Goal: Communication & Community: Answer question/provide support

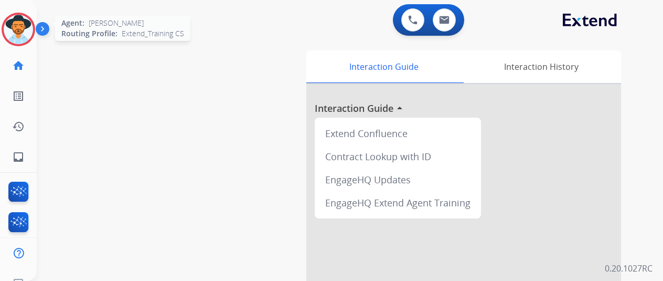
click at [23, 25] on img at bounding box center [18, 29] width 29 height 29
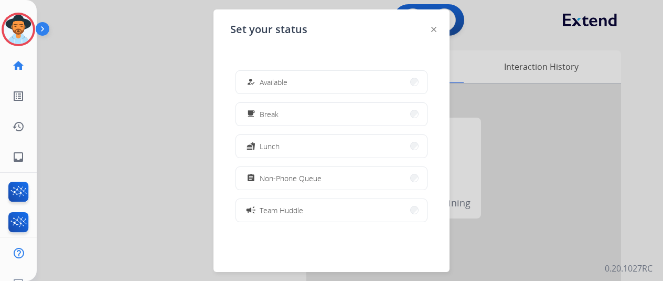
click at [293, 81] on button "how_to_reg Available" at bounding box center [331, 82] width 191 height 23
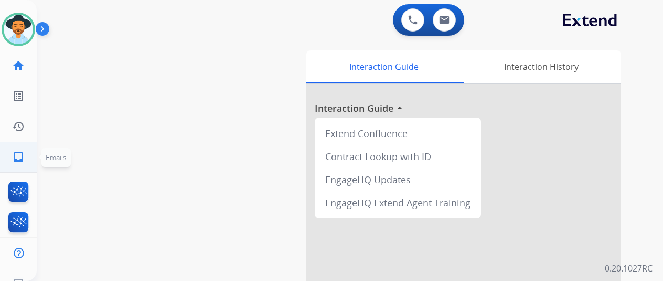
click at [22, 154] on mat-icon "inbox" at bounding box center [18, 157] width 13 height 13
select select "**********"
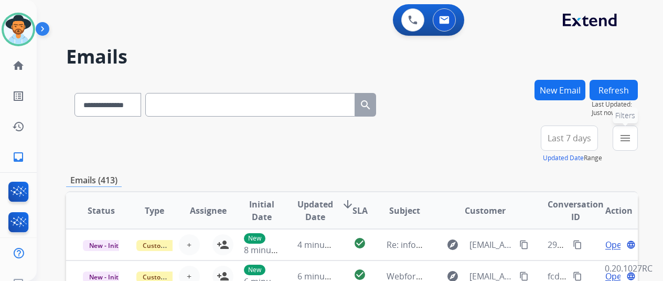
click at [632, 137] on mat-icon "menu" at bounding box center [625, 138] width 13 height 13
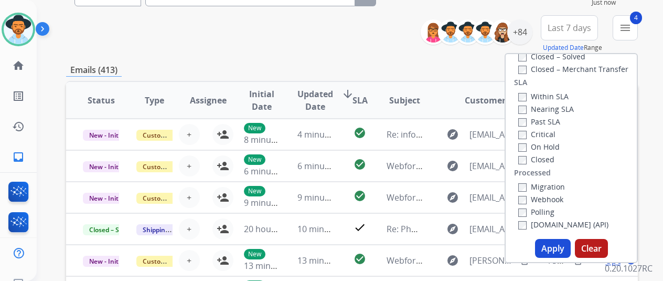
scroll to position [210, 0]
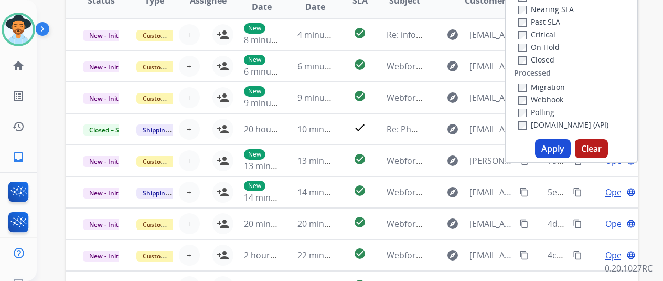
click at [558, 152] on button "Apply" at bounding box center [553, 148] width 36 height 19
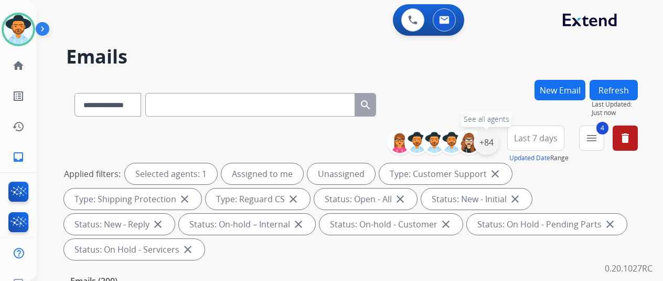
click at [499, 139] on div "+84" at bounding box center [486, 142] width 25 height 25
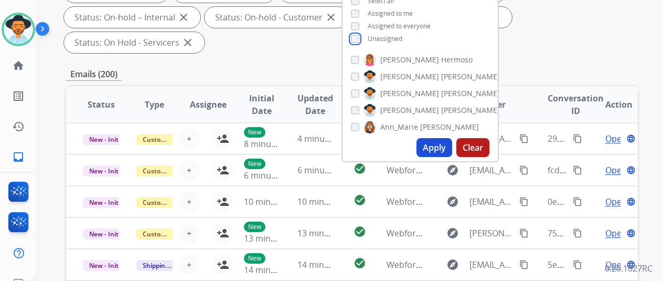
scroll to position [210, 0]
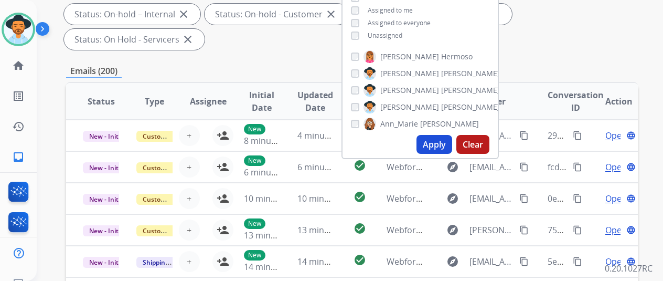
click at [435, 140] on button "Apply" at bounding box center [435, 144] width 36 height 19
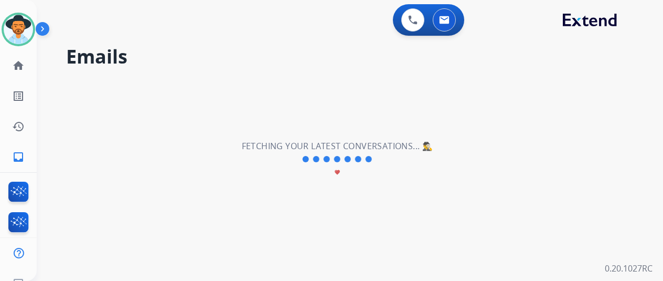
scroll to position [0, 0]
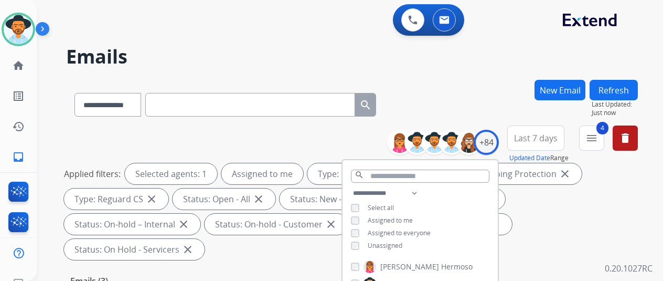
click at [469, 101] on div "**********" at bounding box center [352, 103] width 572 height 46
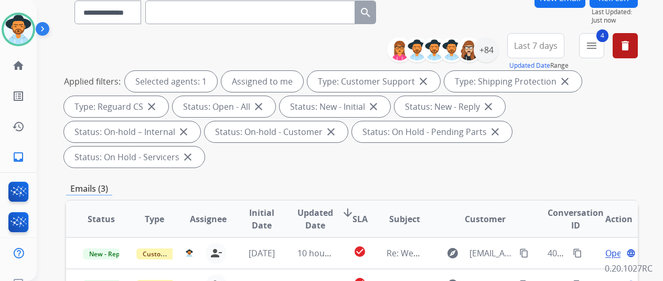
scroll to position [52, 0]
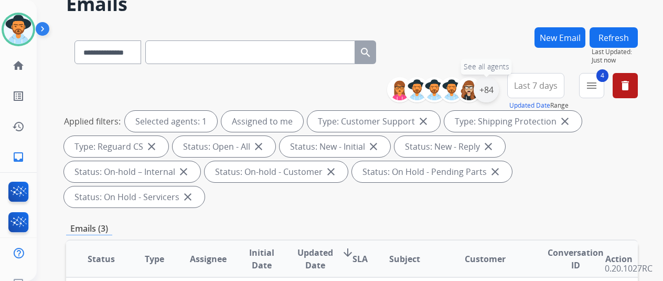
click at [493, 88] on div "+84" at bounding box center [486, 89] width 25 height 25
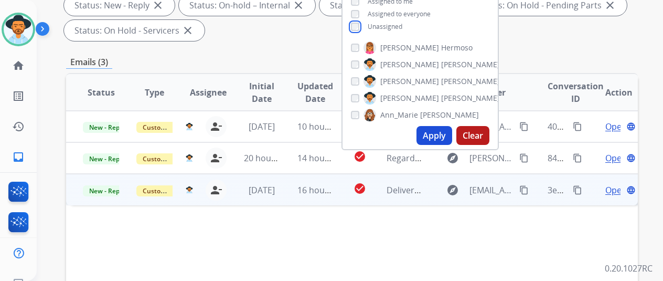
scroll to position [262, 0]
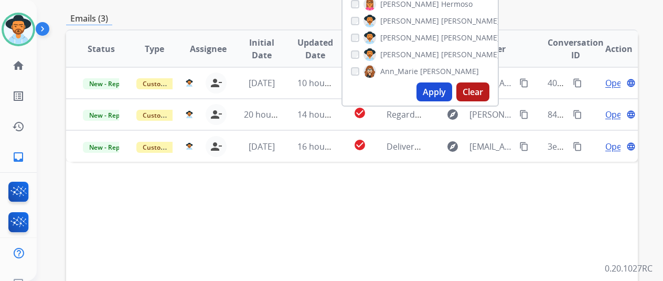
click at [441, 84] on button "Apply" at bounding box center [435, 91] width 36 height 19
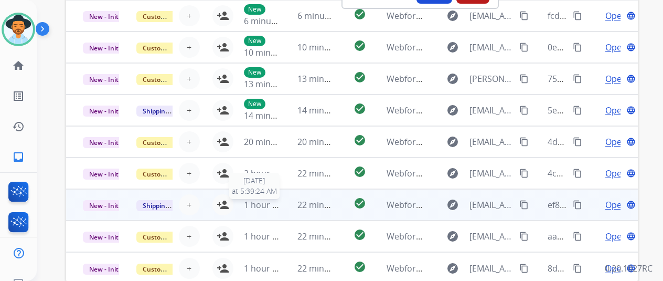
scroll to position [408, 0]
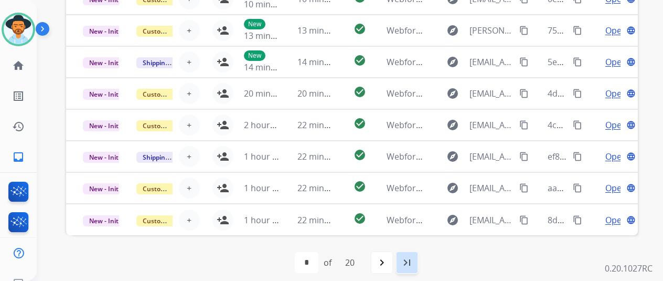
click at [412, 261] on mat-icon "last_page" at bounding box center [407, 262] width 13 height 13
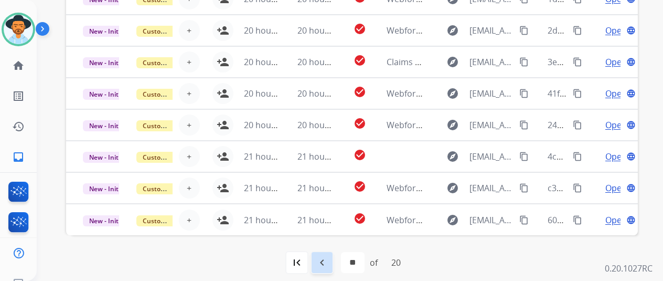
click at [321, 257] on mat-icon "navigate_before" at bounding box center [322, 262] width 13 height 13
click at [305, 259] on mat-icon "navigate_before" at bounding box center [299, 262] width 13 height 13
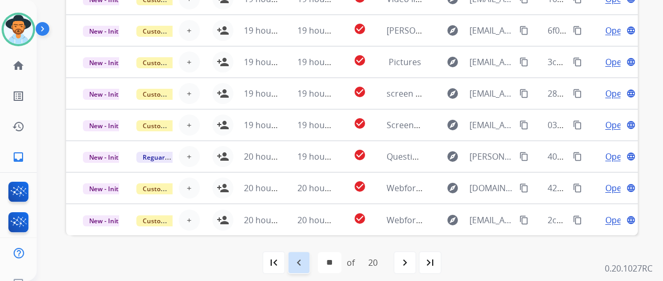
click at [304, 262] on mat-icon "navigate_before" at bounding box center [299, 262] width 13 height 13
click at [303, 259] on mat-icon "navigate_before" at bounding box center [299, 262] width 13 height 13
click at [300, 258] on mat-icon "navigate_before" at bounding box center [299, 262] width 13 height 13
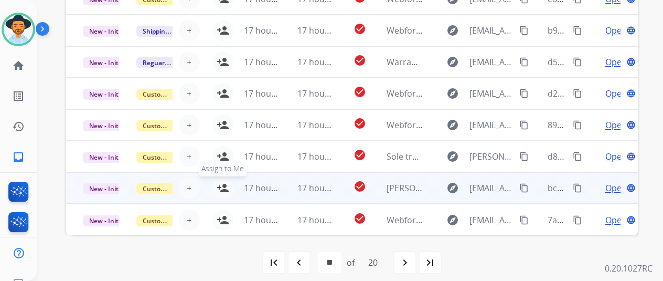
click at [226, 184] on mat-icon "person_add" at bounding box center [223, 188] width 13 height 13
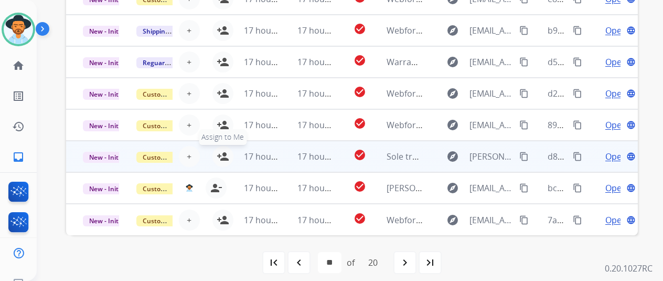
click at [224, 152] on mat-icon "person_add" at bounding box center [223, 156] width 13 height 13
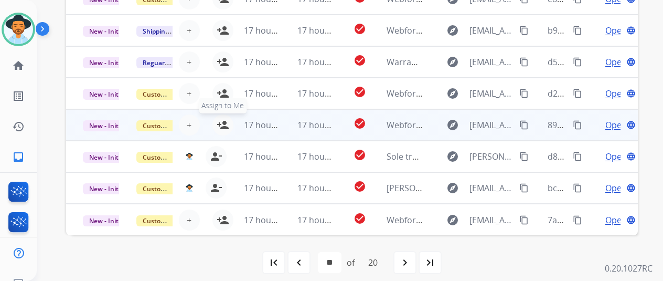
click at [222, 123] on mat-icon "person_add" at bounding box center [223, 125] width 13 height 13
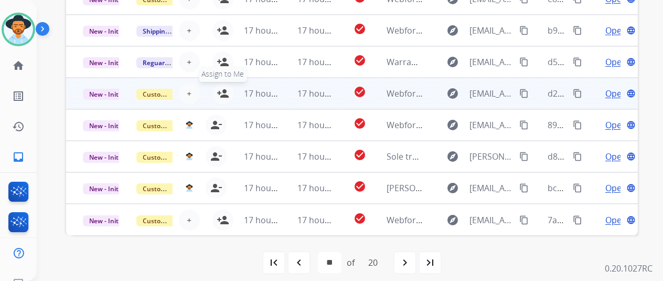
click at [224, 88] on mat-icon "person_add" at bounding box center [223, 93] width 13 height 13
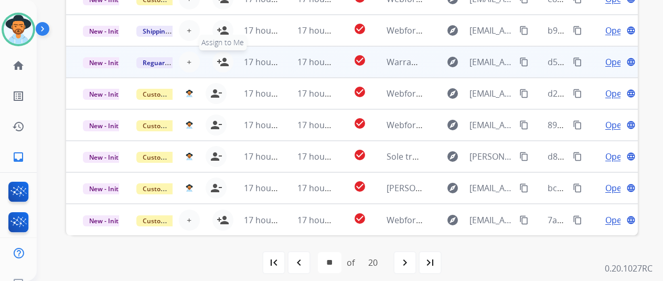
click at [222, 57] on mat-icon "person_add" at bounding box center [223, 62] width 13 height 13
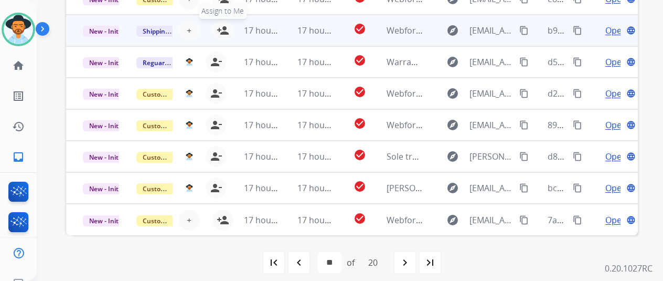
click at [221, 26] on mat-icon "person_add" at bounding box center [223, 30] width 13 height 13
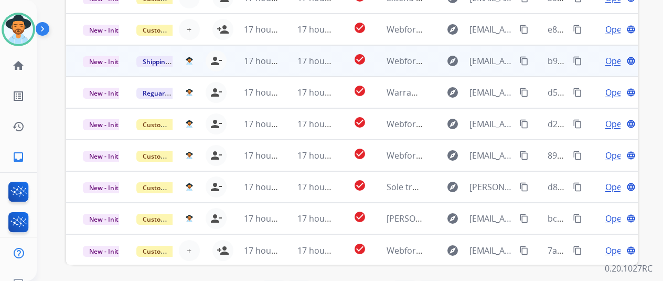
scroll to position [356, 0]
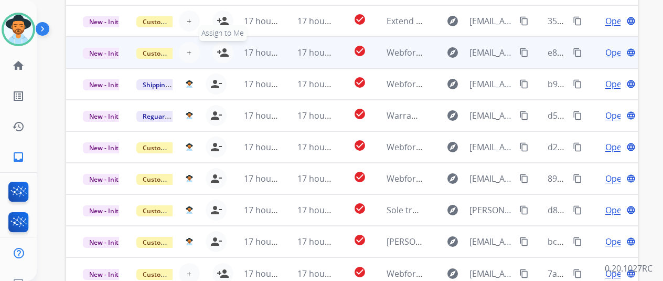
click at [222, 45] on button "person_add Assign to Me" at bounding box center [222, 52] width 21 height 21
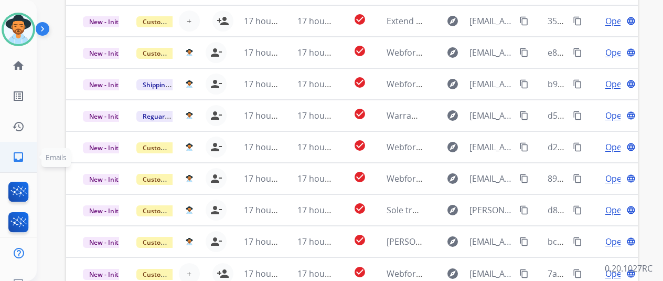
click at [16, 158] on mat-icon "inbox" at bounding box center [18, 157] width 13 height 13
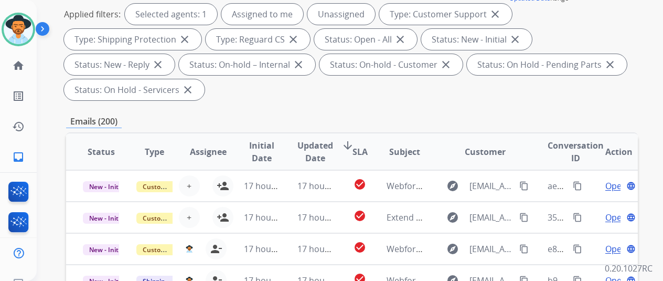
scroll to position [93, 0]
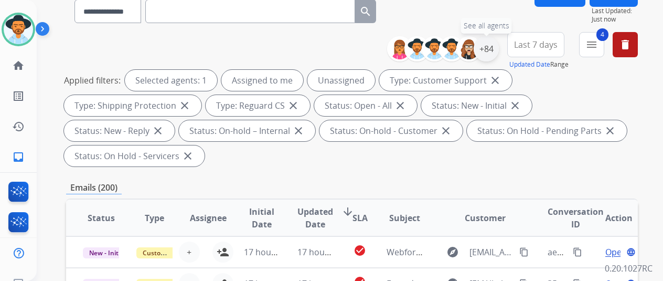
click at [493, 49] on div "+84" at bounding box center [486, 48] width 25 height 25
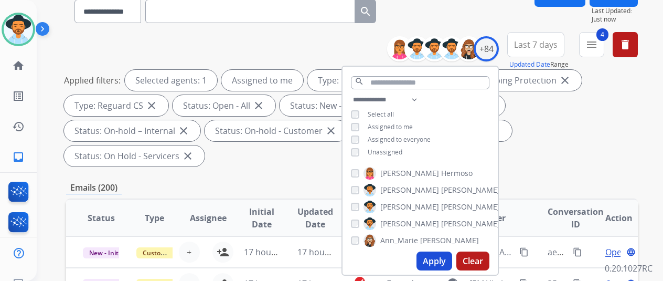
click at [444, 260] on button "Apply" at bounding box center [435, 260] width 36 height 19
select select "*"
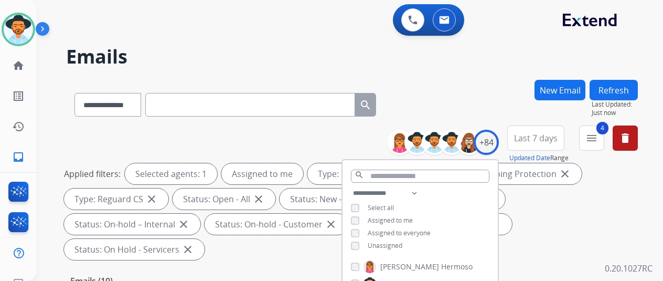
click at [456, 59] on h2 "Emails" at bounding box center [352, 56] width 572 height 21
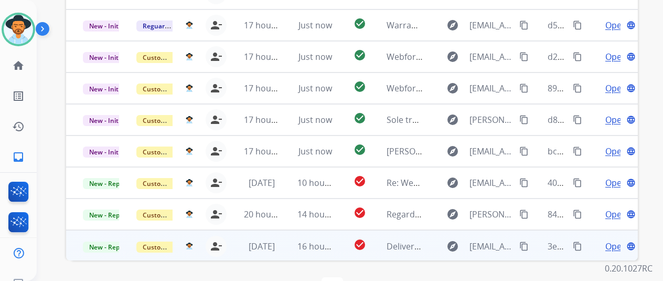
click at [607, 240] on span "Open" at bounding box center [616, 246] width 22 height 13
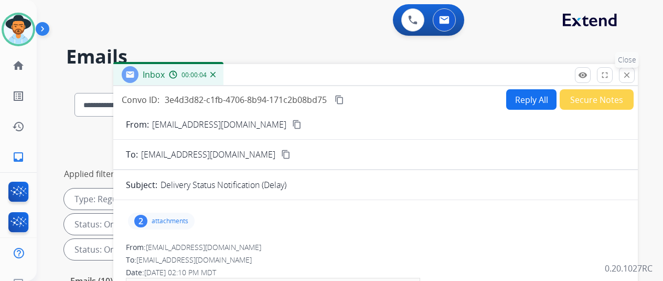
click at [632, 73] on mat-icon "close" at bounding box center [626, 74] width 9 height 9
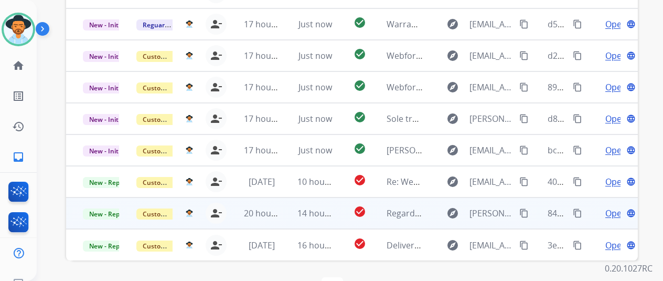
scroll to position [1, 0]
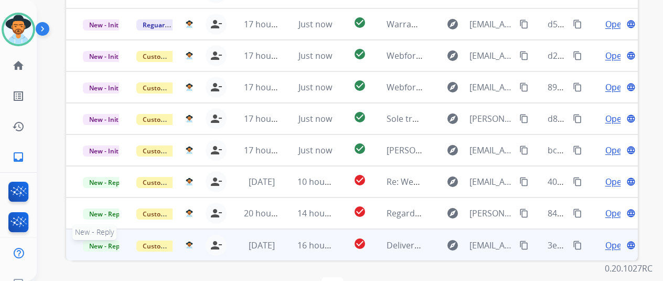
click at [102, 240] on span "New - Reply" at bounding box center [107, 245] width 48 height 11
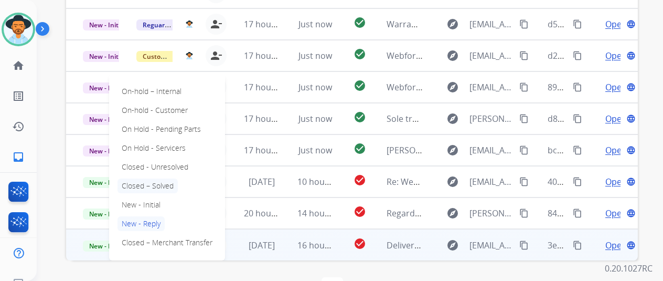
click at [154, 178] on p "Closed – Solved" at bounding box center [148, 185] width 60 height 15
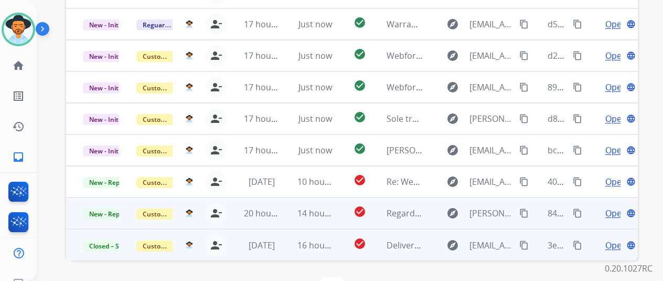
click at [612, 207] on span "Open" at bounding box center [616, 213] width 22 height 13
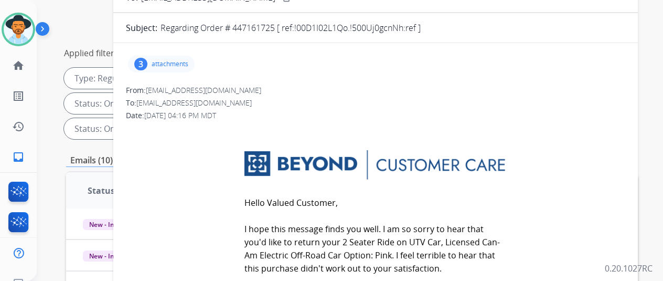
scroll to position [52, 0]
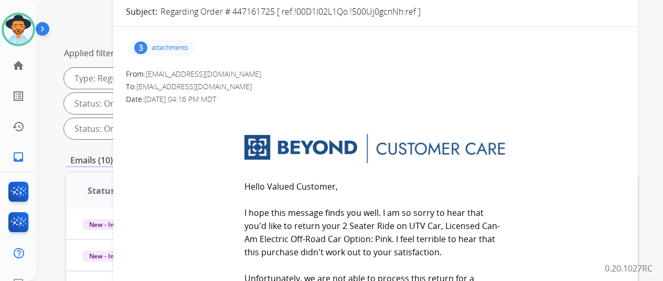
click at [147, 45] on div "3" at bounding box center [140, 47] width 13 height 13
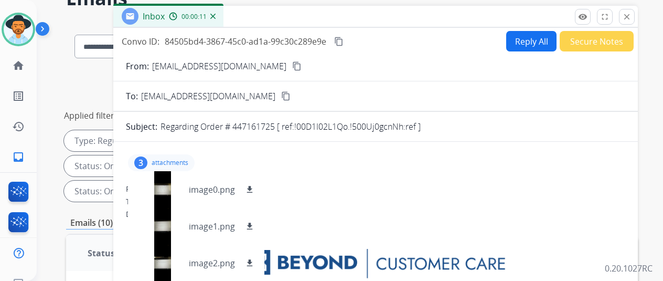
scroll to position [0, 0]
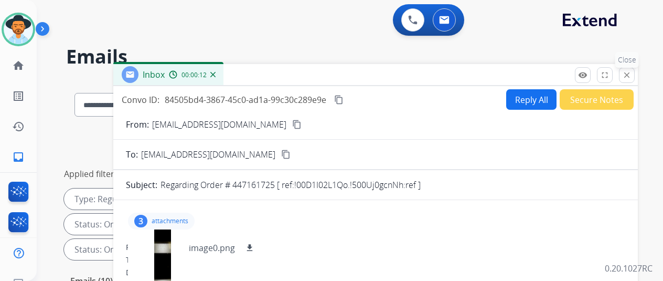
click at [632, 71] on mat-icon "close" at bounding box center [626, 74] width 9 height 9
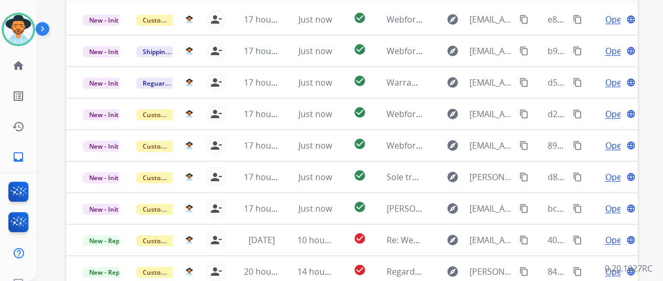
scroll to position [1, 0]
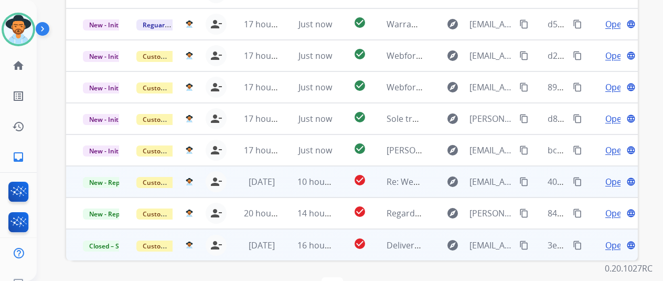
click at [612, 175] on span "Open" at bounding box center [616, 181] width 22 height 13
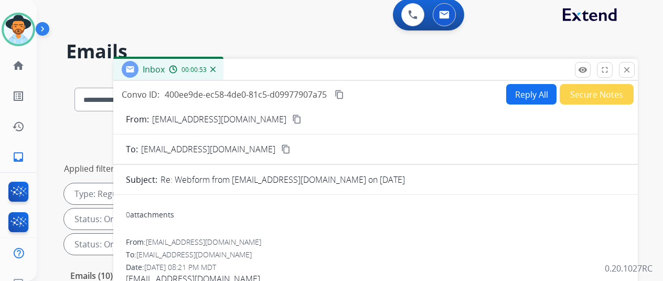
scroll to position [0, 0]
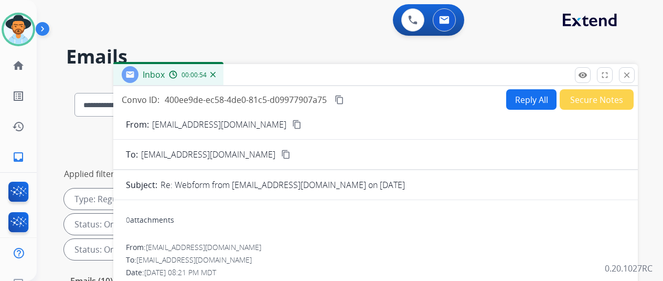
click at [292, 121] on mat-icon "content_copy" at bounding box center [296, 124] width 9 height 9
click at [216, 73] on img at bounding box center [212, 74] width 5 height 5
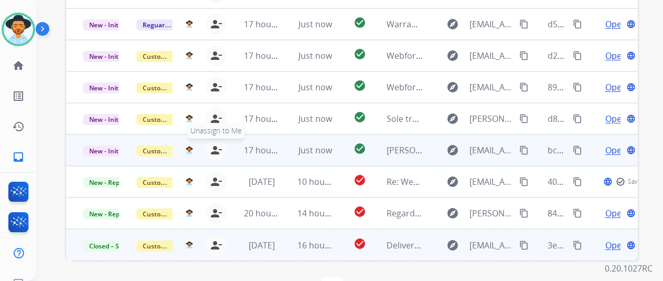
scroll to position [1, 0]
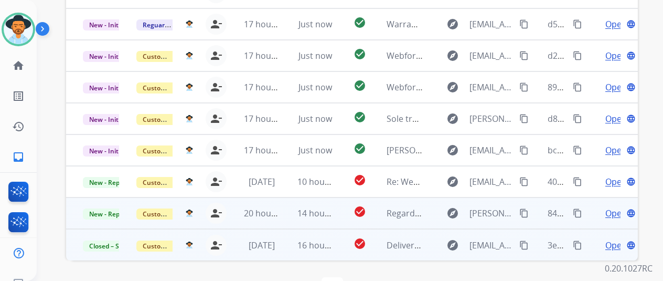
click at [608, 207] on span "Open" at bounding box center [616, 213] width 22 height 13
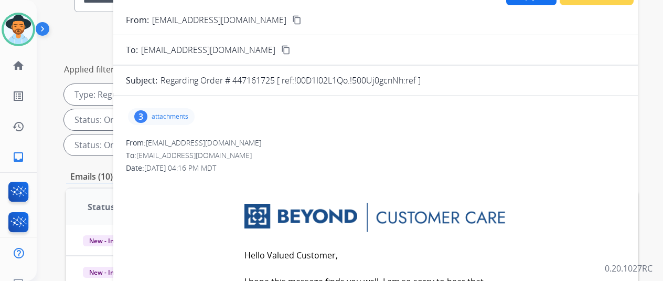
scroll to position [16, 0]
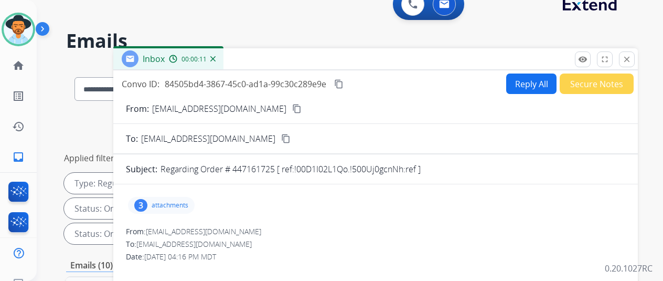
click at [216, 58] on img at bounding box center [212, 58] width 5 height 5
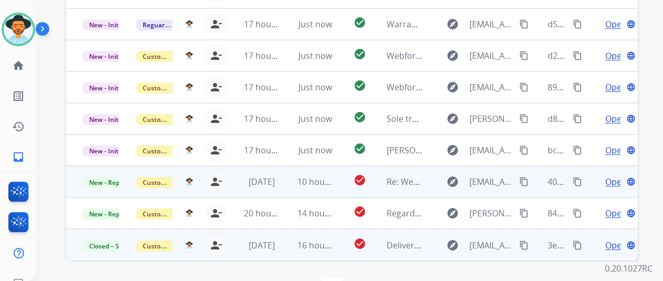
scroll to position [13, 0]
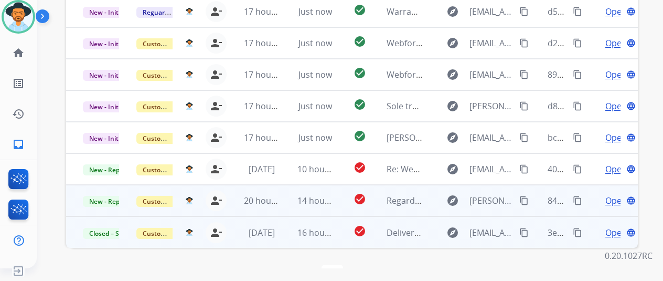
click at [619, 194] on span "Open" at bounding box center [616, 200] width 22 height 13
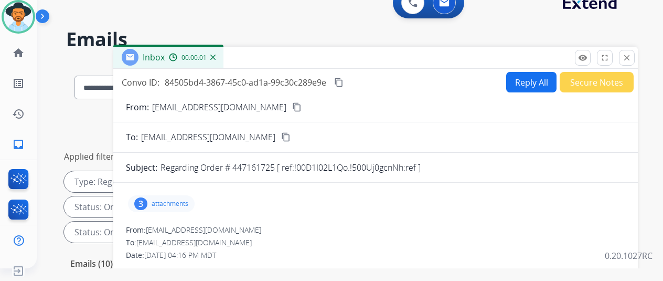
scroll to position [0, 0]
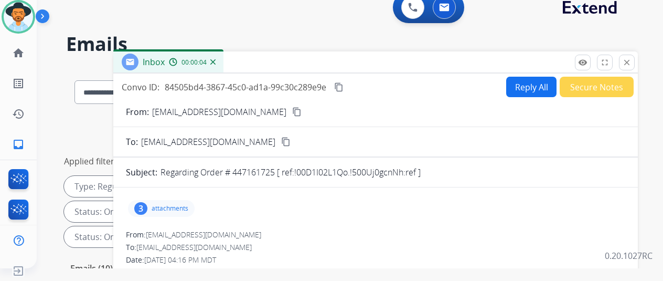
click at [147, 204] on div "3" at bounding box center [140, 208] width 13 height 13
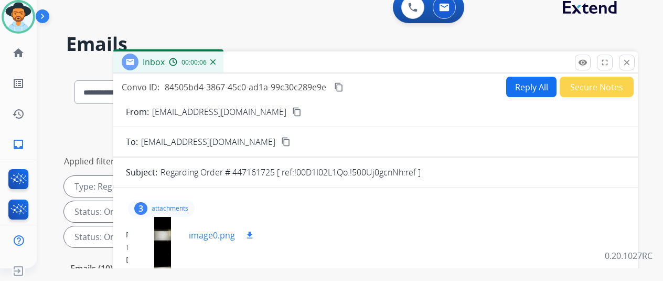
click at [170, 233] on div at bounding box center [162, 235] width 52 height 37
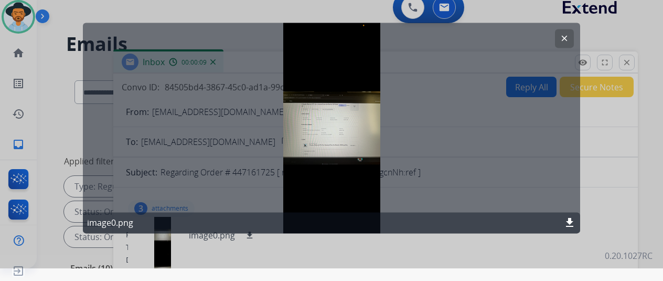
click at [566, 37] on mat-icon "clear" at bounding box center [564, 38] width 9 height 9
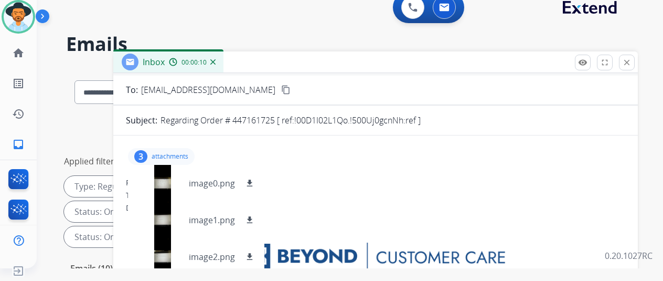
scroll to position [157, 0]
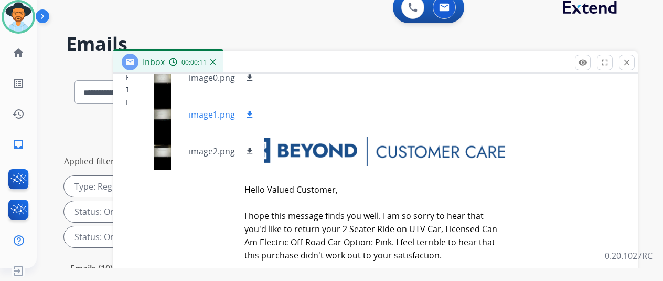
click at [174, 110] on div at bounding box center [162, 114] width 52 height 37
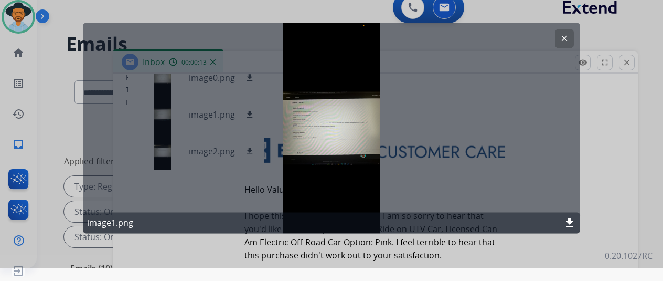
click at [565, 35] on mat-icon "clear" at bounding box center [564, 38] width 9 height 9
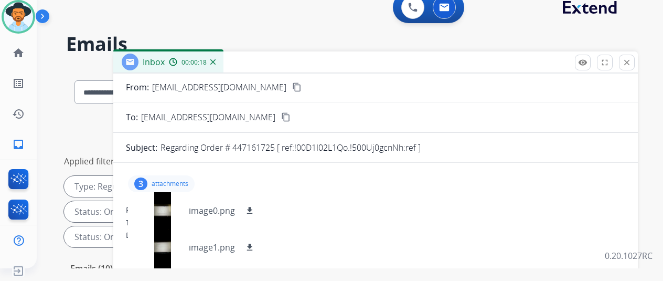
scroll to position [0, 0]
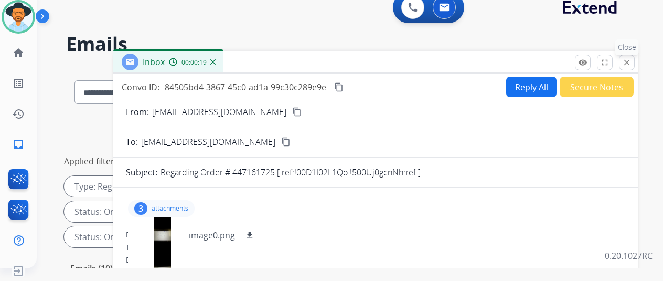
click at [635, 57] on button "close Close" at bounding box center [627, 63] width 16 height 16
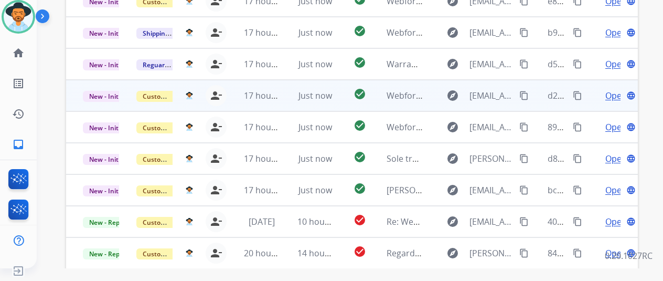
scroll to position [383, 0]
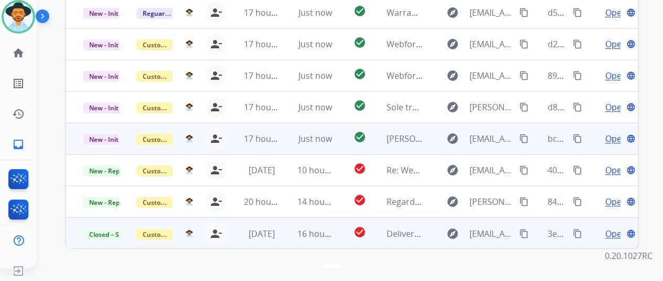
click at [613, 132] on span "Open" at bounding box center [616, 138] width 22 height 13
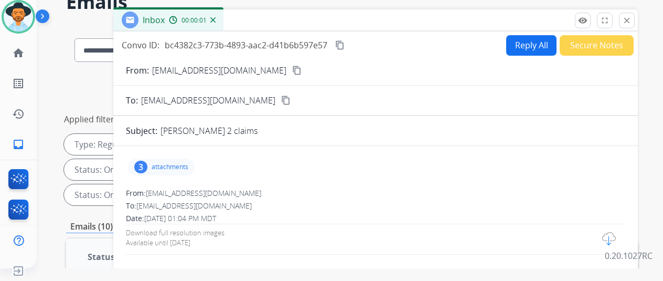
scroll to position [16, 0]
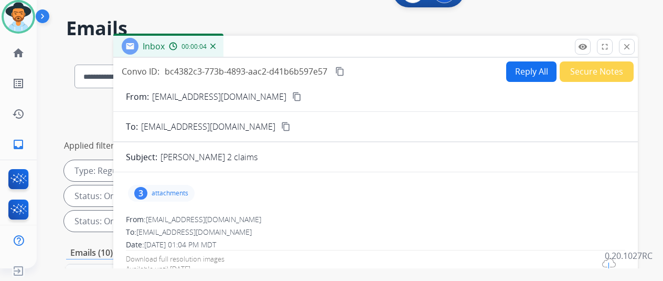
click at [147, 187] on div "3" at bounding box center [140, 193] width 13 height 13
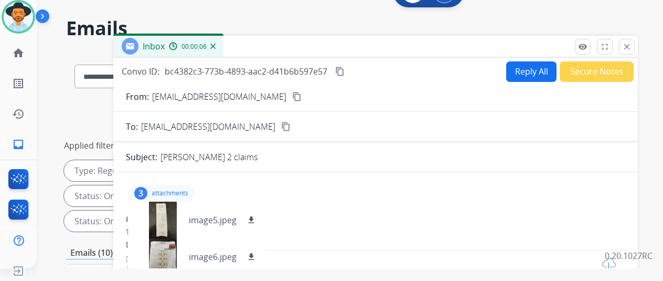
scroll to position [121, 0]
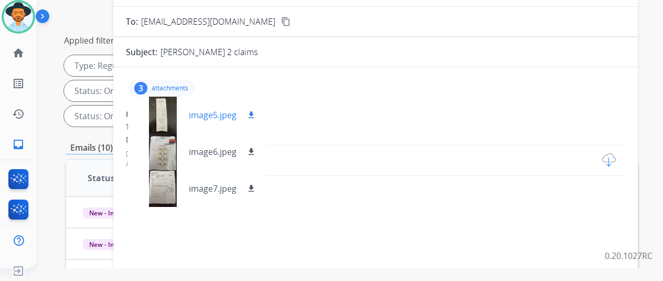
click at [173, 103] on div at bounding box center [162, 115] width 52 height 37
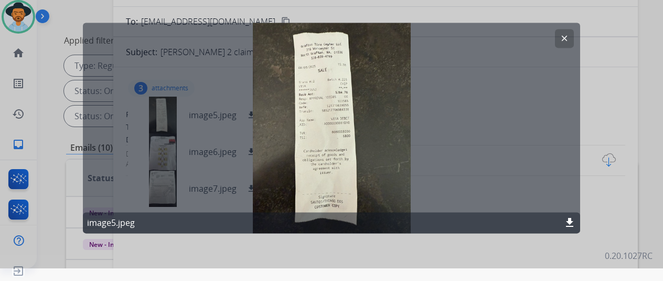
click at [564, 39] on mat-icon "clear" at bounding box center [564, 38] width 9 height 9
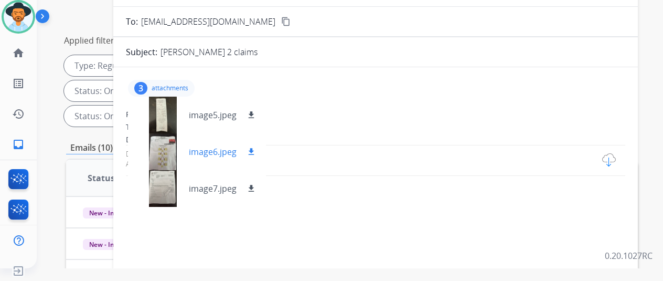
click at [171, 147] on div at bounding box center [162, 151] width 52 height 37
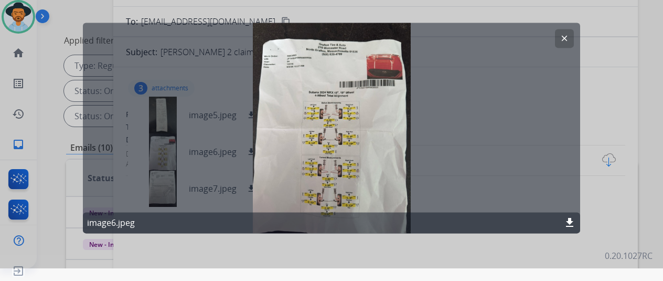
click at [566, 40] on mat-icon "clear" at bounding box center [564, 38] width 9 height 9
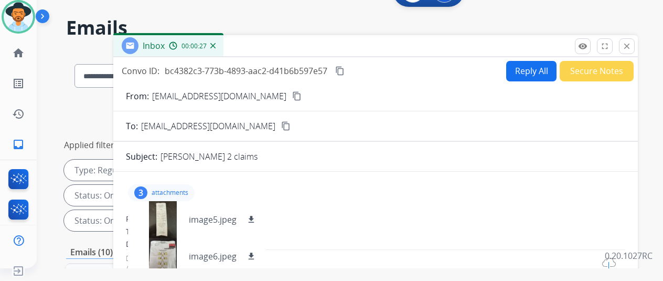
scroll to position [16, 0]
click at [292, 93] on mat-icon "content_copy" at bounding box center [296, 96] width 9 height 9
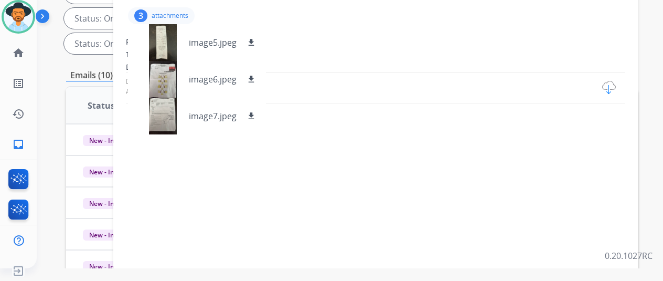
scroll to position [68, 0]
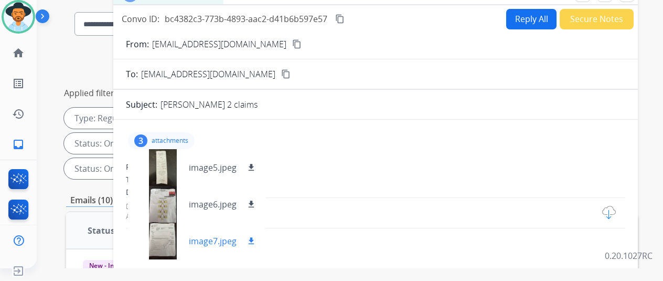
click at [164, 232] on div at bounding box center [162, 240] width 52 height 37
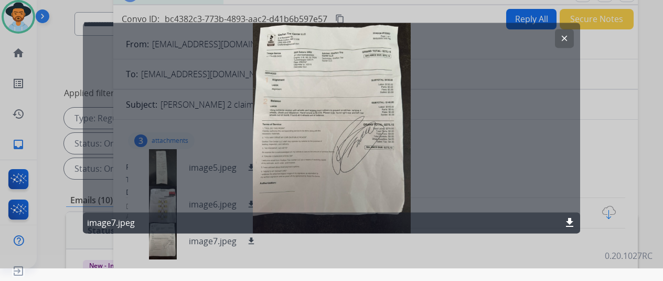
click at [567, 36] on mat-icon "clear" at bounding box center [564, 38] width 9 height 9
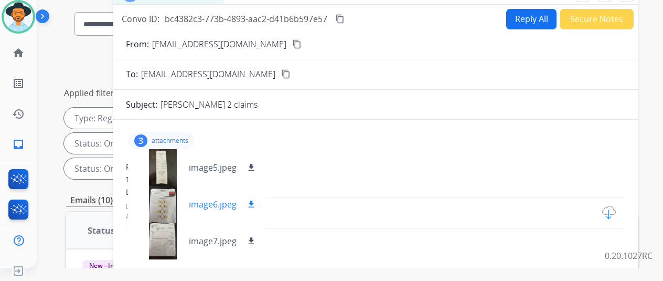
click at [170, 201] on div at bounding box center [162, 204] width 52 height 37
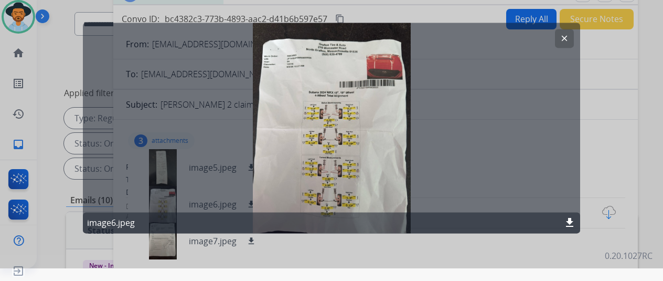
click at [566, 38] on mat-icon "clear" at bounding box center [564, 38] width 9 height 9
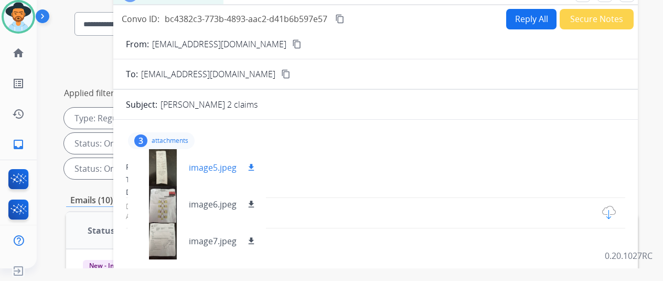
click at [171, 159] on div at bounding box center [162, 167] width 52 height 37
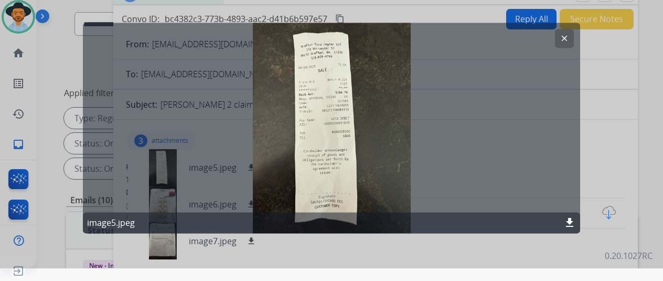
click at [566, 36] on mat-icon "clear" at bounding box center [564, 38] width 9 height 9
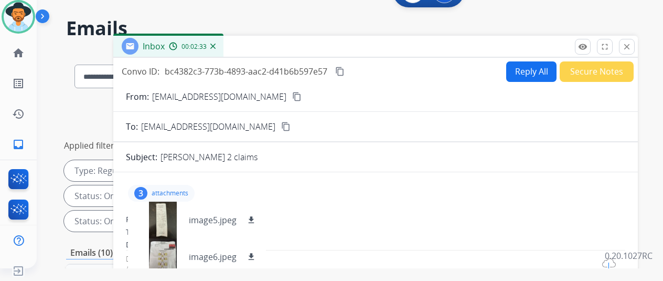
scroll to position [0, 0]
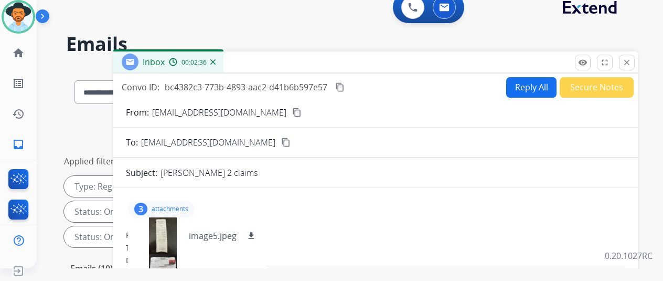
drag, startPoint x: 637, startPoint y: 62, endPoint x: 618, endPoint y: 55, distance: 20.6
click at [632, 60] on mat-icon "close" at bounding box center [626, 62] width 9 height 9
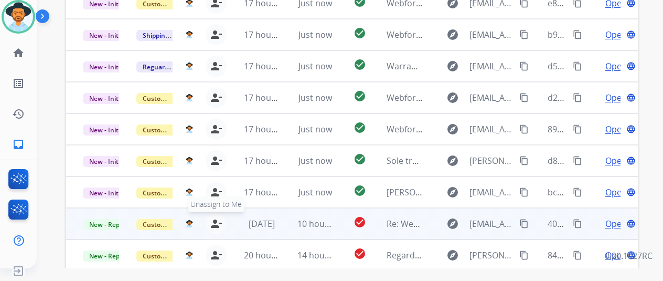
scroll to position [383, 0]
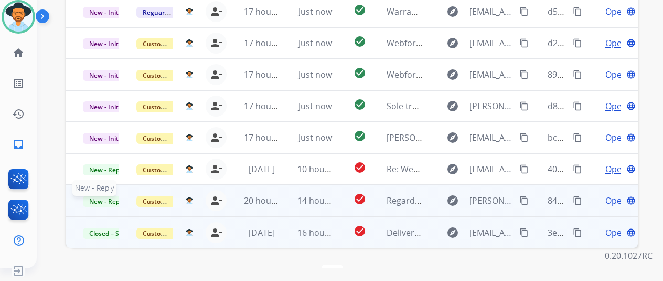
click at [95, 196] on span "New - Reply" at bounding box center [107, 201] width 48 height 11
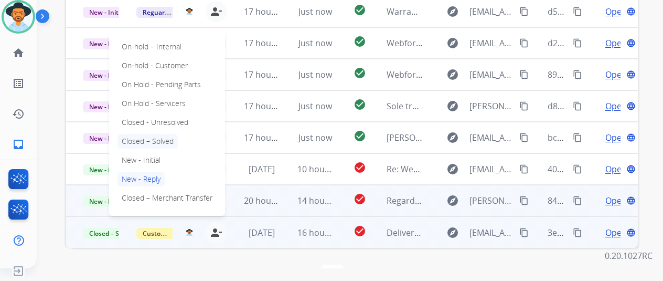
click at [136, 134] on p "Closed – Solved" at bounding box center [148, 141] width 60 height 15
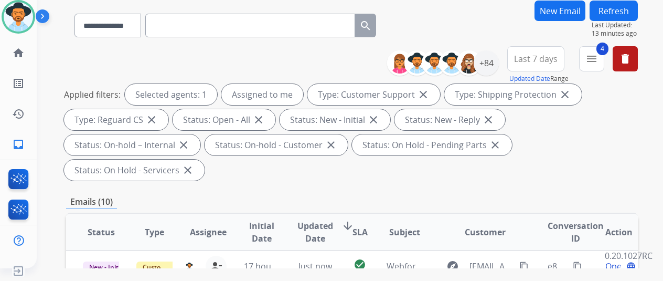
scroll to position [0, 0]
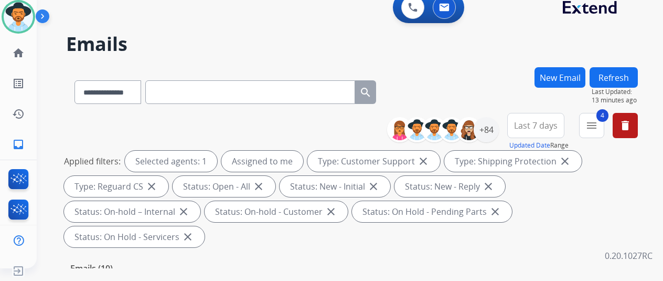
click at [625, 69] on button "Refresh" at bounding box center [614, 77] width 48 height 20
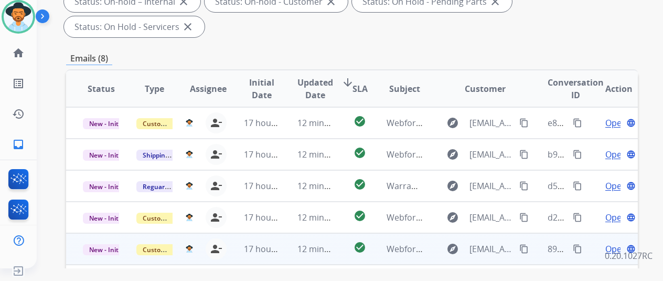
scroll to position [383, 0]
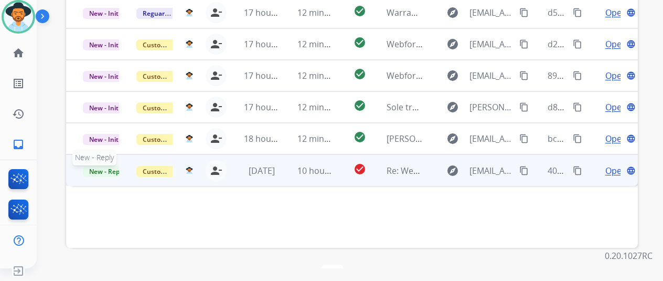
click at [108, 166] on span "New - Reply" at bounding box center [107, 171] width 48 height 11
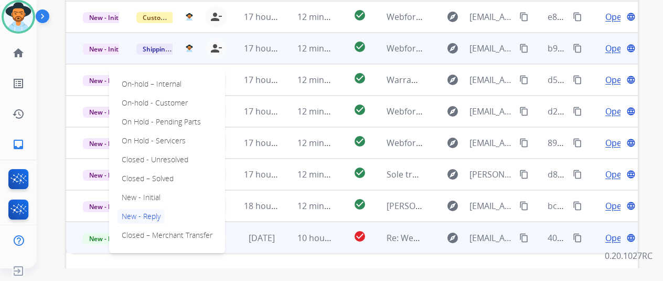
scroll to position [278, 0]
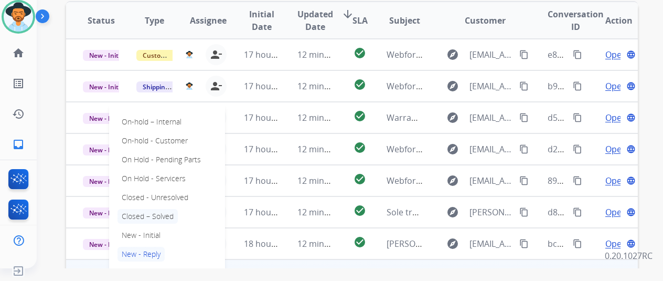
click at [163, 209] on p "Closed – Solved" at bounding box center [148, 216] width 60 height 15
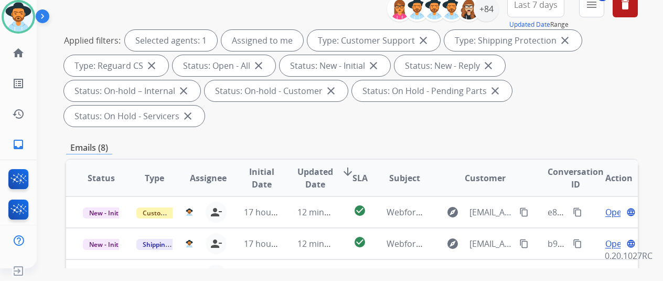
scroll to position [16, 0]
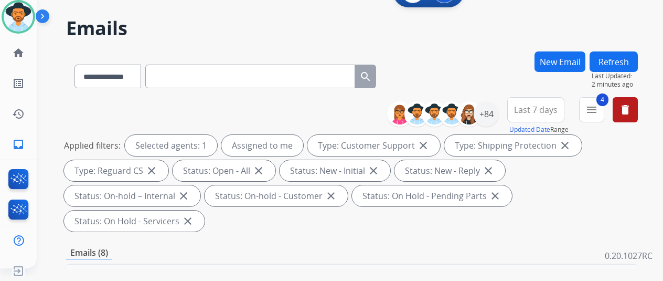
click at [621, 59] on button "Refresh" at bounding box center [614, 61] width 48 height 20
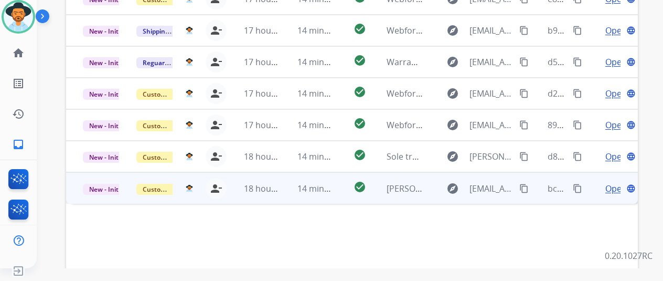
scroll to position [383, 0]
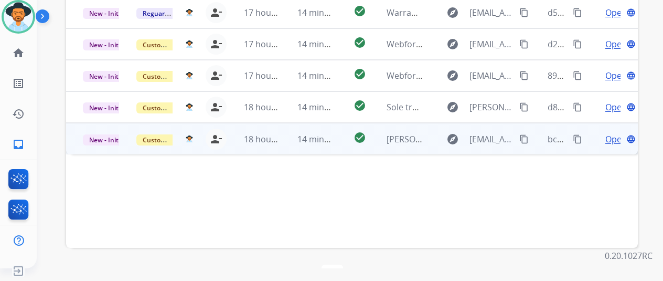
click at [614, 133] on span "Open" at bounding box center [616, 139] width 22 height 13
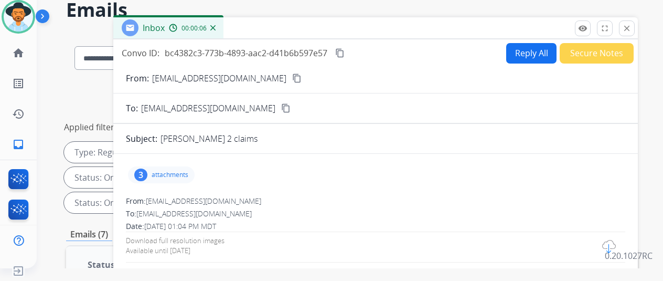
scroll to position [0, 0]
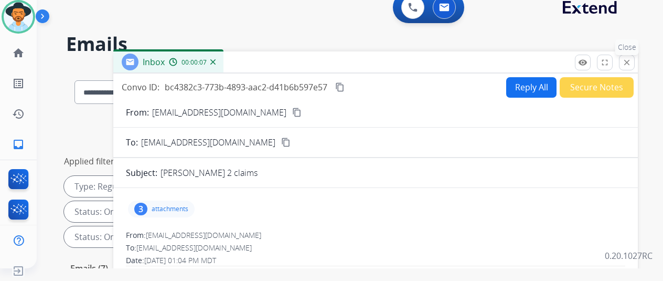
click at [632, 63] on mat-icon "close" at bounding box center [626, 62] width 9 height 9
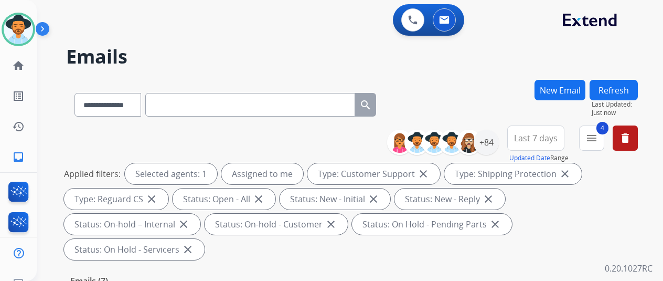
scroll to position [210, 0]
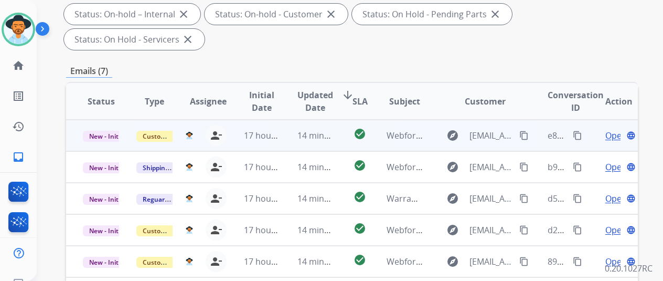
click at [611, 129] on span "Open" at bounding box center [616, 135] width 22 height 13
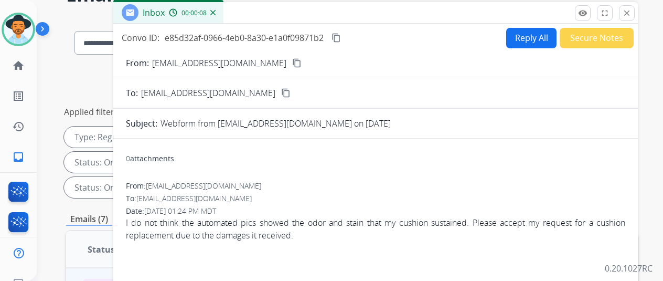
scroll to position [0, 0]
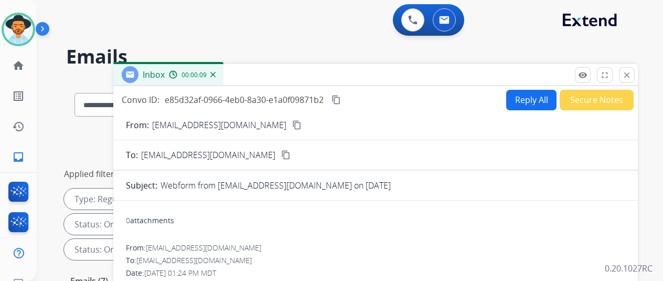
click at [292, 124] on mat-icon "content_copy" at bounding box center [296, 124] width 9 height 9
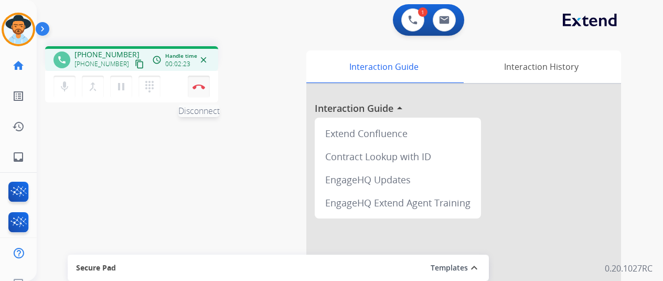
click at [196, 81] on button "Disconnect" at bounding box center [199, 87] width 22 height 22
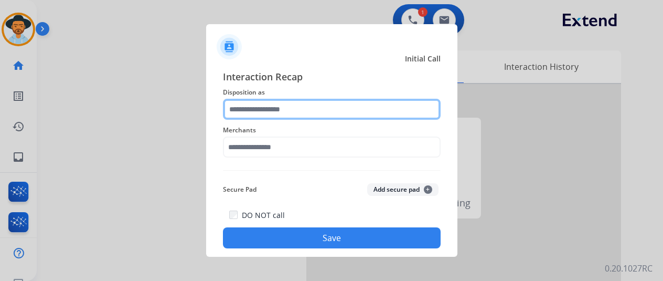
click at [244, 105] on input "text" at bounding box center [332, 109] width 218 height 21
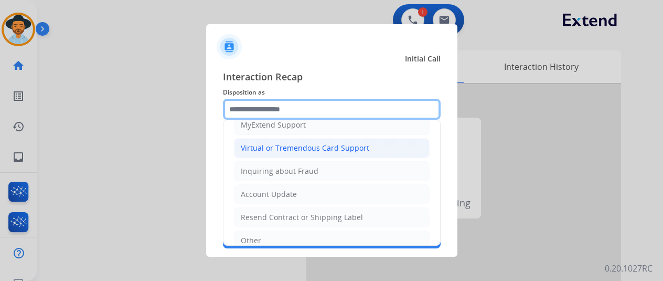
scroll to position [105, 0]
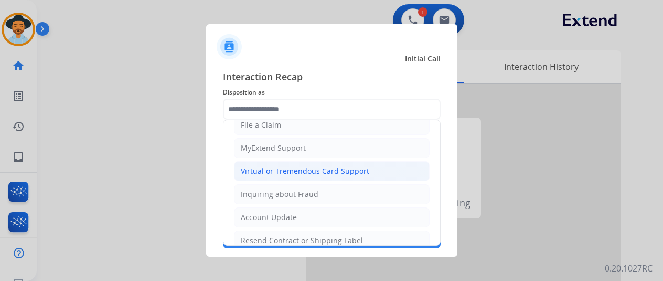
click at [271, 166] on div "Virtual or Tremendous Card Support" at bounding box center [305, 171] width 129 height 10
type input "**********"
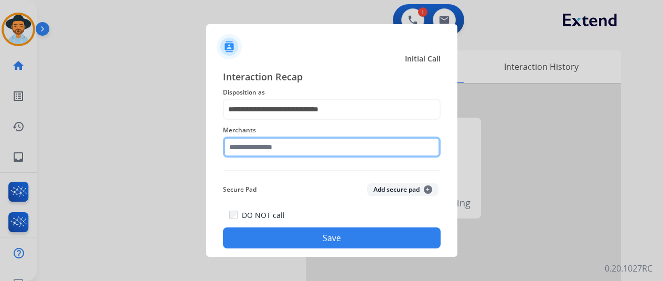
drag, startPoint x: 246, startPoint y: 147, endPoint x: 248, endPoint y: 155, distance: 8.1
click at [248, 153] on input "text" at bounding box center [332, 146] width 218 height 21
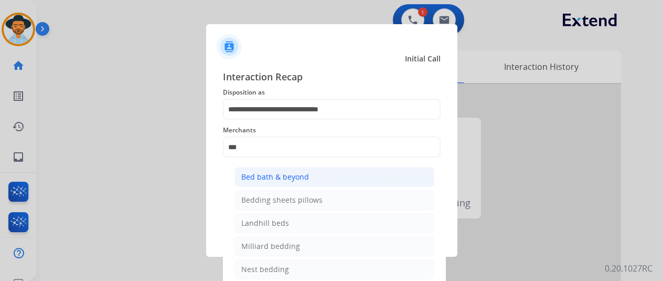
click at [270, 178] on div "Bed bath & beyond" at bounding box center [275, 177] width 68 height 10
type input "**********"
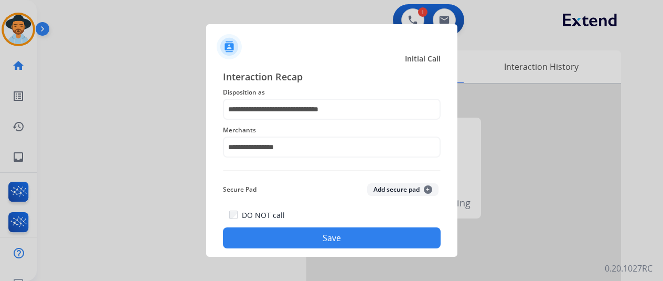
click at [282, 231] on button "Save" at bounding box center [332, 237] width 218 height 21
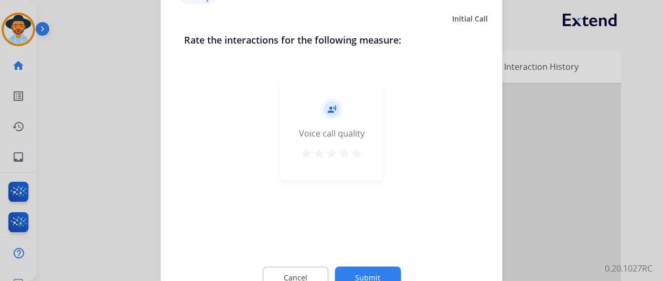
click at [365, 271] on button "Submit" at bounding box center [368, 277] width 66 height 22
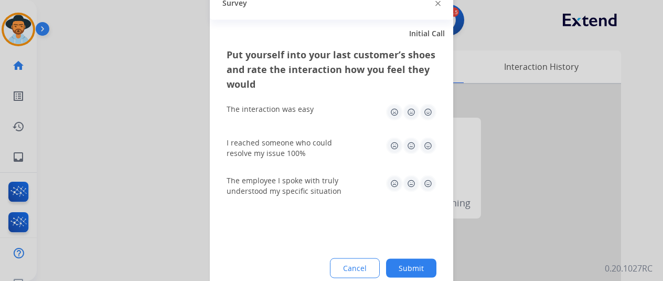
click at [414, 264] on button "Submit" at bounding box center [411, 267] width 50 height 19
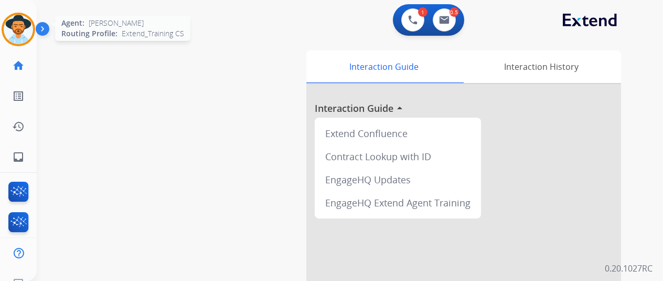
click at [17, 30] on img at bounding box center [18, 29] width 29 height 29
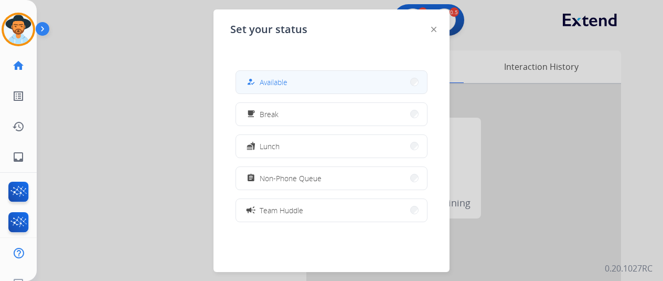
click at [294, 81] on button "how_to_reg Available" at bounding box center [331, 82] width 191 height 23
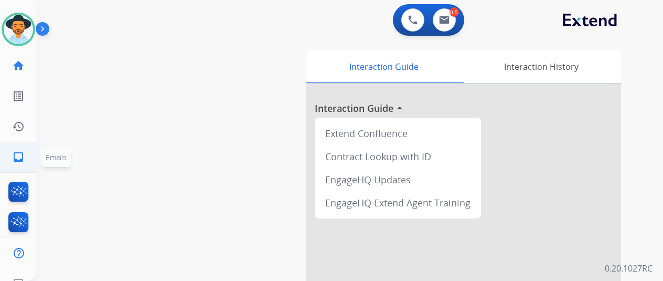
click at [17, 155] on mat-icon "inbox" at bounding box center [18, 157] width 13 height 13
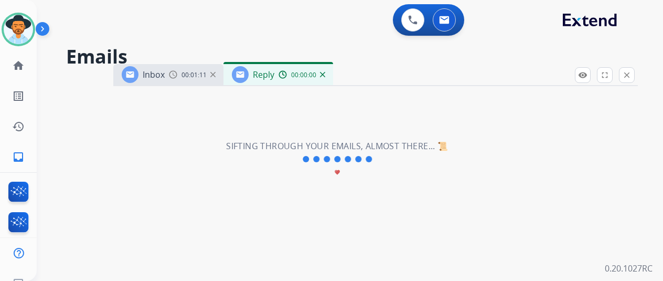
select select "**********"
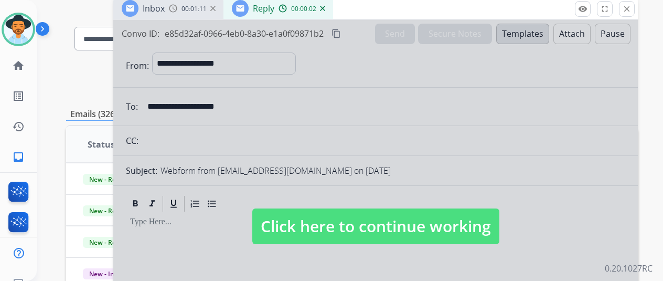
scroll to position [210, 0]
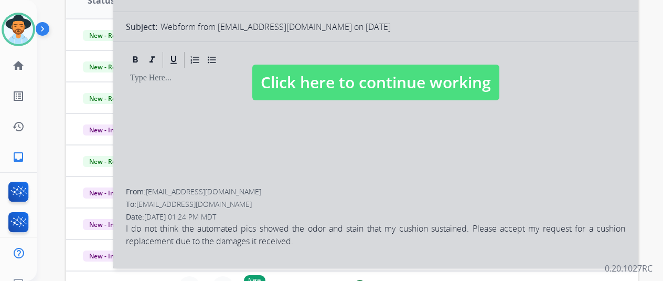
click at [400, 186] on div at bounding box center [375, 72] width 525 height 392
select select
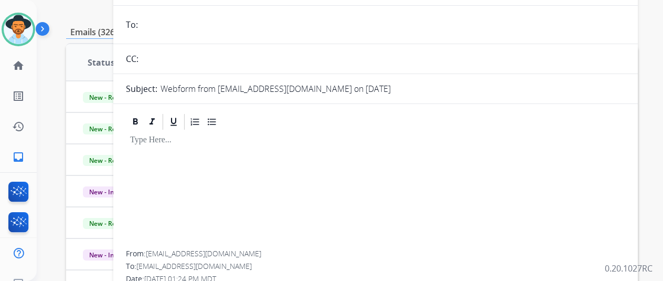
scroll to position [0, 0]
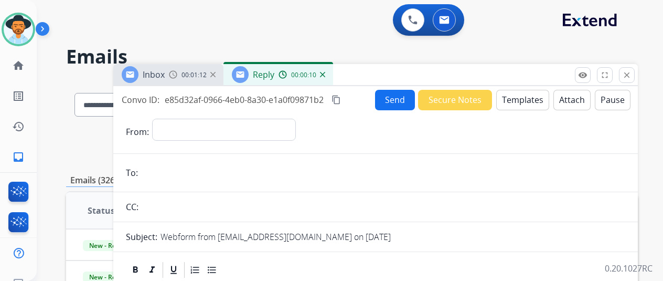
click at [325, 74] on img at bounding box center [322, 74] width 5 height 5
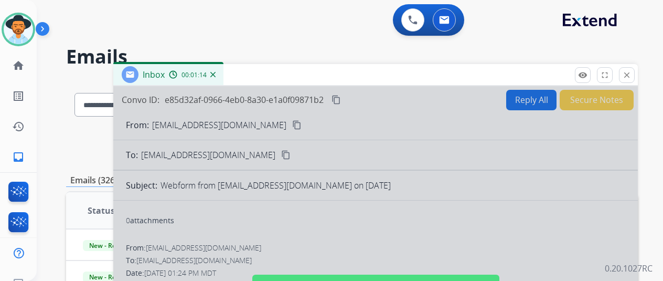
click at [216, 74] on img at bounding box center [212, 74] width 5 height 5
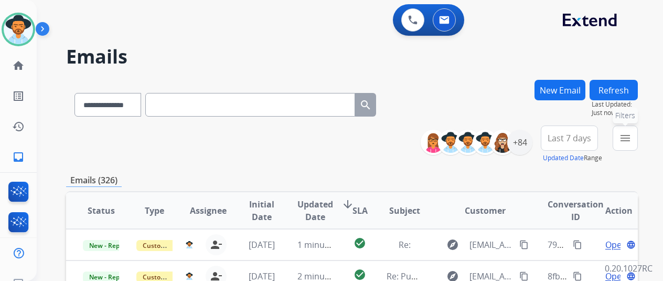
click at [626, 138] on button "menu Filters" at bounding box center [625, 137] width 25 height 25
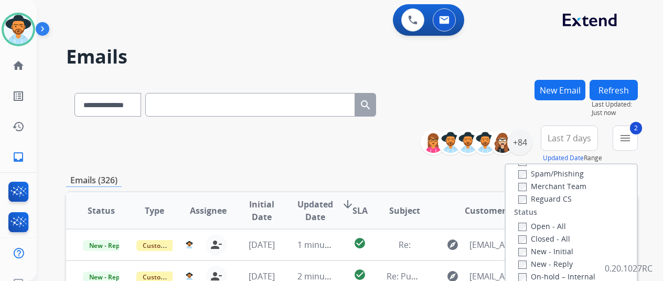
scroll to position [105, 0]
click at [518, 196] on div "Claims Adjudication Customer Support Escalation Service Support Shipping Protec…" at bounding box center [557, 141] width 87 height 126
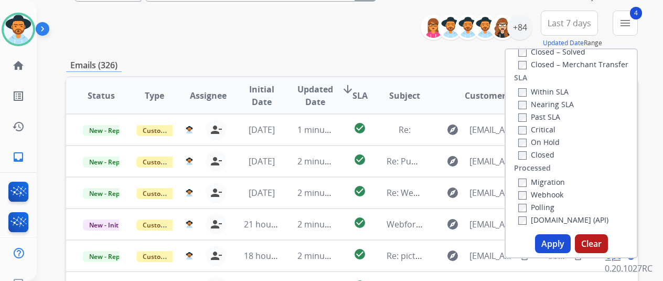
scroll to position [157, 0]
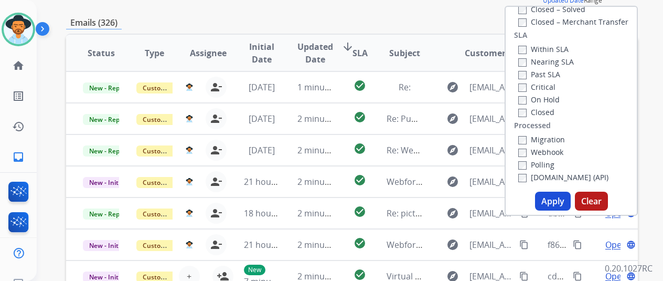
click at [559, 201] on button "Apply" at bounding box center [553, 201] width 36 height 19
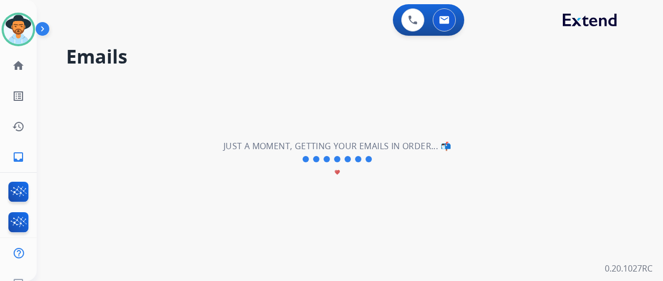
scroll to position [0, 0]
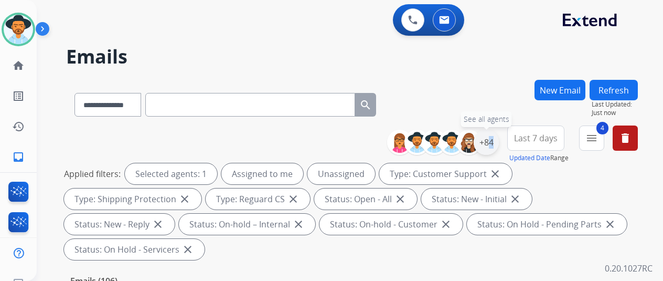
click at [493, 142] on div "+84" at bounding box center [486, 142] width 25 height 25
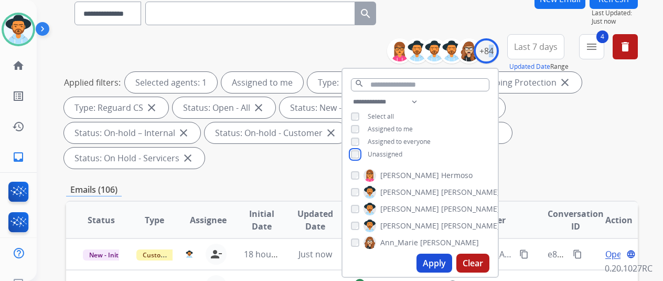
scroll to position [210, 0]
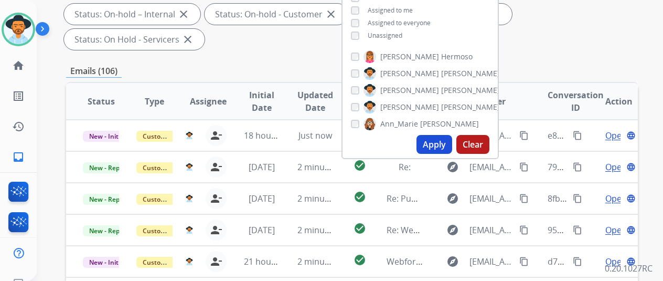
click at [441, 142] on button "Apply" at bounding box center [435, 144] width 36 height 19
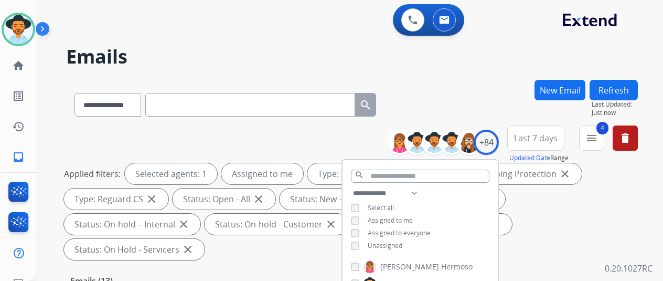
click at [488, 82] on div "**********" at bounding box center [352, 103] width 572 height 46
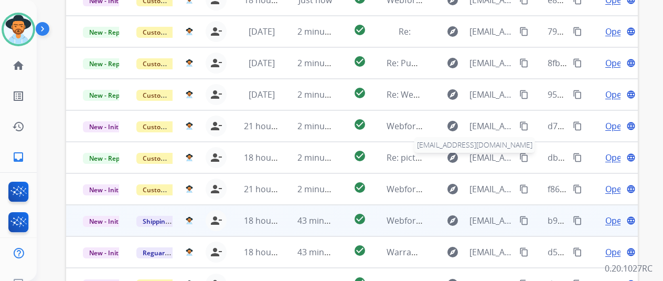
scroll to position [383, 0]
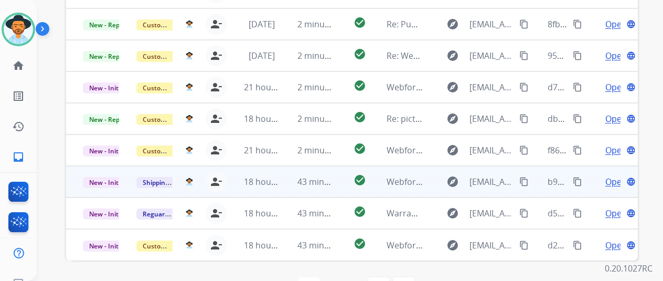
click at [612, 175] on span "Open" at bounding box center [616, 181] width 22 height 13
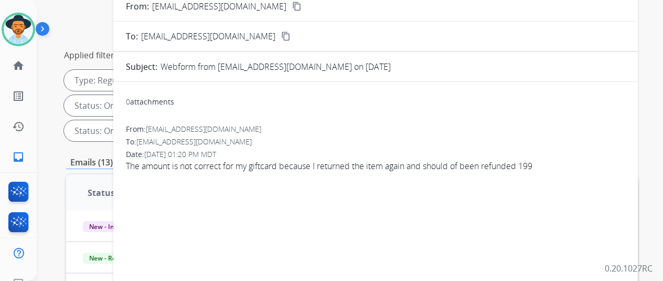
scroll to position [16, 0]
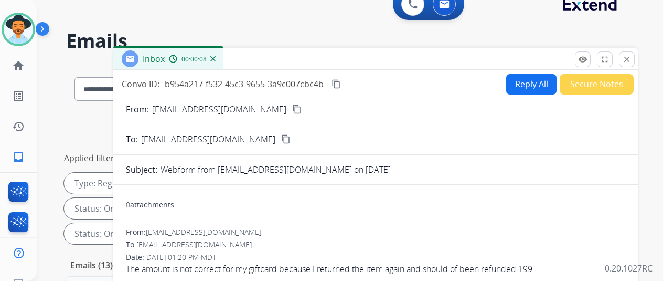
click at [292, 104] on mat-icon "content_copy" at bounding box center [296, 108] width 9 height 9
click at [536, 86] on button "Reply All" at bounding box center [531, 84] width 50 height 20
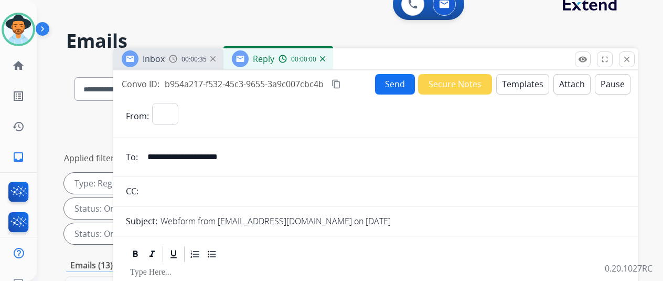
select select "**********"
click at [530, 86] on button "Templates" at bounding box center [522, 84] width 53 height 20
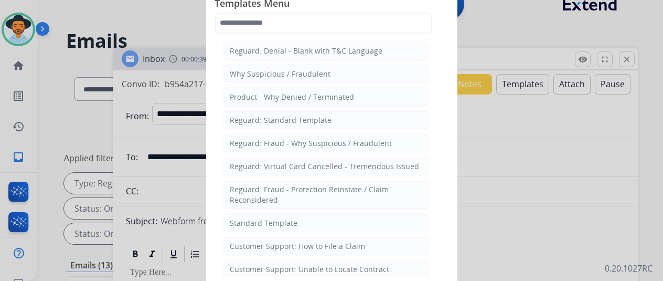
drag, startPoint x: 251, startPoint y: 218, endPoint x: 253, endPoint y: 213, distance: 5.4
click at [251, 218] on div "Standard Template" at bounding box center [264, 223] width 68 height 10
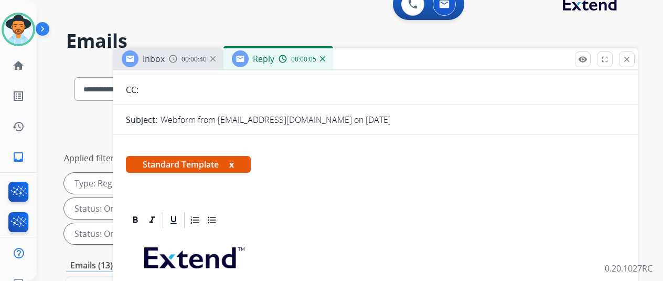
scroll to position [210, 0]
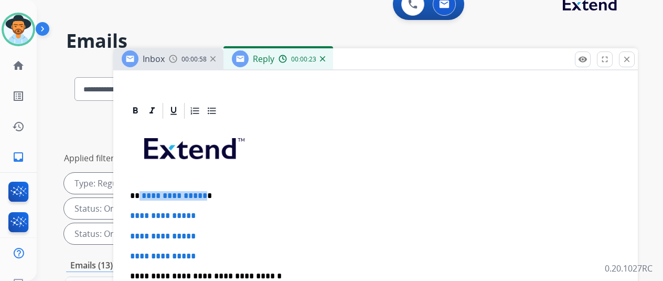
drag, startPoint x: 209, startPoint y: 194, endPoint x: 147, endPoint y: 193, distance: 61.9
click at [147, 193] on p "**********" at bounding box center [371, 195] width 483 height 9
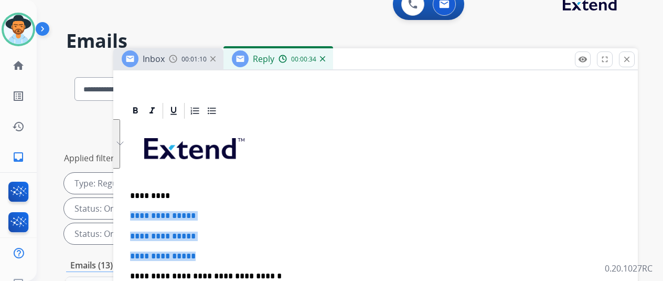
drag, startPoint x: 211, startPoint y: 253, endPoint x: 133, endPoint y: 206, distance: 90.9
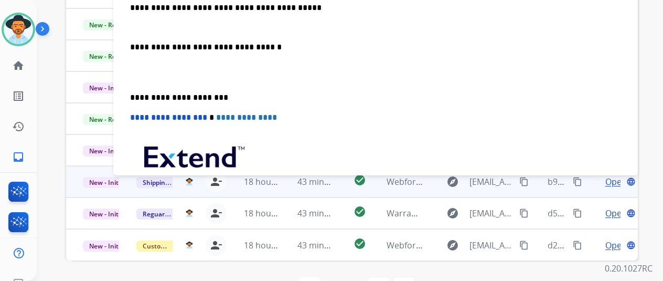
scroll to position [0, 0]
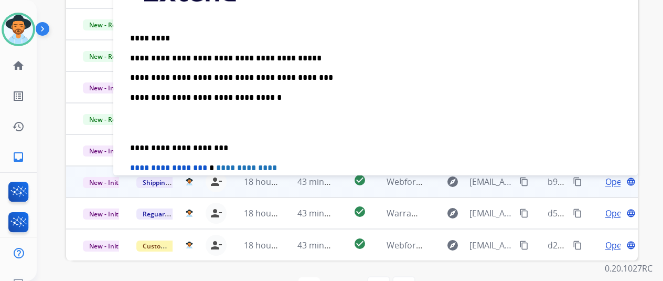
click at [315, 76] on p "**********" at bounding box center [371, 68] width 483 height 29
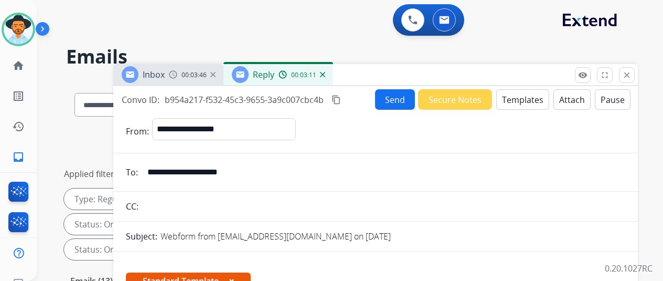
click at [400, 93] on button "Send" at bounding box center [395, 99] width 40 height 20
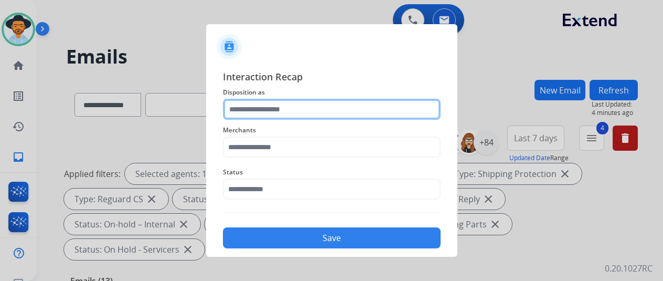
click at [247, 108] on input "text" at bounding box center [332, 109] width 218 height 21
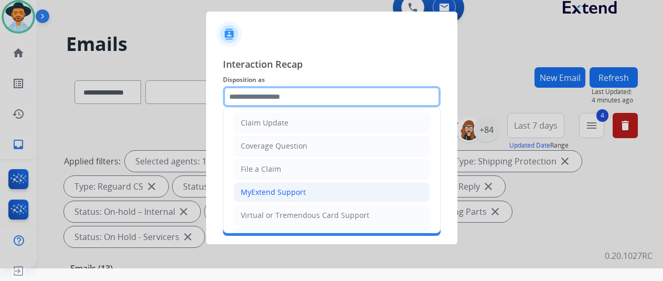
scroll to position [105, 0]
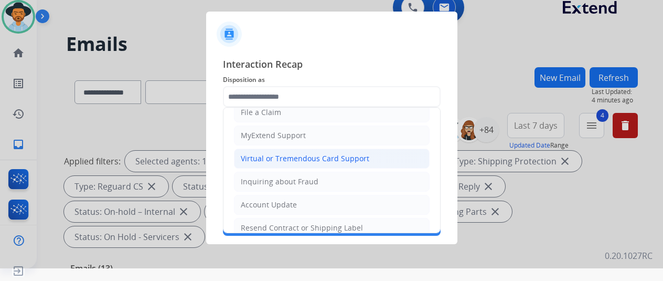
click at [269, 155] on div "Virtual or Tremendous Card Support" at bounding box center [305, 158] width 129 height 10
type input "**********"
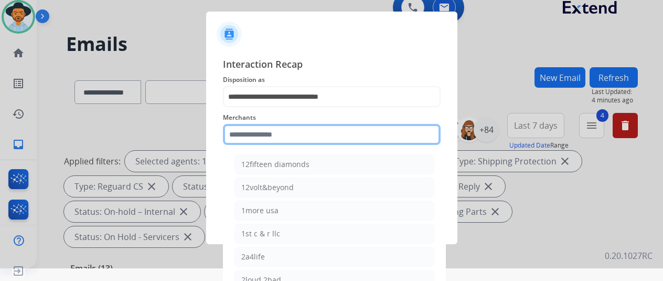
click at [242, 132] on input "text" at bounding box center [332, 134] width 218 height 21
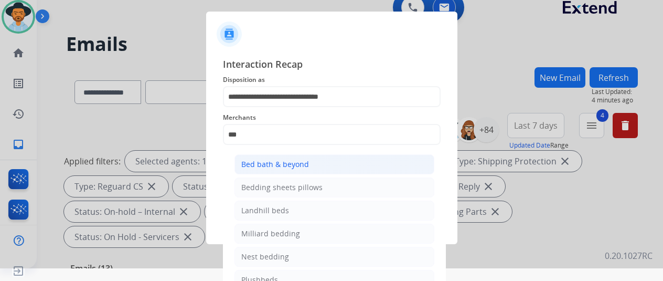
click at [271, 159] on div "Bed bath & beyond" at bounding box center [275, 164] width 68 height 10
type input "**********"
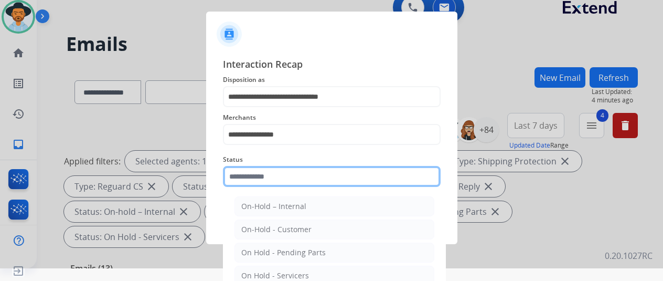
click at [254, 175] on input "text" at bounding box center [332, 176] width 218 height 21
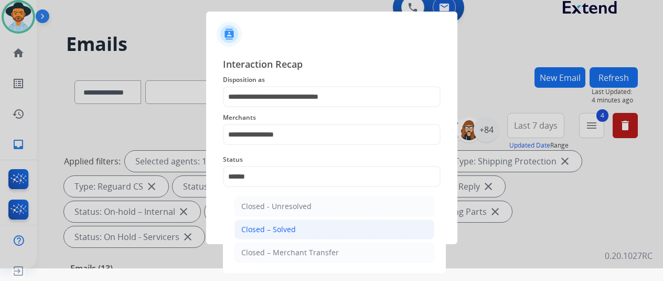
click at [268, 227] on div "Closed – Solved" at bounding box center [268, 229] width 55 height 10
type input "**********"
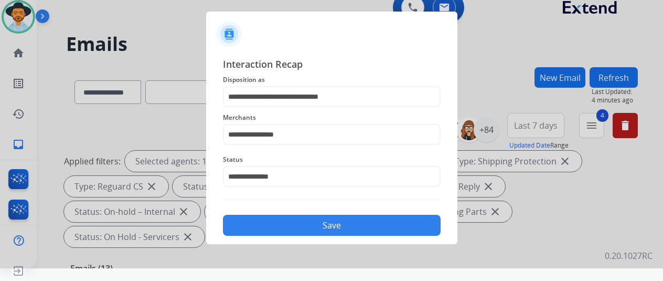
click at [333, 229] on button "Save" at bounding box center [332, 225] width 218 height 21
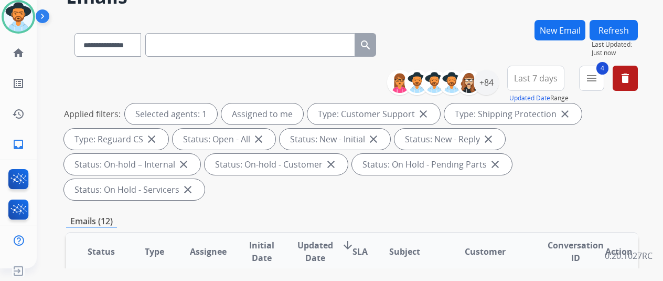
scroll to position [0, 0]
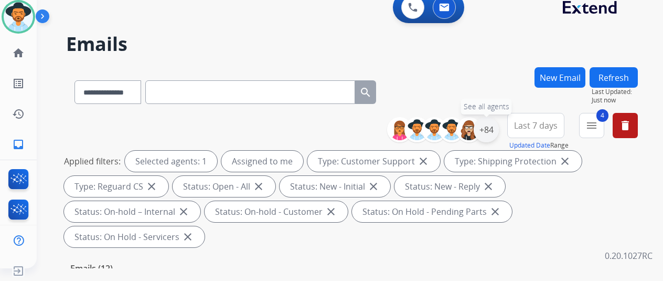
click at [491, 127] on div "+84" at bounding box center [486, 129] width 25 height 25
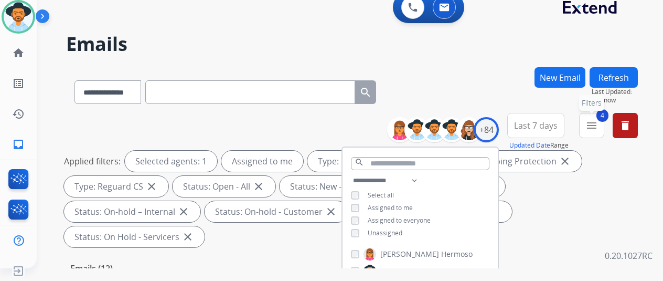
click at [596, 126] on mat-icon "menu" at bounding box center [592, 125] width 13 height 13
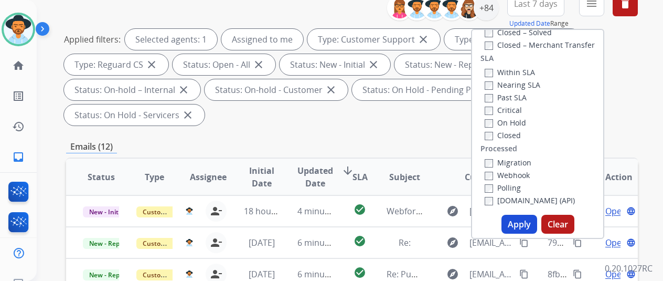
scroll to position [210, 0]
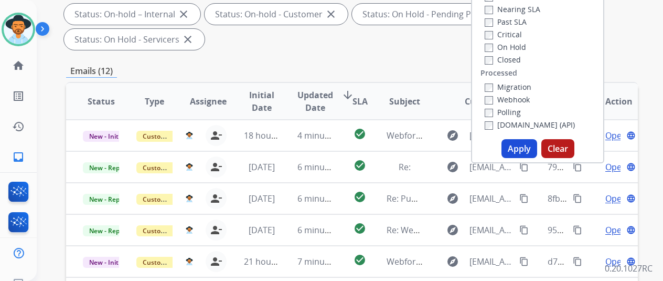
click at [517, 150] on button "Apply" at bounding box center [520, 148] width 36 height 19
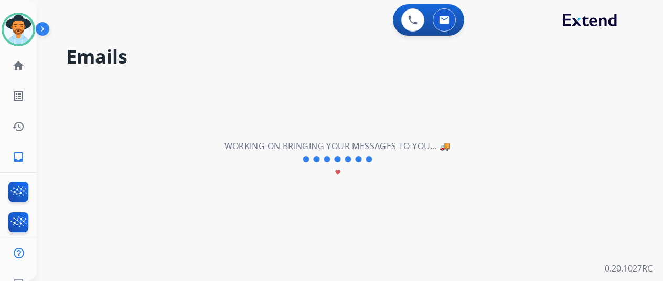
scroll to position [0, 0]
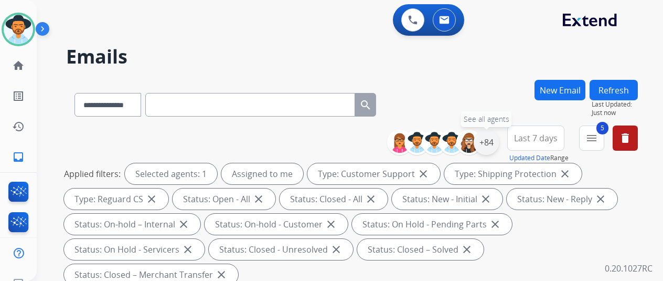
click at [490, 136] on div "+84" at bounding box center [486, 142] width 25 height 25
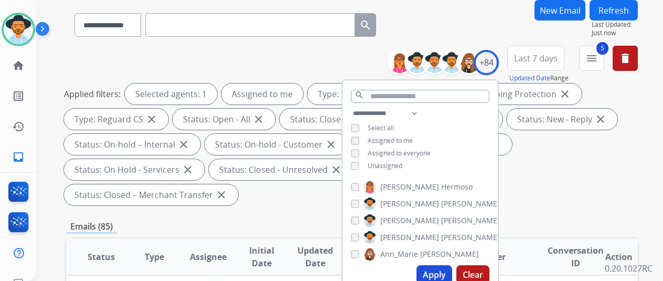
scroll to position [157, 0]
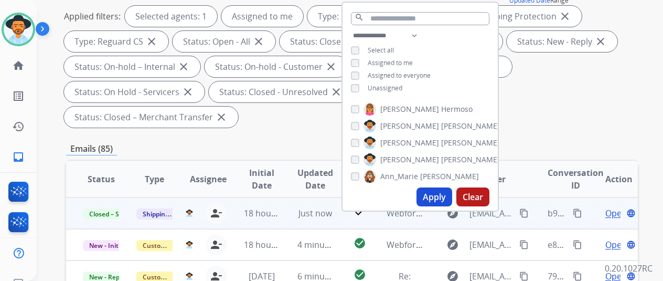
click at [578, 210] on mat-icon "content_copy" at bounding box center [577, 212] width 9 height 9
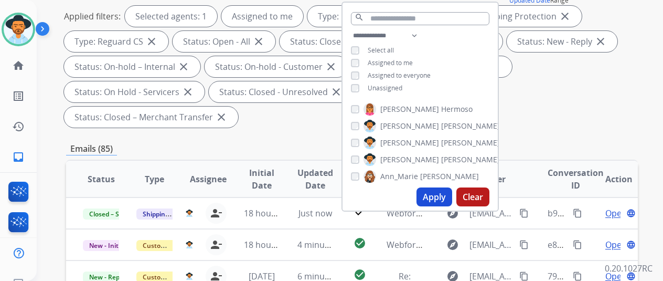
drag, startPoint x: 556, startPoint y: 99, endPoint x: 540, endPoint y: 107, distance: 16.9
click at [555, 101] on div "Applied filters: Selected agents: 1 Assigned to me Type: Customer Support close…" at bounding box center [350, 67] width 572 height 122
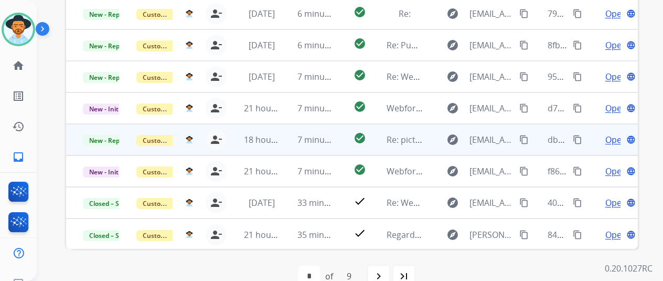
scroll to position [105, 0]
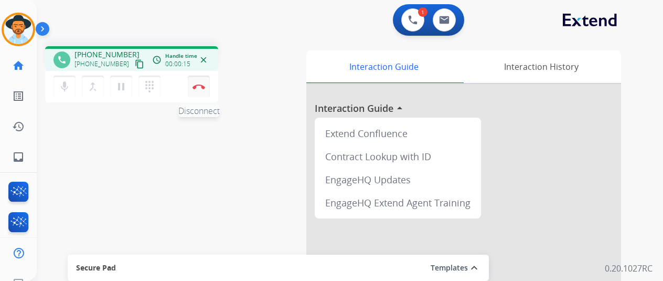
click at [199, 86] on img at bounding box center [199, 86] width 13 height 5
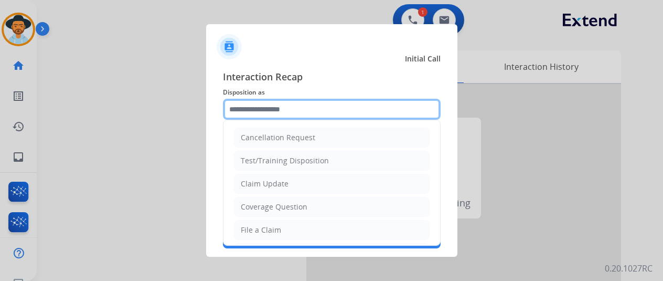
click at [251, 109] on input "text" at bounding box center [332, 109] width 218 height 21
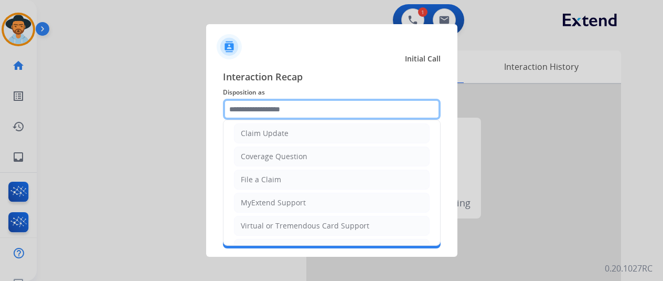
scroll to position [157, 0]
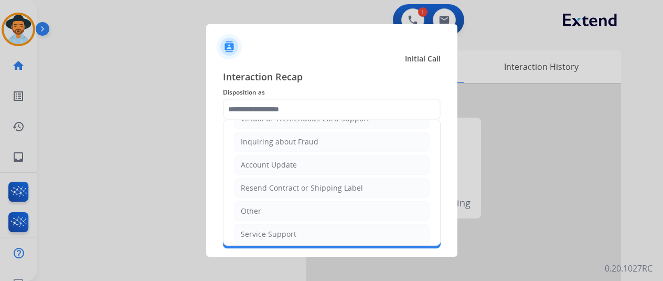
drag, startPoint x: 250, startPoint y: 208, endPoint x: 252, endPoint y: 201, distance: 7.1
click at [250, 208] on div "Other" at bounding box center [251, 211] width 20 height 10
type input "*****"
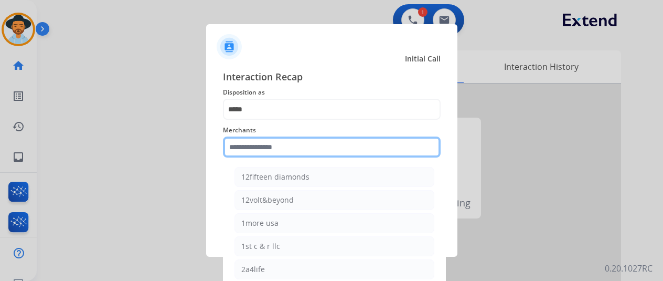
click at [256, 148] on input "text" at bounding box center [332, 146] width 218 height 21
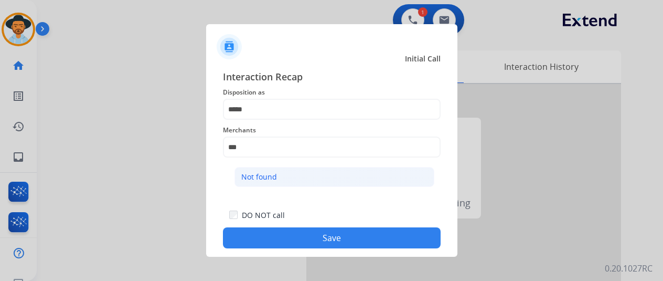
click at [288, 178] on li "Not found" at bounding box center [335, 177] width 200 height 20
type input "*********"
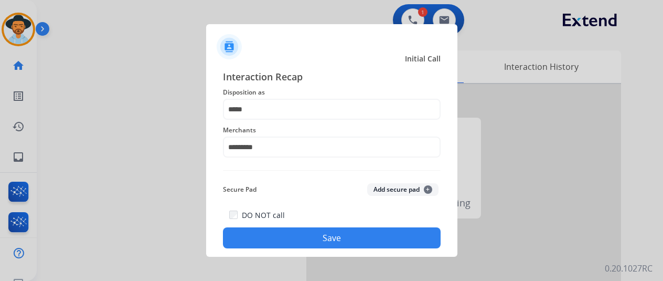
click at [305, 237] on button "Save" at bounding box center [332, 237] width 218 height 21
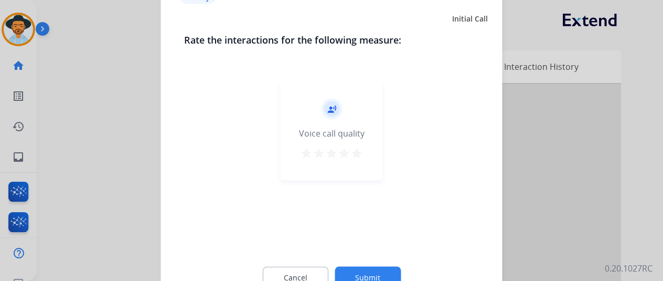
click at [369, 270] on button "Submit" at bounding box center [368, 277] width 66 height 22
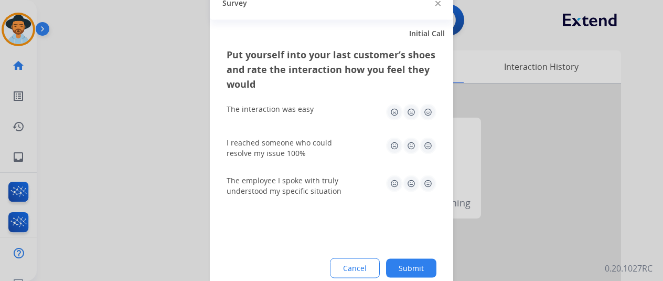
click at [407, 265] on button "Submit" at bounding box center [411, 267] width 50 height 19
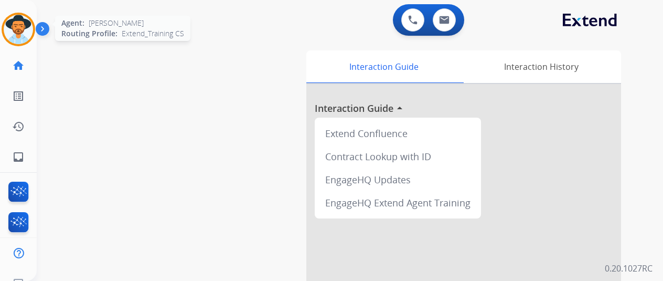
click at [16, 26] on img at bounding box center [18, 29] width 29 height 29
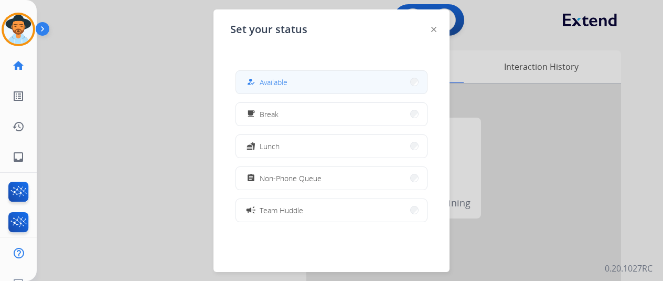
click at [271, 80] on span "Available" at bounding box center [274, 82] width 28 height 11
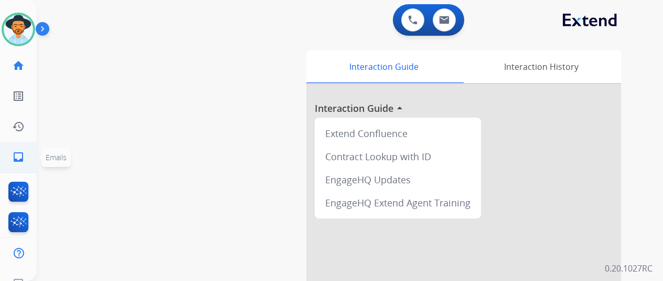
click at [16, 157] on mat-icon "inbox" at bounding box center [18, 157] width 13 height 13
select select "**********"
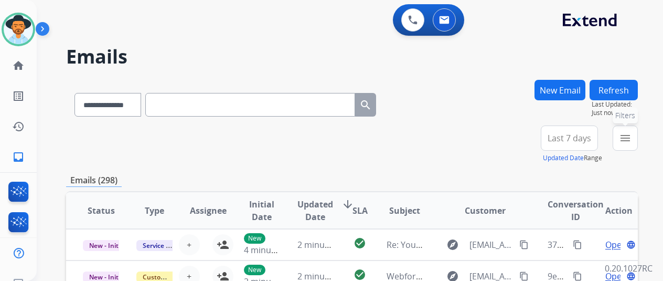
click at [632, 136] on mat-icon "menu" at bounding box center [625, 138] width 13 height 13
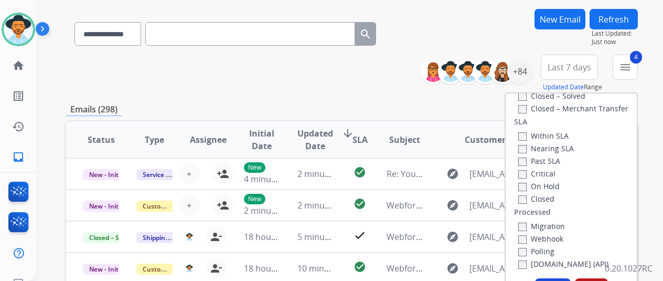
scroll to position [157, 0]
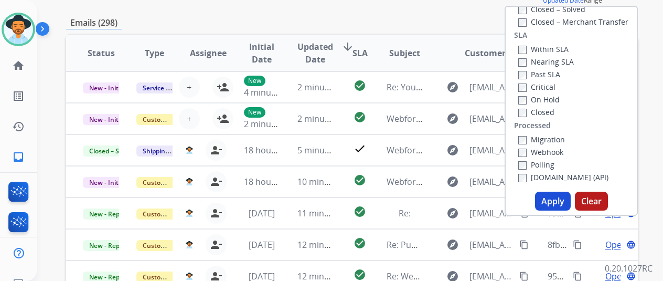
click at [556, 201] on button "Apply" at bounding box center [553, 201] width 36 height 19
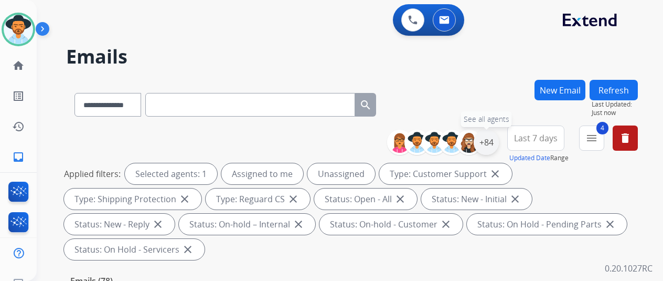
click at [492, 139] on div "+84" at bounding box center [486, 142] width 25 height 25
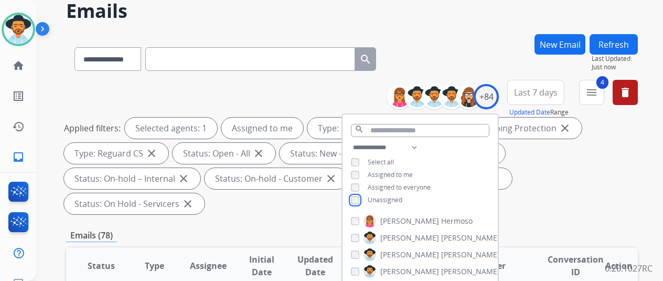
scroll to position [157, 0]
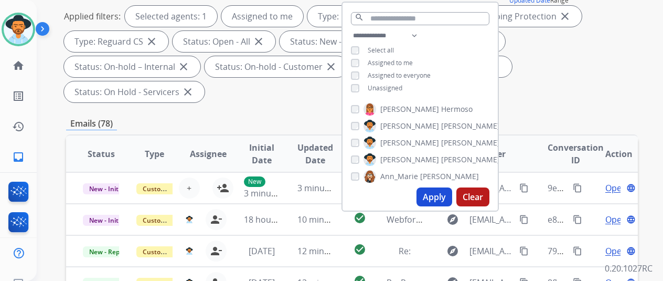
click at [438, 198] on button "Apply" at bounding box center [435, 196] width 36 height 19
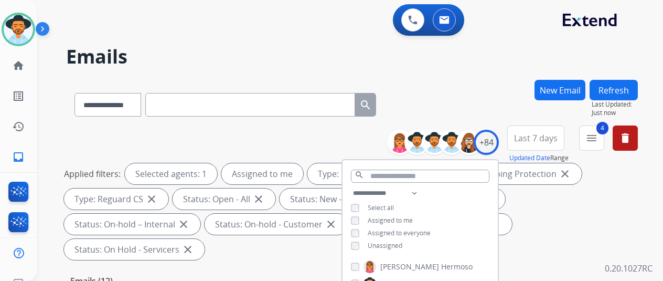
click at [499, 68] on div "**********" at bounding box center [337, 178] width 601 height 281
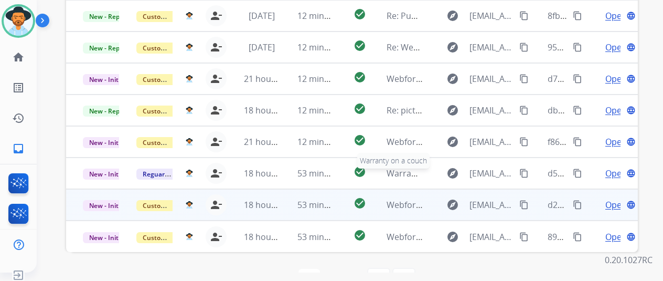
scroll to position [13, 0]
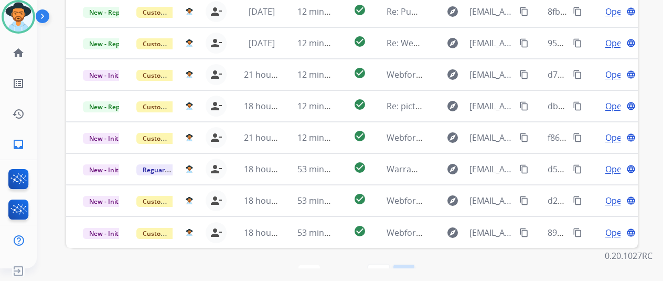
click at [403, 269] on mat-icon "last_page" at bounding box center [404, 275] width 13 height 13
select select "*"
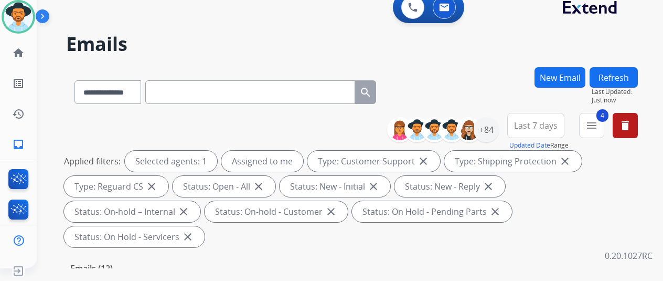
scroll to position [157, 0]
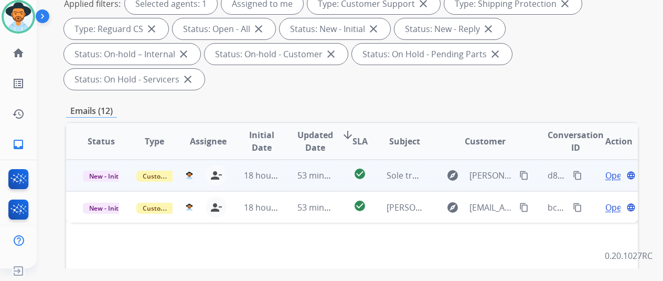
click at [615, 169] on span "Open" at bounding box center [616, 175] width 22 height 13
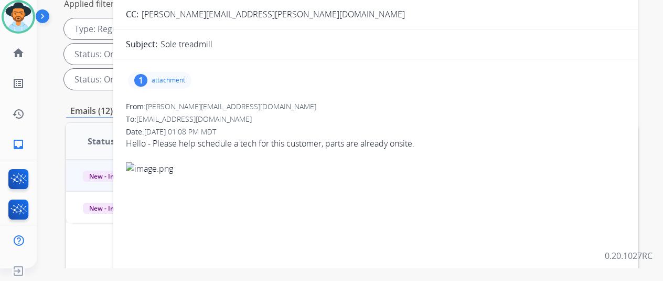
click at [167, 77] on p "attachment" at bounding box center [169, 80] width 34 height 8
click at [164, 102] on div at bounding box center [162, 107] width 52 height 37
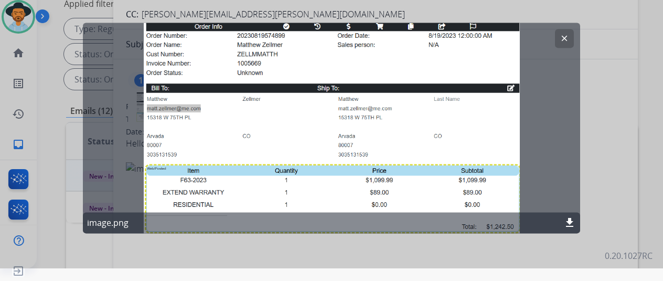
drag, startPoint x: 200, startPoint y: 104, endPoint x: 171, endPoint y: 105, distance: 29.4
click at [171, 105] on div "clear image.png download" at bounding box center [331, 128] width 497 height 210
click at [567, 34] on mat-icon "clear" at bounding box center [564, 38] width 9 height 9
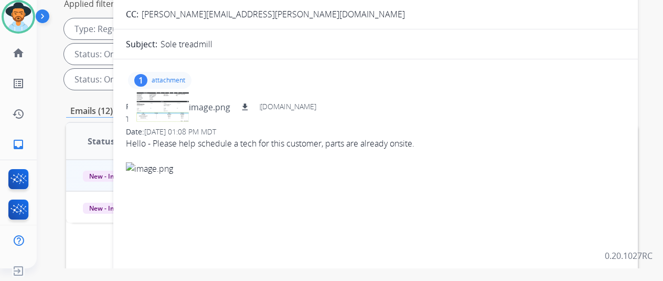
scroll to position [52, 0]
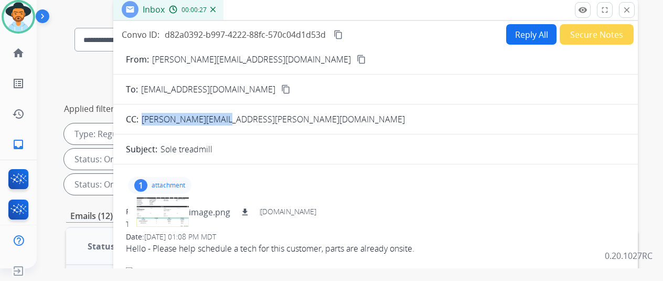
drag, startPoint x: 233, startPoint y: 119, endPoint x: 152, endPoint y: 118, distance: 81.3
click at [152, 118] on span "matt.zellmer@me.com" at bounding box center [273, 119] width 263 height 12
copy span "matt.zellmer@me.com"
click at [534, 32] on button "Reply All" at bounding box center [531, 34] width 50 height 20
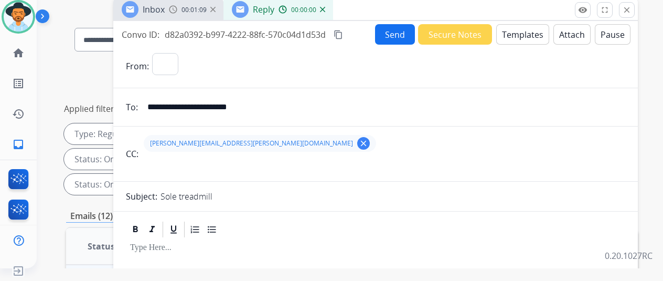
select select "**********"
click at [525, 34] on button "Templates" at bounding box center [522, 34] width 53 height 20
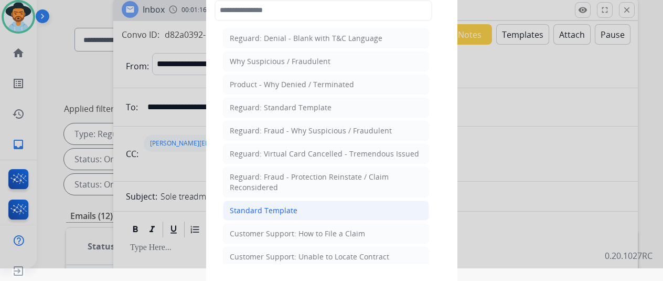
click at [259, 208] on div "Standard Template" at bounding box center [264, 210] width 68 height 10
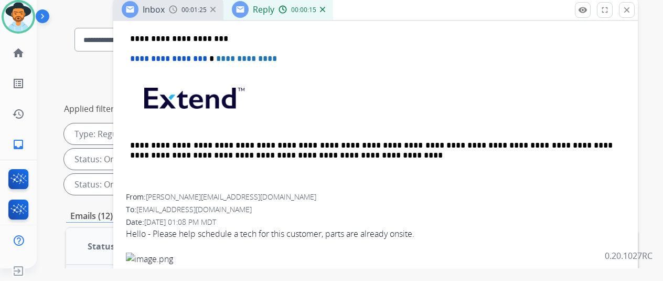
scroll to position [491, 0]
drag, startPoint x: 246, startPoint y: 176, endPoint x: 219, endPoint y: 182, distance: 27.5
click at [188, 192] on span "mansel@soletreadmills.com" at bounding box center [231, 197] width 171 height 10
click at [244, 192] on span "mansel@soletreadmills.com" at bounding box center [231, 197] width 171 height 10
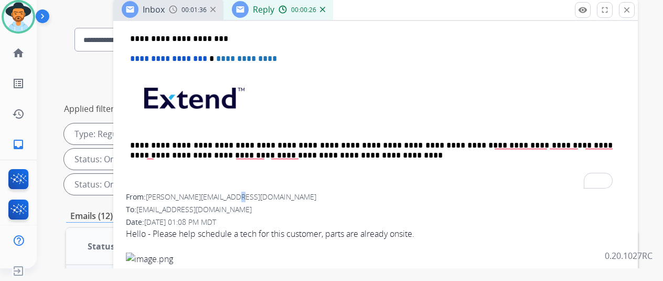
drag, startPoint x: 244, startPoint y: 177, endPoint x: 236, endPoint y: 178, distance: 8.4
click at [236, 192] on span "mansel@soletreadmills.com" at bounding box center [231, 197] width 171 height 10
click at [247, 192] on span "mansel@soletreadmills.com" at bounding box center [231, 197] width 171 height 10
click at [244, 192] on span "mansel@soletreadmills.com" at bounding box center [231, 197] width 171 height 10
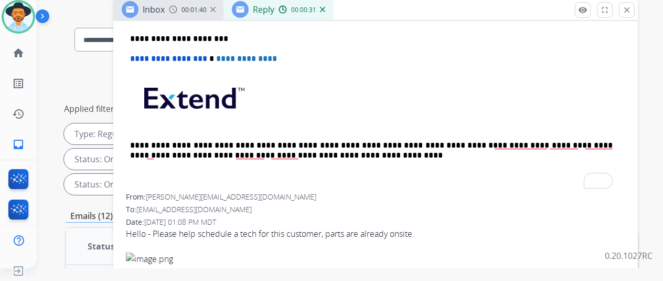
click at [246, 192] on span "mansel@soletreadmills.com" at bounding box center [231, 197] width 171 height 10
click at [204, 192] on span "mansel@soletreadmills.com" at bounding box center [231, 197] width 171 height 10
drag, startPoint x: 260, startPoint y: 184, endPoint x: 263, endPoint y: 177, distance: 7.0
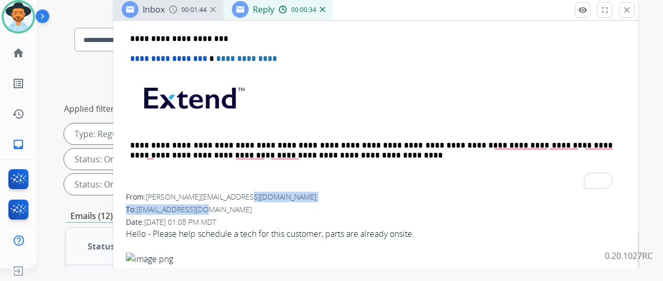
click at [248, 192] on span "mansel@soletreadmills.com" at bounding box center [231, 197] width 171 height 10
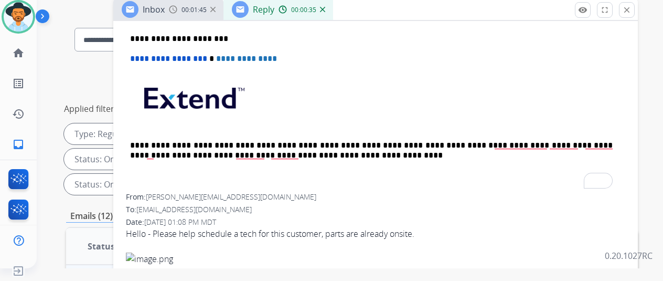
click at [201, 192] on span "mansel@soletreadmills.com" at bounding box center [231, 197] width 171 height 10
drag, startPoint x: 247, startPoint y: 177, endPoint x: 157, endPoint y: 175, distance: 90.3
click at [157, 192] on span "mansel@soletreadmills.com" at bounding box center [231, 197] width 171 height 10
copy span "mansel@soletreadmills.com"
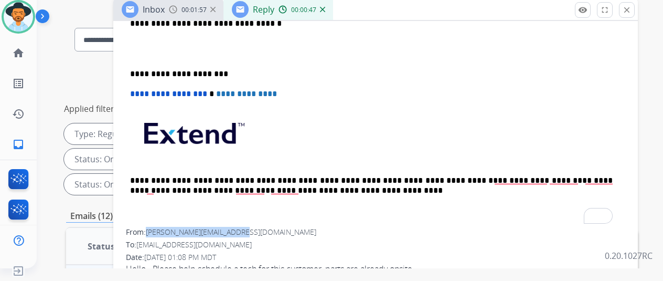
scroll to position [229, 0]
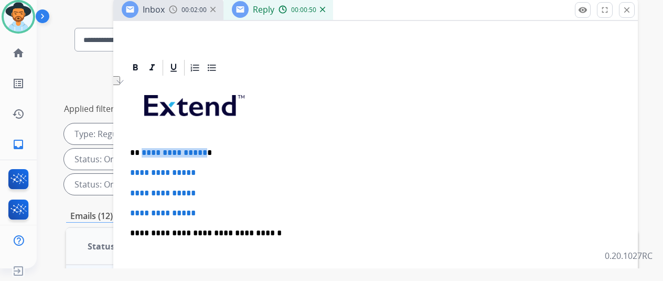
drag, startPoint x: 209, startPoint y: 151, endPoint x: 148, endPoint y: 151, distance: 60.3
click at [148, 151] on p "**********" at bounding box center [371, 152] width 483 height 9
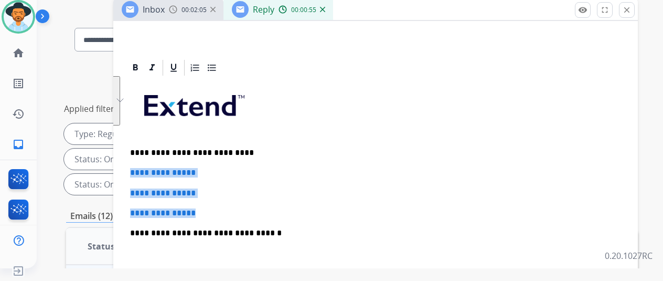
drag, startPoint x: 213, startPoint y: 214, endPoint x: 137, endPoint y: 169, distance: 87.9
click at [136, 167] on div "**********" at bounding box center [375, 26] width 525 height 468
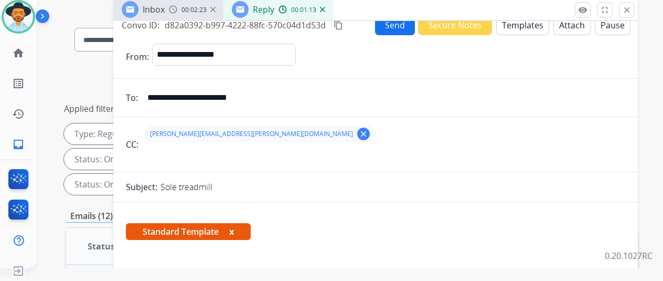
scroll to position [0, 0]
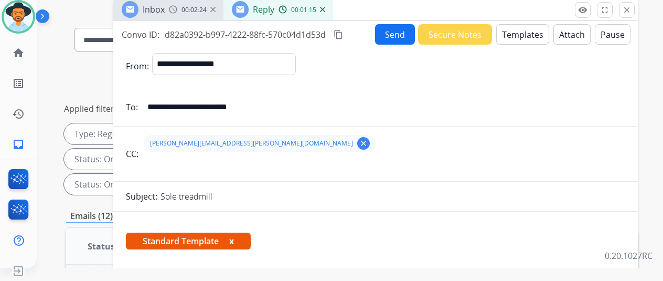
click at [399, 33] on button "Send" at bounding box center [395, 34] width 40 height 20
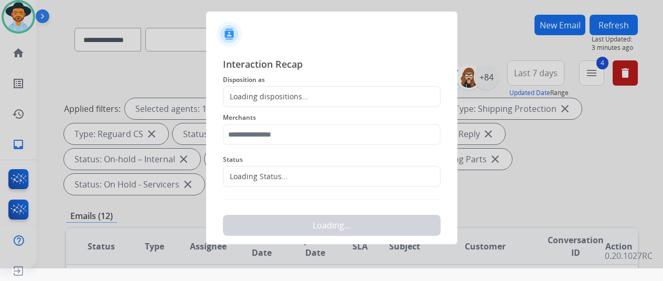
click at [262, 95] on div "Loading dispositions..." at bounding box center [266, 96] width 85 height 10
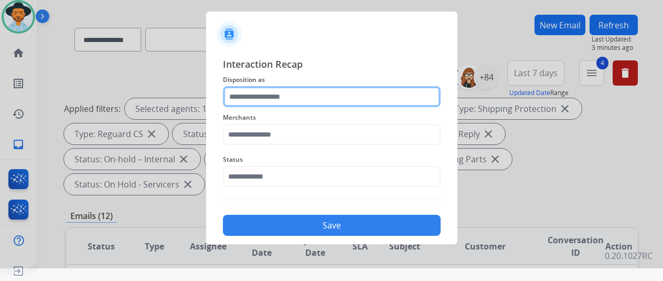
click at [262, 95] on input "text" at bounding box center [332, 96] width 218 height 21
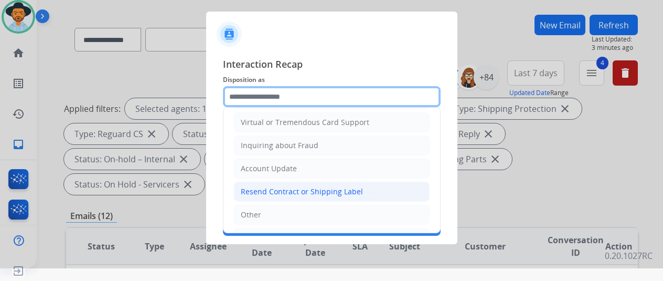
scroll to position [159, 0]
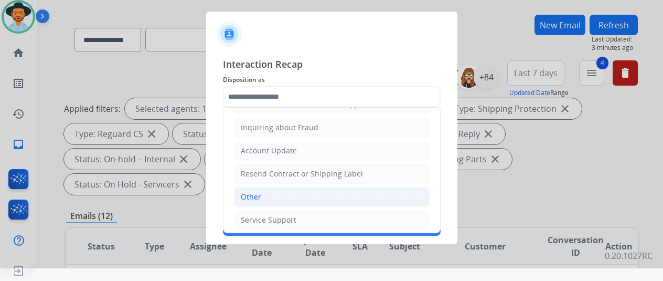
click at [253, 195] on div "Other" at bounding box center [251, 197] width 20 height 10
type input "*****"
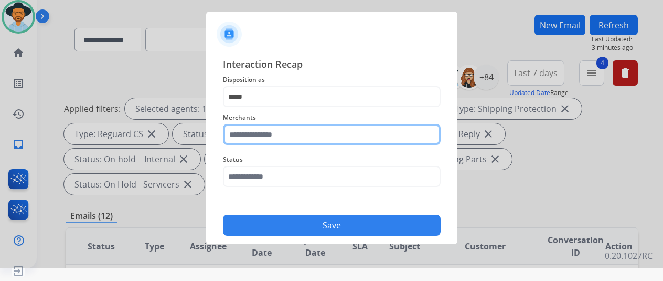
click at [265, 133] on input "text" at bounding box center [332, 134] width 218 height 21
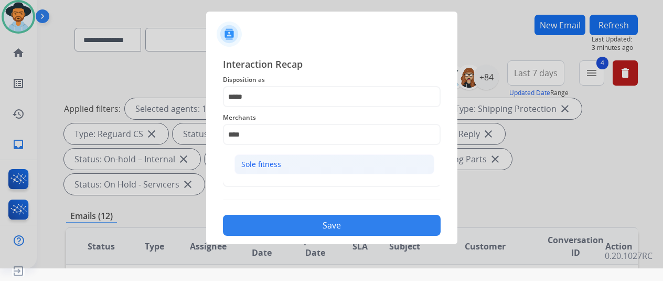
click at [260, 156] on li "Sole fitness" at bounding box center [335, 164] width 200 height 20
type input "**********"
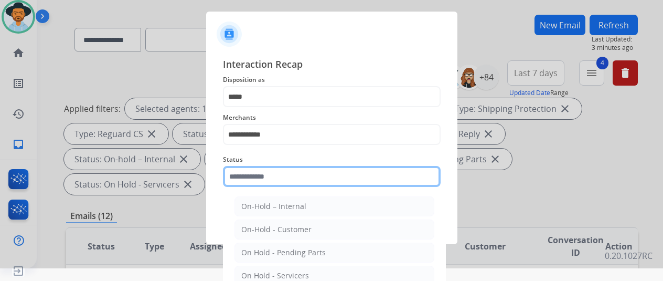
click at [269, 176] on input "text" at bounding box center [332, 176] width 218 height 21
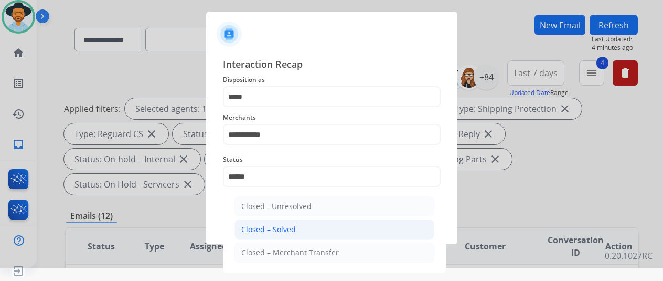
click at [278, 228] on div "Closed – Solved" at bounding box center [268, 229] width 55 height 10
type input "**********"
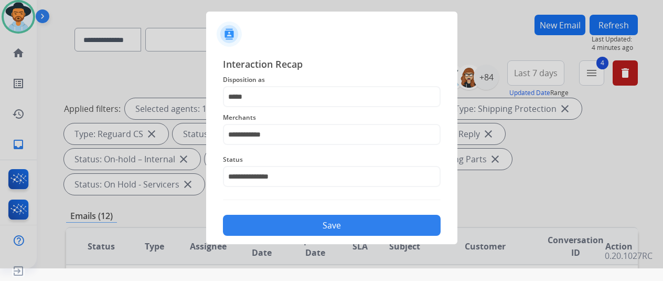
click at [315, 222] on button "Save" at bounding box center [332, 225] width 218 height 21
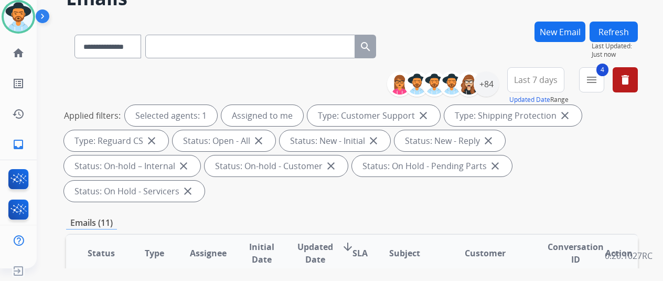
scroll to position [0, 0]
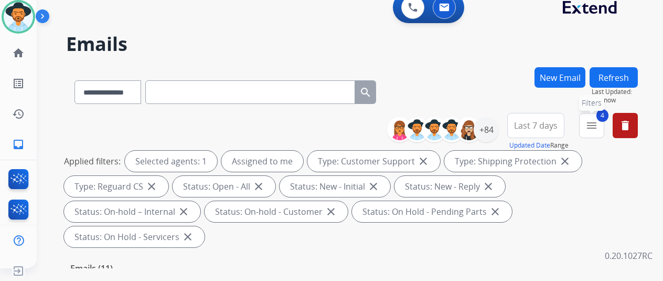
click at [598, 122] on mat-icon "menu" at bounding box center [592, 125] width 13 height 13
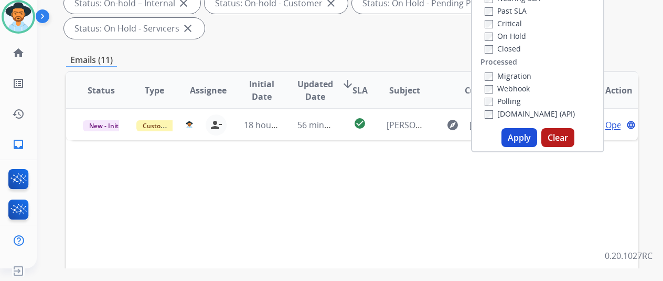
scroll to position [210, 0]
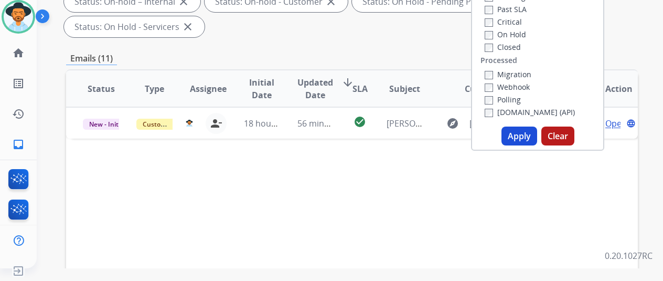
click at [523, 137] on button "Apply" at bounding box center [520, 135] width 36 height 19
select select "*"
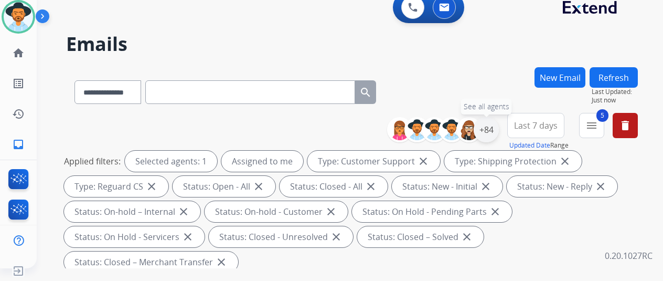
click at [497, 125] on div "+84" at bounding box center [486, 129] width 25 height 25
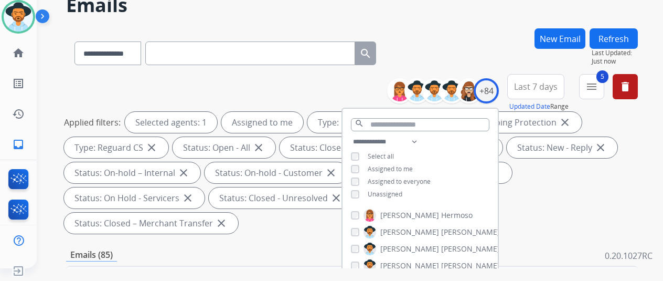
scroll to position [105, 0]
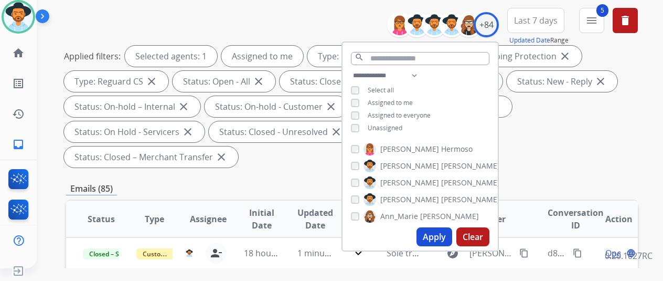
click at [440, 235] on button "Apply" at bounding box center [435, 236] width 36 height 19
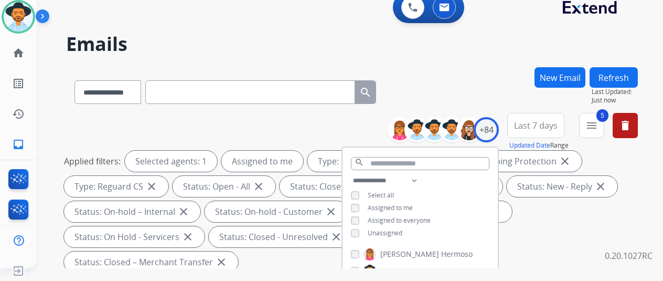
click at [505, 72] on div "**********" at bounding box center [352, 90] width 572 height 46
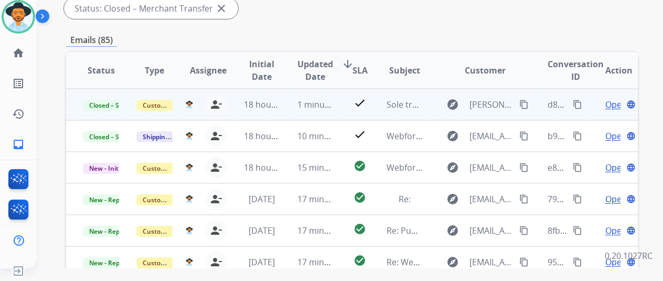
scroll to position [262, 0]
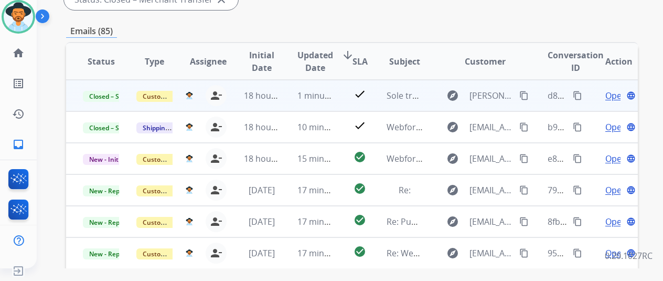
click at [578, 95] on mat-icon "content_copy" at bounding box center [577, 95] width 9 height 9
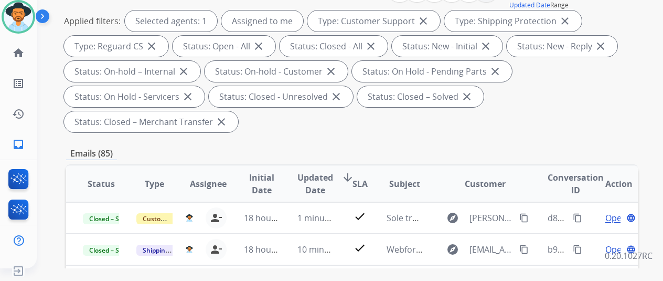
scroll to position [0, 0]
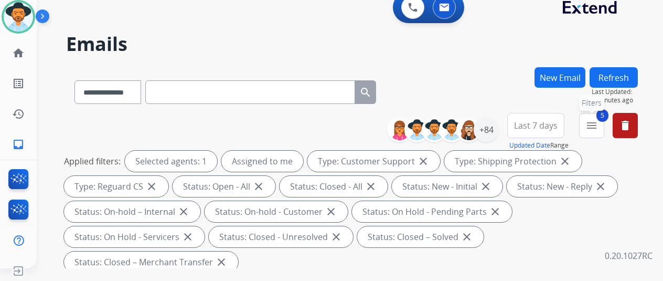
click at [598, 129] on mat-icon "menu" at bounding box center [592, 125] width 13 height 13
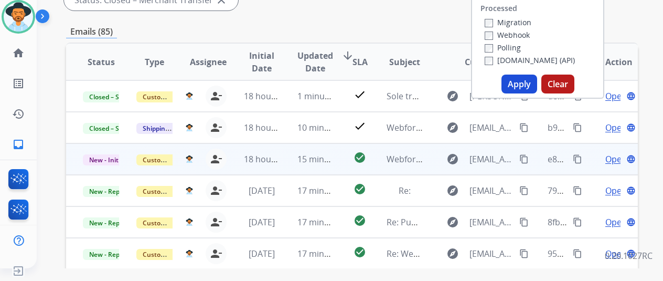
scroll to position [262, 0]
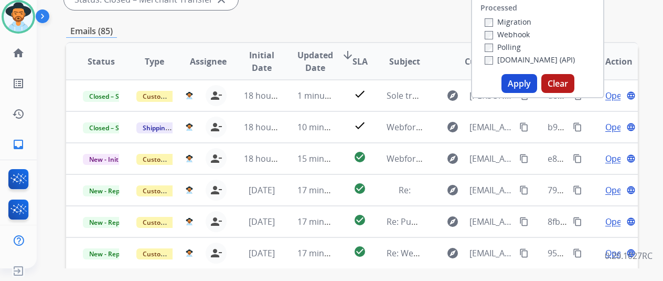
click at [522, 80] on button "Apply" at bounding box center [520, 83] width 36 height 19
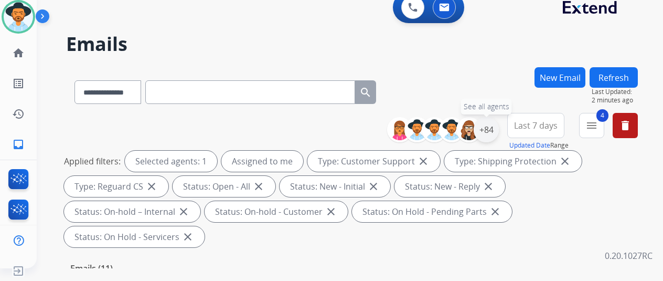
click at [492, 131] on div "+84" at bounding box center [486, 129] width 25 height 25
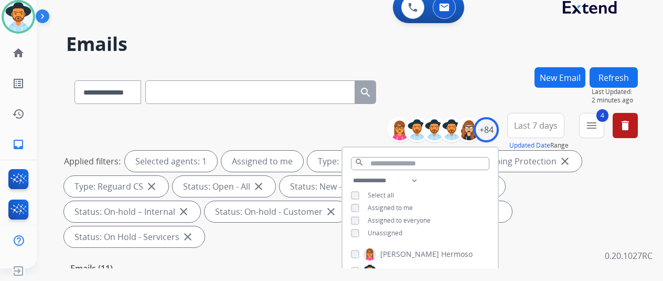
click at [496, 94] on div "**********" at bounding box center [352, 90] width 572 height 46
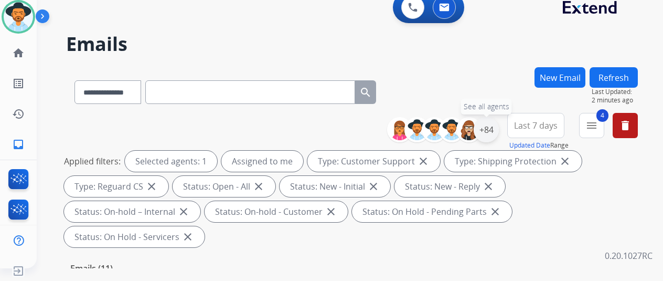
click at [493, 129] on div "+84" at bounding box center [486, 129] width 25 height 25
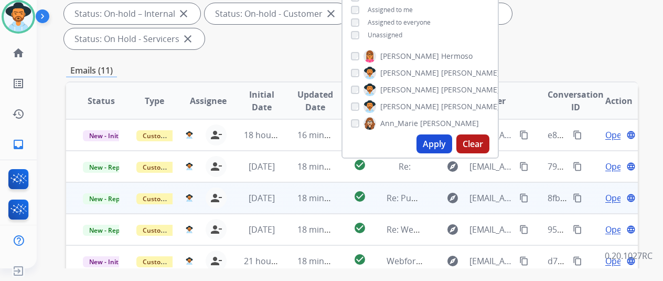
scroll to position [210, 0]
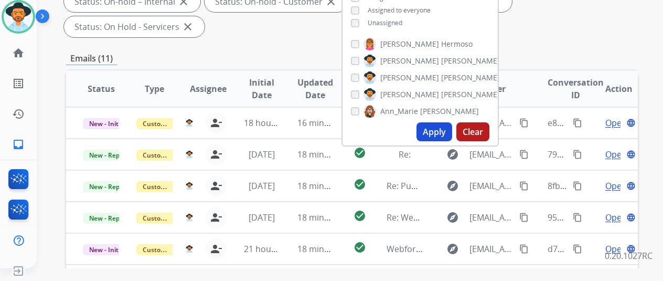
click at [433, 127] on button "Apply" at bounding box center [435, 131] width 36 height 19
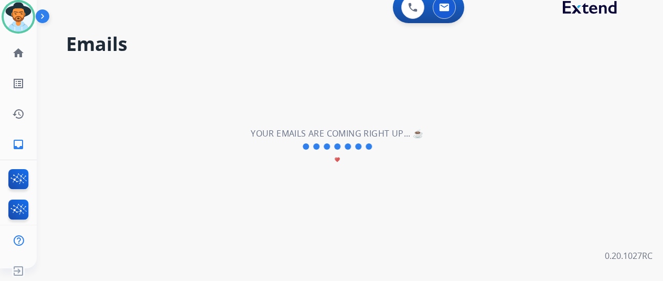
scroll to position [0, 0]
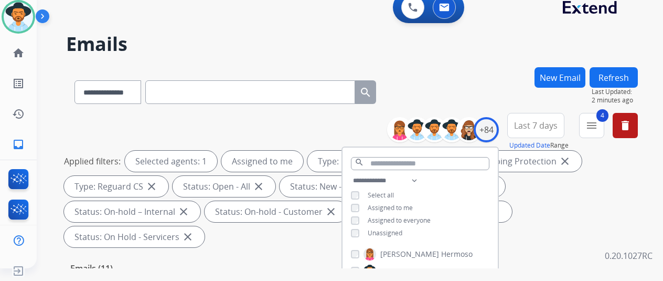
click at [494, 55] on div "**********" at bounding box center [337, 165] width 601 height 281
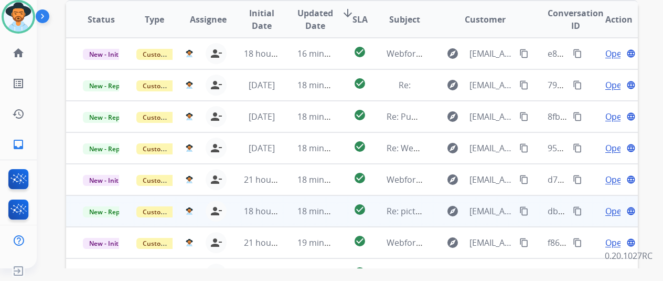
scroll to position [278, 0]
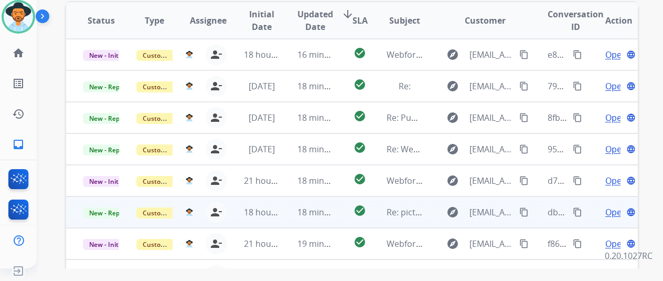
click at [615, 206] on span "Open" at bounding box center [616, 212] width 22 height 13
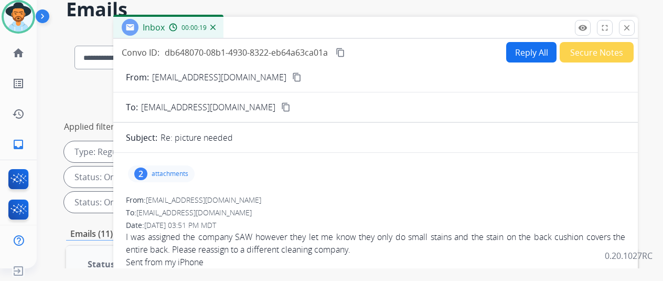
scroll to position [0, 0]
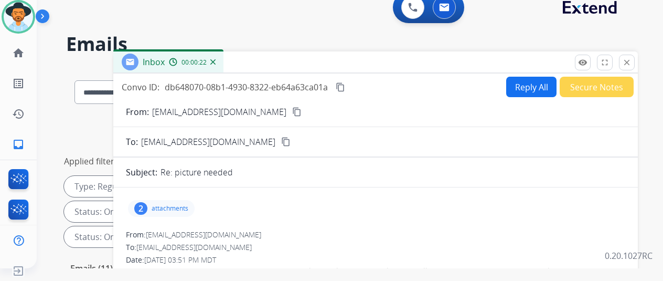
click at [293, 111] on mat-icon "content_copy" at bounding box center [296, 111] width 9 height 9
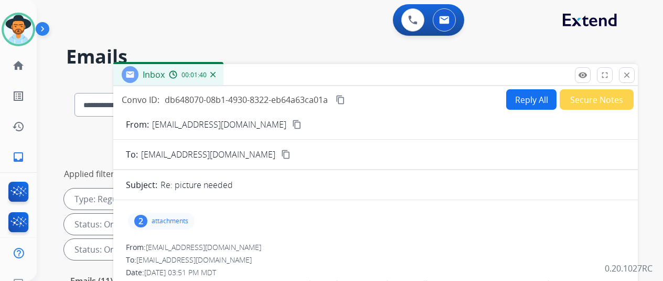
click at [216, 75] on img at bounding box center [212, 74] width 5 height 5
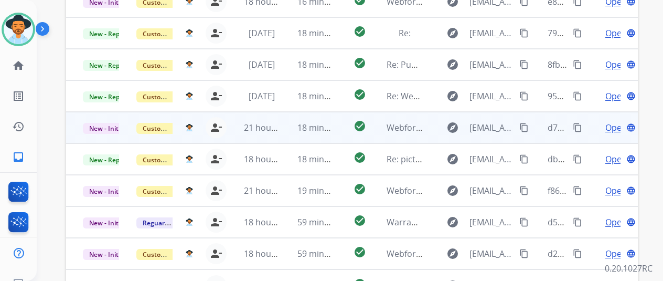
scroll to position [278, 0]
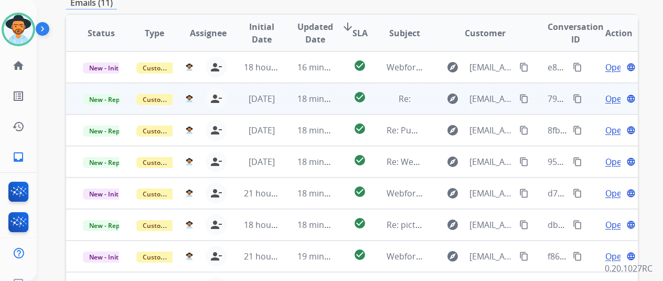
click at [613, 92] on span "Open" at bounding box center [616, 98] width 22 height 13
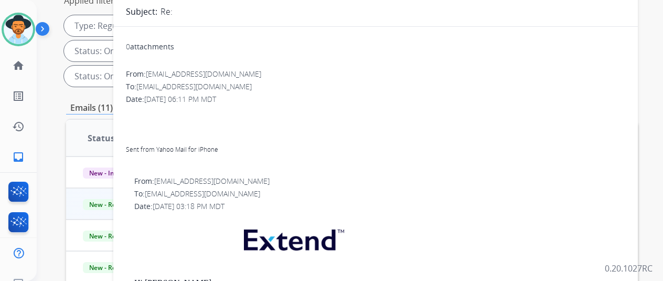
scroll to position [16, 0]
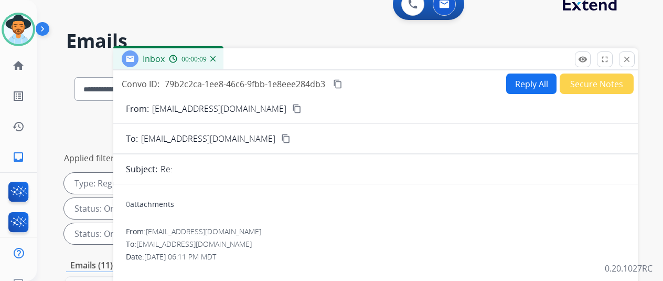
click at [292, 107] on mat-icon "content_copy" at bounding box center [296, 108] width 9 height 9
click at [526, 84] on button "Reply All" at bounding box center [531, 83] width 50 height 20
select select "**********"
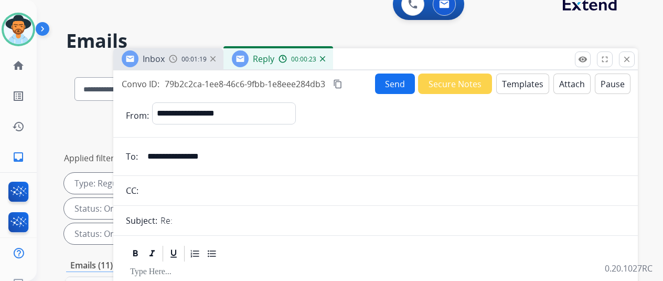
click at [528, 81] on button "Templates" at bounding box center [522, 83] width 53 height 20
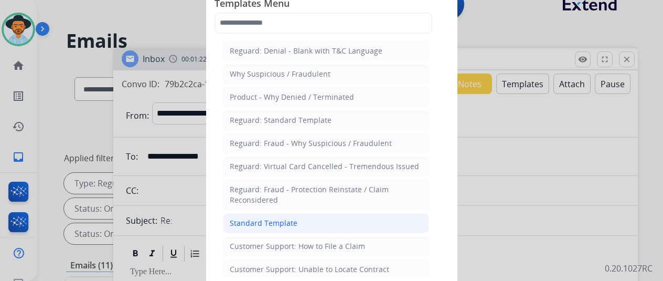
click at [244, 226] on li "Standard Template" at bounding box center [326, 223] width 206 height 20
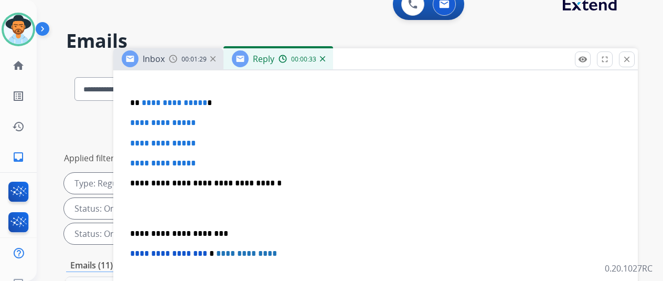
scroll to position [210, 0]
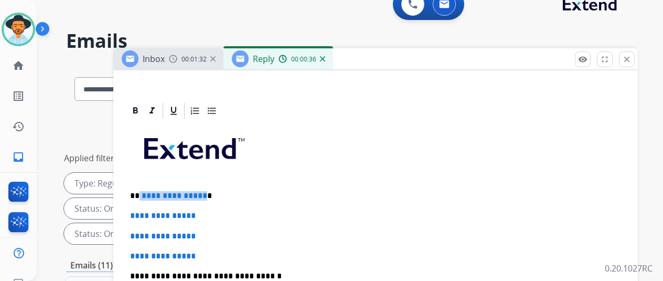
drag, startPoint x: 209, startPoint y: 195, endPoint x: 147, endPoint y: 193, distance: 61.9
click at [147, 193] on p "**********" at bounding box center [371, 195] width 483 height 9
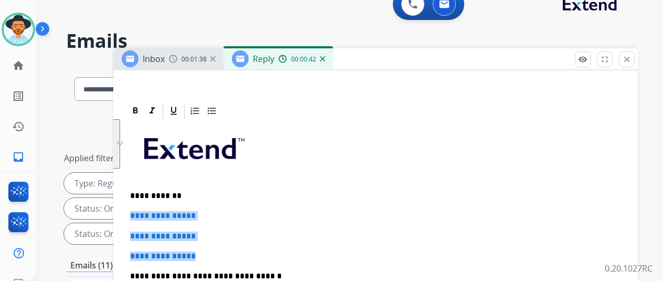
drag, startPoint x: 211, startPoint y: 253, endPoint x: 129, endPoint y: 207, distance: 94.4
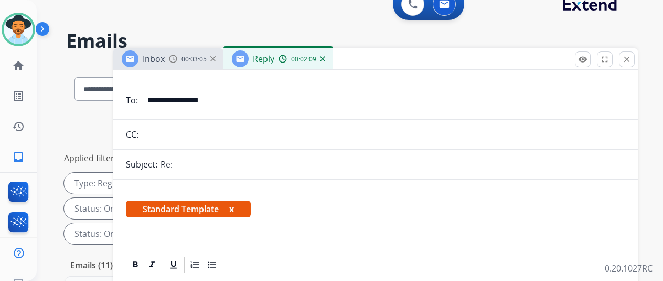
scroll to position [0, 0]
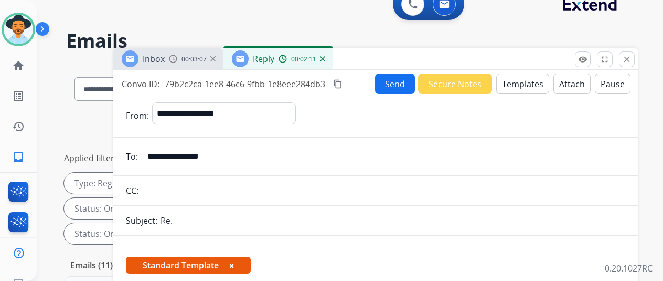
click at [402, 80] on button "Send" at bounding box center [395, 83] width 40 height 20
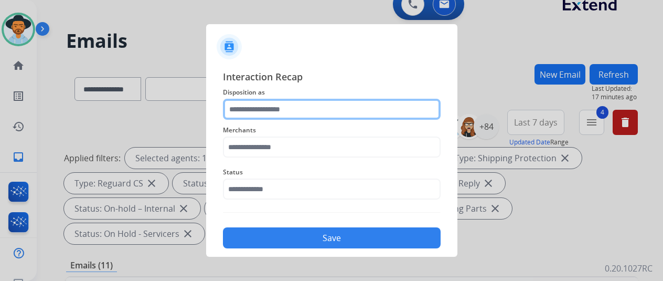
click at [265, 109] on input "text" at bounding box center [332, 109] width 218 height 21
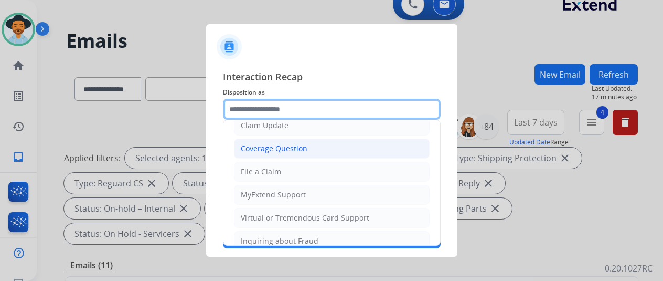
scroll to position [52, 0]
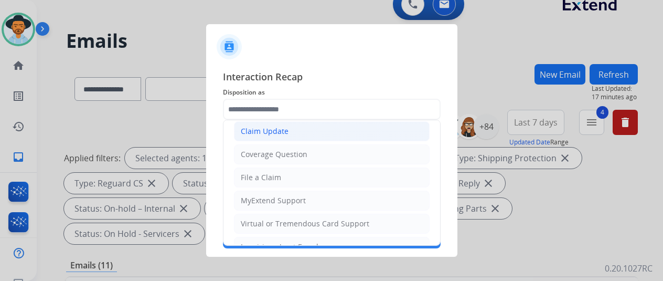
click at [268, 127] on div "Claim Update" at bounding box center [265, 131] width 48 height 10
type input "**********"
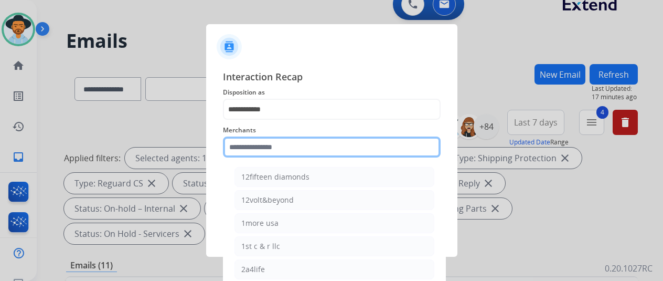
click at [252, 150] on input "text" at bounding box center [332, 146] width 218 height 21
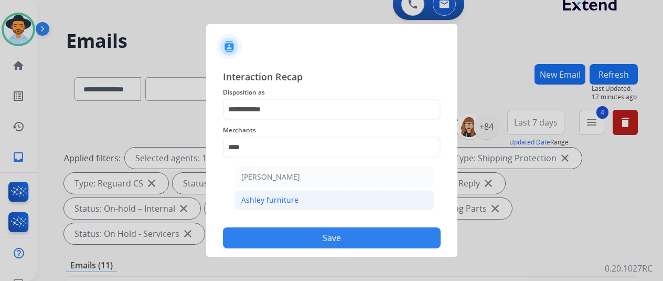
click at [281, 196] on div "Ashley furniture" at bounding box center [269, 200] width 57 height 10
type input "**********"
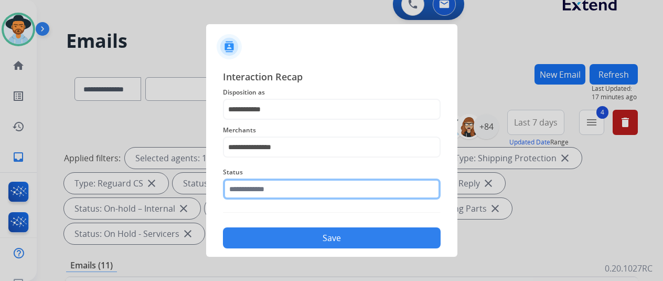
click at [252, 187] on input "text" at bounding box center [332, 188] width 218 height 21
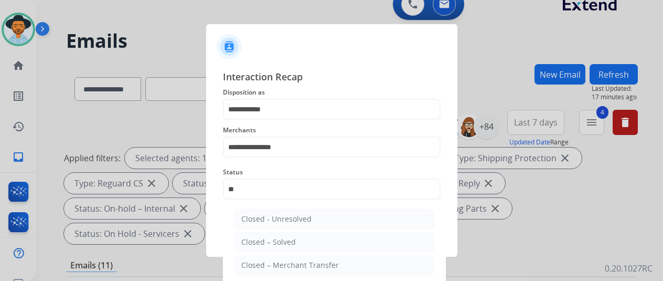
click at [264, 244] on div "Closed – Solved" at bounding box center [268, 242] width 55 height 10
type input "**********"
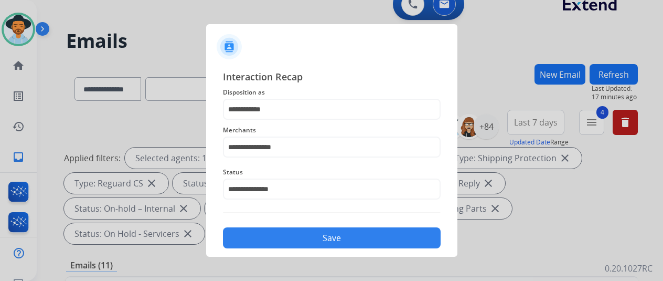
click at [277, 229] on button "Save" at bounding box center [332, 237] width 218 height 21
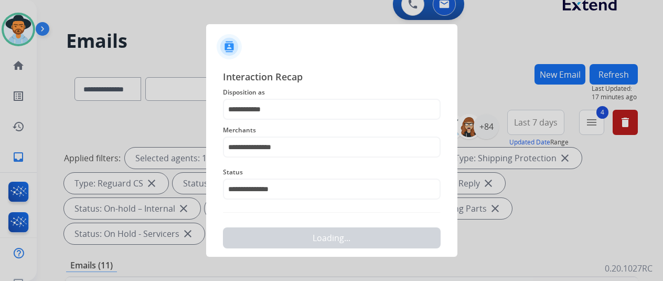
scroll to position [0, 0]
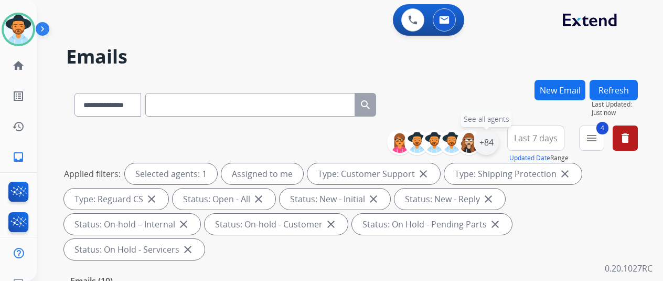
click at [497, 142] on div "+84" at bounding box center [486, 142] width 25 height 25
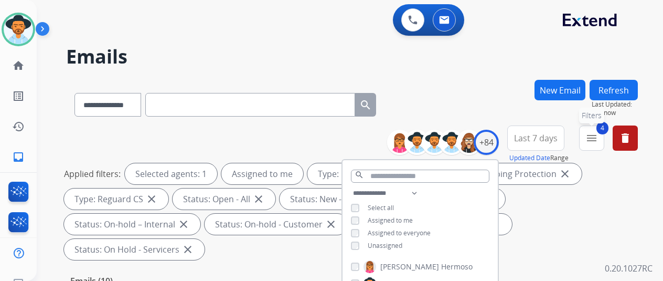
click at [598, 135] on mat-icon "menu" at bounding box center [592, 138] width 13 height 13
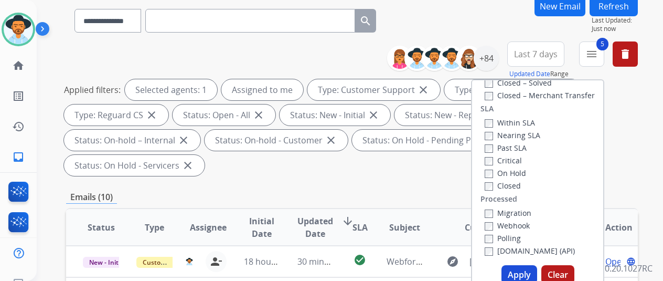
scroll to position [157, 0]
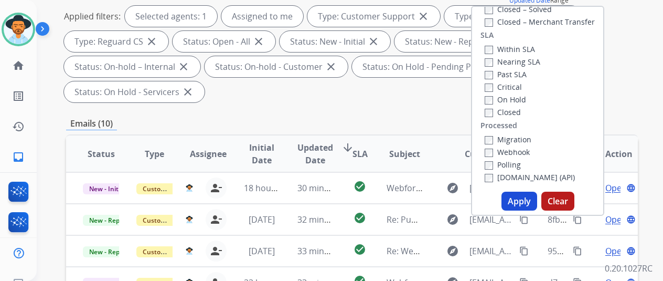
click at [525, 200] on button "Apply" at bounding box center [520, 201] width 36 height 19
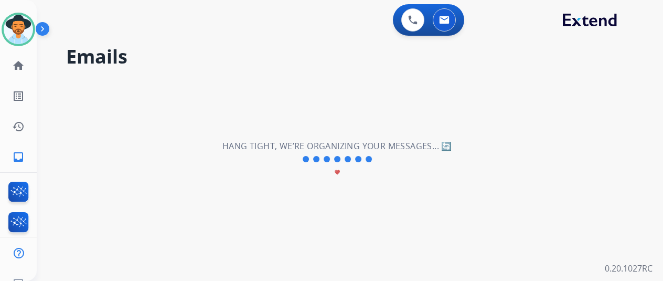
scroll to position [0, 0]
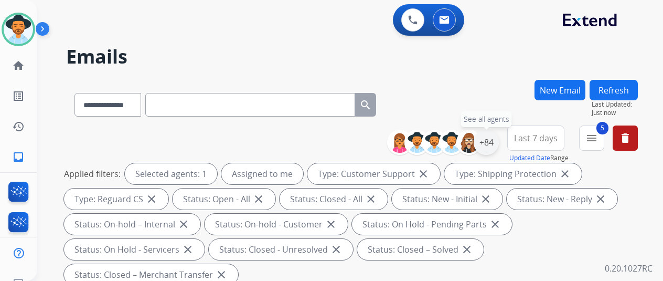
click at [490, 140] on div "+84" at bounding box center [486, 142] width 25 height 25
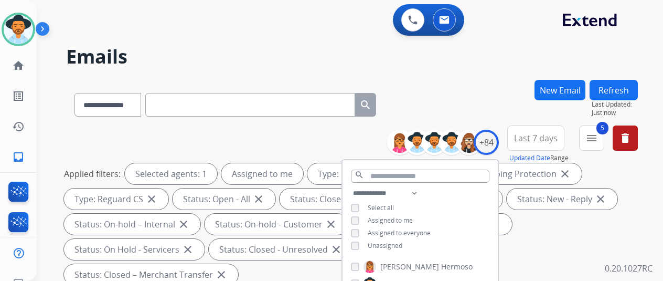
click at [465, 105] on div "**********" at bounding box center [352, 103] width 572 height 46
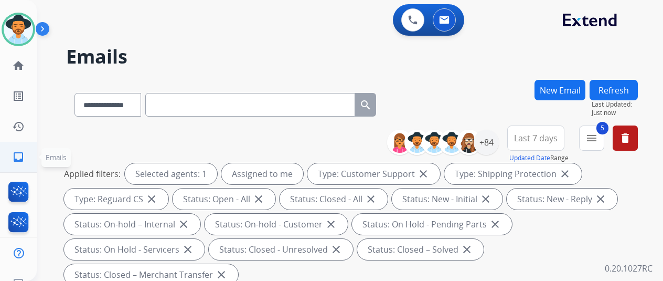
click at [17, 157] on mat-icon "inbox" at bounding box center [18, 157] width 13 height 13
click at [498, 141] on div "+84" at bounding box center [486, 142] width 25 height 25
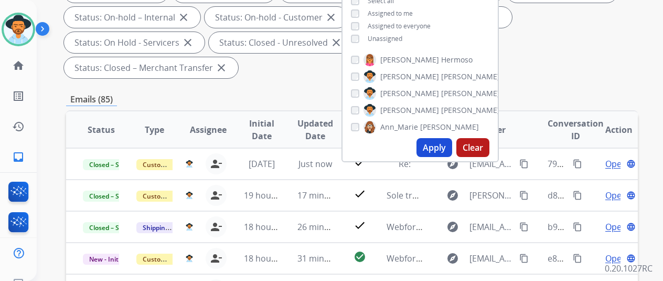
scroll to position [210, 0]
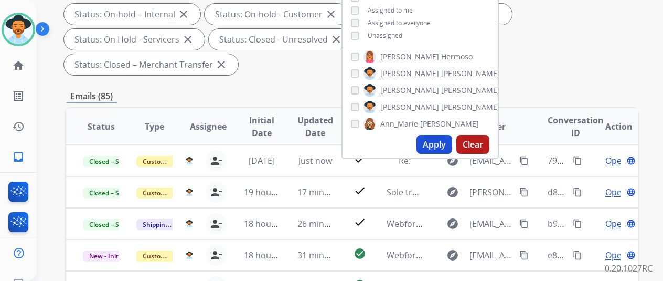
click at [447, 143] on button "Apply" at bounding box center [435, 144] width 36 height 19
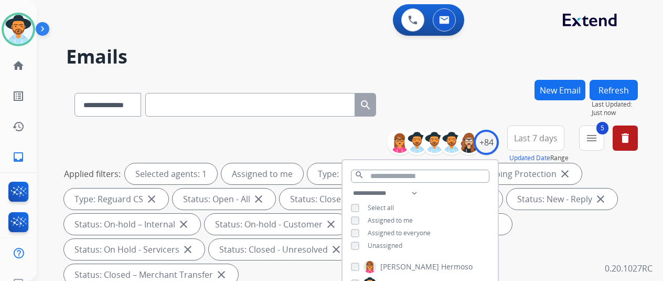
click at [459, 109] on div "**********" at bounding box center [352, 103] width 572 height 46
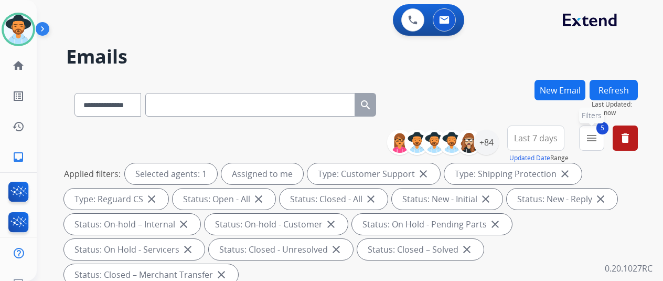
click at [598, 135] on mat-icon "menu" at bounding box center [592, 138] width 13 height 13
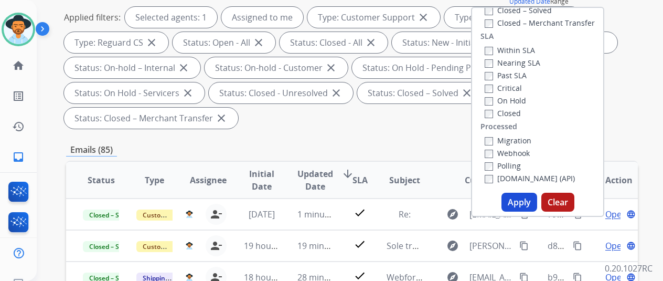
scroll to position [157, 0]
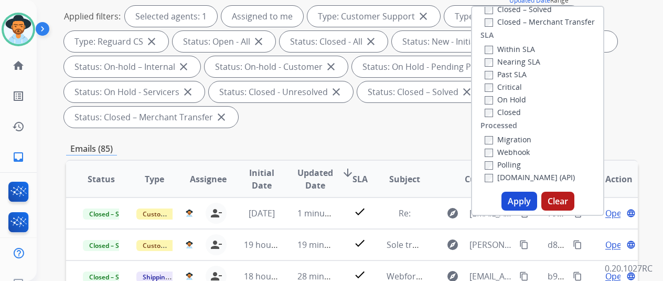
click at [524, 199] on button "Apply" at bounding box center [520, 201] width 36 height 19
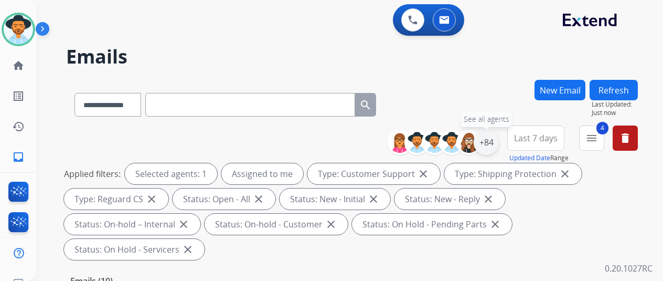
click at [495, 139] on div "+84" at bounding box center [486, 142] width 25 height 25
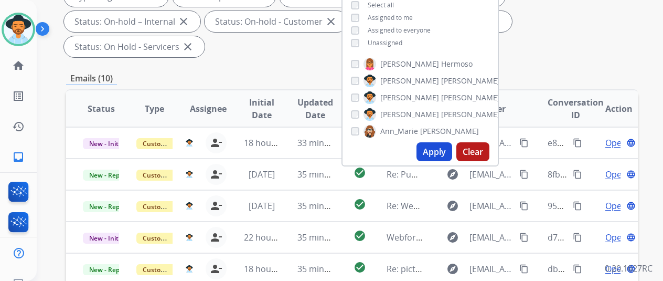
scroll to position [210, 0]
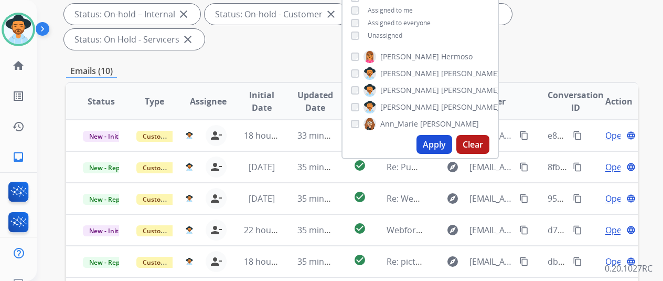
click at [442, 143] on button "Apply" at bounding box center [435, 144] width 36 height 19
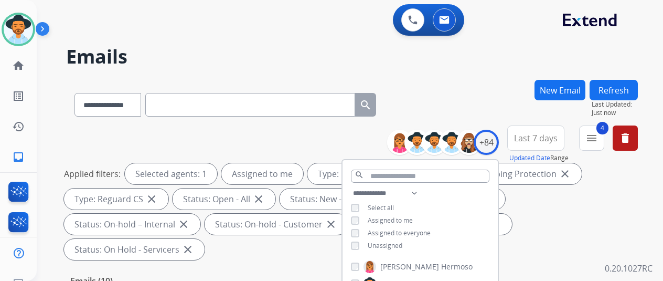
click at [475, 94] on div "**********" at bounding box center [352, 103] width 572 height 46
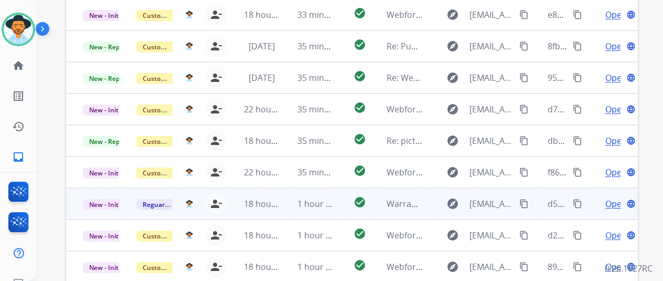
scroll to position [173, 0]
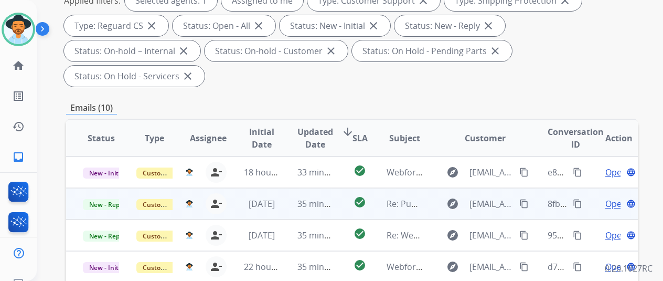
click at [609, 197] on span "Open" at bounding box center [616, 203] width 22 height 13
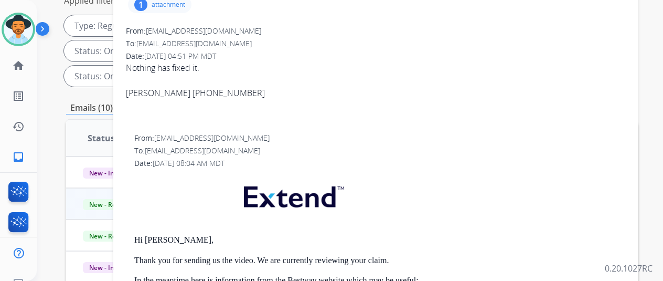
scroll to position [105, 0]
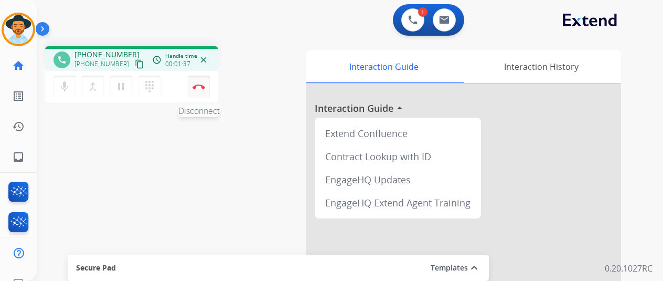
click at [196, 86] on img at bounding box center [199, 86] width 13 height 5
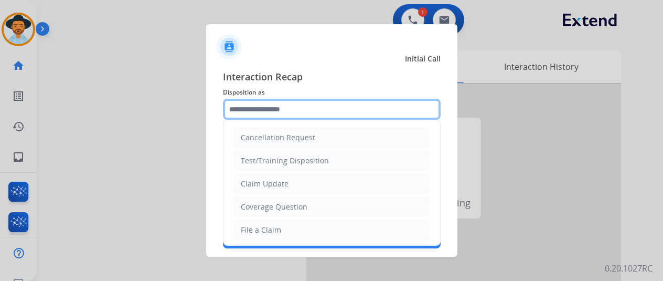
click at [243, 109] on input "text" at bounding box center [332, 109] width 218 height 21
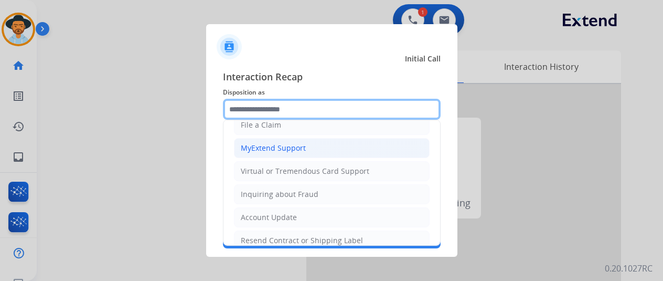
scroll to position [52, 0]
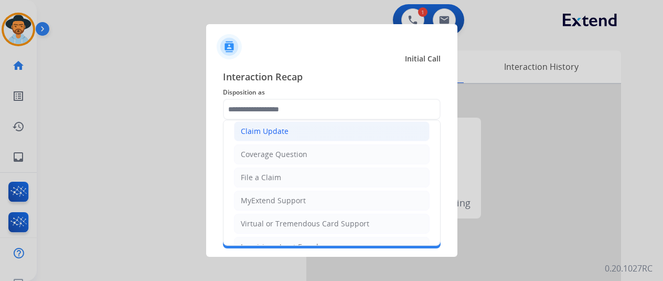
click at [262, 126] on div "Claim Update" at bounding box center [265, 131] width 48 height 10
type input "**********"
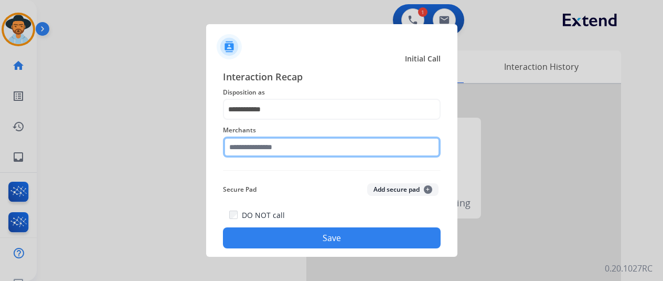
drag, startPoint x: 246, startPoint y: 150, endPoint x: 247, endPoint y: 125, distance: 24.7
click at [246, 149] on input "text" at bounding box center [332, 146] width 218 height 21
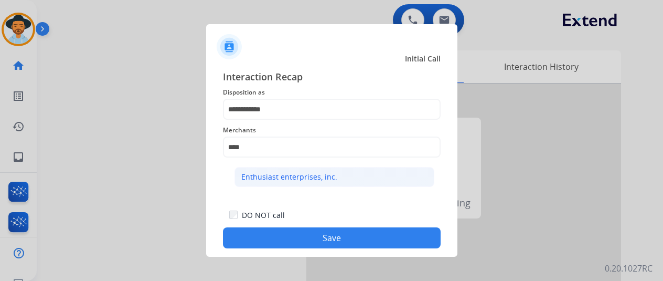
drag, startPoint x: 302, startPoint y: 178, endPoint x: 315, endPoint y: 192, distance: 18.6
click at [302, 179] on div "Enthusiast enterprises, inc." at bounding box center [289, 177] width 96 height 10
type input "**********"
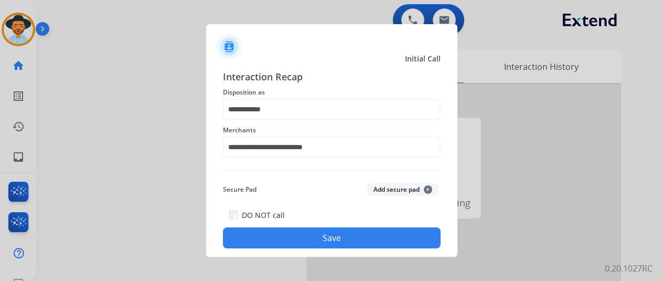
click at [309, 237] on button "Save" at bounding box center [332, 237] width 218 height 21
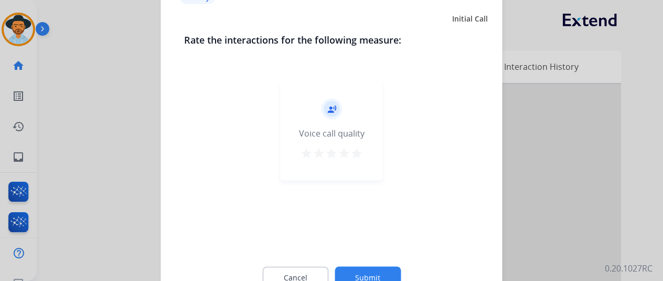
click at [362, 270] on button "Submit" at bounding box center [368, 277] width 66 height 22
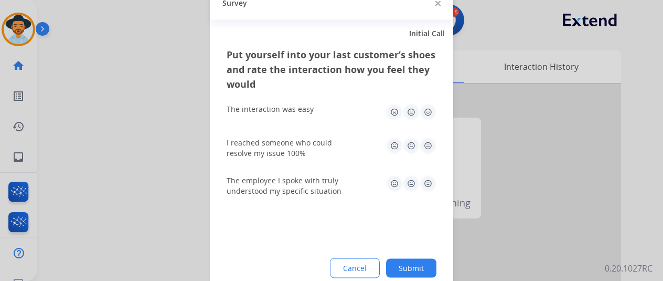
click at [410, 267] on button "Submit" at bounding box center [411, 267] width 50 height 19
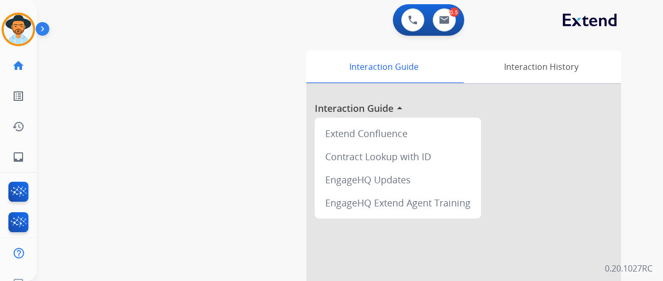
drag, startPoint x: 14, startPoint y: 24, endPoint x: 39, endPoint y: 22, distance: 24.7
click at [15, 24] on img at bounding box center [18, 29] width 29 height 29
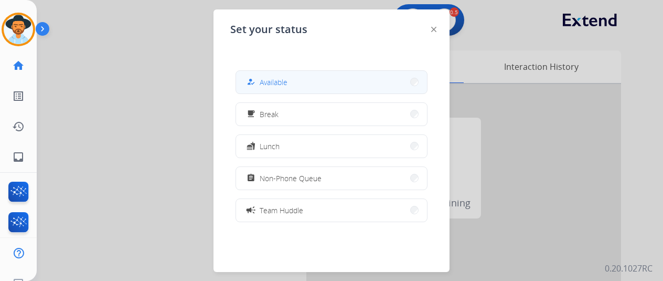
click at [302, 76] on button "how_to_reg Available" at bounding box center [331, 82] width 191 height 23
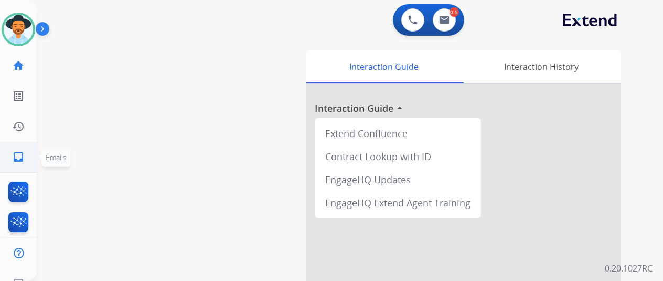
click at [22, 156] on mat-icon "inbox" at bounding box center [18, 157] width 13 height 13
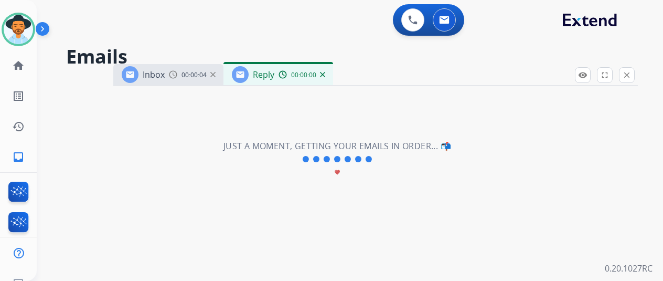
select select "**********"
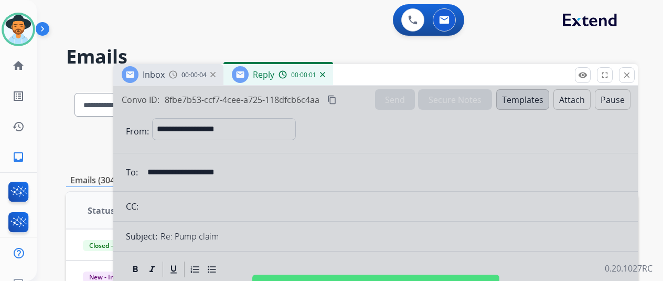
click at [397, 161] on div at bounding box center [375, 282] width 525 height 392
select select
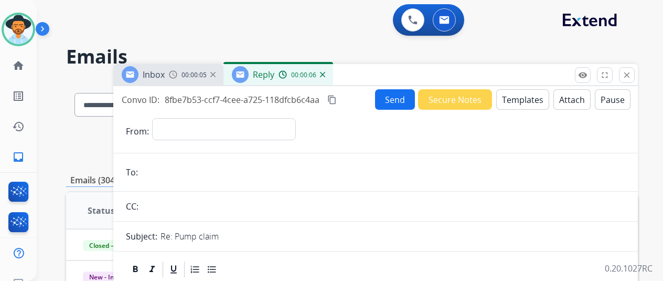
click at [325, 73] on img at bounding box center [322, 74] width 5 height 5
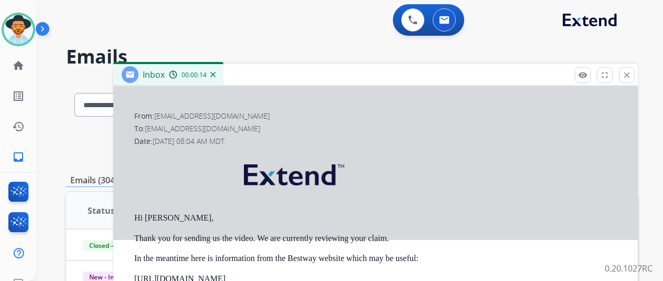
scroll to position [105, 0]
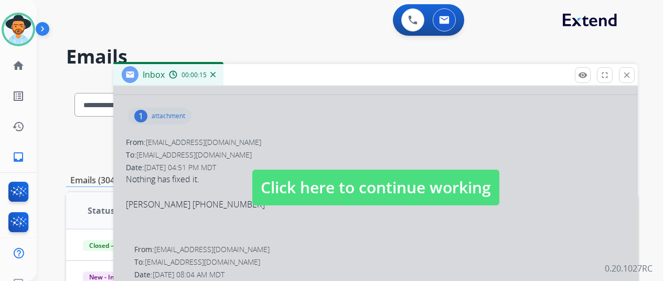
click at [293, 220] on div at bounding box center [375, 177] width 525 height 392
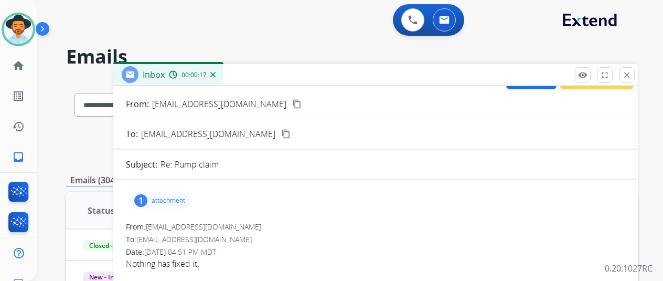
scroll to position [0, 0]
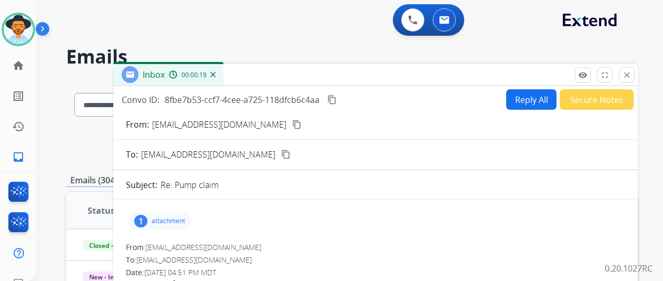
click at [292, 124] on mat-icon "content_copy" at bounding box center [296, 124] width 9 height 9
click at [216, 74] on img at bounding box center [212, 74] width 5 height 5
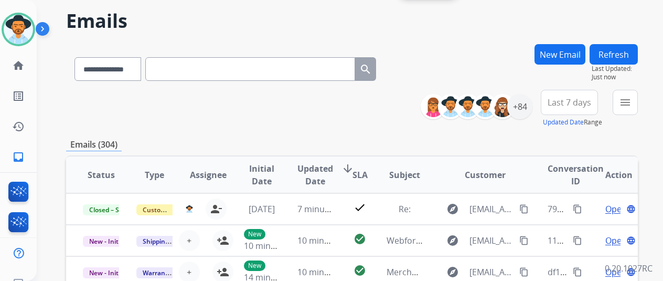
scroll to position [157, 0]
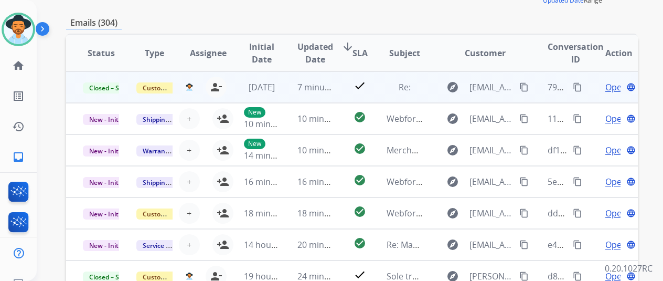
click at [577, 88] on mat-icon "content_copy" at bounding box center [577, 86] width 9 height 9
click at [614, 88] on span "Open" at bounding box center [616, 87] width 22 height 13
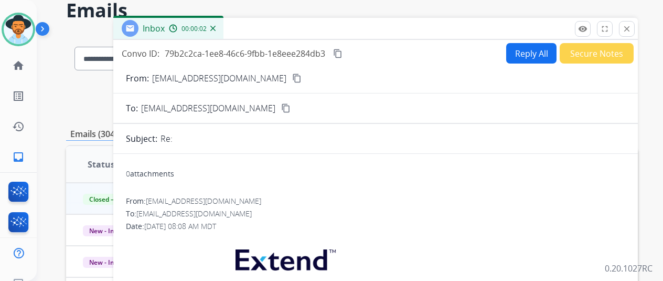
scroll to position [0, 0]
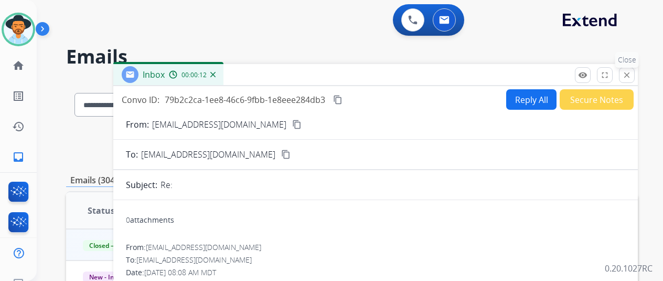
click at [632, 75] on mat-icon "close" at bounding box center [626, 74] width 9 height 9
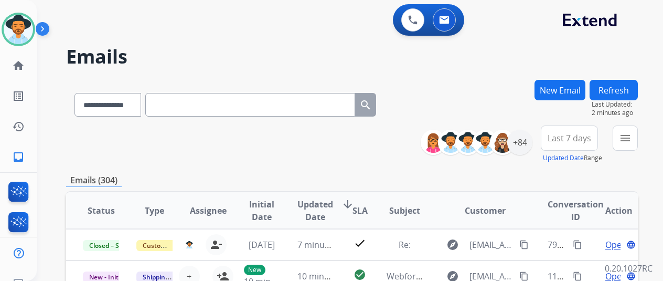
click at [466, 63] on h2 "Emails" at bounding box center [352, 56] width 572 height 21
click at [488, 80] on div "**********" at bounding box center [352, 103] width 572 height 46
click at [632, 134] on mat-icon "menu" at bounding box center [625, 138] width 13 height 13
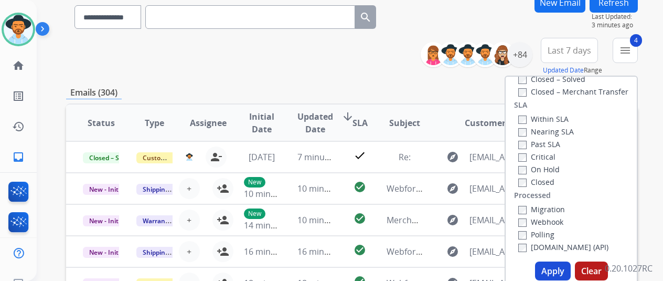
scroll to position [210, 0]
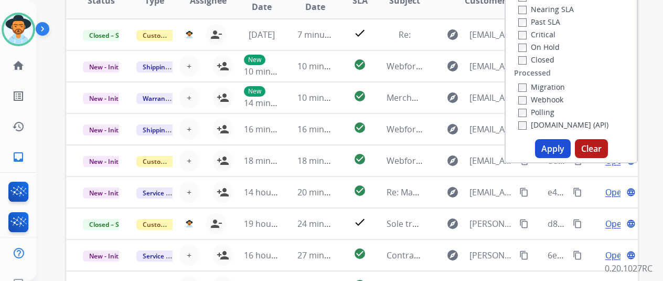
click at [560, 146] on button "Apply" at bounding box center [553, 148] width 36 height 19
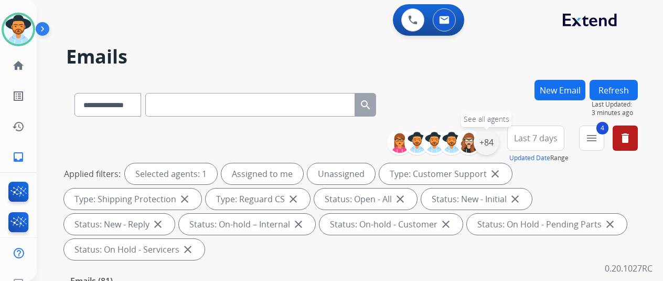
click at [488, 146] on div "+84" at bounding box center [486, 142] width 25 height 25
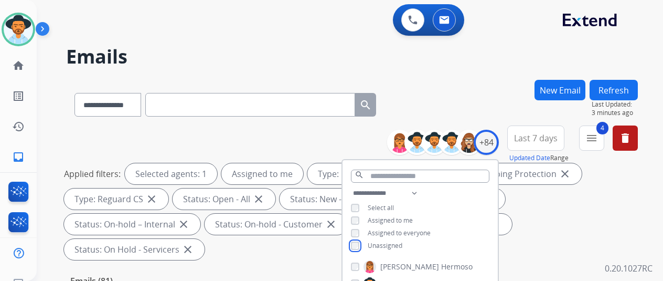
scroll to position [157, 0]
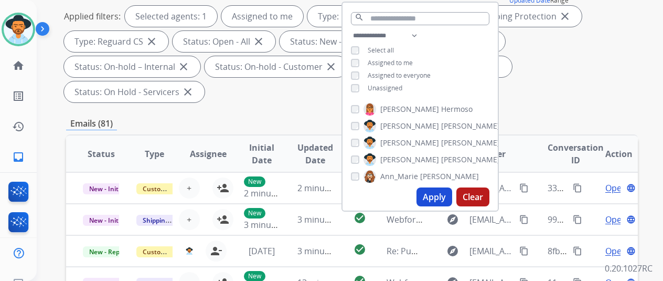
click at [431, 199] on button "Apply" at bounding box center [435, 196] width 36 height 19
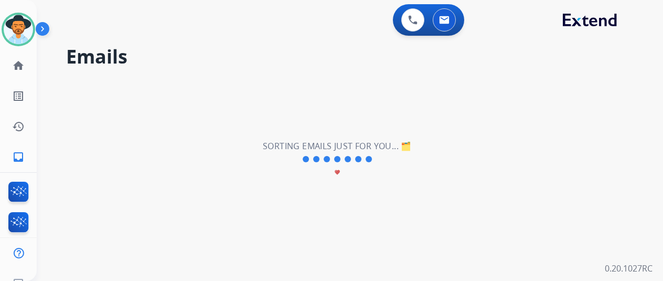
scroll to position [0, 0]
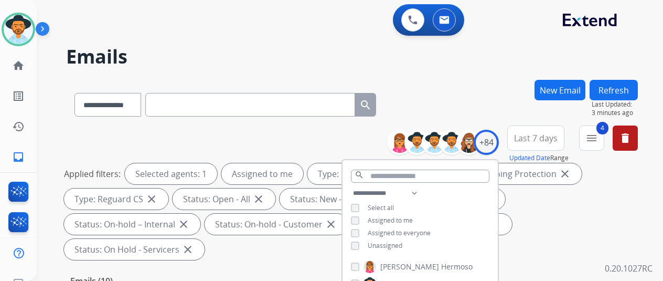
click at [480, 95] on div "**********" at bounding box center [352, 103] width 572 height 46
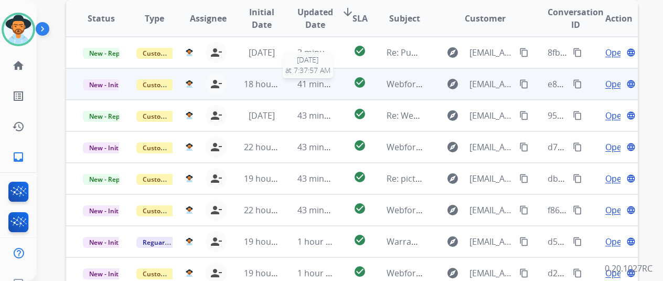
scroll to position [210, 0]
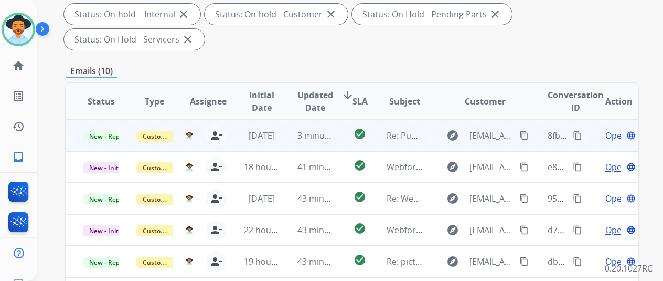
click at [615, 129] on span "Open" at bounding box center [616, 135] width 22 height 13
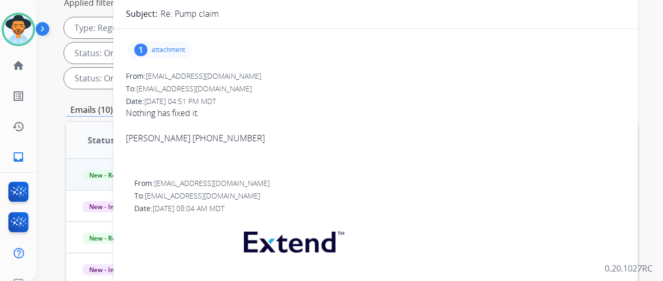
scroll to position [105, 0]
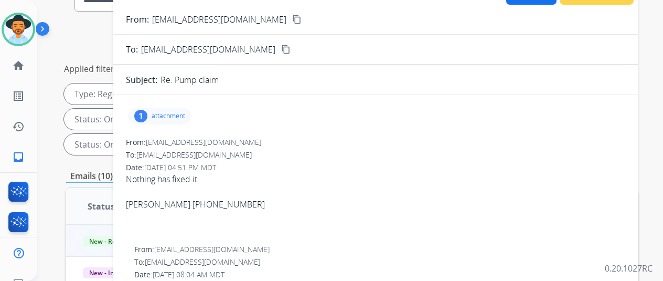
click at [292, 17] on mat-icon "content_copy" at bounding box center [296, 19] width 9 height 9
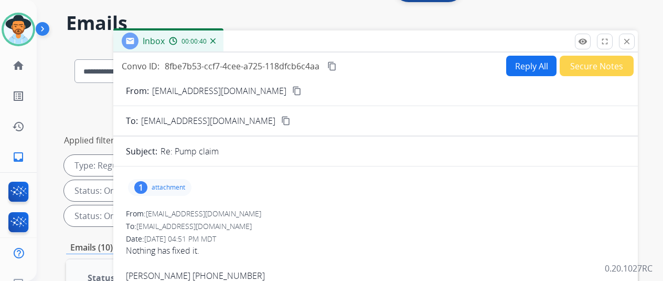
scroll to position [0, 0]
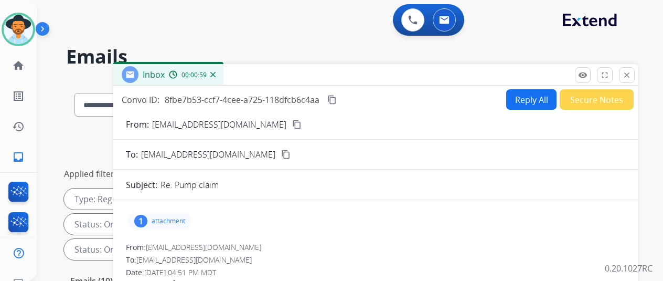
click at [536, 93] on button "Reply All" at bounding box center [531, 99] width 50 height 20
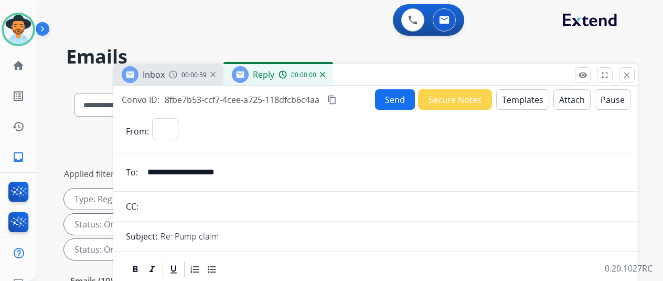
select select "**********"
click at [527, 90] on button "Templates" at bounding box center [522, 99] width 53 height 20
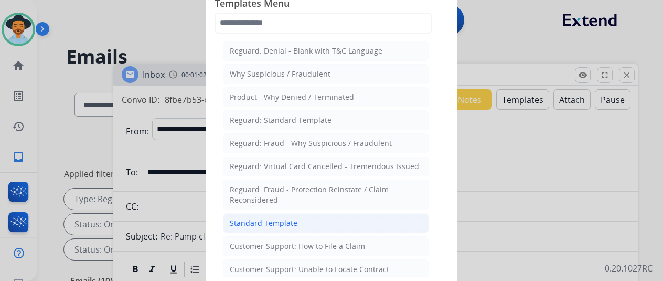
click at [239, 220] on div "Standard Template" at bounding box center [264, 223] width 68 height 10
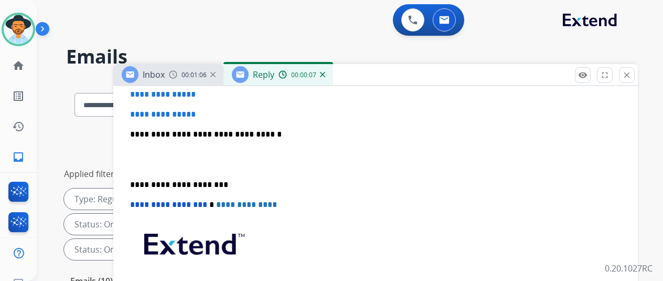
scroll to position [210, 0]
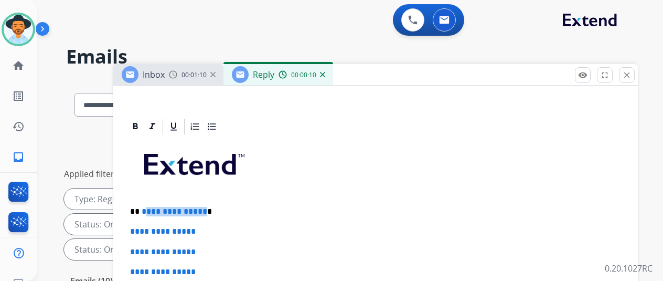
drag, startPoint x: 209, startPoint y: 213, endPoint x: 151, endPoint y: 209, distance: 58.4
click at [151, 209] on p "**********" at bounding box center [371, 211] width 483 height 9
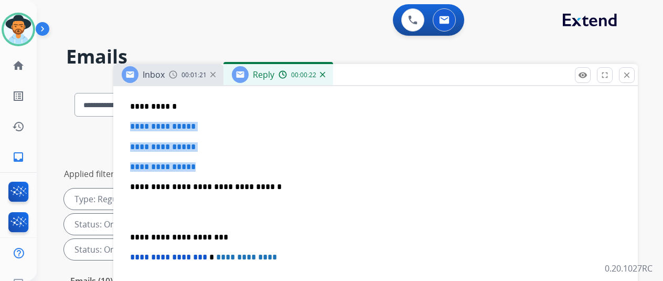
drag, startPoint x: 216, startPoint y: 165, endPoint x: 136, endPoint y: 125, distance: 89.4
click at [136, 125] on div "**********" at bounding box center [375, 5] width 525 height 468
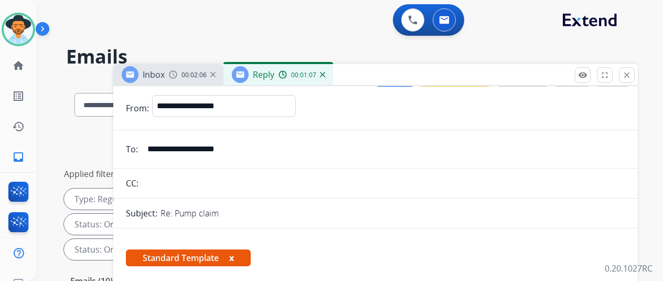
scroll to position [0, 0]
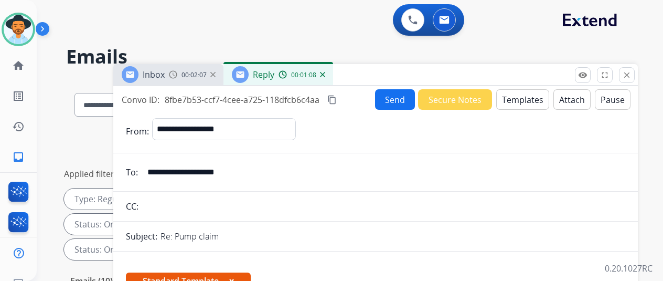
click at [396, 100] on button "Send" at bounding box center [395, 99] width 40 height 20
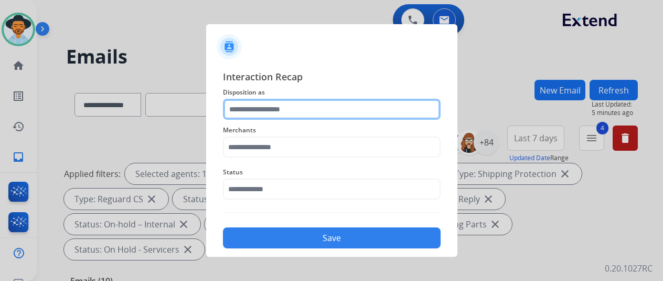
click at [253, 109] on input "text" at bounding box center [332, 109] width 218 height 21
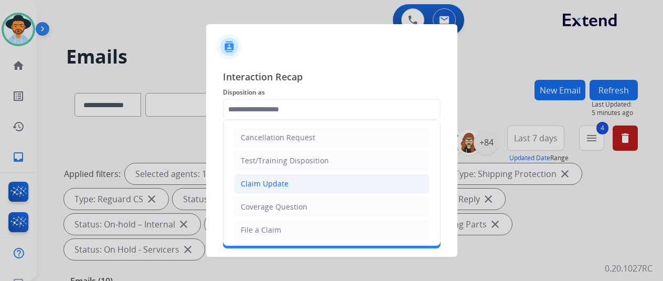
click at [257, 182] on div "Claim Update" at bounding box center [265, 183] width 48 height 10
type input "**********"
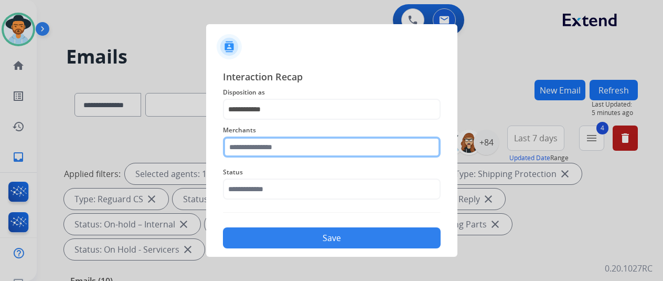
click at [244, 146] on input "text" at bounding box center [332, 146] width 218 height 21
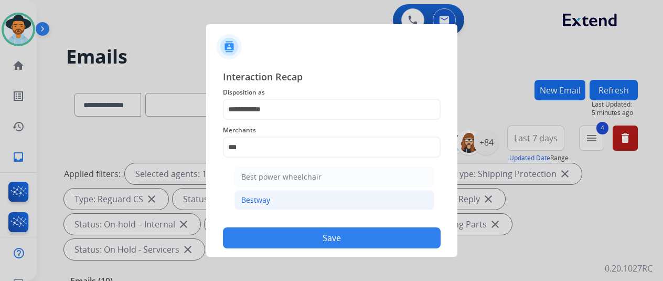
click at [250, 200] on div "Bestway" at bounding box center [255, 200] width 29 height 10
type input "*******"
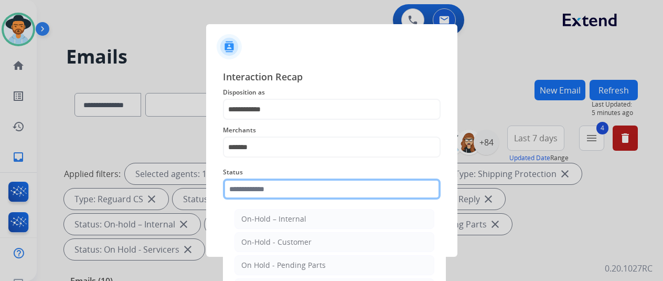
click at [263, 189] on input "text" at bounding box center [332, 188] width 218 height 21
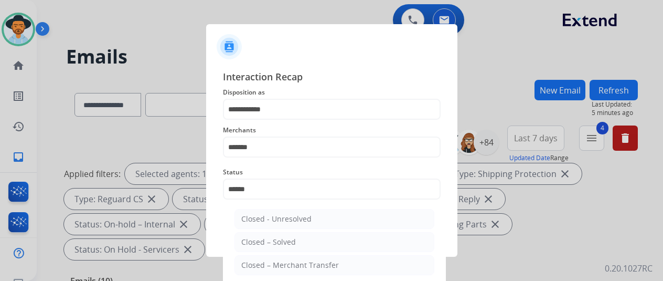
drag, startPoint x: 263, startPoint y: 245, endPoint x: 264, endPoint y: 237, distance: 7.9
click at [263, 241] on div "Closed – Solved" at bounding box center [268, 242] width 55 height 10
type input "**********"
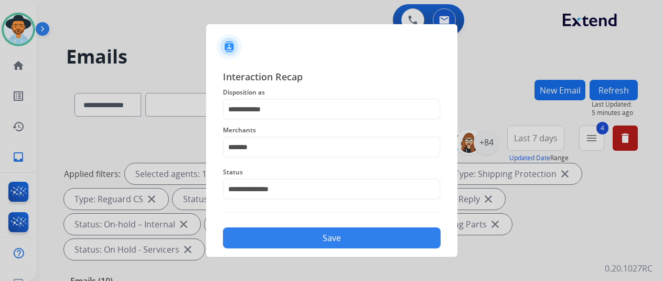
click at [293, 231] on button "Save" at bounding box center [332, 237] width 218 height 21
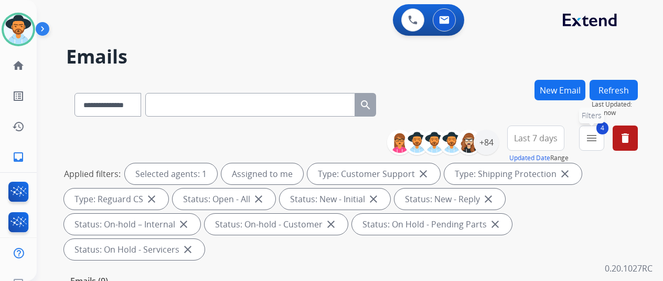
click at [597, 134] on mat-icon "menu" at bounding box center [592, 138] width 13 height 13
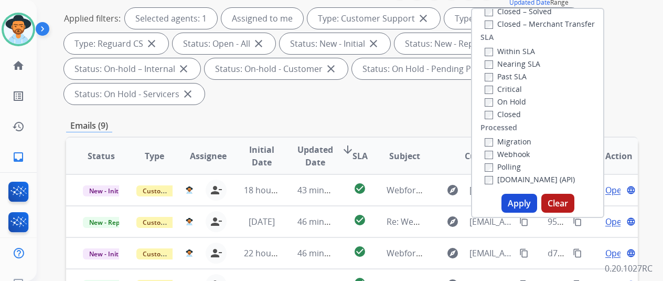
scroll to position [157, 0]
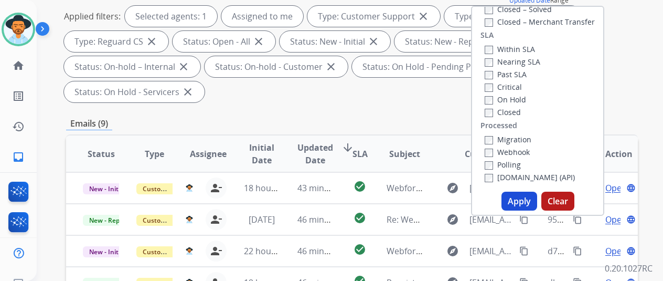
click at [519, 202] on button "Apply" at bounding box center [520, 201] width 36 height 19
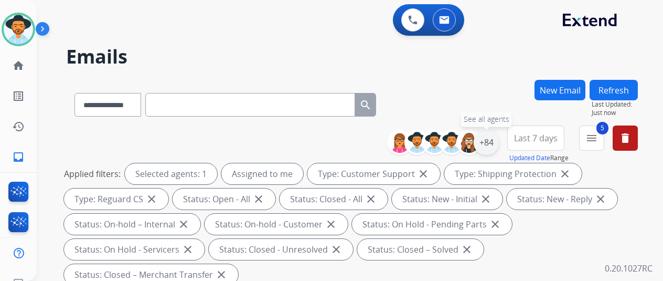
click at [499, 136] on div "+84" at bounding box center [486, 142] width 25 height 25
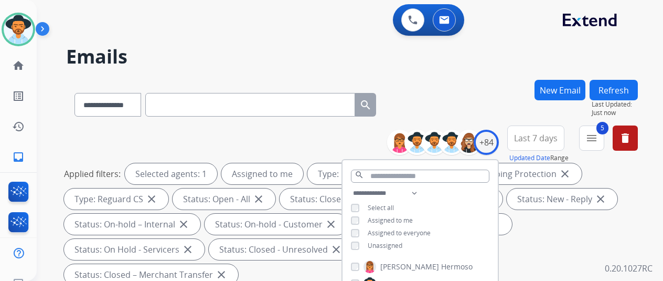
scroll to position [157, 0]
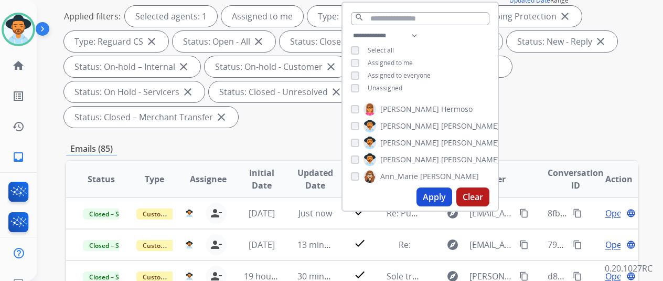
drag, startPoint x: 441, startPoint y: 194, endPoint x: 444, endPoint y: 186, distance: 8.0
click at [441, 193] on button "Apply" at bounding box center [435, 196] width 36 height 19
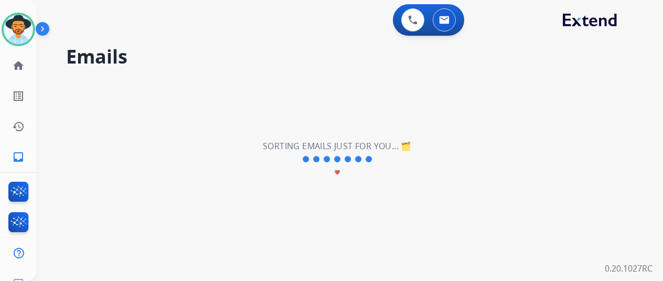
scroll to position [0, 0]
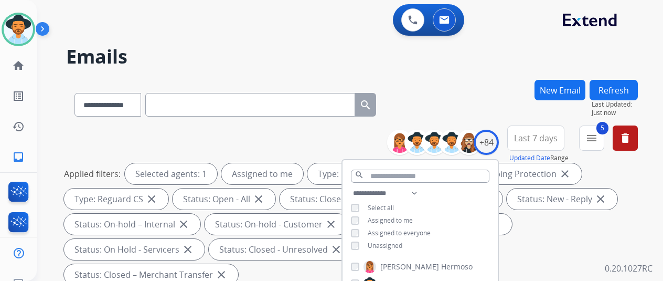
click at [492, 80] on div "**********" at bounding box center [352, 103] width 572 height 46
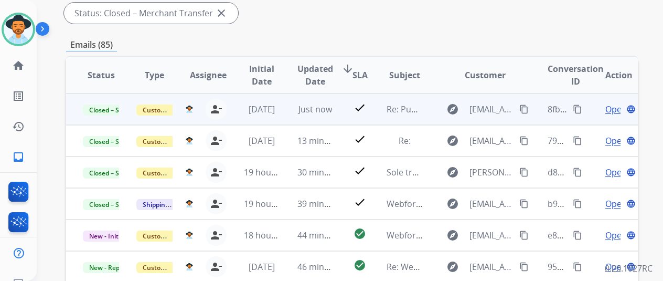
scroll to position [262, 0]
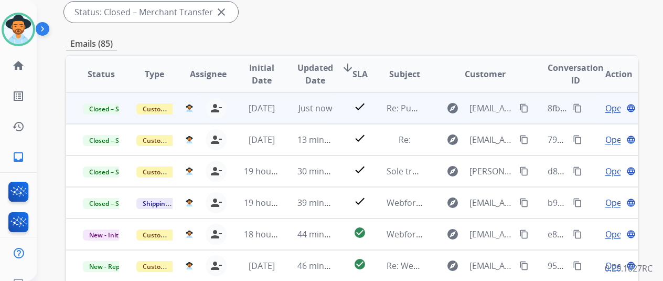
click at [578, 108] on mat-icon "content_copy" at bounding box center [577, 107] width 9 height 9
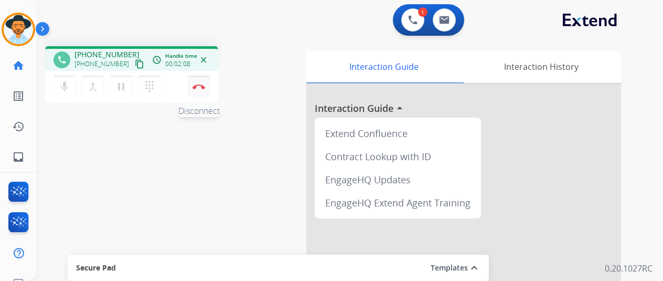
click at [204, 83] on button "Disconnect" at bounding box center [199, 87] width 22 height 22
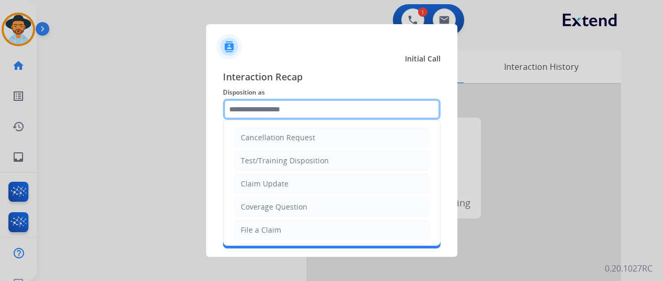
click at [255, 110] on input "text" at bounding box center [332, 109] width 218 height 21
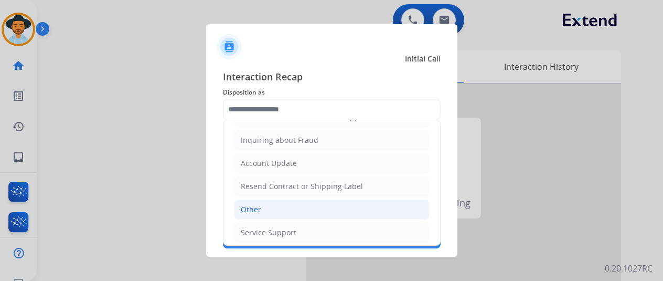
click at [260, 202] on li "Other" at bounding box center [332, 209] width 196 height 20
type input "*****"
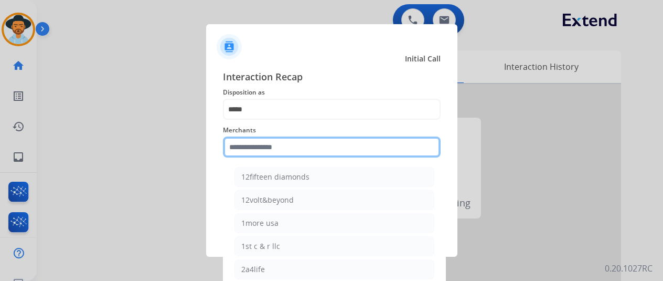
click at [261, 144] on input "text" at bounding box center [332, 146] width 218 height 21
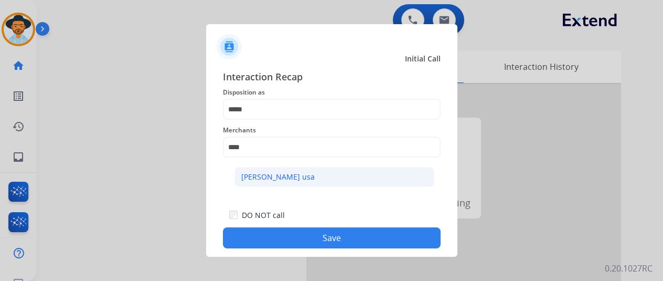
click at [271, 177] on div "[PERSON_NAME] usa" at bounding box center [277, 177] width 73 height 10
type input "**********"
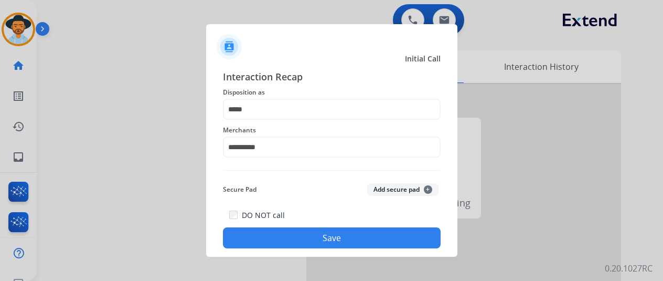
click at [291, 233] on button "Save" at bounding box center [332, 237] width 218 height 21
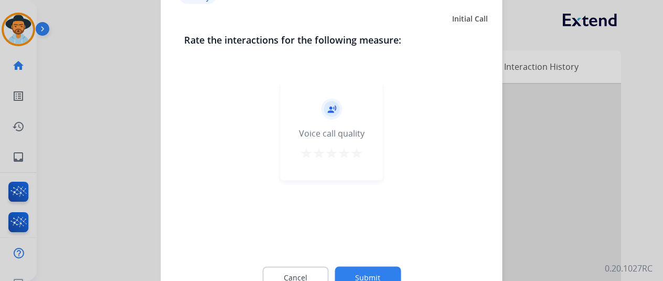
click at [369, 270] on button "Submit" at bounding box center [368, 277] width 66 height 22
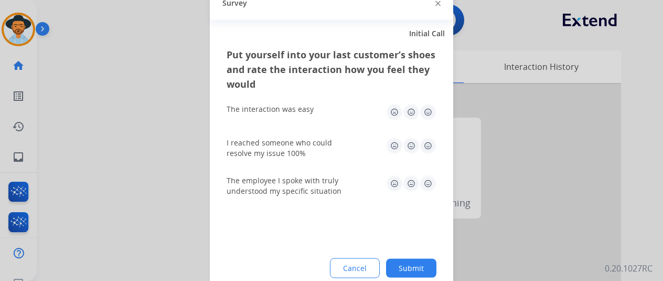
click at [410, 264] on button "Submit" at bounding box center [411, 267] width 50 height 19
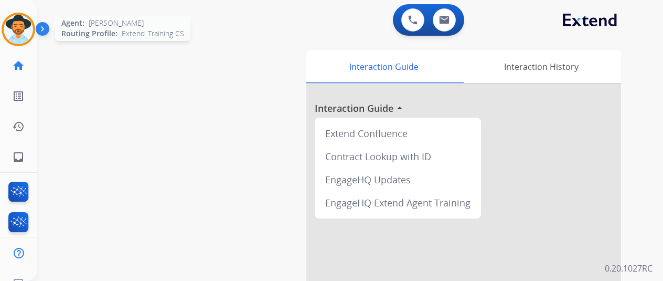
click at [19, 36] on img at bounding box center [18, 29] width 29 height 29
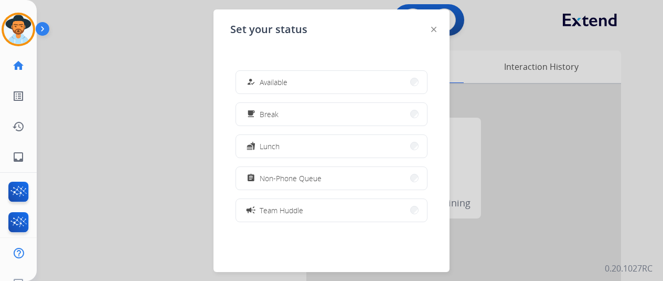
drag, startPoint x: 291, startPoint y: 79, endPoint x: 283, endPoint y: 68, distance: 13.2
click at [289, 84] on button "how_to_reg Available" at bounding box center [331, 82] width 191 height 23
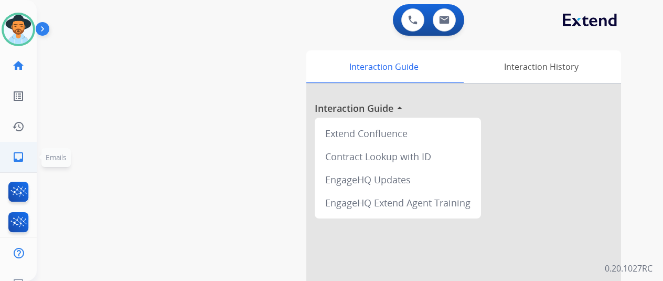
click at [24, 159] on mat-icon "inbox" at bounding box center [18, 157] width 13 height 13
select select "**********"
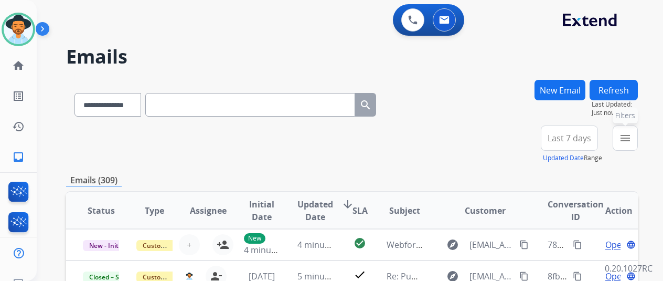
click at [638, 140] on button "menu Filters" at bounding box center [625, 137] width 25 height 25
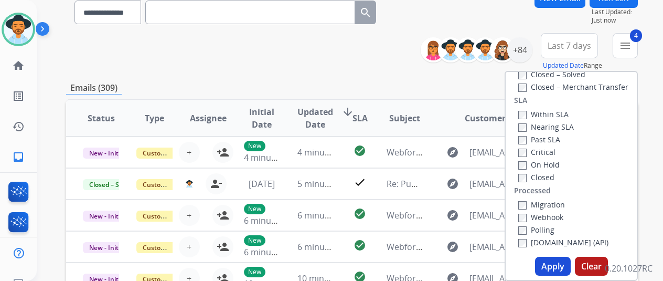
scroll to position [210, 0]
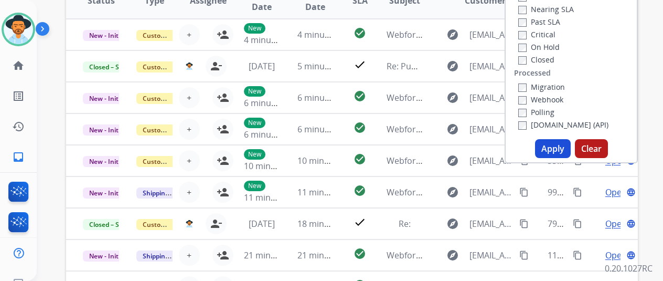
click at [555, 146] on button "Apply" at bounding box center [553, 148] width 36 height 19
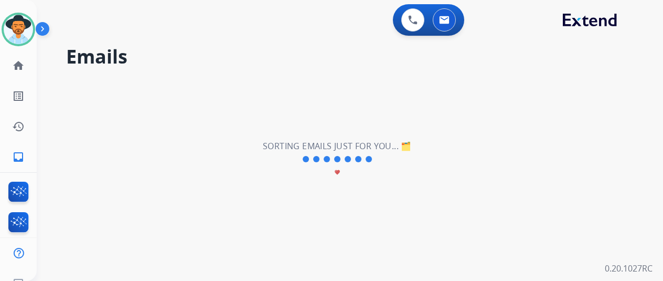
scroll to position [0, 0]
select select "**********"
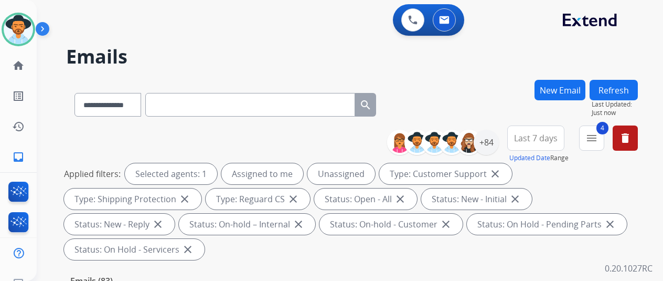
click at [484, 98] on div "**********" at bounding box center [352, 103] width 572 height 46
drag, startPoint x: 497, startPoint y: 117, endPoint x: 501, endPoint y: 113, distance: 5.6
click at [498, 116] on div "**********" at bounding box center [352, 103] width 572 height 46
click at [495, 137] on div "+84" at bounding box center [486, 142] width 25 height 25
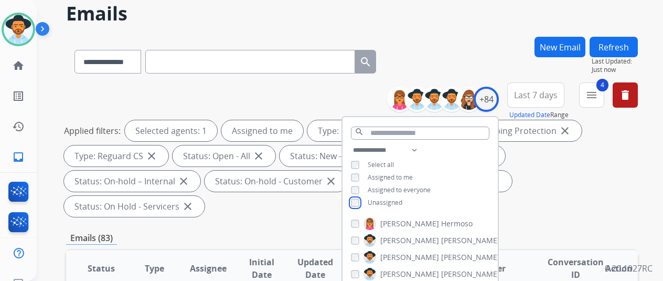
scroll to position [157, 0]
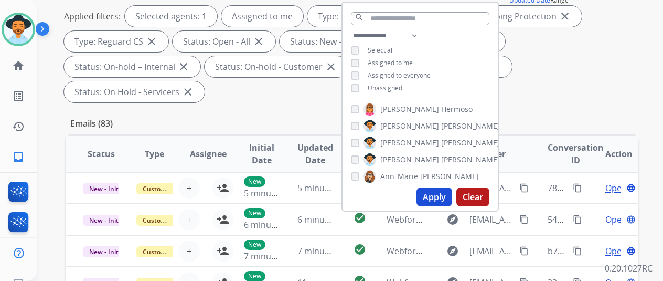
click at [441, 190] on button "Apply" at bounding box center [435, 196] width 36 height 19
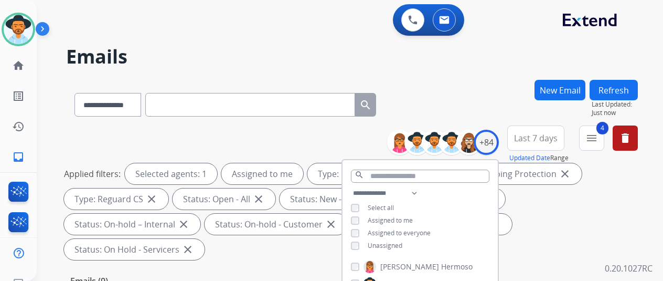
click at [499, 77] on div "**********" at bounding box center [337, 178] width 601 height 281
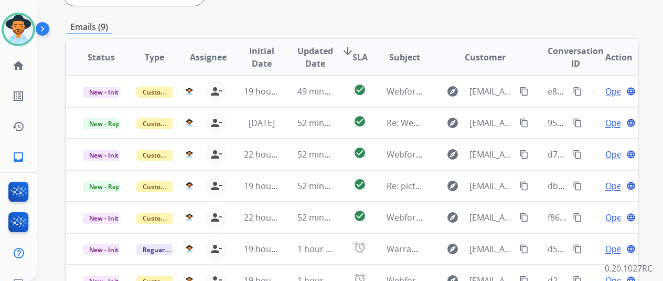
scroll to position [383, 0]
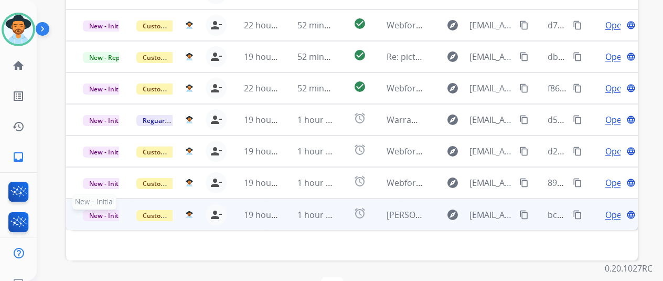
click at [98, 210] on span "New - Initial" at bounding box center [107, 215] width 49 height 11
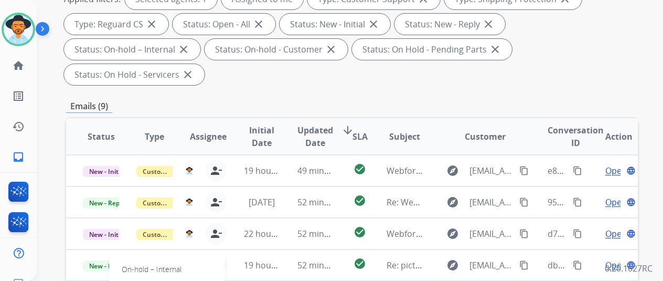
scroll to position [173, 0]
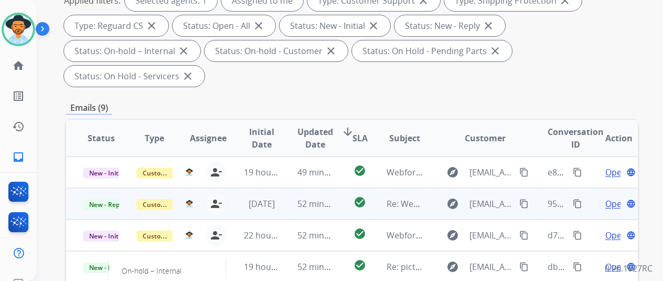
click at [610, 197] on span "Open" at bounding box center [616, 203] width 22 height 13
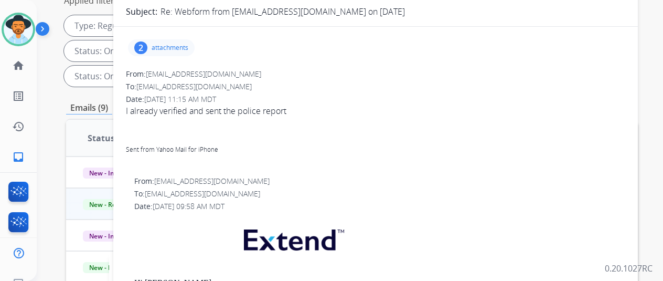
click at [359, 146] on div "Sent from Yahoo Mail for iPhone" at bounding box center [375, 148] width 499 height 13
click at [147, 42] on div "2" at bounding box center [140, 47] width 13 height 13
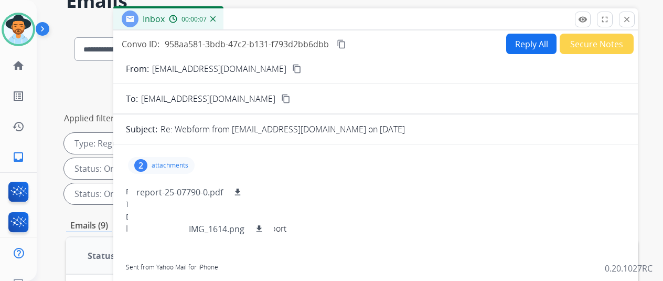
scroll to position [0, 0]
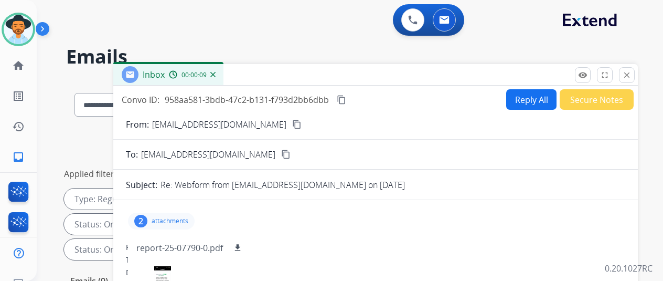
click at [301, 124] on mat-icon "content_copy" at bounding box center [296, 124] width 9 height 9
click at [216, 73] on img at bounding box center [212, 74] width 5 height 5
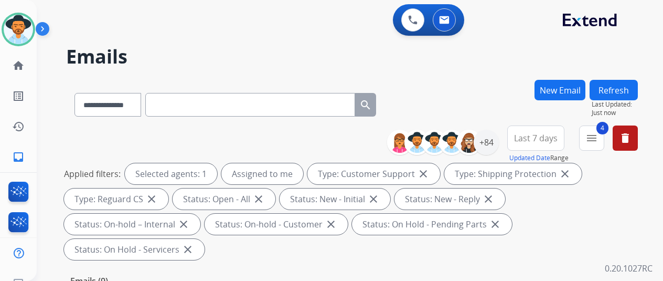
scroll to position [210, 0]
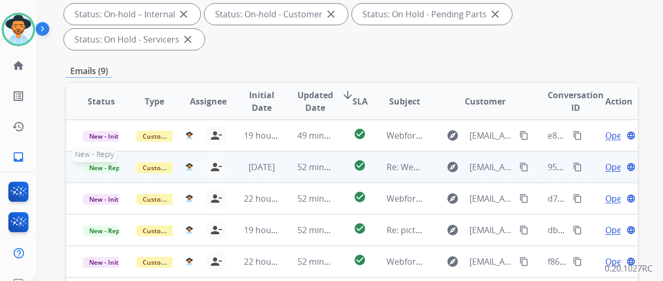
click at [109, 162] on span "New - Reply" at bounding box center [107, 167] width 48 height 11
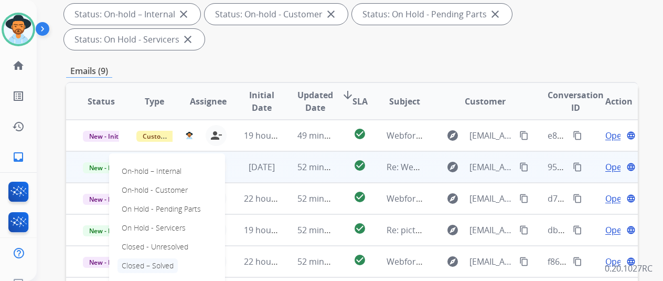
click at [146, 258] on p "Closed – Solved" at bounding box center [148, 265] width 60 height 15
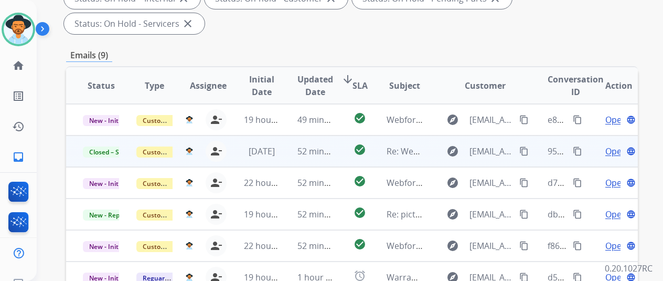
scroll to position [383, 0]
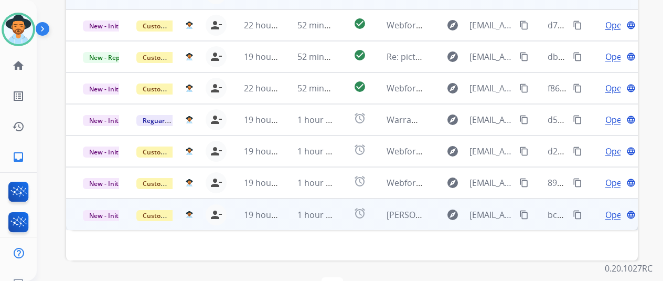
click at [613, 208] on span "Open" at bounding box center [616, 214] width 22 height 13
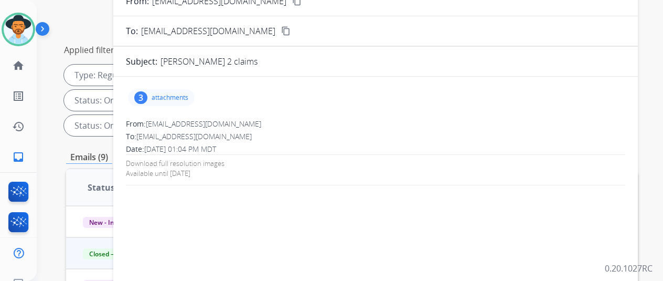
scroll to position [121, 0]
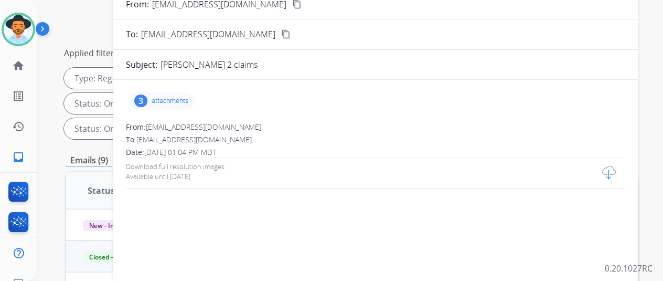
click at [147, 97] on div "3" at bounding box center [140, 100] width 13 height 13
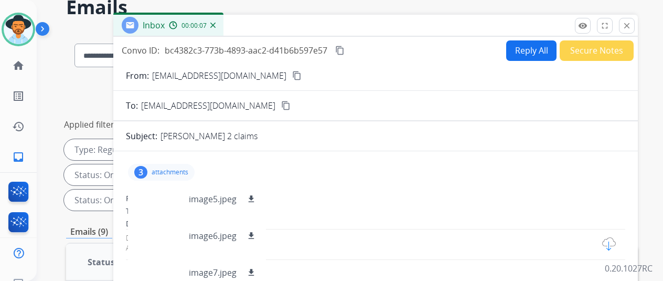
scroll to position [0, 0]
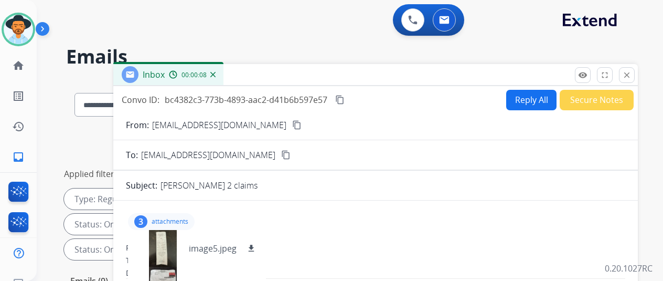
click at [216, 75] on img at bounding box center [212, 74] width 5 height 5
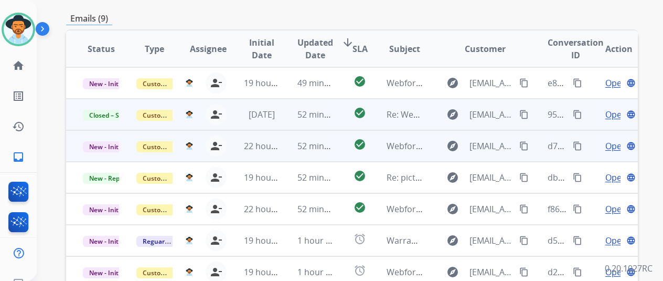
scroll to position [383, 0]
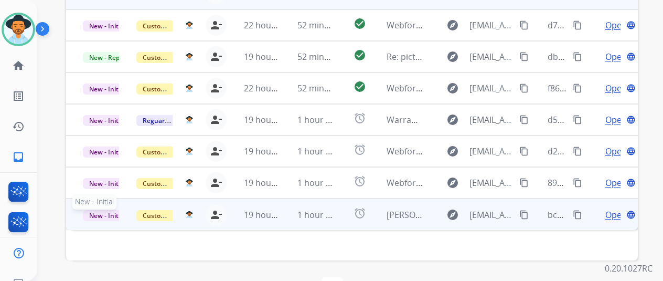
click at [95, 210] on span "New - Initial" at bounding box center [107, 215] width 49 height 11
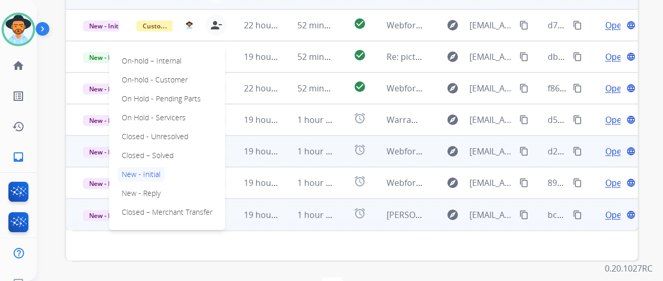
click at [151, 148] on p "Closed – Solved" at bounding box center [148, 155] width 60 height 15
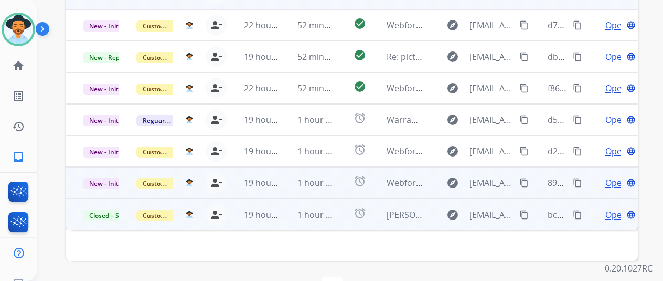
click at [614, 176] on span "Open" at bounding box center [616, 182] width 22 height 13
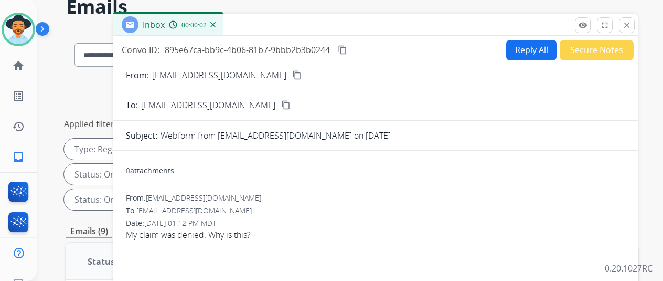
scroll to position [0, 0]
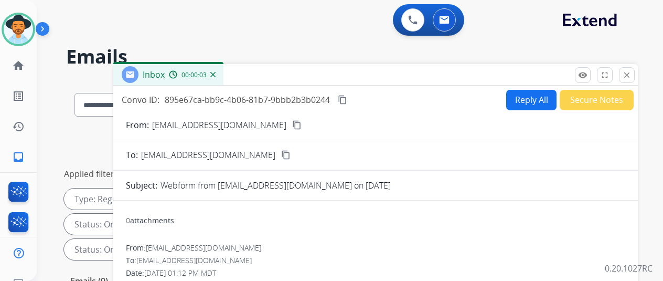
click at [292, 121] on mat-icon "content_copy" at bounding box center [296, 124] width 9 height 9
click at [529, 94] on button "Reply All" at bounding box center [531, 100] width 50 height 20
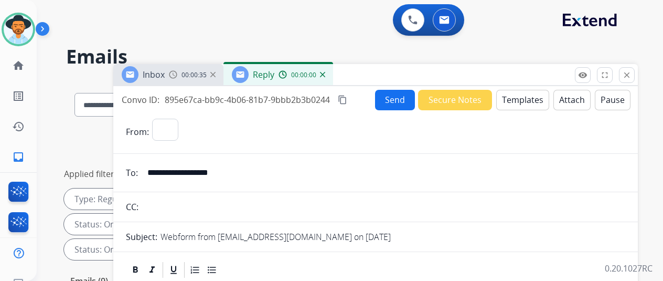
select select "**********"
click at [529, 93] on button "Templates" at bounding box center [522, 100] width 53 height 20
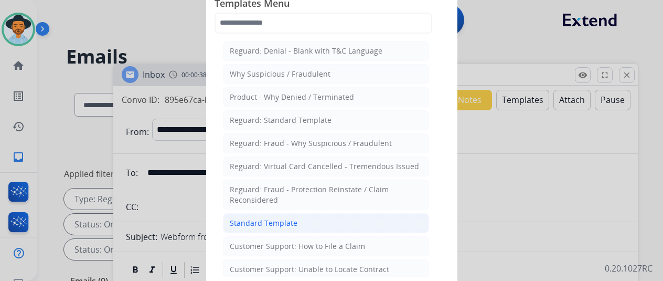
click at [265, 221] on div "Standard Template" at bounding box center [264, 223] width 68 height 10
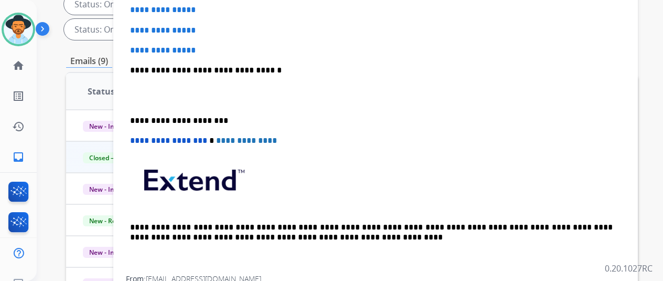
scroll to position [121, 0]
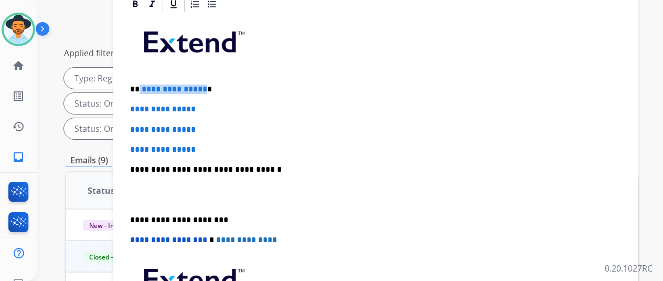
drag, startPoint x: 210, startPoint y: 71, endPoint x: 148, endPoint y: 71, distance: 61.9
click at [148, 84] on p "**********" at bounding box center [371, 88] width 483 height 9
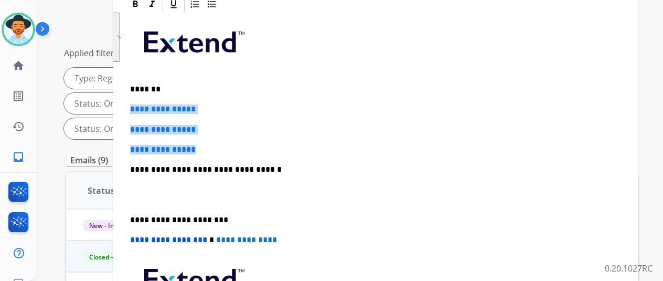
drag, startPoint x: 215, startPoint y: 132, endPoint x: 137, endPoint y: 86, distance: 89.6
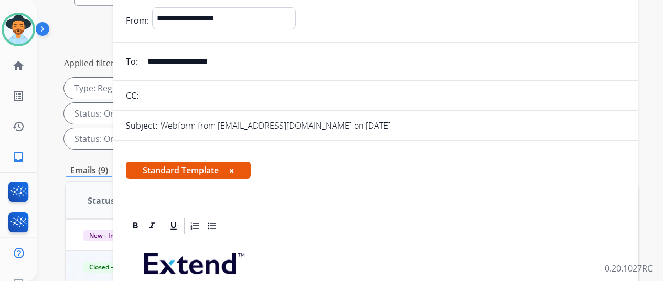
scroll to position [0, 0]
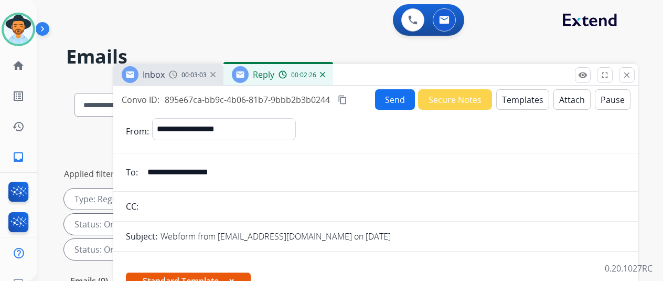
click at [395, 97] on button "Send" at bounding box center [395, 99] width 40 height 20
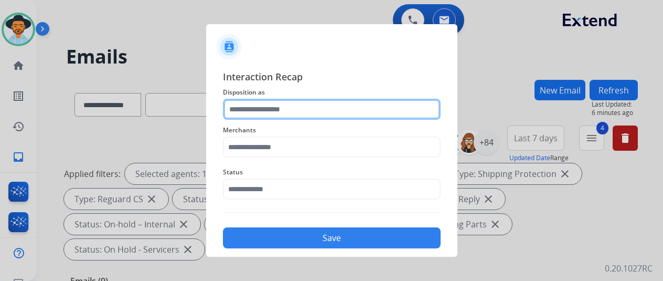
click at [264, 108] on input "text" at bounding box center [332, 109] width 218 height 21
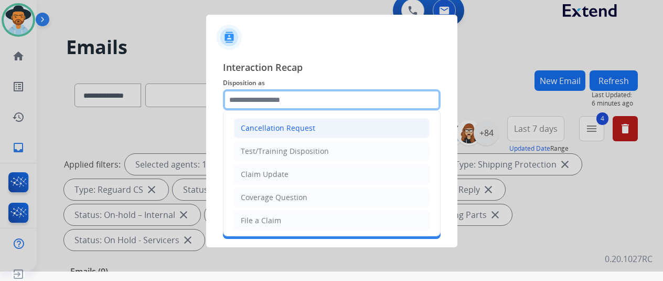
scroll to position [13, 0]
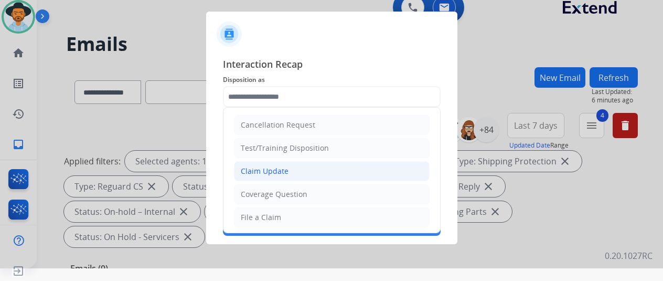
click at [265, 168] on div "Claim Update" at bounding box center [265, 171] width 48 height 10
type input "**********"
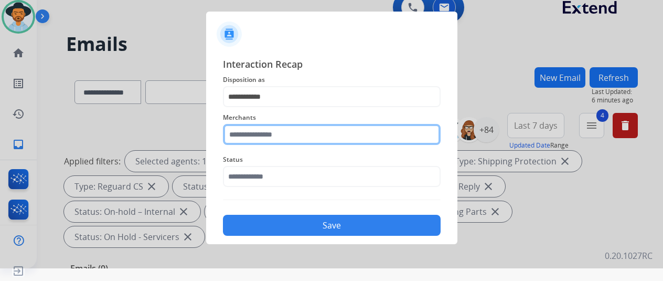
click at [258, 138] on input "text" at bounding box center [332, 134] width 218 height 21
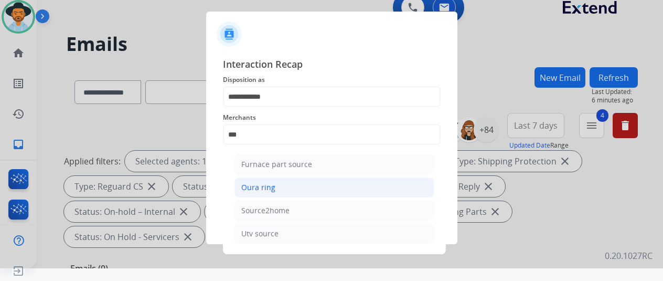
click at [261, 184] on div "Oura ring" at bounding box center [258, 187] width 34 height 10
type input "*********"
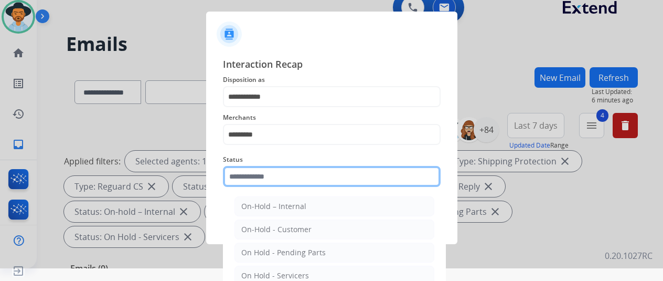
click at [261, 181] on input "text" at bounding box center [332, 176] width 218 height 21
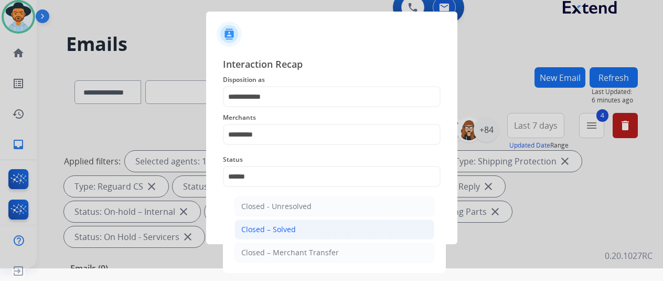
click at [285, 228] on div "Closed – Solved" at bounding box center [268, 229] width 55 height 10
type input "**********"
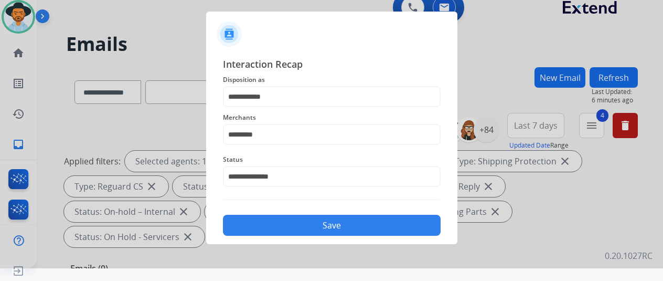
click at [288, 223] on button "Save" at bounding box center [332, 225] width 218 height 21
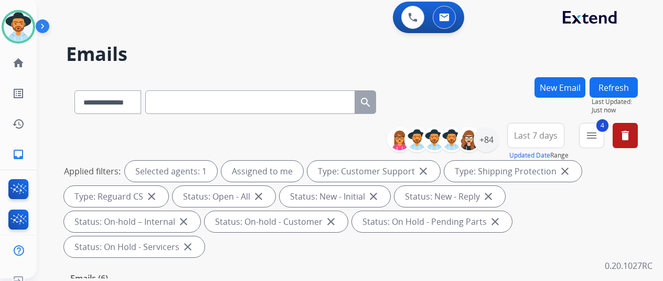
scroll to position [0, 0]
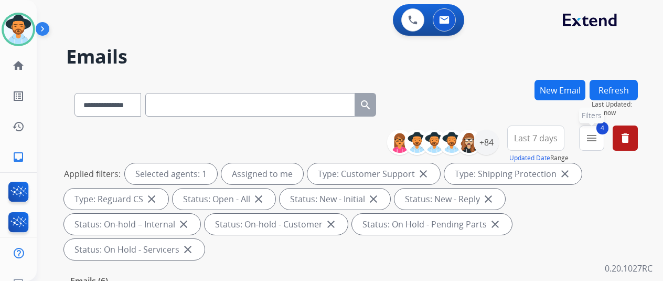
click at [598, 133] on mat-icon "menu" at bounding box center [592, 138] width 13 height 13
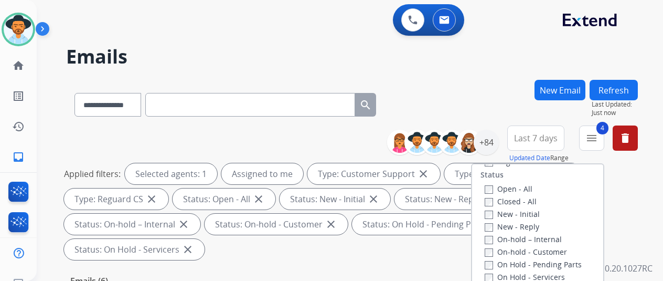
scroll to position [172, 0]
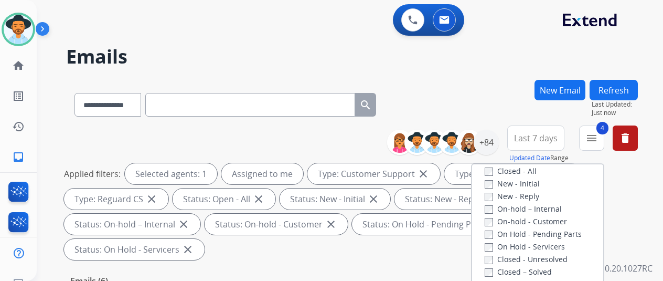
click at [495, 175] on label "Closed - All" at bounding box center [511, 171] width 52 height 10
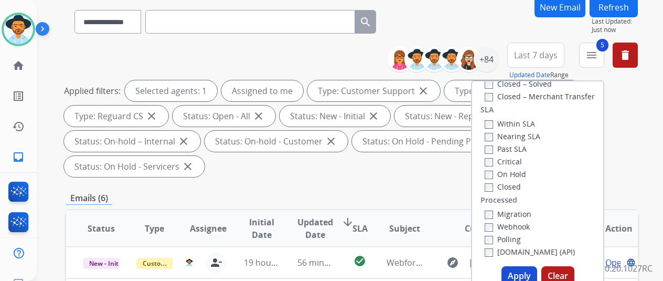
scroll to position [157, 0]
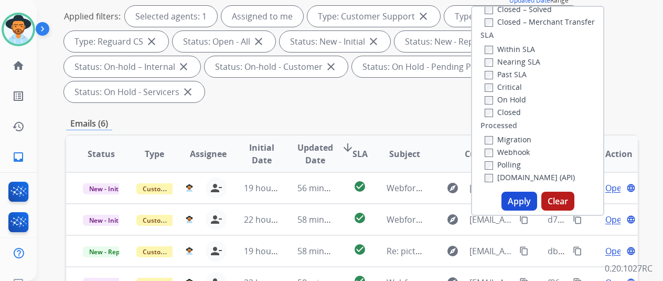
click at [521, 204] on button "Apply" at bounding box center [520, 201] width 36 height 19
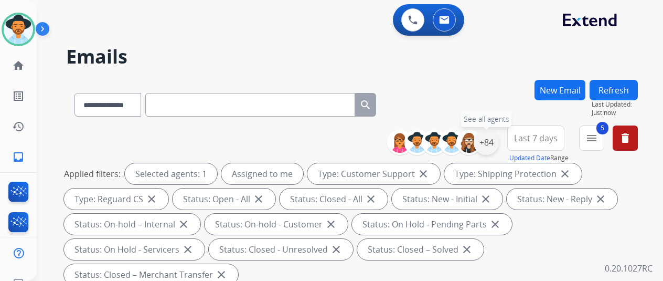
click at [497, 141] on div "+84" at bounding box center [486, 142] width 25 height 25
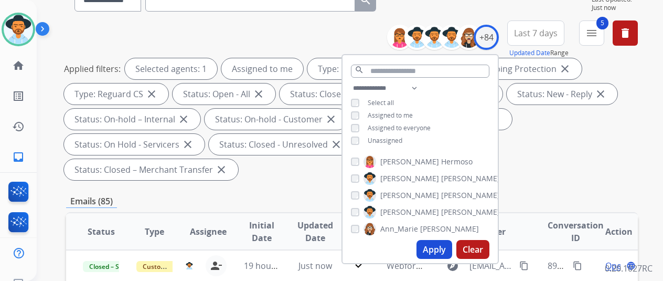
scroll to position [157, 0]
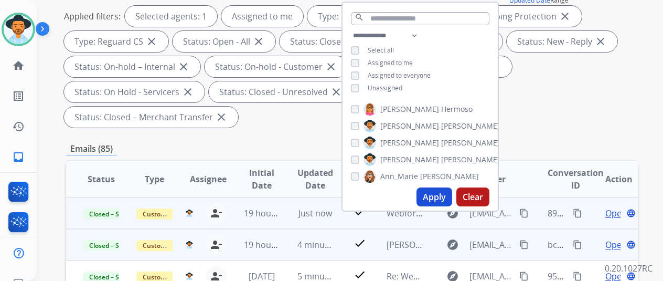
click at [575, 211] on mat-icon "content_copy" at bounding box center [577, 212] width 9 height 9
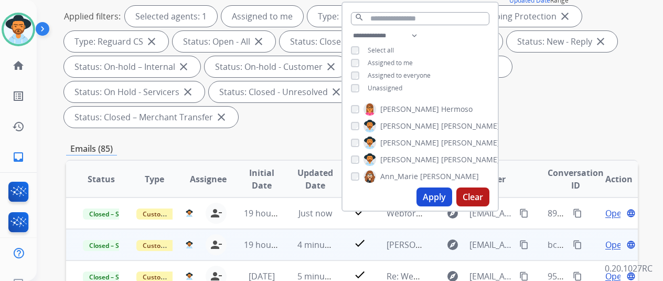
click at [552, 90] on div "Applied filters: Selected agents: 1 Assigned to me Type: Customer Support close…" at bounding box center [350, 67] width 572 height 122
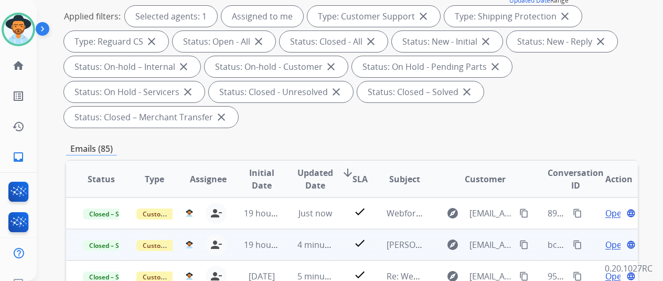
drag, startPoint x: 635, startPoint y: 95, endPoint x: 611, endPoint y: 78, distance: 29.3
click at [632, 92] on div "Applied filters: Selected agents: 1 Assigned to me Type: Customer Support close…" at bounding box center [350, 67] width 572 height 122
click at [14, 155] on mat-icon "inbox" at bounding box center [18, 157] width 13 height 13
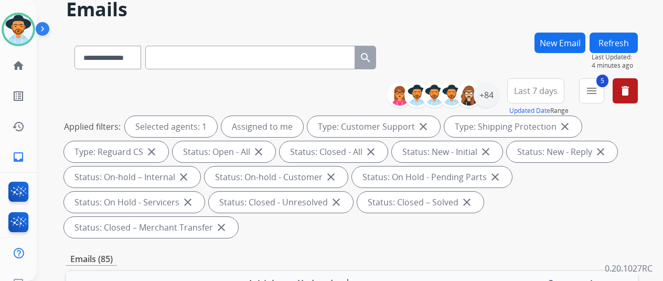
scroll to position [0, 0]
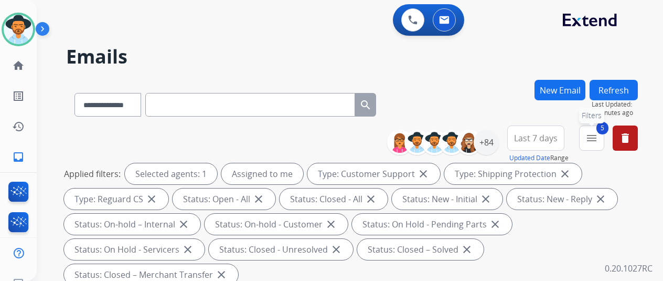
click at [598, 134] on mat-icon "menu" at bounding box center [592, 138] width 13 height 13
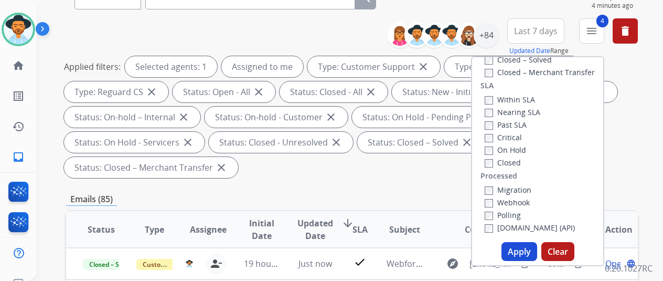
scroll to position [210, 0]
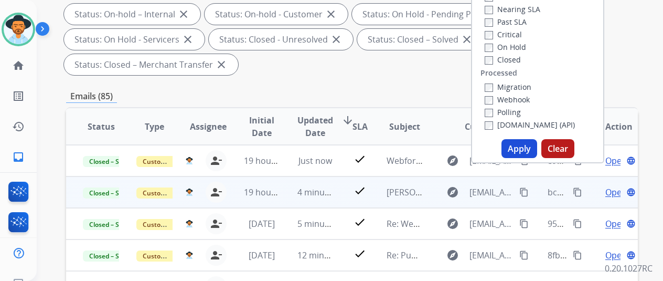
click at [522, 148] on button "Apply" at bounding box center [520, 148] width 36 height 19
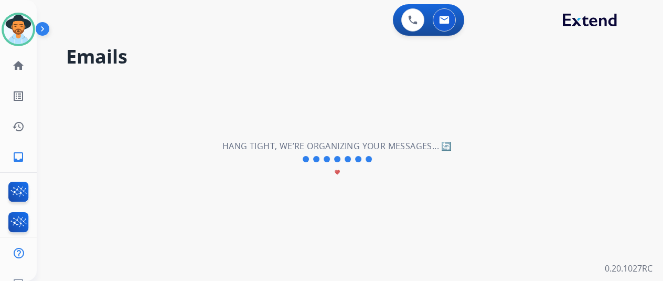
scroll to position [0, 0]
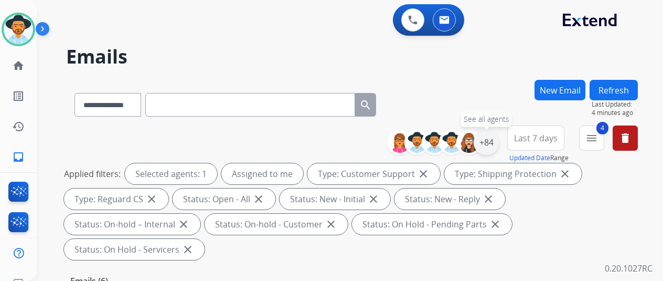
click at [499, 136] on div "+84" at bounding box center [486, 142] width 25 height 25
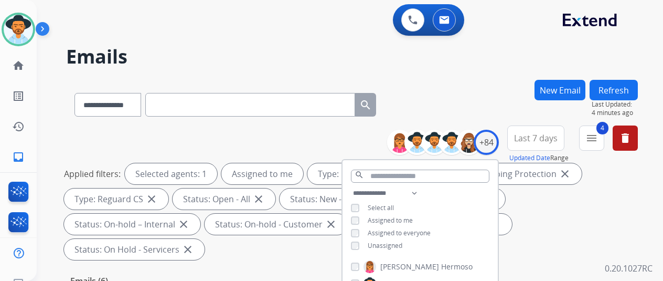
click at [477, 113] on div "**********" at bounding box center [352, 103] width 572 height 46
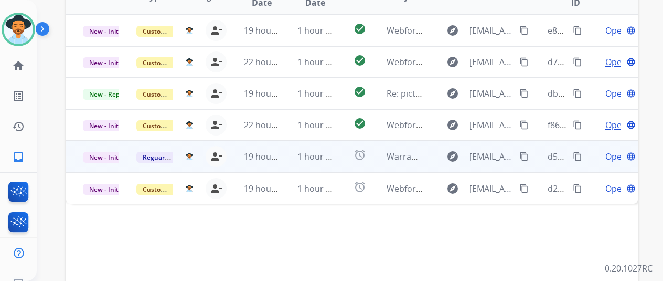
scroll to position [52, 0]
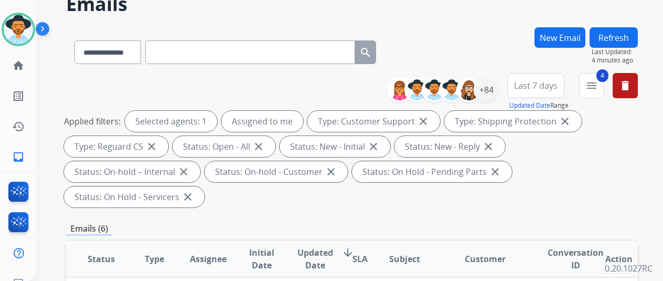
click at [481, 19] on div "**********" at bounding box center [337, 125] width 601 height 281
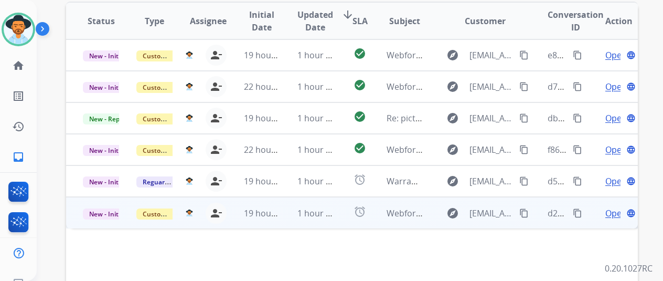
scroll to position [383, 0]
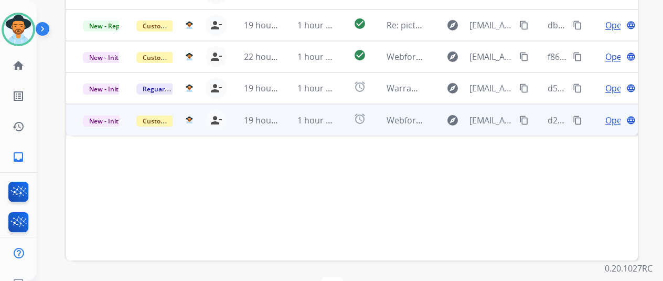
click at [610, 114] on span "Open" at bounding box center [616, 120] width 22 height 13
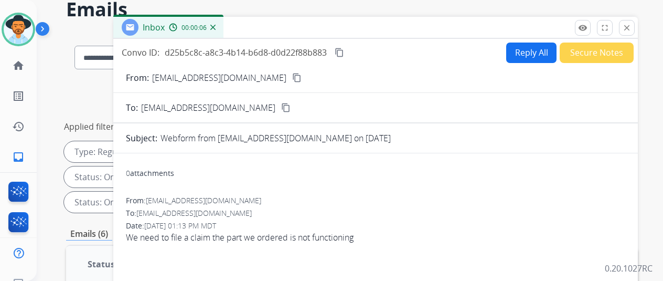
scroll to position [0, 0]
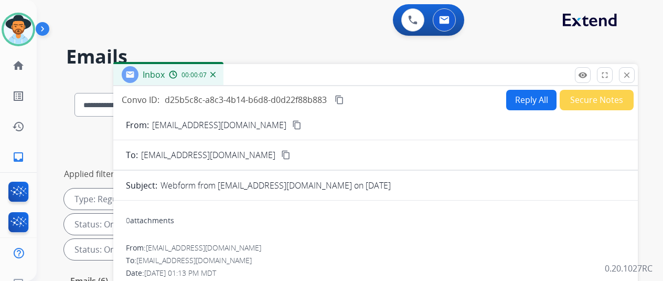
click at [292, 122] on mat-icon "content_copy" at bounding box center [296, 124] width 9 height 9
click at [541, 91] on button "Reply All" at bounding box center [531, 100] width 50 height 20
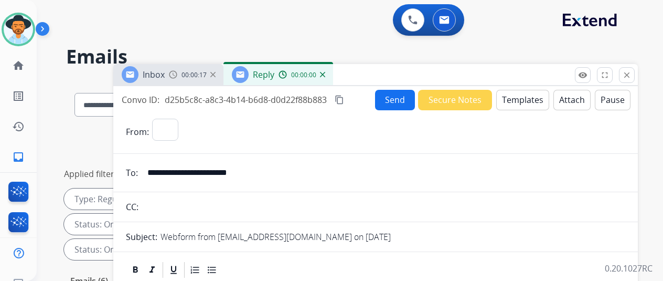
select select "**********"
click at [526, 94] on button "Templates" at bounding box center [522, 100] width 53 height 20
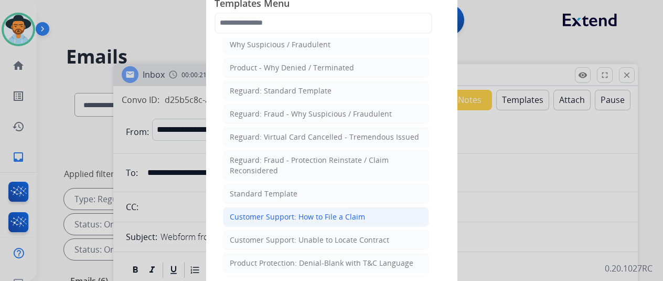
scroll to position [52, 0]
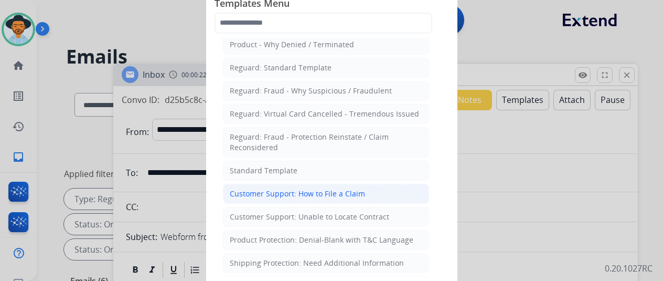
click at [301, 191] on div "Customer Support: How to File a Claim" at bounding box center [297, 193] width 135 height 10
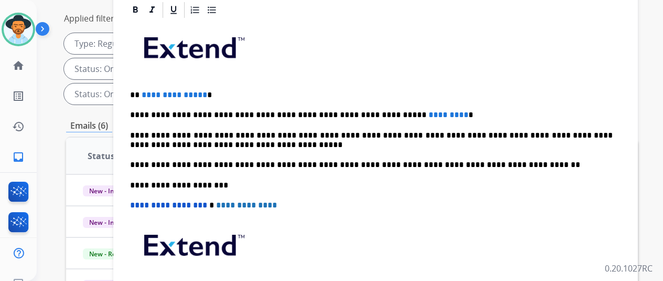
scroll to position [157, 0]
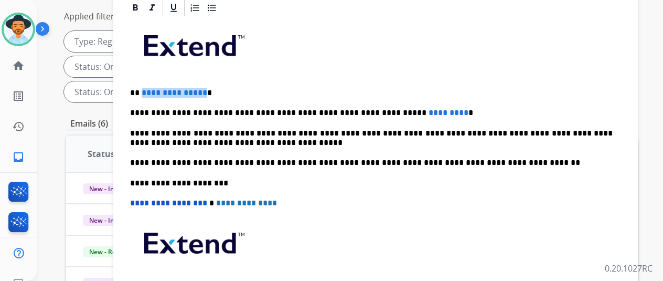
drag, startPoint x: 210, startPoint y: 73, endPoint x: 148, endPoint y: 72, distance: 61.4
click at [148, 88] on p "**********" at bounding box center [371, 92] width 483 height 9
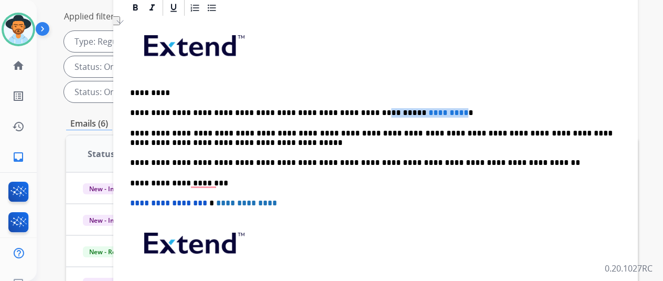
drag, startPoint x: 423, startPoint y: 93, endPoint x: 349, endPoint y: 91, distance: 74.0
click at [349, 108] on p "**********" at bounding box center [371, 112] width 483 height 9
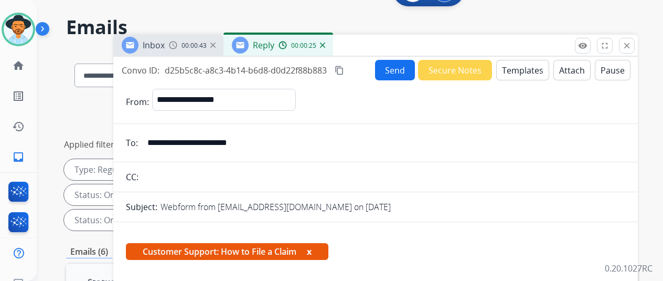
scroll to position [0, 0]
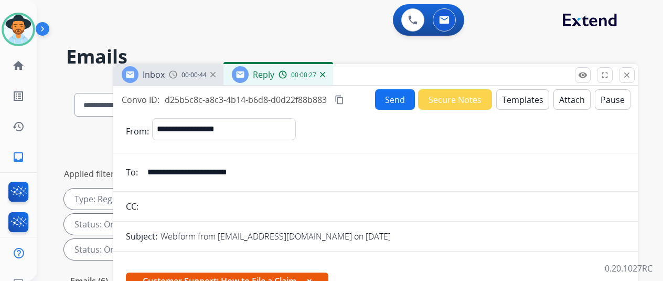
click at [402, 96] on button "Send" at bounding box center [395, 99] width 40 height 20
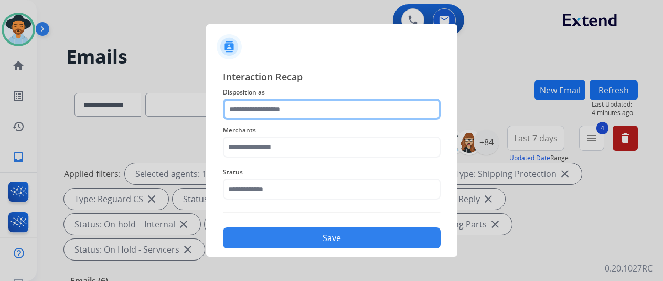
click at [254, 109] on input "text" at bounding box center [332, 109] width 218 height 21
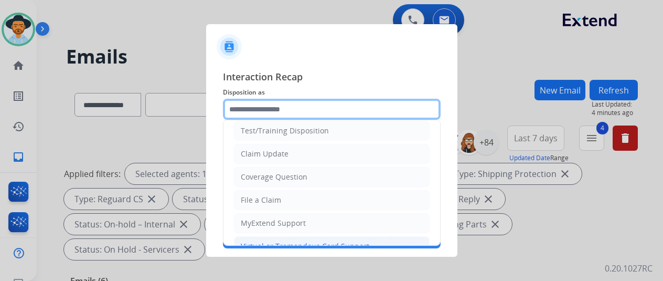
scroll to position [52, 0]
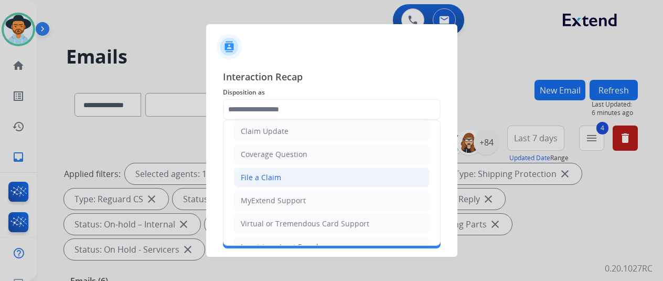
click at [244, 175] on div "File a Claim" at bounding box center [261, 177] width 40 height 10
type input "**********"
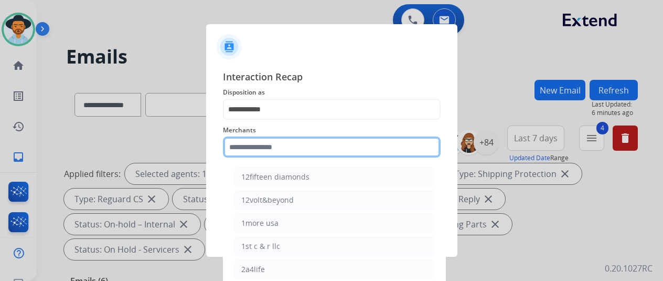
click at [258, 150] on input "text" at bounding box center [332, 146] width 218 height 21
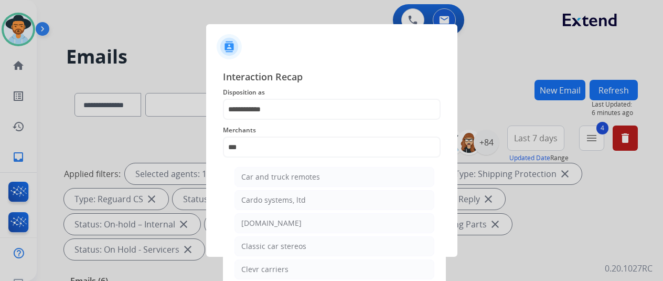
drag, startPoint x: 260, startPoint y: 223, endPoint x: 253, endPoint y: 208, distance: 16.2
click at [260, 221] on div "[DOMAIN_NAME]" at bounding box center [271, 223] width 60 height 10
type input "**********"
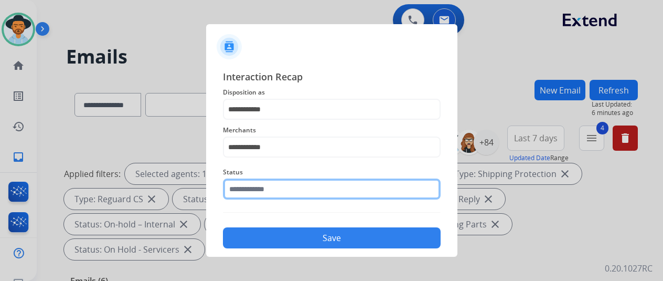
drag, startPoint x: 248, startPoint y: 186, endPoint x: 252, endPoint y: 178, distance: 8.9
click at [251, 188] on input "text" at bounding box center [332, 188] width 218 height 21
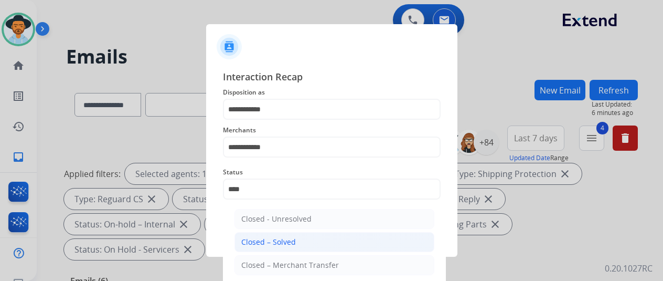
click at [265, 242] on div "Closed – Solved" at bounding box center [268, 242] width 55 height 10
type input "**********"
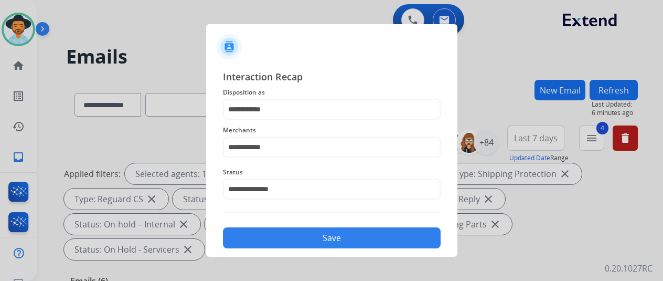
click at [303, 236] on button "Save" at bounding box center [332, 237] width 218 height 21
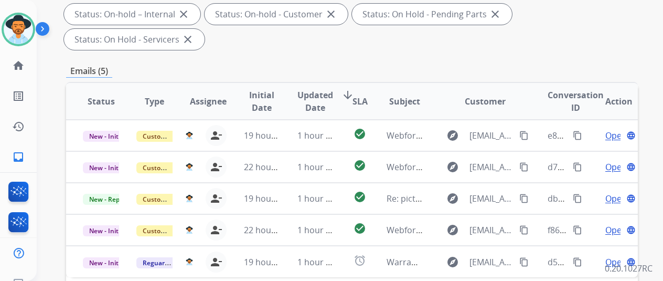
scroll to position [0, 0]
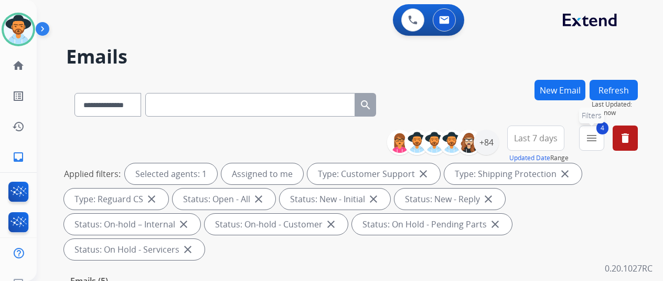
click at [598, 139] on mat-icon "menu" at bounding box center [592, 138] width 13 height 13
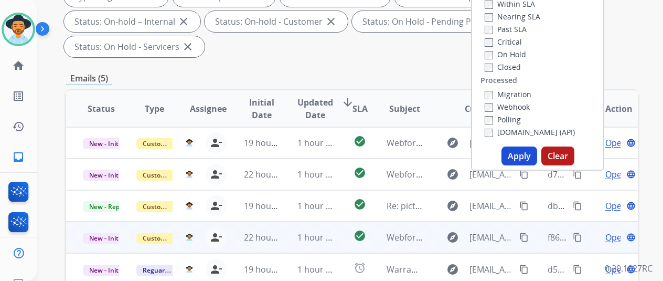
scroll to position [210, 0]
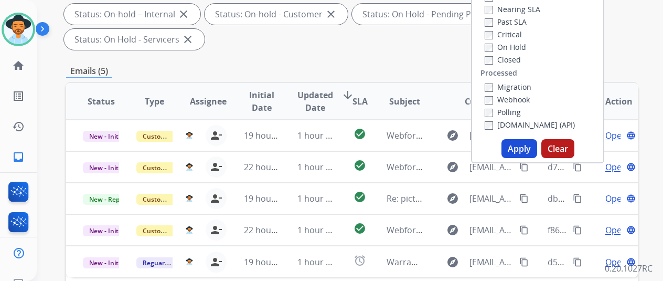
click at [522, 147] on button "Apply" at bounding box center [520, 148] width 36 height 19
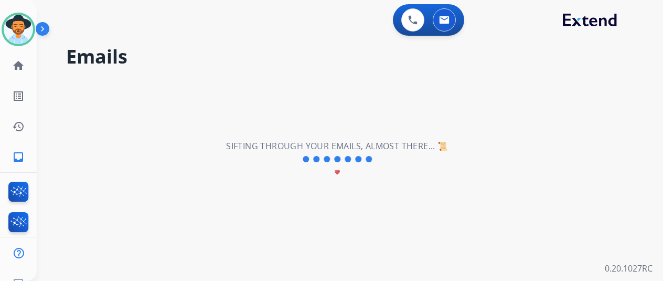
scroll to position [0, 0]
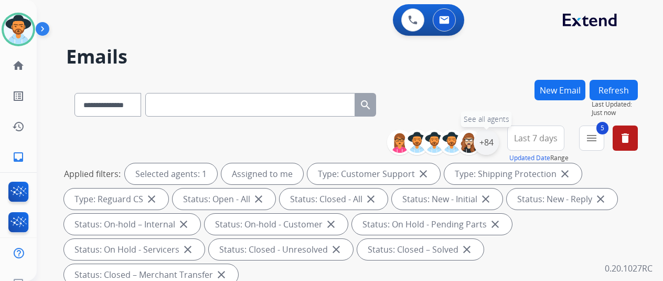
click at [497, 140] on div "+84" at bounding box center [486, 142] width 25 height 25
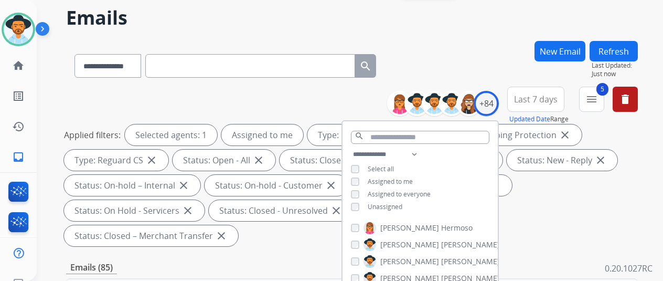
scroll to position [105, 0]
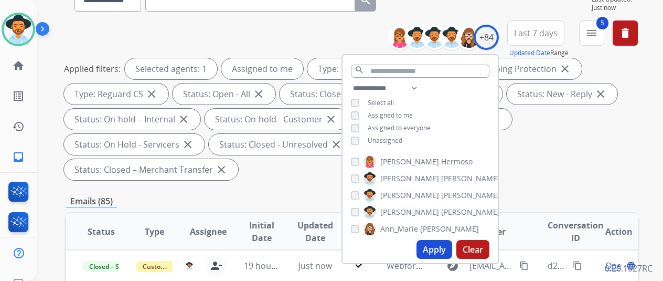
click at [550, 152] on div "Applied filters: Selected agents: 1 Assigned to me Type: Customer Support close…" at bounding box center [350, 119] width 572 height 122
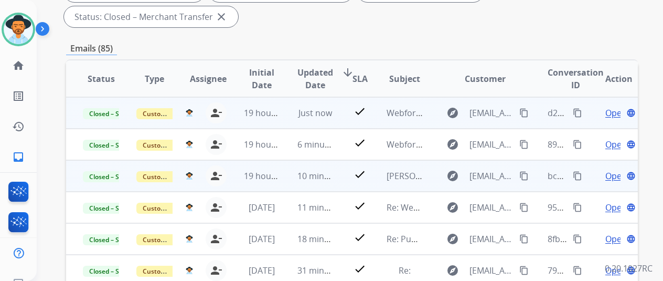
scroll to position [262, 0]
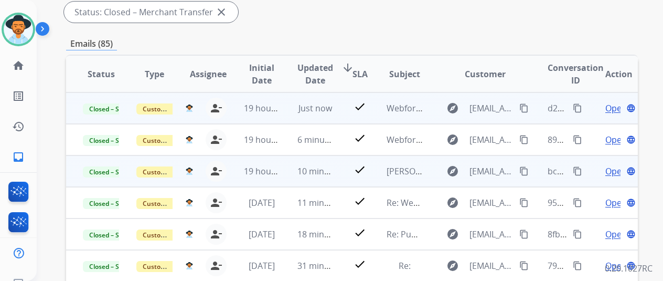
click at [578, 108] on mat-icon "content_copy" at bounding box center [577, 107] width 9 height 9
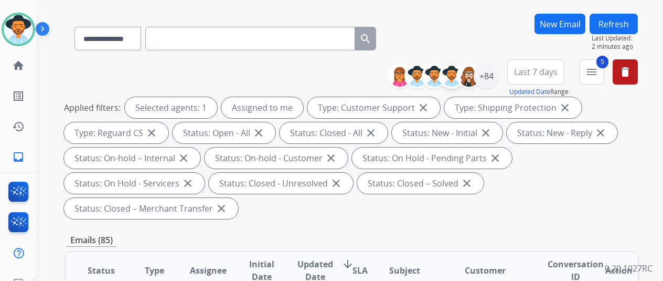
scroll to position [0, 0]
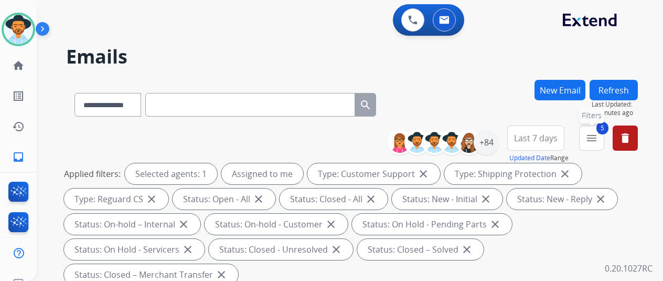
click at [598, 138] on mat-icon "menu" at bounding box center [592, 138] width 13 height 13
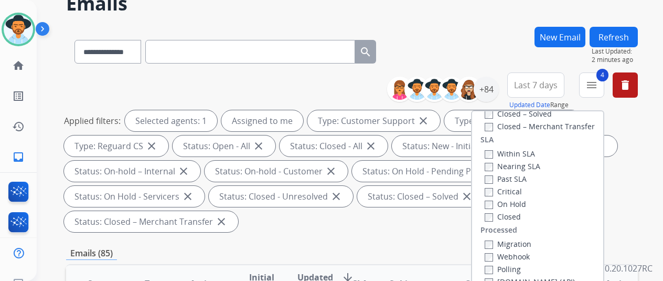
scroll to position [105, 0]
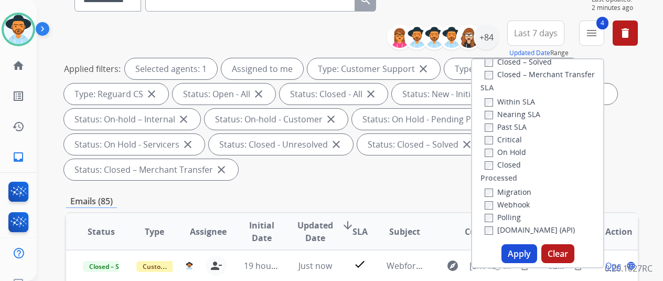
drag, startPoint x: 516, startPoint y: 251, endPoint x: 549, endPoint y: 186, distance: 73.4
click at [517, 250] on button "Apply" at bounding box center [520, 253] width 36 height 19
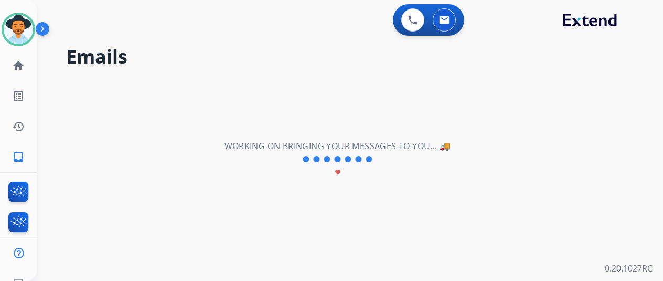
scroll to position [0, 0]
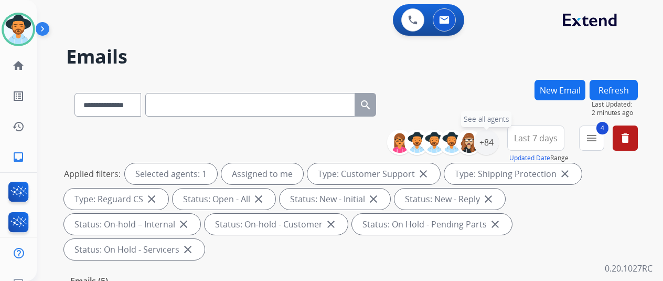
drag, startPoint x: 493, startPoint y: 137, endPoint x: 499, endPoint y: 106, distance: 31.6
click at [494, 135] on div "+84" at bounding box center [486, 142] width 25 height 25
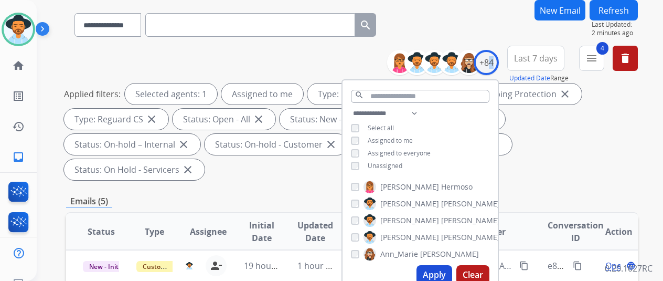
scroll to position [105, 0]
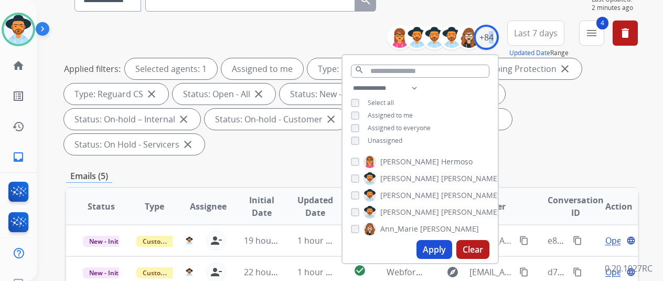
click at [437, 245] on button "Apply" at bounding box center [435, 249] width 36 height 19
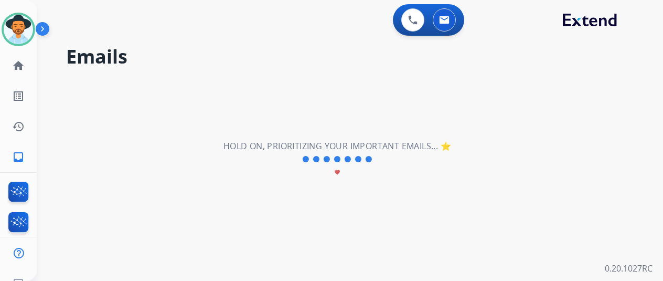
scroll to position [0, 0]
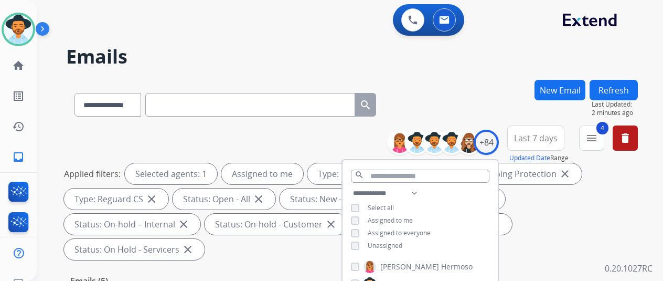
click at [477, 114] on div "**********" at bounding box center [352, 103] width 572 height 46
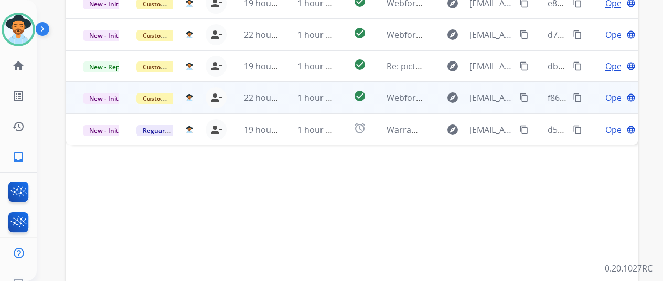
scroll to position [226, 0]
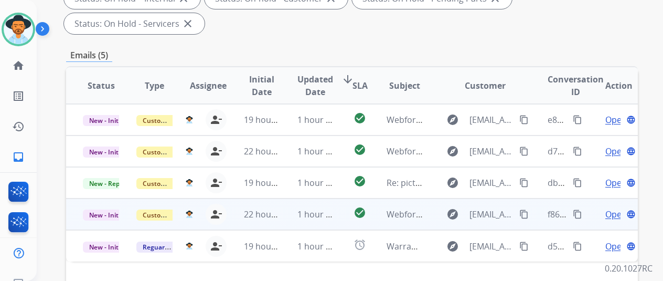
drag, startPoint x: 608, startPoint y: 223, endPoint x: 598, endPoint y: 200, distance: 24.9
click at [603, 240] on div "Open language" at bounding box center [619, 246] width 36 height 13
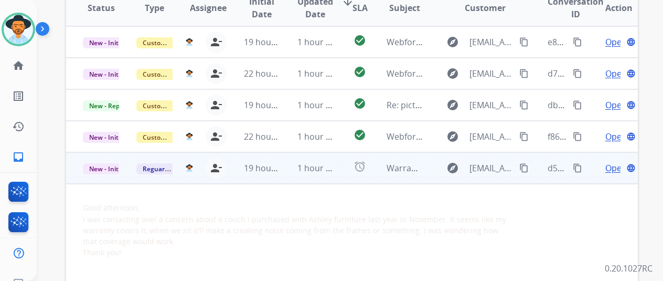
scroll to position [383, 0]
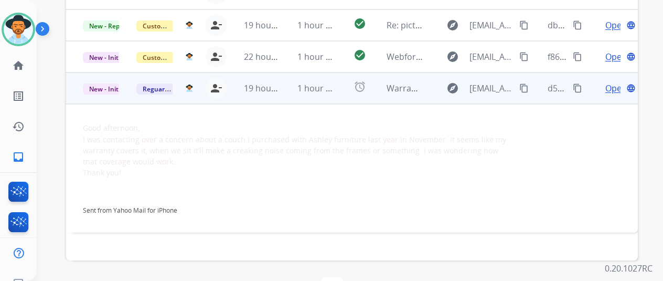
click at [616, 82] on span "Open" at bounding box center [616, 88] width 22 height 13
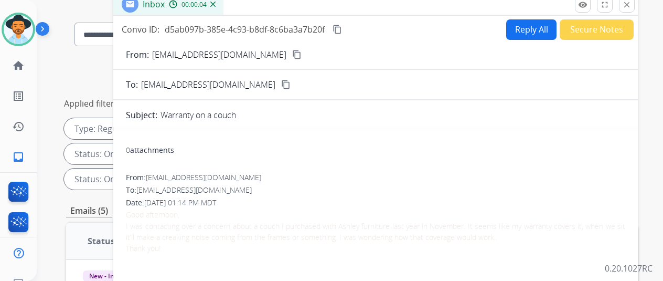
scroll to position [0, 0]
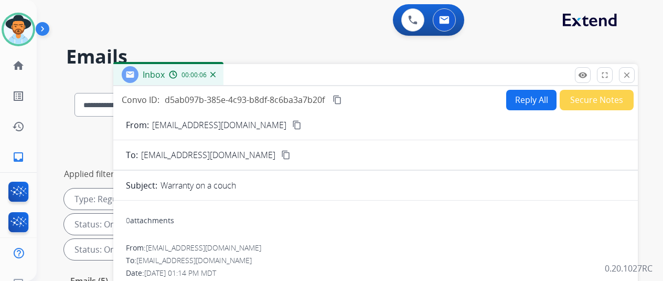
click at [216, 73] on img at bounding box center [212, 74] width 5 height 5
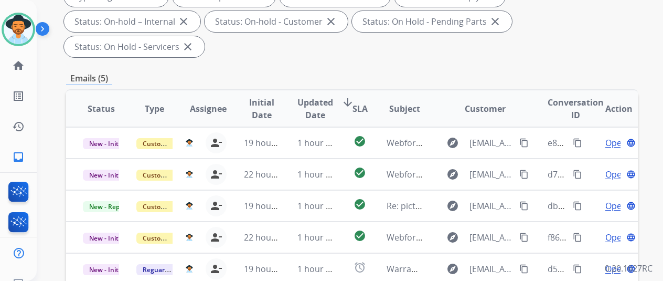
scroll to position [68, 0]
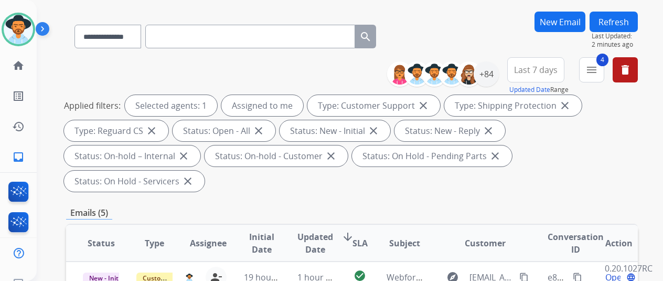
click at [628, 19] on button "Refresh" at bounding box center [614, 22] width 48 height 20
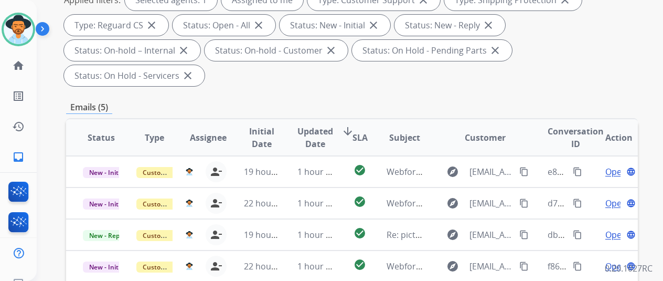
scroll to position [315, 0]
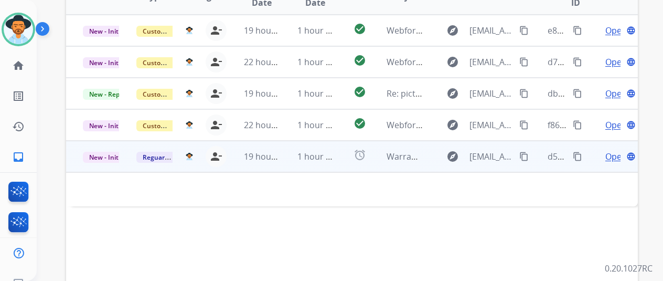
click at [614, 150] on span "Open" at bounding box center [616, 156] width 22 height 13
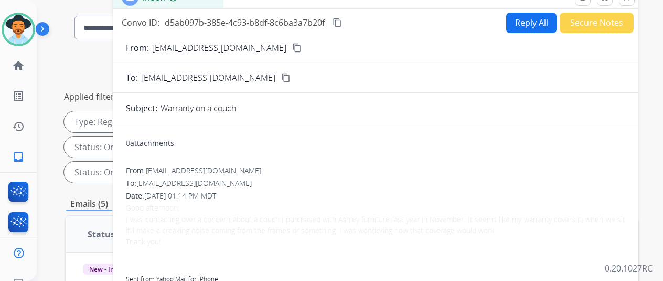
scroll to position [0, 0]
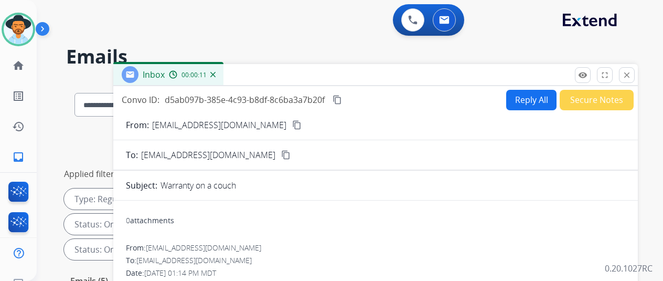
click at [292, 125] on mat-icon "content_copy" at bounding box center [296, 124] width 9 height 9
click at [532, 98] on button "Reply All" at bounding box center [531, 100] width 50 height 20
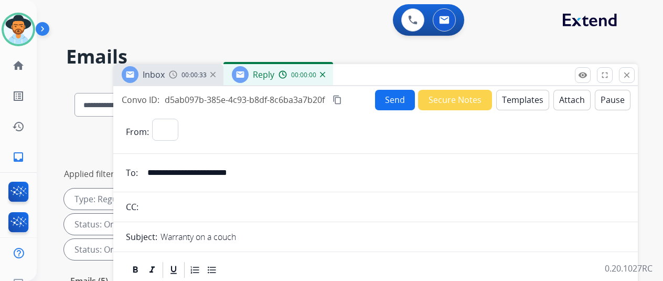
select select "**********"
click at [520, 94] on button "Templates" at bounding box center [522, 100] width 53 height 20
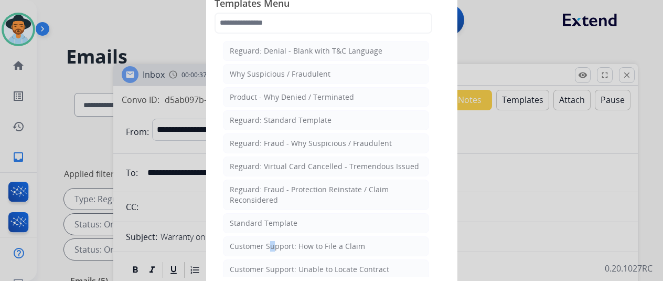
click at [267, 241] on div "Customer Support: How to File a Claim" at bounding box center [297, 246] width 135 height 10
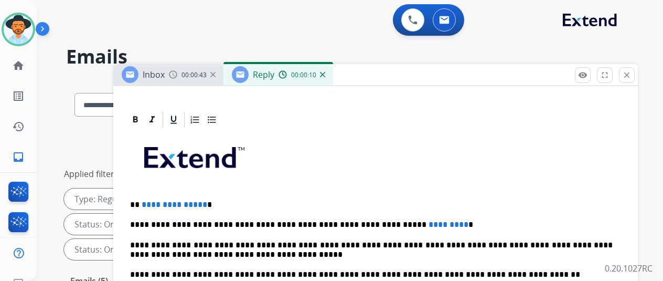
scroll to position [260, 0]
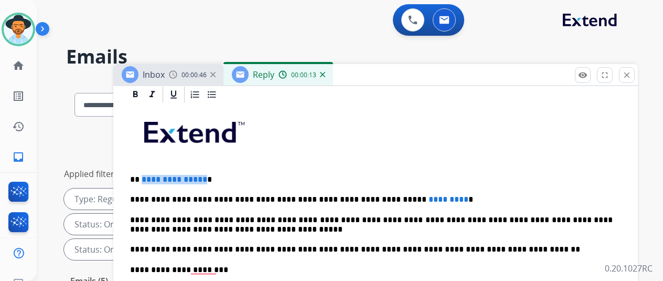
drag, startPoint x: 210, startPoint y: 163, endPoint x: 148, endPoint y: 156, distance: 62.3
click at [148, 175] on p "**********" at bounding box center [371, 179] width 483 height 9
drag, startPoint x: 425, startPoint y: 183, endPoint x: 349, endPoint y: 179, distance: 75.6
click at [349, 195] on p "**********" at bounding box center [371, 199] width 483 height 9
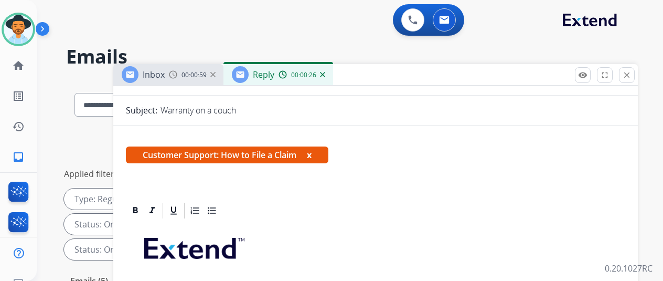
scroll to position [0, 0]
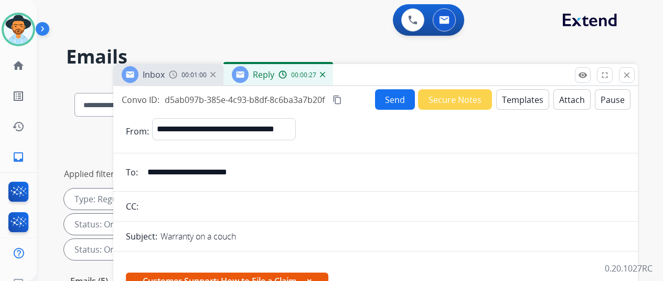
click at [396, 97] on button "Send" at bounding box center [395, 99] width 40 height 20
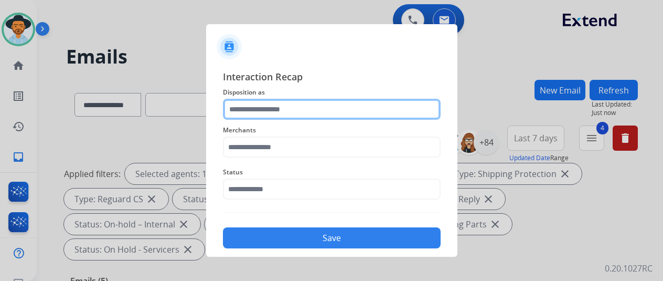
click at [258, 111] on input "text" at bounding box center [332, 109] width 218 height 21
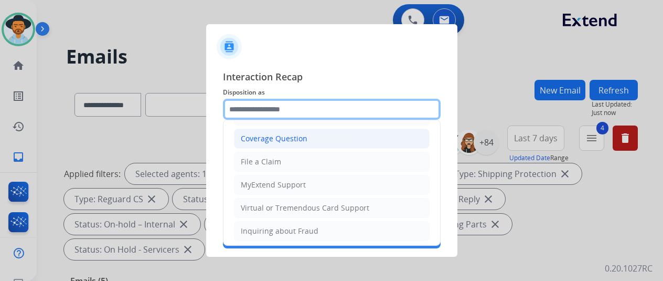
scroll to position [52, 0]
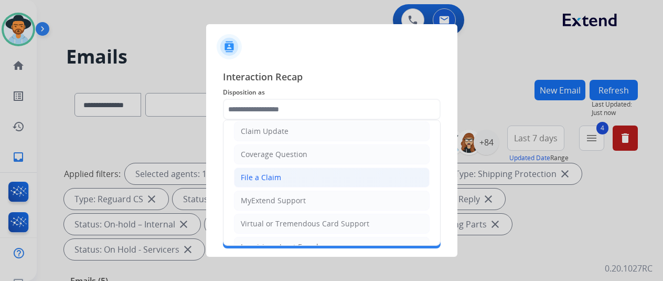
click at [263, 174] on div "File a Claim" at bounding box center [261, 177] width 40 height 10
type input "**********"
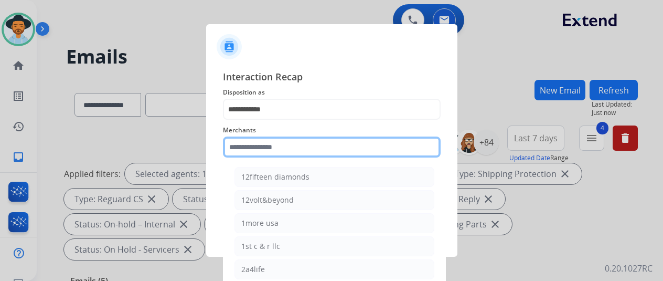
click at [240, 150] on input "text" at bounding box center [332, 146] width 218 height 21
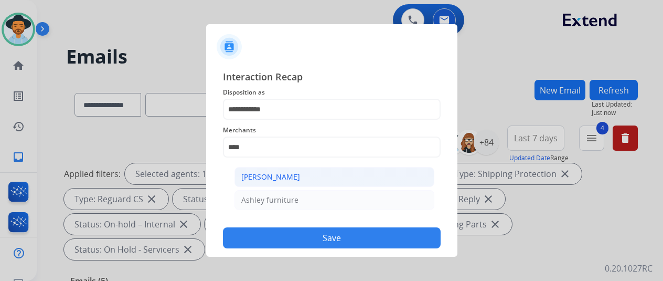
click at [265, 179] on div "[PERSON_NAME]" at bounding box center [270, 177] width 59 height 10
type input "**********"
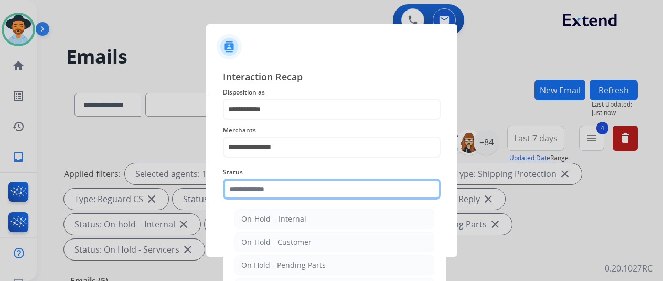
click at [274, 190] on input "text" at bounding box center [332, 188] width 218 height 21
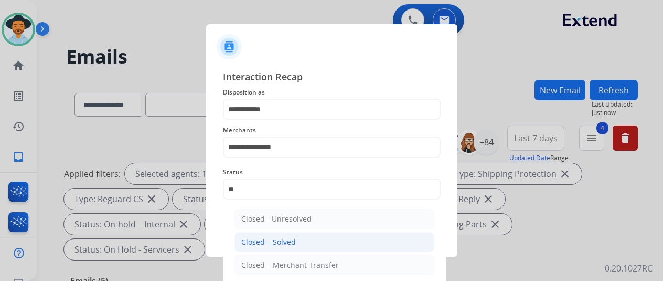
click at [286, 237] on div "Closed – Solved" at bounding box center [268, 242] width 55 height 10
type input "**********"
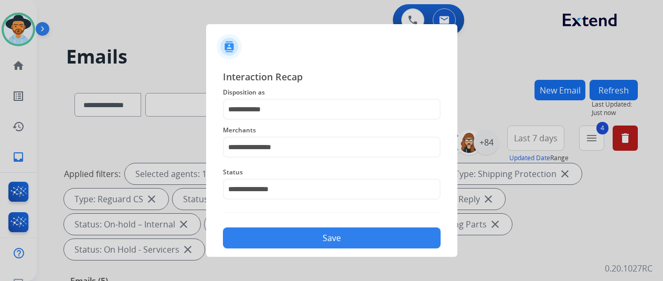
click at [302, 237] on button "Save" at bounding box center [332, 237] width 218 height 21
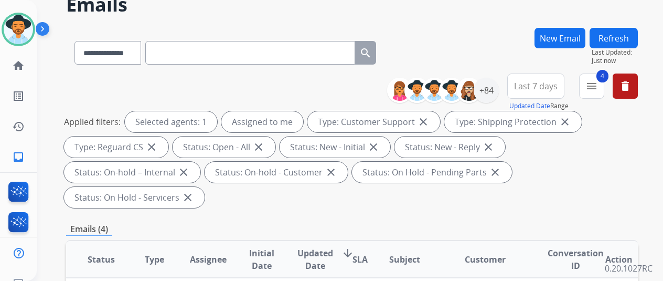
scroll to position [0, 0]
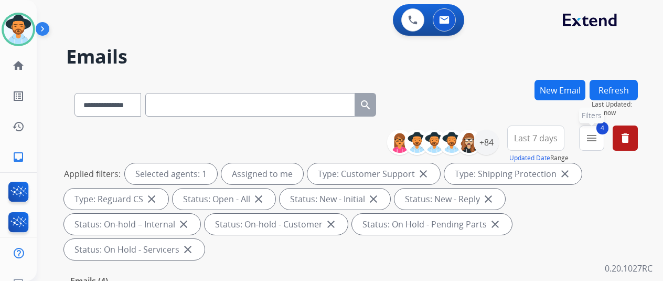
drag, startPoint x: 602, startPoint y: 139, endPoint x: 594, endPoint y: 139, distance: 8.4
click at [598, 139] on mat-icon "menu" at bounding box center [592, 138] width 13 height 13
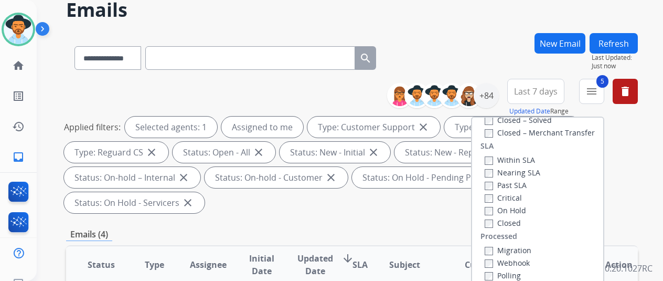
scroll to position [210, 0]
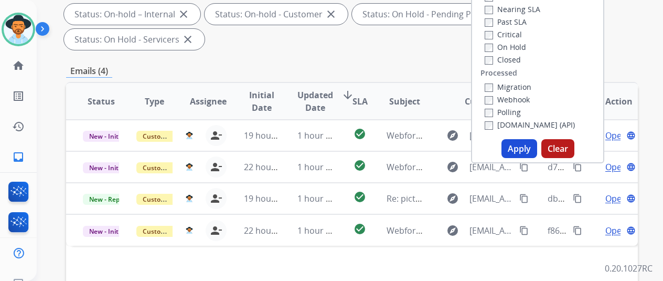
drag, startPoint x: 519, startPoint y: 146, endPoint x: 538, endPoint y: 133, distance: 23.3
click at [520, 146] on button "Apply" at bounding box center [520, 148] width 36 height 19
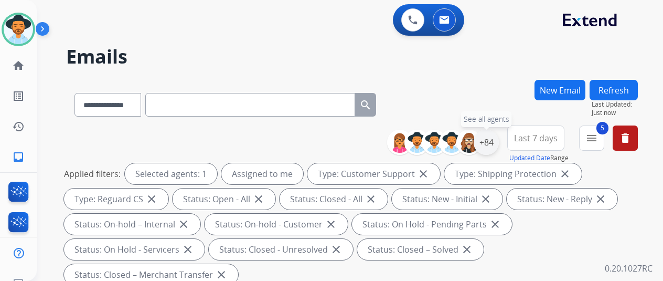
click at [490, 141] on div "+84" at bounding box center [486, 142] width 25 height 25
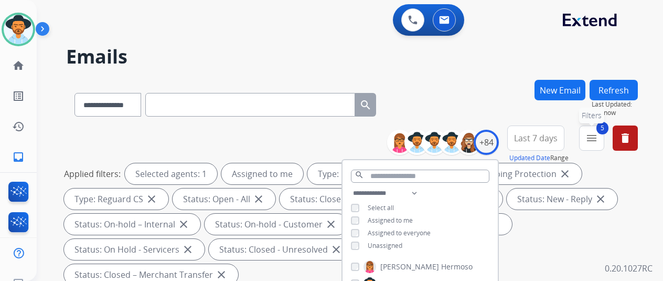
click at [598, 135] on mat-icon "menu" at bounding box center [592, 138] width 13 height 13
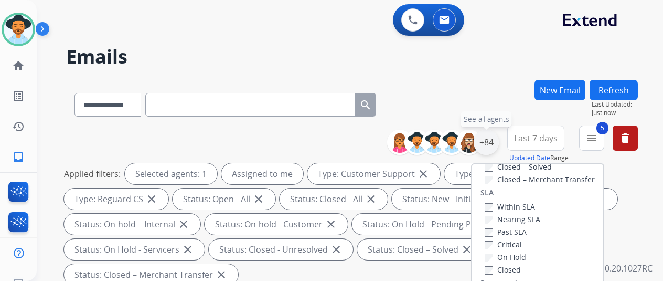
click at [493, 143] on div "+84" at bounding box center [486, 142] width 25 height 25
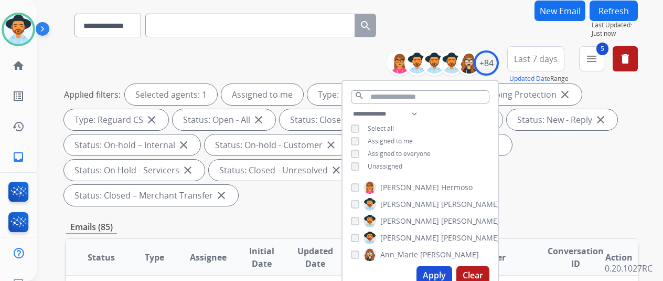
scroll to position [210, 0]
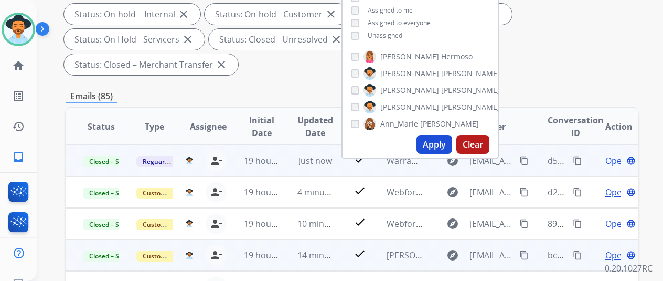
click at [577, 157] on mat-icon "content_copy" at bounding box center [577, 160] width 9 height 9
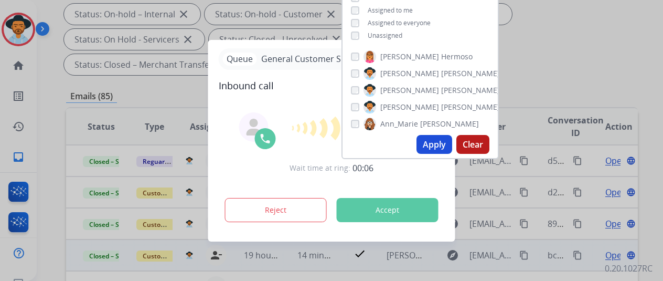
click at [615, 48] on div at bounding box center [331, 140] width 663 height 281
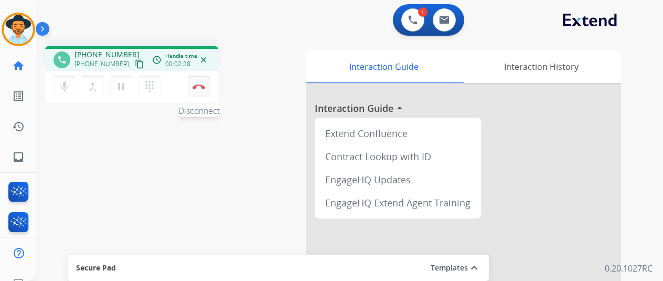
click at [194, 84] on img at bounding box center [199, 86] width 13 height 5
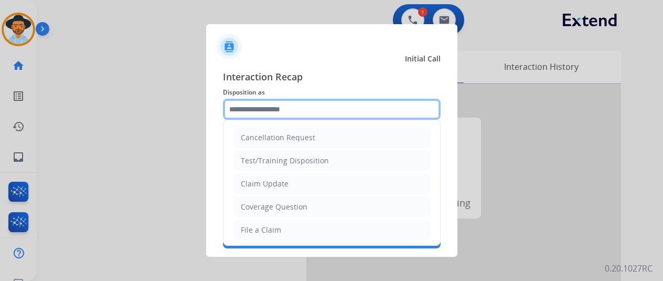
click at [252, 111] on input "text" at bounding box center [332, 109] width 218 height 21
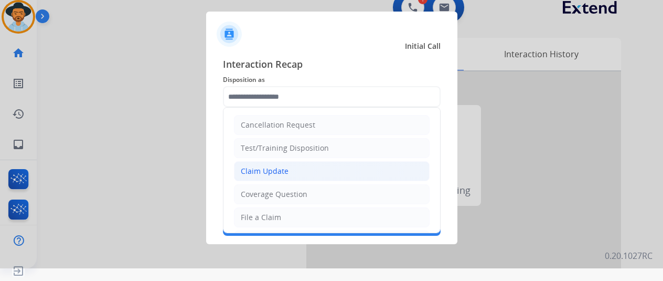
click at [254, 170] on div "Claim Update" at bounding box center [265, 171] width 48 height 10
type input "**********"
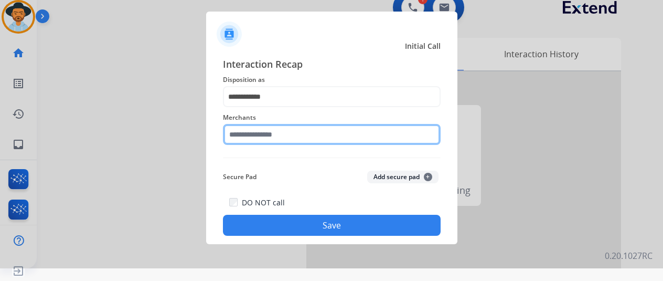
click at [254, 134] on input "text" at bounding box center [332, 134] width 218 height 21
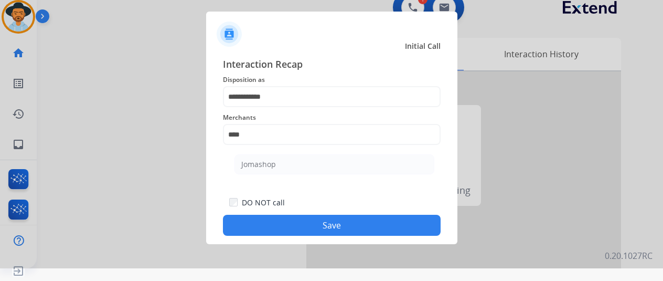
click at [273, 165] on div "Jomashop" at bounding box center [258, 164] width 35 height 10
type input "********"
click at [304, 221] on button "Save" at bounding box center [332, 225] width 218 height 21
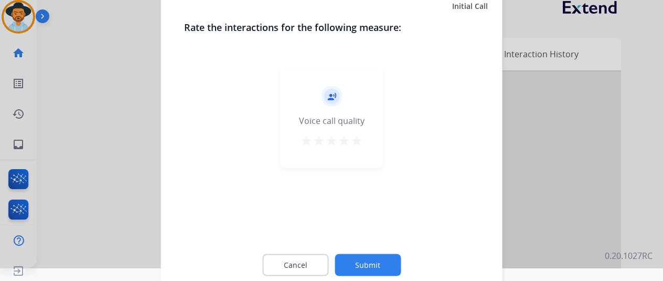
click at [360, 263] on button "Submit" at bounding box center [368, 264] width 66 height 22
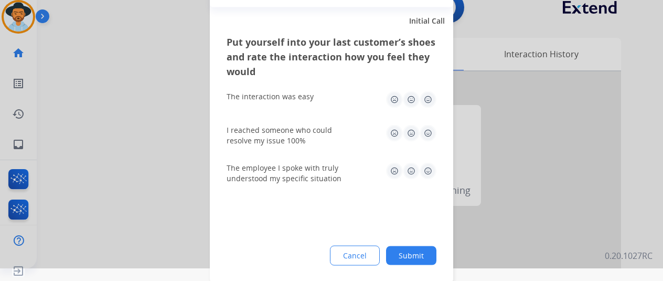
click at [406, 247] on button "Submit" at bounding box center [411, 255] width 50 height 19
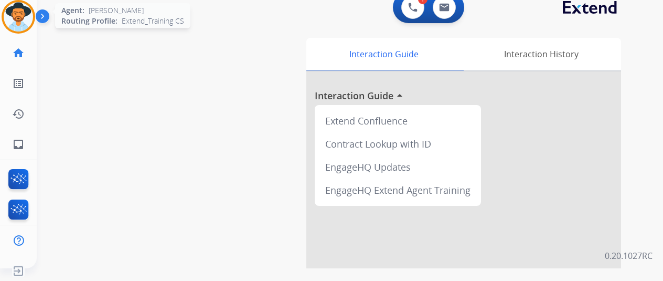
click at [22, 17] on img at bounding box center [18, 16] width 29 height 29
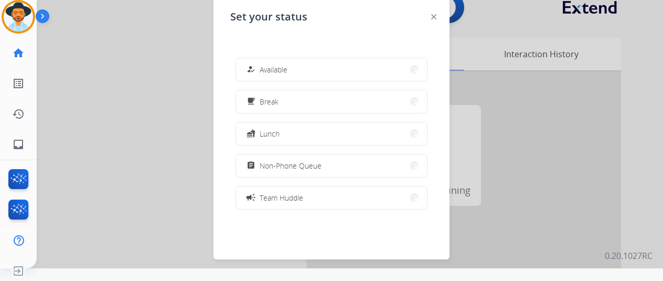
drag, startPoint x: 321, startPoint y: 66, endPoint x: 334, endPoint y: 79, distance: 18.6
click at [322, 66] on button "how_to_reg Available" at bounding box center [331, 69] width 191 height 23
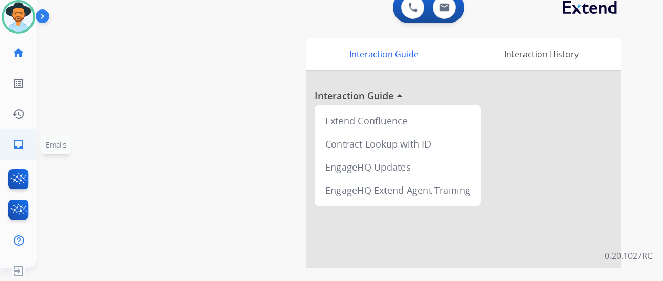
click at [21, 148] on mat-icon "inbox" at bounding box center [18, 144] width 13 height 13
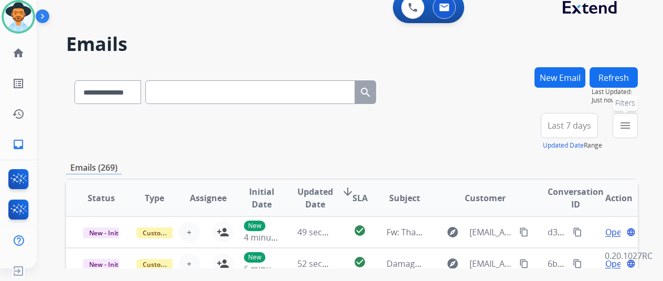
click at [632, 124] on mat-icon "menu" at bounding box center [625, 125] width 13 height 13
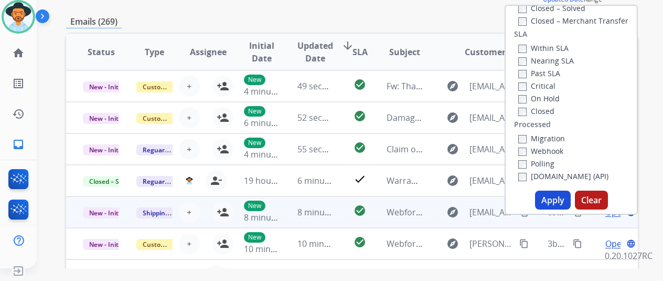
scroll to position [157, 0]
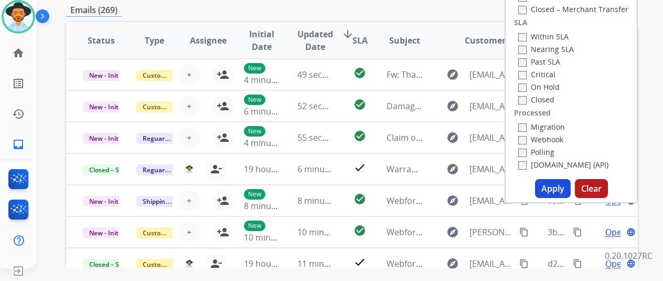
click at [548, 185] on button "Apply" at bounding box center [553, 188] width 36 height 19
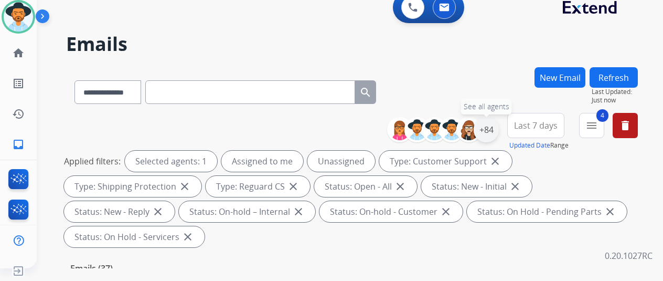
click at [497, 126] on div "+84" at bounding box center [486, 129] width 25 height 25
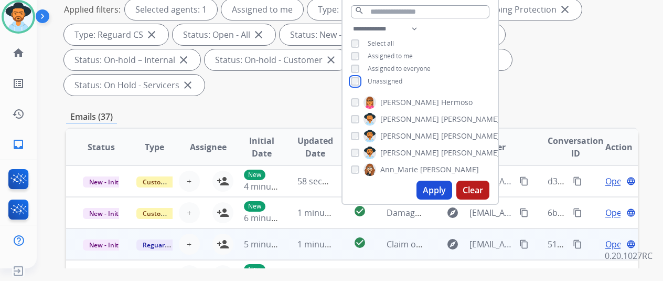
scroll to position [157, 0]
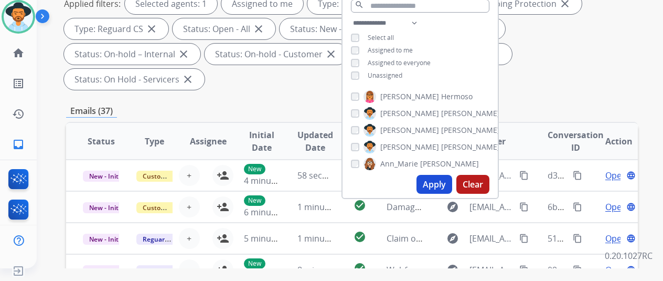
click at [442, 187] on button "Apply" at bounding box center [435, 184] width 36 height 19
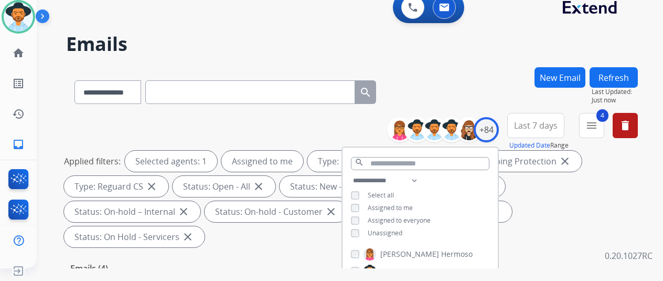
click at [488, 80] on div "**********" at bounding box center [352, 90] width 572 height 46
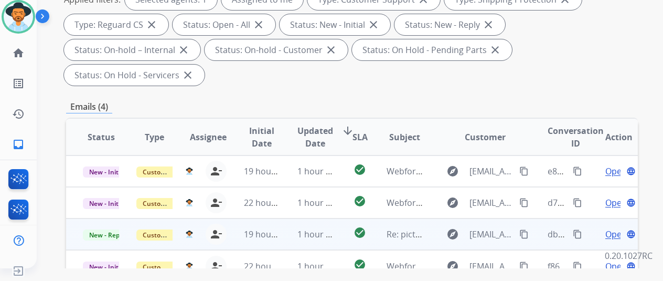
scroll to position [157, 0]
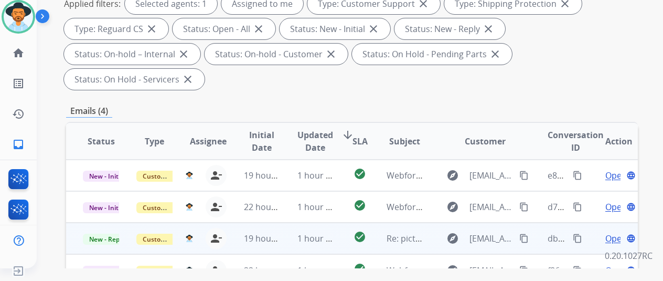
click at [615, 232] on span "Open" at bounding box center [616, 238] width 22 height 13
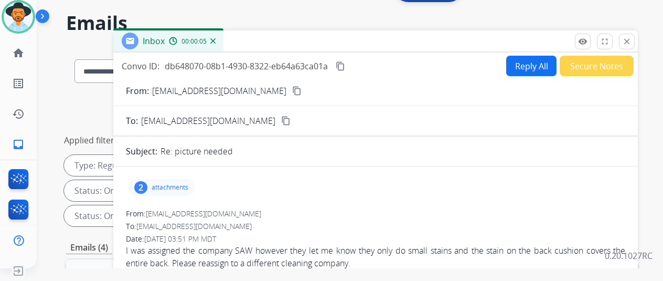
scroll to position [0, 0]
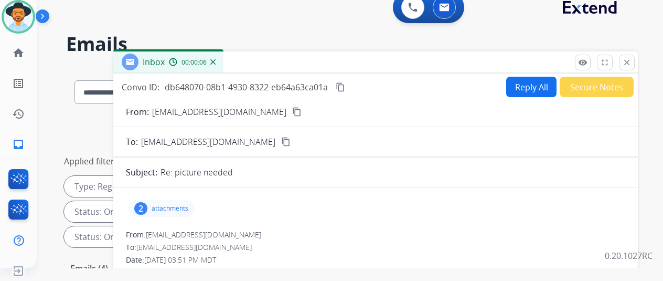
click at [147, 205] on div "2" at bounding box center [140, 208] width 13 height 13
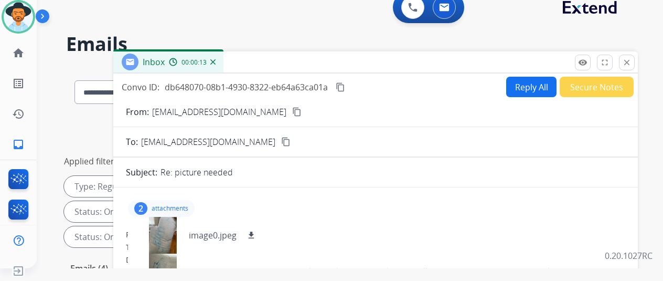
click at [294, 112] on mat-icon "content_copy" at bounding box center [296, 111] width 9 height 9
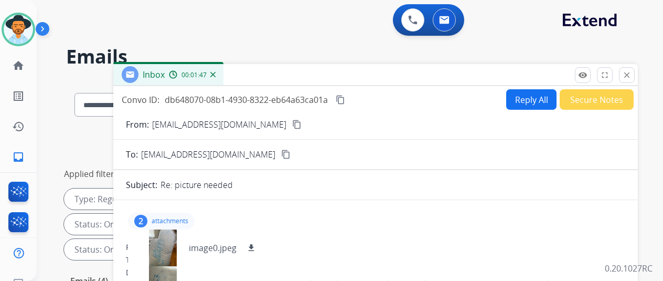
click at [216, 74] on img at bounding box center [212, 74] width 5 height 5
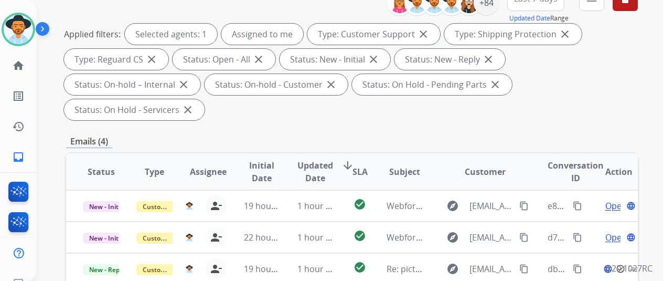
scroll to position [210, 0]
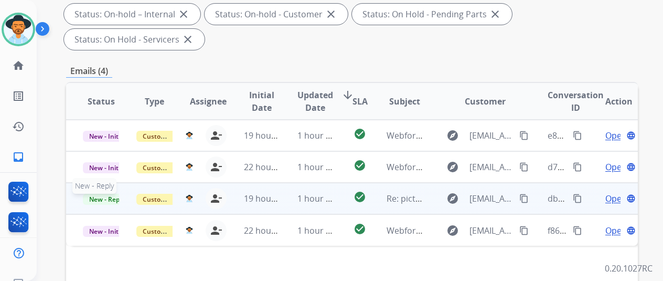
click at [100, 194] on span "New - Reply" at bounding box center [107, 199] width 48 height 11
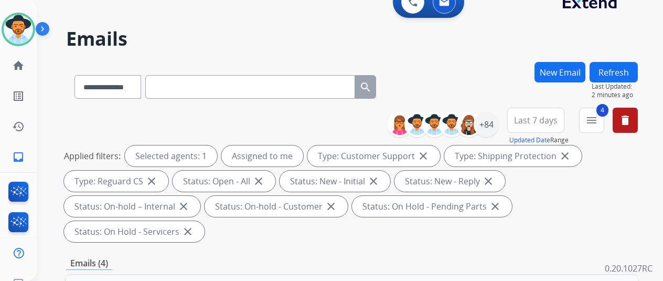
scroll to position [0, 0]
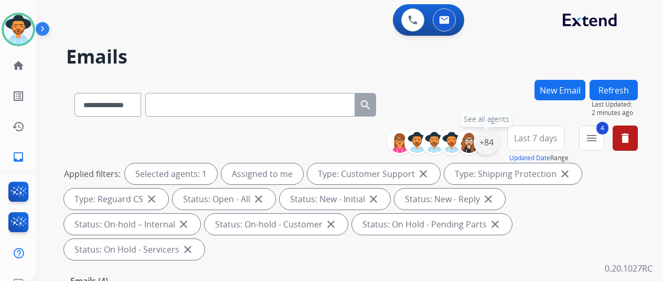
click at [485, 144] on div "+84" at bounding box center [486, 142] width 25 height 25
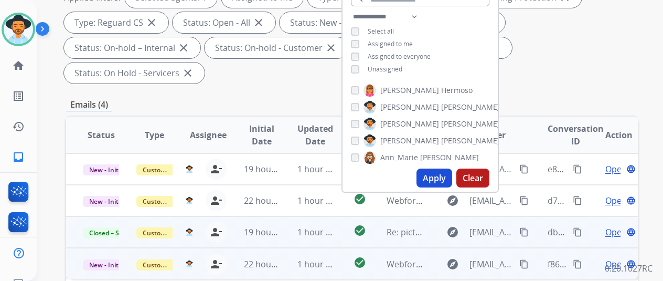
scroll to position [210, 0]
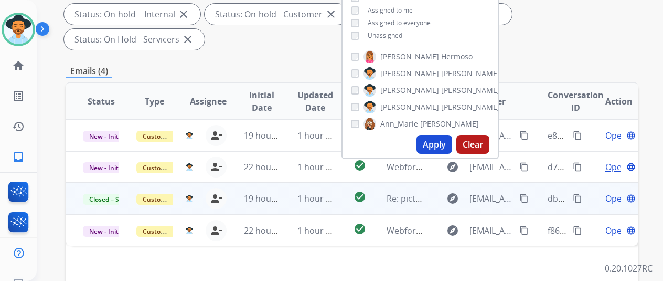
click at [440, 139] on button "Apply" at bounding box center [435, 144] width 36 height 19
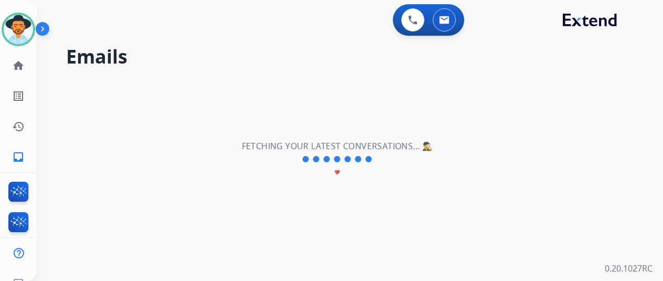
scroll to position [0, 0]
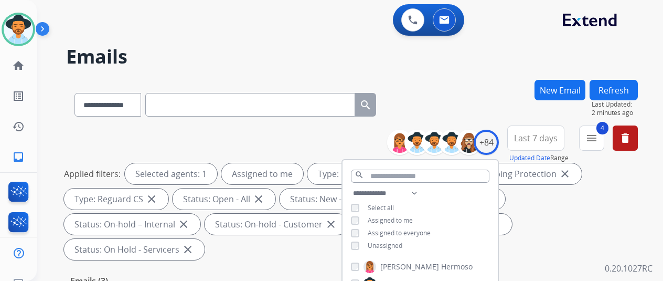
click at [481, 90] on div "**********" at bounding box center [352, 103] width 572 height 46
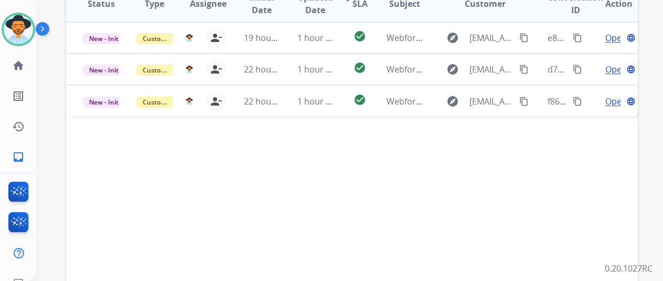
scroll to position [210, 0]
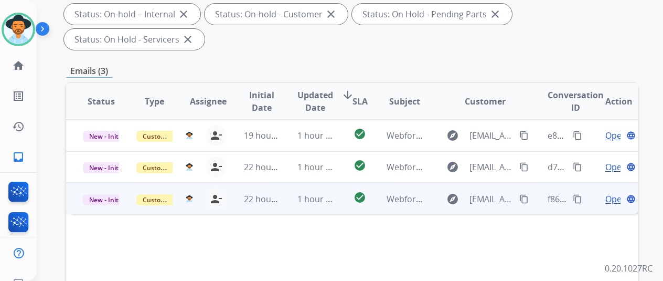
click at [616, 193] on span "Open" at bounding box center [616, 199] width 22 height 13
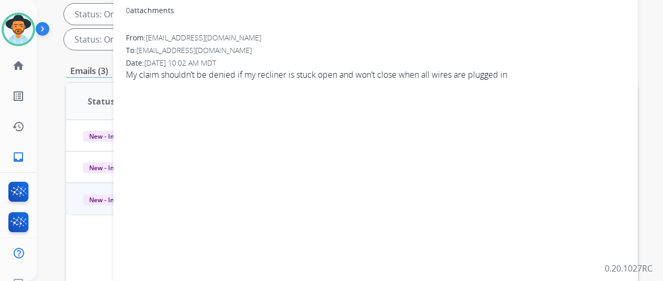
scroll to position [0, 0]
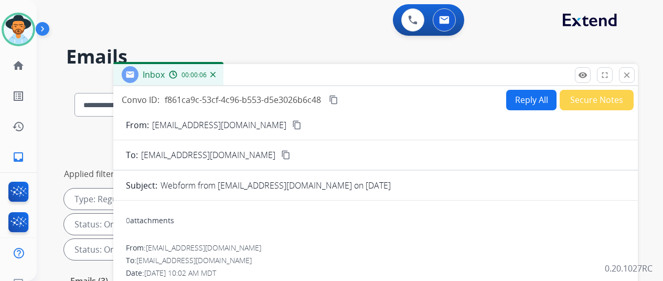
click at [292, 126] on mat-icon "content_copy" at bounding box center [296, 124] width 9 height 9
click at [530, 97] on button "Reply All" at bounding box center [531, 100] width 50 height 20
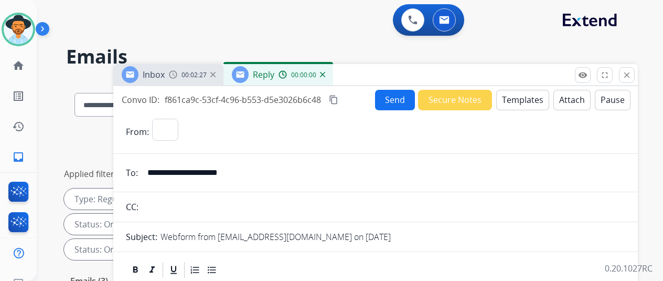
select select "**********"
click at [528, 95] on button "Templates" at bounding box center [522, 100] width 53 height 20
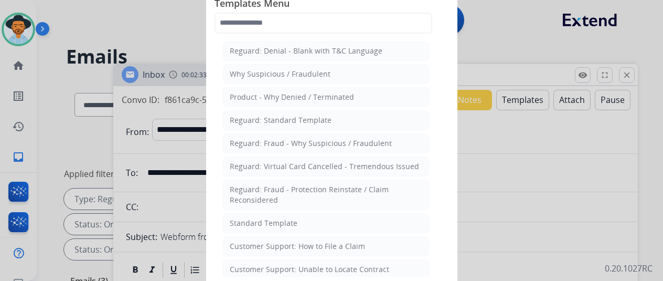
click at [249, 218] on div "Standard Template" at bounding box center [264, 223] width 68 height 10
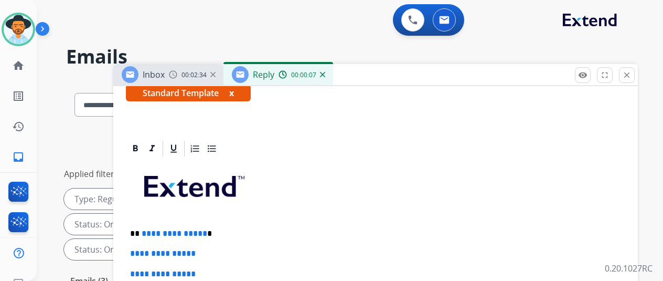
scroll to position [229, 0]
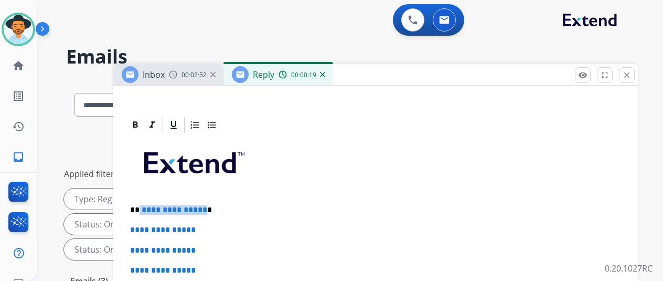
drag, startPoint x: 209, startPoint y: 192, endPoint x: 150, endPoint y: 190, distance: 59.3
click at [149, 206] on span "**********" at bounding box center [175, 210] width 66 height 8
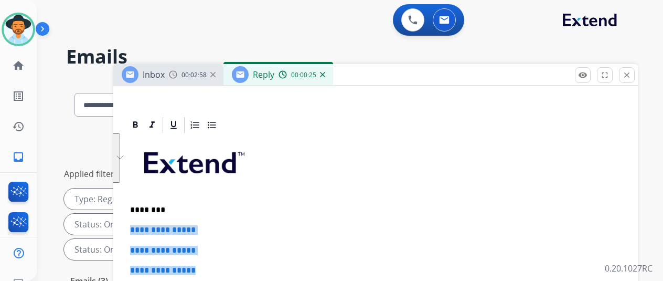
drag, startPoint x: 226, startPoint y: 250, endPoint x: 136, endPoint y: 209, distance: 98.1
click at [136, 207] on div "**********" at bounding box center [375, 109] width 525 height 468
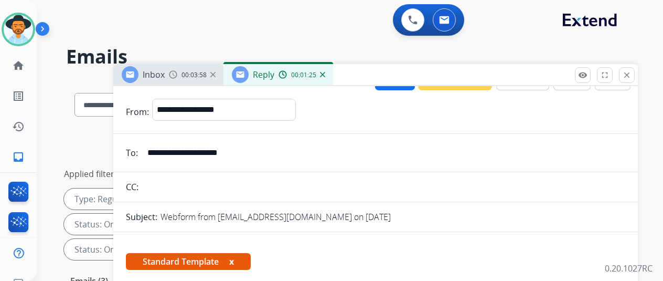
scroll to position [0, 0]
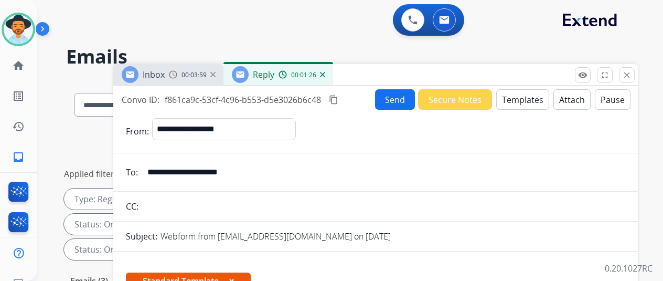
click at [402, 99] on button "Send" at bounding box center [395, 99] width 40 height 20
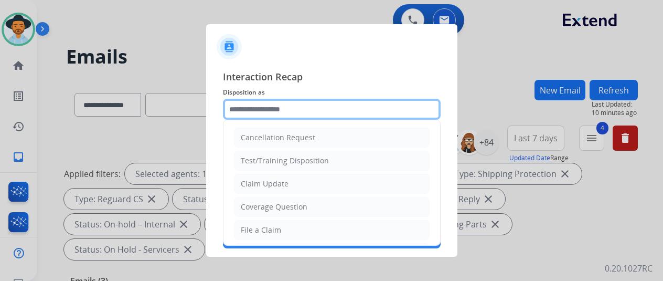
click at [238, 109] on input "text" at bounding box center [332, 109] width 218 height 21
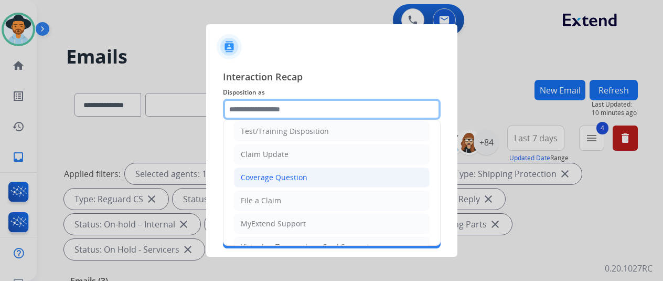
scroll to position [52, 0]
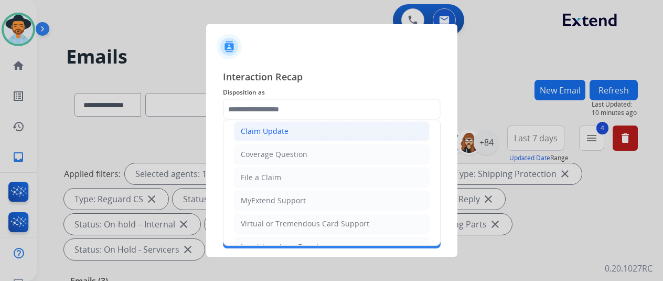
click at [266, 127] on div "Claim Update" at bounding box center [265, 131] width 48 height 10
type input "**********"
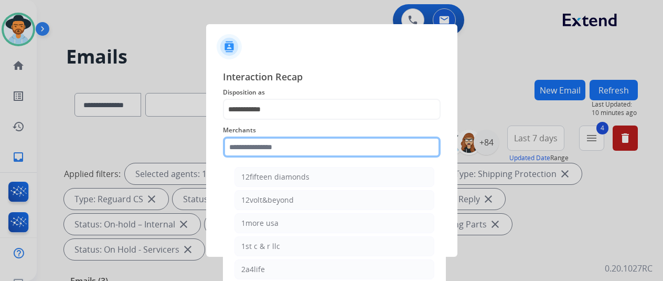
click at [245, 148] on input "text" at bounding box center [332, 146] width 218 height 21
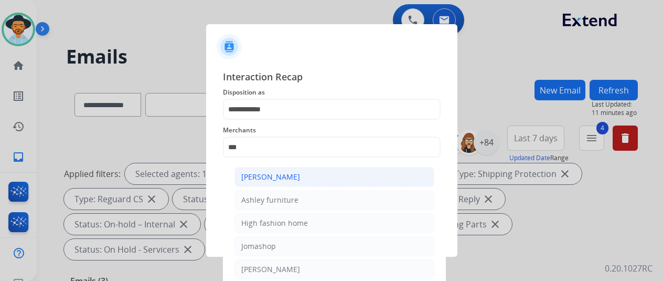
click at [277, 178] on div "[PERSON_NAME]" at bounding box center [270, 177] width 59 height 10
type input "**********"
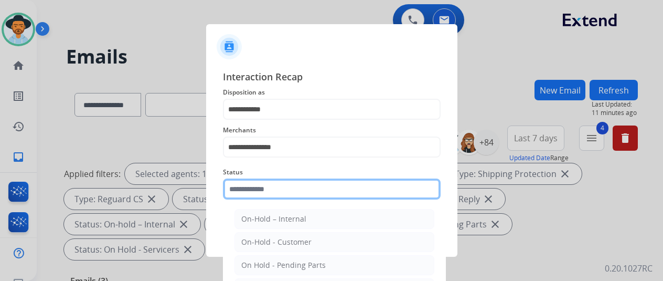
click at [275, 190] on input "text" at bounding box center [332, 188] width 218 height 21
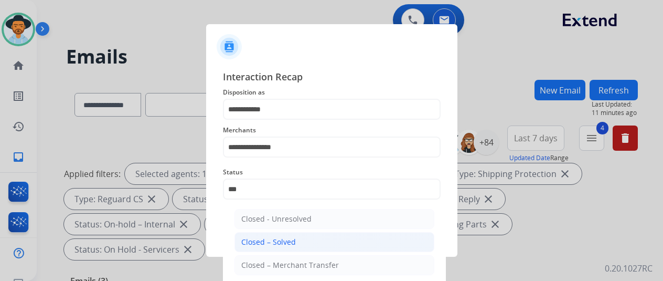
click at [278, 240] on div "Closed – Solved" at bounding box center [268, 242] width 55 height 10
type input "**********"
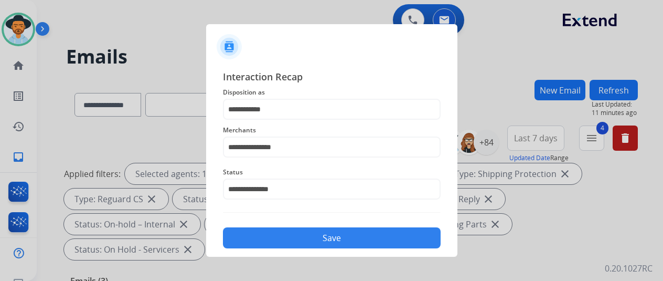
click at [300, 236] on button "Save" at bounding box center [332, 237] width 218 height 21
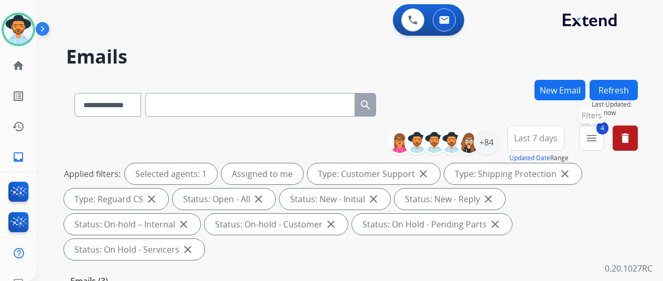
click at [598, 136] on mat-icon "menu" at bounding box center [592, 138] width 13 height 13
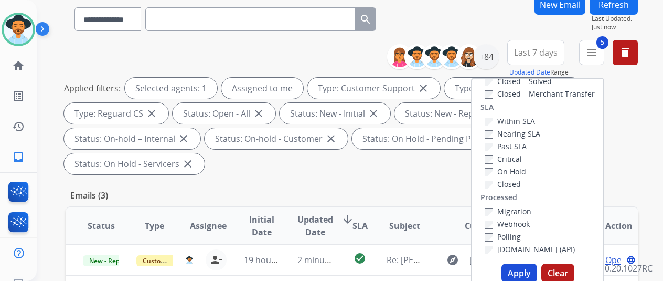
scroll to position [157, 0]
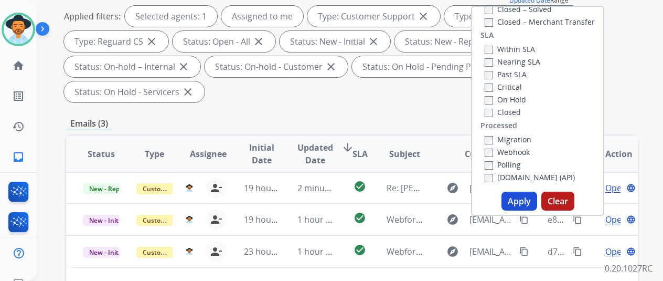
click at [518, 197] on button "Apply" at bounding box center [520, 201] width 36 height 19
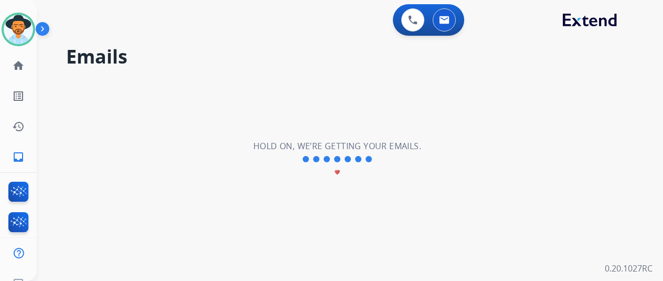
scroll to position [0, 0]
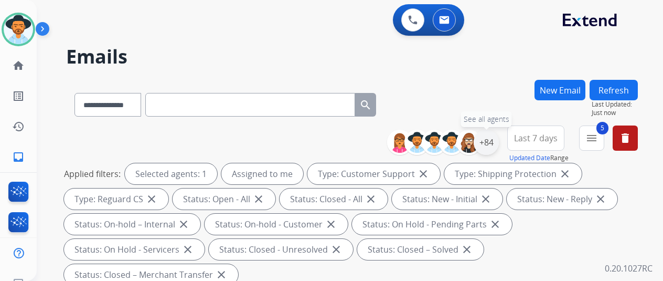
click at [491, 139] on div "+84" at bounding box center [486, 142] width 25 height 25
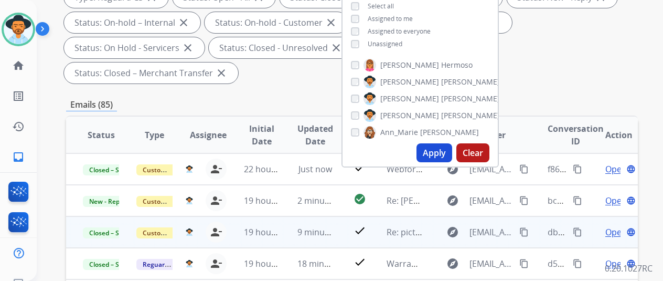
scroll to position [210, 0]
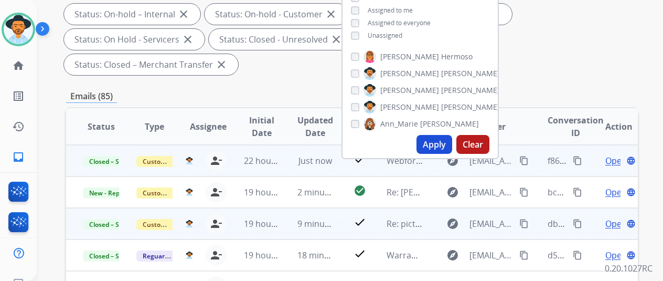
click at [579, 162] on mat-icon "content_copy" at bounding box center [577, 160] width 9 height 9
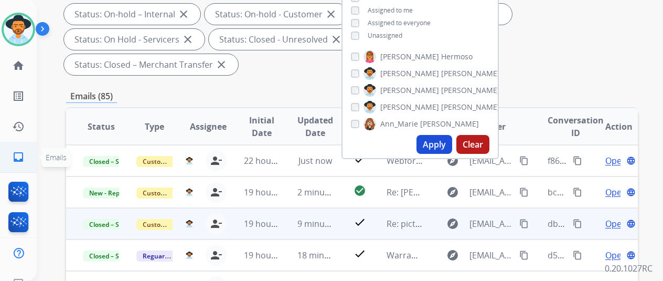
click at [17, 155] on mat-icon "inbox" at bounding box center [18, 157] width 13 height 13
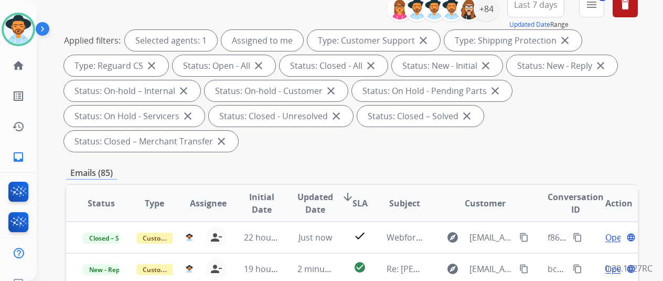
scroll to position [0, 0]
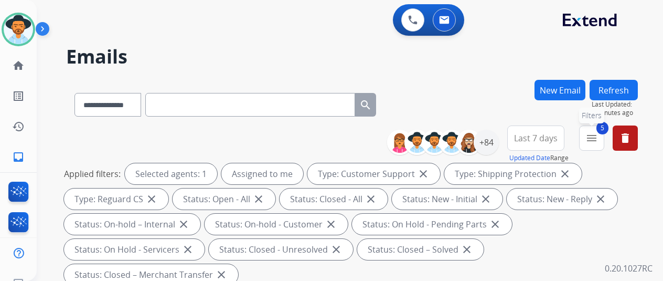
click at [598, 134] on mat-icon "menu" at bounding box center [592, 138] width 13 height 13
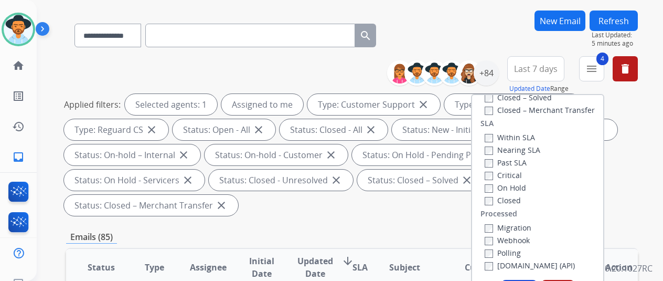
scroll to position [157, 0]
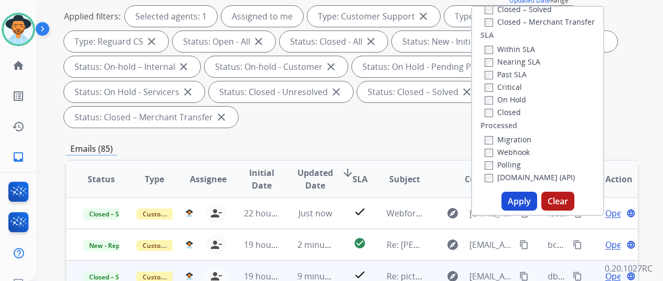
click at [523, 203] on button "Apply" at bounding box center [520, 201] width 36 height 19
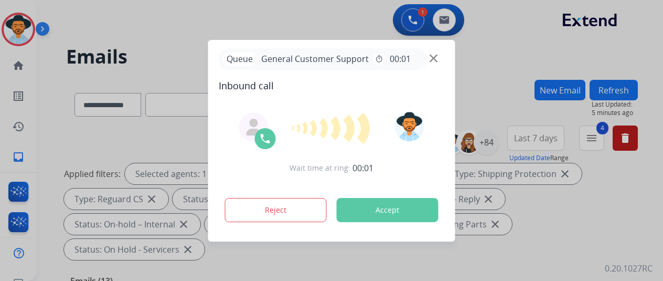
click at [513, 63] on div at bounding box center [331, 140] width 663 height 281
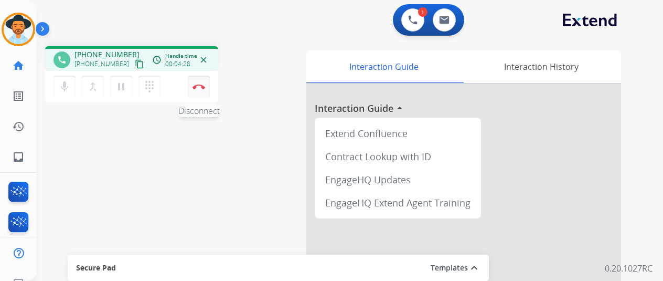
click at [197, 84] on img at bounding box center [199, 86] width 13 height 5
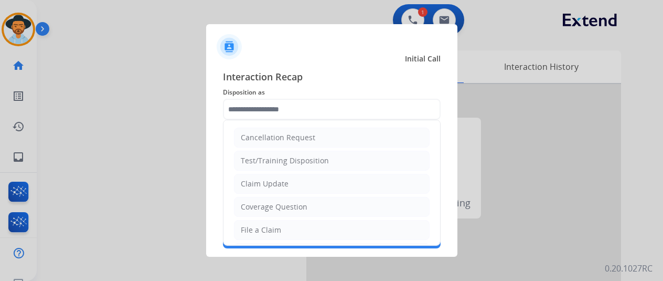
click at [257, 105] on input "text" at bounding box center [332, 109] width 218 height 21
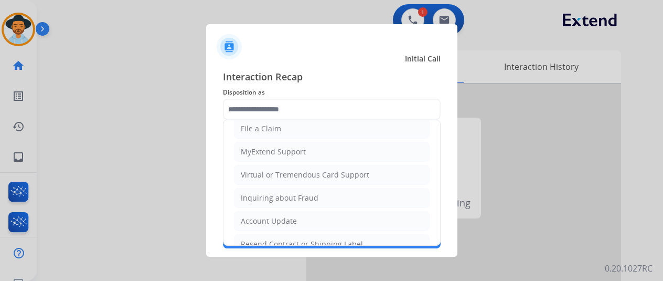
scroll to position [105, 0]
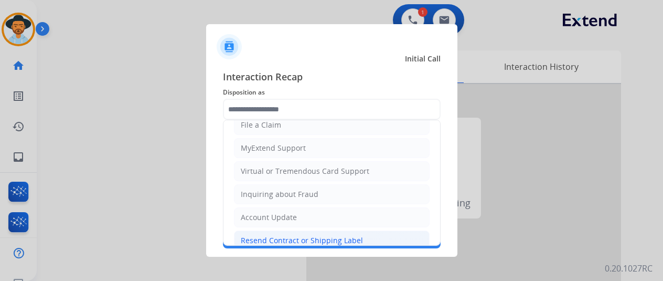
click at [265, 239] on div "Resend Contract or Shipping Label" at bounding box center [302, 240] width 122 height 10
type input "**********"
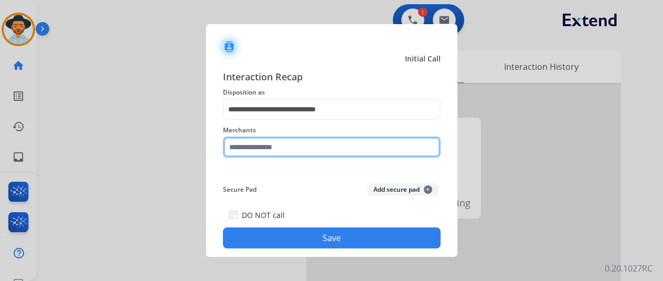
click at [253, 148] on input "text" at bounding box center [332, 146] width 218 height 21
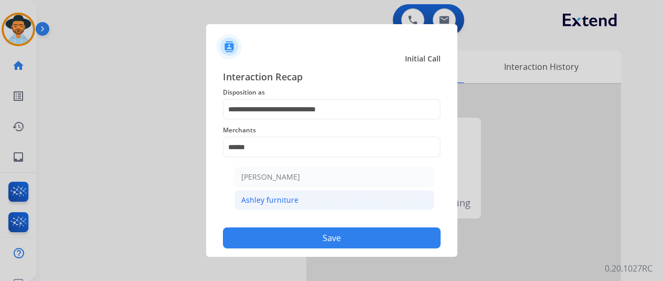
click at [272, 206] on li "Ashley furniture" at bounding box center [335, 200] width 200 height 20
type input "**********"
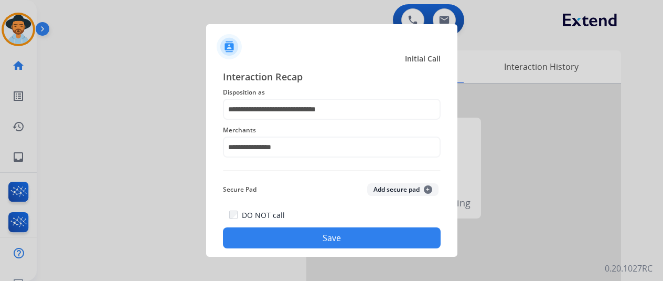
click at [311, 241] on button "Save" at bounding box center [332, 237] width 218 height 21
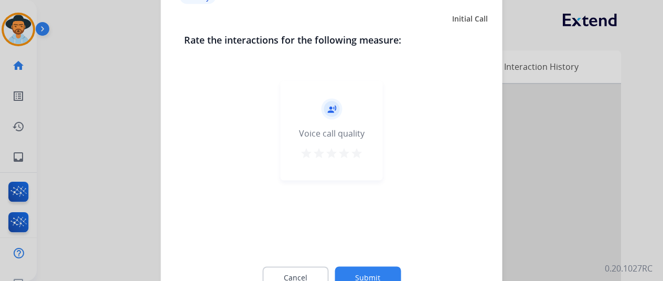
click at [369, 271] on button "Submit" at bounding box center [368, 277] width 66 height 22
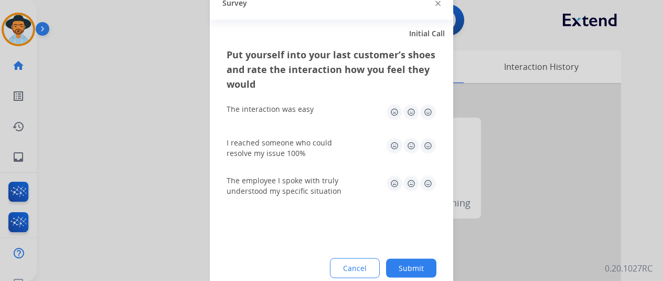
click at [419, 262] on button "Submit" at bounding box center [411, 267] width 50 height 19
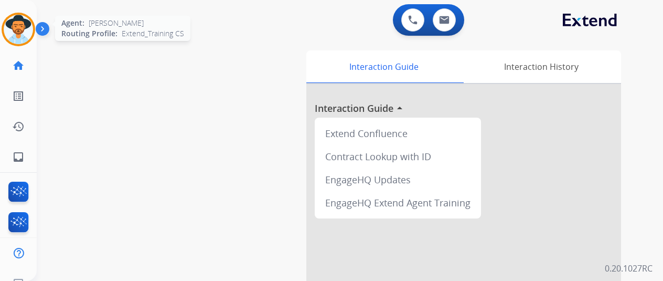
click at [13, 21] on img at bounding box center [18, 29] width 29 height 29
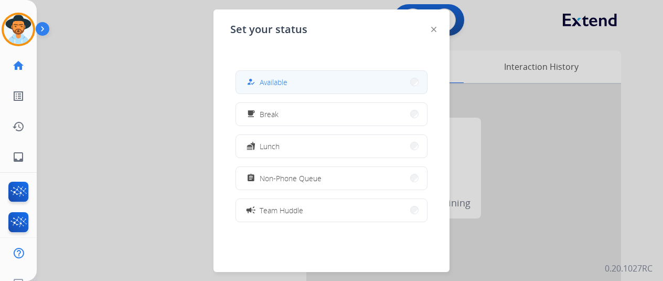
click at [315, 81] on button "how_to_reg Available" at bounding box center [331, 82] width 191 height 23
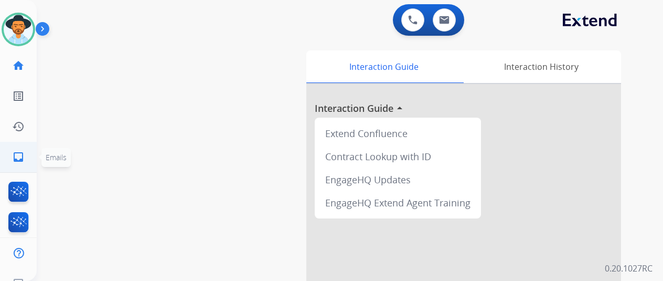
click at [20, 159] on mat-icon "inbox" at bounding box center [18, 157] width 13 height 13
select select "**********"
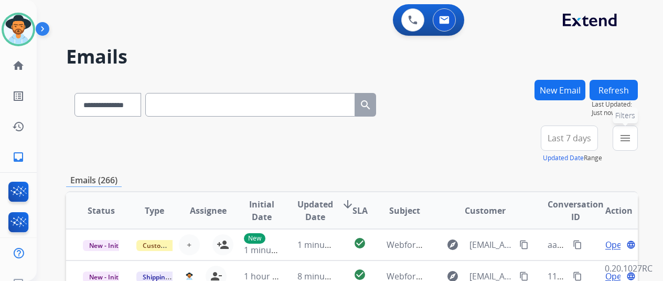
click at [629, 138] on mat-icon "menu" at bounding box center [625, 138] width 13 height 13
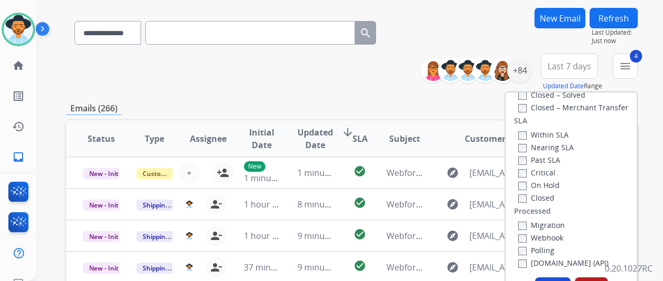
scroll to position [157, 0]
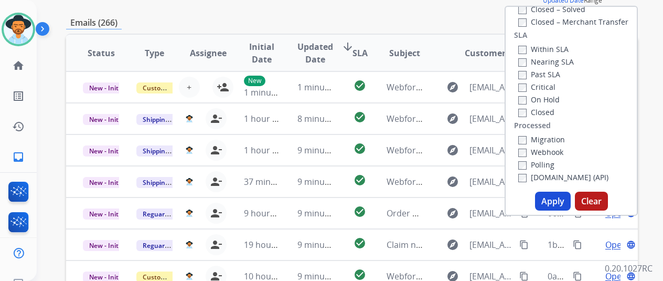
click at [560, 202] on button "Apply" at bounding box center [553, 201] width 36 height 19
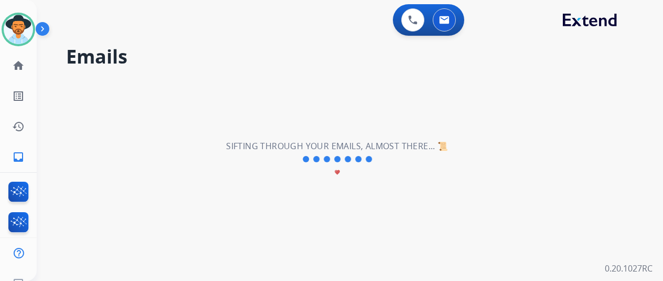
scroll to position [0, 0]
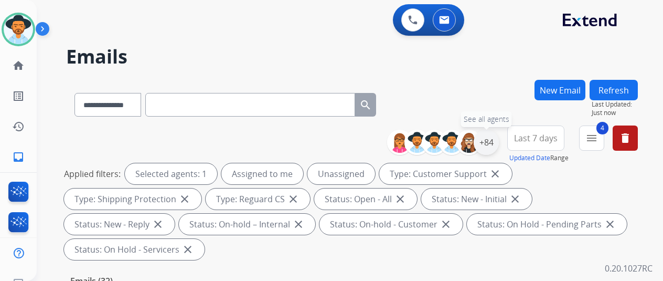
click at [493, 141] on div "+84" at bounding box center [486, 142] width 25 height 25
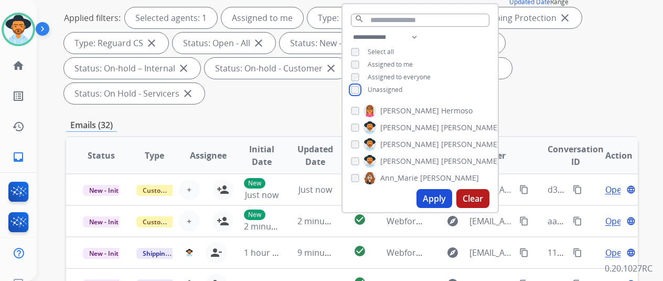
scroll to position [157, 0]
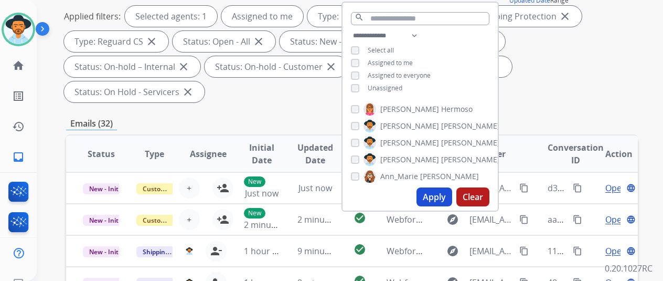
click at [440, 200] on button "Apply" at bounding box center [435, 196] width 36 height 19
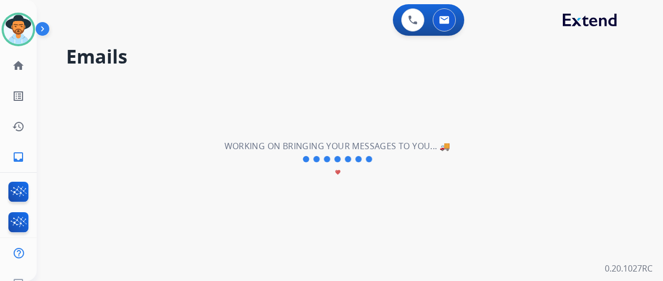
scroll to position [0, 0]
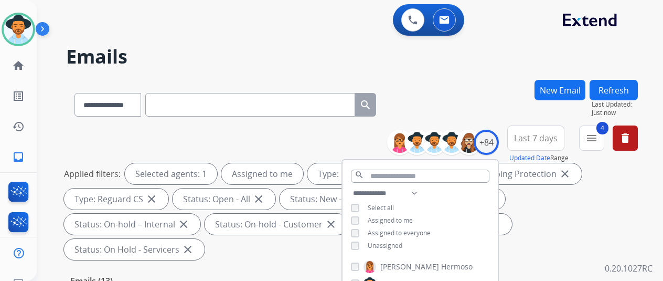
click at [466, 73] on div "**********" at bounding box center [337, 178] width 601 height 281
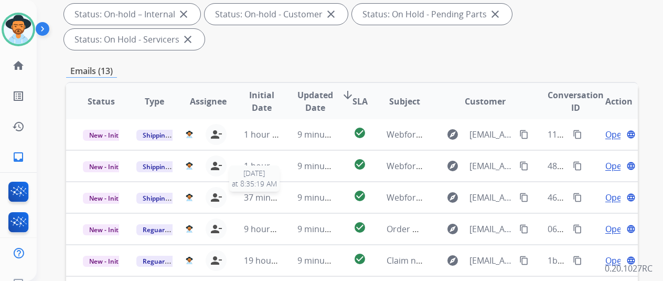
scroll to position [383, 0]
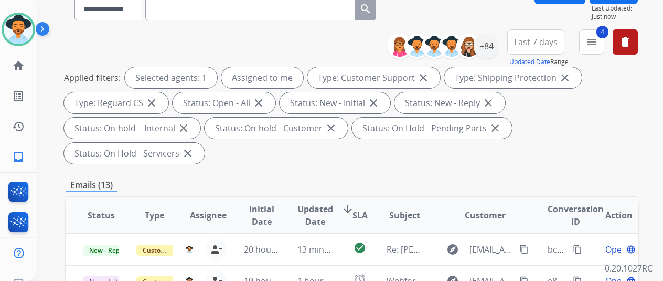
scroll to position [0, 0]
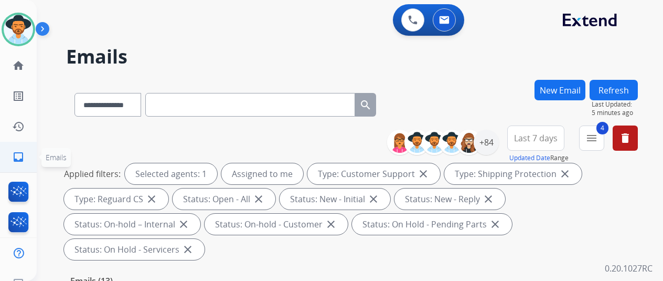
click at [21, 158] on mat-icon "inbox" at bounding box center [18, 157] width 13 height 13
click at [497, 141] on div "+84" at bounding box center [486, 142] width 25 height 25
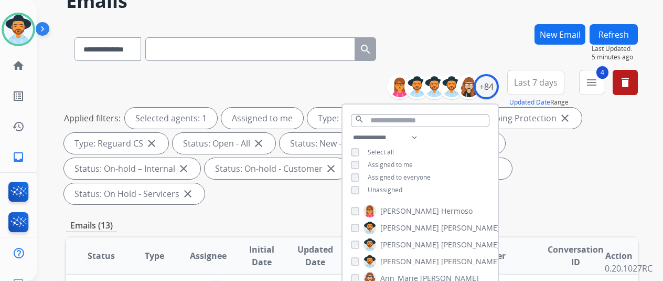
scroll to position [157, 0]
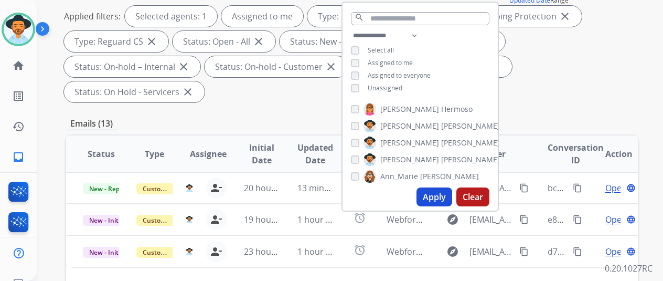
click at [441, 195] on button "Apply" at bounding box center [435, 196] width 36 height 19
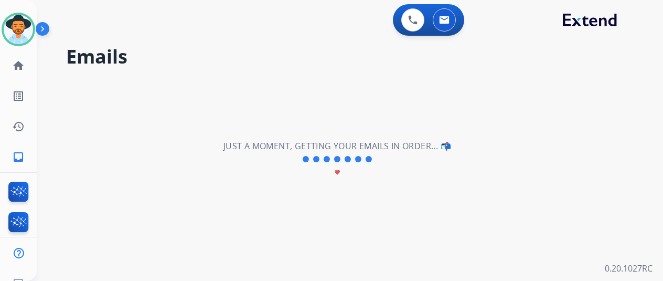
scroll to position [0, 0]
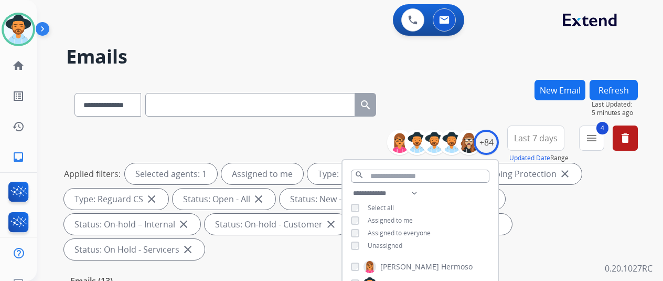
click at [472, 90] on div "**********" at bounding box center [352, 103] width 572 height 46
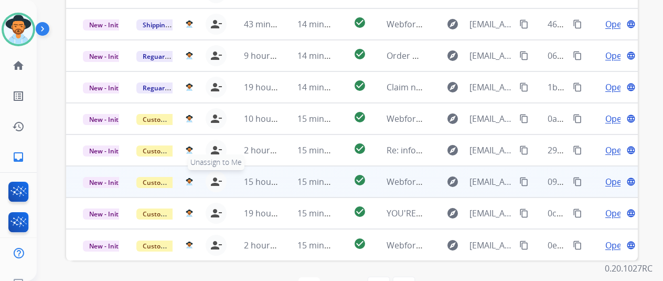
scroll to position [13, 0]
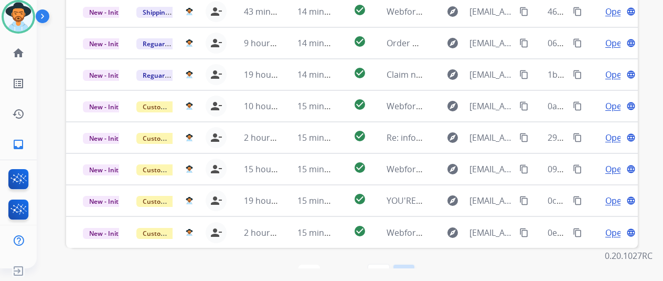
click at [406, 269] on mat-icon "last_page" at bounding box center [404, 275] width 13 height 13
select select "*"
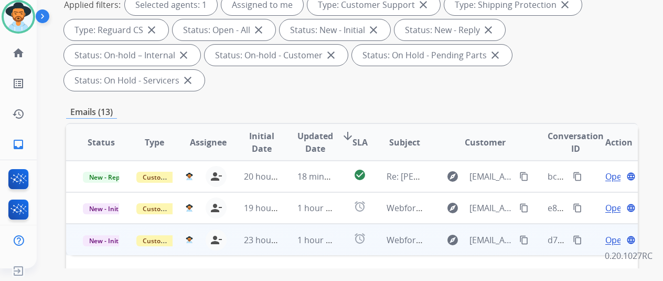
scroll to position [262, 0]
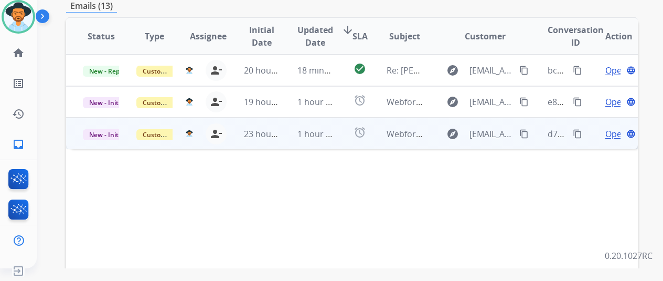
click at [611, 127] on span "Open" at bounding box center [616, 133] width 22 height 13
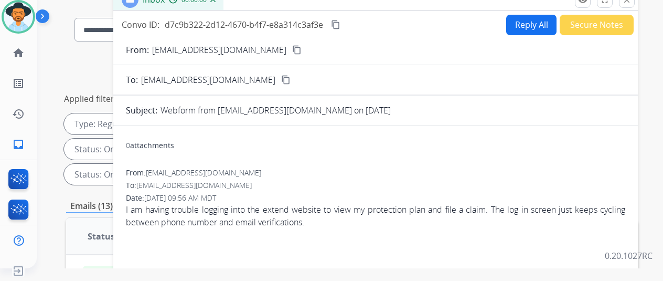
scroll to position [0, 0]
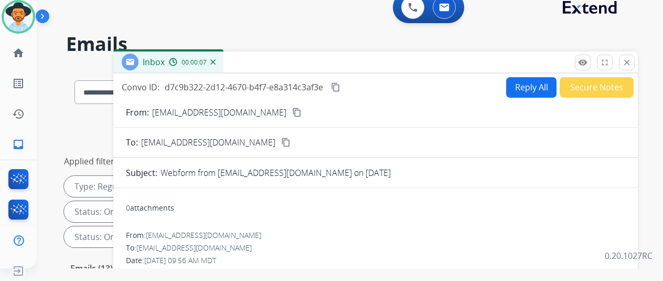
click at [302, 111] on mat-icon "content_copy" at bounding box center [296, 112] width 9 height 9
click at [530, 87] on button "Reply All" at bounding box center [531, 87] width 50 height 20
select select "**********"
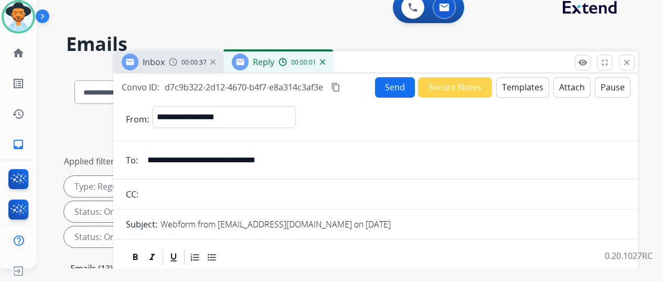
click at [520, 87] on button "Templates" at bounding box center [522, 87] width 53 height 20
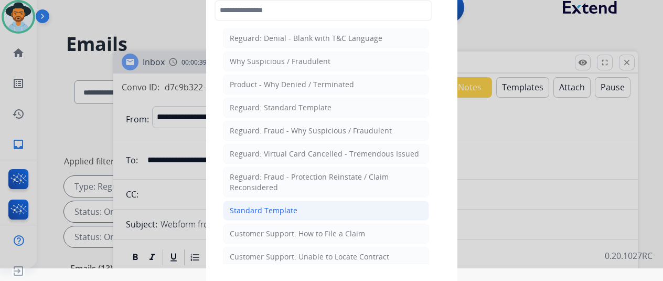
click at [264, 205] on div "Standard Template" at bounding box center [264, 210] width 68 height 10
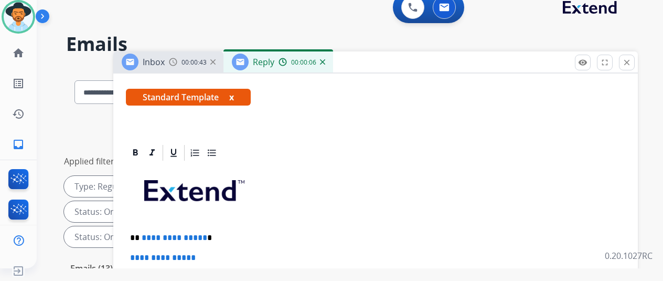
scroll to position [241, 0]
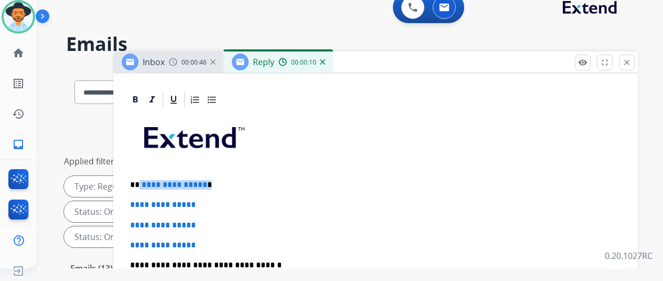
drag, startPoint x: 210, startPoint y: 165, endPoint x: 147, endPoint y: 161, distance: 63.1
click at [147, 180] on p "**********" at bounding box center [371, 184] width 483 height 9
click at [325, 64] on img at bounding box center [322, 61] width 5 height 5
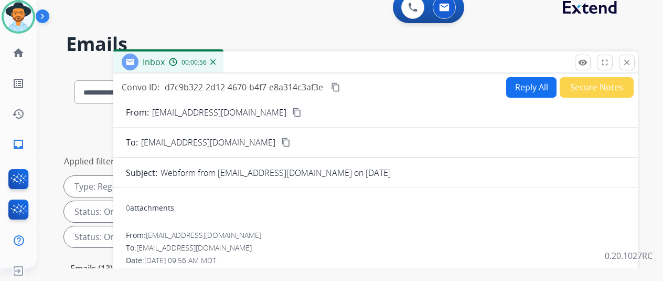
click at [522, 86] on button "Reply All" at bounding box center [531, 87] width 50 height 20
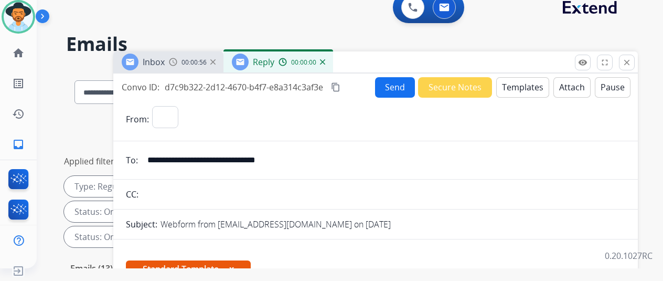
select select "**********"
click at [534, 82] on button "Templates" at bounding box center [522, 87] width 53 height 20
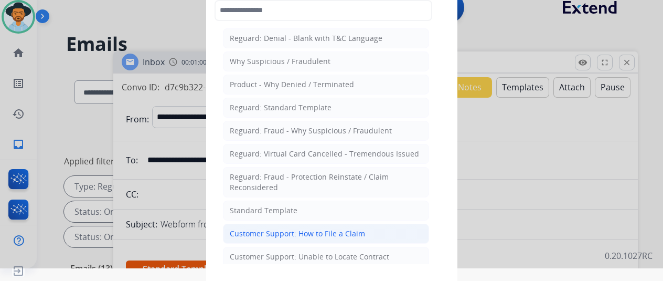
click at [277, 231] on div "Customer Support: How to File a Claim" at bounding box center [297, 233] width 135 height 10
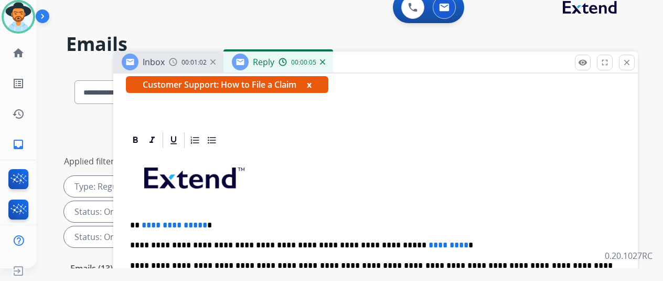
scroll to position [201, 0]
drag, startPoint x: 209, startPoint y: 205, endPoint x: 150, endPoint y: 202, distance: 59.3
click at [148, 220] on p "**********" at bounding box center [371, 224] width 483 height 9
drag, startPoint x: 424, startPoint y: 226, endPoint x: 350, endPoint y: 226, distance: 73.5
click at [350, 240] on p "**********" at bounding box center [371, 244] width 483 height 9
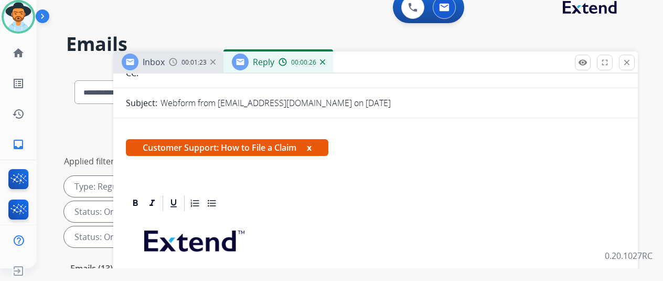
scroll to position [0, 0]
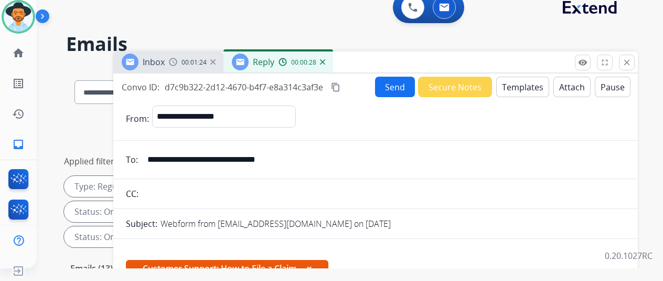
click at [400, 80] on button "Send" at bounding box center [395, 87] width 40 height 20
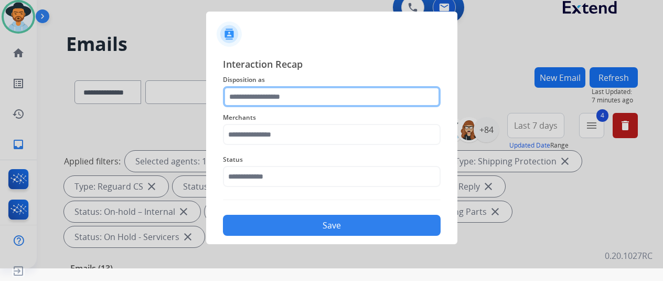
click at [240, 90] on input "text" at bounding box center [332, 96] width 218 height 21
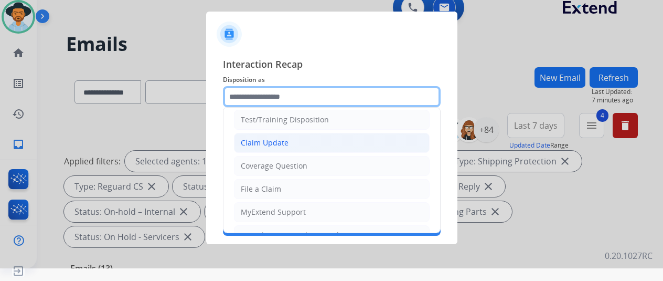
scroll to position [52, 0]
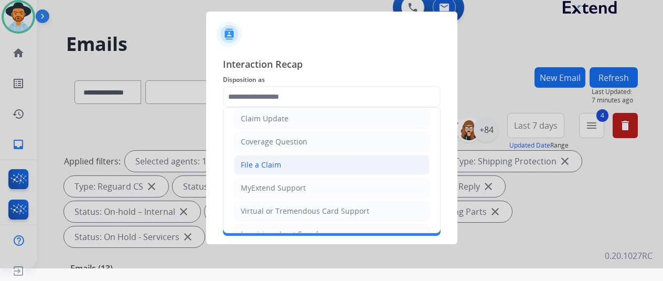
click at [262, 159] on div "File a Claim" at bounding box center [261, 164] width 40 height 10
type input "**********"
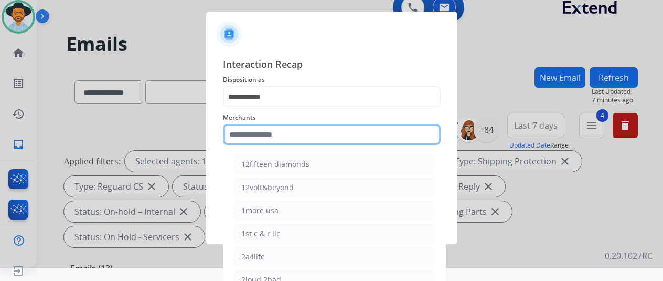
click at [242, 132] on input "text" at bounding box center [332, 134] width 218 height 21
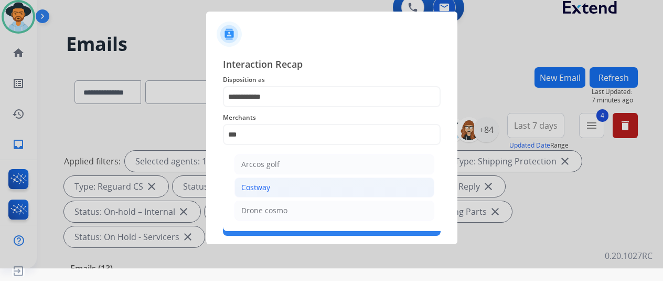
click at [259, 188] on div "Costway" at bounding box center [255, 187] width 29 height 10
type input "*******"
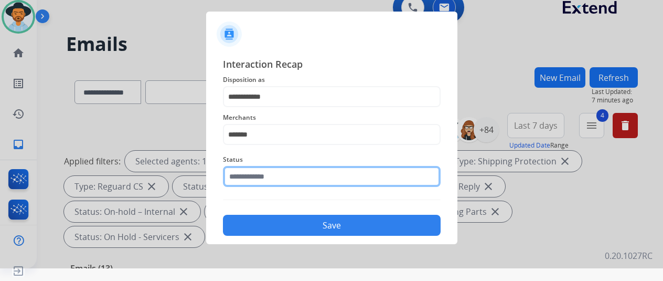
click at [265, 174] on input "text" at bounding box center [332, 176] width 218 height 21
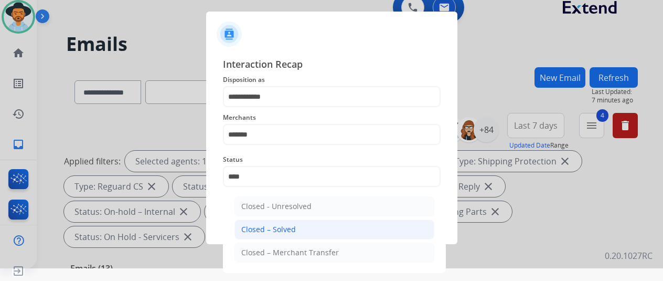
click at [311, 233] on li "Closed – Solved" at bounding box center [335, 229] width 200 height 20
type input "**********"
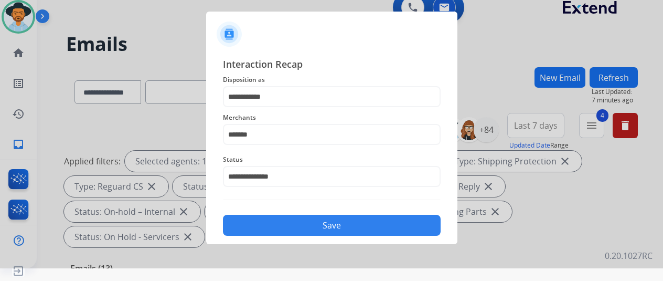
click at [325, 225] on button "Save" at bounding box center [332, 225] width 218 height 21
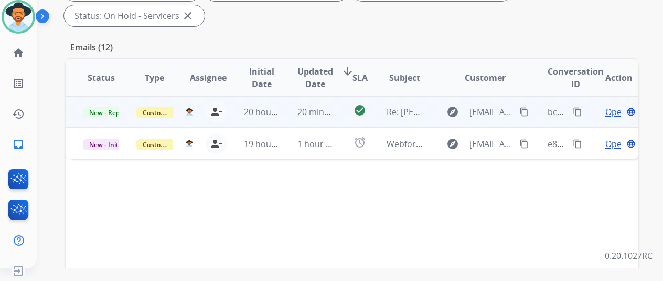
scroll to position [121, 0]
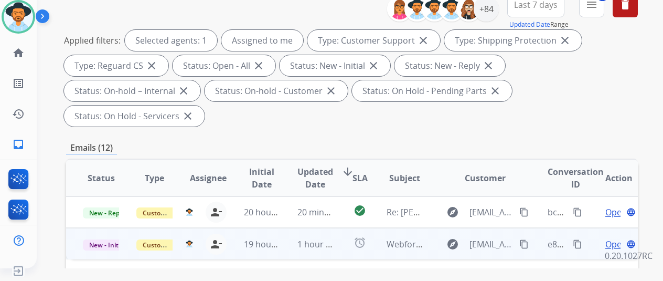
click at [613, 238] on span "Open" at bounding box center [616, 244] width 22 height 13
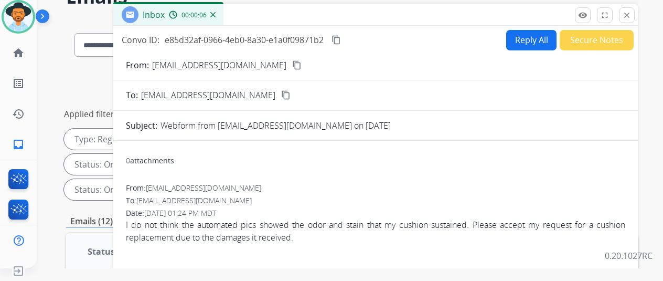
scroll to position [0, 0]
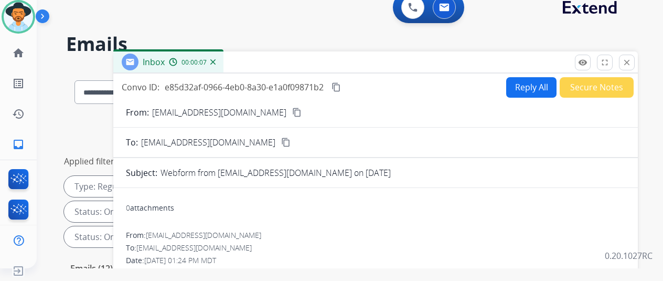
click at [292, 110] on mat-icon "content_copy" at bounding box center [296, 112] width 9 height 9
click at [529, 87] on button "Reply All" at bounding box center [531, 87] width 50 height 20
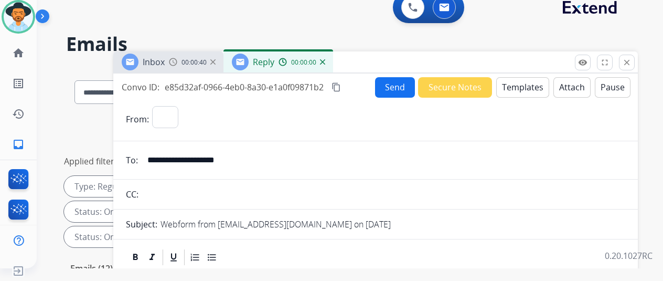
select select "**********"
click at [526, 83] on button "Templates" at bounding box center [522, 87] width 53 height 20
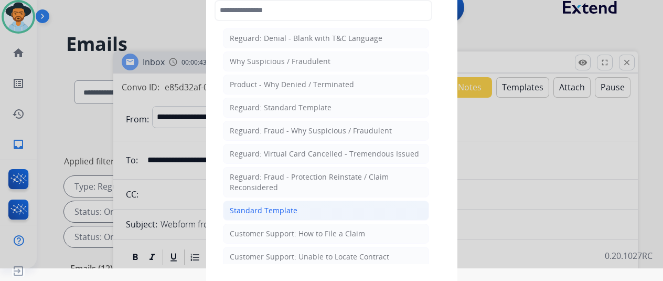
click at [235, 207] on div "Standard Template" at bounding box center [264, 210] width 68 height 10
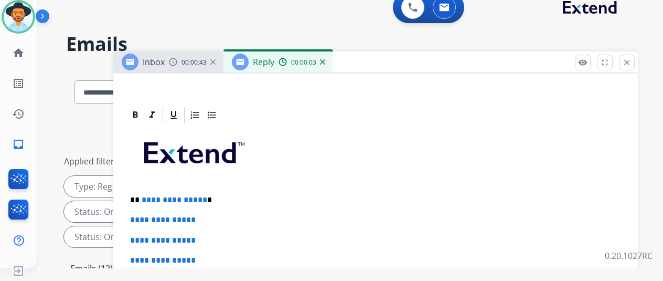
scroll to position [210, 0]
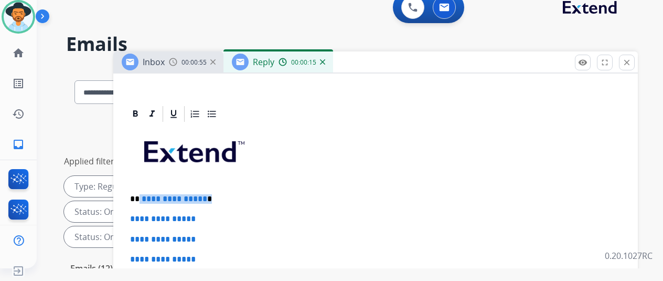
drag, startPoint x: 210, startPoint y: 198, endPoint x: 148, endPoint y: 197, distance: 62.5
click at [148, 197] on p "**********" at bounding box center [371, 198] width 483 height 9
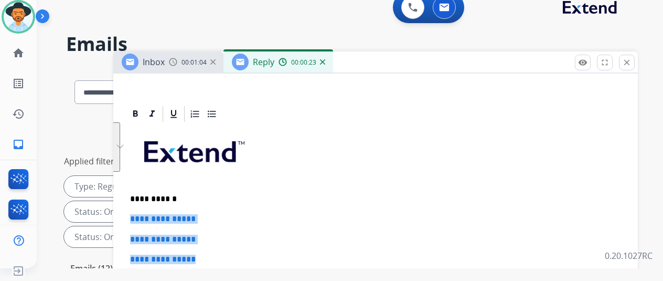
drag, startPoint x: 214, startPoint y: 257, endPoint x: 137, endPoint y: 222, distance: 84.3
click at [137, 218] on div "**********" at bounding box center [375, 98] width 525 height 468
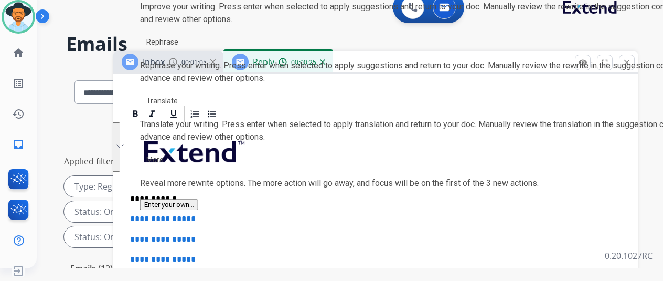
scroll to position [201, 0]
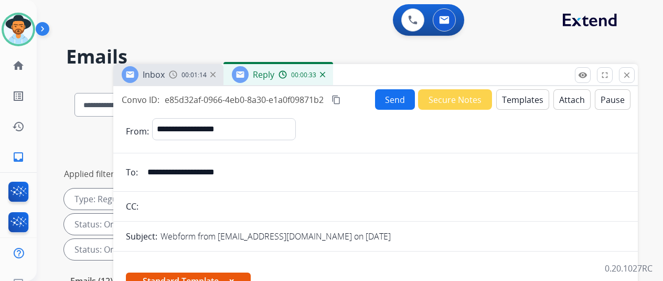
select select "**********"
select select "*"
select select "**********"
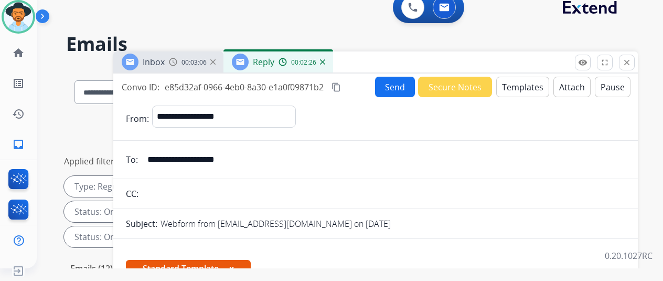
click at [391, 88] on button "Send" at bounding box center [395, 87] width 40 height 20
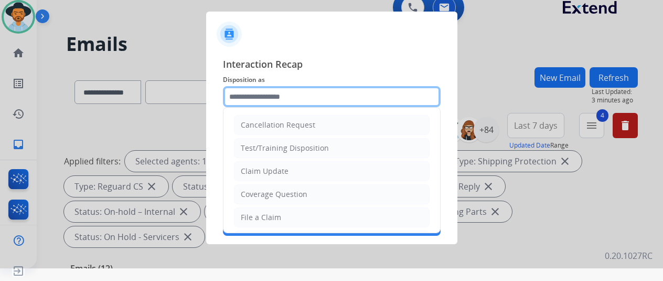
click at [250, 94] on input "text" at bounding box center [332, 96] width 218 height 21
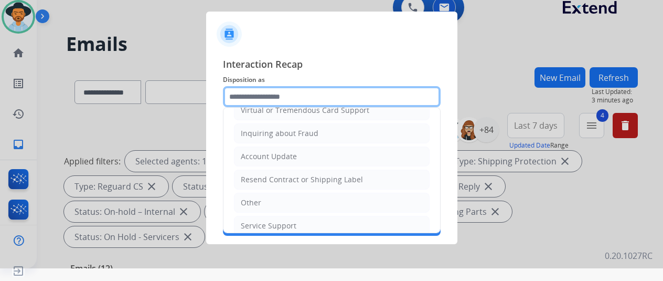
scroll to position [159, 0]
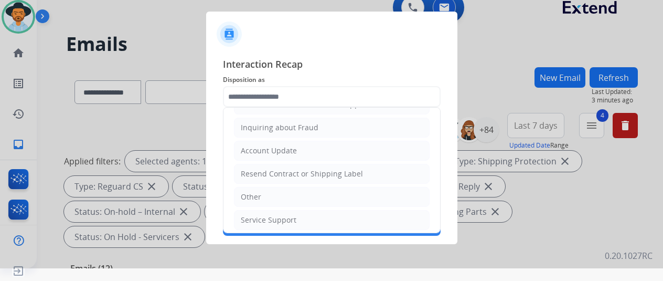
click at [254, 193] on div "Other" at bounding box center [251, 197] width 20 height 10
type input "*****"
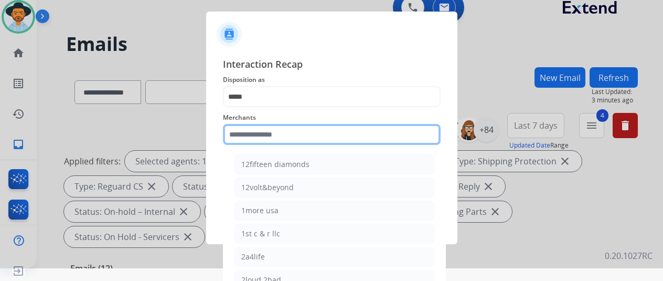
click at [260, 130] on input "text" at bounding box center [332, 134] width 218 height 21
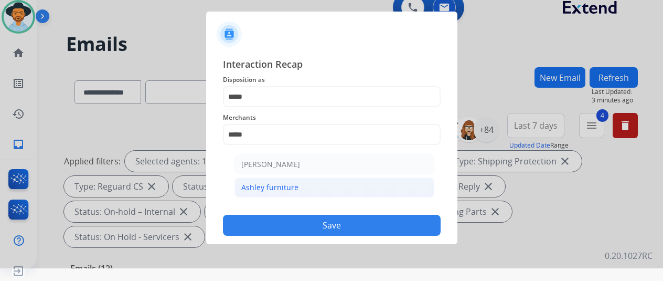
click at [276, 190] on div "Ashley furniture" at bounding box center [269, 187] width 57 height 10
type input "**********"
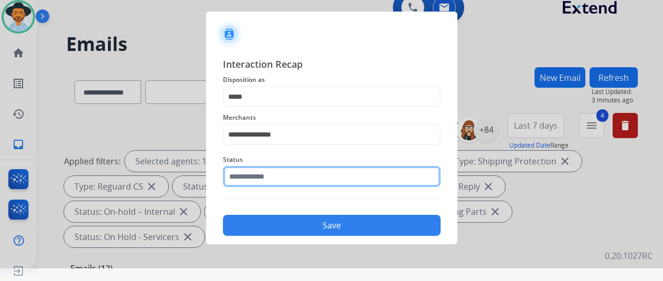
click at [264, 171] on input "text" at bounding box center [332, 176] width 218 height 21
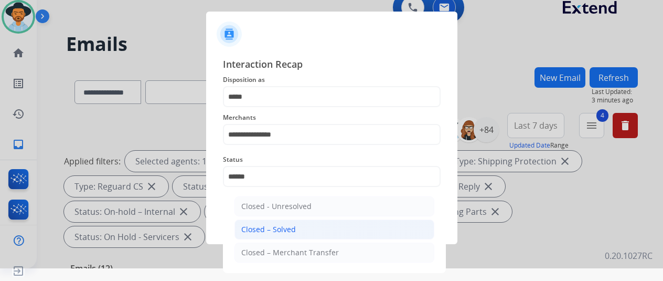
click at [263, 227] on div "Closed – Solved" at bounding box center [268, 229] width 55 height 10
type input "**********"
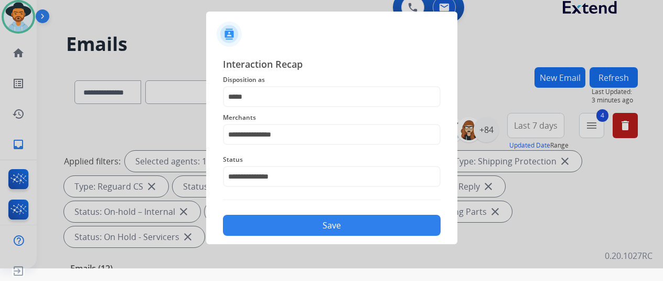
click at [289, 223] on button "Save" at bounding box center [332, 225] width 218 height 21
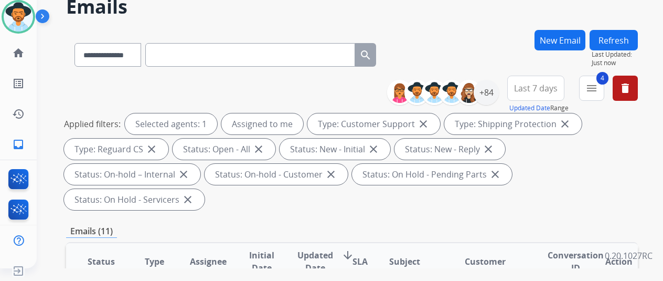
scroll to position [0, 0]
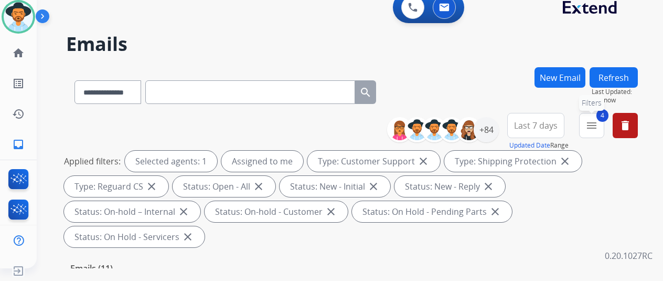
click at [598, 119] on mat-icon "menu" at bounding box center [592, 125] width 13 height 13
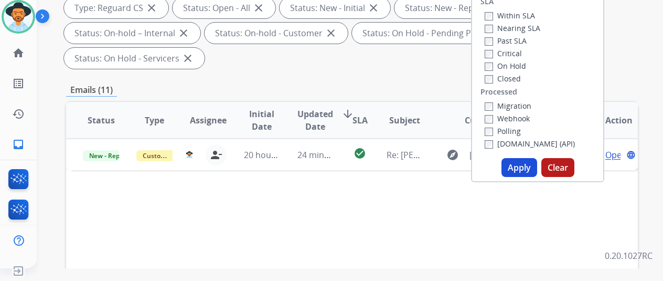
scroll to position [210, 0]
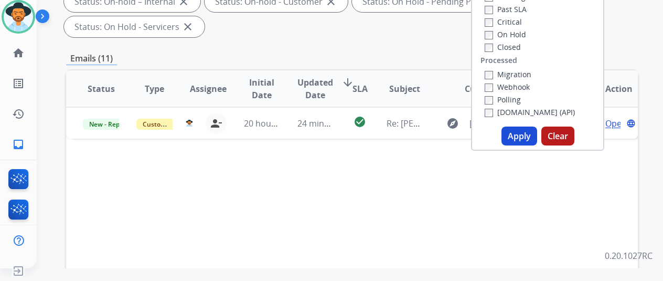
click at [518, 137] on button "Apply" at bounding box center [520, 135] width 36 height 19
select select "*"
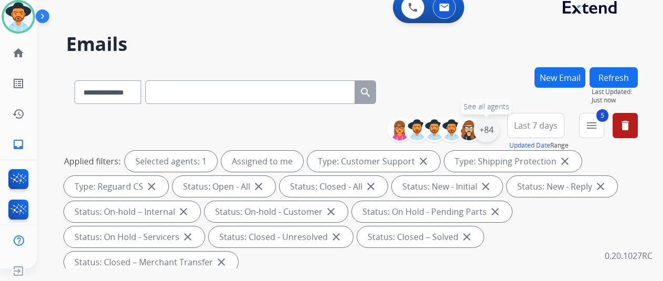
click at [495, 125] on div "+84" at bounding box center [486, 129] width 25 height 25
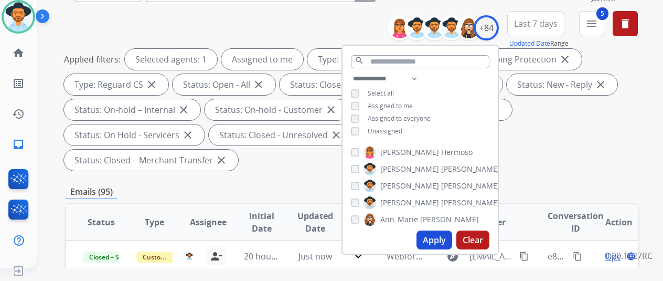
scroll to position [210, 0]
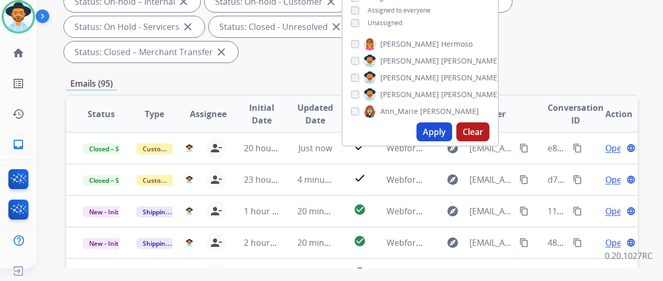
click at [439, 132] on button "Apply" at bounding box center [435, 131] width 36 height 19
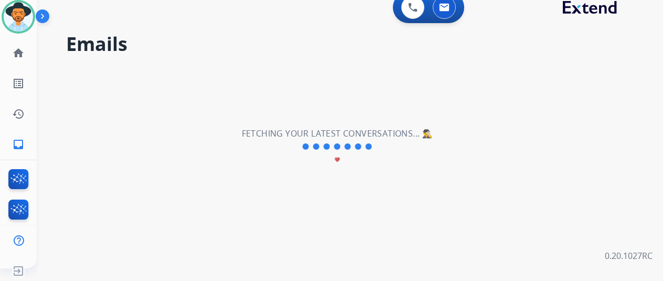
scroll to position [0, 0]
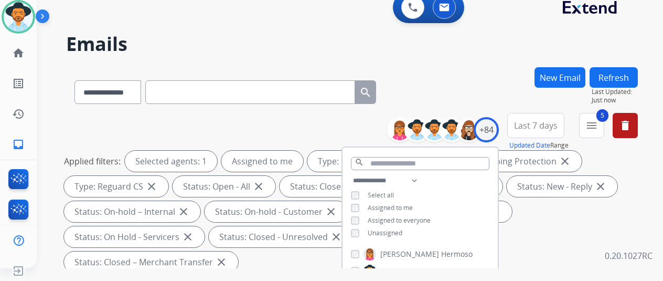
click at [436, 62] on div "**********" at bounding box center [337, 165] width 601 height 281
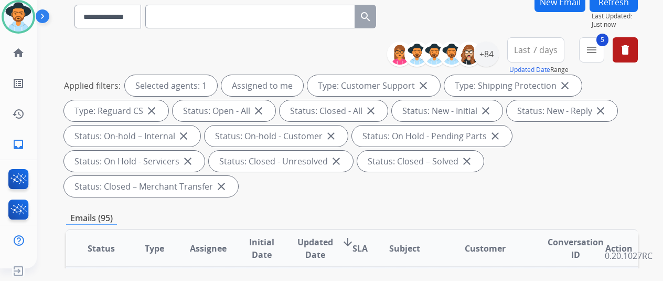
scroll to position [210, 0]
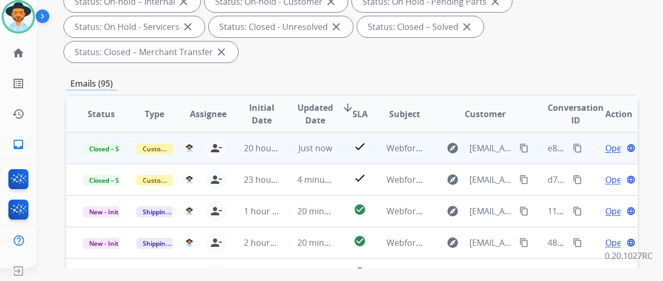
click at [579, 147] on mat-icon "content_copy" at bounding box center [577, 147] width 9 height 9
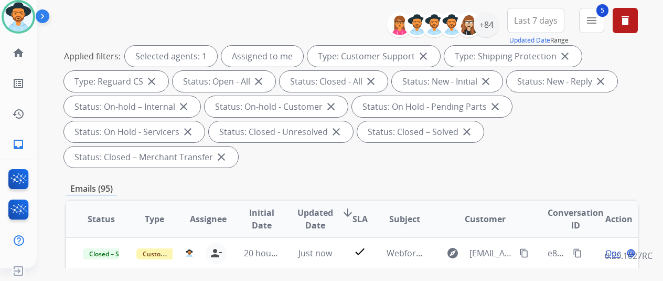
scroll to position [0, 0]
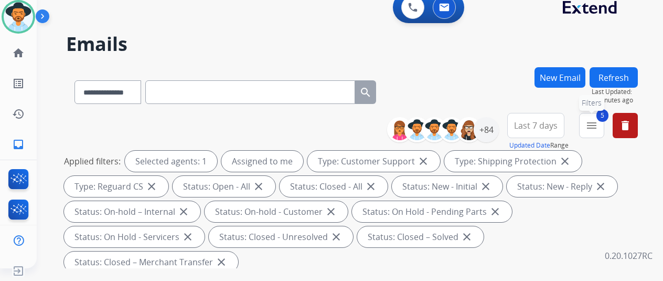
click at [598, 120] on mat-icon "menu" at bounding box center [592, 125] width 13 height 13
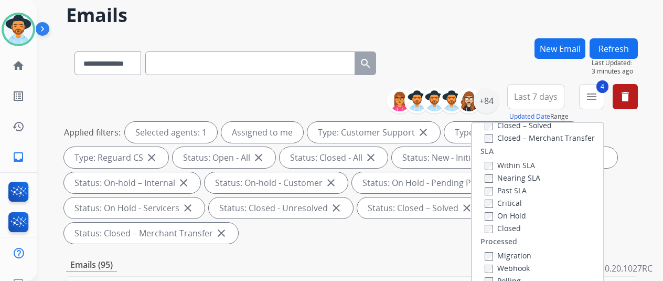
scroll to position [105, 0]
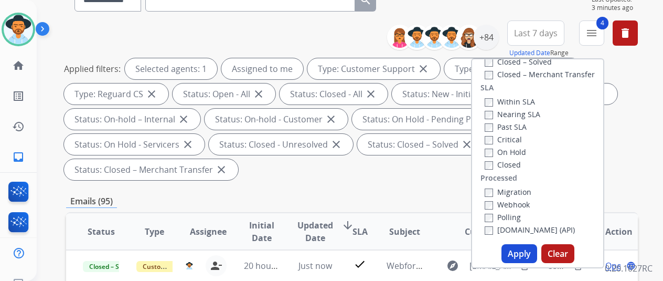
click at [523, 252] on button "Apply" at bounding box center [520, 253] width 36 height 19
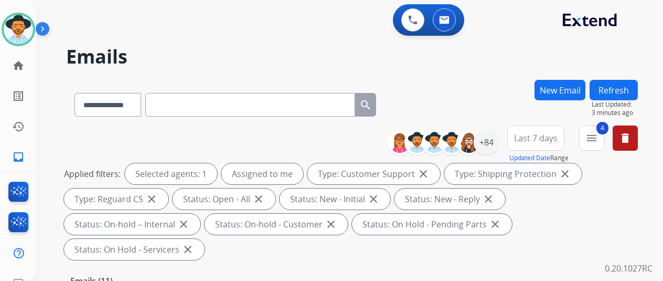
click at [497, 93] on div "**********" at bounding box center [352, 103] width 572 height 46
click at [491, 138] on div "+84" at bounding box center [486, 142] width 25 height 25
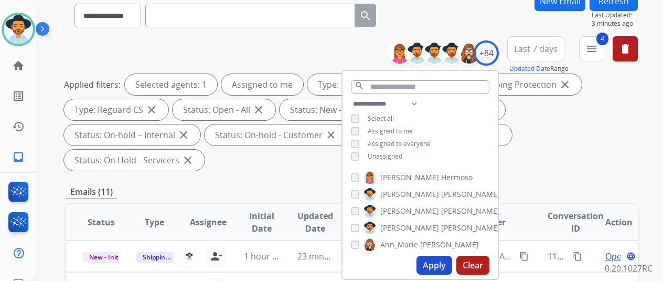
scroll to position [157, 0]
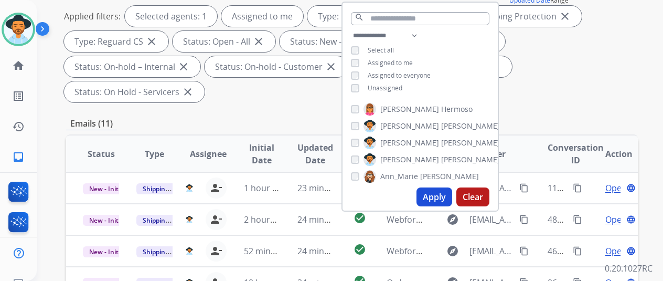
click at [439, 195] on button "Apply" at bounding box center [435, 196] width 36 height 19
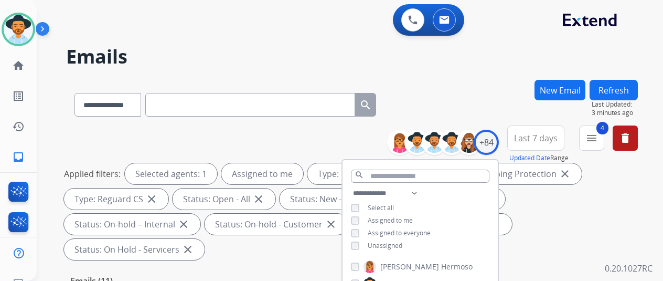
click at [490, 83] on div "**********" at bounding box center [352, 103] width 572 height 46
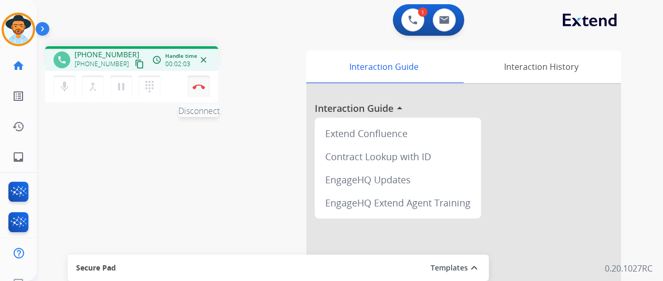
click at [199, 84] on img at bounding box center [199, 86] width 13 height 5
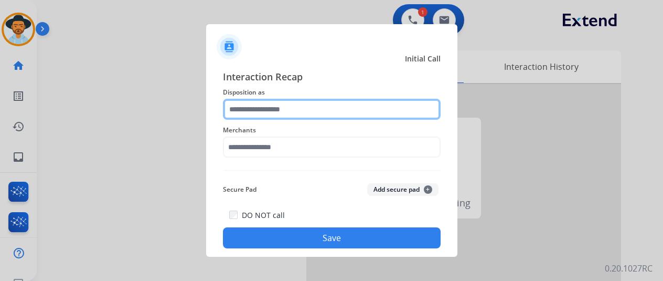
click at [237, 112] on input "text" at bounding box center [332, 109] width 218 height 21
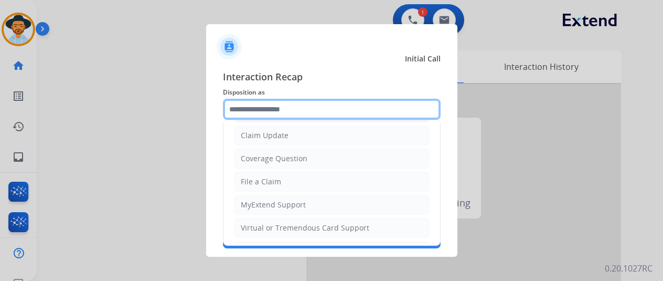
scroll to position [105, 0]
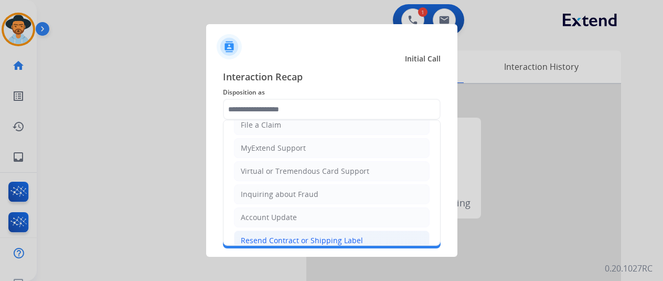
click at [257, 237] on div "Resend Contract or Shipping Label" at bounding box center [302, 240] width 122 height 10
type input "**********"
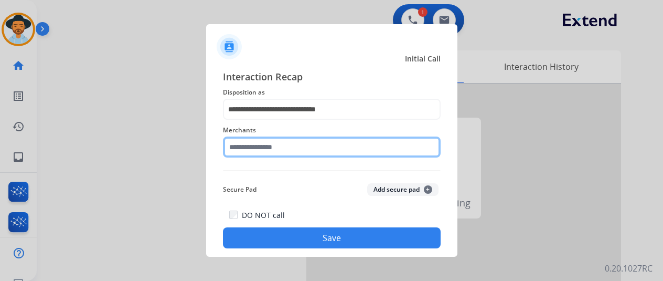
click at [254, 145] on input "text" at bounding box center [332, 146] width 218 height 21
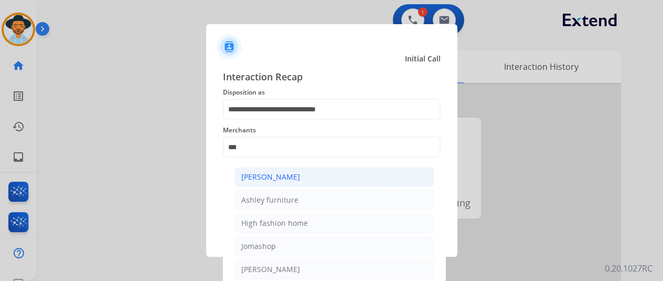
click at [276, 177] on div "[PERSON_NAME]" at bounding box center [270, 177] width 59 height 10
type input "**********"
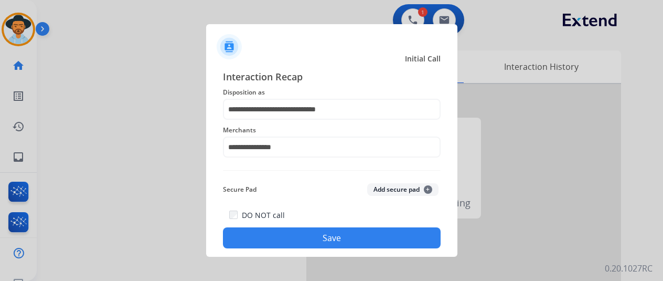
click at [321, 236] on button "Save" at bounding box center [332, 237] width 218 height 21
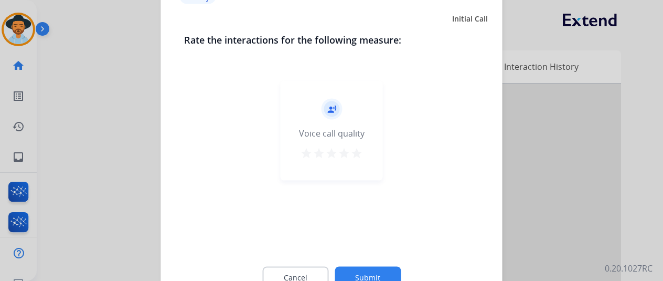
click at [364, 273] on button "Submit" at bounding box center [368, 277] width 66 height 22
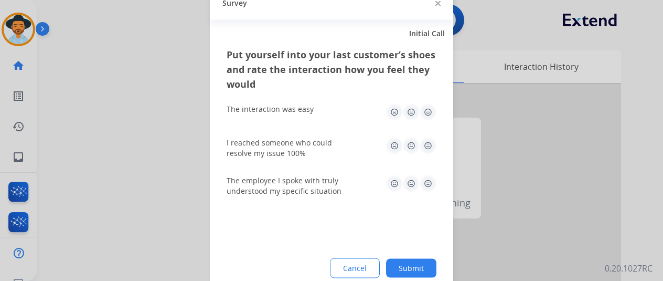
click at [420, 267] on button "Submit" at bounding box center [411, 267] width 50 height 19
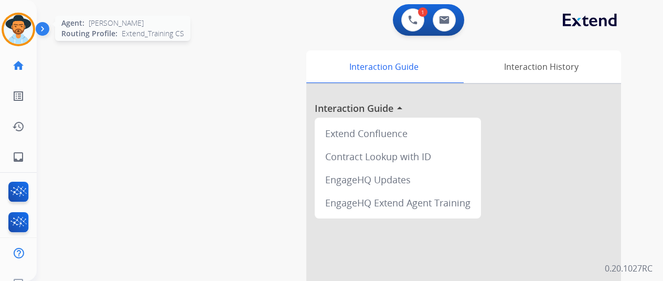
drag, startPoint x: 13, startPoint y: 31, endPoint x: 137, endPoint y: 30, distance: 124.9
click at [13, 31] on img at bounding box center [18, 29] width 29 height 29
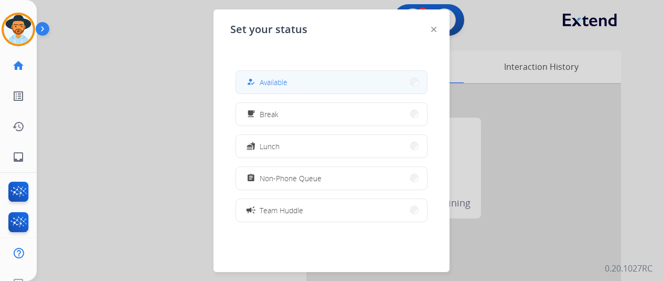
click at [288, 81] on span "Available" at bounding box center [274, 82] width 28 height 11
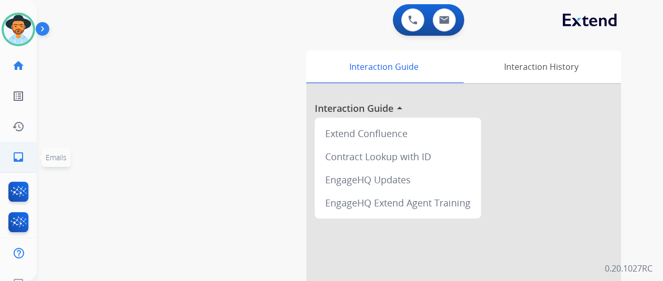
click at [16, 155] on mat-icon "inbox" at bounding box center [18, 157] width 13 height 13
select select "**********"
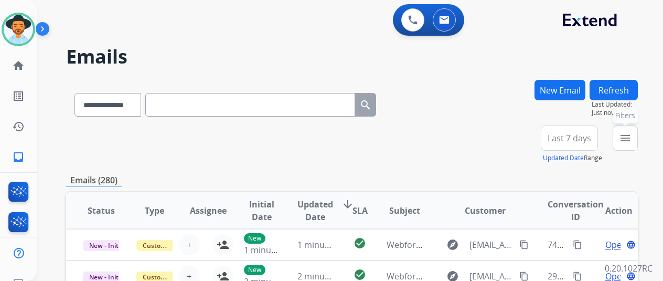
click at [632, 134] on mat-icon "menu" at bounding box center [625, 138] width 13 height 13
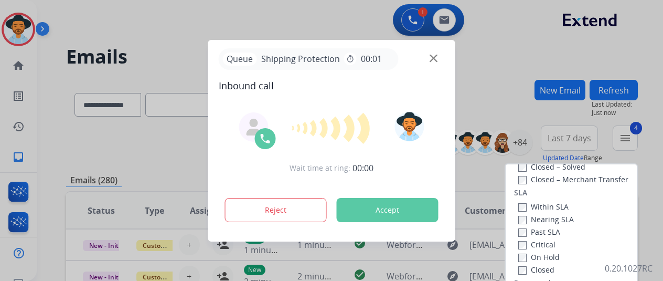
scroll to position [262, 0]
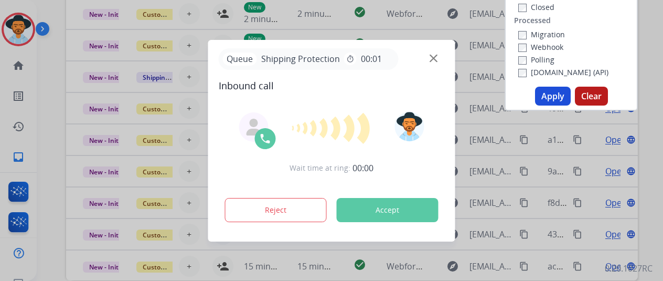
click at [552, 96] on button "Apply" at bounding box center [553, 96] width 36 height 19
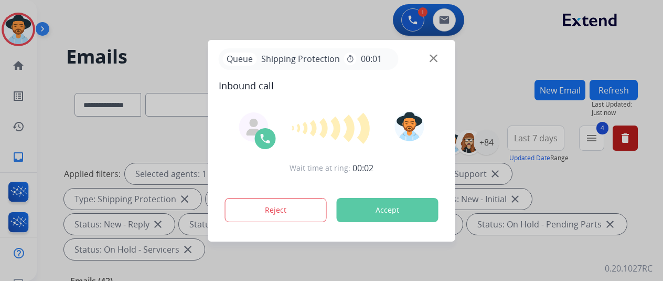
click at [527, 96] on div at bounding box center [331, 140] width 663 height 281
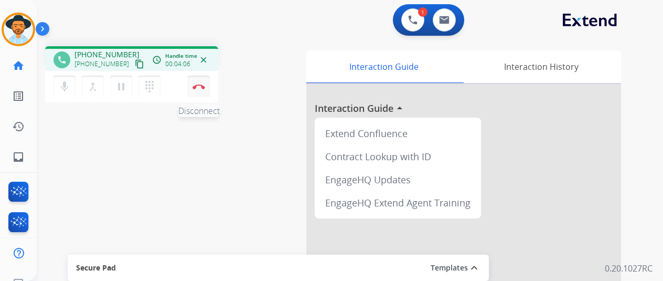
click at [197, 83] on button "Disconnect" at bounding box center [199, 87] width 22 height 22
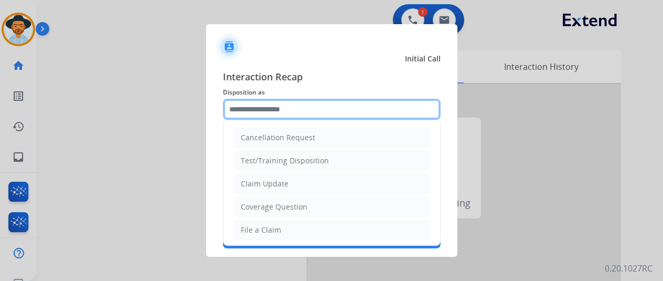
click at [249, 108] on input "text" at bounding box center [332, 109] width 218 height 21
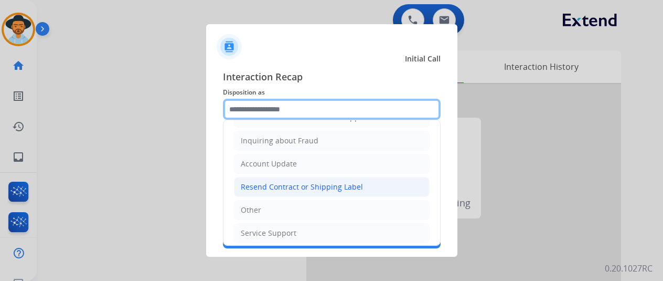
scroll to position [159, 0]
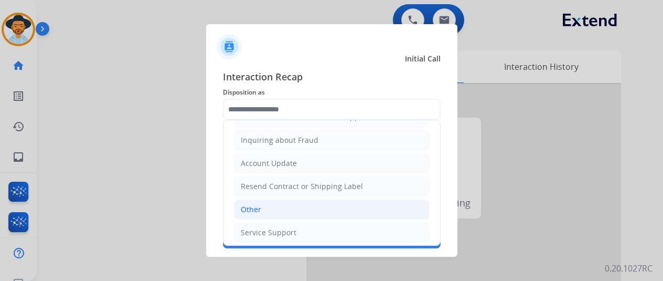
drag, startPoint x: 249, startPoint y: 201, endPoint x: 257, endPoint y: 177, distance: 25.2
click at [250, 199] on li "Other" at bounding box center [332, 209] width 196 height 20
type input "*****"
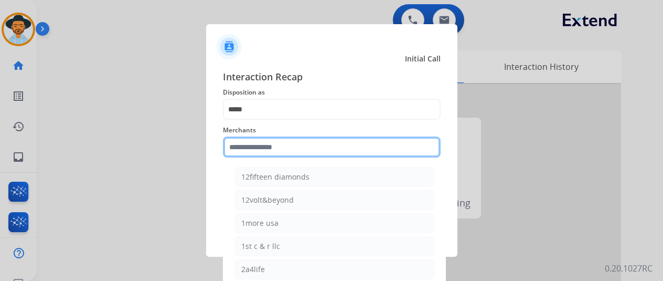
click at [261, 146] on input "text" at bounding box center [332, 146] width 218 height 21
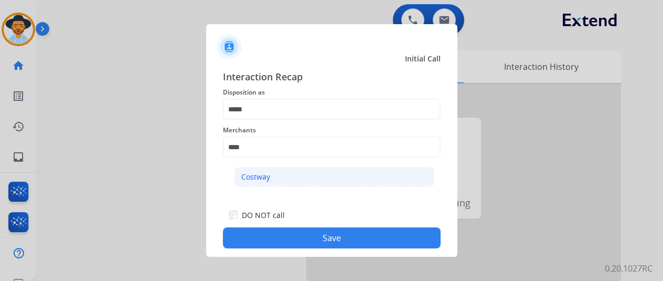
click at [259, 174] on div "Costway" at bounding box center [255, 177] width 29 height 10
type input "*******"
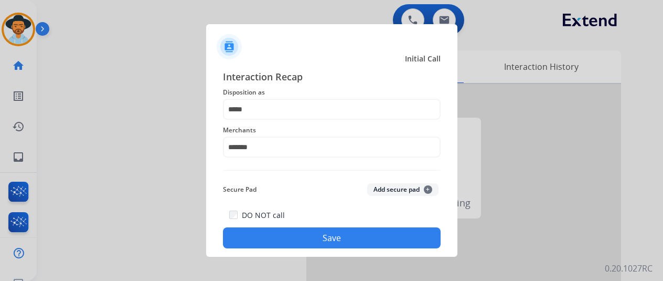
click at [295, 234] on button "Save" at bounding box center [332, 237] width 218 height 21
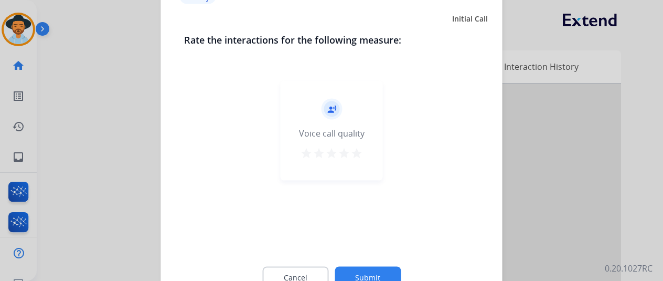
click at [368, 271] on button "Submit" at bounding box center [368, 277] width 66 height 22
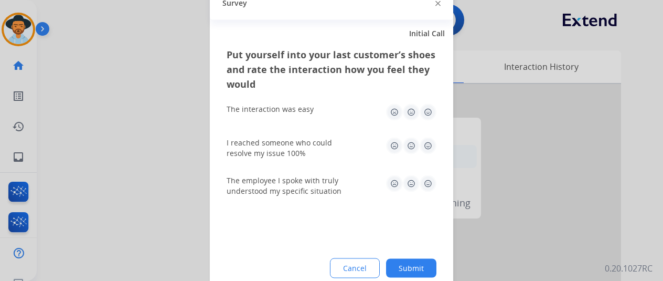
drag, startPoint x: 417, startPoint y: 268, endPoint x: 371, endPoint y: 150, distance: 126.1
click at [417, 264] on button "Submit" at bounding box center [411, 267] width 50 height 19
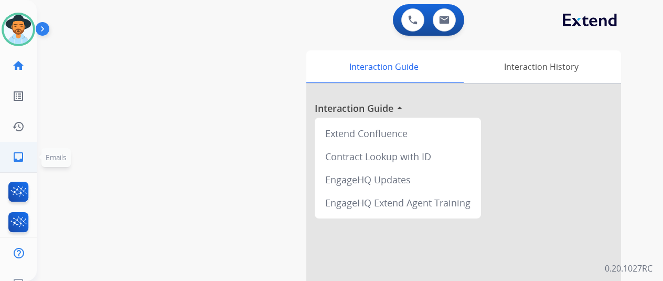
click at [16, 157] on mat-icon "inbox" at bounding box center [18, 157] width 13 height 13
select select "**********"
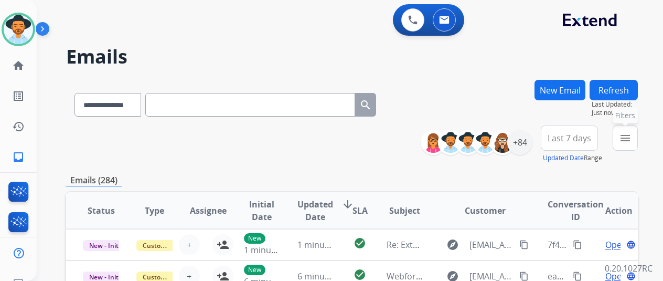
click at [631, 140] on mat-icon "menu" at bounding box center [625, 138] width 13 height 13
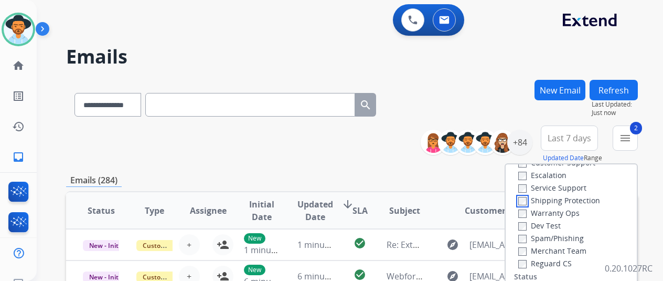
scroll to position [105, 0]
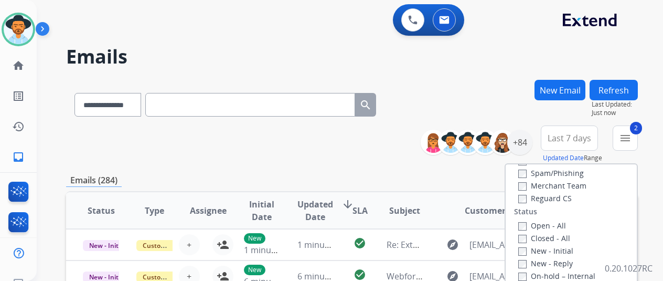
click at [524, 194] on label "Reguard CS" at bounding box center [545, 198] width 54 height 10
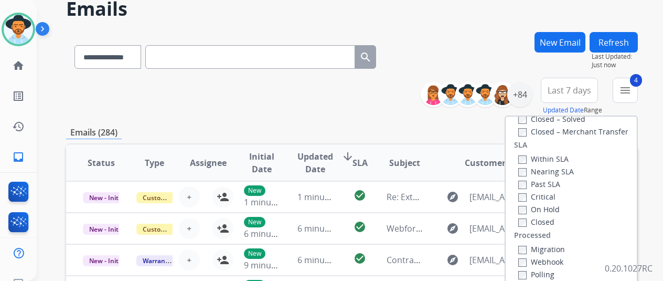
scroll to position [157, 0]
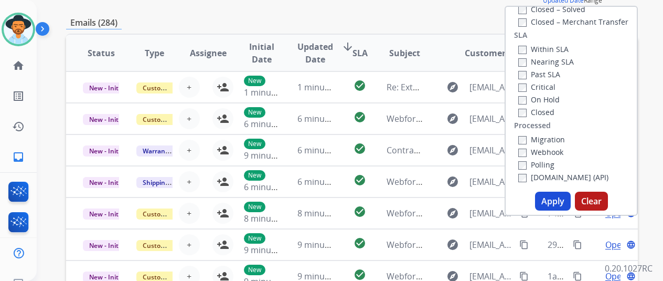
click at [555, 200] on button "Apply" at bounding box center [553, 201] width 36 height 19
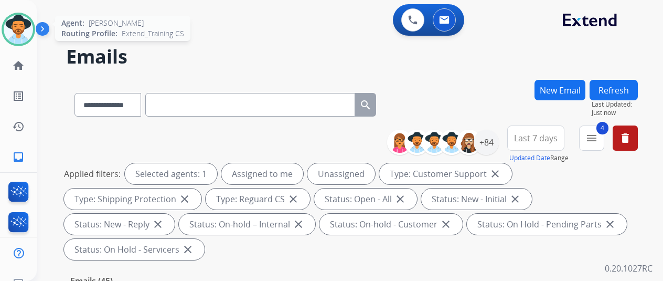
click at [31, 25] on img at bounding box center [18, 29] width 29 height 29
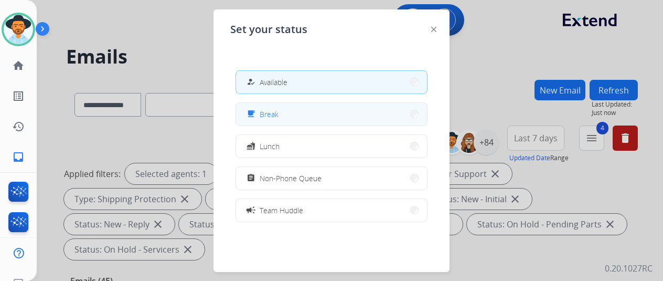
click at [297, 108] on button "free_breakfast Break" at bounding box center [331, 114] width 191 height 23
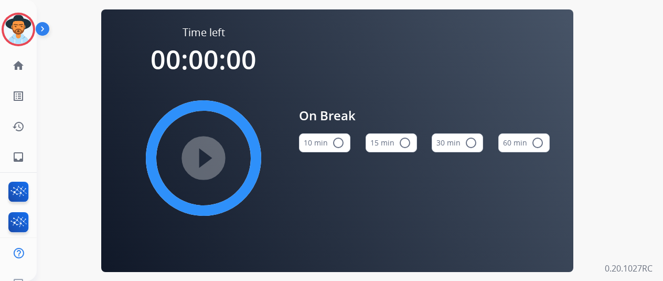
drag, startPoint x: 343, startPoint y: 143, endPoint x: 216, endPoint y: 150, distance: 127.7
click at [343, 143] on mat-icon "radio_button_unchecked" at bounding box center [338, 142] width 13 height 13
click at [208, 154] on mat-icon "play_circle_filled" at bounding box center [203, 158] width 13 height 13
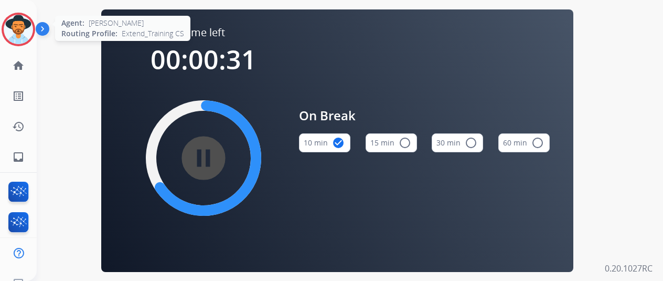
click at [23, 23] on img at bounding box center [18, 29] width 29 height 29
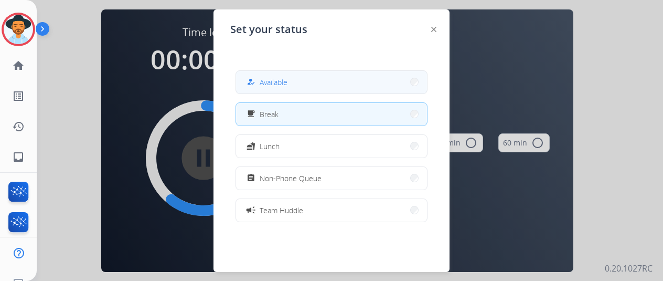
click at [275, 81] on span "Available" at bounding box center [274, 82] width 28 height 11
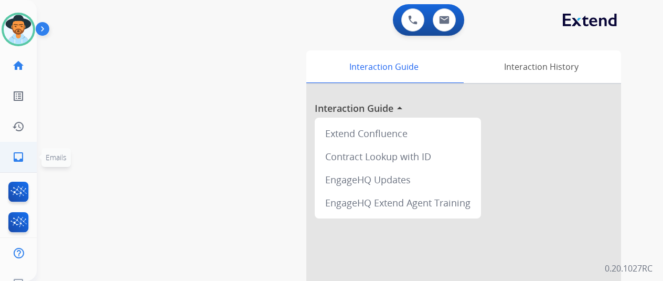
click at [17, 153] on mat-icon "inbox" at bounding box center [18, 157] width 13 height 13
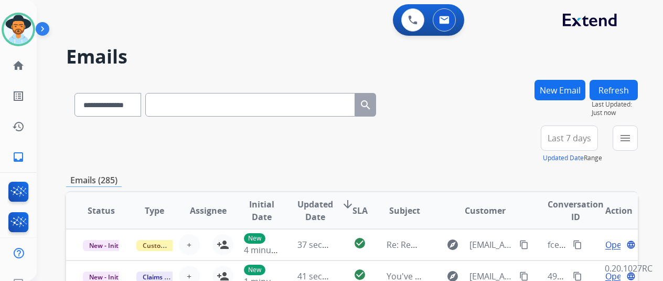
click at [558, 82] on button "New Email" at bounding box center [560, 90] width 51 height 20
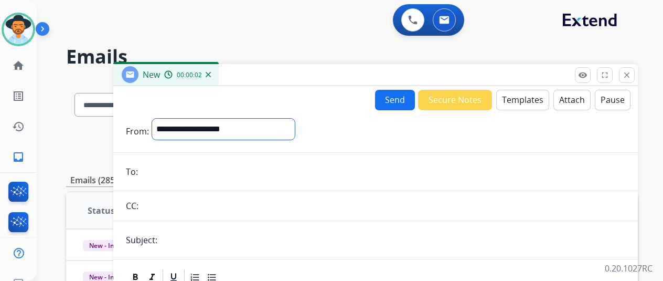
click at [178, 121] on select "**********" at bounding box center [223, 129] width 143 height 21
select select "**********"
click at [160, 119] on select "**********" at bounding box center [223, 129] width 143 height 21
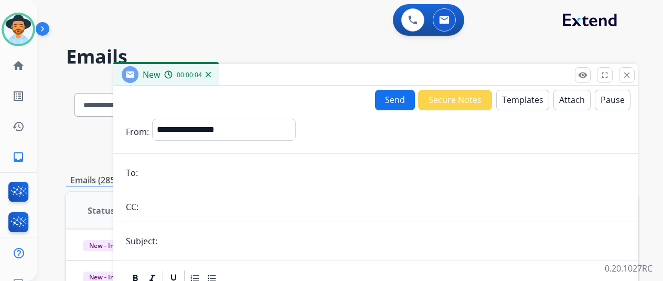
click at [172, 168] on input "email" at bounding box center [383, 172] width 484 height 21
paste input "**********"
type input "**********"
click at [511, 94] on button "Templates" at bounding box center [522, 100] width 53 height 20
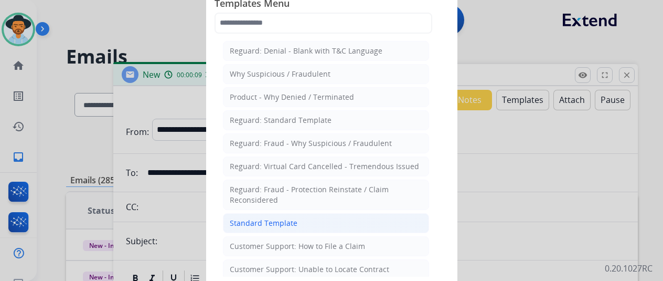
click at [252, 218] on div "Standard Template" at bounding box center [264, 223] width 68 height 10
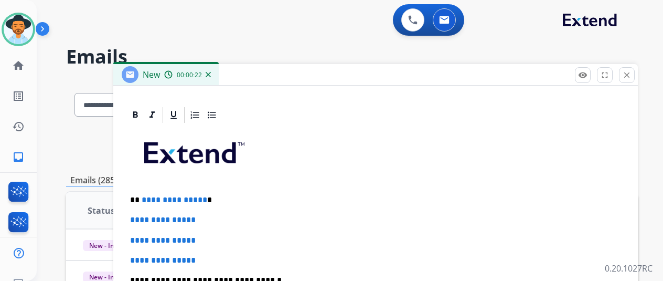
scroll to position [241, 0]
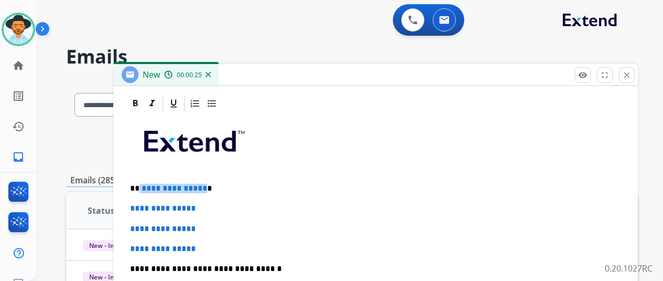
drag, startPoint x: 210, startPoint y: 185, endPoint x: 148, endPoint y: 186, distance: 61.9
click at [148, 186] on p "**********" at bounding box center [371, 188] width 483 height 9
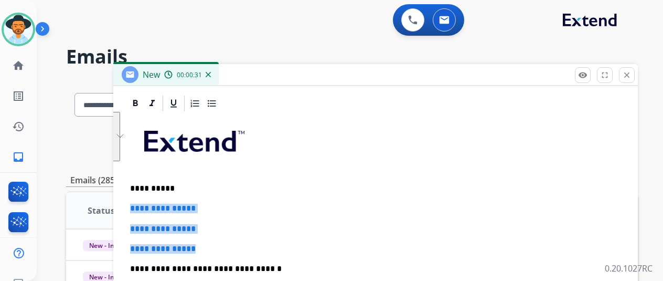
drag, startPoint x: 207, startPoint y: 247, endPoint x: 130, endPoint y: 205, distance: 87.6
click at [130, 205] on div "**********" at bounding box center [375, 39] width 525 height 388
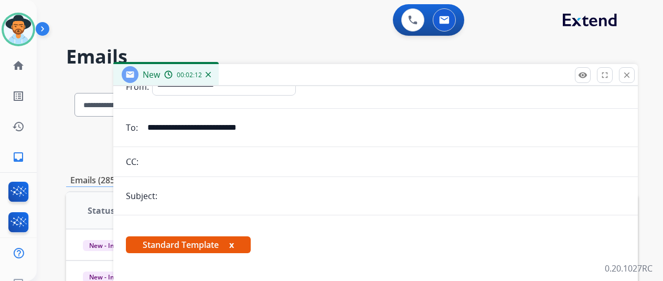
scroll to position [0, 0]
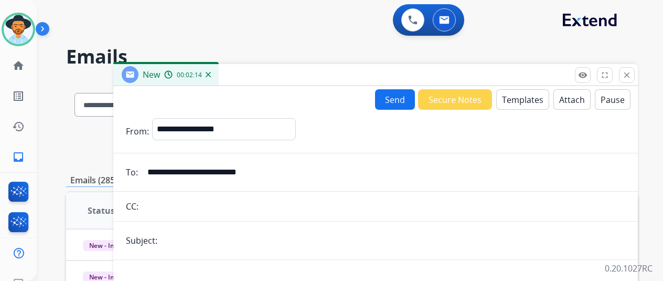
click at [393, 100] on button "Send" at bounding box center [395, 99] width 40 height 20
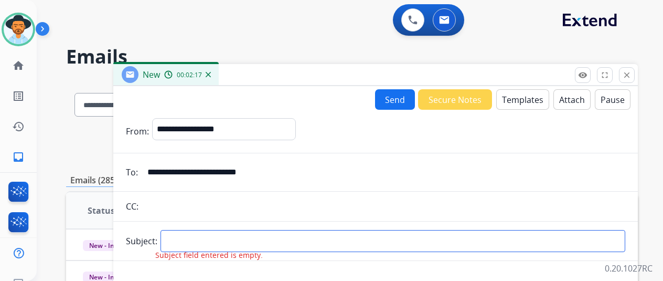
click at [199, 237] on input "text" at bounding box center [393, 241] width 465 height 22
type input "**********"
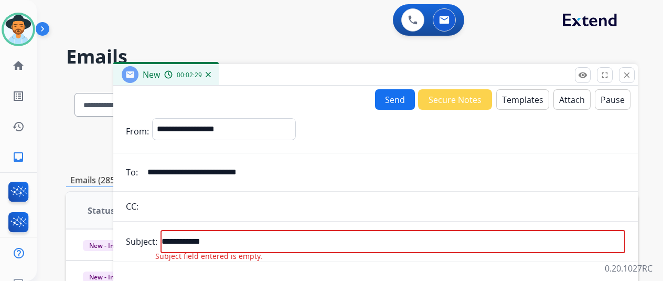
click at [399, 97] on button "Send" at bounding box center [395, 99] width 40 height 20
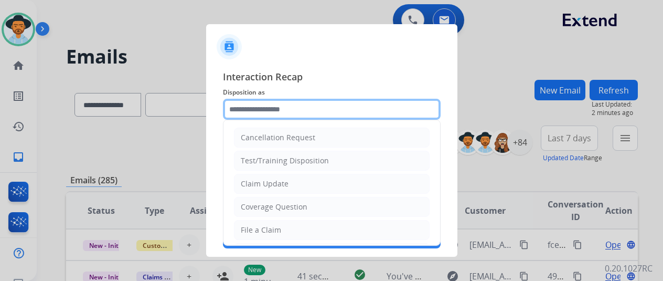
click at [254, 110] on input "text" at bounding box center [332, 109] width 218 height 21
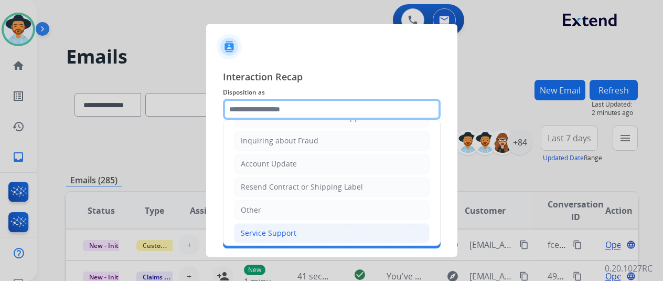
scroll to position [159, 0]
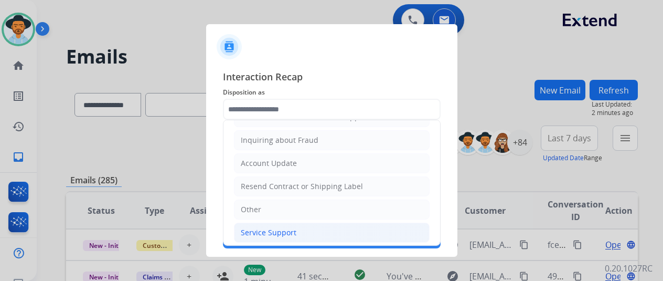
click at [267, 227] on div "Service Support" at bounding box center [269, 232] width 56 height 10
type input "**********"
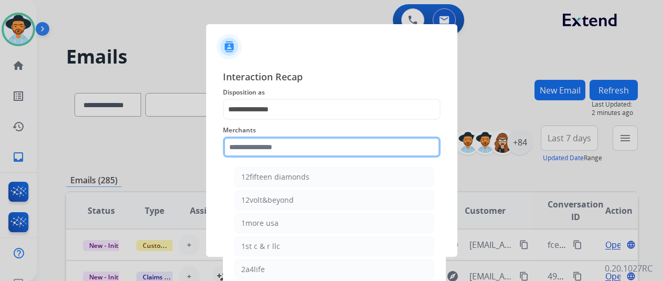
click at [262, 140] on input "text" at bounding box center [332, 146] width 218 height 21
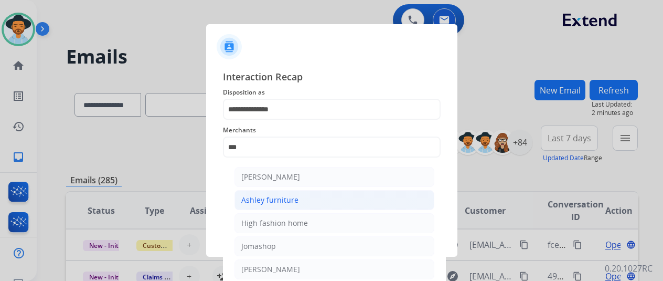
click at [274, 200] on div "Ashley furniture" at bounding box center [269, 200] width 57 height 10
type input "**********"
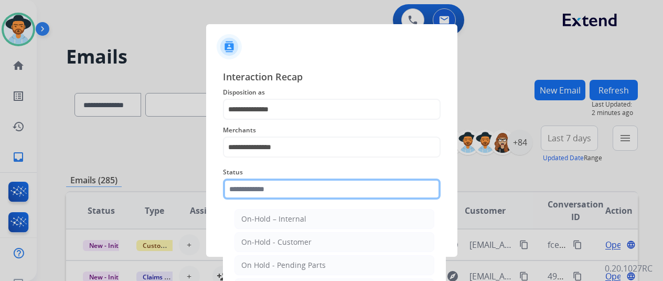
click at [261, 189] on input "text" at bounding box center [332, 188] width 218 height 21
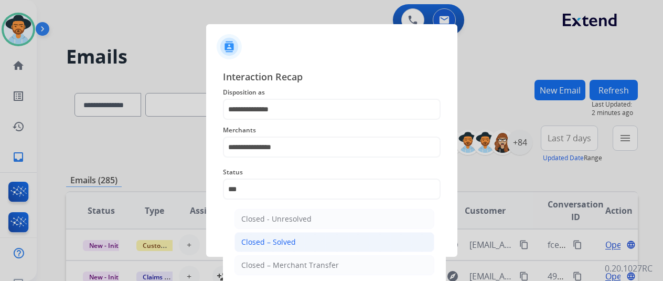
click at [258, 239] on div "Closed – Solved" at bounding box center [268, 242] width 55 height 10
type input "**********"
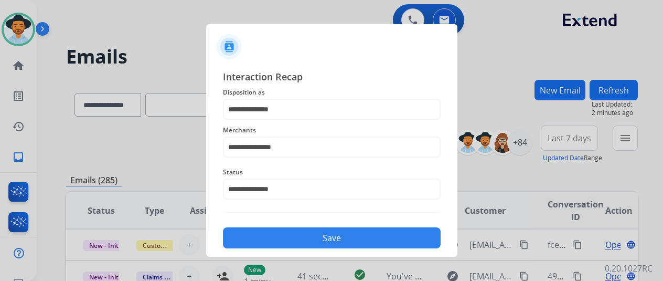
click at [292, 233] on button "Save" at bounding box center [332, 237] width 218 height 21
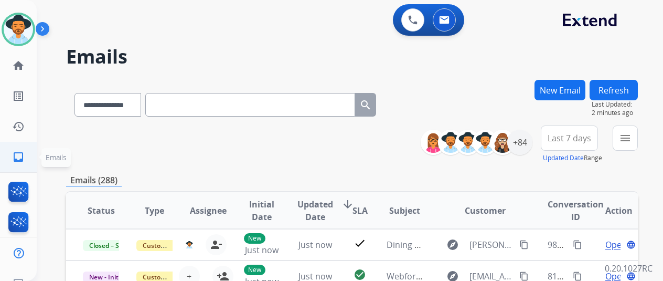
click at [17, 152] on mat-icon "inbox" at bounding box center [18, 157] width 13 height 13
click at [638, 137] on button "menu Filters" at bounding box center [625, 137] width 25 height 25
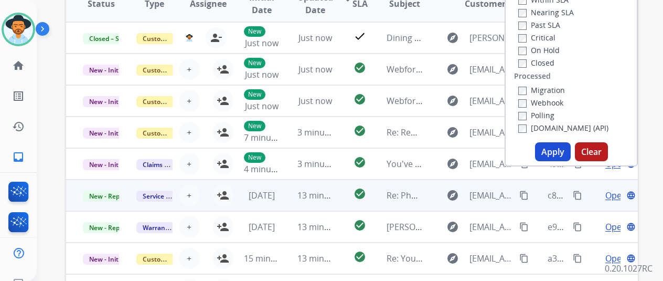
scroll to position [210, 0]
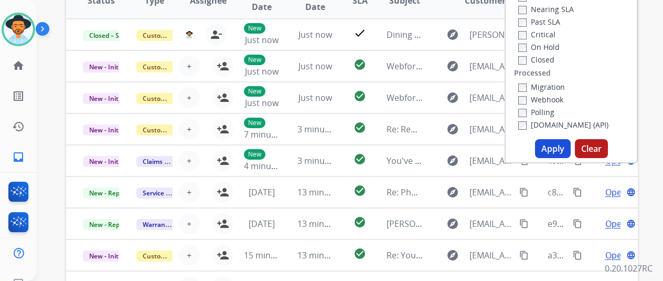
click at [555, 147] on button "Apply" at bounding box center [553, 148] width 36 height 19
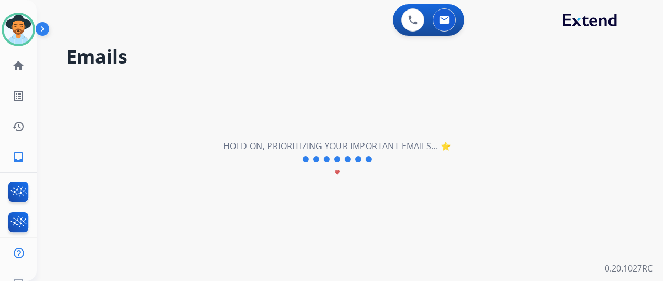
scroll to position [0, 0]
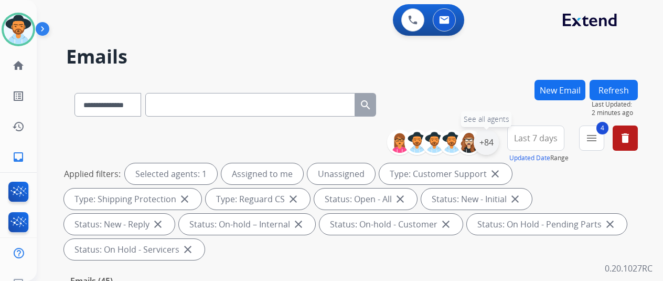
click at [498, 139] on div "+84" at bounding box center [486, 142] width 25 height 25
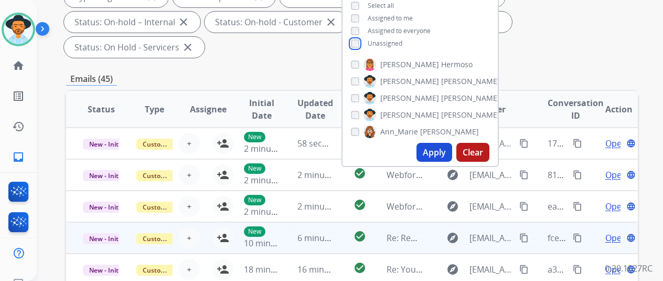
scroll to position [210, 0]
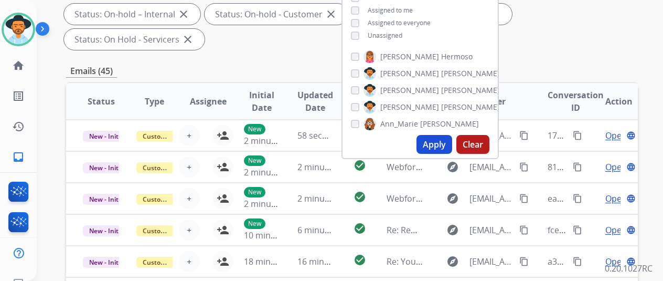
click at [434, 145] on button "Apply" at bounding box center [435, 144] width 36 height 19
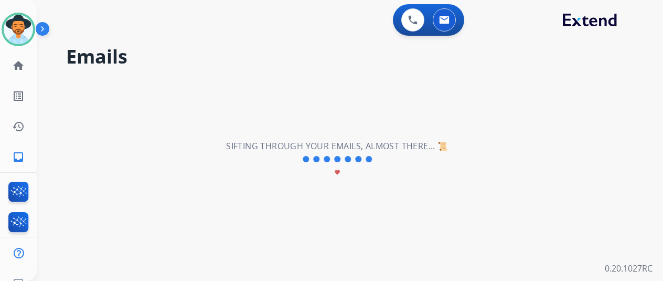
scroll to position [0, 0]
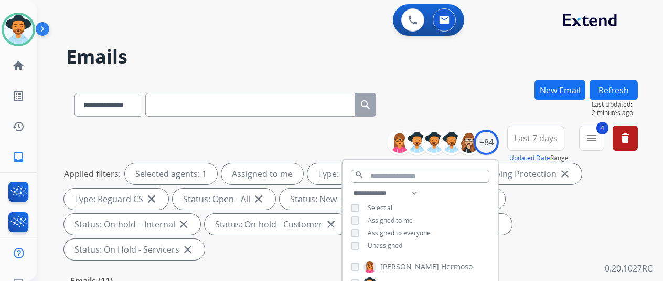
click at [456, 99] on div "**********" at bounding box center [352, 103] width 572 height 46
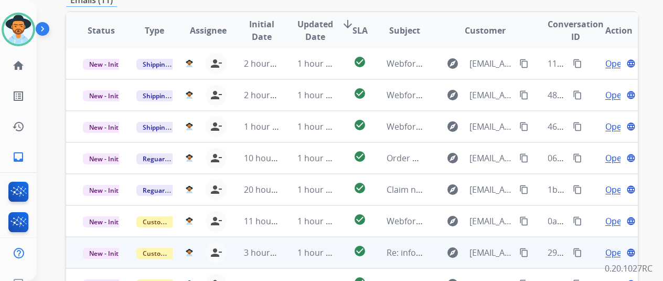
scroll to position [383, 0]
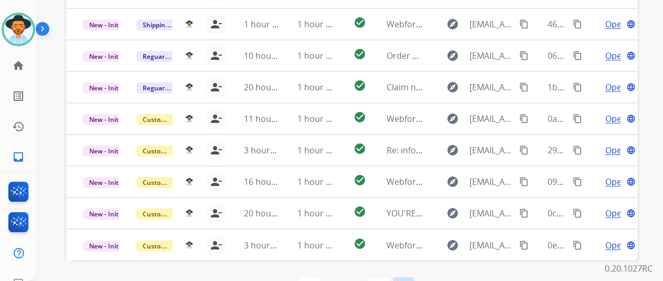
select select "*"
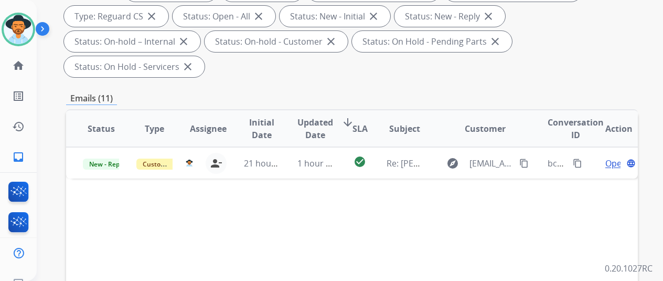
scroll to position [105, 0]
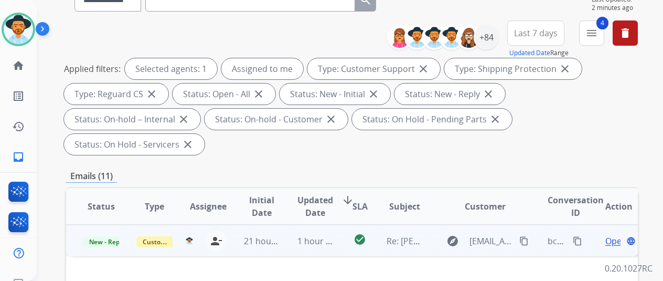
click at [613, 235] on span "Open" at bounding box center [616, 241] width 22 height 13
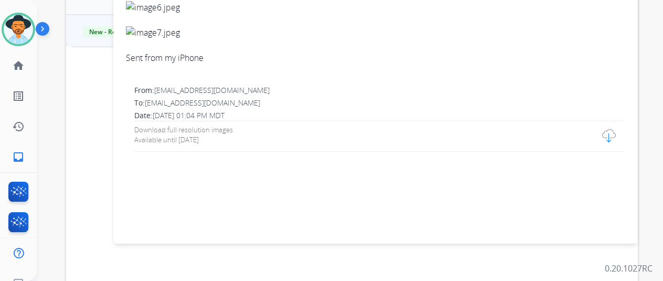
scroll to position [52, 0]
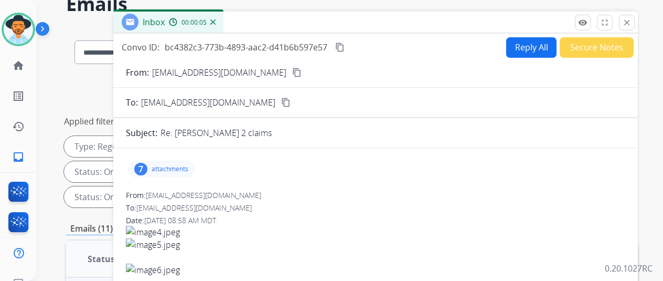
click at [292, 71] on mat-icon "content_copy" at bounding box center [296, 72] width 9 height 9
click at [147, 167] on div "7" at bounding box center [140, 169] width 13 height 13
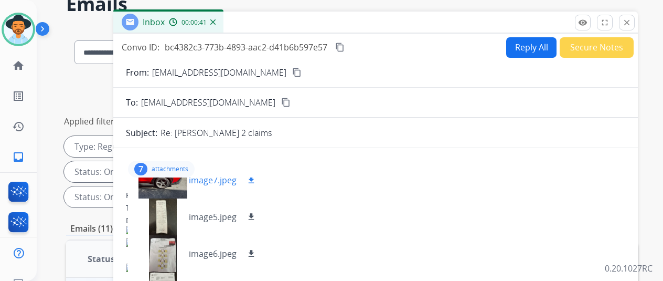
click at [256, 179] on mat-icon "download" at bounding box center [251, 179] width 9 height 9
click at [256, 215] on mat-icon "download" at bounding box center [251, 216] width 9 height 9
click at [256, 251] on mat-icon "download" at bounding box center [251, 253] width 9 height 9
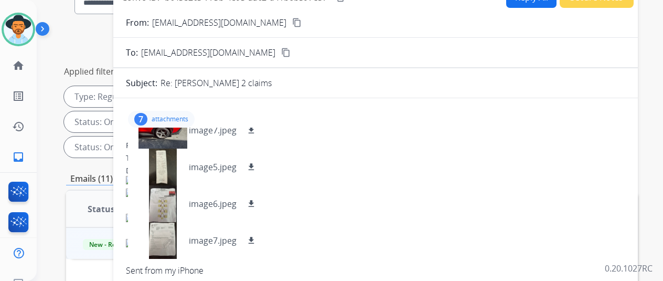
scroll to position [210, 0]
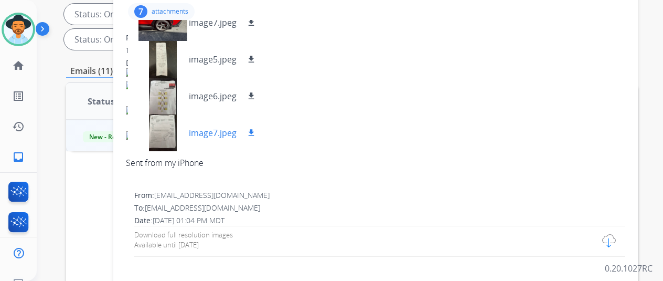
click at [256, 133] on mat-icon "download" at bounding box center [251, 132] width 9 height 9
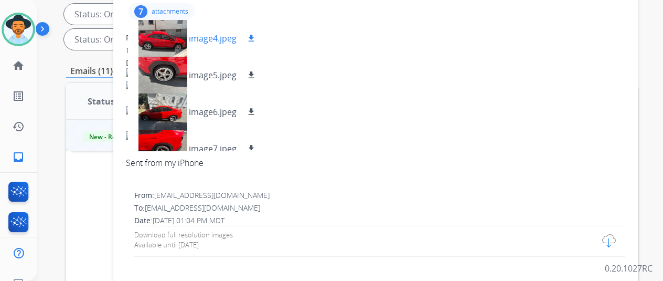
click at [256, 35] on mat-icon "download" at bounding box center [251, 38] width 9 height 9
click at [256, 73] on mat-icon "download" at bounding box center [251, 74] width 9 height 9
click at [256, 108] on mat-icon "download" at bounding box center [251, 111] width 9 height 9
click at [256, 145] on mat-icon "download" at bounding box center [251, 148] width 9 height 9
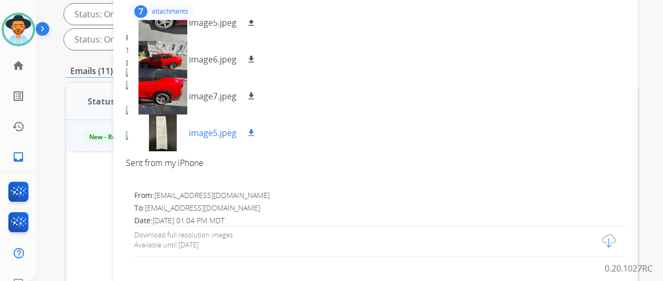
click at [256, 132] on mat-icon "download" at bounding box center [251, 132] width 9 height 9
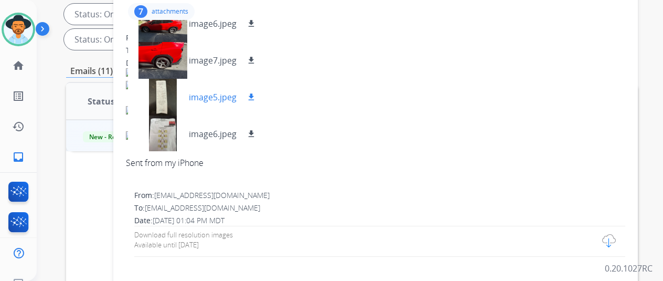
scroll to position [105, 0]
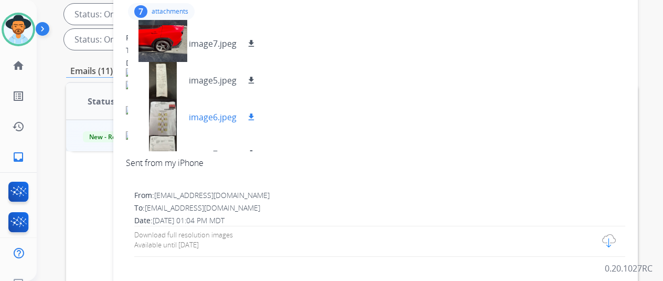
click at [256, 112] on mat-icon "download" at bounding box center [251, 116] width 9 height 9
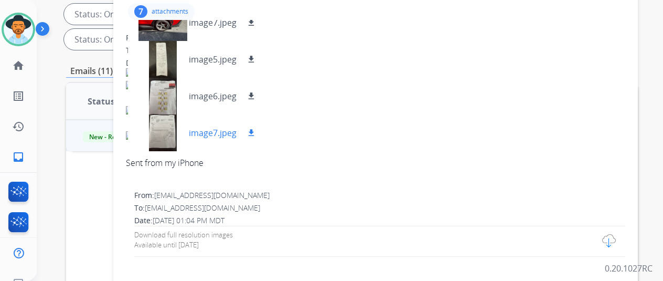
click at [256, 130] on mat-icon "download" at bounding box center [251, 132] width 9 height 9
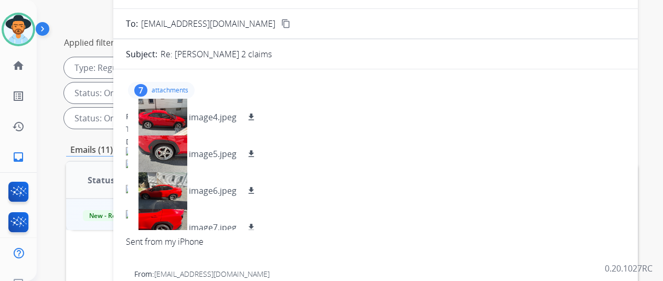
scroll to position [0, 0]
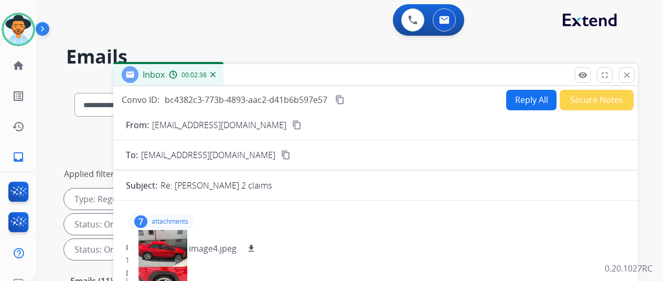
click at [528, 94] on button "Reply All" at bounding box center [531, 100] width 50 height 20
select select "**********"
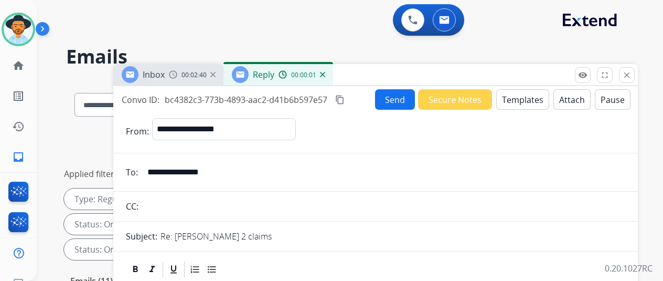
click at [529, 97] on button "Templates" at bounding box center [522, 99] width 53 height 20
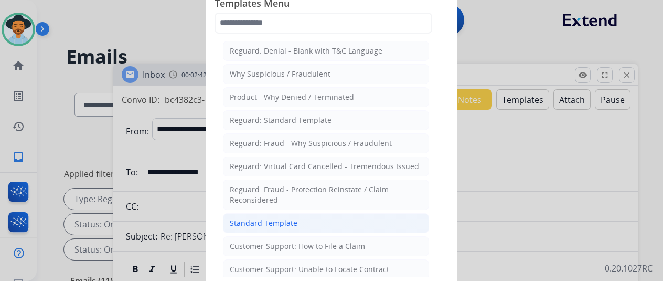
click at [272, 218] on div "Standard Template" at bounding box center [264, 223] width 68 height 10
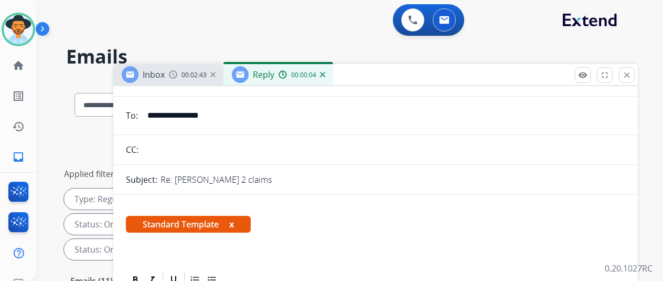
scroll to position [210, 0]
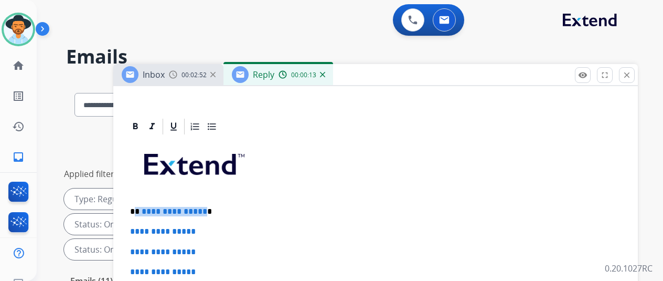
drag, startPoint x: 209, startPoint y: 210, endPoint x: 145, endPoint y: 211, distance: 64.0
click at [145, 211] on p "**********" at bounding box center [371, 211] width 483 height 9
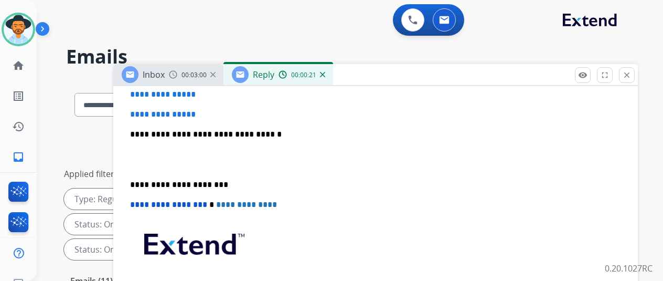
scroll to position [315, 0]
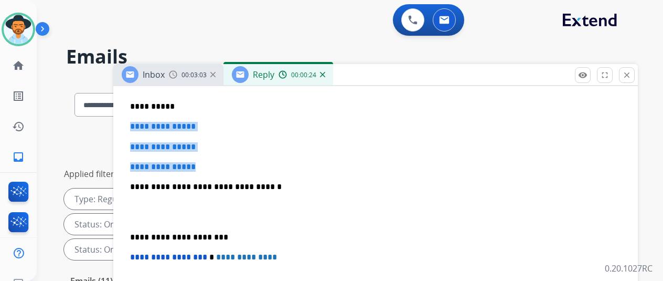
drag, startPoint x: 217, startPoint y: 165, endPoint x: 140, endPoint y: 124, distance: 87.6
click at [140, 124] on div "**********" at bounding box center [375, 211] width 499 height 361
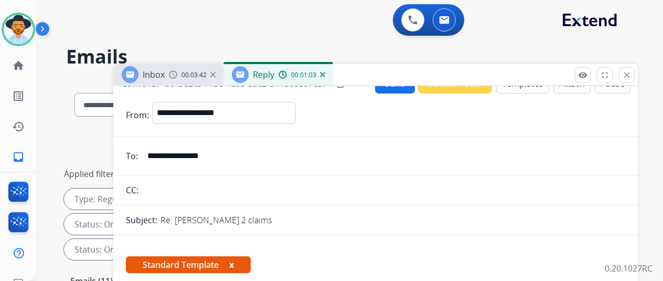
scroll to position [0, 0]
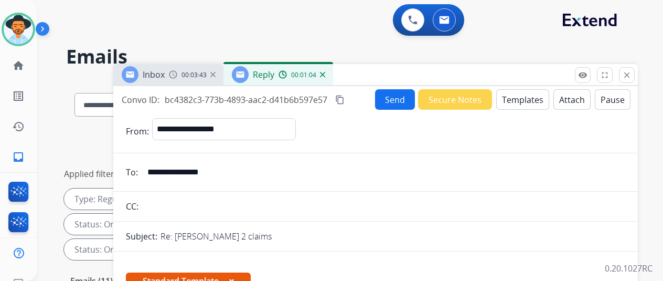
click at [394, 100] on button "Send" at bounding box center [395, 99] width 40 height 20
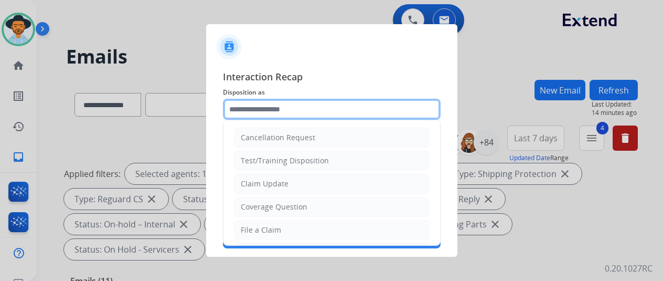
click at [275, 105] on input "text" at bounding box center [332, 109] width 218 height 21
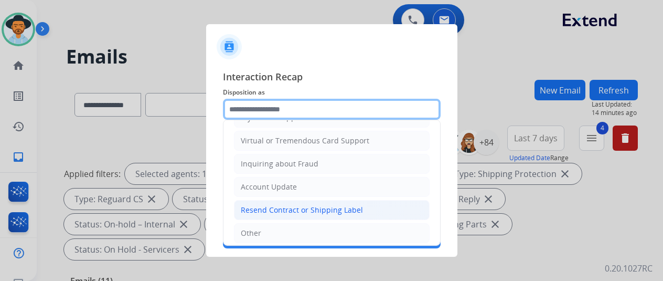
scroll to position [159, 0]
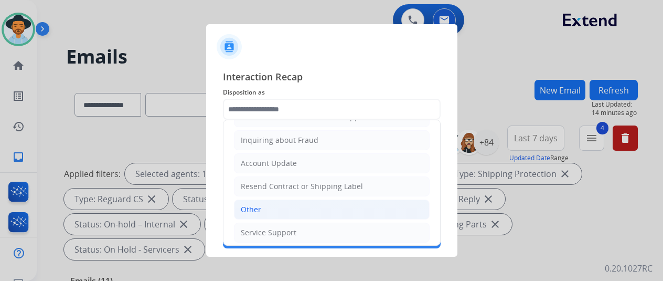
click at [260, 202] on li "Other" at bounding box center [332, 209] width 196 height 20
type input "*****"
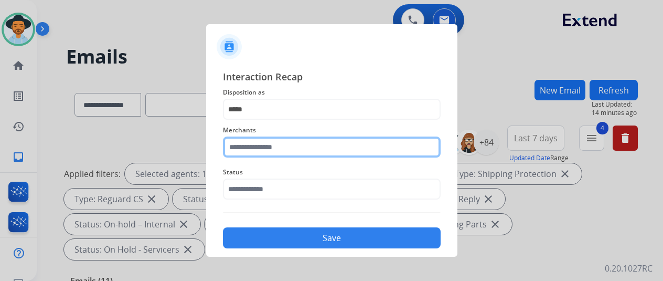
click at [249, 150] on input "text" at bounding box center [332, 146] width 218 height 21
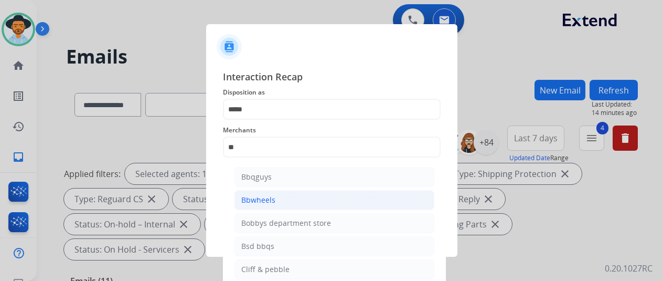
click at [331, 193] on li "Bbwheels" at bounding box center [335, 200] width 200 height 20
type input "********"
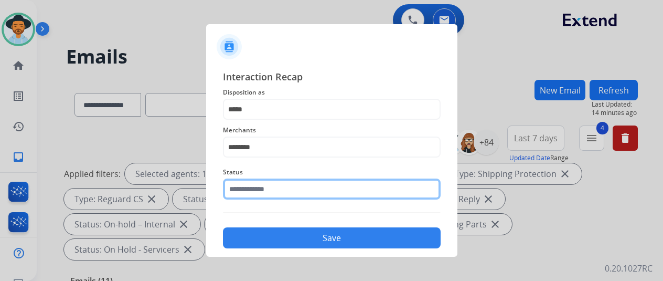
click at [309, 190] on input "text" at bounding box center [332, 188] width 218 height 21
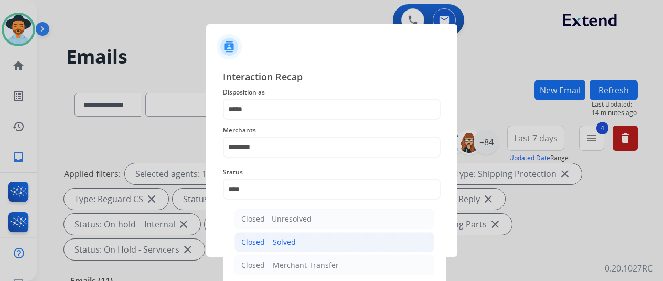
click at [269, 241] on div "Closed – Solved" at bounding box center [268, 242] width 55 height 10
type input "**********"
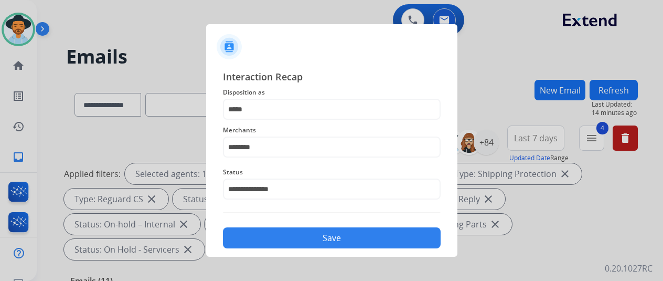
click at [269, 241] on button "Save" at bounding box center [332, 237] width 218 height 21
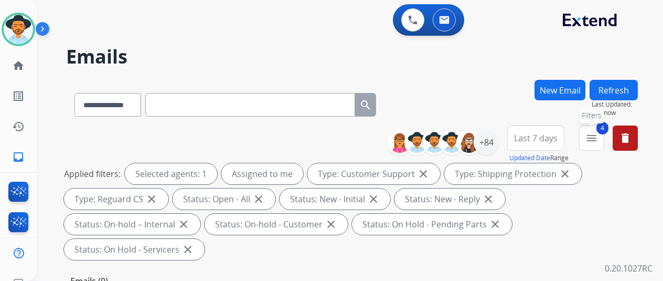
click at [598, 139] on mat-icon "menu" at bounding box center [592, 138] width 13 height 13
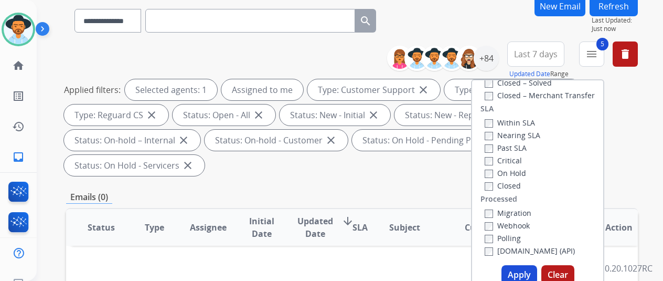
scroll to position [210, 0]
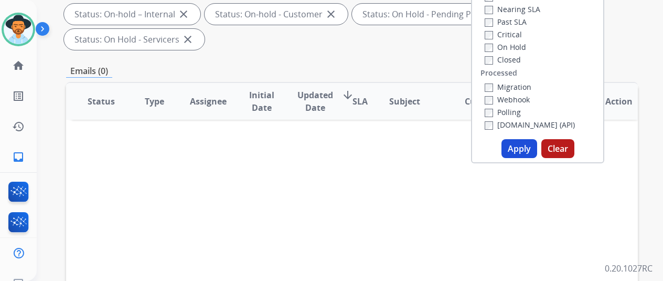
click at [519, 146] on button "Apply" at bounding box center [520, 148] width 36 height 19
select select "*"
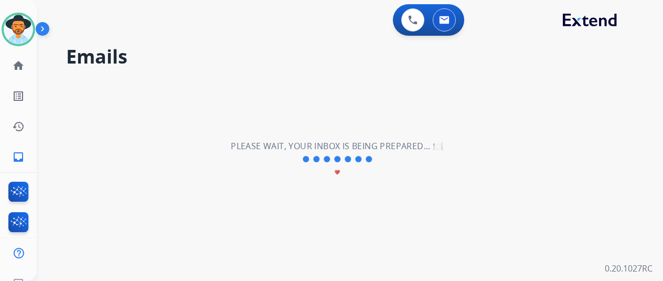
scroll to position [0, 0]
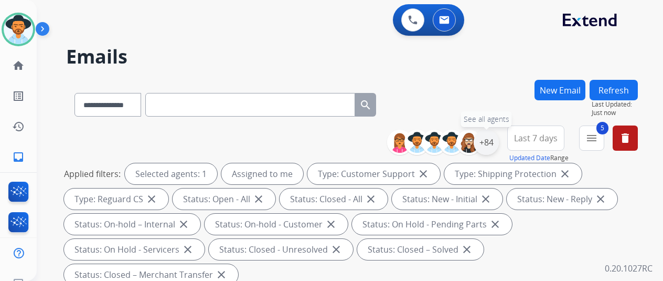
click at [498, 141] on div "+84" at bounding box center [486, 142] width 25 height 25
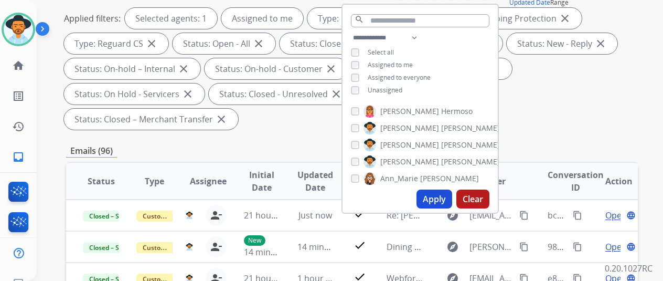
scroll to position [157, 0]
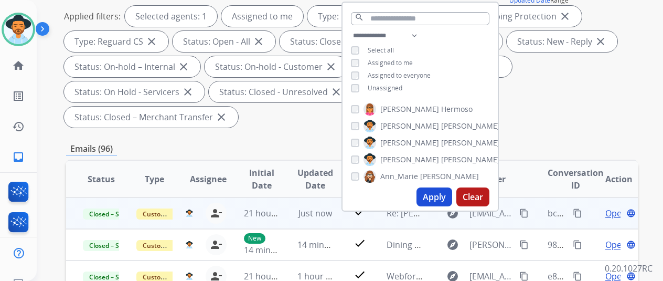
click at [578, 215] on mat-icon "content_copy" at bounding box center [577, 212] width 9 height 9
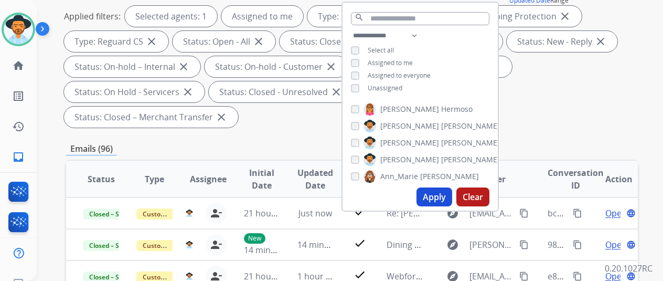
click at [566, 100] on div "Applied filters: Selected agents: 1 Assigned to me Type: Customer Support close…" at bounding box center [350, 67] width 572 height 122
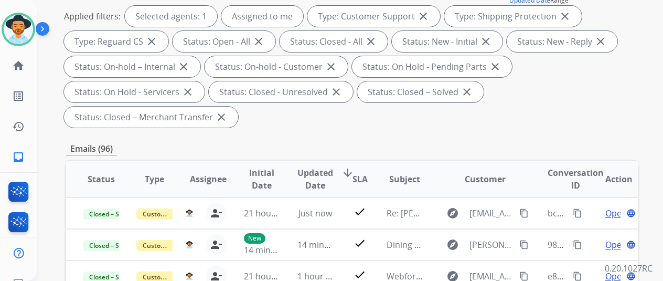
scroll to position [0, 0]
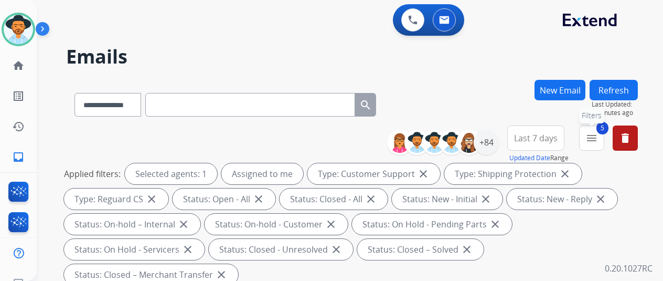
click at [609, 134] on span "5" at bounding box center [603, 128] width 12 height 13
click at [598, 134] on mat-icon "menu" at bounding box center [592, 138] width 13 height 13
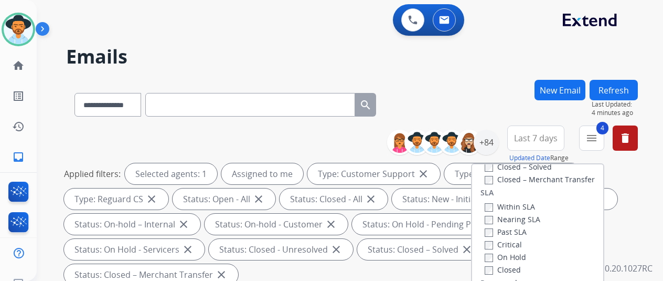
scroll to position [210, 0]
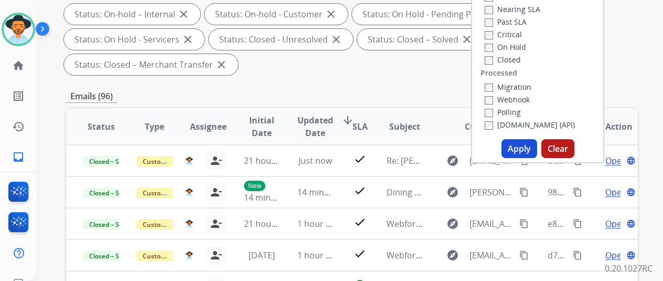
click at [525, 146] on button "Apply" at bounding box center [520, 148] width 36 height 19
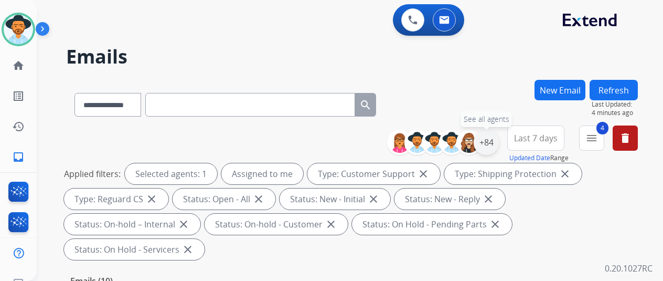
click at [493, 137] on div "+84" at bounding box center [486, 142] width 25 height 25
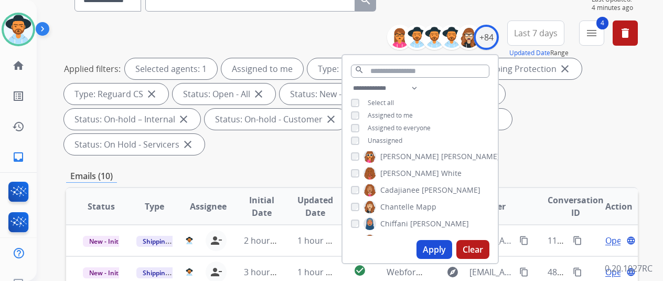
scroll to position [210, 0]
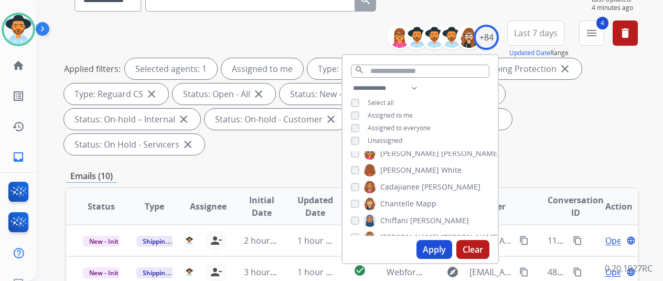
click at [437, 251] on button "Apply" at bounding box center [435, 249] width 36 height 19
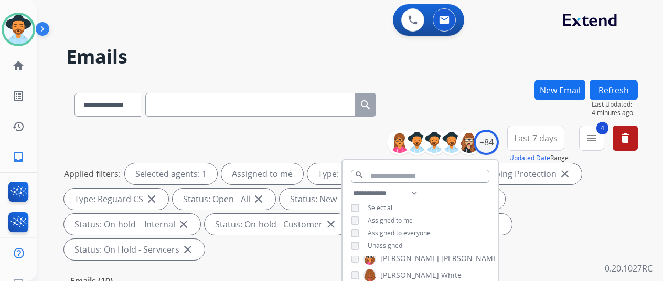
click at [490, 109] on div "**********" at bounding box center [352, 103] width 572 height 46
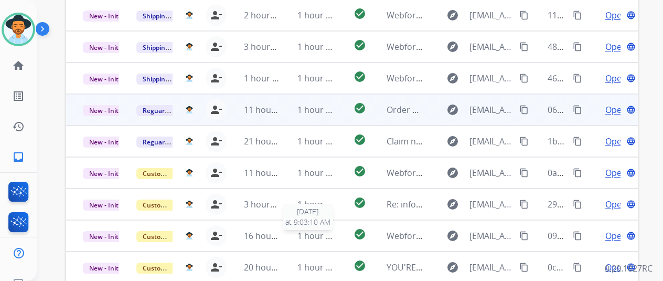
scroll to position [226, 0]
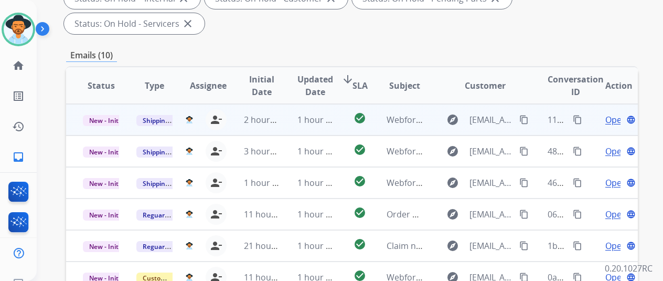
click at [612, 113] on span "Open" at bounding box center [616, 119] width 22 height 13
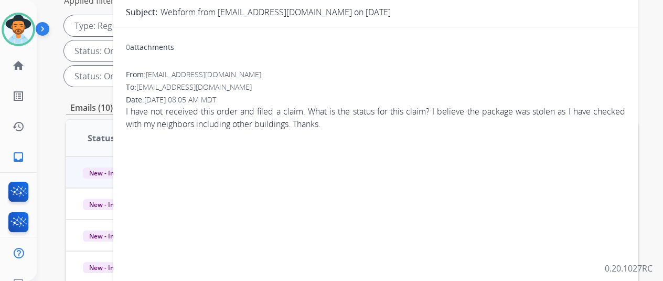
scroll to position [0, 0]
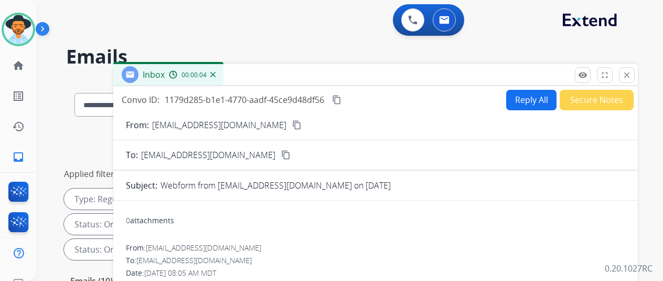
click at [292, 122] on mat-icon "content_copy" at bounding box center [296, 124] width 9 height 9
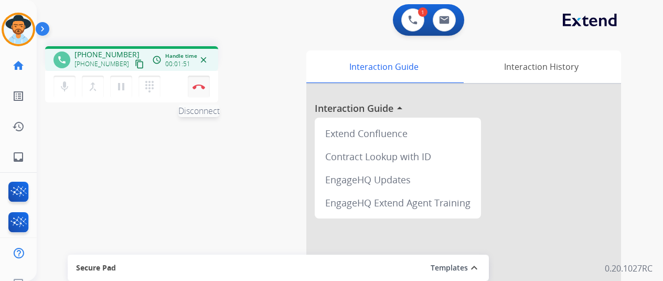
click at [204, 86] on img at bounding box center [199, 86] width 13 height 5
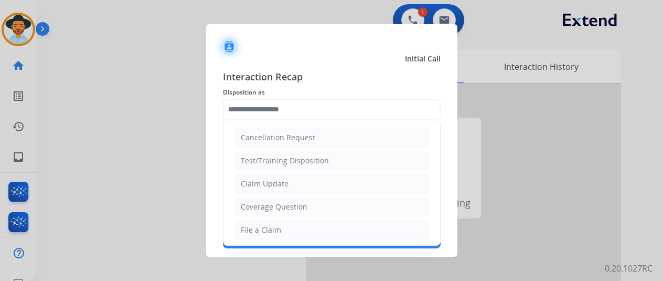
click at [250, 104] on input "text" at bounding box center [332, 109] width 218 height 21
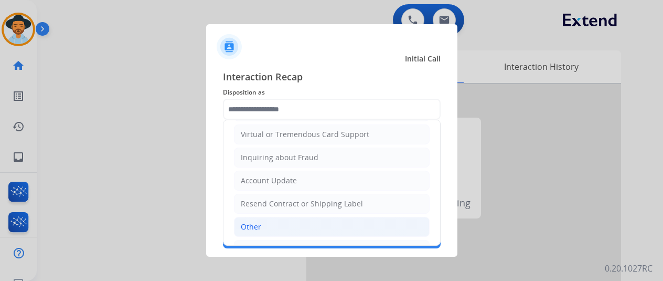
scroll to position [157, 0]
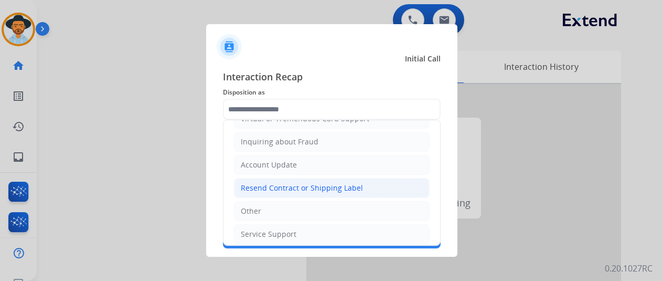
click at [275, 189] on div "Resend Contract or Shipping Label" at bounding box center [302, 188] width 122 height 10
type input "**********"
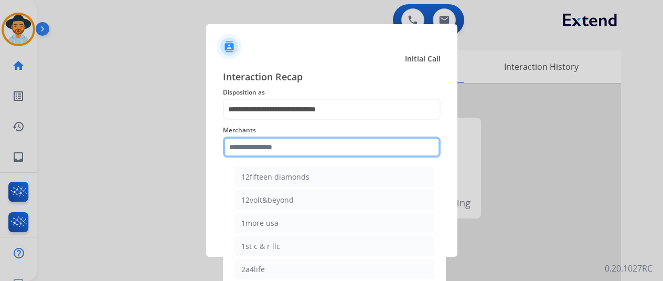
click at [266, 142] on input "text" at bounding box center [332, 146] width 218 height 21
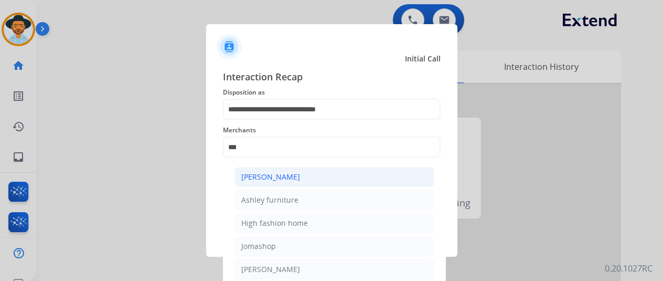
click at [275, 176] on div "[PERSON_NAME]" at bounding box center [270, 177] width 59 height 10
type input "**********"
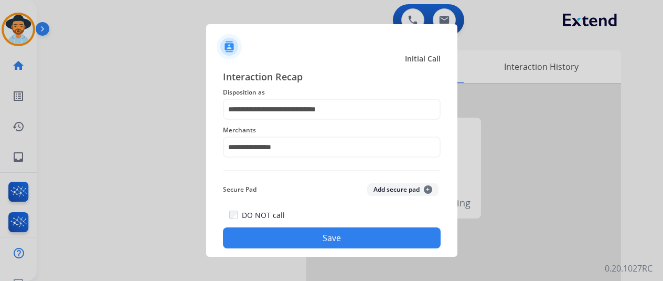
click at [332, 237] on button "Save" at bounding box center [332, 237] width 218 height 21
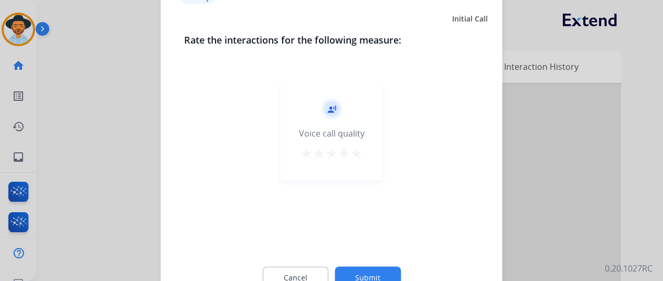
click at [363, 271] on button "Submit" at bounding box center [368, 277] width 66 height 22
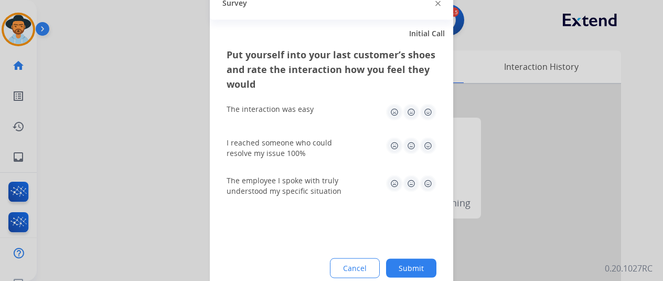
click at [414, 264] on button "Submit" at bounding box center [411, 267] width 50 height 19
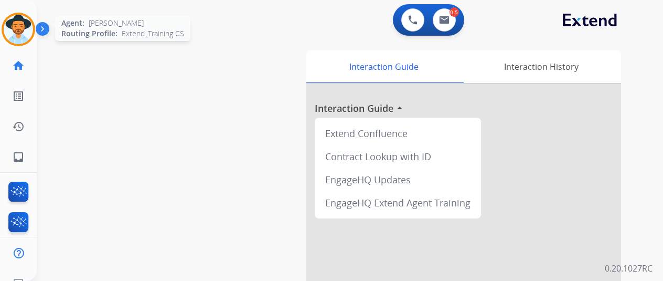
click at [13, 23] on img at bounding box center [18, 29] width 29 height 29
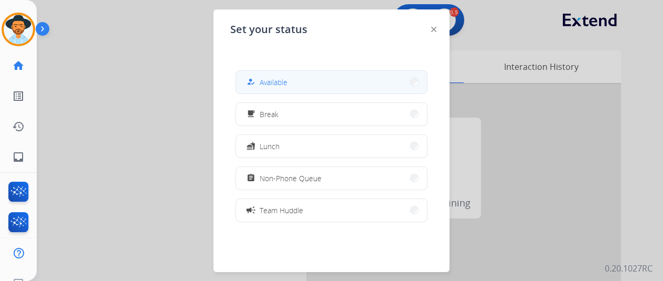
click at [283, 81] on span "Available" at bounding box center [274, 82] width 28 height 11
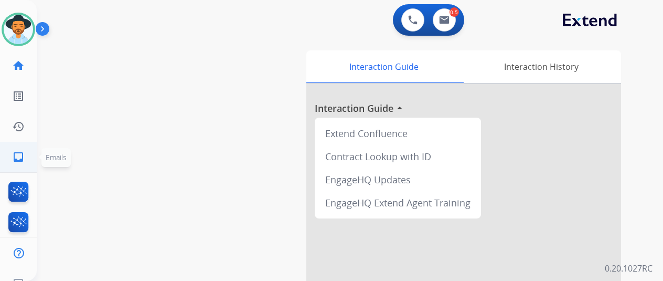
click at [20, 152] on mat-icon "inbox" at bounding box center [18, 157] width 13 height 13
select select "**********"
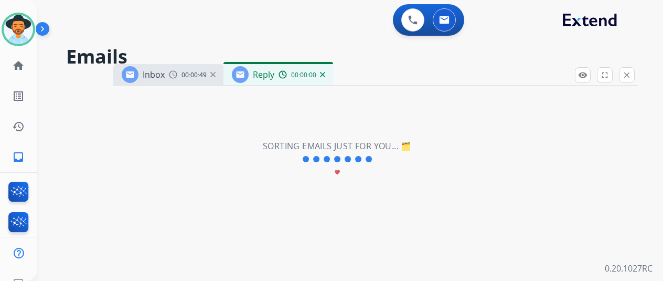
select select "**********"
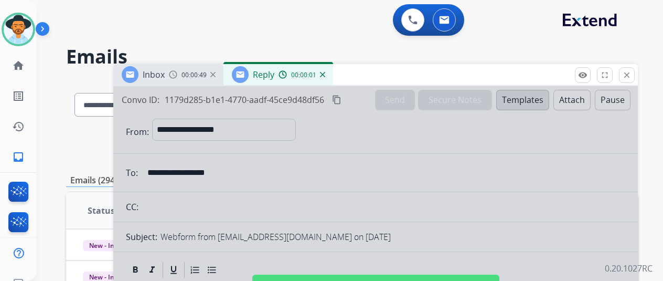
click at [306, 165] on div at bounding box center [375, 282] width 525 height 392
select select
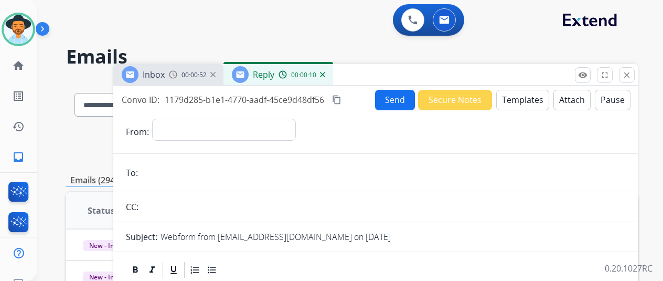
click at [325, 76] on img at bounding box center [322, 74] width 5 height 5
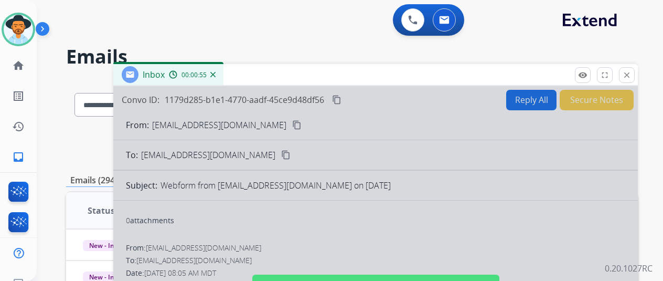
drag, startPoint x: 340, startPoint y: 242, endPoint x: 341, endPoint y: 237, distance: 5.9
click at [340, 241] on div at bounding box center [375, 282] width 525 height 392
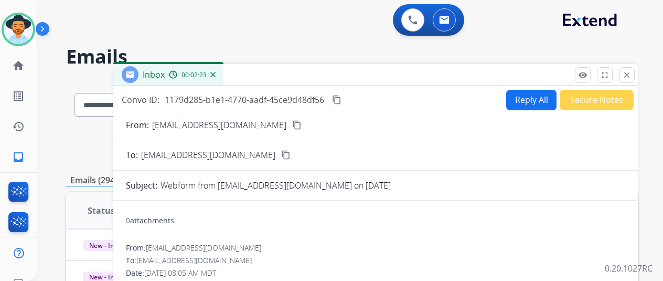
click at [519, 96] on button "Reply All" at bounding box center [531, 100] width 50 height 20
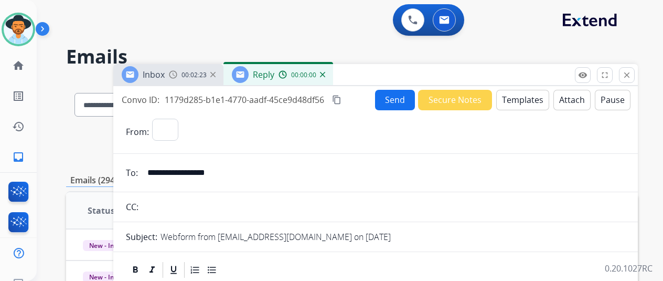
select select "**********"
click at [523, 97] on button "Templates" at bounding box center [522, 100] width 53 height 20
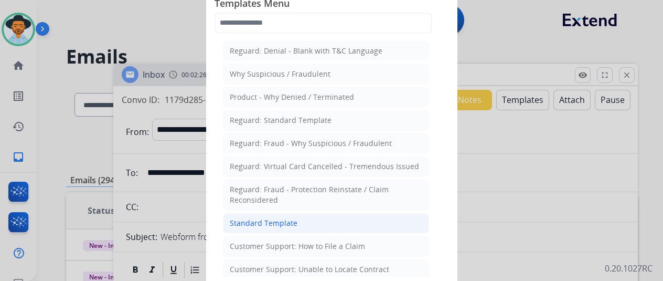
click at [259, 218] on div "Standard Template" at bounding box center [264, 223] width 68 height 10
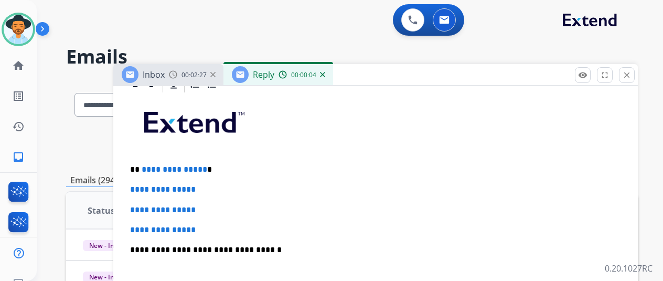
scroll to position [302, 0]
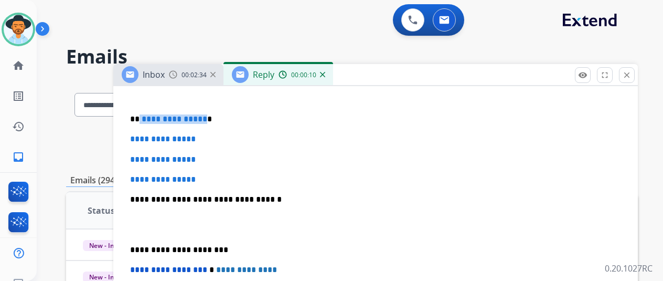
drag, startPoint x: 209, startPoint y: 118, endPoint x: 147, endPoint y: 117, distance: 61.9
click at [147, 117] on p "**********" at bounding box center [371, 118] width 483 height 9
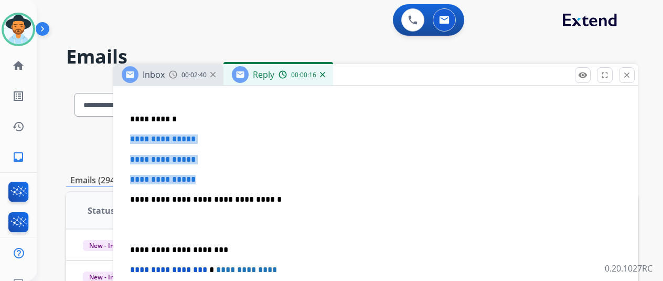
drag, startPoint x: 226, startPoint y: 179, endPoint x: 133, endPoint y: 135, distance: 102.6
click at [133, 135] on div "**********" at bounding box center [375, 248] width 525 height 447
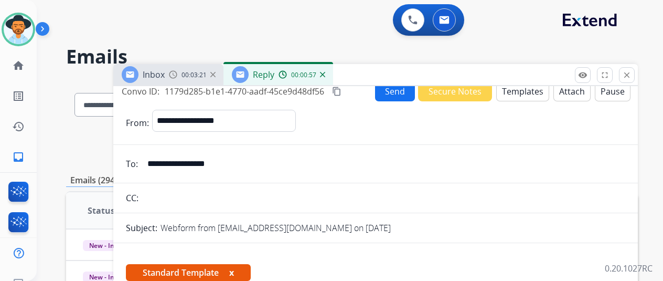
scroll to position [0, 0]
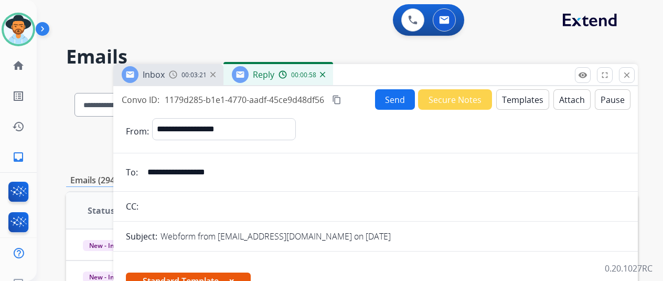
click at [398, 97] on button "Send" at bounding box center [395, 99] width 40 height 20
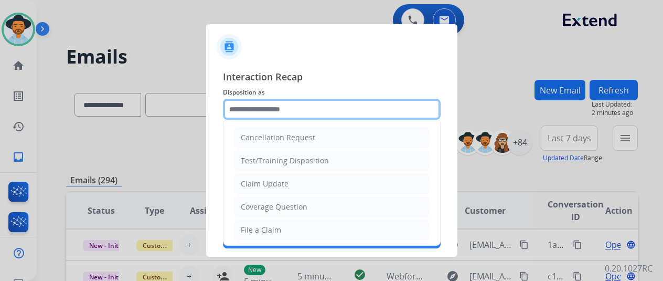
click at [261, 107] on input "text" at bounding box center [332, 109] width 218 height 21
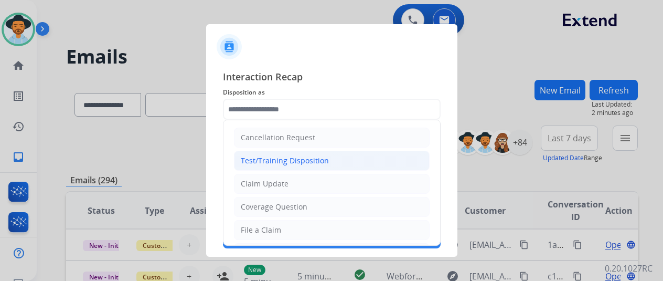
drag, startPoint x: 262, startPoint y: 182, endPoint x: 271, endPoint y: 153, distance: 30.2
click at [264, 172] on ul "Cancellation Request Test/Training Disposition Claim Update Coverage Question F…" at bounding box center [332, 264] width 217 height 289
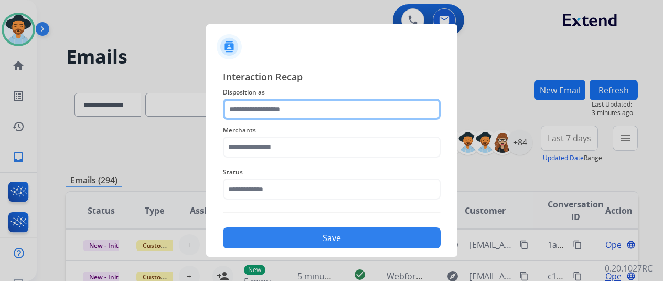
click at [275, 102] on input "text" at bounding box center [332, 109] width 218 height 21
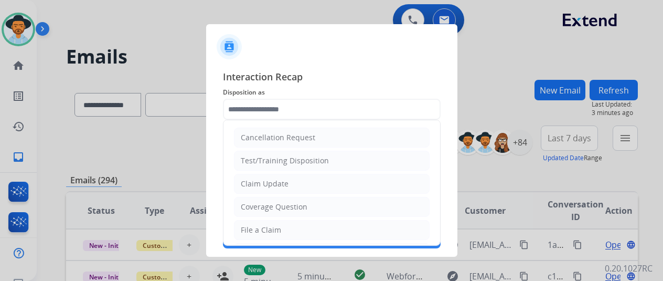
drag, startPoint x: 263, startPoint y: 184, endPoint x: 265, endPoint y: 178, distance: 5.7
click at [264, 182] on div "Claim Update" at bounding box center [265, 183] width 48 height 10
type input "**********"
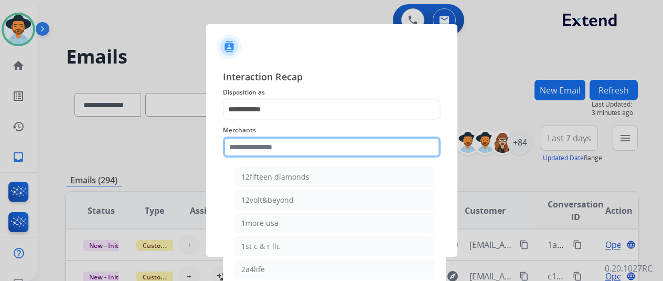
click at [276, 142] on input "text" at bounding box center [332, 146] width 218 height 21
type input "*"
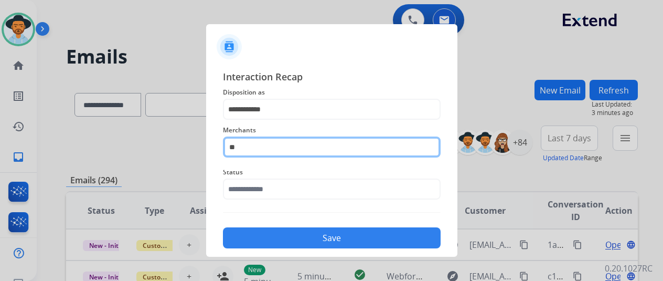
type input "*"
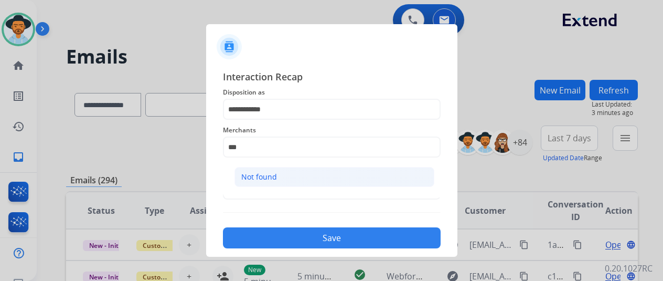
click at [259, 175] on div "Not found" at bounding box center [259, 177] width 36 height 10
type input "*********"
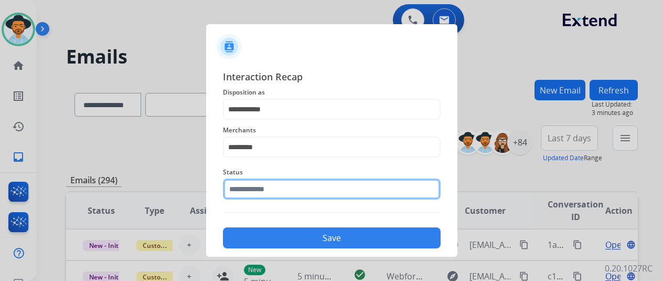
click at [264, 189] on input "text" at bounding box center [332, 188] width 218 height 21
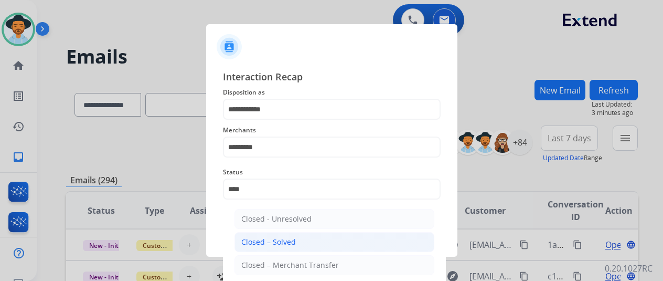
click at [262, 237] on div "Closed – Solved" at bounding box center [268, 242] width 55 height 10
type input "**********"
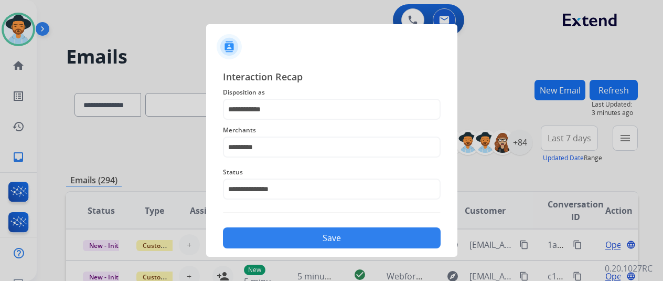
click at [322, 234] on button "Save" at bounding box center [332, 237] width 218 height 21
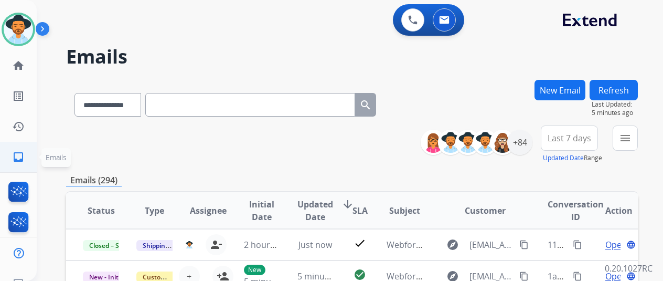
click at [22, 156] on mat-icon "inbox" at bounding box center [18, 157] width 13 height 13
click at [16, 155] on mat-icon "inbox" at bounding box center [18, 157] width 13 height 13
click at [632, 136] on mat-icon "menu" at bounding box center [625, 138] width 13 height 13
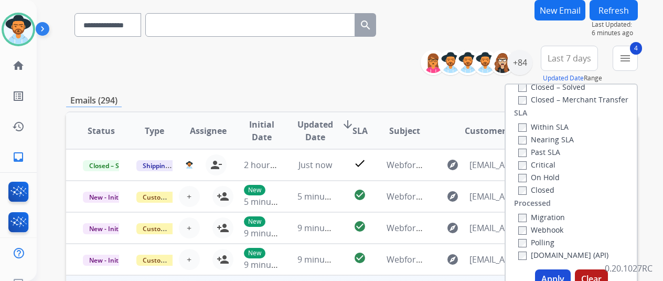
scroll to position [157, 0]
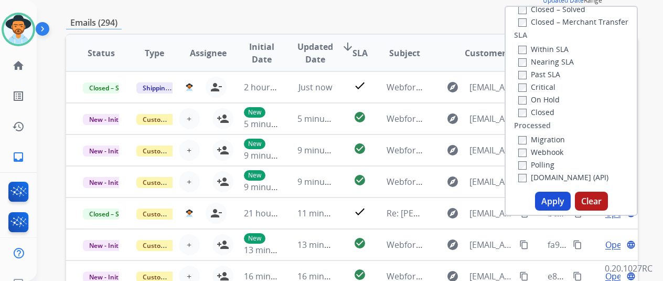
click at [551, 201] on button "Apply" at bounding box center [553, 201] width 36 height 19
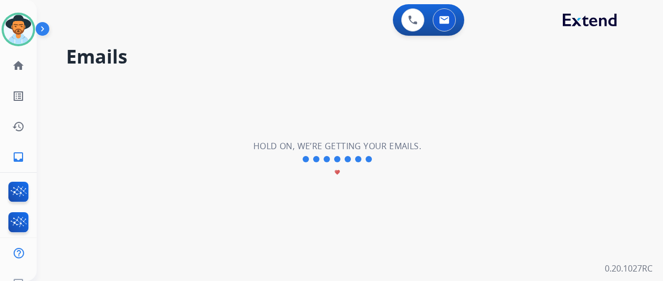
scroll to position [0, 0]
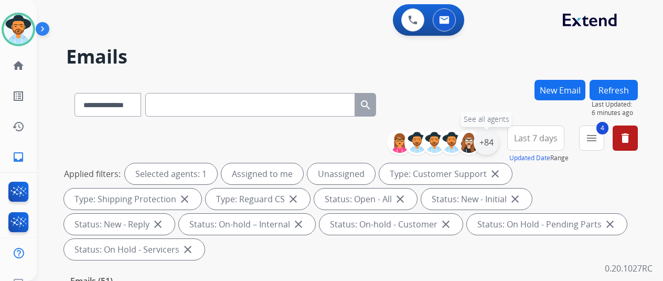
click at [493, 137] on div "+84" at bounding box center [486, 142] width 25 height 25
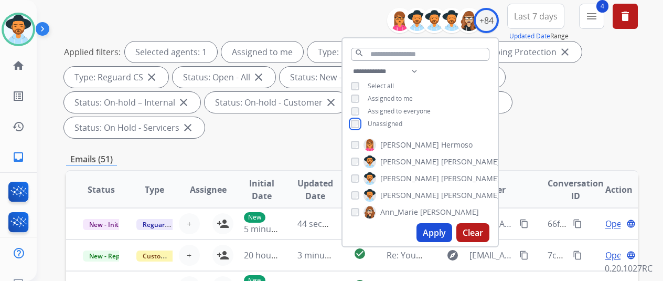
scroll to position [157, 0]
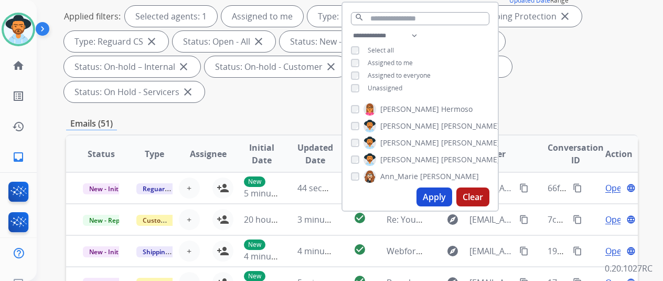
click at [439, 196] on button "Apply" at bounding box center [435, 196] width 36 height 19
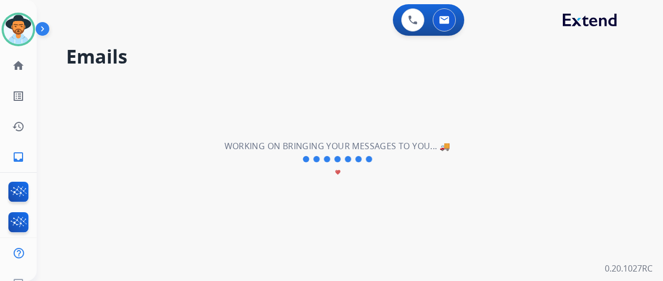
scroll to position [0, 0]
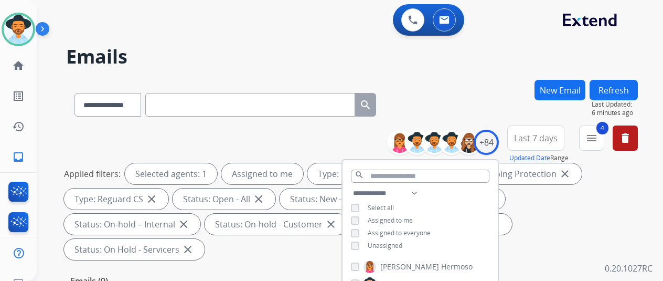
click at [499, 91] on div "**********" at bounding box center [352, 103] width 572 height 46
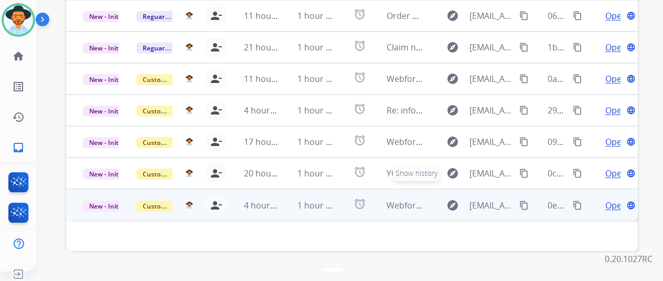
scroll to position [13, 0]
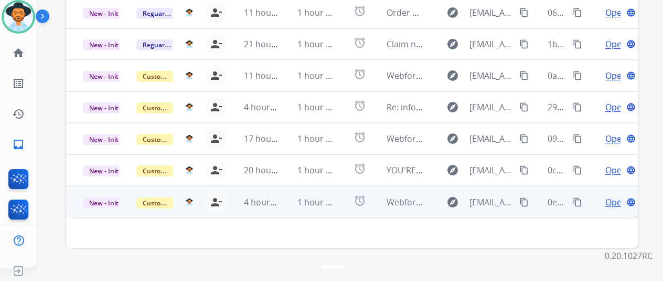
click at [610, 196] on span "Open" at bounding box center [616, 202] width 22 height 13
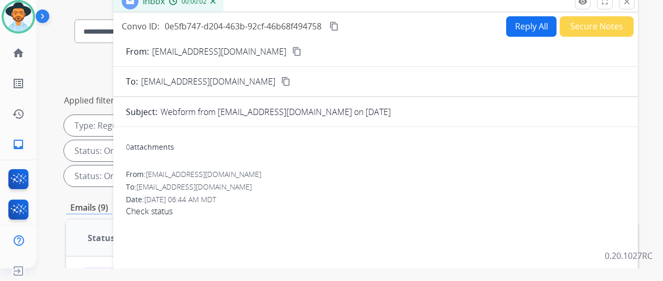
scroll to position [0, 0]
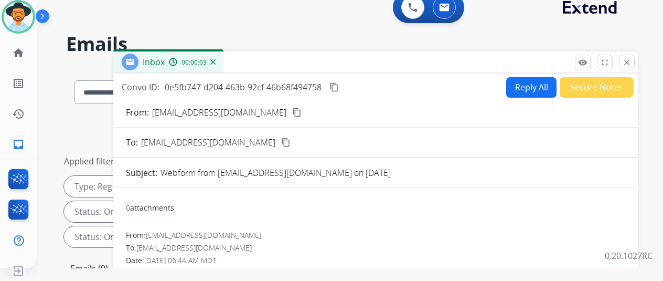
click at [292, 112] on mat-icon "content_copy" at bounding box center [296, 112] width 9 height 9
click at [531, 81] on button "Reply All" at bounding box center [531, 87] width 50 height 20
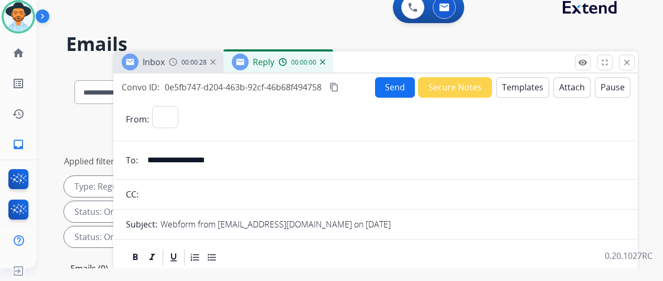
select select "**********"
click at [528, 88] on button "Templates" at bounding box center [522, 87] width 53 height 20
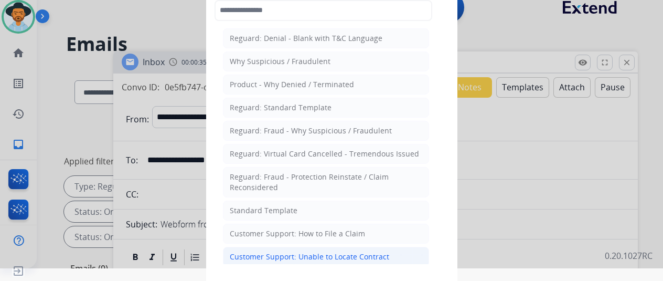
click at [269, 251] on div "Customer Support: Unable to Locate Contract" at bounding box center [309, 256] width 159 height 10
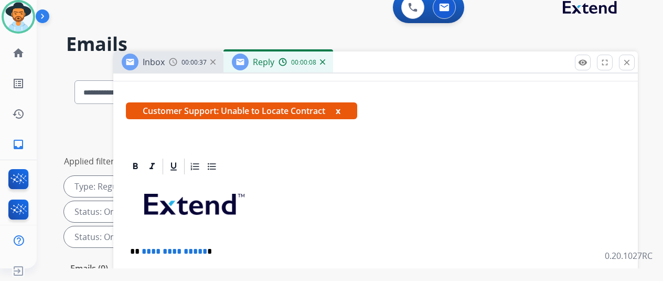
scroll to position [262, 0]
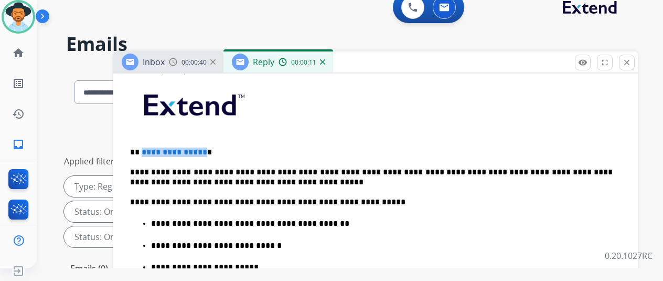
drag, startPoint x: 208, startPoint y: 144, endPoint x: 149, endPoint y: 143, distance: 58.8
click at [149, 148] on span "**********" at bounding box center [175, 152] width 66 height 8
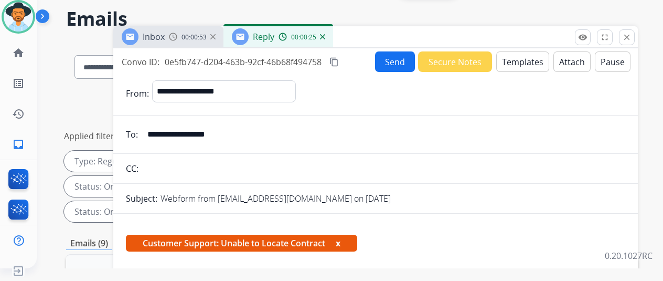
scroll to position [0, 0]
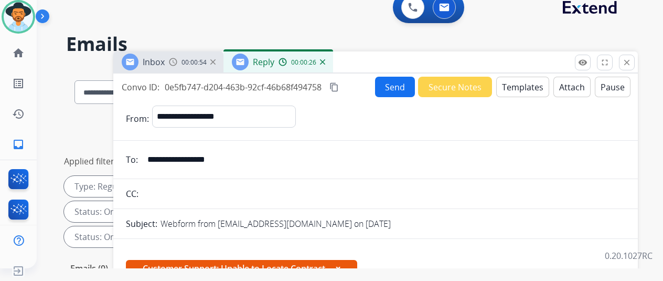
click at [398, 86] on button "Send" at bounding box center [395, 87] width 40 height 20
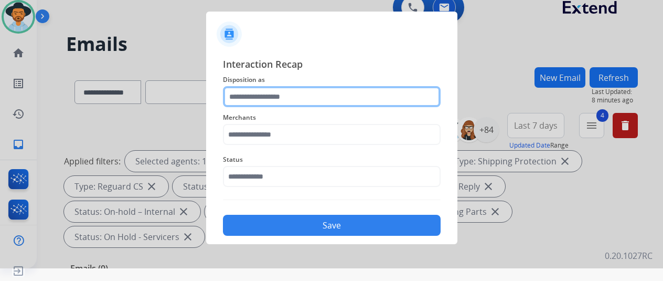
click at [238, 99] on input "text" at bounding box center [332, 96] width 218 height 21
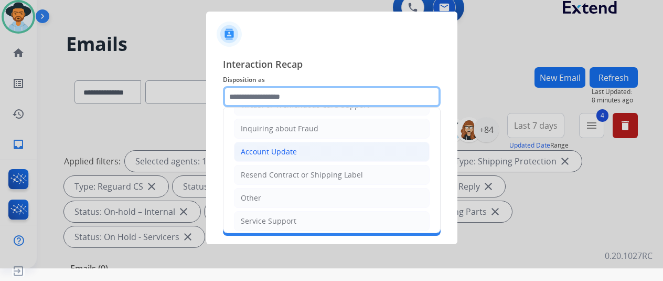
scroll to position [159, 0]
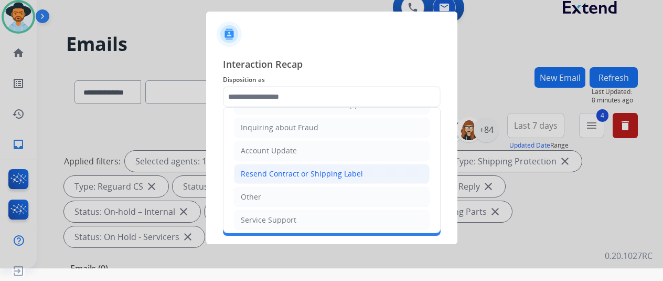
click at [280, 168] on div "Resend Contract or Shipping Label" at bounding box center [302, 173] width 122 height 10
type input "**********"
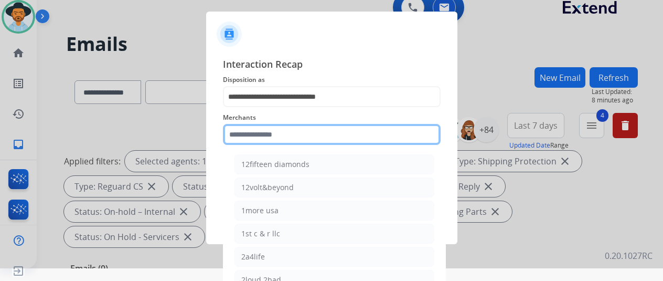
click at [251, 134] on input "text" at bounding box center [332, 134] width 218 height 21
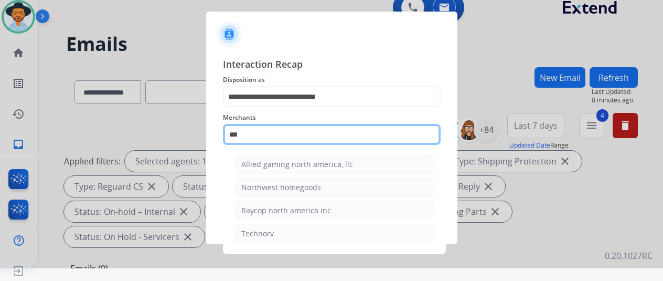
scroll to position [0, 0]
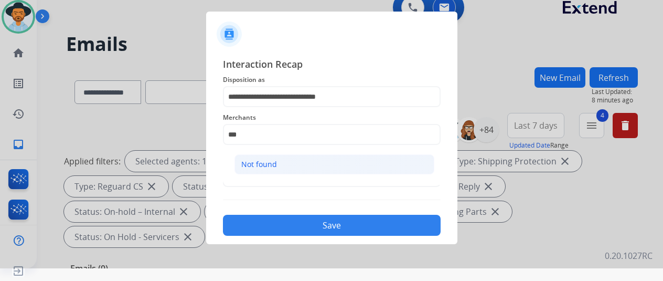
click at [265, 162] on div "Not found" at bounding box center [259, 164] width 36 height 10
type input "*********"
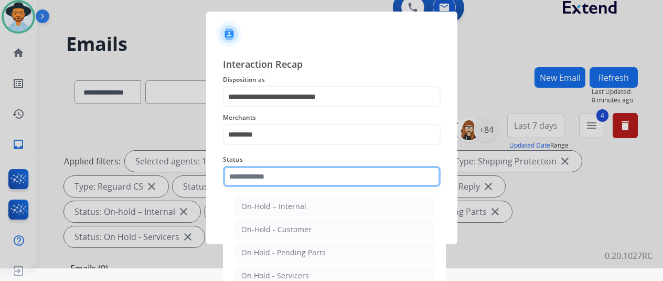
click at [254, 172] on input "text" at bounding box center [332, 176] width 218 height 21
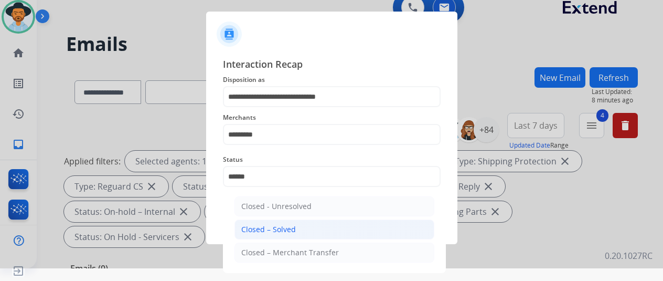
click at [264, 228] on div "Closed – Solved" at bounding box center [268, 229] width 55 height 10
type input "**********"
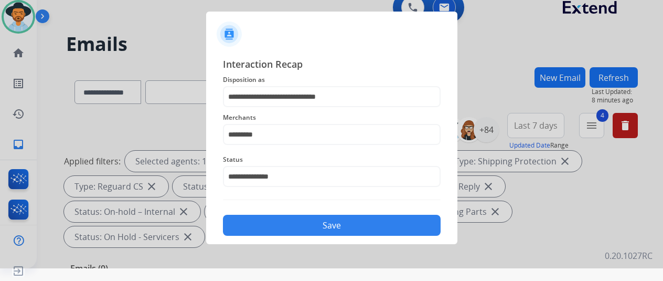
click at [304, 221] on button "Save" at bounding box center [332, 225] width 218 height 21
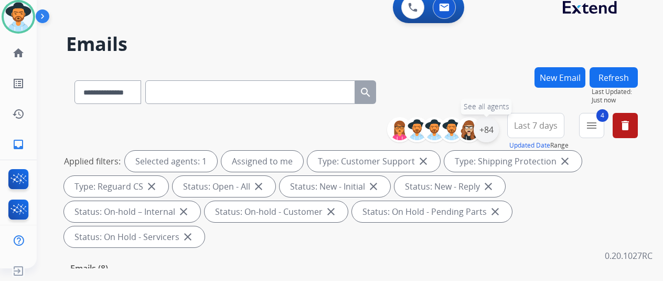
click at [496, 133] on div "+84" at bounding box center [486, 129] width 25 height 25
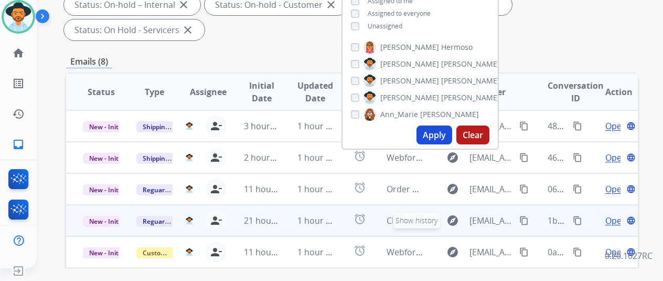
scroll to position [210, 0]
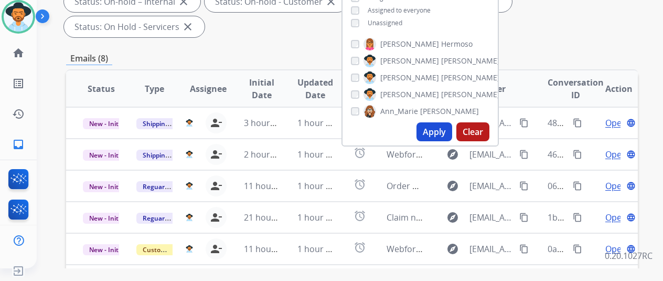
click at [433, 129] on button "Apply" at bounding box center [435, 131] width 36 height 19
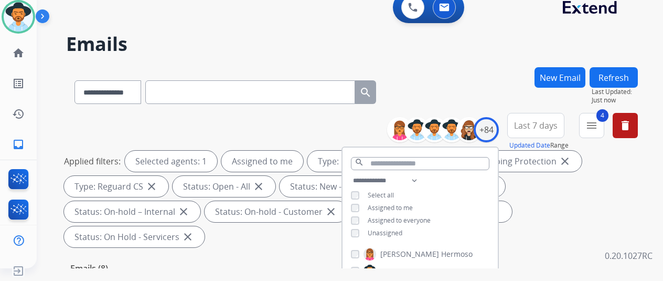
click at [465, 75] on div "**********" at bounding box center [352, 90] width 572 height 46
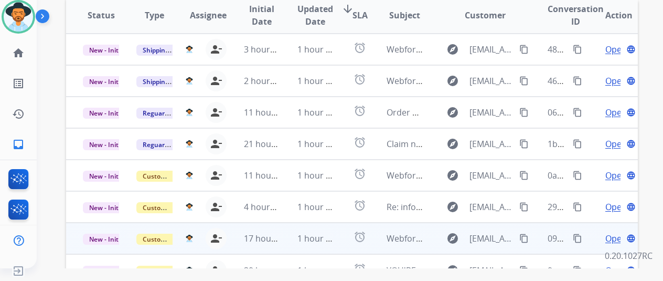
scroll to position [383, 0]
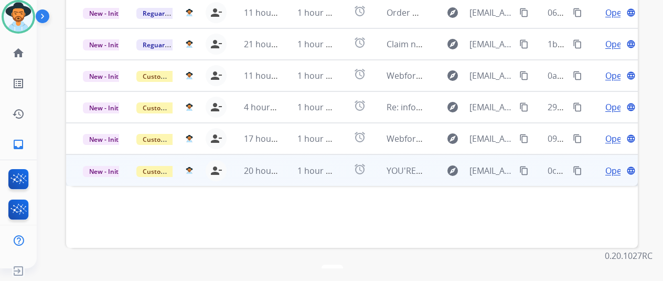
click at [614, 164] on span "Open" at bounding box center [616, 170] width 22 height 13
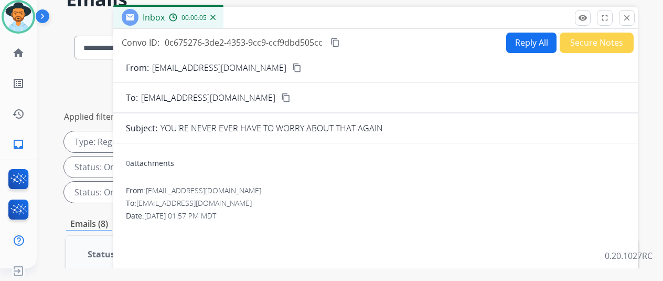
scroll to position [105, 0]
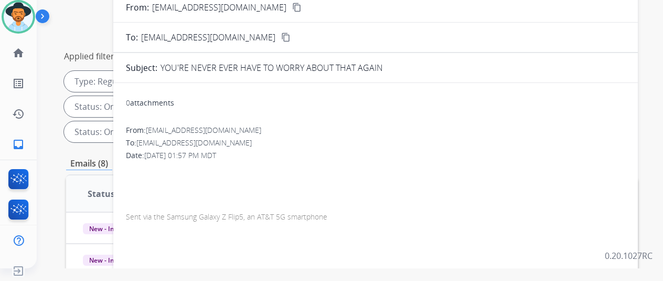
click at [292, 7] on mat-icon "content_copy" at bounding box center [296, 7] width 9 height 9
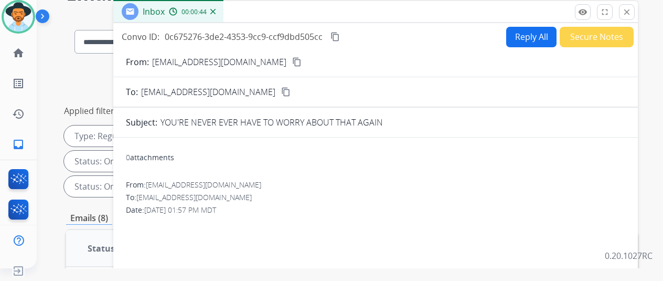
scroll to position [0, 0]
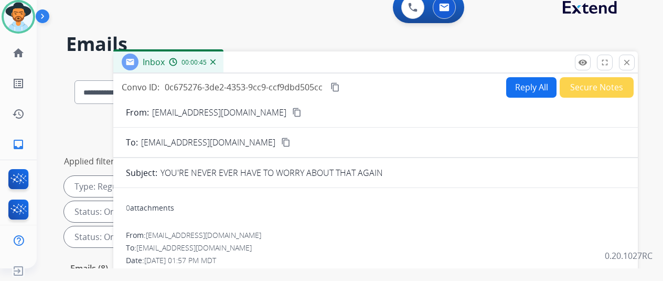
click at [521, 89] on button "Reply All" at bounding box center [531, 87] width 50 height 20
select select "**********"
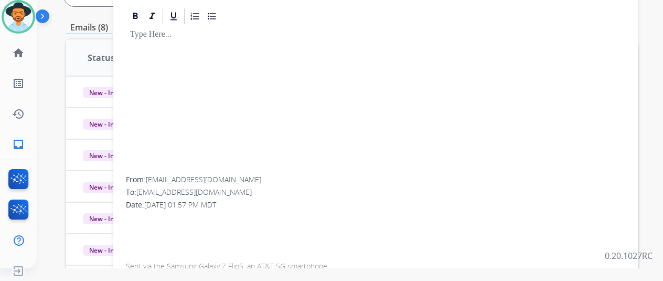
scroll to position [315, 0]
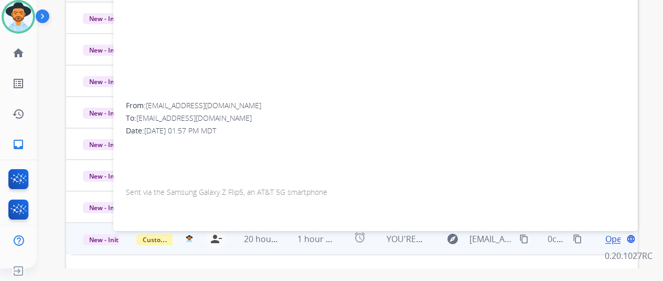
click at [256, 186] on div "Sent via the Samsung Galaxy Z Flip5, an AT&T 5G smartphone" at bounding box center [375, 191] width 499 height 11
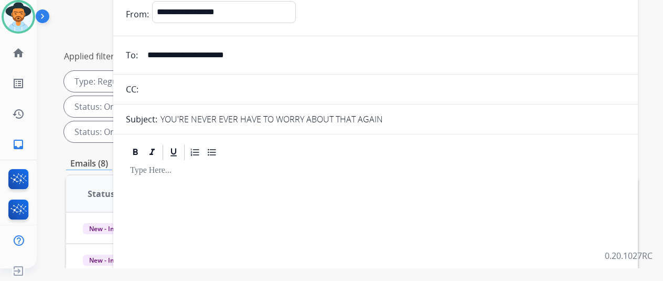
scroll to position [0, 0]
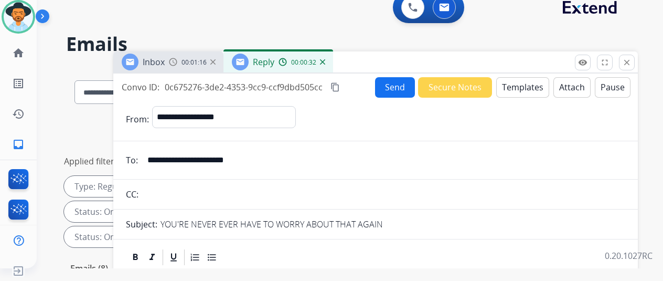
click at [325, 60] on img at bounding box center [322, 61] width 5 height 5
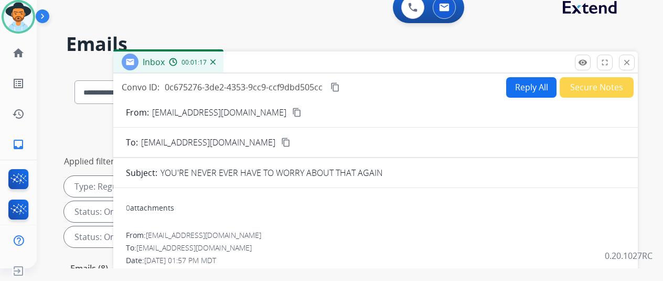
click at [224, 61] on div "Inbox 00:01:17" at bounding box center [168, 61] width 110 height 21
click at [216, 60] on img at bounding box center [212, 61] width 5 height 5
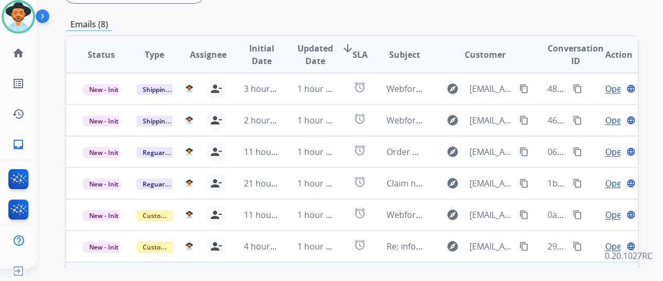
scroll to position [367, 0]
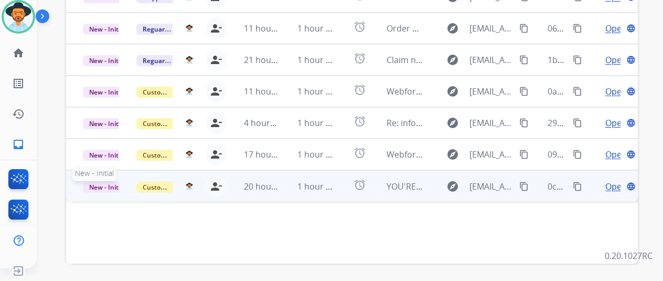
click at [101, 182] on span "New - Initial" at bounding box center [107, 187] width 49 height 11
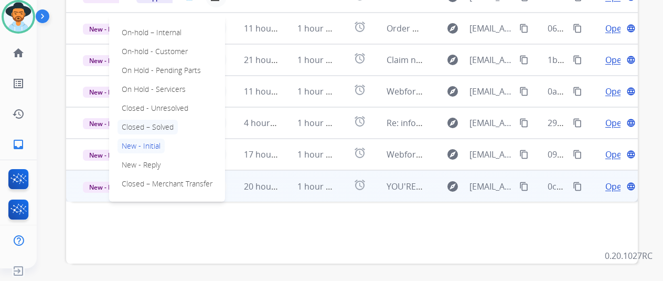
click at [152, 120] on p "Closed – Solved" at bounding box center [148, 127] width 60 height 15
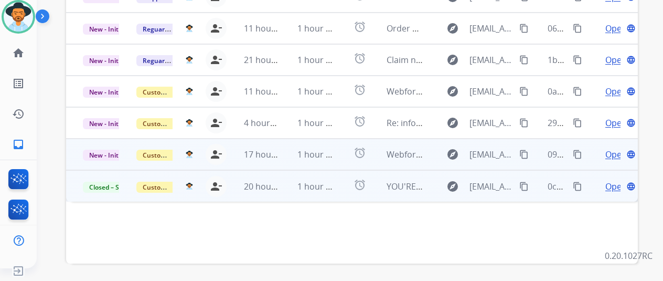
click at [611, 148] on span "Open" at bounding box center [616, 154] width 22 height 13
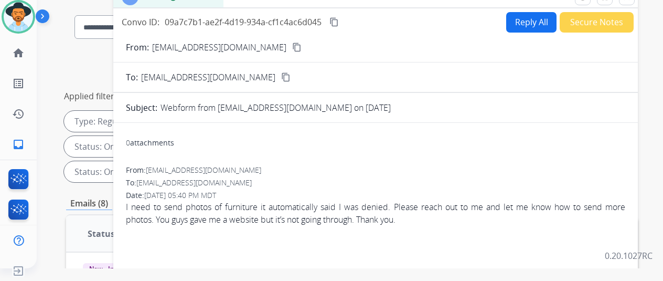
scroll to position [0, 0]
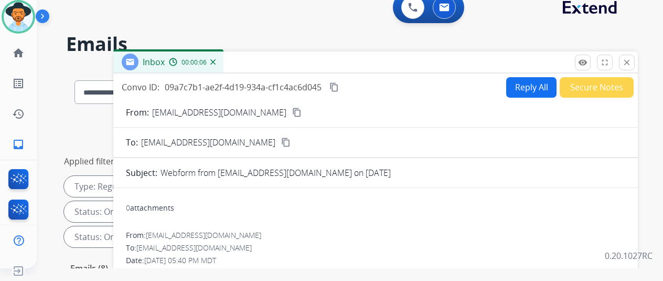
click at [292, 113] on mat-icon "content_copy" at bounding box center [296, 112] width 9 height 9
click at [528, 81] on button "Reply All" at bounding box center [531, 87] width 50 height 20
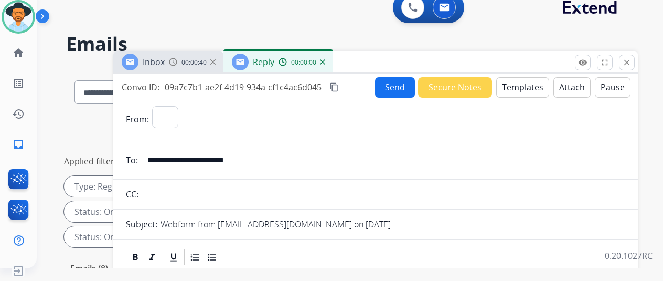
select select "**********"
click at [524, 81] on button "Templates" at bounding box center [522, 87] width 53 height 20
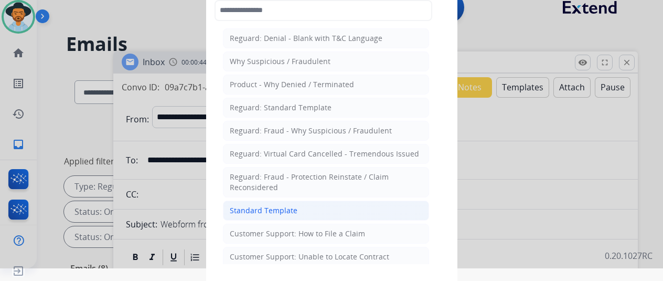
click at [256, 205] on div "Standard Template" at bounding box center [264, 210] width 68 height 10
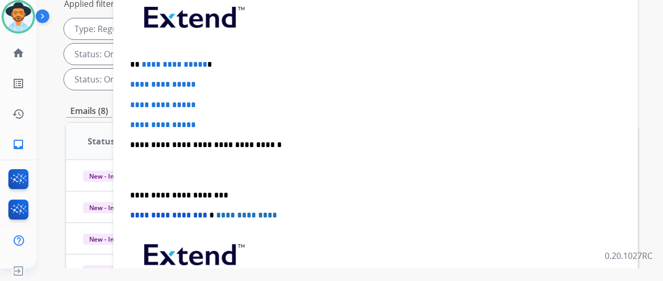
scroll to position [136, 0]
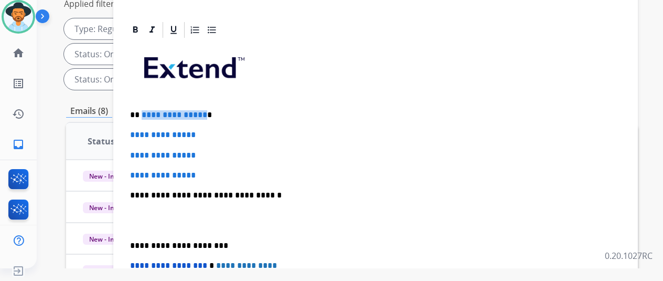
drag, startPoint x: 208, startPoint y: 113, endPoint x: 150, endPoint y: 112, distance: 58.8
click at [150, 112] on span "**********" at bounding box center [175, 115] width 66 height 8
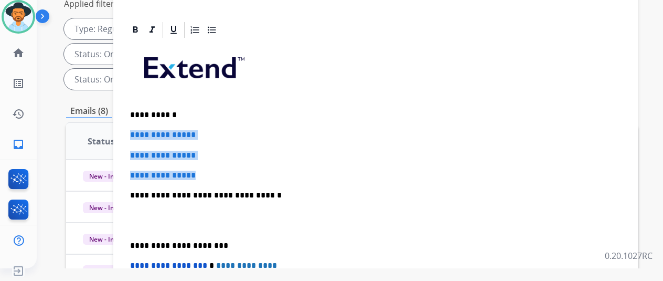
drag, startPoint x: 218, startPoint y: 177, endPoint x: 130, endPoint y: 136, distance: 97.0
click at [130, 136] on div "**********" at bounding box center [375, 243] width 525 height 447
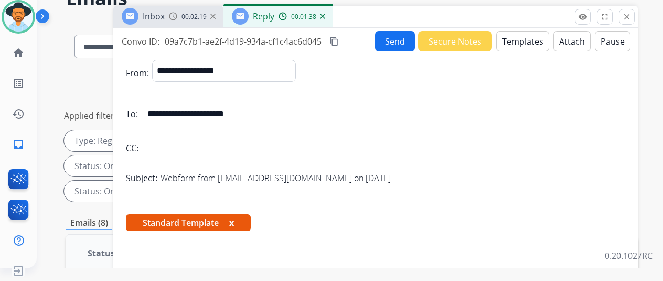
scroll to position [0, 0]
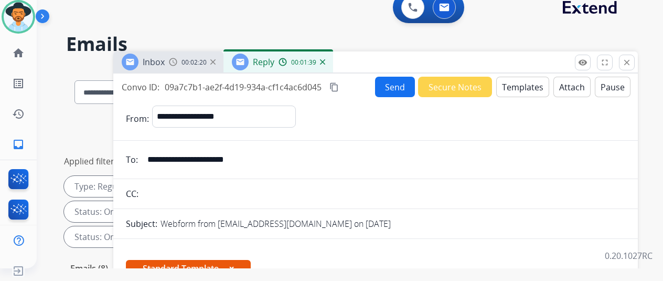
click at [401, 85] on button "Send" at bounding box center [395, 87] width 40 height 20
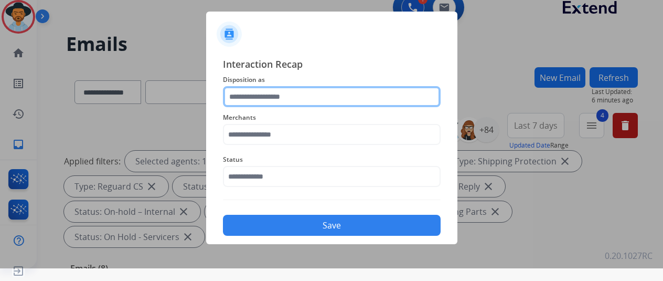
click at [255, 94] on input "text" at bounding box center [332, 96] width 218 height 21
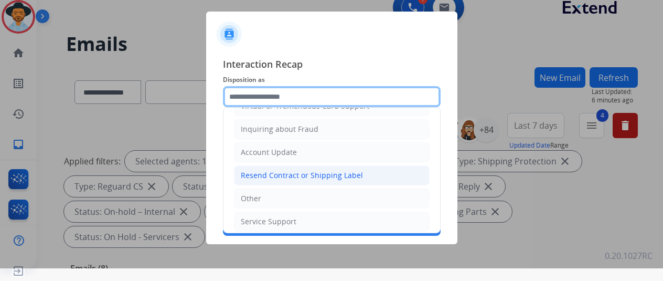
scroll to position [159, 0]
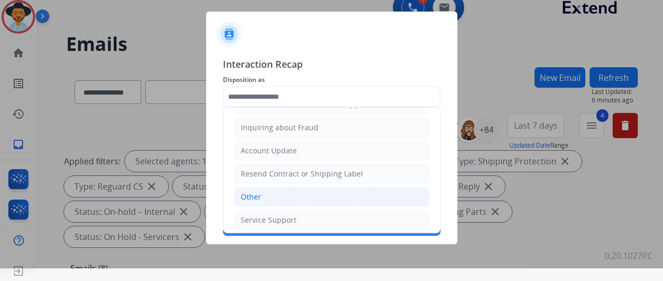
click at [251, 193] on div "Other" at bounding box center [251, 197] width 20 height 10
type input "*****"
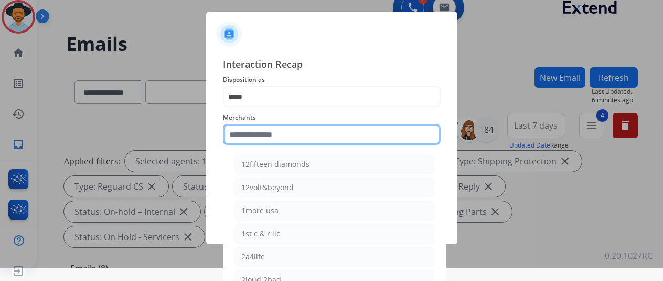
click at [248, 135] on input "text" at bounding box center [332, 134] width 218 height 21
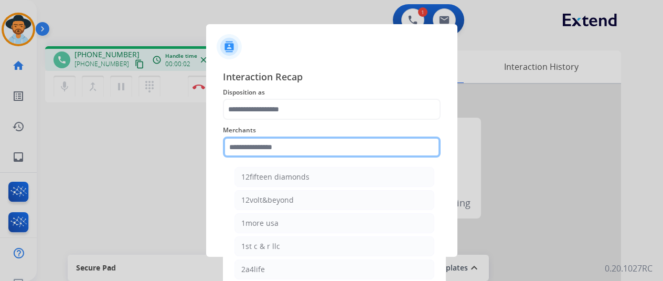
click at [244, 145] on input "text" at bounding box center [332, 146] width 218 height 21
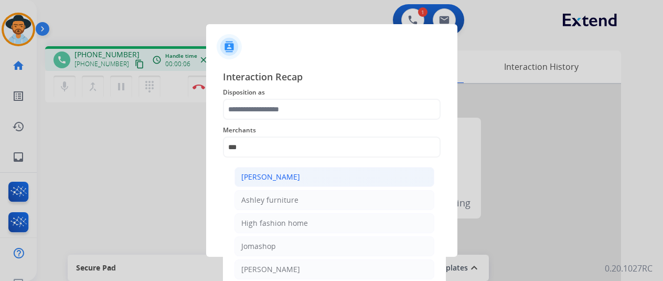
click at [250, 172] on div "[PERSON_NAME]" at bounding box center [270, 177] width 59 height 10
type input "**********"
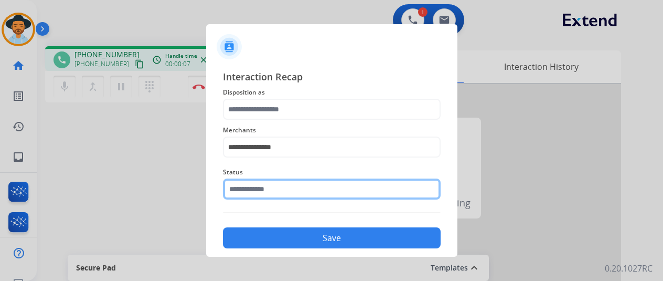
click at [269, 191] on input "text" at bounding box center [332, 188] width 218 height 21
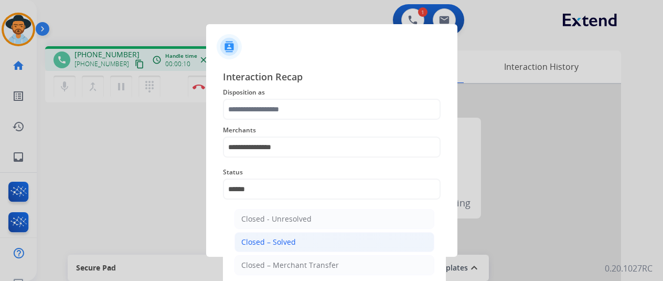
click at [273, 241] on div "Closed – Solved" at bounding box center [268, 242] width 55 height 10
type input "**********"
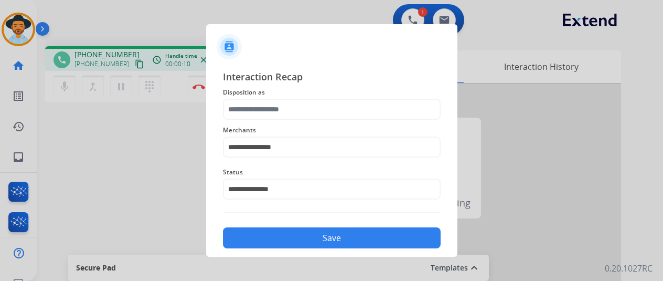
click at [275, 241] on button "Save" at bounding box center [332, 237] width 218 height 21
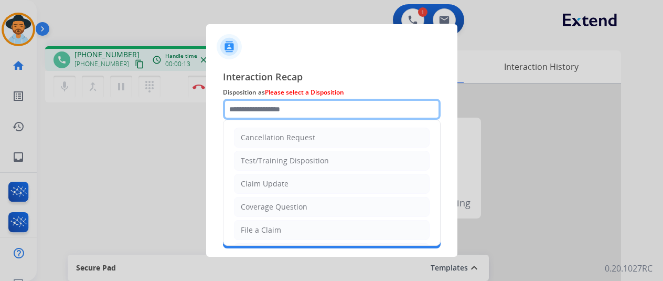
click at [270, 109] on input "text" at bounding box center [332, 109] width 218 height 21
click at [269, 115] on input "text" at bounding box center [332, 109] width 218 height 21
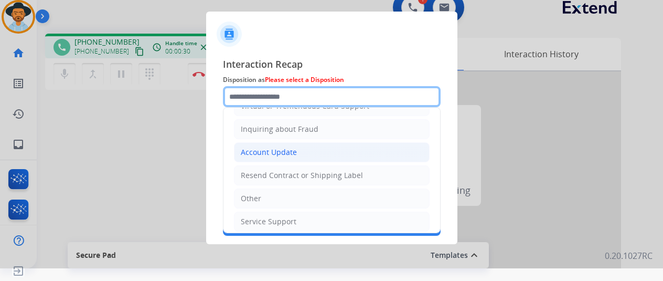
scroll to position [159, 0]
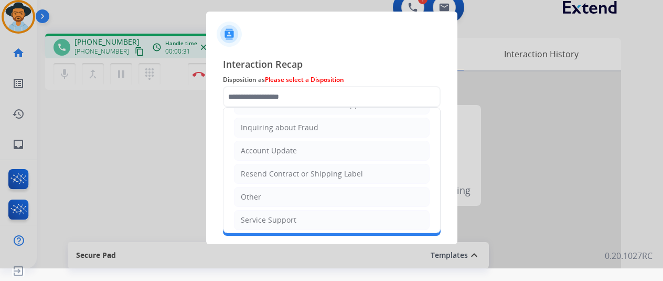
click at [256, 192] on div "Other" at bounding box center [251, 197] width 20 height 10
type input "*****"
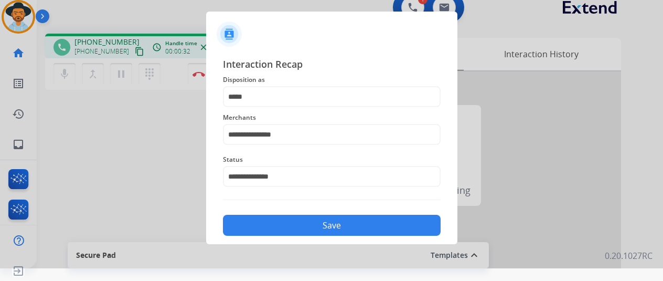
click at [318, 221] on button "Save" at bounding box center [332, 225] width 218 height 21
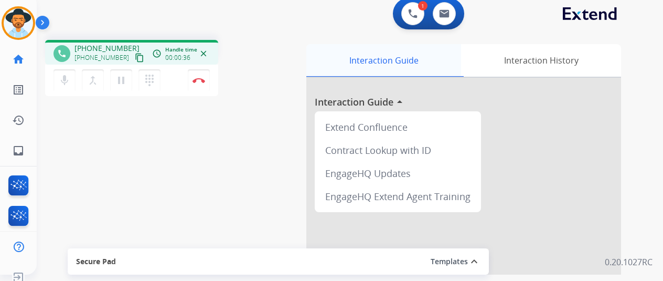
scroll to position [0, 0]
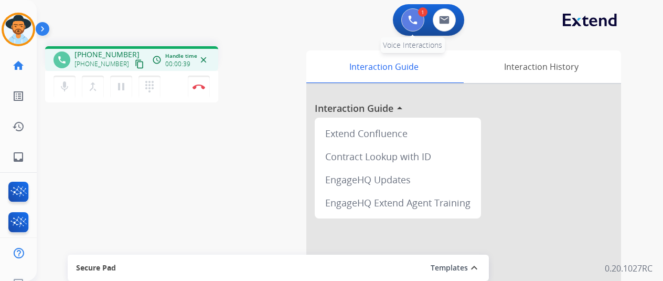
click at [418, 18] on img at bounding box center [412, 19] width 9 height 9
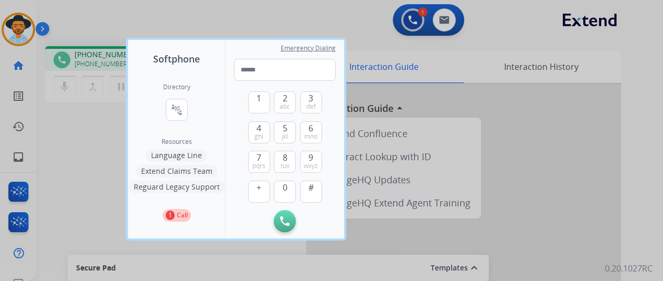
click at [186, 155] on button "Language Line" at bounding box center [176, 155] width 61 height 13
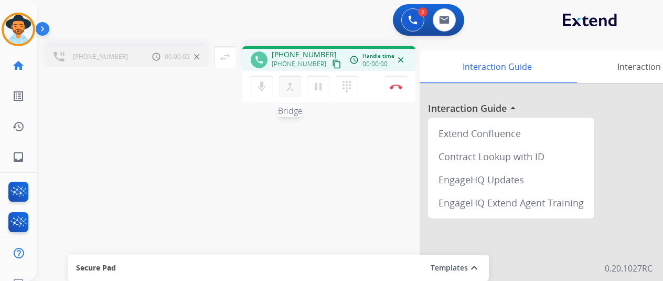
click at [289, 88] on mat-icon "merge_type" at bounding box center [290, 86] width 13 height 13
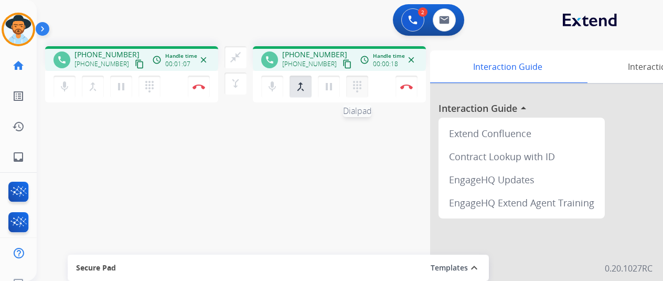
click at [156, 87] on mat-icon "dialpad" at bounding box center [149, 86] width 13 height 13
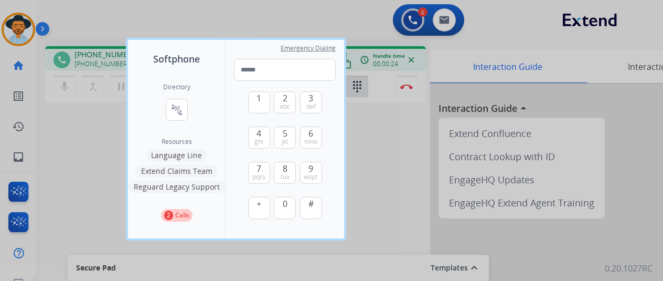
click at [367, 162] on div at bounding box center [331, 140] width 663 height 281
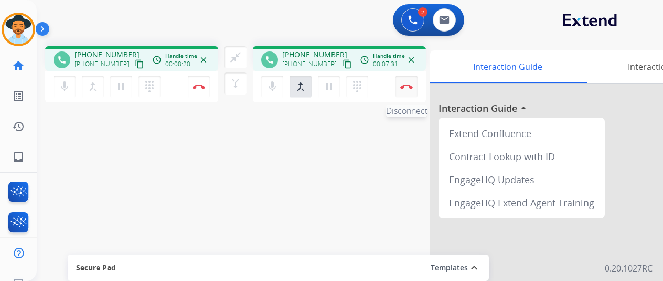
click at [210, 83] on button "Disconnect" at bounding box center [199, 87] width 22 height 22
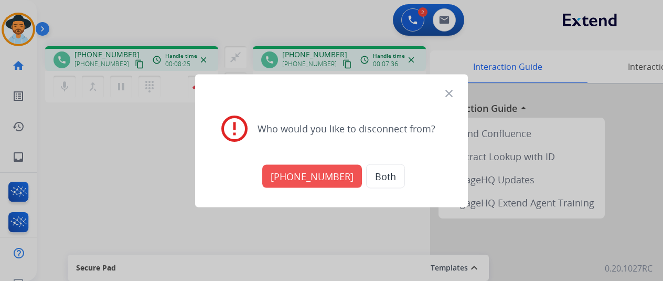
click at [376, 174] on button "Both" at bounding box center [385, 176] width 39 height 24
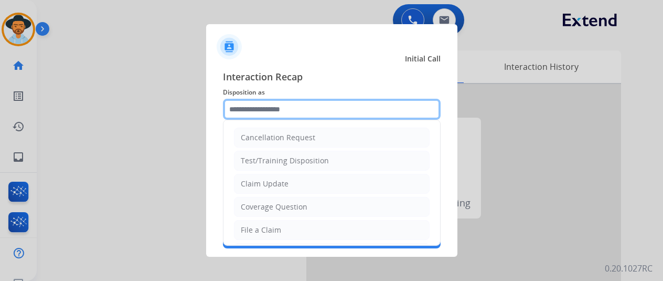
click at [267, 116] on input "text" at bounding box center [332, 109] width 218 height 21
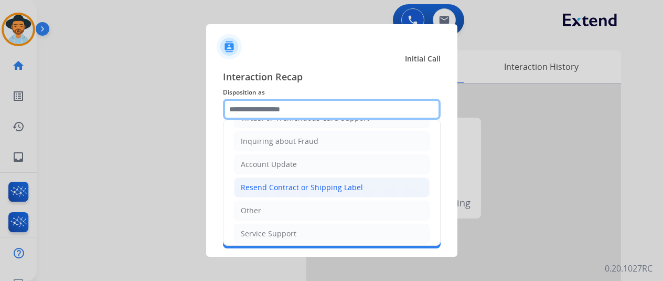
scroll to position [159, 0]
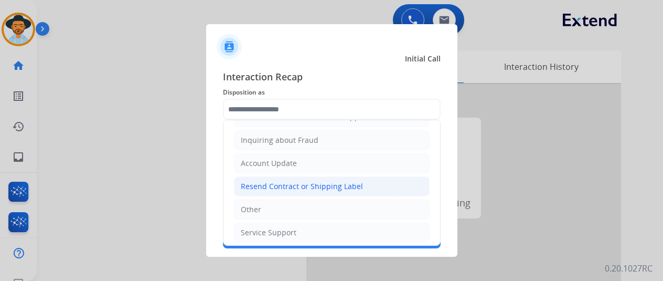
click at [269, 181] on div "Resend Contract or Shipping Label" at bounding box center [302, 186] width 122 height 10
type input "**********"
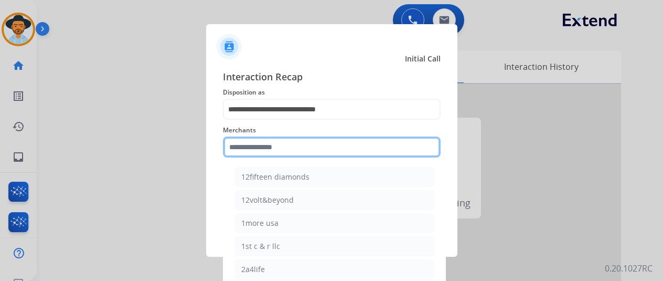
click at [265, 142] on input "text" at bounding box center [332, 146] width 218 height 21
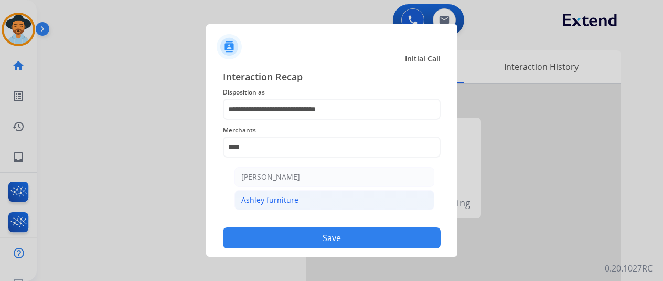
click at [269, 201] on div "Ashley furniture" at bounding box center [269, 200] width 57 height 10
type input "**********"
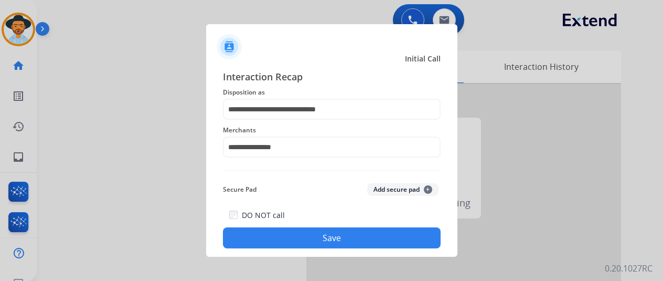
click at [316, 236] on button "Save" at bounding box center [332, 237] width 218 height 21
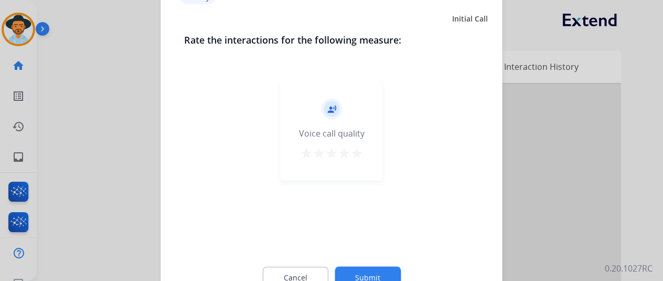
click at [369, 269] on button "Submit" at bounding box center [368, 277] width 66 height 22
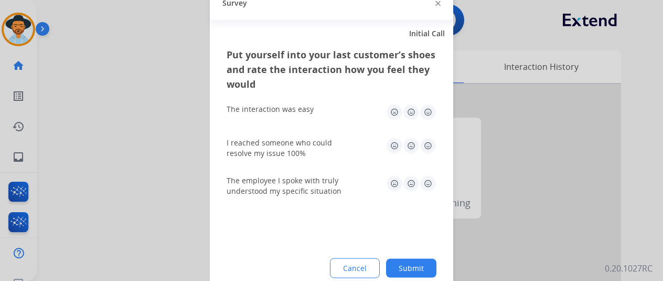
click at [408, 270] on button "Submit" at bounding box center [411, 267] width 50 height 19
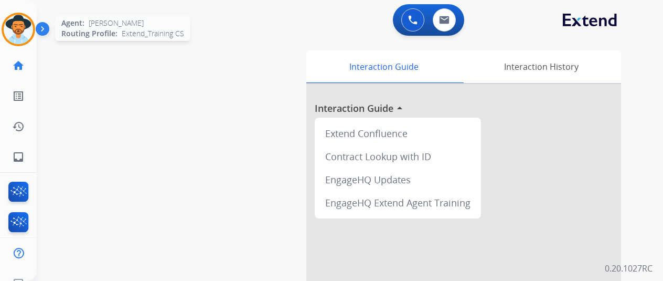
click at [14, 27] on img at bounding box center [18, 29] width 29 height 29
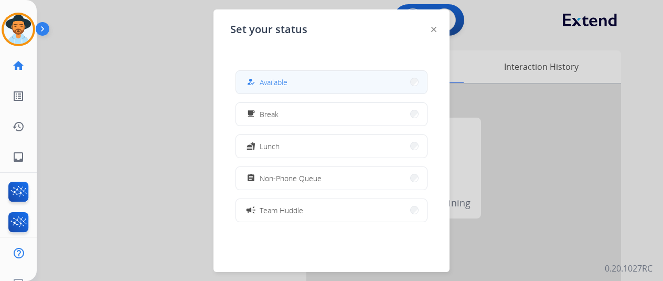
click at [259, 80] on div "how_to_reg" at bounding box center [251, 82] width 15 height 13
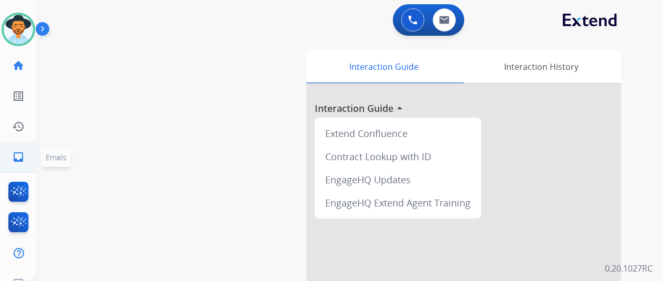
click at [18, 157] on mat-icon "inbox" at bounding box center [18, 157] width 13 height 13
select select "**********"
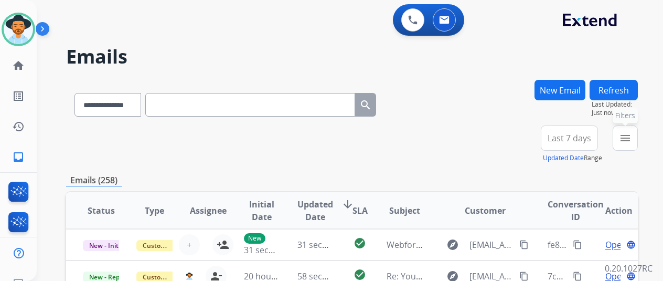
click at [632, 141] on mat-icon "menu" at bounding box center [625, 138] width 13 height 13
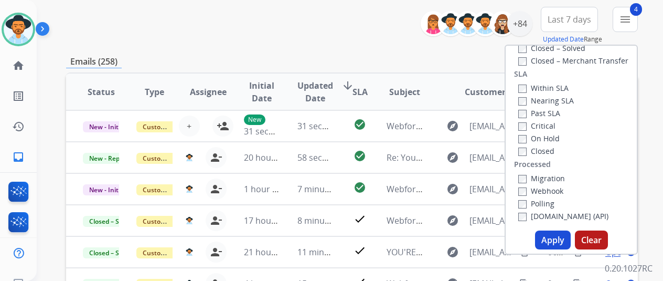
scroll to position [210, 0]
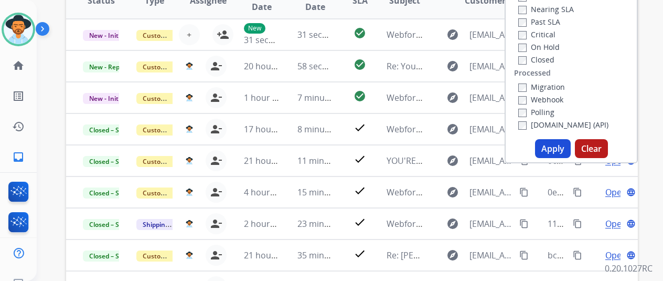
click at [556, 151] on button "Apply" at bounding box center [553, 148] width 36 height 19
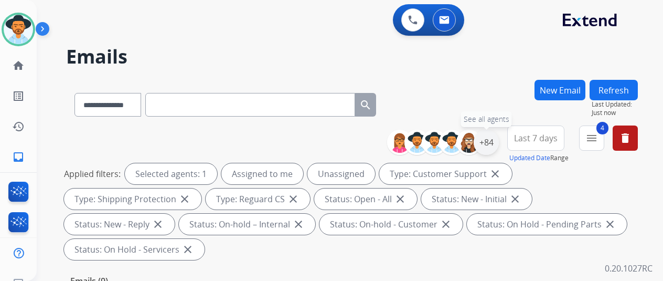
click at [491, 138] on div "+84" at bounding box center [486, 142] width 25 height 25
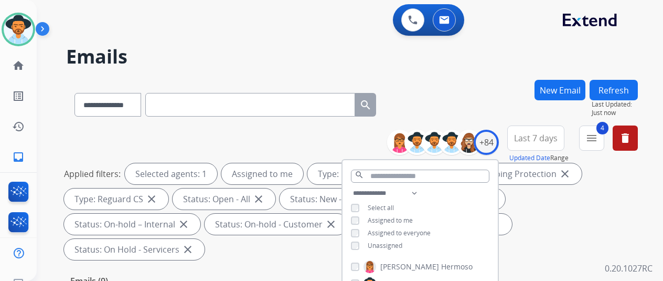
click at [496, 94] on div "**********" at bounding box center [352, 103] width 572 height 46
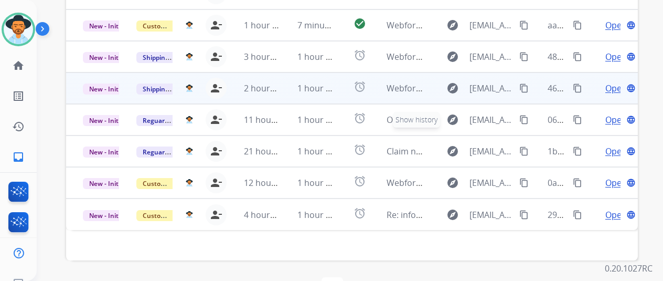
scroll to position [278, 0]
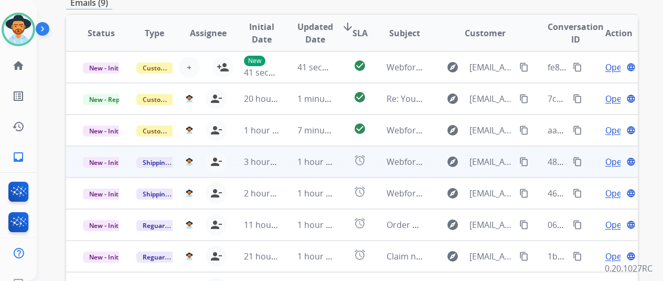
click at [612, 155] on span "Open" at bounding box center [616, 161] width 22 height 13
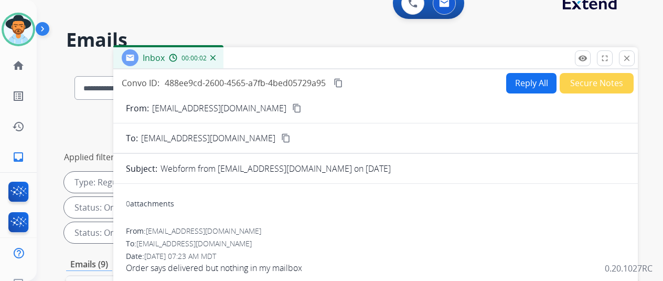
scroll to position [16, 0]
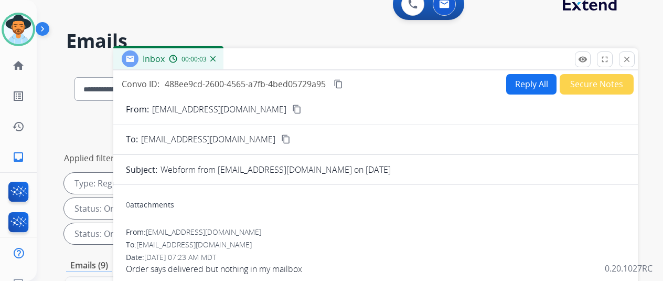
click at [292, 107] on mat-icon "content_copy" at bounding box center [296, 108] width 9 height 9
click at [522, 80] on button "Reply All" at bounding box center [531, 84] width 50 height 20
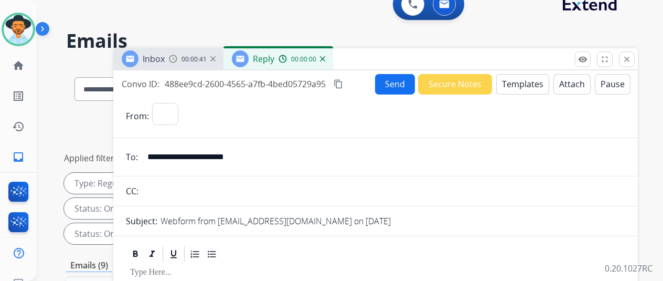
select select "**********"
click at [525, 81] on button "Templates" at bounding box center [522, 84] width 53 height 20
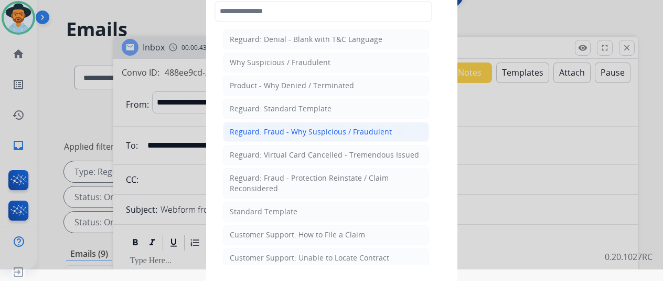
scroll to position [17, 0]
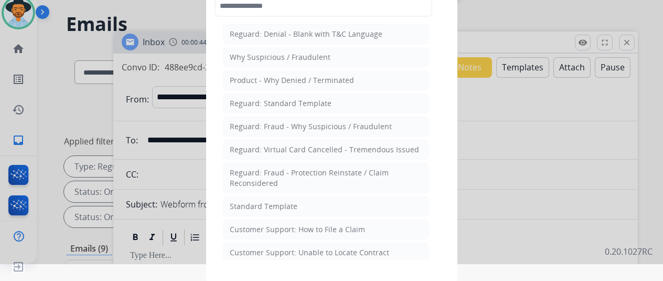
drag, startPoint x: 248, startPoint y: 200, endPoint x: 229, endPoint y: 160, distance: 44.1
click at [248, 201] on div "Standard Template" at bounding box center [264, 206] width 68 height 10
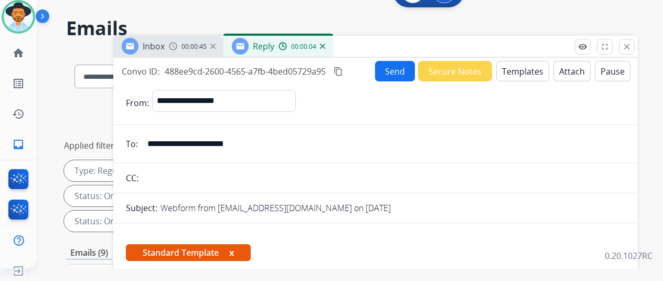
scroll to position [210, 0]
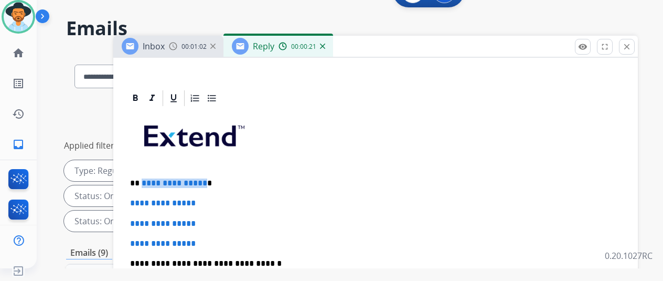
drag, startPoint x: 210, startPoint y: 181, endPoint x: 154, endPoint y: 180, distance: 56.1
click at [150, 180] on p "**********" at bounding box center [371, 182] width 483 height 9
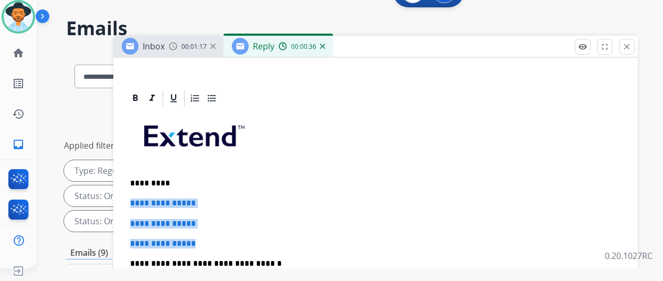
drag, startPoint x: 217, startPoint y: 244, endPoint x: 139, endPoint y: 200, distance: 89.5
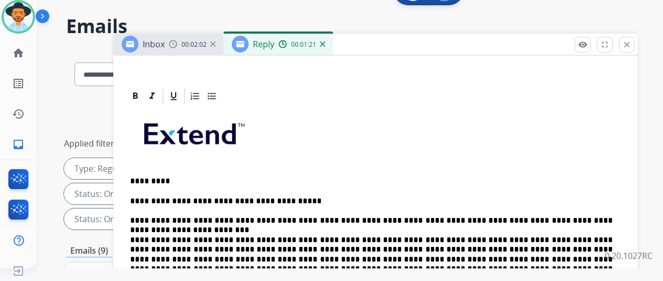
scroll to position [16, 0]
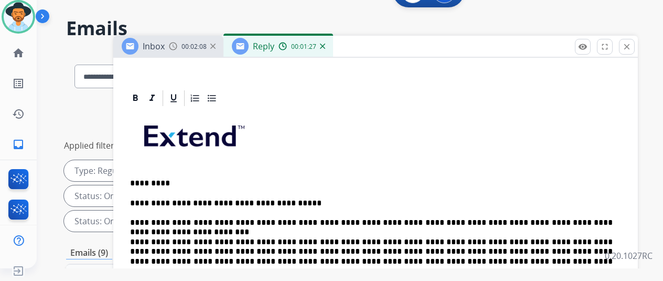
click at [438, 239] on p "**********" at bounding box center [371, 236] width 483 height 77
click at [579, 237] on p "**********" at bounding box center [371, 236] width 483 height 77
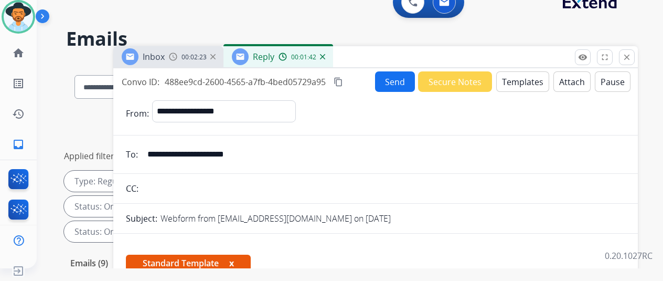
scroll to position [0, 0]
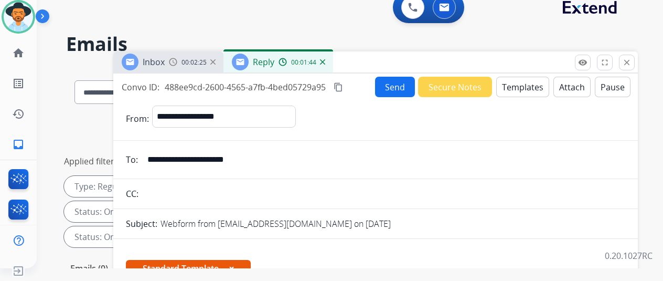
click at [396, 82] on button "Send" at bounding box center [395, 87] width 40 height 20
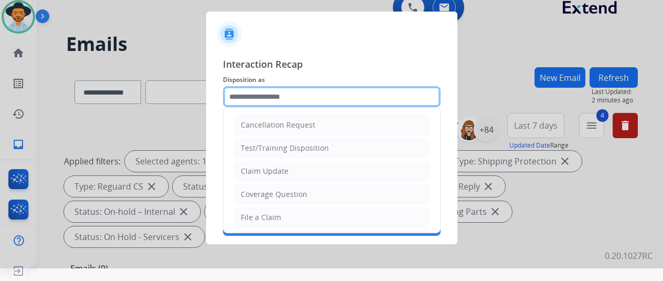
click at [236, 98] on input "text" at bounding box center [332, 96] width 218 height 21
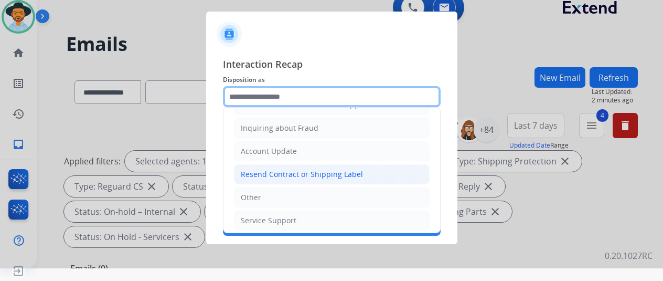
scroll to position [159, 0]
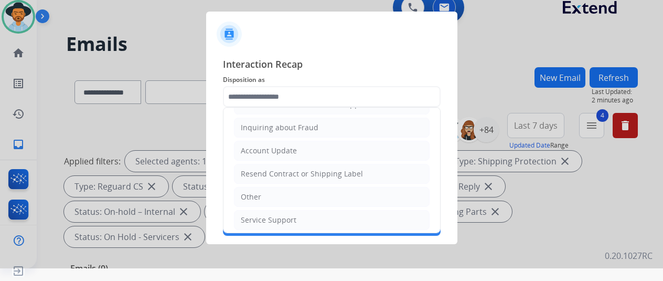
drag, startPoint x: 253, startPoint y: 195, endPoint x: 389, endPoint y: 48, distance: 200.9
click at [256, 192] on div "Other" at bounding box center [251, 197] width 20 height 10
type input "*****"
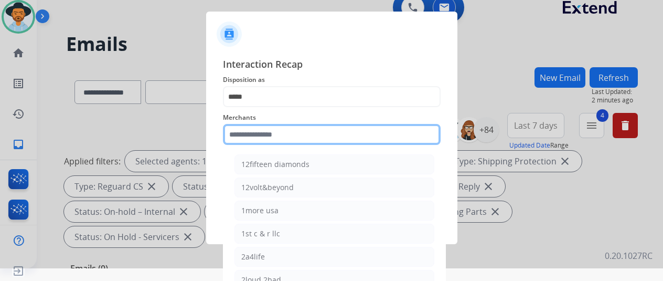
click at [250, 135] on input "text" at bounding box center [332, 134] width 218 height 21
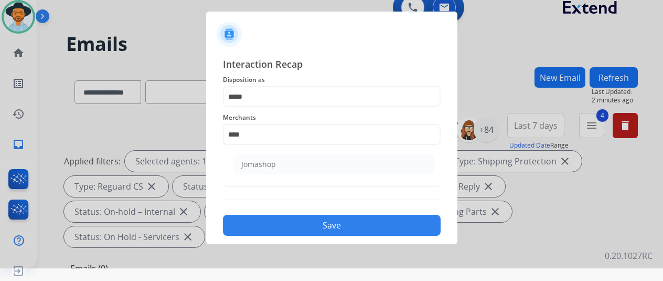
drag, startPoint x: 247, startPoint y: 162, endPoint x: 253, endPoint y: 158, distance: 7.7
click at [247, 161] on div "Jomashop" at bounding box center [258, 164] width 35 height 10
type input "********"
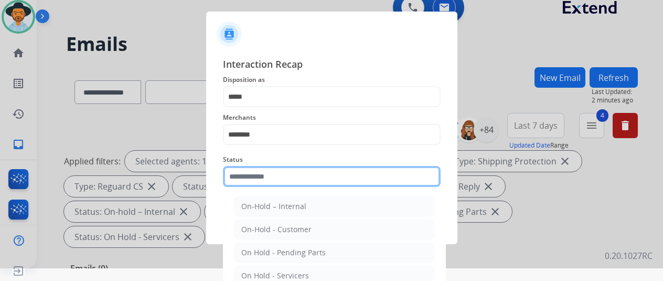
click at [261, 177] on input "text" at bounding box center [332, 176] width 218 height 21
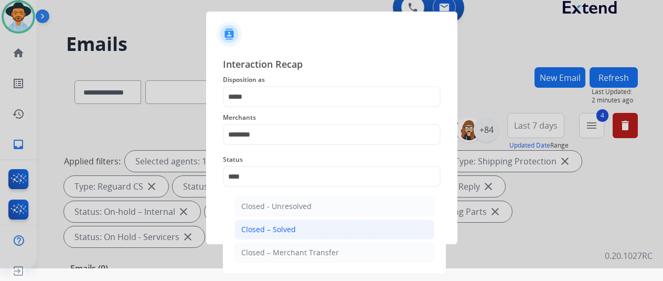
click at [267, 221] on li "Closed – Solved" at bounding box center [335, 229] width 200 height 20
type input "**********"
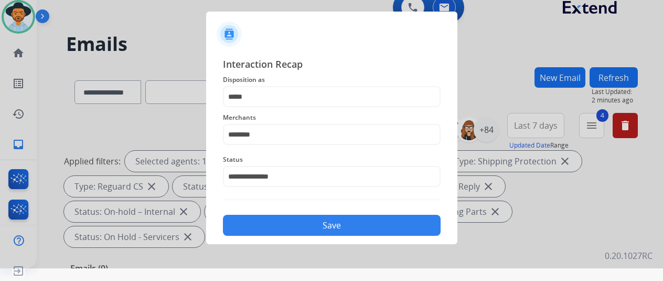
click at [326, 215] on div "Save" at bounding box center [332, 221] width 218 height 27
click at [315, 227] on button "Save" at bounding box center [332, 225] width 218 height 21
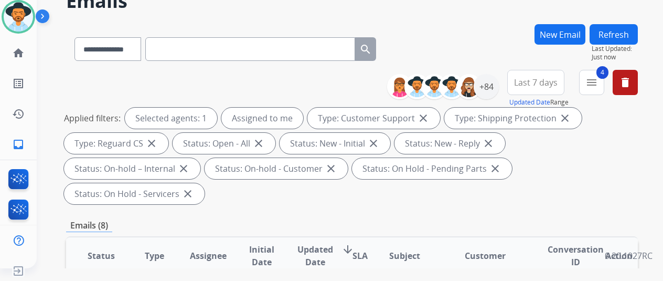
scroll to position [0, 0]
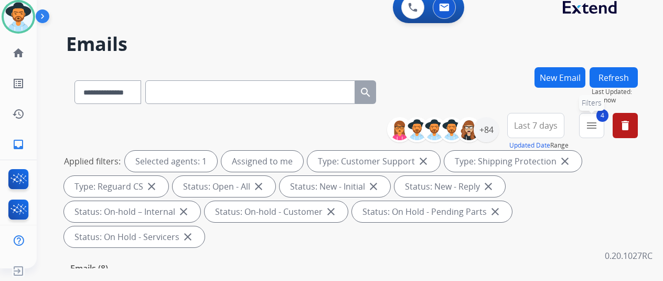
click at [598, 120] on mat-icon "menu" at bounding box center [592, 125] width 13 height 13
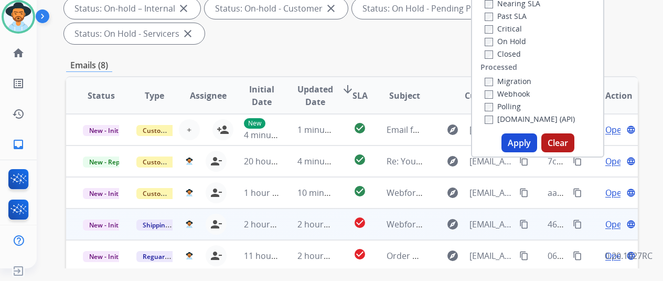
scroll to position [210, 0]
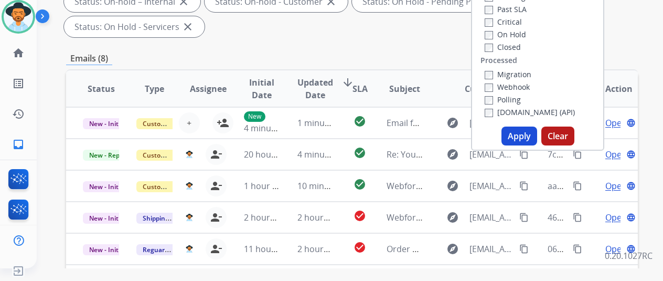
click at [526, 135] on button "Apply" at bounding box center [520, 135] width 36 height 19
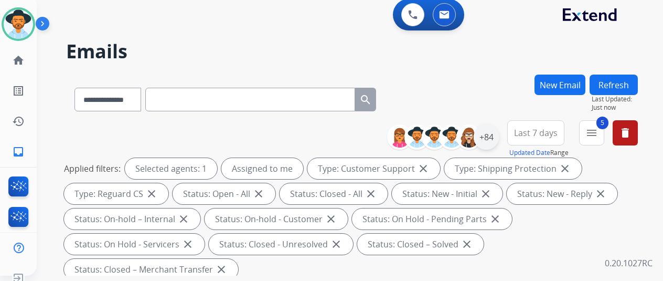
scroll to position [0, 0]
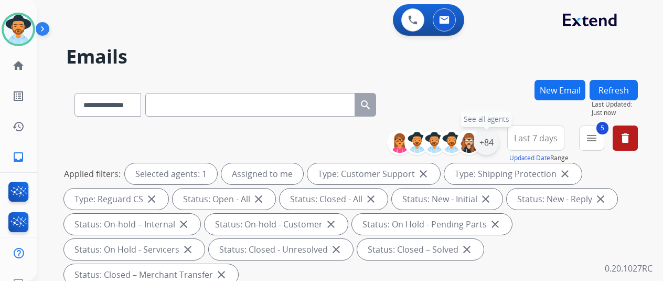
click at [499, 145] on div "+84" at bounding box center [486, 142] width 25 height 25
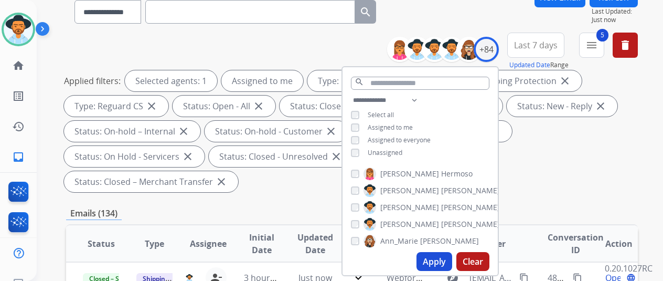
scroll to position [210, 0]
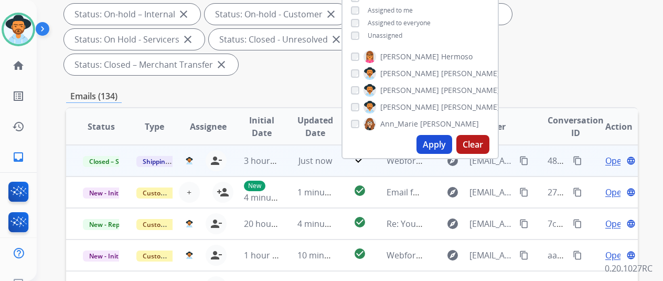
click at [576, 157] on mat-icon "content_copy" at bounding box center [577, 160] width 9 height 9
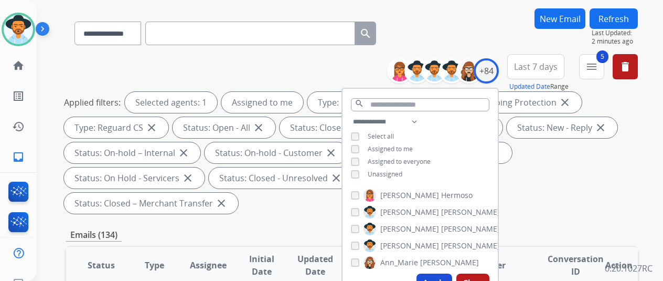
scroll to position [0, 0]
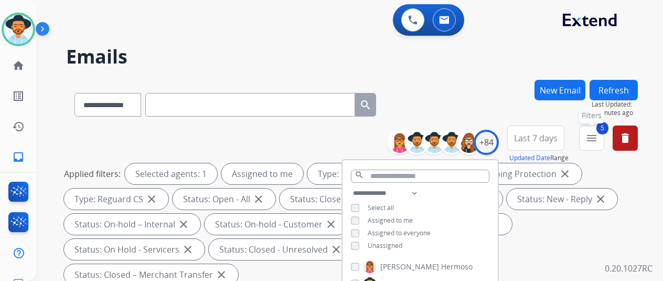
click at [598, 133] on mat-icon "menu" at bounding box center [592, 138] width 13 height 13
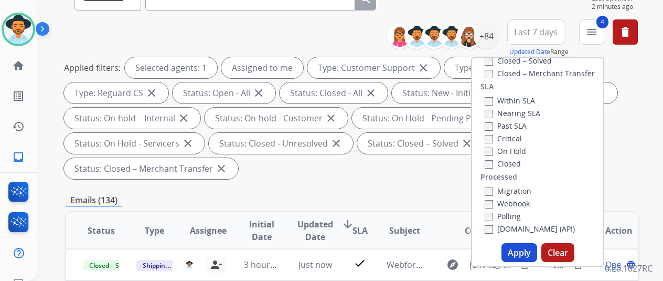
scroll to position [210, 0]
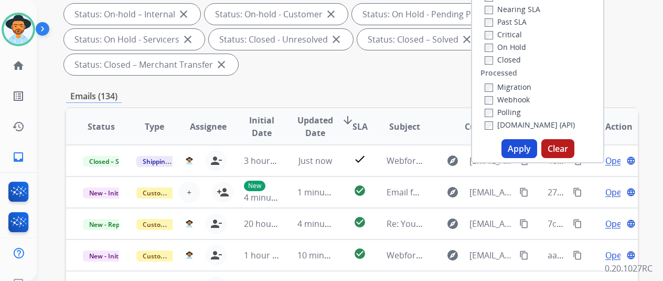
click at [526, 152] on button "Apply" at bounding box center [520, 148] width 36 height 19
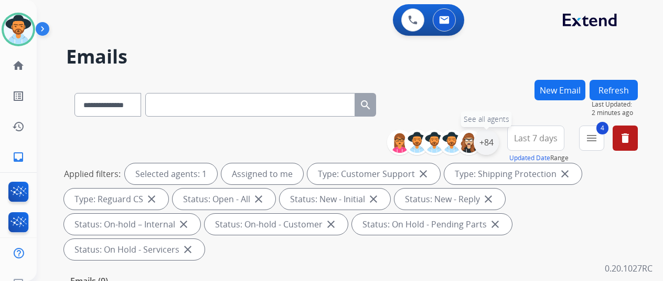
click at [494, 139] on div "+84" at bounding box center [486, 142] width 25 height 25
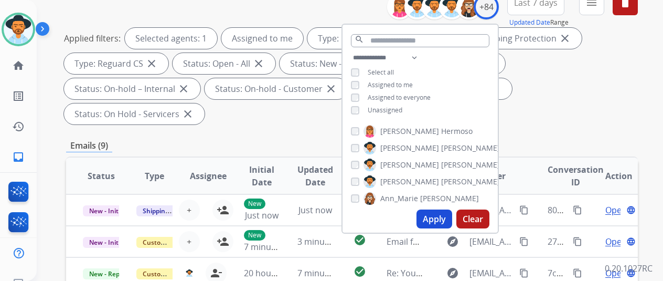
scroll to position [157, 0]
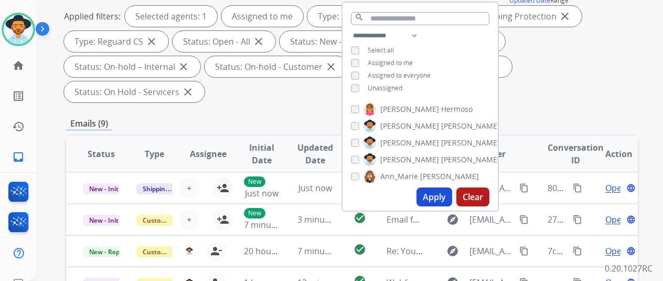
drag, startPoint x: 440, startPoint y: 193, endPoint x: 444, endPoint y: 188, distance: 6.3
click at [440, 193] on button "Apply" at bounding box center [435, 196] width 36 height 19
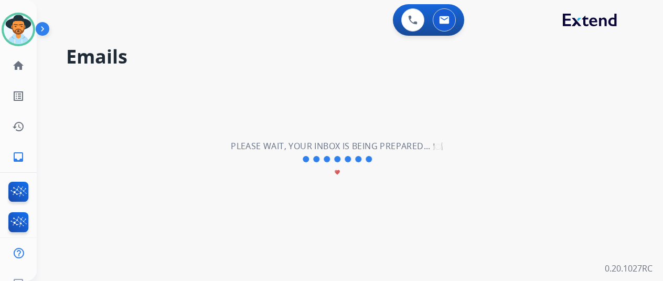
scroll to position [0, 0]
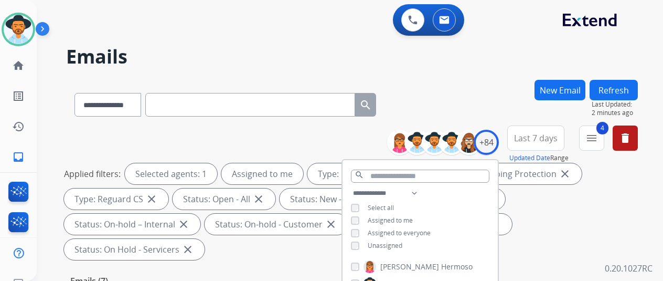
click at [487, 72] on div "**********" at bounding box center [337, 178] width 601 height 281
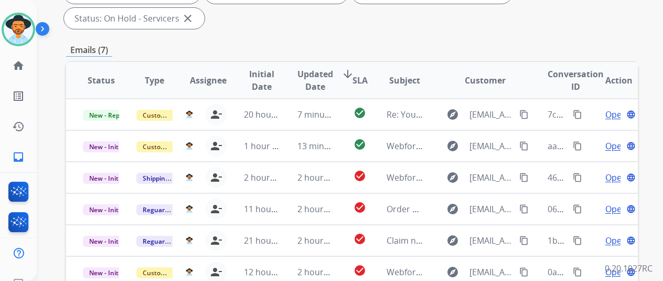
scroll to position [367, 0]
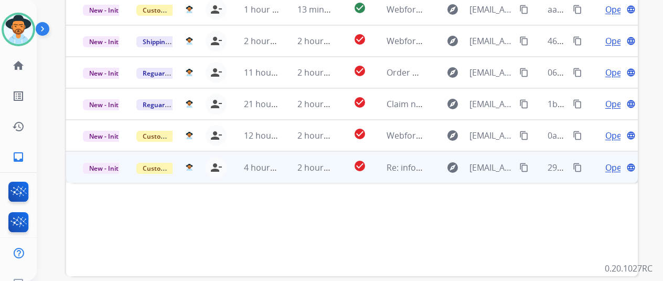
click at [611, 161] on span "Open" at bounding box center [616, 167] width 22 height 13
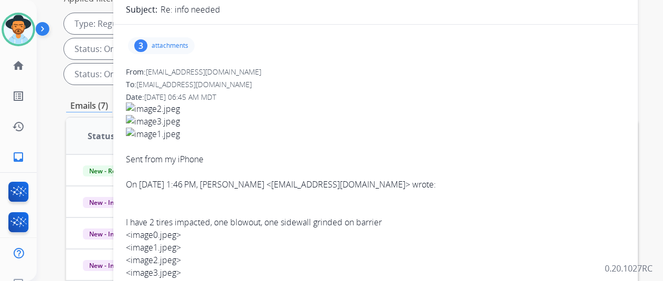
scroll to position [52, 0]
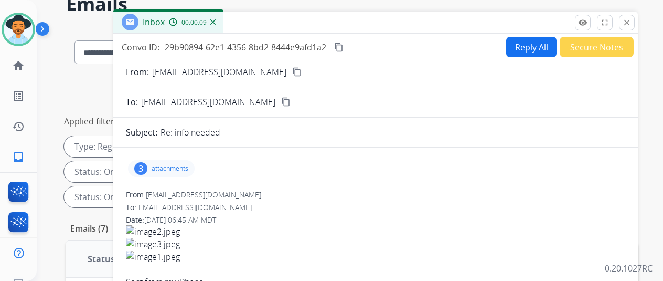
click at [292, 72] on mat-icon "content_copy" at bounding box center [296, 71] width 9 height 9
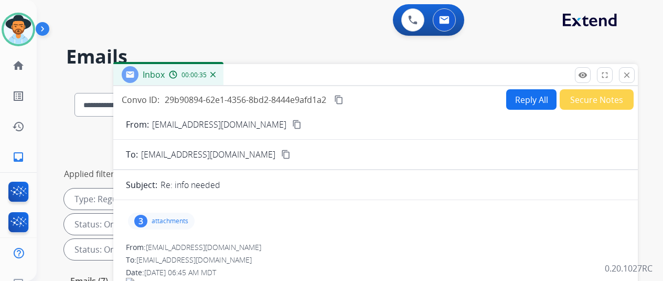
select select "**********"
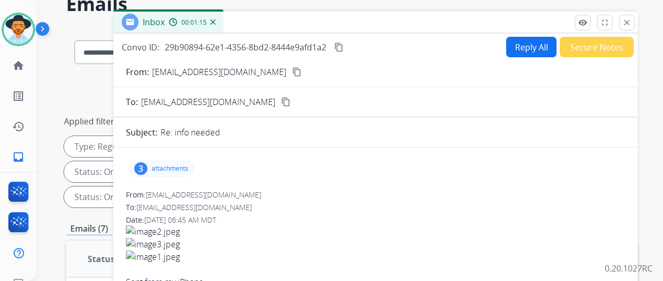
click at [533, 41] on button "Reply All" at bounding box center [531, 47] width 50 height 20
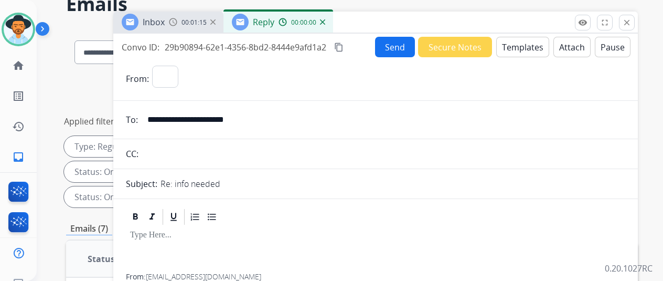
select select "**********"
click at [531, 42] on button "Templates" at bounding box center [522, 47] width 53 height 20
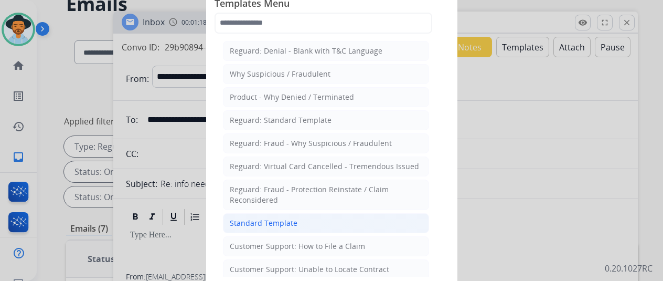
click at [236, 219] on div "Standard Template" at bounding box center [264, 223] width 68 height 10
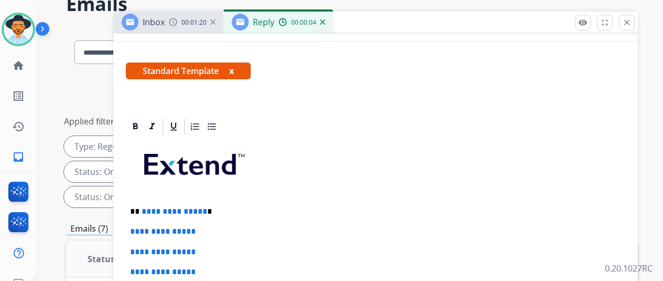
scroll to position [210, 0]
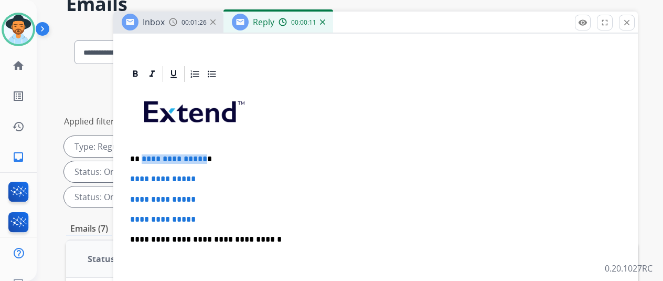
drag, startPoint x: 210, startPoint y: 157, endPoint x: 148, endPoint y: 154, distance: 62.0
click at [148, 154] on p "**********" at bounding box center [371, 158] width 483 height 9
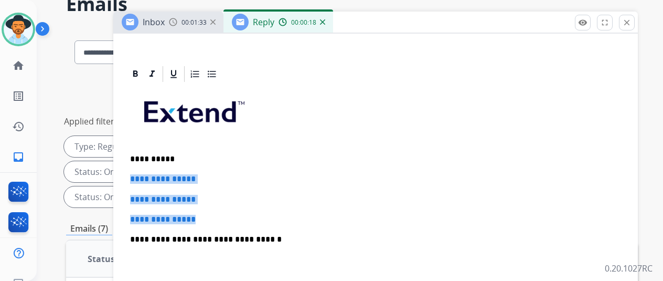
drag, startPoint x: 226, startPoint y: 219, endPoint x: 140, endPoint y: 179, distance: 95.3
click at [140, 179] on div "**********" at bounding box center [375, 263] width 499 height 361
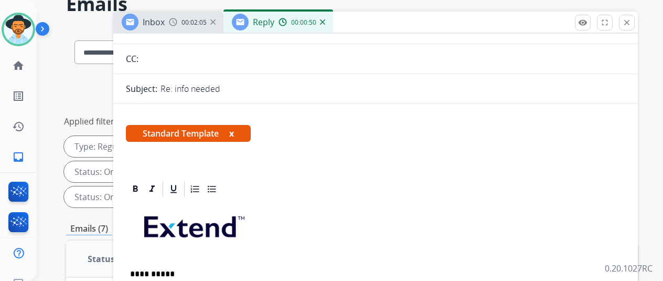
scroll to position [0, 0]
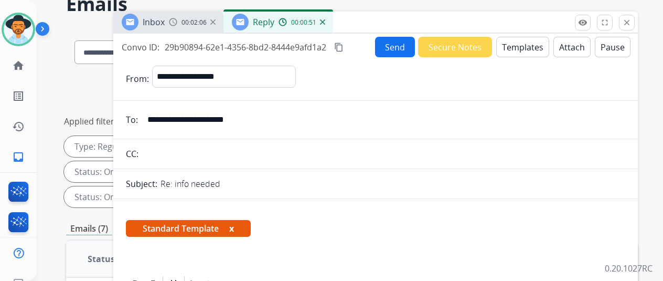
click at [398, 46] on button "Send" at bounding box center [395, 47] width 40 height 20
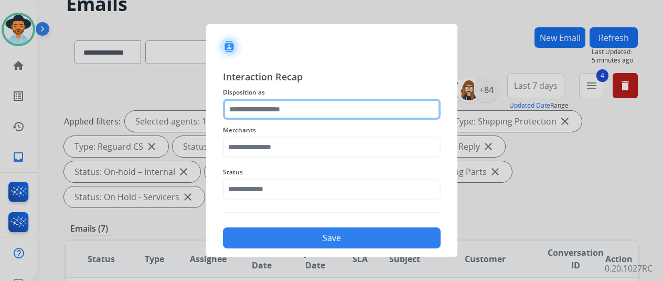
click at [248, 107] on input "text" at bounding box center [332, 109] width 218 height 21
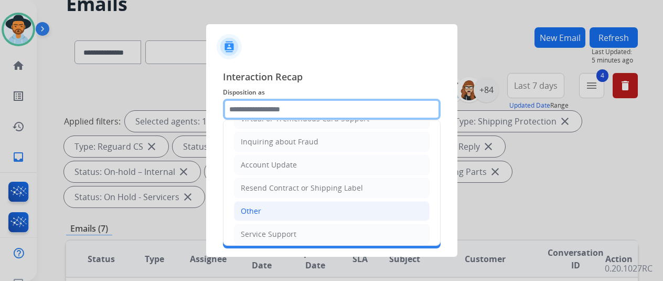
scroll to position [159, 0]
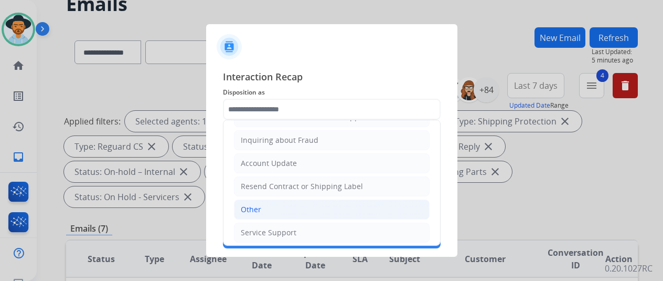
click at [267, 205] on li "Other" at bounding box center [332, 209] width 196 height 20
type input "*****"
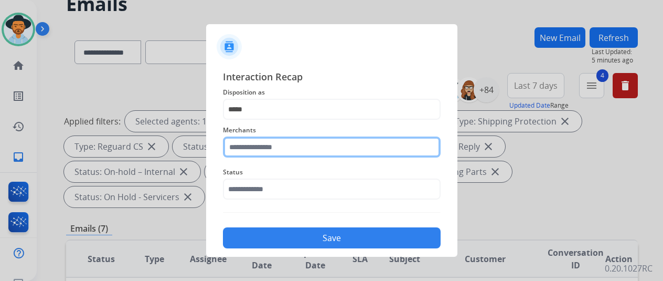
click at [273, 147] on input "text" at bounding box center [332, 146] width 218 height 21
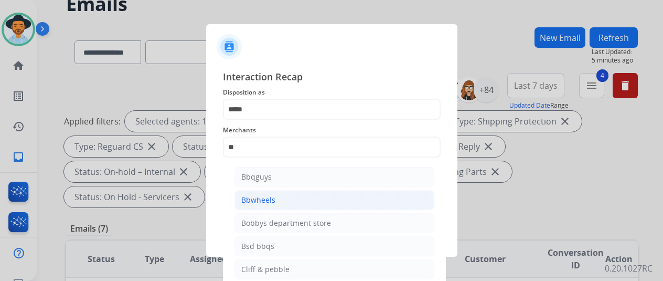
click at [261, 200] on div "Bbwheels" at bounding box center [258, 200] width 34 height 10
type input "********"
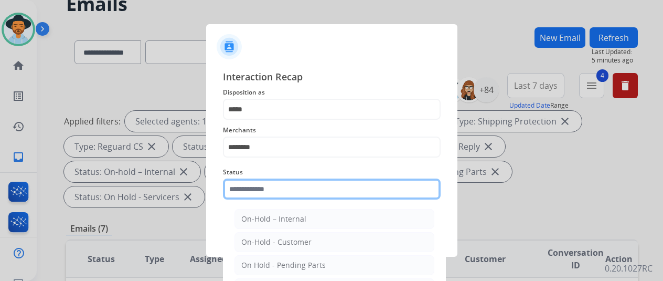
click at [265, 189] on input "text" at bounding box center [332, 188] width 218 height 21
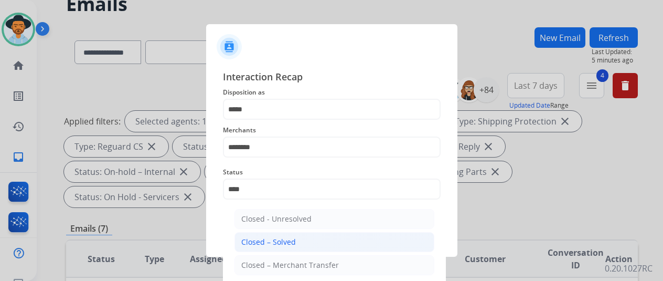
click at [258, 238] on div "Closed – Solved" at bounding box center [268, 242] width 55 height 10
type input "**********"
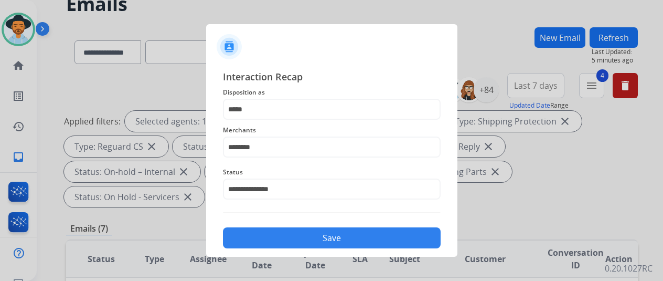
click at [291, 232] on button "Save" at bounding box center [332, 237] width 218 height 21
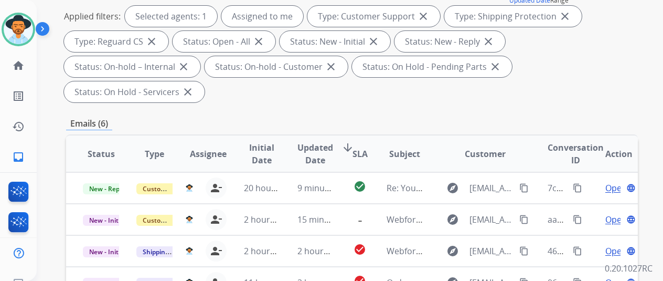
scroll to position [0, 0]
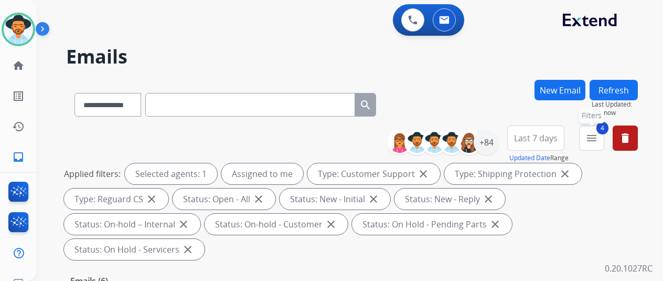
click at [598, 138] on mat-icon "menu" at bounding box center [592, 138] width 13 height 13
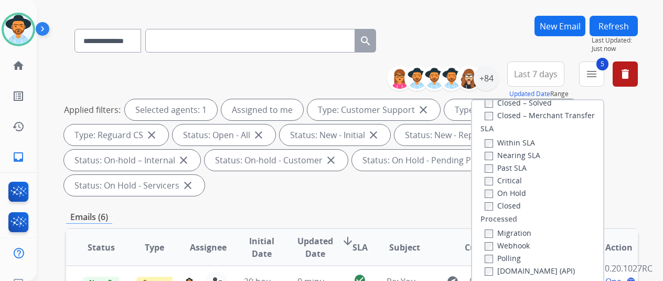
scroll to position [157, 0]
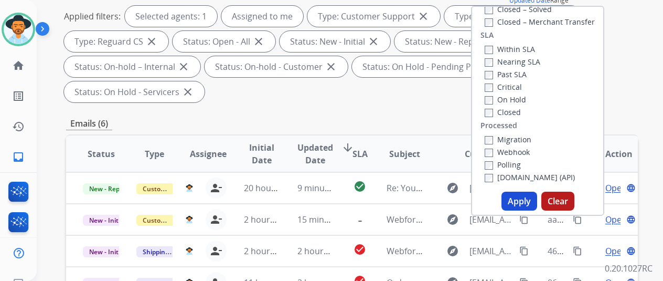
click at [517, 199] on button "Apply" at bounding box center [520, 201] width 36 height 19
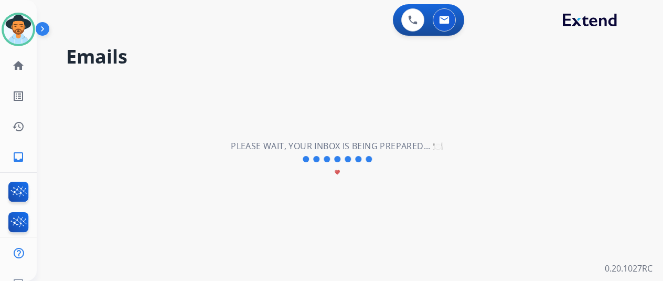
scroll to position [0, 0]
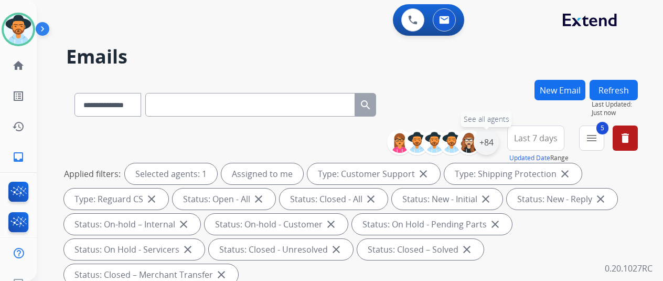
click at [493, 145] on div "+84" at bounding box center [486, 142] width 25 height 25
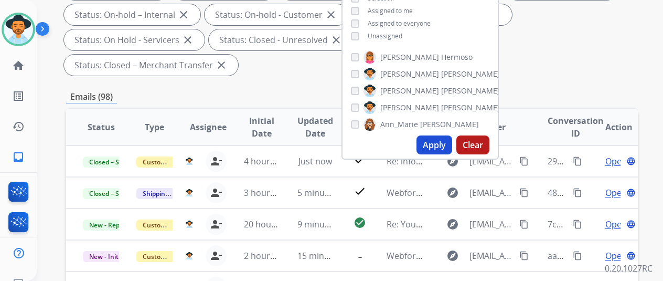
scroll to position [210, 0]
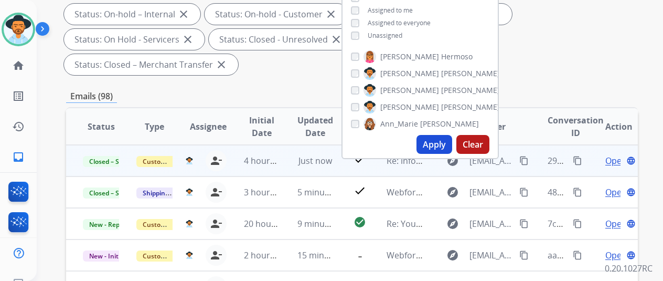
click at [579, 159] on mat-icon "content_copy" at bounding box center [577, 160] width 9 height 9
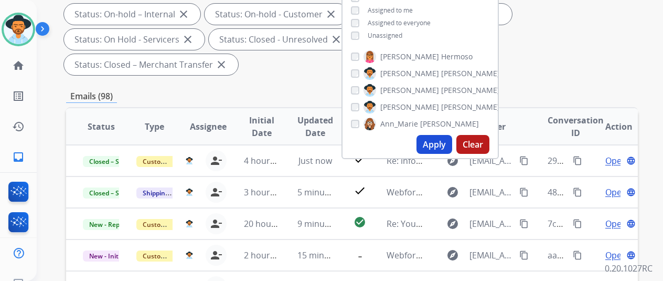
click at [628, 50] on div "Applied filters: Selected agents: 1 Assigned to me Type: Customer Support close…" at bounding box center [350, 14] width 572 height 122
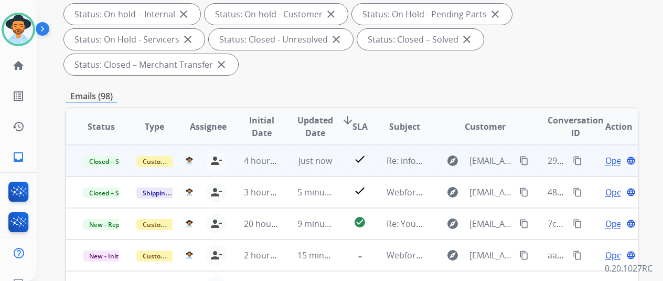
click at [610, 162] on span "Open" at bounding box center [616, 160] width 22 height 13
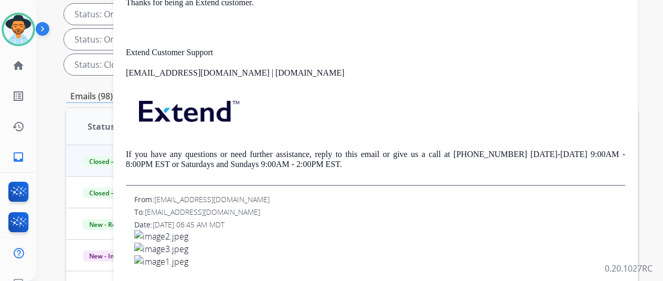
scroll to position [315, 0]
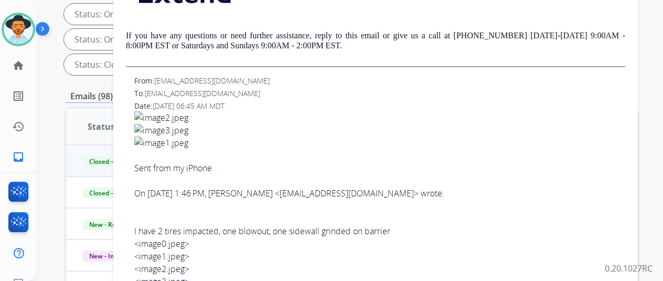
click at [172, 116] on img at bounding box center [379, 117] width 491 height 13
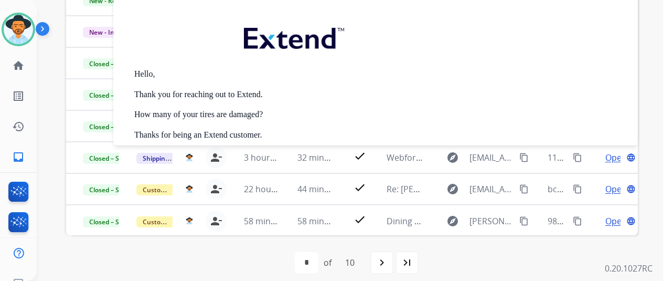
scroll to position [306, 0]
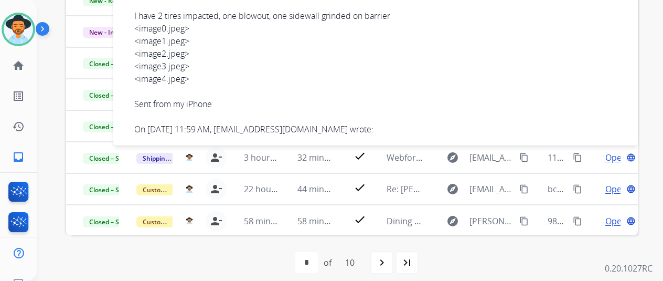
click at [169, 63] on div "<image3.jpeg>" at bounding box center [379, 66] width 491 height 13
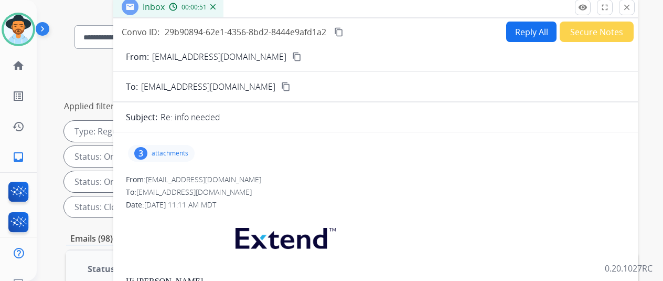
scroll to position [0, 0]
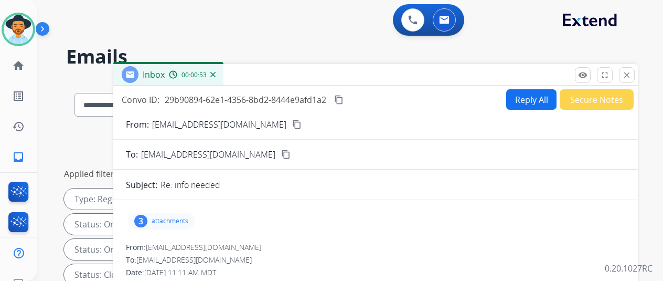
click at [216, 73] on img at bounding box center [212, 74] width 5 height 5
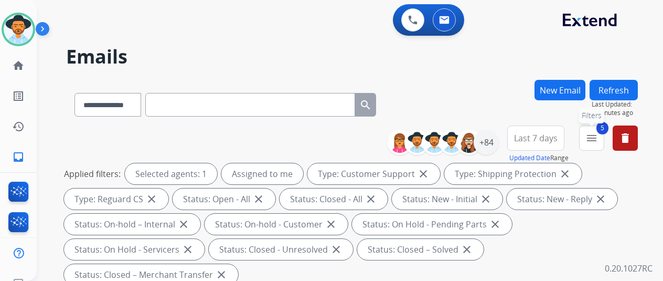
click at [596, 137] on mat-icon "menu" at bounding box center [592, 138] width 13 height 13
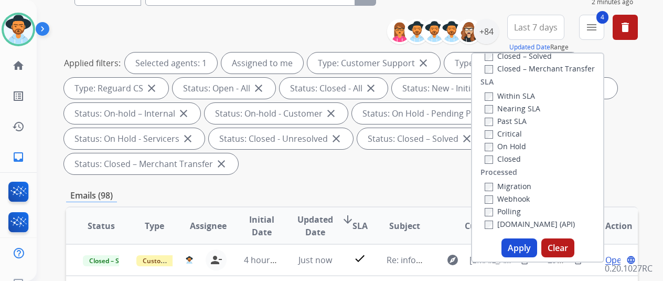
scroll to position [157, 0]
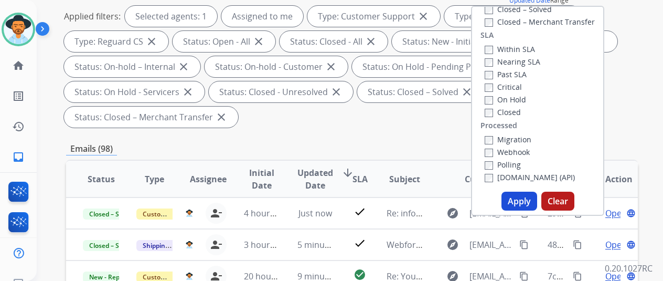
click at [528, 205] on button "Apply" at bounding box center [520, 201] width 36 height 19
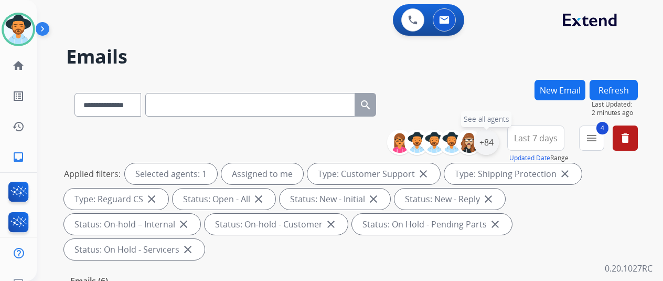
click at [494, 141] on div "+84" at bounding box center [486, 142] width 25 height 25
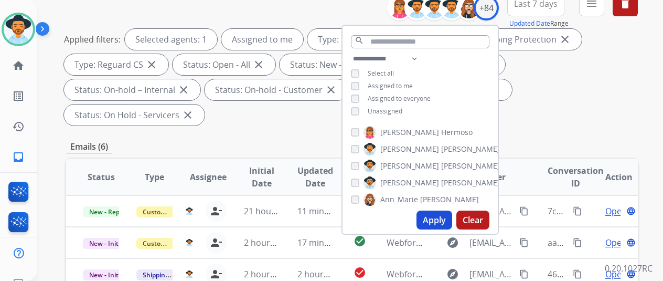
scroll to position [157, 0]
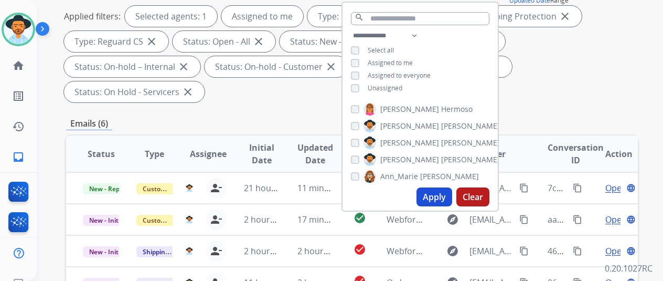
click at [442, 196] on button "Apply" at bounding box center [435, 196] width 36 height 19
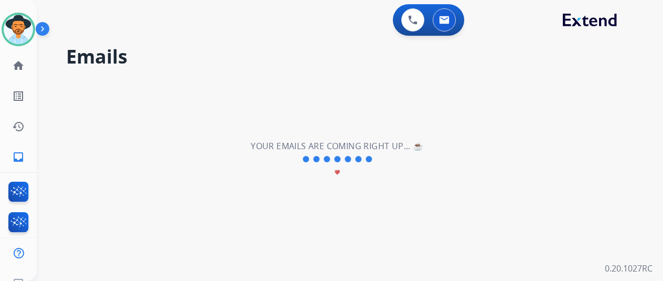
scroll to position [0, 0]
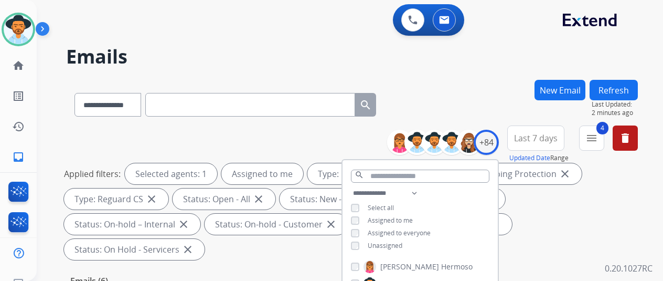
click at [483, 96] on div "**********" at bounding box center [352, 103] width 572 height 46
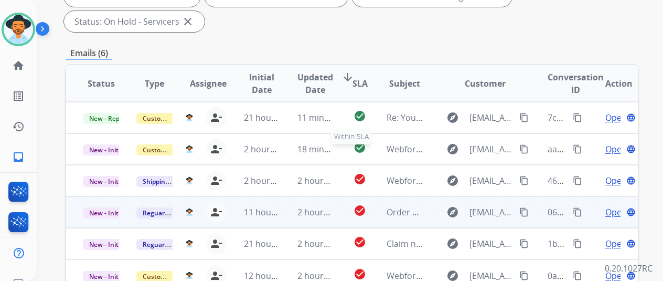
scroll to position [331, 0]
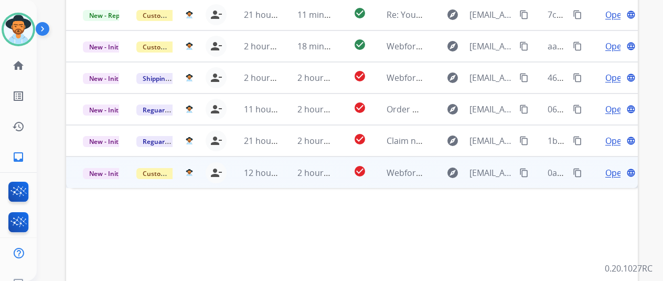
click at [611, 166] on span "Open" at bounding box center [616, 172] width 22 height 13
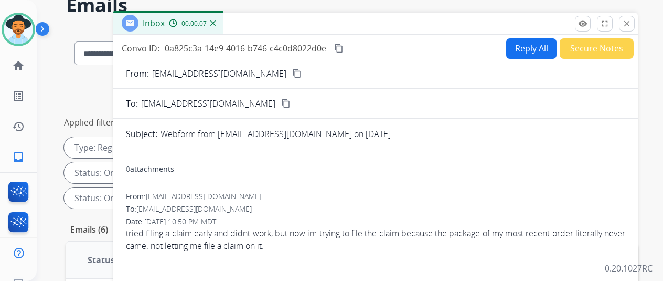
scroll to position [0, 0]
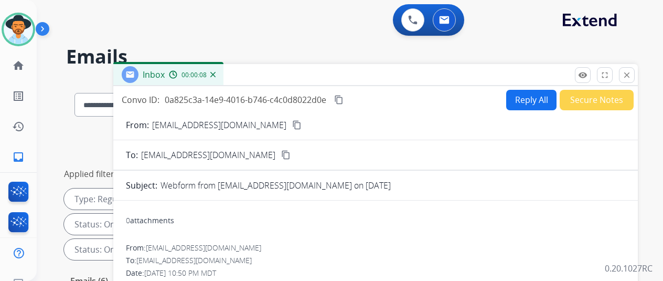
click at [292, 124] on mat-icon "content_copy" at bounding box center [296, 124] width 9 height 9
click at [526, 97] on button "Reply All" at bounding box center [531, 100] width 50 height 20
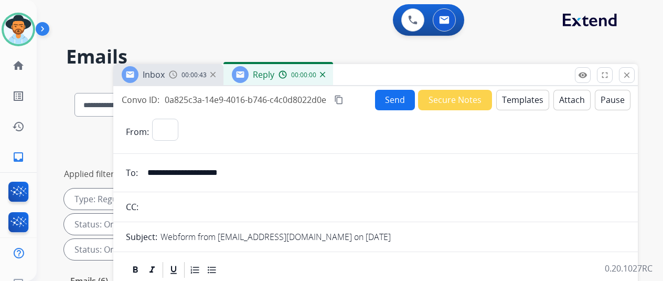
select select "**********"
click at [531, 95] on button "Templates" at bounding box center [522, 100] width 53 height 20
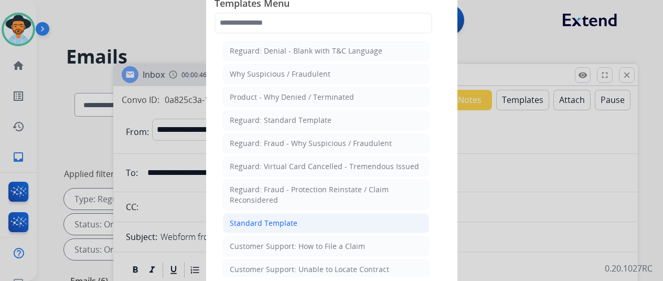
click at [259, 218] on div "Standard Template" at bounding box center [264, 223] width 68 height 10
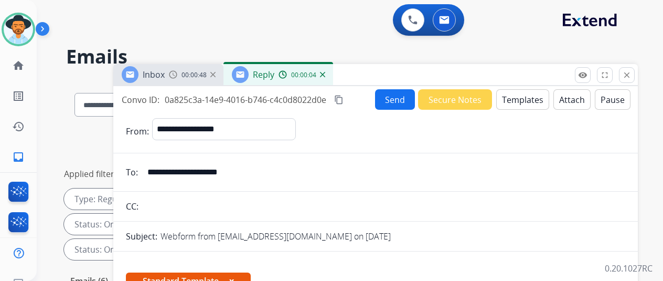
scroll to position [210, 0]
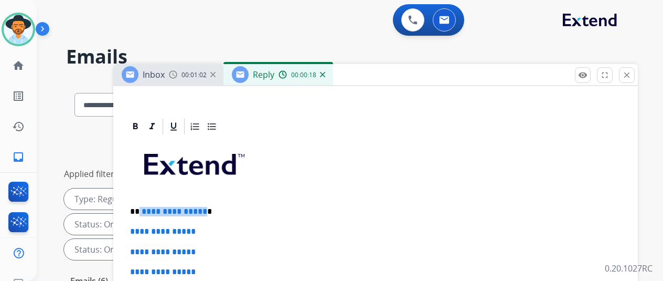
drag, startPoint x: 209, startPoint y: 210, endPoint x: 146, endPoint y: 207, distance: 63.5
click at [146, 207] on p "**********" at bounding box center [371, 211] width 483 height 9
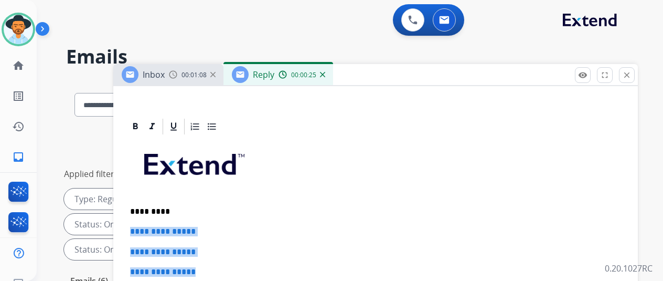
drag, startPoint x: 214, startPoint y: 270, endPoint x: 136, endPoint y: 230, distance: 87.1
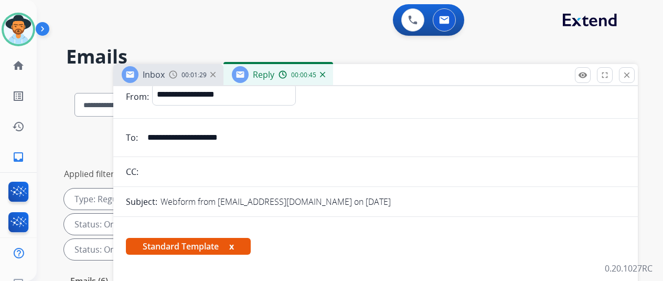
scroll to position [0, 0]
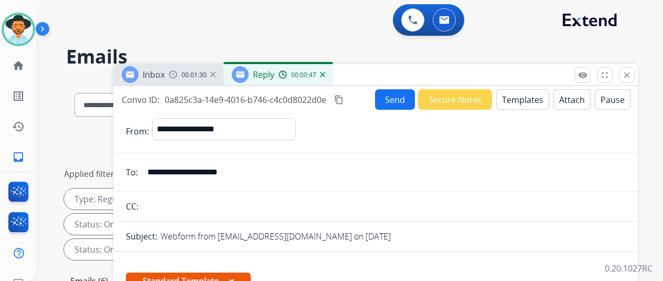
click at [400, 103] on button "Send" at bounding box center [395, 99] width 40 height 20
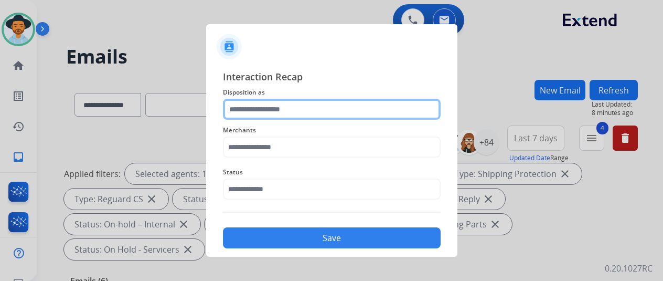
click at [253, 108] on input "text" at bounding box center [332, 109] width 218 height 21
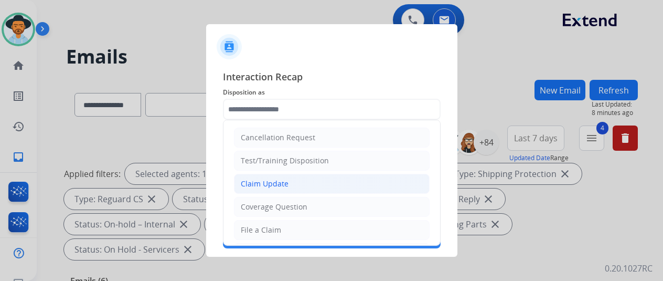
click at [267, 178] on div "Claim Update" at bounding box center [265, 183] width 48 height 10
type input "**********"
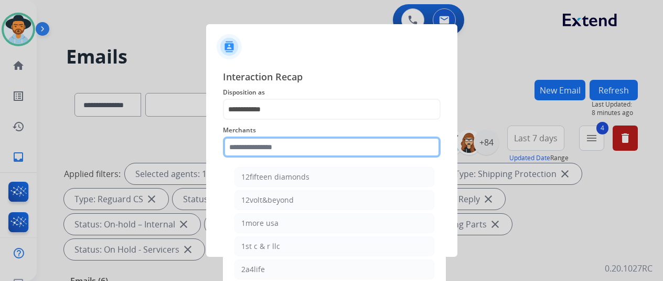
drag, startPoint x: 243, startPoint y: 146, endPoint x: 256, endPoint y: 136, distance: 15.7
click at [253, 144] on input "text" at bounding box center [332, 146] width 218 height 21
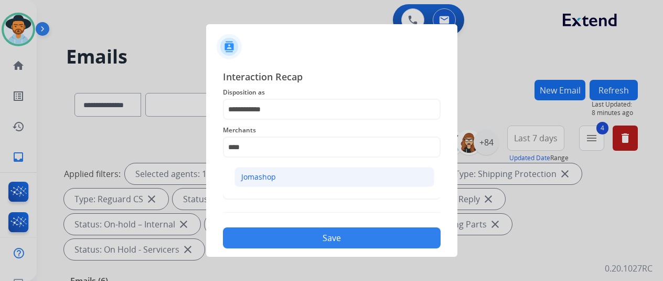
click at [263, 177] on div "Jomashop" at bounding box center [258, 177] width 35 height 10
type input "********"
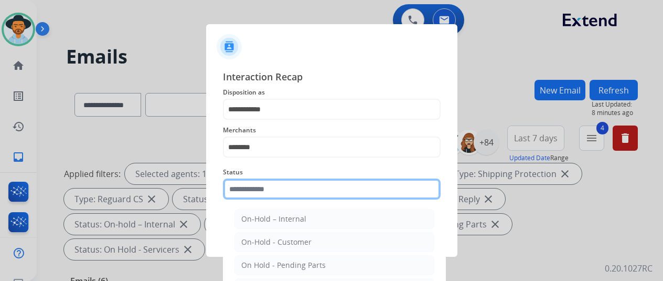
click at [258, 189] on input "text" at bounding box center [332, 188] width 218 height 21
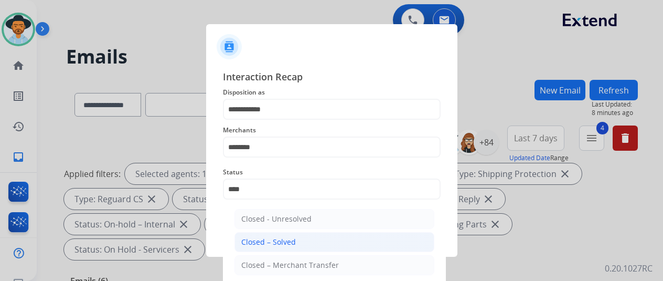
click at [286, 238] on div "Closed – Solved" at bounding box center [268, 242] width 55 height 10
type input "**********"
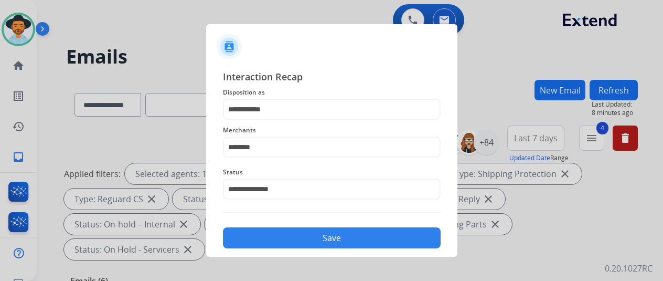
click at [294, 233] on button "Save" at bounding box center [332, 237] width 218 height 21
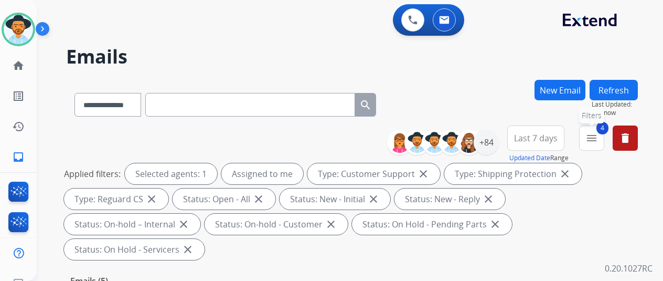
click at [598, 140] on mat-icon "menu" at bounding box center [592, 138] width 13 height 13
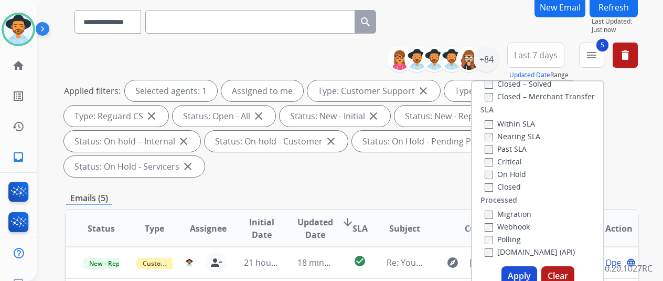
scroll to position [157, 0]
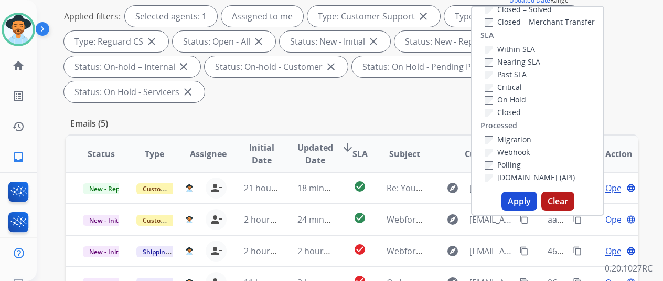
click at [526, 200] on button "Apply" at bounding box center [520, 201] width 36 height 19
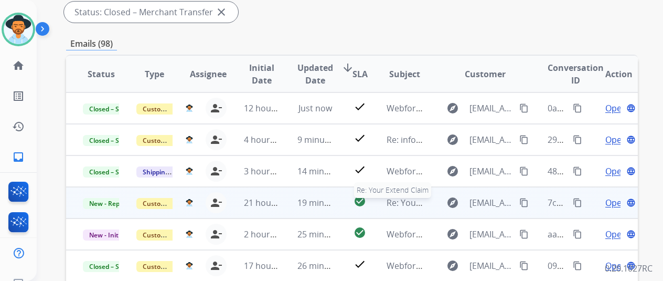
scroll to position [1, 0]
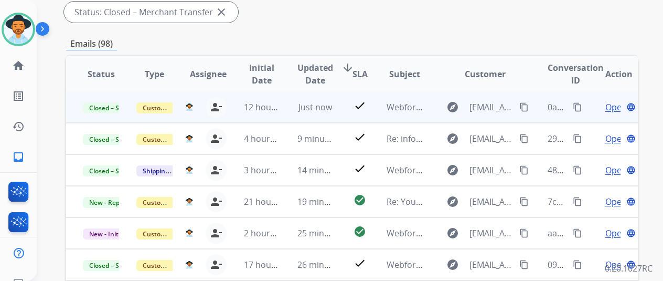
click at [576, 107] on mat-icon "content_copy" at bounding box center [577, 106] width 9 height 9
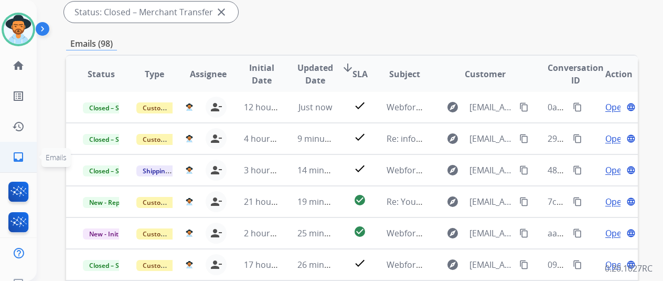
click at [23, 150] on link "inbox Emails" at bounding box center [18, 156] width 29 height 29
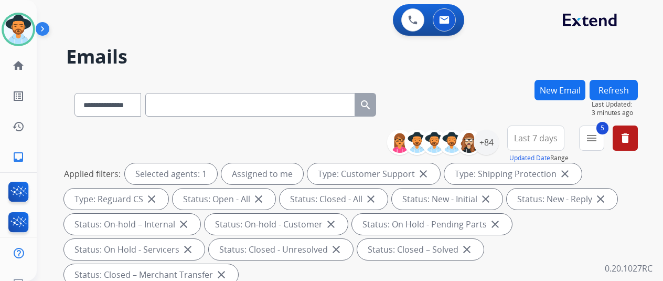
scroll to position [0, 0]
click at [598, 135] on mat-icon "menu" at bounding box center [592, 138] width 13 height 13
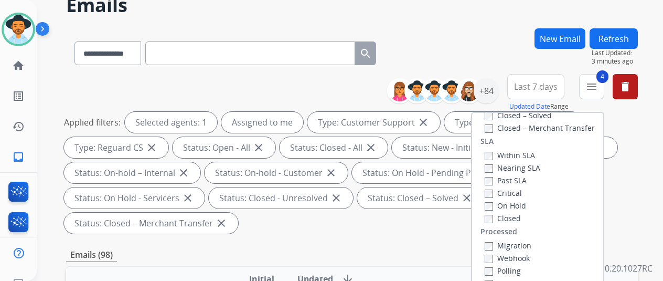
scroll to position [157, 0]
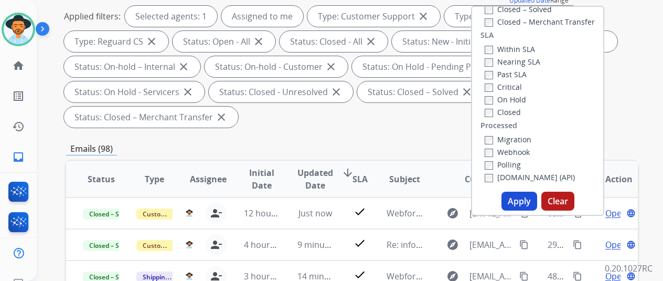
click at [522, 197] on button "Apply" at bounding box center [520, 201] width 36 height 19
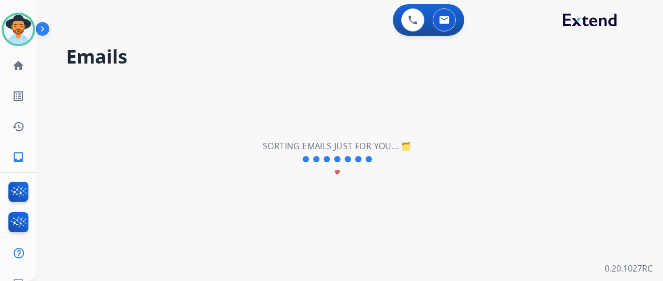
scroll to position [0, 0]
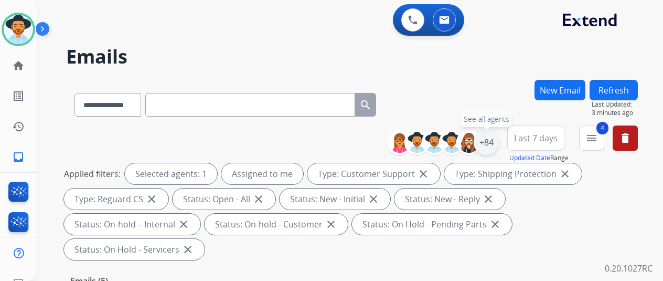
click at [492, 140] on div "+84" at bounding box center [486, 142] width 25 height 25
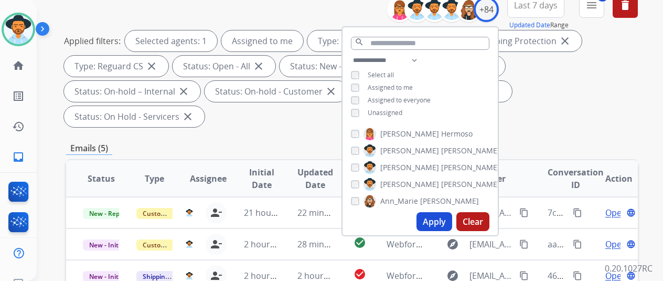
scroll to position [157, 0]
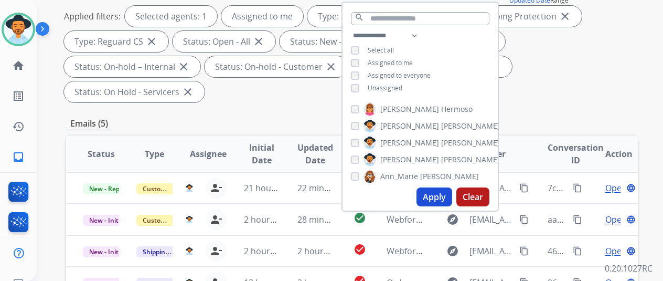
click at [438, 197] on button "Apply" at bounding box center [435, 196] width 36 height 19
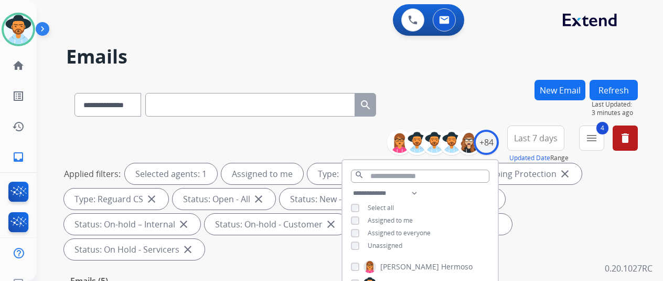
click at [452, 103] on div "**********" at bounding box center [352, 103] width 572 height 46
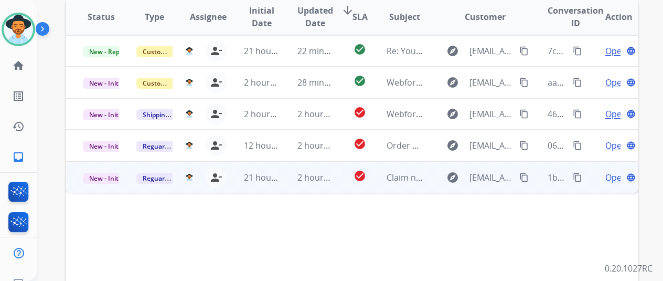
scroll to position [226, 0]
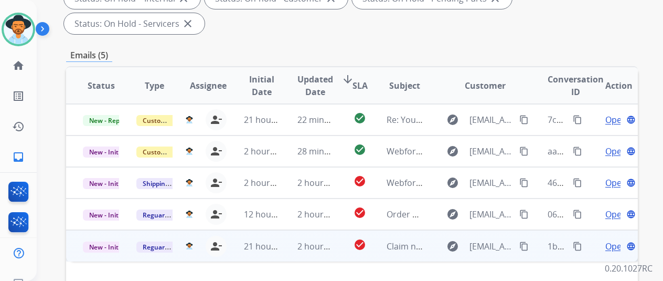
click at [617, 240] on span "Open" at bounding box center [616, 246] width 22 height 13
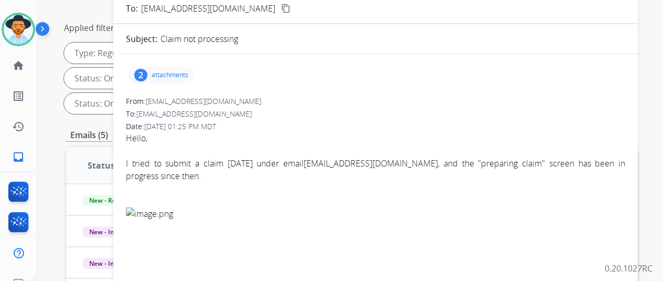
scroll to position [68, 0]
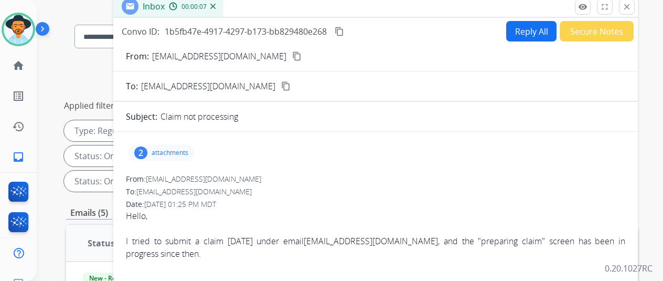
click at [292, 57] on mat-icon "content_copy" at bounding box center [296, 55] width 9 height 9
click at [524, 30] on button "Reply All" at bounding box center [531, 31] width 50 height 20
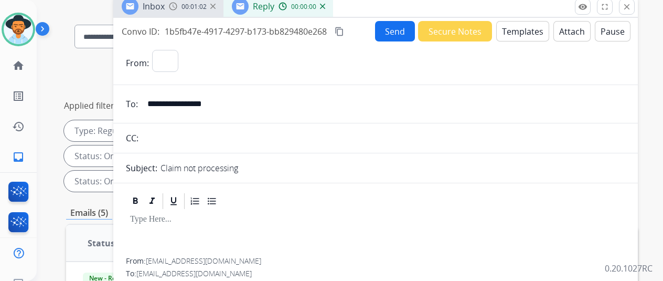
select select "**********"
click at [520, 32] on button "Templates" at bounding box center [522, 31] width 53 height 20
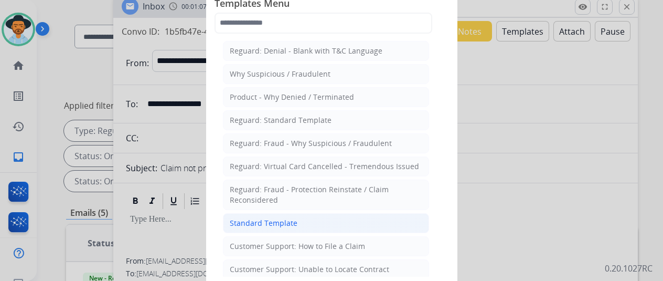
click at [268, 220] on div "Standard Template" at bounding box center [264, 223] width 68 height 10
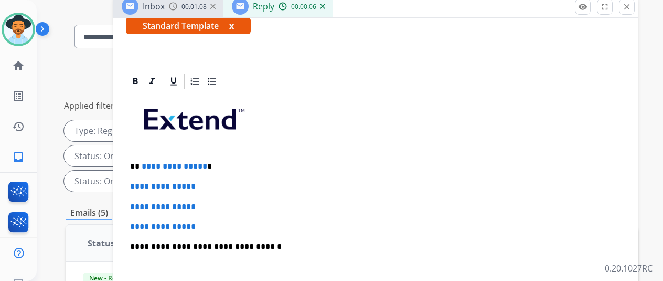
scroll to position [210, 0]
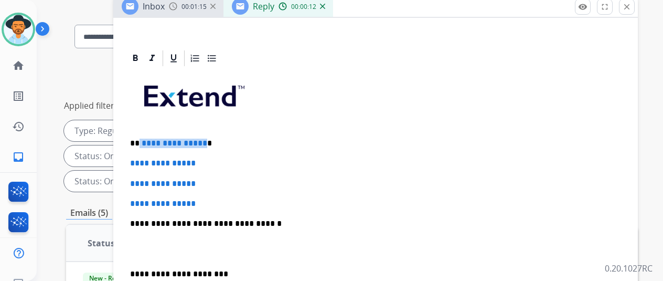
drag, startPoint x: 210, startPoint y: 142, endPoint x: 146, endPoint y: 141, distance: 64.0
click at [146, 141] on p "**********" at bounding box center [371, 143] width 483 height 9
click at [160, 189] on div "**********" at bounding box center [375, 248] width 499 height 361
drag, startPoint x: 210, startPoint y: 142, endPoint x: 147, endPoint y: 137, distance: 63.2
click at [147, 139] on p "**********" at bounding box center [371, 143] width 483 height 9
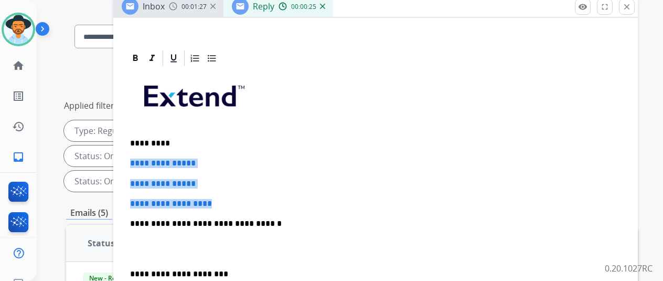
drag, startPoint x: 231, startPoint y: 203, endPoint x: 133, endPoint y: 151, distance: 110.8
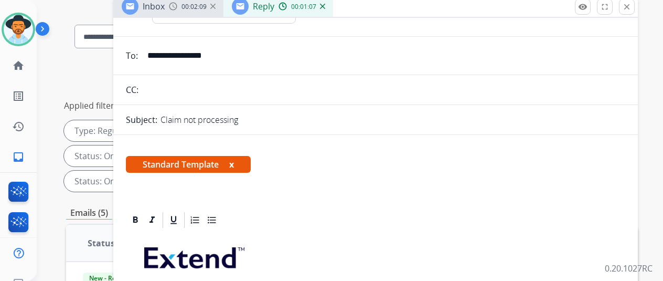
scroll to position [0, 0]
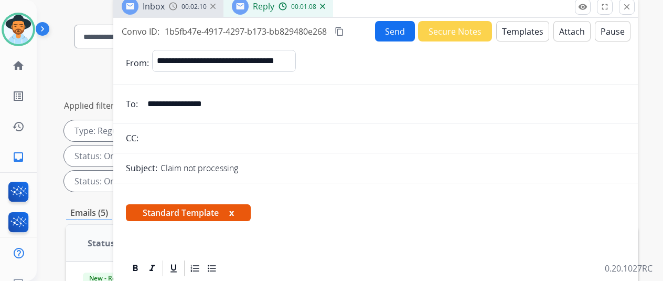
click at [399, 28] on button "Send" at bounding box center [395, 31] width 40 height 20
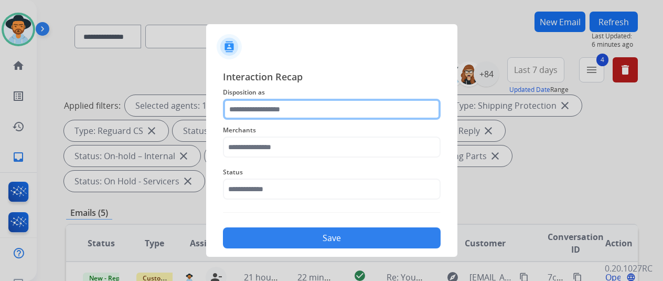
click at [251, 110] on input "text" at bounding box center [332, 109] width 218 height 21
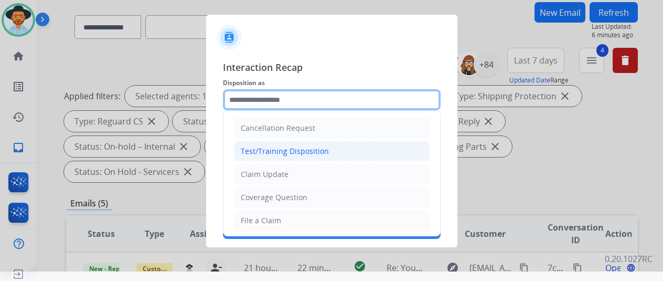
scroll to position [13, 0]
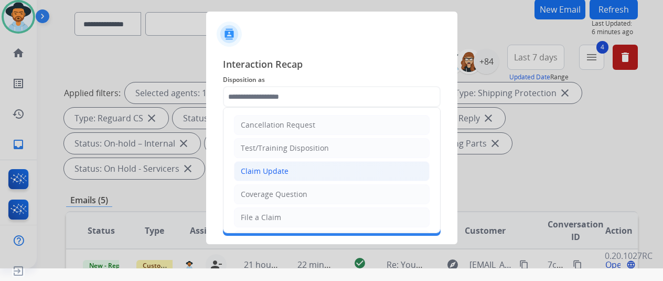
click at [249, 170] on div "Claim Update" at bounding box center [265, 171] width 48 height 10
type input "**********"
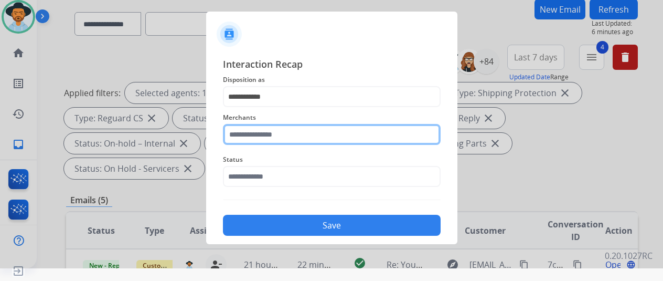
click at [250, 132] on input "text" at bounding box center [332, 134] width 218 height 21
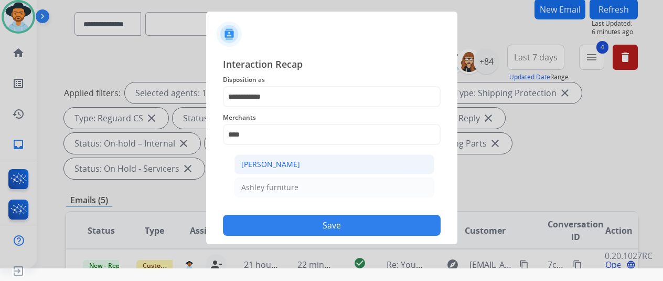
click at [263, 161] on div "[PERSON_NAME]" at bounding box center [270, 164] width 59 height 10
type input "**********"
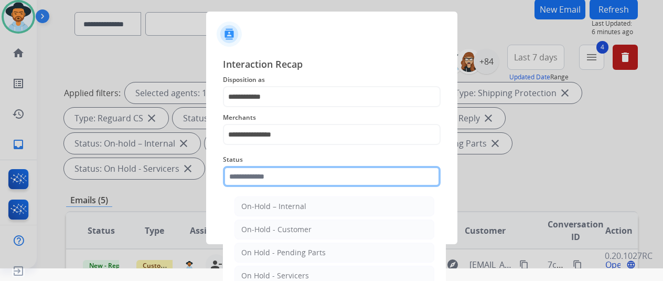
click at [261, 177] on input "text" at bounding box center [332, 176] width 218 height 21
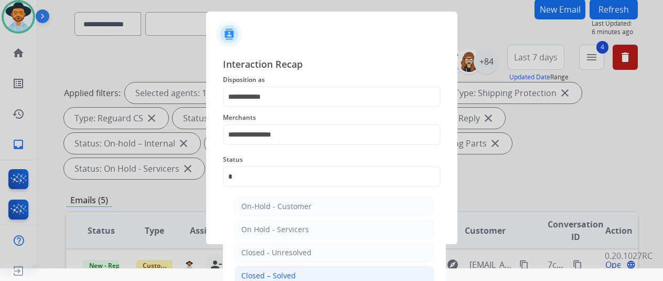
drag, startPoint x: 250, startPoint y: 271, endPoint x: 288, endPoint y: 253, distance: 41.3
click at [252, 268] on li "Closed – Solved" at bounding box center [335, 275] width 200 height 20
type input "**********"
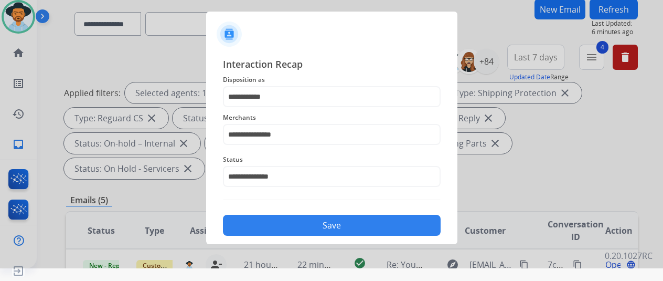
click at [316, 226] on button "Save" at bounding box center [332, 225] width 218 height 21
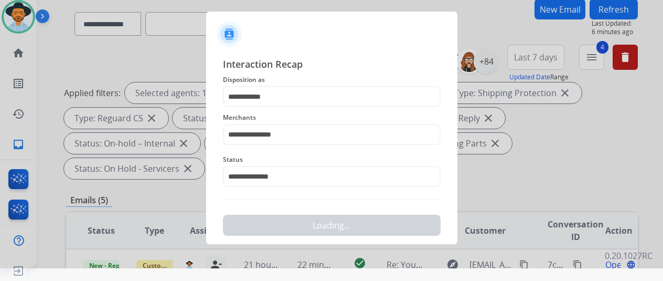
scroll to position [0, 0]
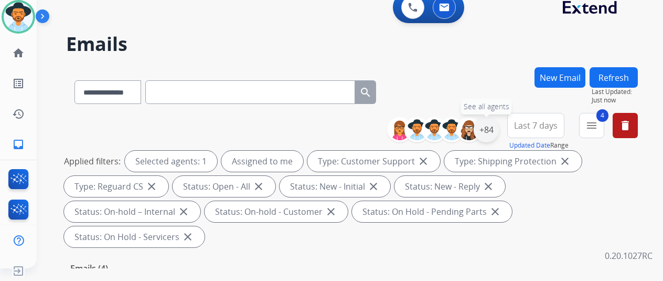
click at [496, 129] on div "+84" at bounding box center [486, 129] width 25 height 25
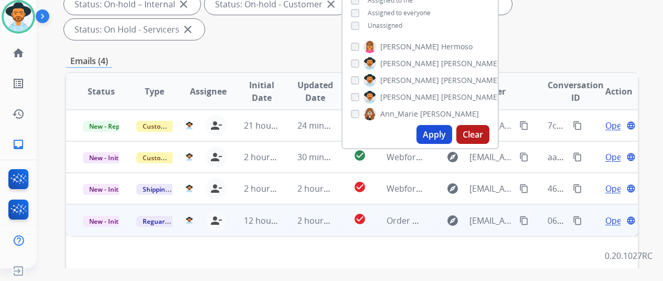
scroll to position [210, 0]
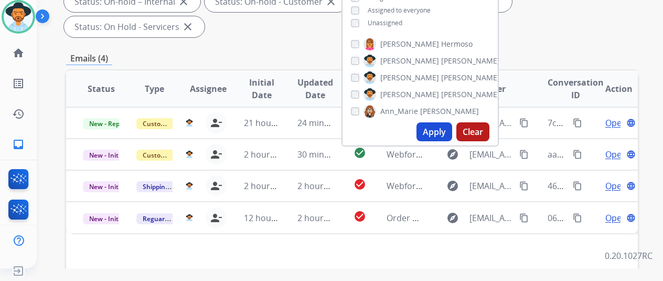
click at [438, 130] on button "Apply" at bounding box center [435, 131] width 36 height 19
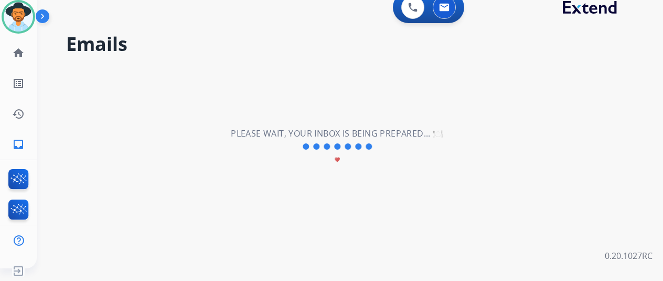
scroll to position [0, 0]
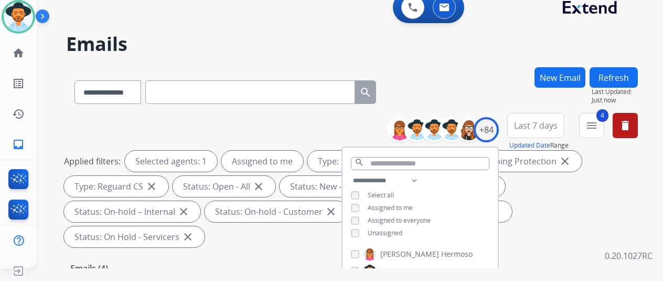
click at [458, 87] on div "**********" at bounding box center [352, 90] width 572 height 46
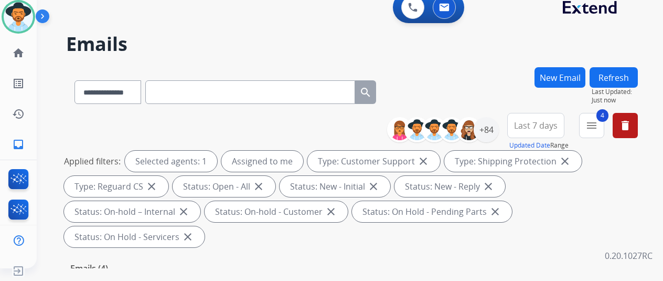
scroll to position [210, 0]
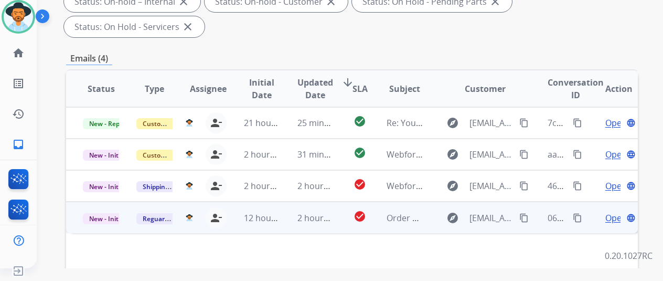
click at [612, 211] on span "Open" at bounding box center [616, 217] width 22 height 13
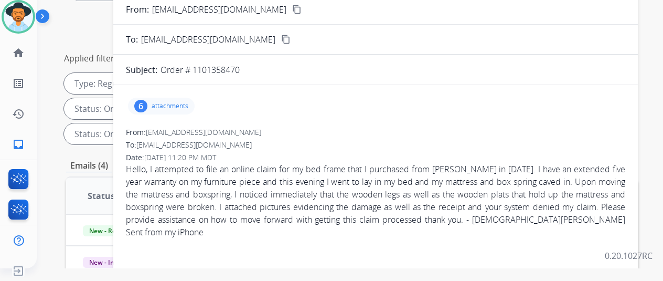
scroll to position [52, 0]
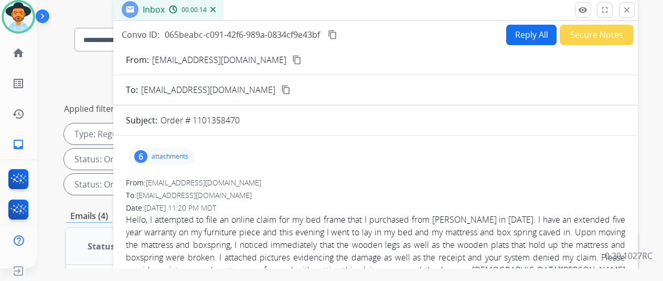
click at [292, 58] on mat-icon "content_copy" at bounding box center [296, 59] width 9 height 9
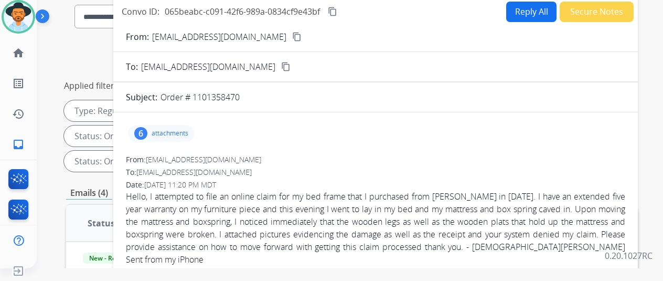
scroll to position [0, 0]
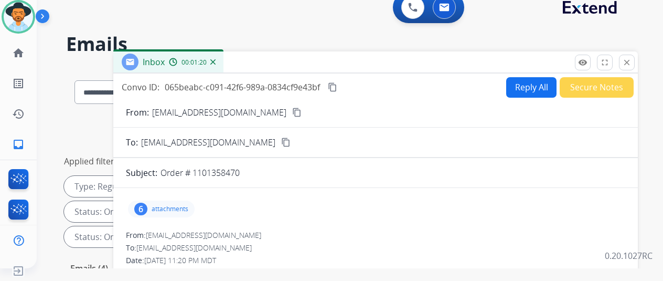
click at [525, 87] on button "Reply All" at bounding box center [531, 87] width 50 height 20
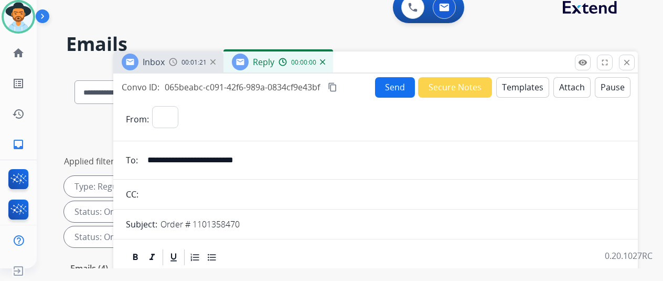
select select "**********"
click at [526, 82] on button "Templates" at bounding box center [522, 87] width 53 height 20
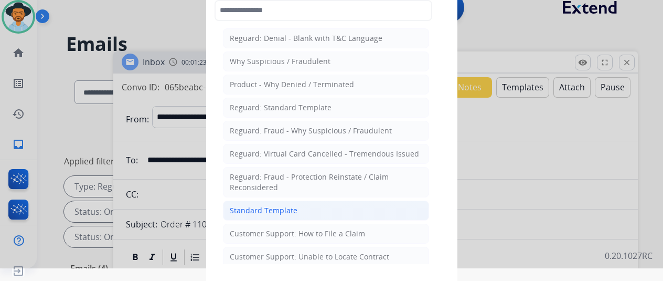
click at [272, 205] on div "Standard Template" at bounding box center [264, 210] width 68 height 10
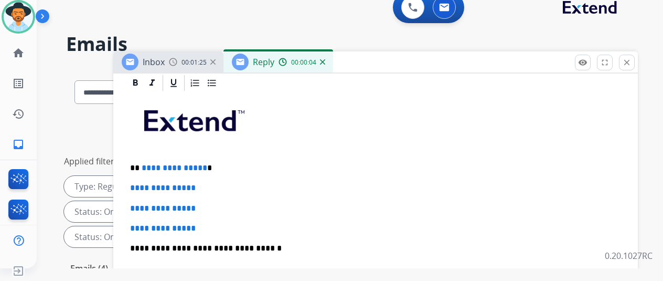
scroll to position [262, 0]
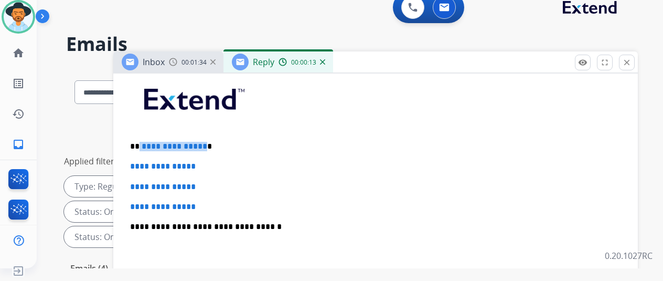
drag, startPoint x: 209, startPoint y: 146, endPoint x: 148, endPoint y: 142, distance: 61.5
click at [148, 142] on p "**********" at bounding box center [371, 146] width 483 height 9
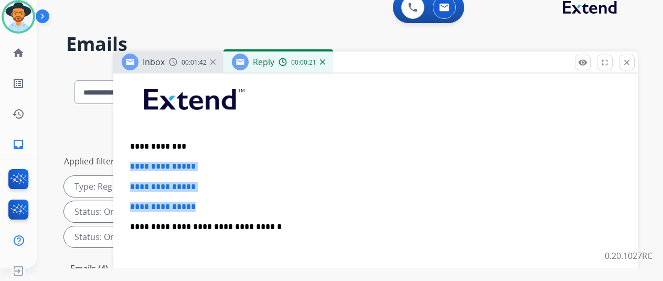
drag, startPoint x: 217, startPoint y: 207, endPoint x: 135, endPoint y: 164, distance: 92.5
click at [135, 164] on div "**********" at bounding box center [375, 251] width 499 height 361
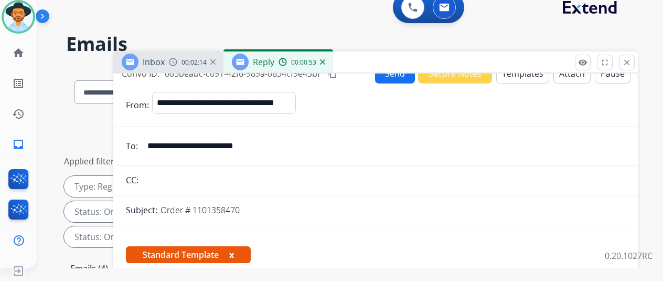
scroll to position [0, 0]
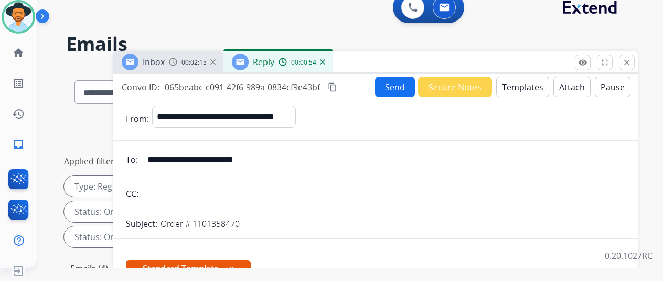
click at [406, 84] on button "Send" at bounding box center [395, 87] width 40 height 20
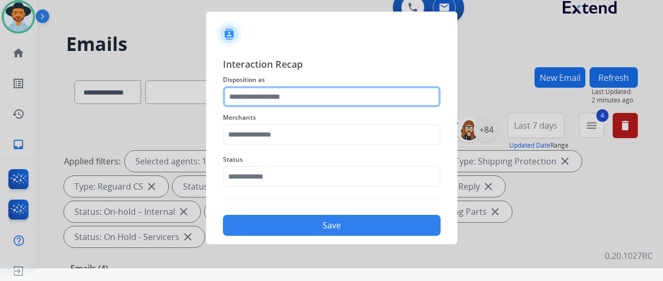
click at [251, 93] on input "text" at bounding box center [332, 96] width 218 height 21
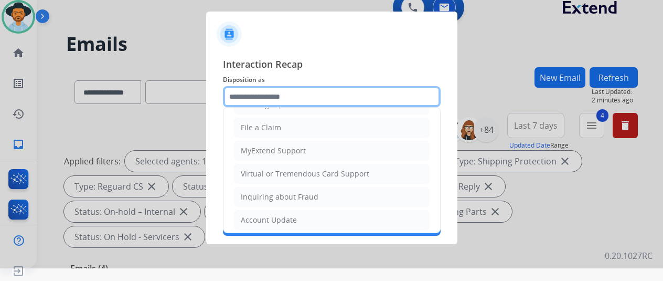
scroll to position [159, 0]
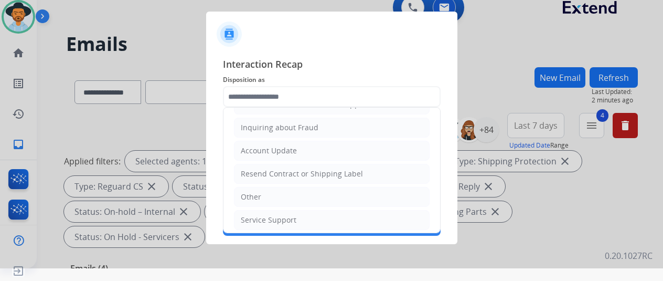
drag, startPoint x: 251, startPoint y: 216, endPoint x: 256, endPoint y: 182, distance: 34.0
click at [251, 215] on div "Service Support" at bounding box center [269, 220] width 56 height 10
type input "**********"
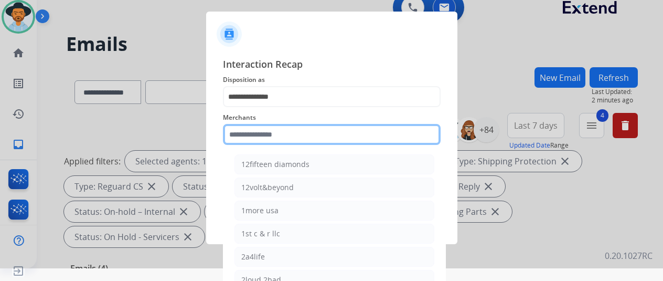
click at [260, 129] on input "text" at bounding box center [332, 134] width 218 height 21
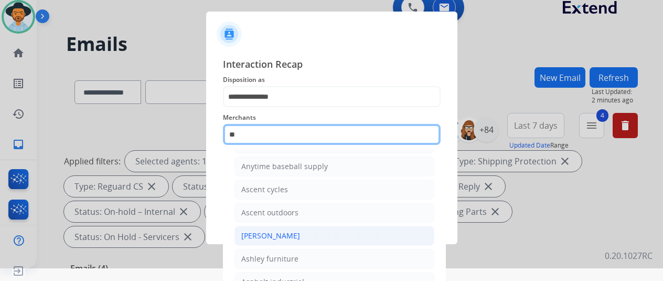
scroll to position [82, 0]
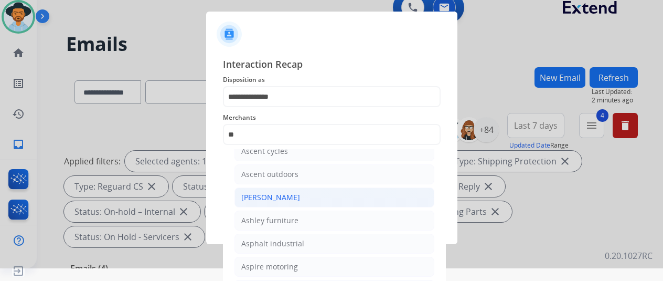
click at [276, 194] on div "[PERSON_NAME]" at bounding box center [270, 197] width 59 height 10
type input "**********"
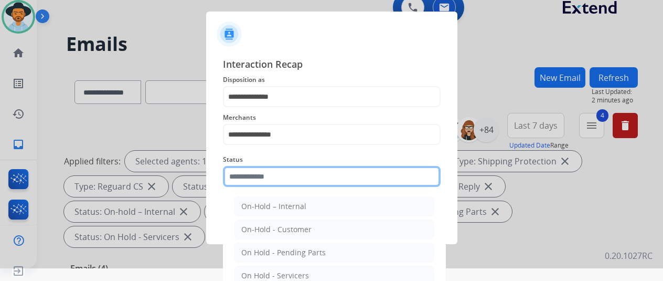
click at [271, 174] on input "text" at bounding box center [332, 176] width 218 height 21
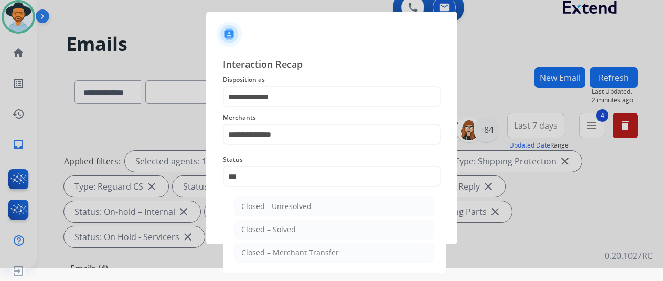
drag, startPoint x: 261, startPoint y: 227, endPoint x: 266, endPoint y: 223, distance: 6.3
click at [261, 227] on div "Closed – Solved" at bounding box center [268, 229] width 55 height 10
type input "**********"
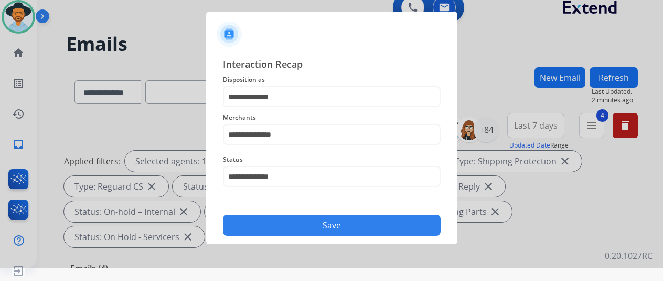
click at [321, 223] on button "Save" at bounding box center [332, 225] width 218 height 21
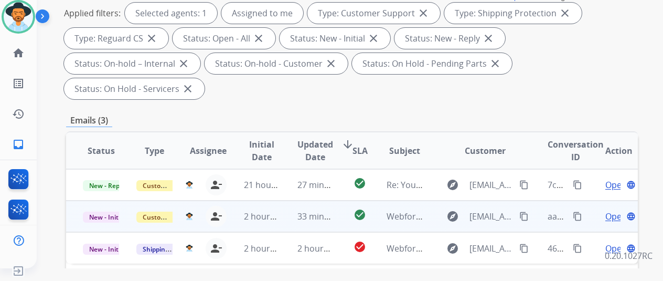
scroll to position [210, 0]
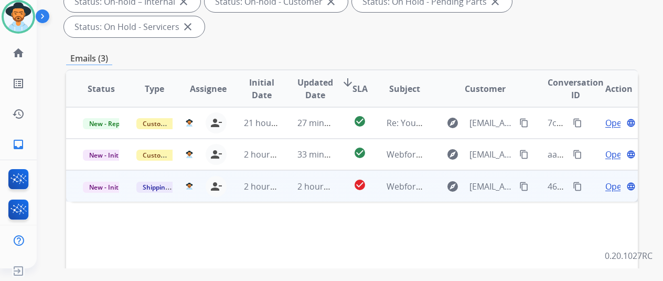
click at [611, 180] on span "Open" at bounding box center [616, 186] width 22 height 13
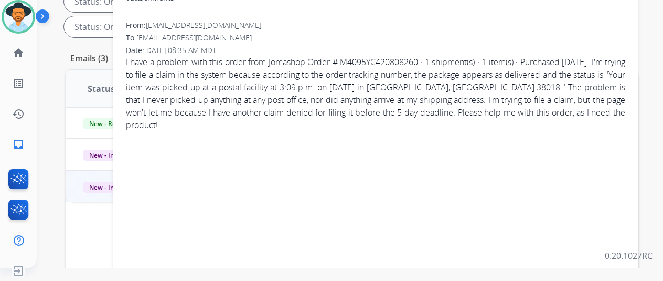
scroll to position [52, 0]
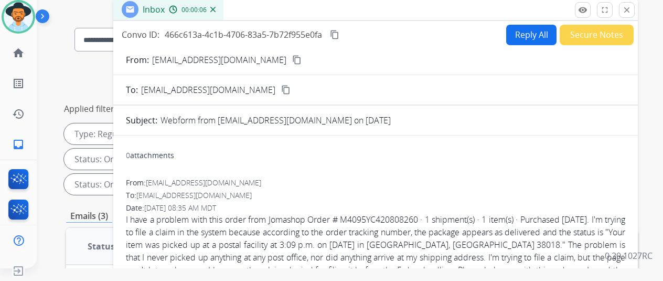
click at [292, 56] on mat-icon "content_copy" at bounding box center [296, 59] width 9 height 9
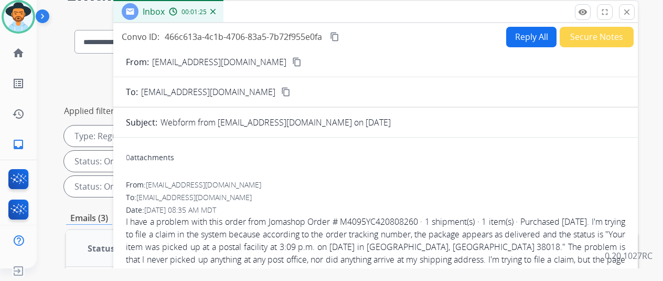
scroll to position [0, 0]
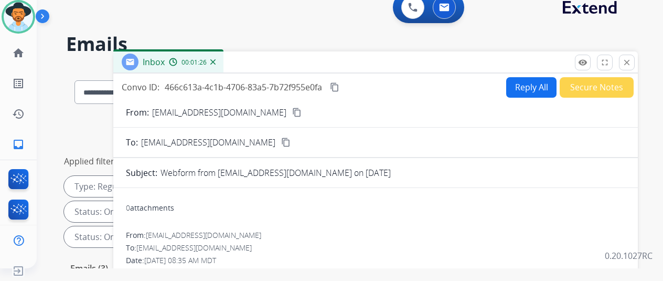
click at [525, 88] on button "Reply All" at bounding box center [531, 87] width 50 height 20
select select "**********"
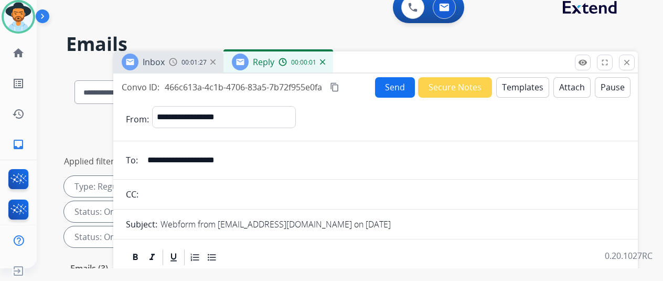
click at [524, 80] on button "Templates" at bounding box center [522, 87] width 53 height 20
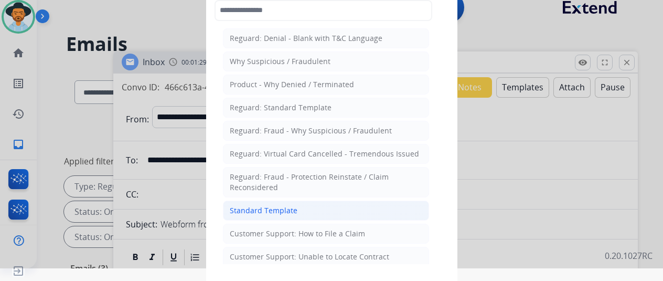
click at [252, 206] on div "Standard Template" at bounding box center [264, 210] width 68 height 10
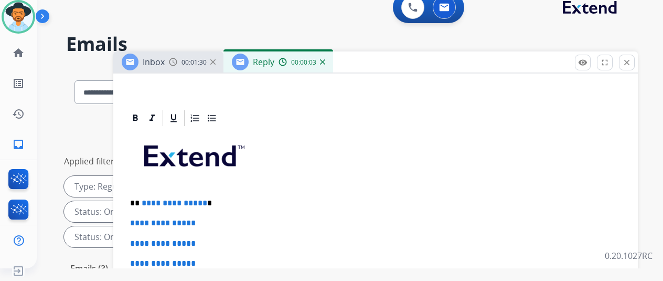
scroll to position [210, 0]
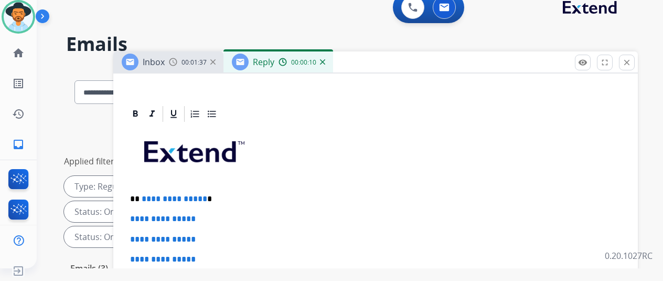
click at [211, 200] on p "**********" at bounding box center [371, 198] width 483 height 9
drag, startPoint x: 210, startPoint y: 198, endPoint x: 147, endPoint y: 197, distance: 63.0
click at [147, 197] on p "**********" at bounding box center [371, 198] width 483 height 9
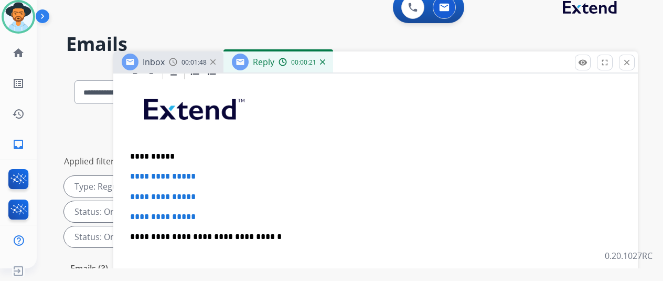
scroll to position [262, 0]
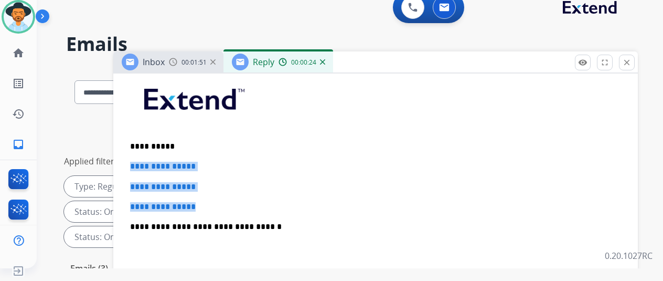
drag, startPoint x: 222, startPoint y: 203, endPoint x: 132, endPoint y: 164, distance: 98.4
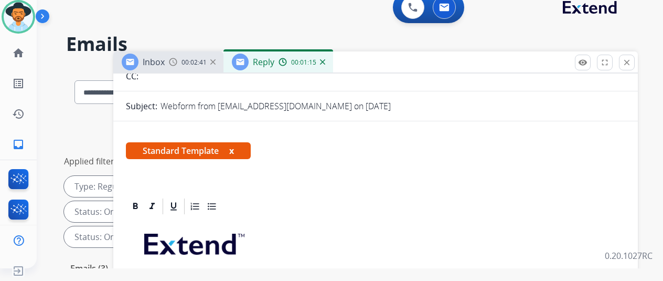
scroll to position [0, 0]
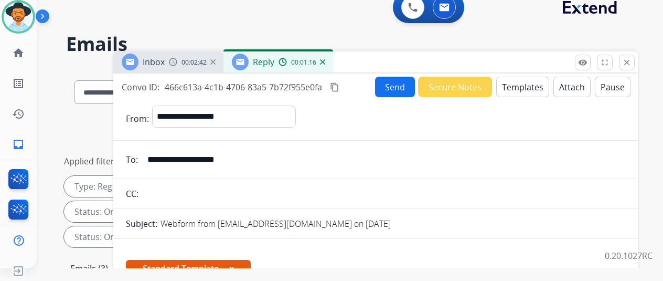
click at [406, 87] on button "Send" at bounding box center [395, 87] width 40 height 20
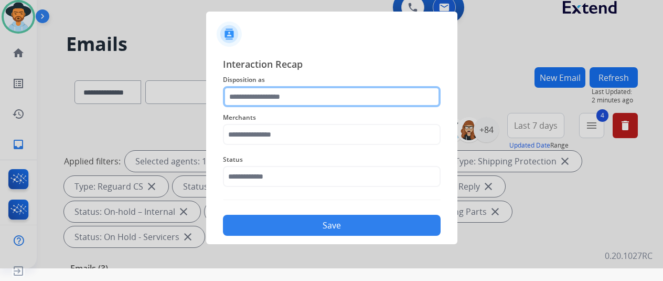
click at [262, 94] on input "text" at bounding box center [332, 96] width 218 height 21
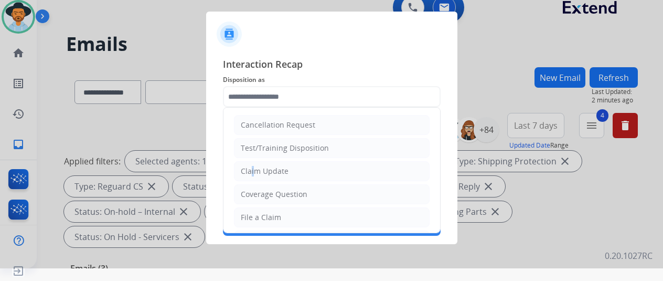
click at [249, 170] on div "Claim Update" at bounding box center [265, 171] width 48 height 10
type input "**********"
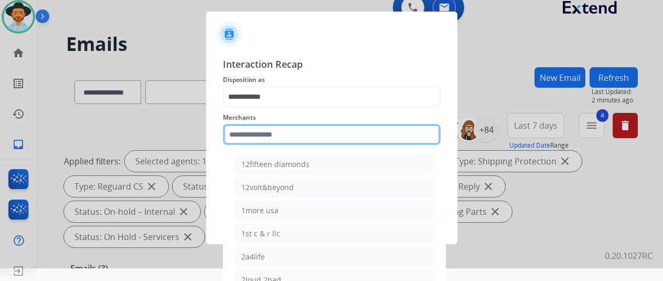
drag, startPoint x: 246, startPoint y: 134, endPoint x: 418, endPoint y: 1, distance: 216.9
click at [257, 123] on div "Merchants 12fifteen diamonds 12volt&beyond 1more usa 1st c & r llc 2a4life 2lou…" at bounding box center [332, 128] width 218 height 42
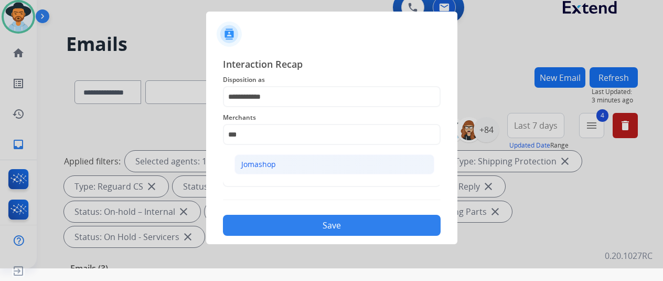
click at [278, 160] on li "Jomashop" at bounding box center [335, 164] width 200 height 20
type input "********"
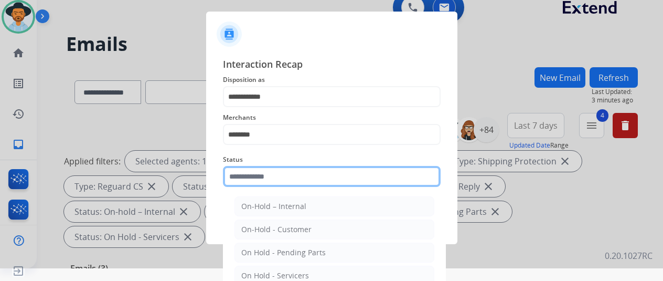
click at [248, 179] on input "text" at bounding box center [332, 176] width 218 height 21
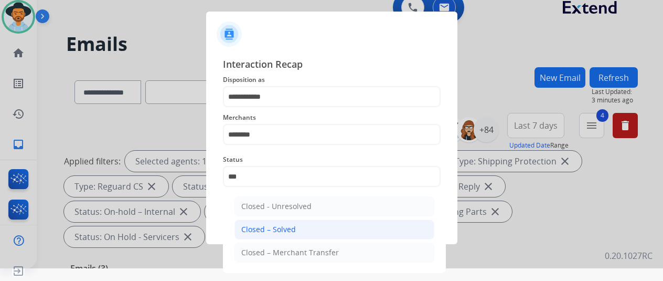
click at [266, 226] on div "Closed – Solved" at bounding box center [268, 229] width 55 height 10
type input "**********"
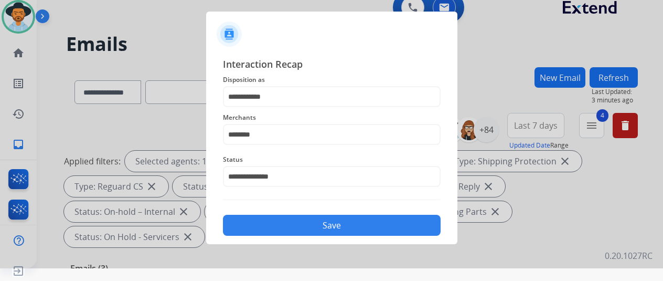
click at [270, 224] on button "Save" at bounding box center [332, 225] width 218 height 21
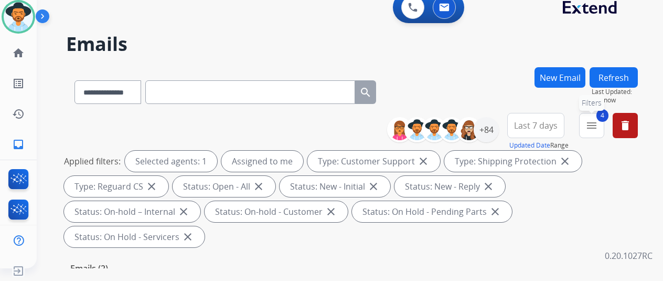
click at [604, 125] on button "4 menu Filters" at bounding box center [591, 125] width 25 height 25
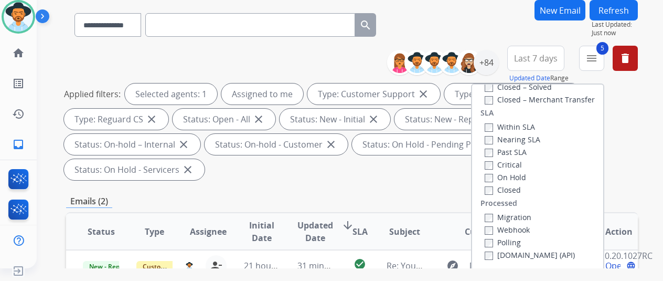
scroll to position [157, 0]
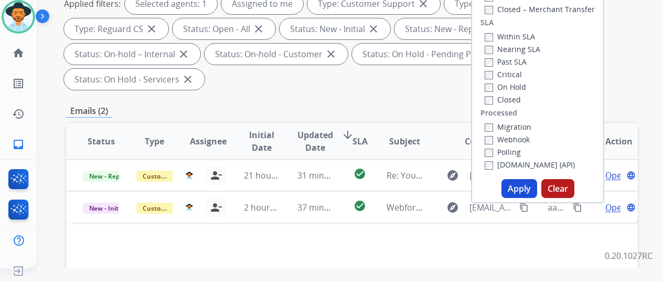
click at [521, 186] on button "Apply" at bounding box center [520, 188] width 36 height 19
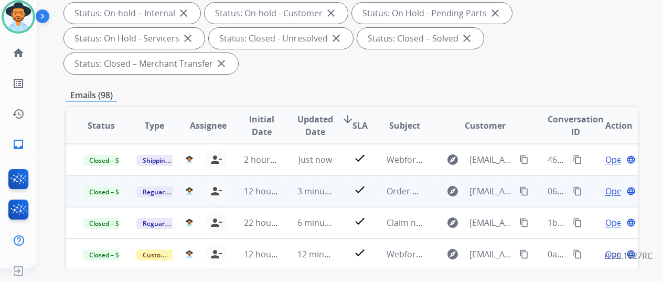
scroll to position [210, 0]
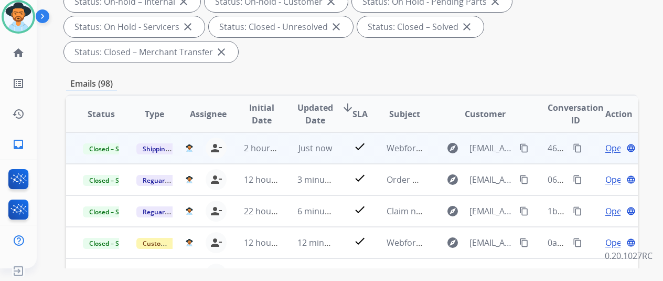
click at [577, 149] on mat-icon "content_copy" at bounding box center [577, 147] width 9 height 9
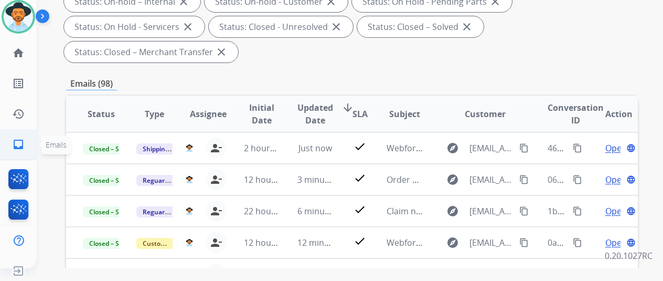
click at [17, 143] on mat-icon "inbox" at bounding box center [18, 144] width 13 height 13
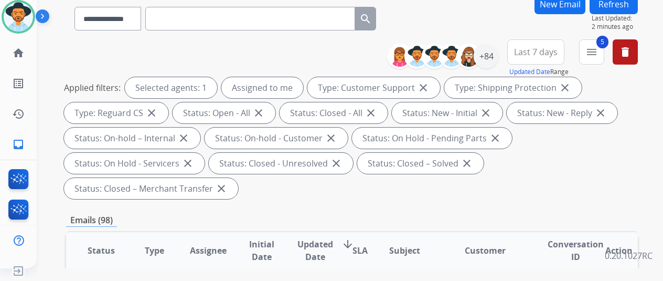
scroll to position [0, 0]
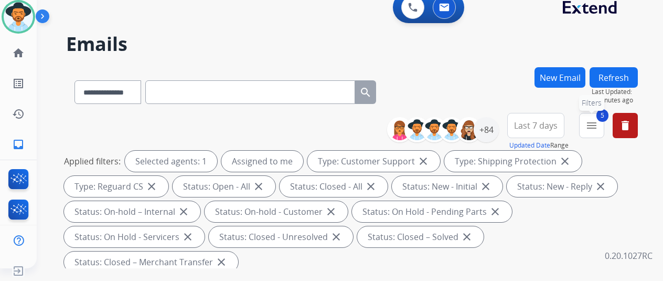
click at [598, 127] on mat-icon "menu" at bounding box center [592, 125] width 13 height 13
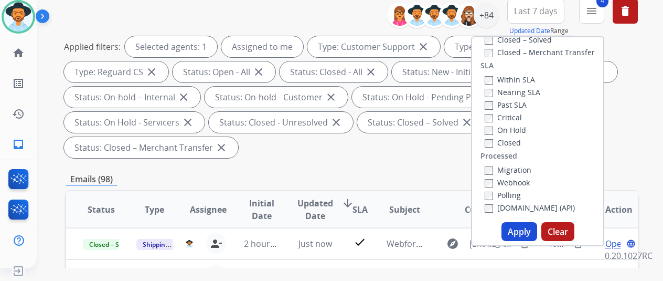
scroll to position [210, 0]
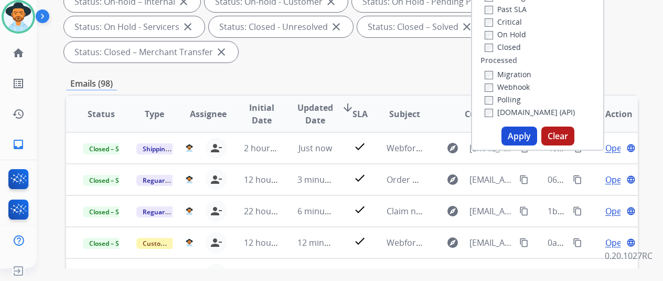
click at [520, 131] on button "Apply" at bounding box center [520, 135] width 36 height 19
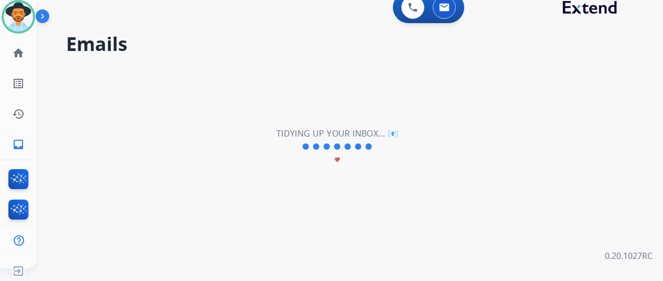
scroll to position [0, 0]
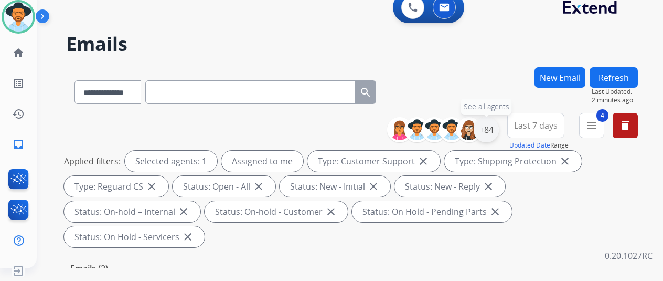
click at [493, 131] on div "+84" at bounding box center [486, 129] width 25 height 25
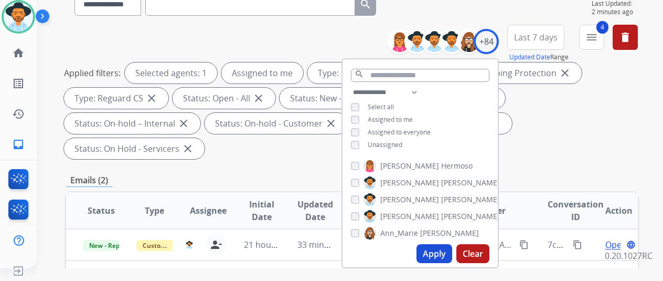
scroll to position [105, 0]
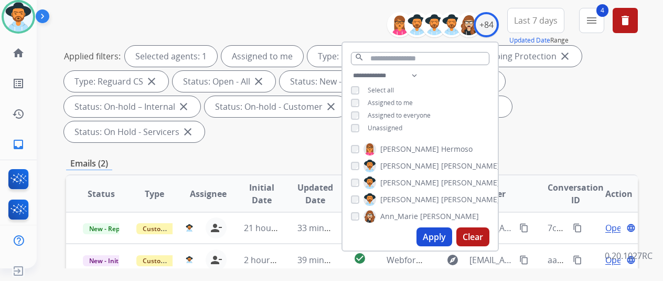
click at [439, 233] on button "Apply" at bounding box center [435, 236] width 36 height 19
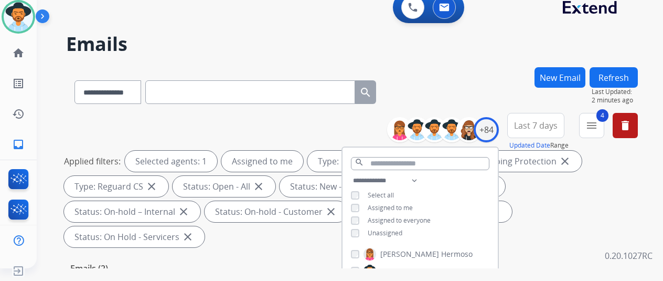
click at [464, 88] on div "**********" at bounding box center [352, 90] width 572 height 46
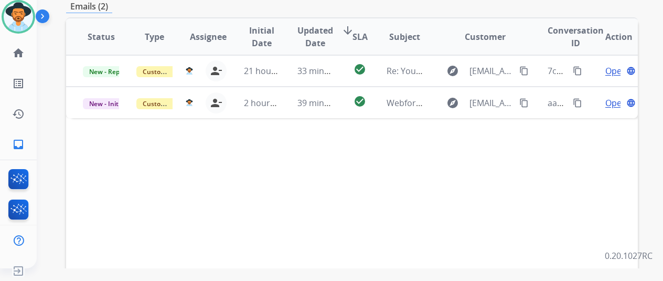
scroll to position [262, 0]
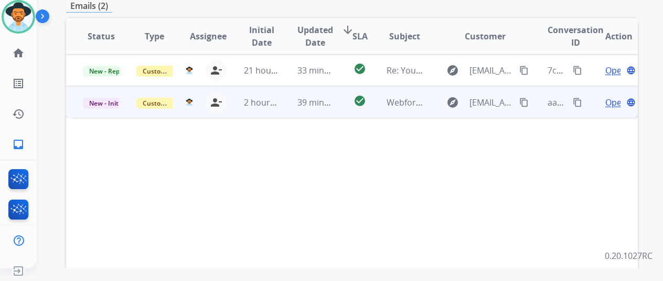
click at [610, 96] on span "Open" at bounding box center [616, 102] width 22 height 13
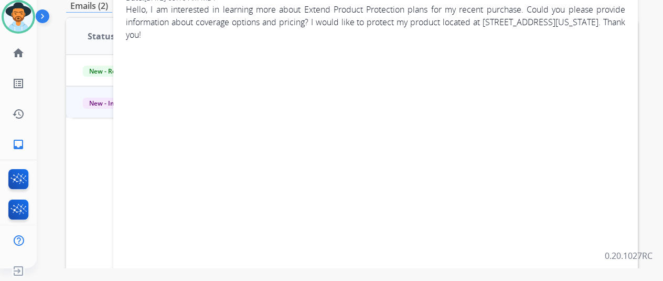
scroll to position [52, 0]
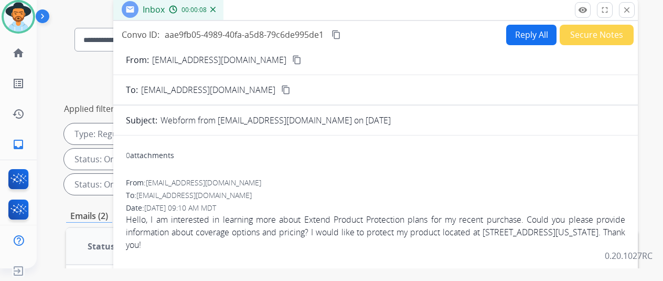
click at [292, 59] on mat-icon "content_copy" at bounding box center [296, 59] width 9 height 9
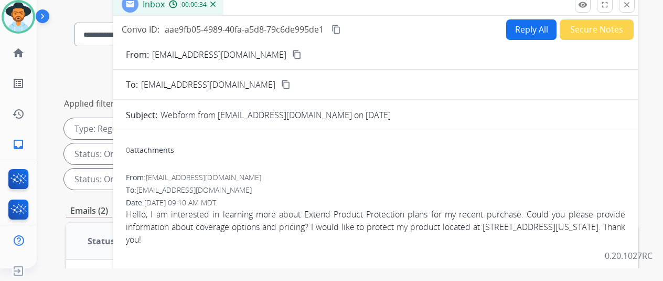
scroll to position [0, 0]
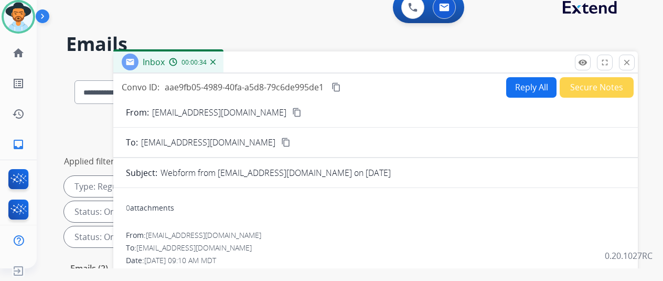
click at [532, 86] on button "Reply All" at bounding box center [531, 87] width 50 height 20
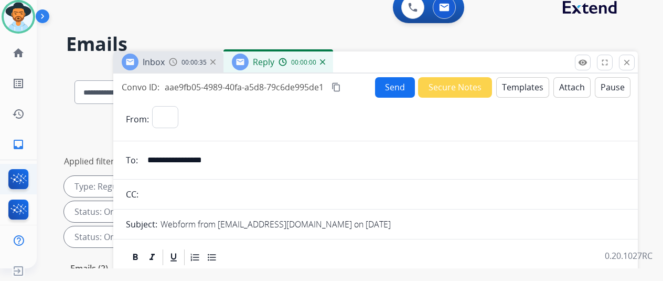
select select "**********"
click at [523, 82] on button "Templates" at bounding box center [522, 87] width 53 height 20
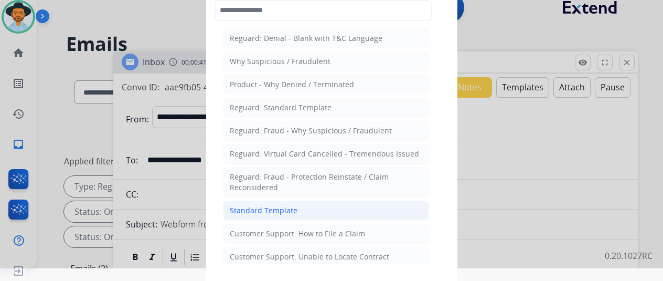
click at [260, 209] on div "Standard Template" at bounding box center [264, 210] width 68 height 10
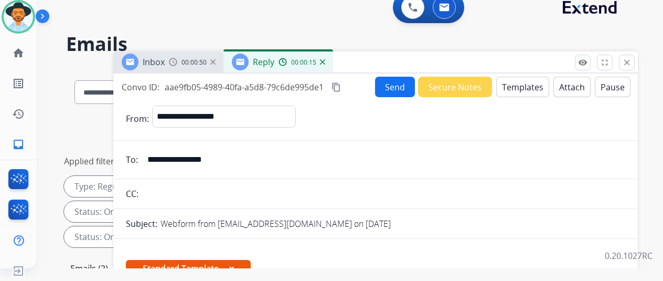
click at [325, 61] on img at bounding box center [322, 61] width 5 height 5
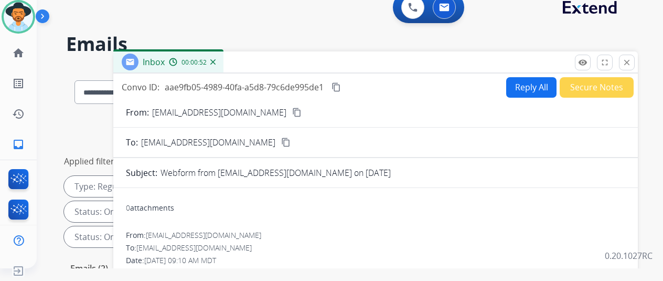
click at [533, 83] on div "**********" at bounding box center [331, 127] width 663 height 281
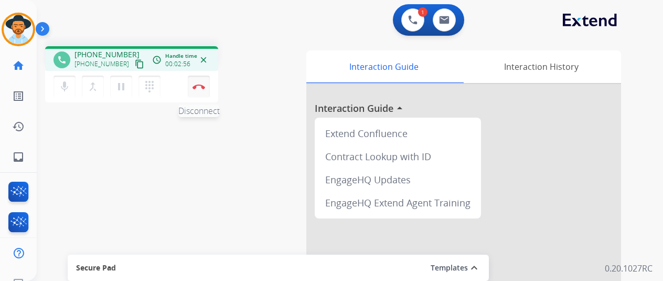
click at [193, 86] on img at bounding box center [199, 86] width 13 height 5
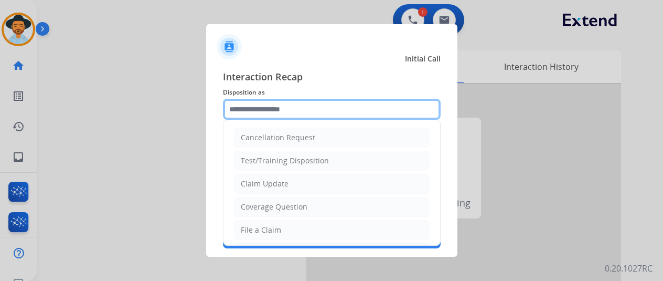
click at [244, 109] on input "text" at bounding box center [332, 109] width 218 height 21
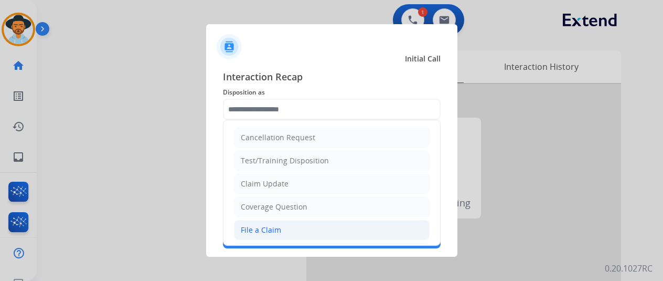
click at [256, 227] on div "File a Claim" at bounding box center [261, 230] width 40 height 10
type input "**********"
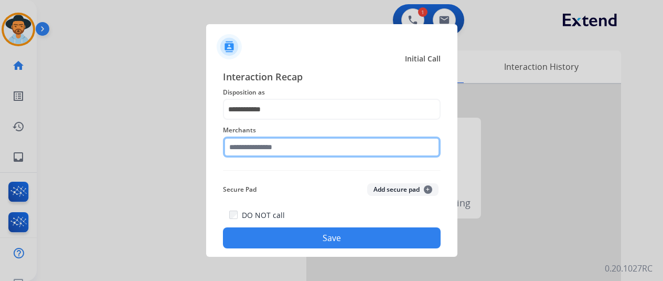
click at [261, 148] on input "text" at bounding box center [332, 146] width 218 height 21
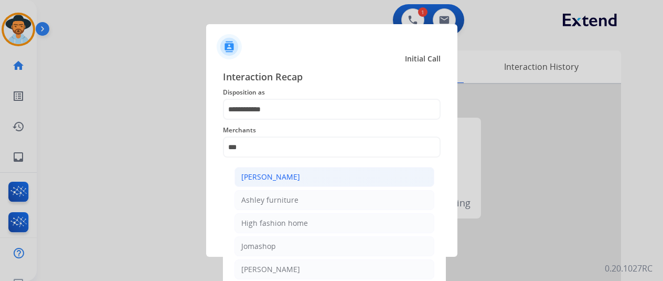
click at [274, 172] on div "[PERSON_NAME]" at bounding box center [270, 177] width 59 height 10
type input "**********"
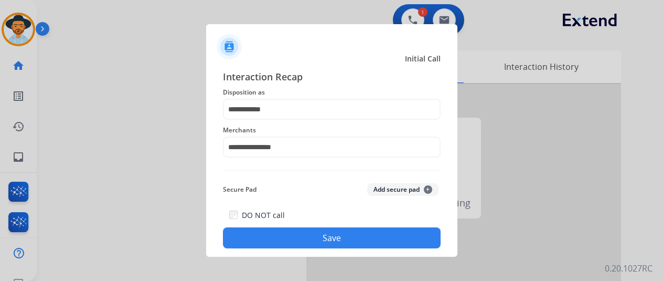
click at [312, 233] on button "Save" at bounding box center [332, 237] width 218 height 21
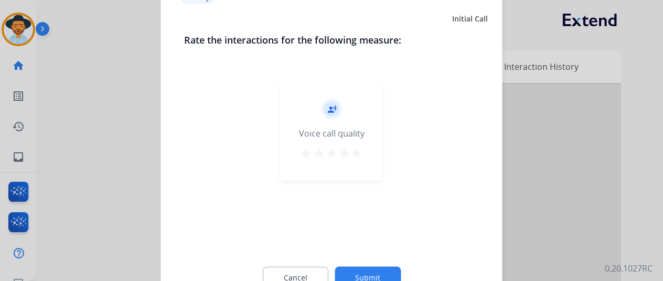
click at [370, 269] on button "Submit" at bounding box center [368, 277] width 66 height 22
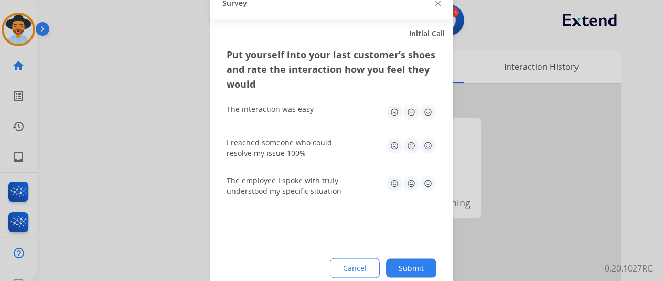
drag, startPoint x: 412, startPoint y: 267, endPoint x: 393, endPoint y: 252, distance: 24.3
click at [410, 263] on button "Submit" at bounding box center [411, 267] width 50 height 19
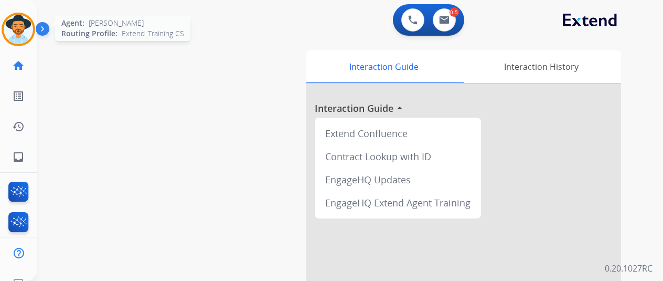
click at [15, 24] on img at bounding box center [18, 29] width 29 height 29
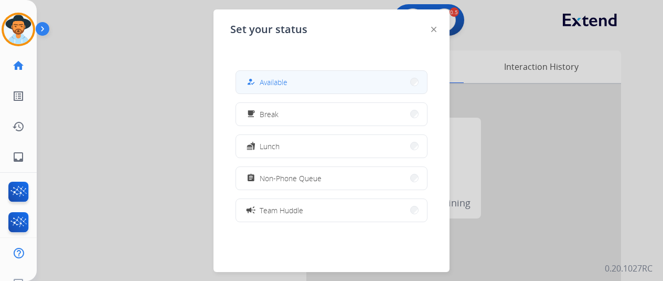
click at [307, 82] on button "how_to_reg Available" at bounding box center [331, 82] width 191 height 23
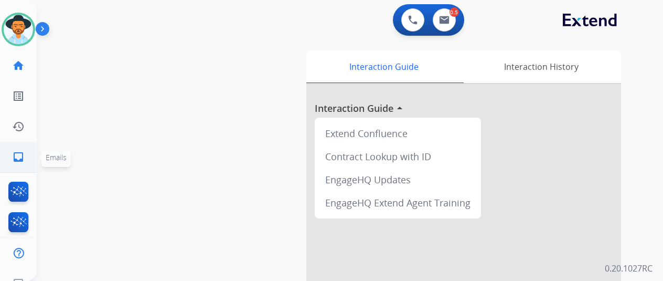
click at [19, 151] on mat-icon "inbox" at bounding box center [18, 157] width 13 height 13
select select "**********"
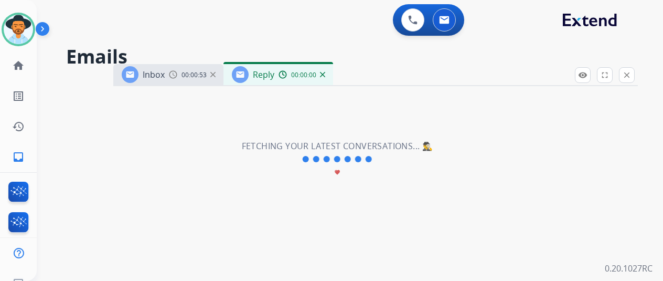
select select "**********"
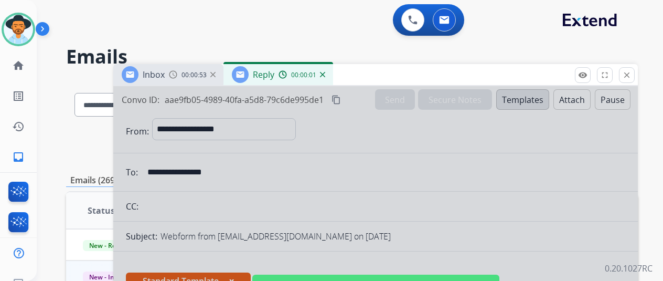
click at [368, 155] on div at bounding box center [375, 282] width 525 height 392
select select
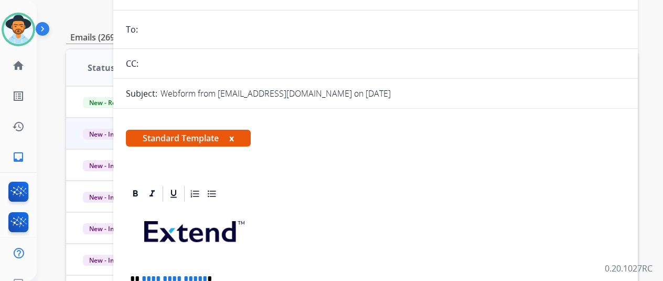
scroll to position [45, 0]
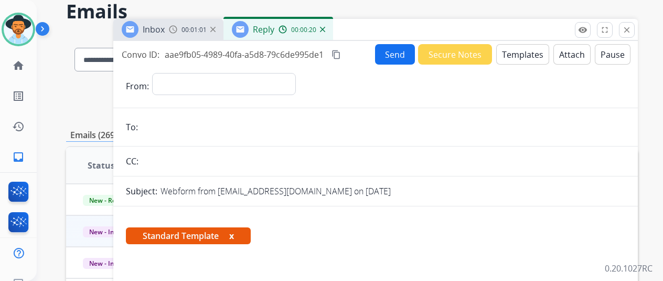
click at [325, 30] on img at bounding box center [322, 29] width 5 height 5
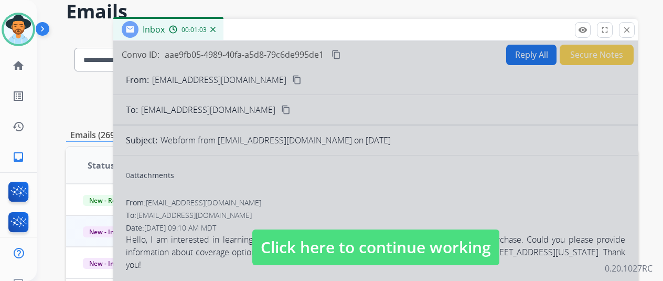
click at [404, 180] on div at bounding box center [375, 237] width 525 height 392
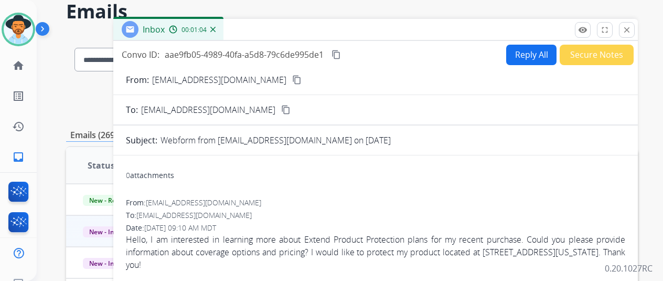
click at [527, 51] on button "Reply All" at bounding box center [531, 55] width 50 height 20
select select "**********"
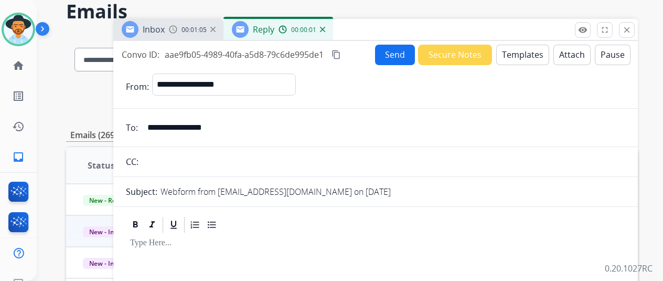
click at [524, 49] on button "Templates" at bounding box center [522, 55] width 53 height 20
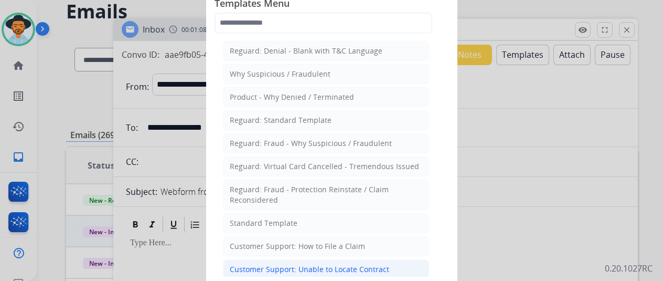
click at [312, 264] on div "Customer Support: Unable to Locate Contract" at bounding box center [309, 269] width 159 height 10
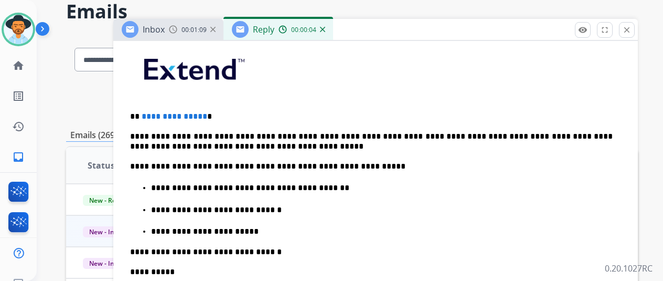
scroll to position [262, 0]
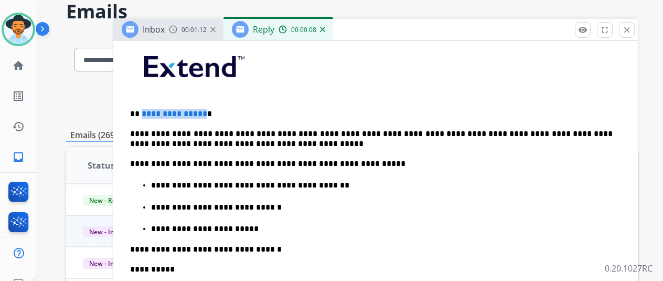
drag, startPoint x: 209, startPoint y: 112, endPoint x: 149, endPoint y: 113, distance: 59.8
click at [149, 113] on span "**********" at bounding box center [175, 114] width 66 height 8
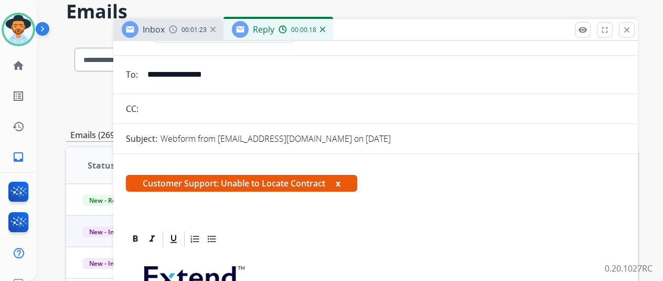
scroll to position [0, 0]
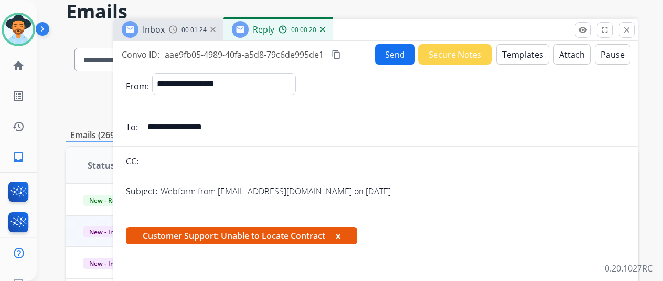
click at [404, 49] on button "Send" at bounding box center [395, 54] width 40 height 20
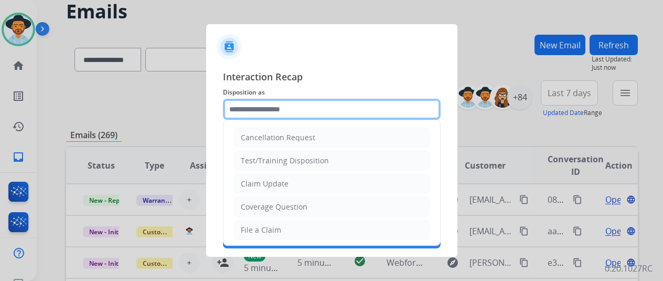
click at [249, 107] on input "text" at bounding box center [332, 109] width 218 height 21
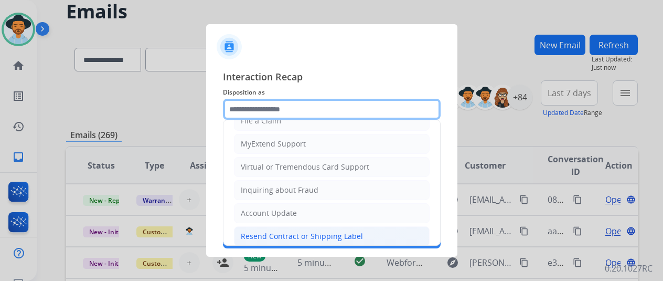
scroll to position [159, 0]
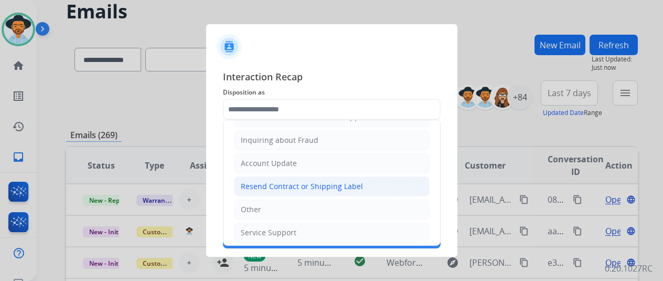
click at [272, 183] on div "Resend Contract or Shipping Label" at bounding box center [302, 186] width 122 height 10
type input "**********"
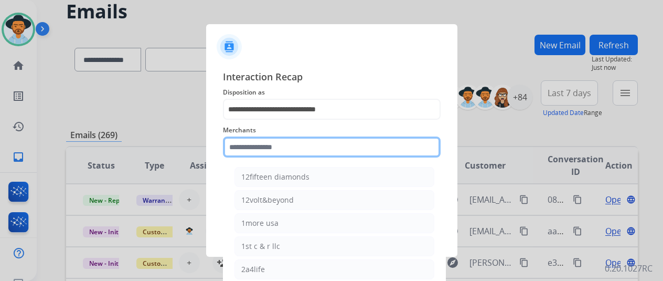
click at [264, 151] on input "text" at bounding box center [332, 146] width 218 height 21
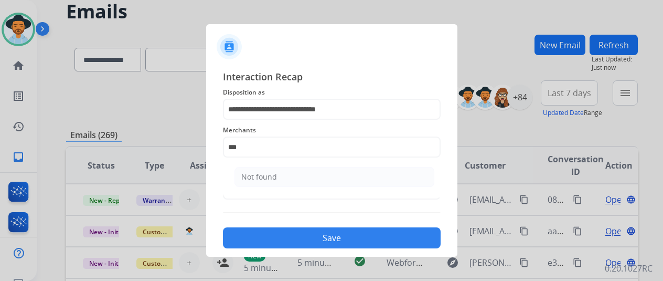
click at [292, 168] on li "Not found" at bounding box center [335, 177] width 200 height 20
type input "*********"
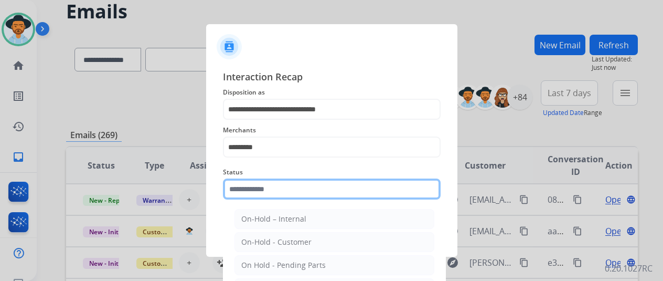
click at [265, 195] on input "text" at bounding box center [332, 188] width 218 height 21
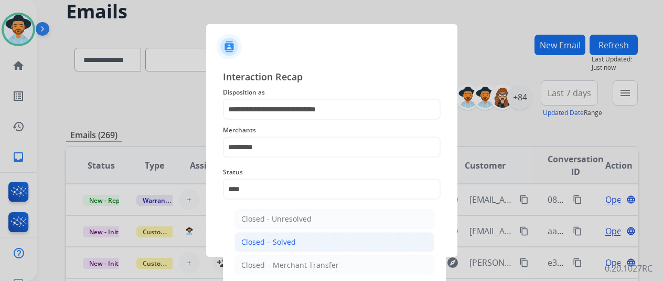
click at [320, 237] on li "Closed – Solved" at bounding box center [335, 242] width 200 height 20
type input "**********"
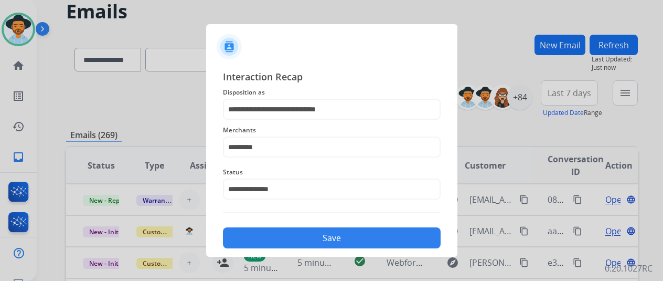
click at [327, 243] on button "Save" at bounding box center [332, 237] width 218 height 21
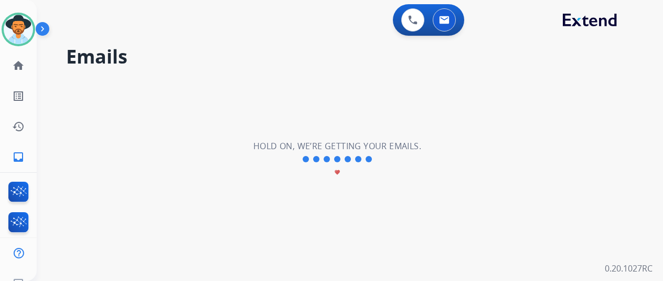
scroll to position [0, 0]
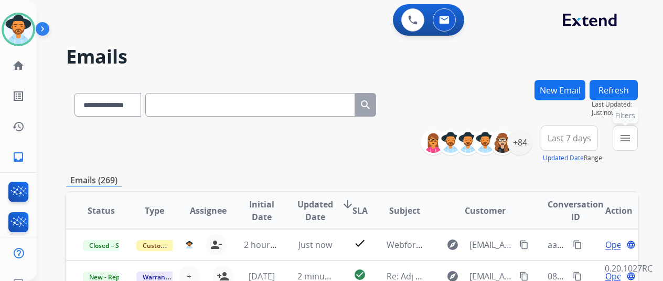
drag, startPoint x: 633, startPoint y: 134, endPoint x: 605, endPoint y: 143, distance: 29.2
click at [632, 134] on mat-icon "menu" at bounding box center [625, 138] width 13 height 13
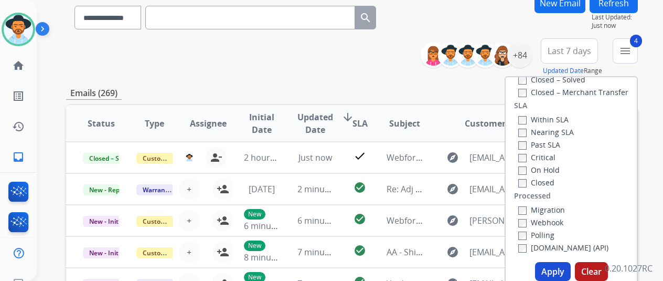
scroll to position [157, 0]
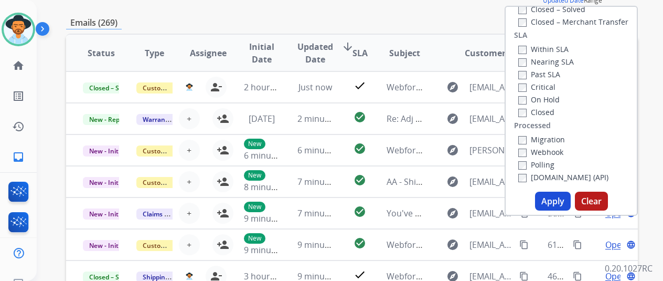
click at [549, 203] on button "Apply" at bounding box center [553, 201] width 36 height 19
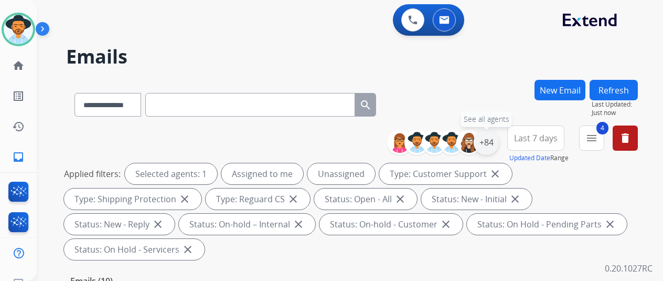
click at [497, 140] on div "+84" at bounding box center [486, 142] width 25 height 25
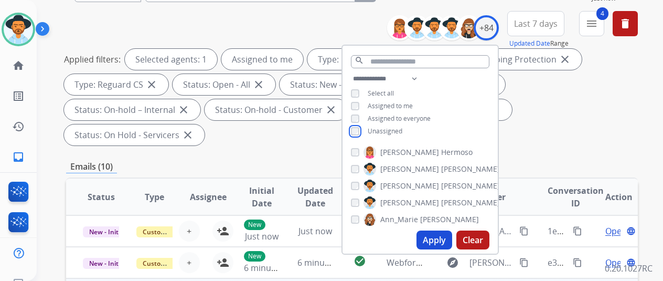
scroll to position [210, 0]
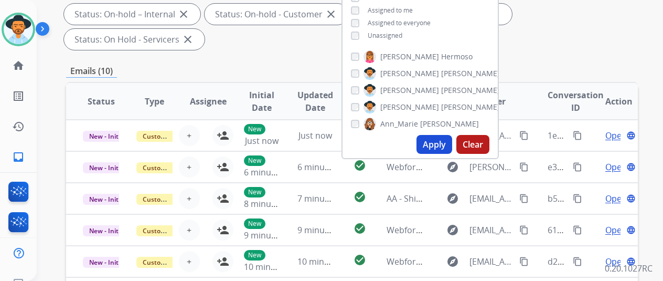
click at [440, 145] on button "Apply" at bounding box center [435, 144] width 36 height 19
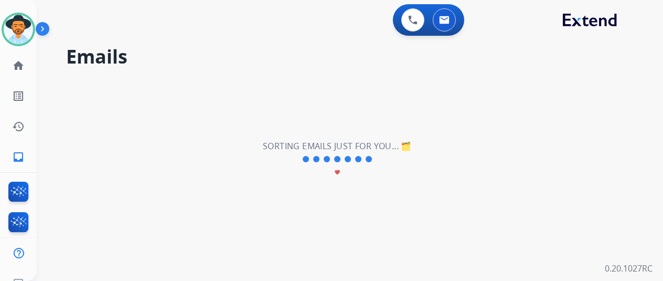
scroll to position [0, 0]
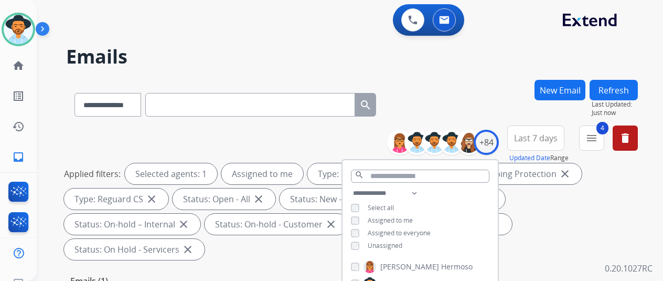
click at [456, 81] on div "**********" at bounding box center [352, 103] width 572 height 46
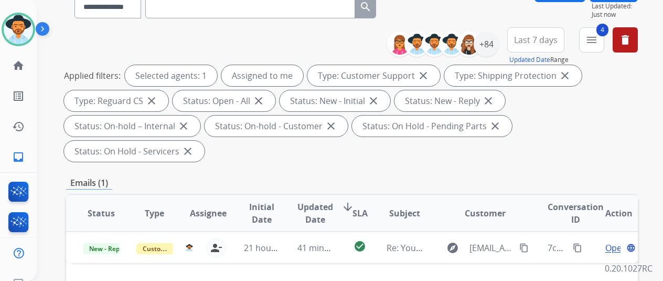
scroll to position [210, 0]
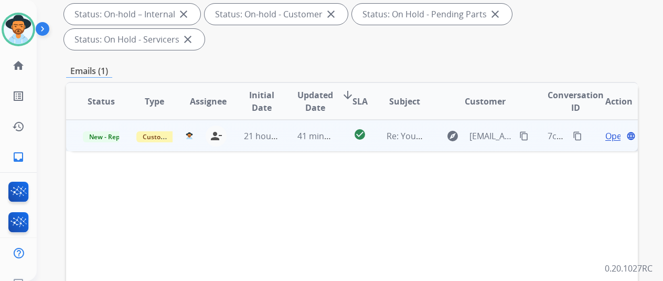
click at [610, 130] on span "Open" at bounding box center [616, 136] width 22 height 13
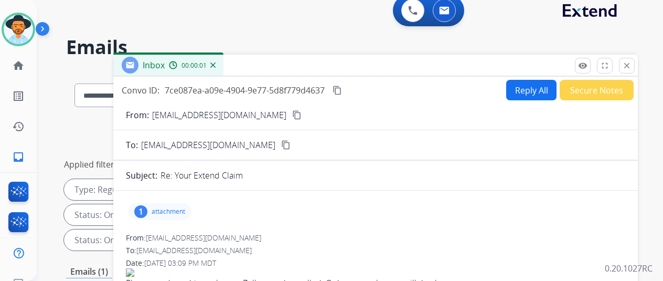
scroll to position [0, 0]
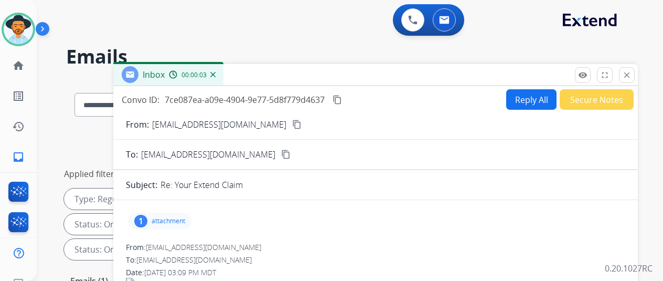
click at [147, 216] on div "1" at bounding box center [140, 221] width 13 height 13
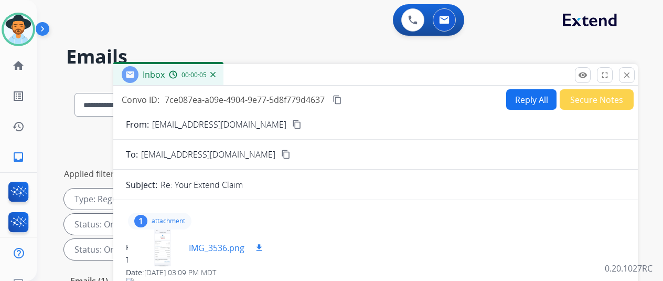
click at [170, 246] on div at bounding box center [162, 247] width 52 height 37
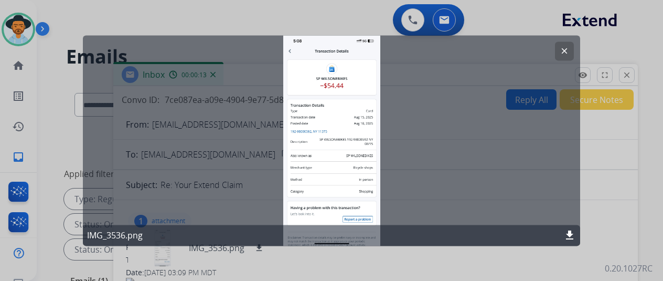
click at [565, 49] on mat-icon "clear" at bounding box center [564, 50] width 9 height 9
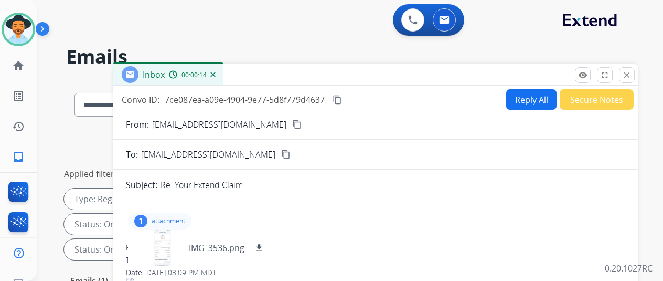
click at [292, 125] on mat-icon "content_copy" at bounding box center [296, 124] width 9 height 9
click at [264, 244] on mat-icon "download" at bounding box center [258, 247] width 9 height 9
click at [216, 73] on img at bounding box center [212, 74] width 5 height 5
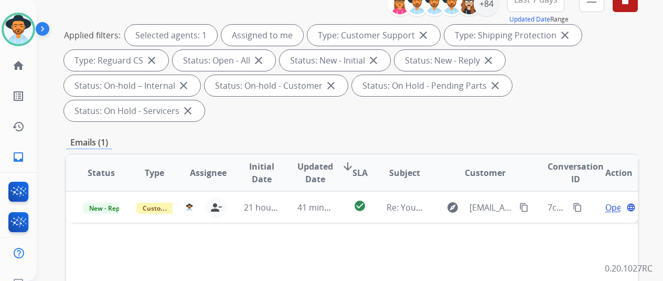
scroll to position [157, 0]
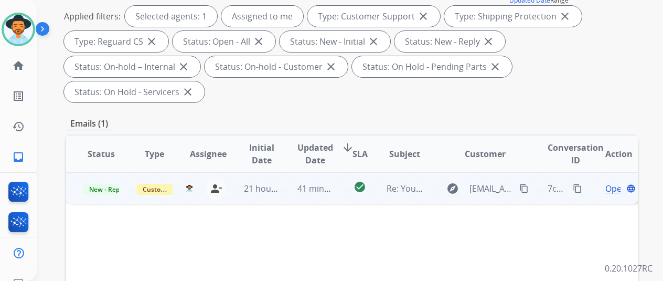
click at [612, 182] on span "Open" at bounding box center [616, 188] width 22 height 13
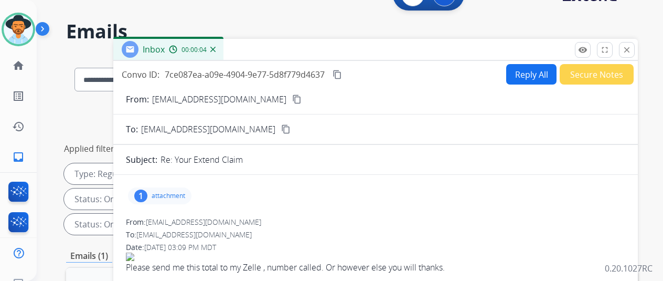
scroll to position [0, 0]
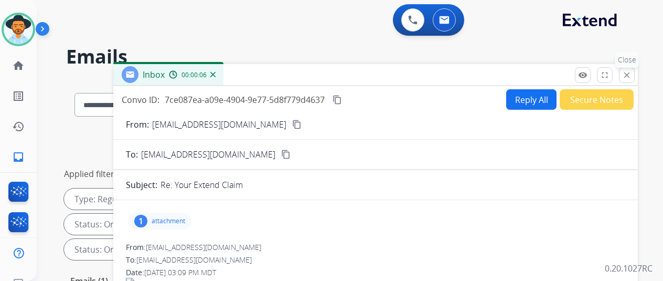
click at [632, 75] on mat-icon "close" at bounding box center [626, 74] width 9 height 9
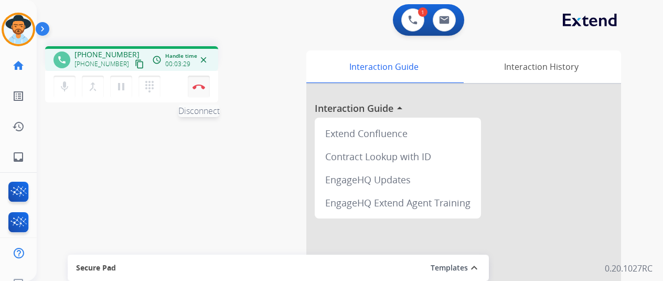
click at [199, 84] on img at bounding box center [199, 86] width 13 height 5
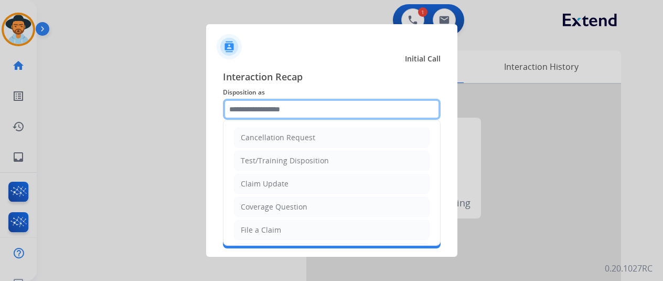
click at [275, 110] on input "text" at bounding box center [332, 109] width 218 height 21
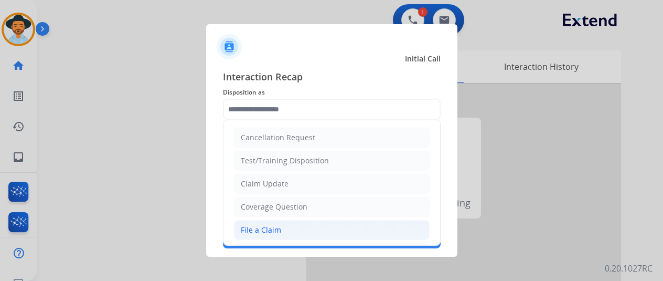
click at [251, 225] on div "File a Claim" at bounding box center [261, 230] width 40 height 10
type input "**********"
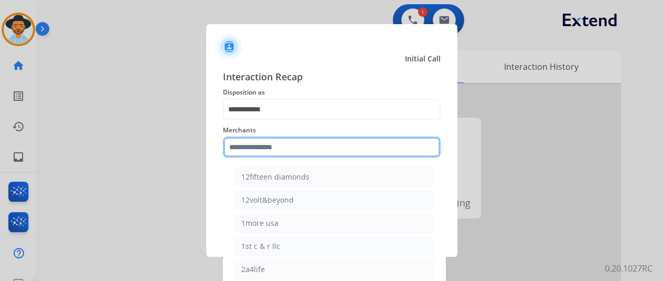
click at [256, 147] on input "text" at bounding box center [332, 146] width 218 height 21
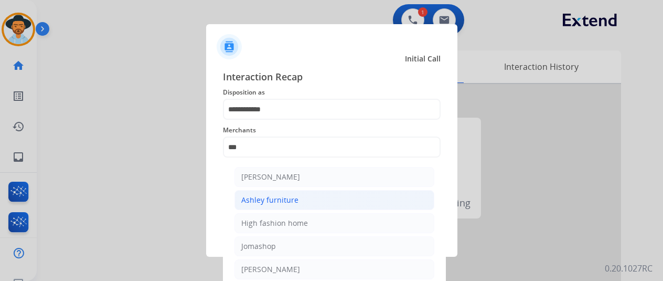
click at [289, 195] on div "Ashley furniture" at bounding box center [269, 200] width 57 height 10
type input "**********"
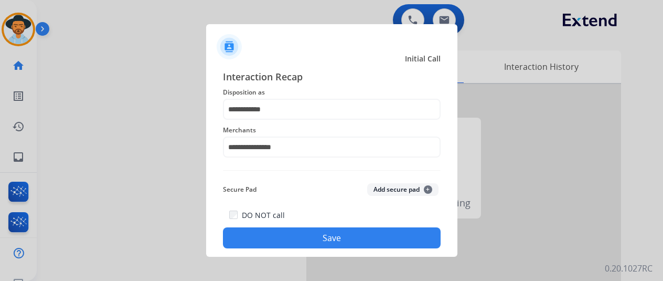
click at [307, 236] on button "Save" at bounding box center [332, 237] width 218 height 21
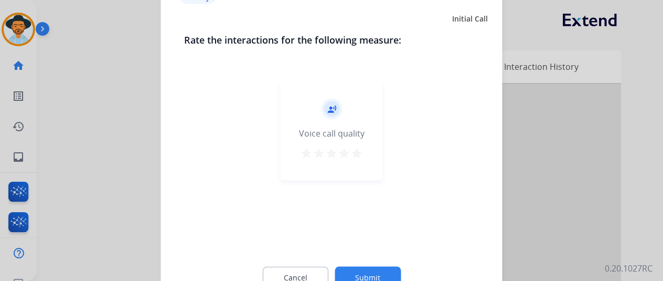
click at [367, 268] on button "Submit" at bounding box center [368, 277] width 66 height 22
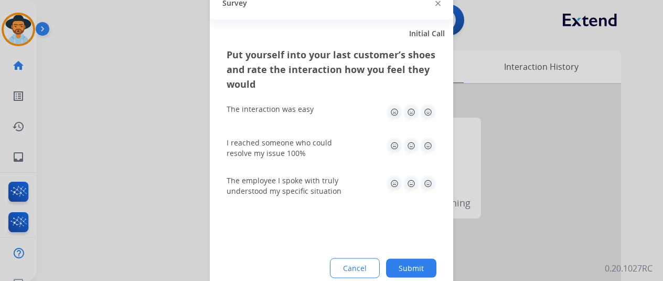
click at [414, 263] on button "Submit" at bounding box center [411, 267] width 50 height 19
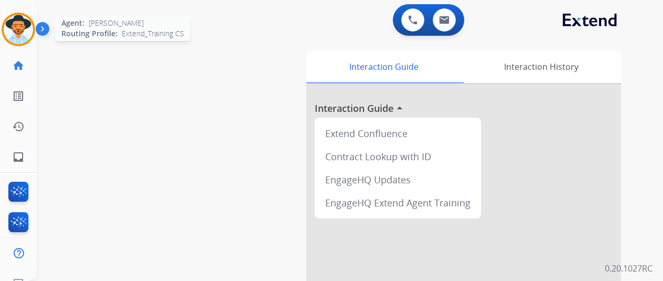
click at [18, 26] on img at bounding box center [18, 29] width 29 height 29
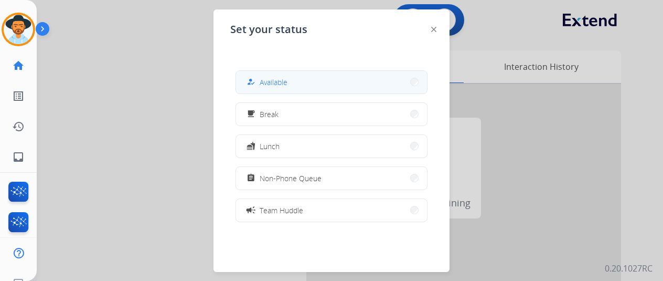
click at [269, 80] on span "Available" at bounding box center [274, 82] width 28 height 11
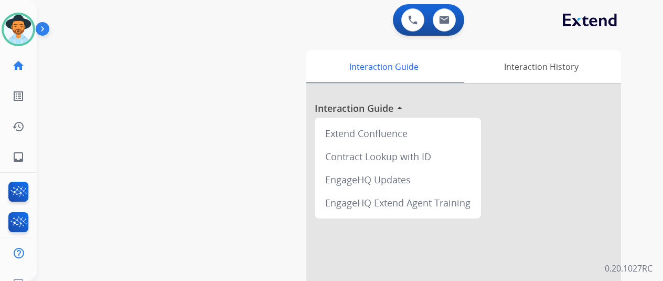
click at [58, 135] on div "swap_horiz Break voice bridge close_fullscreen Connect 3-Way Call merge_type Se…" at bounding box center [337, 257] width 601 height 438
click at [13, 158] on mat-icon "inbox" at bounding box center [18, 157] width 13 height 13
select select "**********"
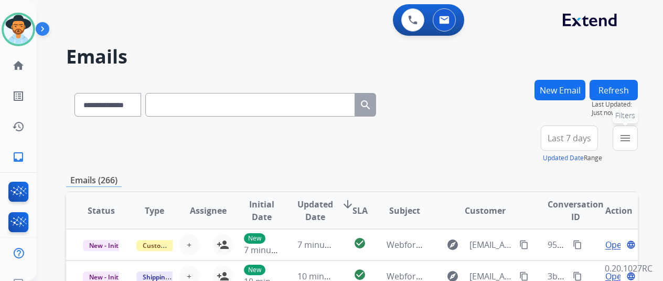
click at [638, 137] on button "menu Filters" at bounding box center [625, 137] width 25 height 25
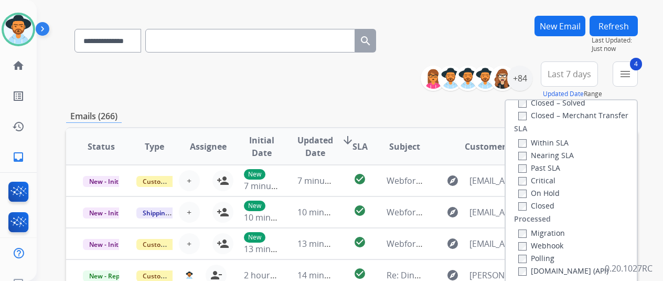
scroll to position [157, 0]
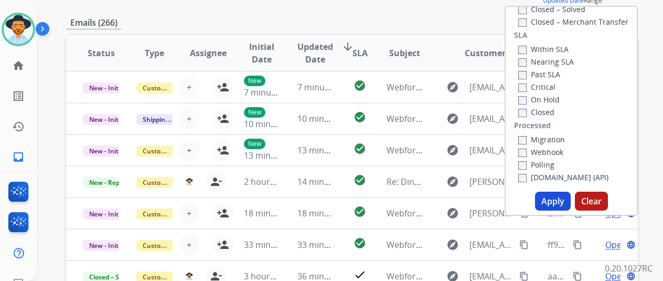
click at [556, 199] on button "Apply" at bounding box center [553, 201] width 36 height 19
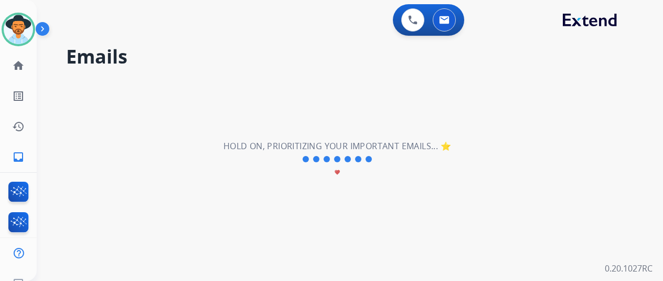
scroll to position [0, 0]
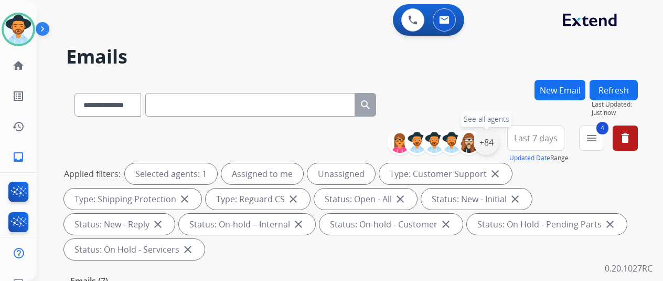
click at [492, 140] on div "+84" at bounding box center [486, 142] width 25 height 25
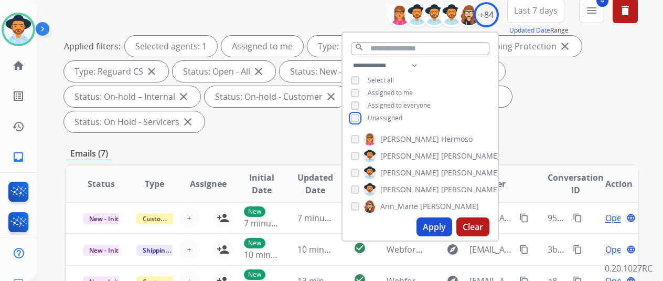
scroll to position [157, 0]
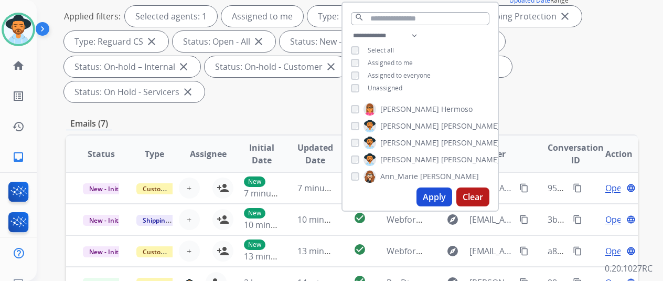
click at [438, 197] on button "Apply" at bounding box center [435, 196] width 36 height 19
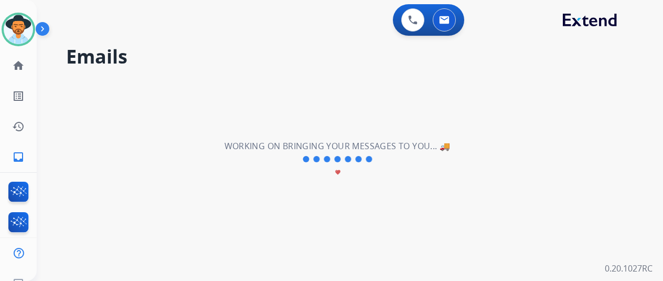
scroll to position [0, 0]
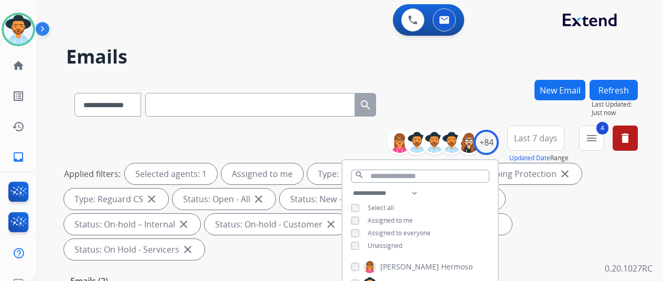
drag, startPoint x: 474, startPoint y: 111, endPoint x: 470, endPoint y: 102, distance: 9.9
click at [473, 106] on div "**********" at bounding box center [352, 103] width 572 height 46
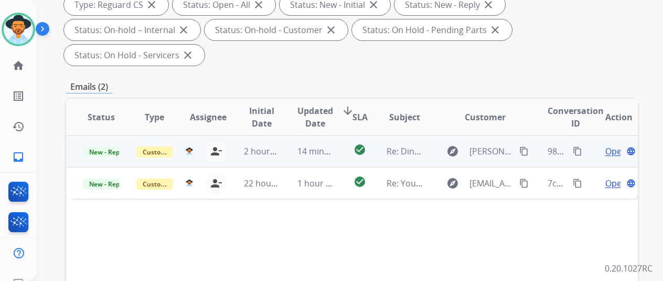
scroll to position [210, 0]
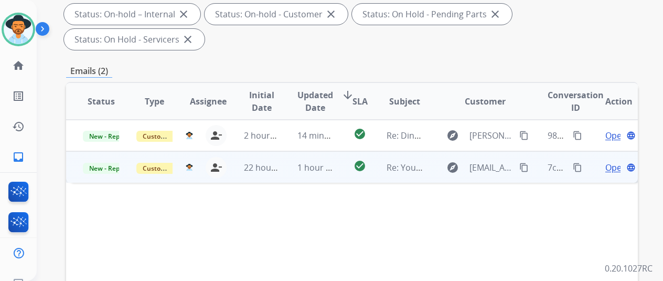
click at [618, 161] on span "Open" at bounding box center [616, 167] width 22 height 13
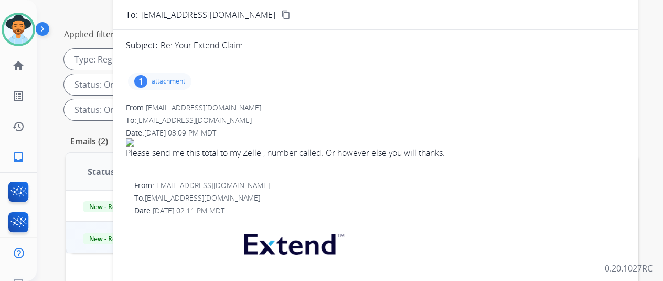
scroll to position [52, 0]
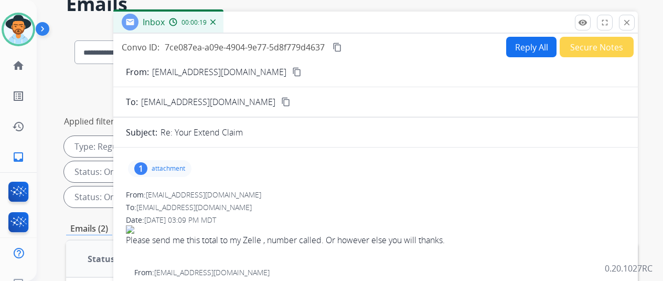
click at [216, 22] on img at bounding box center [212, 21] width 5 height 5
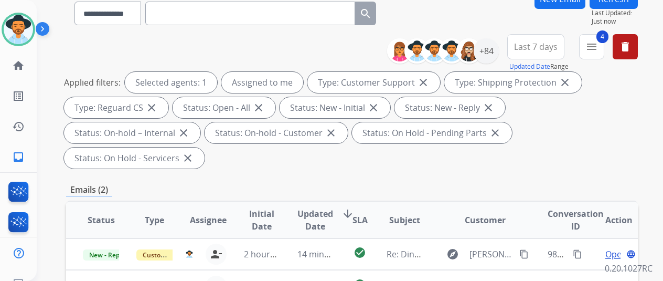
scroll to position [210, 0]
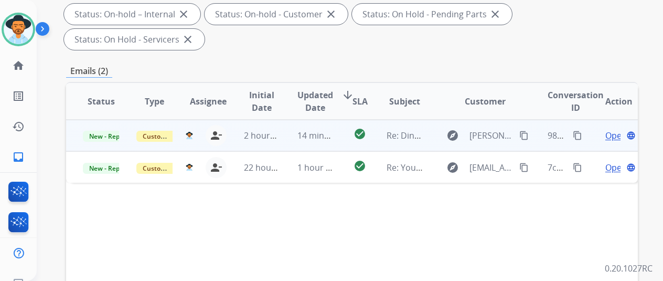
click at [613, 129] on span "Open" at bounding box center [616, 135] width 22 height 13
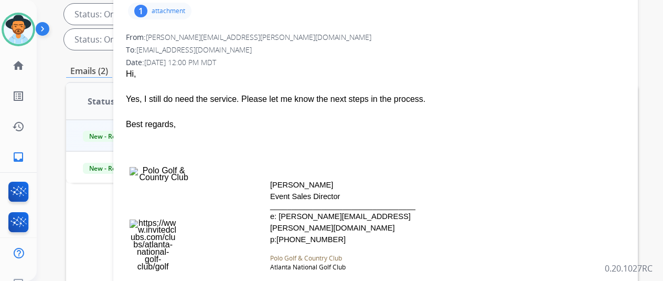
scroll to position [52, 0]
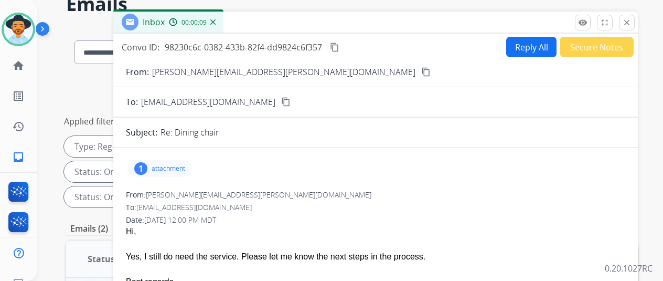
click at [421, 71] on mat-icon "content_copy" at bounding box center [425, 71] width 9 height 9
click at [339, 47] on mat-icon "content_copy" at bounding box center [334, 46] width 9 height 9
click at [526, 50] on button "Reply All" at bounding box center [531, 47] width 50 height 20
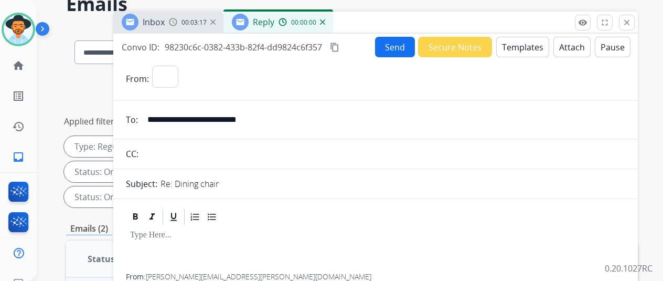
select select "**********"
click at [526, 45] on button "Templates" at bounding box center [522, 47] width 53 height 20
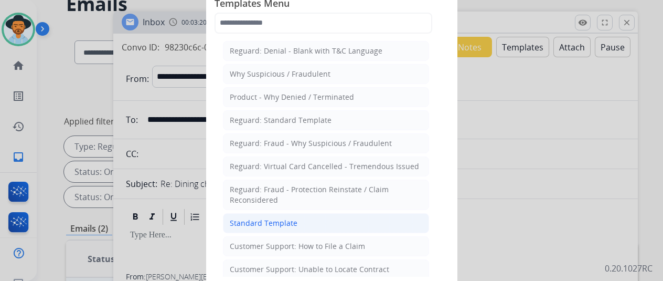
click at [252, 218] on div "Standard Template" at bounding box center [264, 223] width 68 height 10
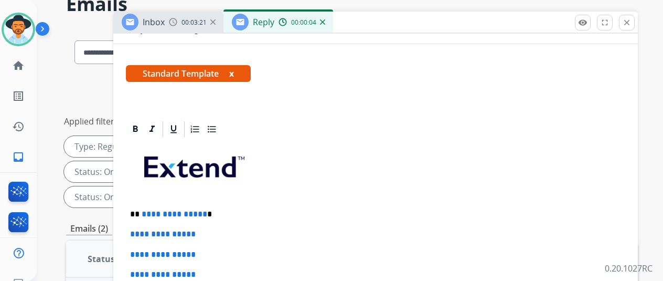
scroll to position [210, 0]
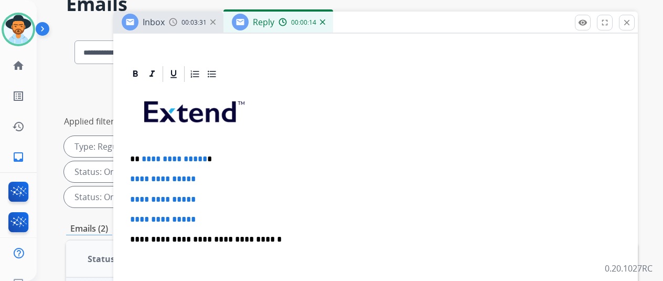
click at [325, 22] on img at bounding box center [322, 21] width 5 height 5
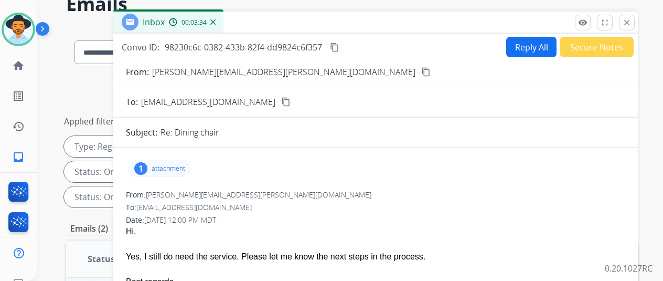
click at [421, 70] on mat-icon "content_copy" at bounding box center [425, 71] width 9 height 9
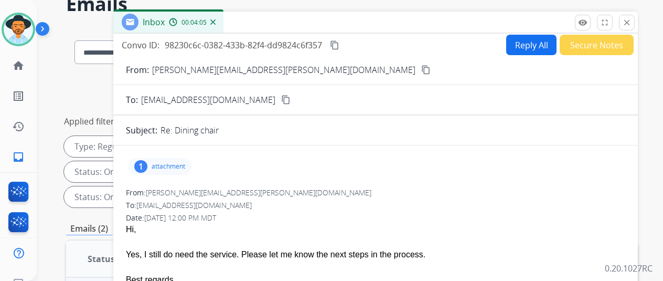
scroll to position [0, 0]
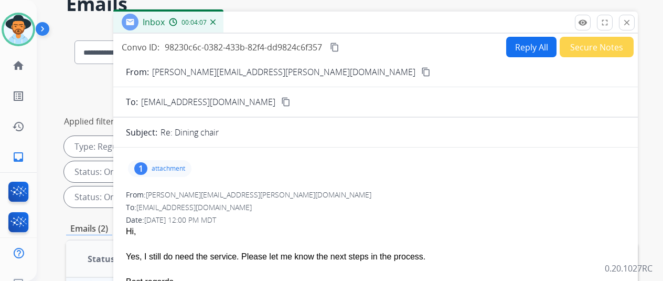
click at [533, 41] on button "Reply All" at bounding box center [531, 47] width 50 height 20
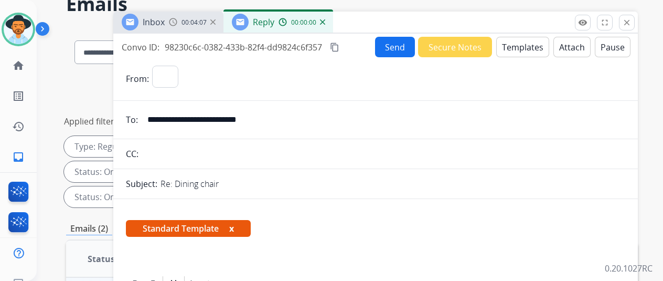
select select "**********"
click at [519, 47] on button "Templates" at bounding box center [522, 47] width 53 height 20
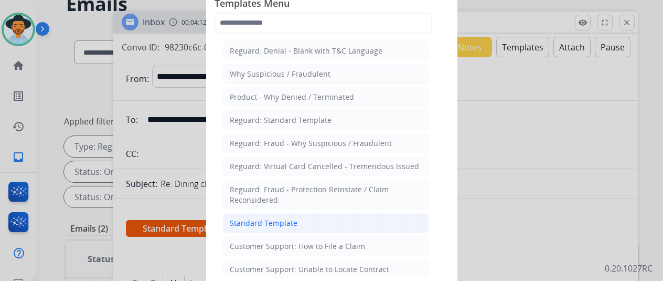
click at [243, 221] on div "Standard Template" at bounding box center [264, 223] width 68 height 10
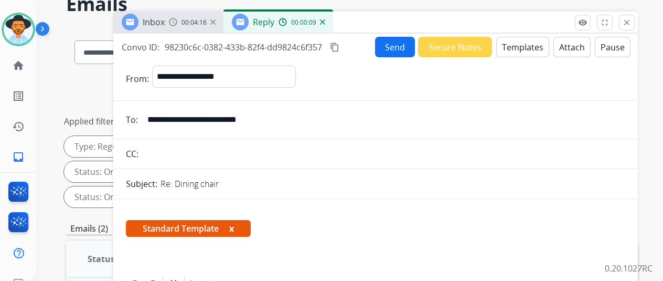
click at [325, 20] on img at bounding box center [322, 21] width 5 height 5
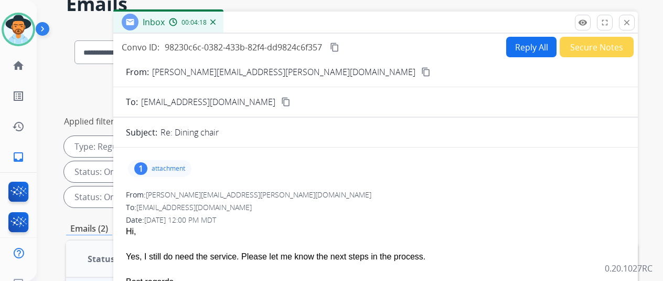
click at [520, 44] on button "Reply All" at bounding box center [531, 47] width 50 height 20
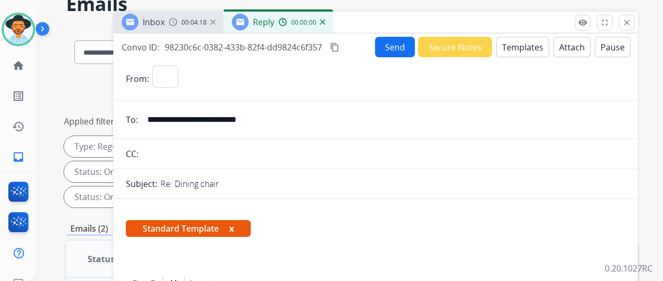
select select "**********"
click at [526, 43] on button "Templates" at bounding box center [522, 47] width 53 height 20
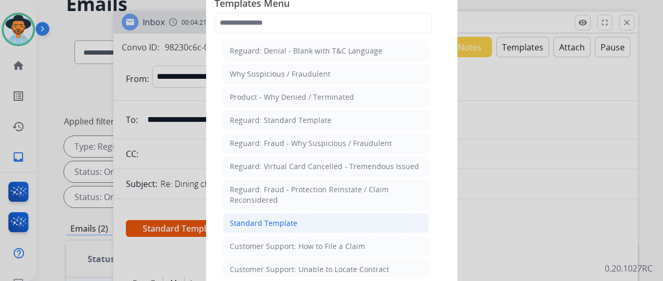
click at [265, 218] on div "Standard Template" at bounding box center [264, 223] width 68 height 10
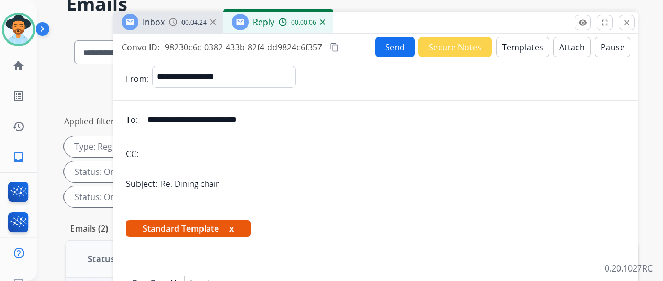
click at [325, 19] on img at bounding box center [322, 21] width 5 height 5
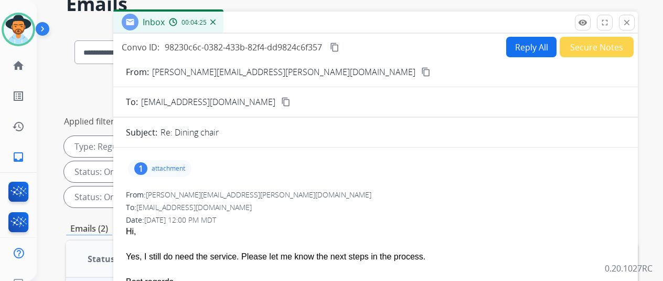
click at [216, 19] on img at bounding box center [212, 21] width 5 height 5
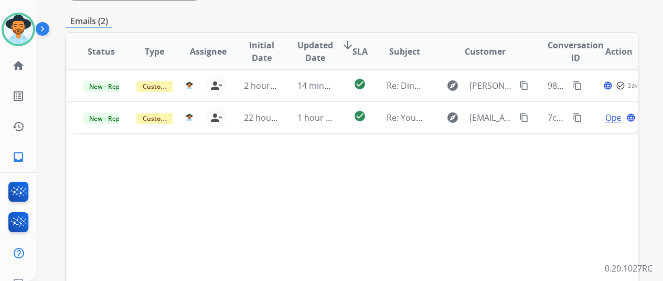
scroll to position [262, 0]
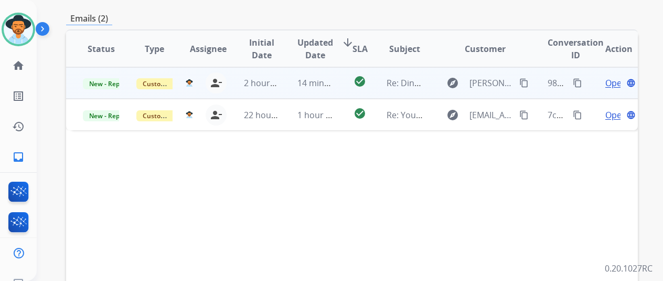
click at [614, 77] on span "Open" at bounding box center [616, 83] width 22 height 13
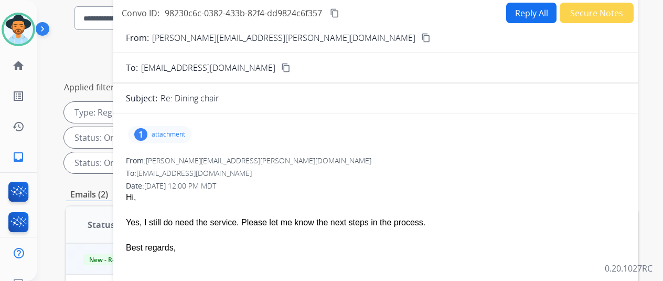
scroll to position [0, 0]
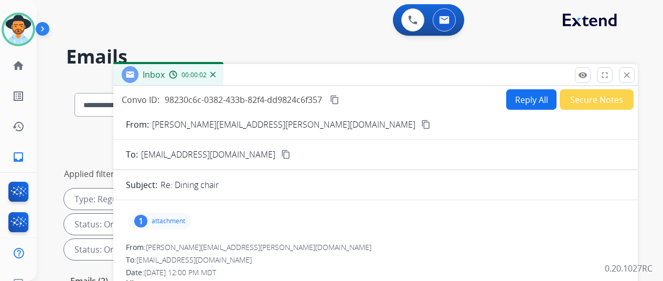
click at [525, 95] on button "Reply All" at bounding box center [531, 99] width 50 height 20
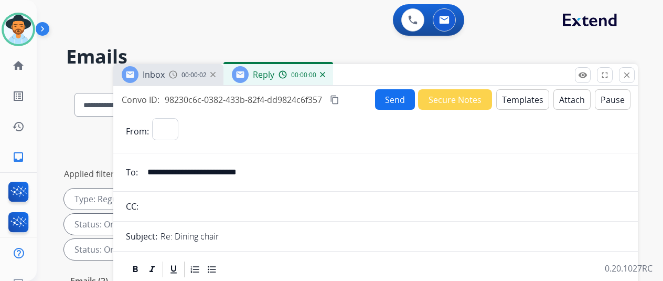
select select "**********"
click at [529, 99] on button "Templates" at bounding box center [522, 99] width 53 height 20
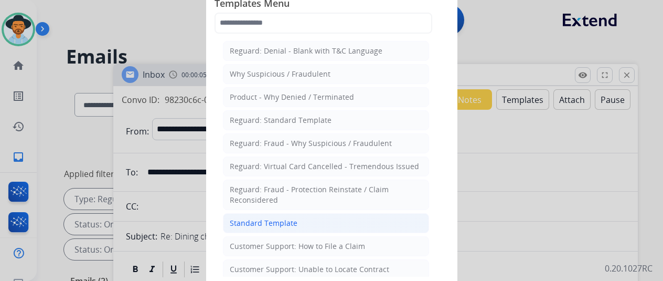
click at [255, 214] on li "Standard Template" at bounding box center [326, 223] width 206 height 20
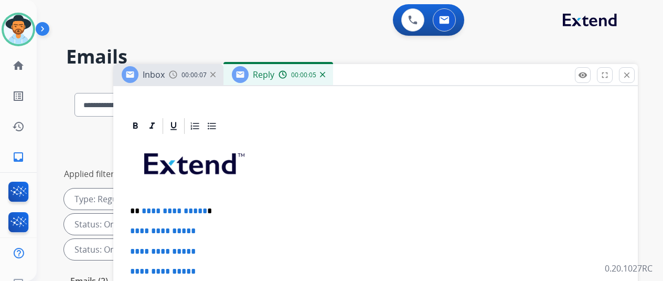
scroll to position [210, 0]
drag, startPoint x: 208, startPoint y: 210, endPoint x: 147, endPoint y: 210, distance: 61.4
click at [147, 210] on p "**********" at bounding box center [371, 211] width 483 height 9
drag, startPoint x: 210, startPoint y: 211, endPoint x: 147, endPoint y: 209, distance: 63.0
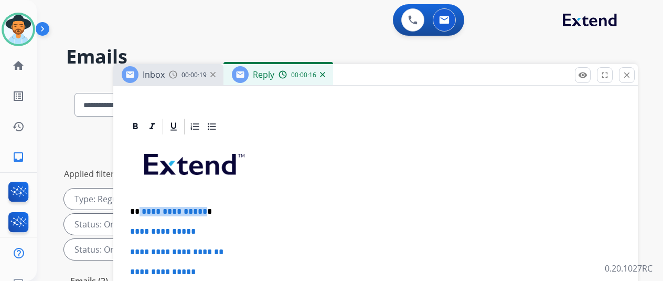
click at [147, 209] on p "**********" at bounding box center [371, 211] width 483 height 9
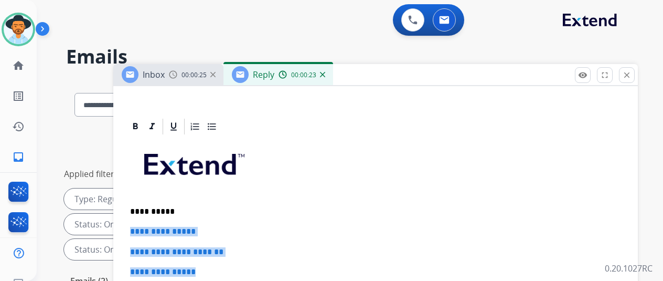
drag, startPoint x: 220, startPoint y: 269, endPoint x: 131, endPoint y: 228, distance: 98.4
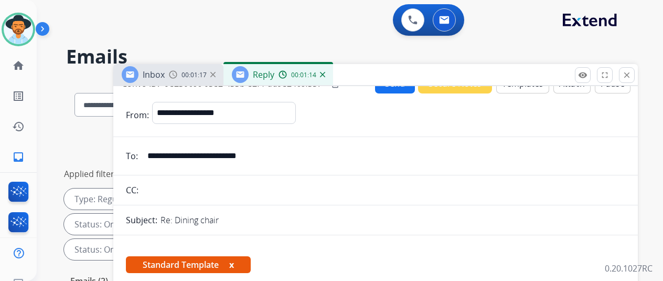
scroll to position [0, 0]
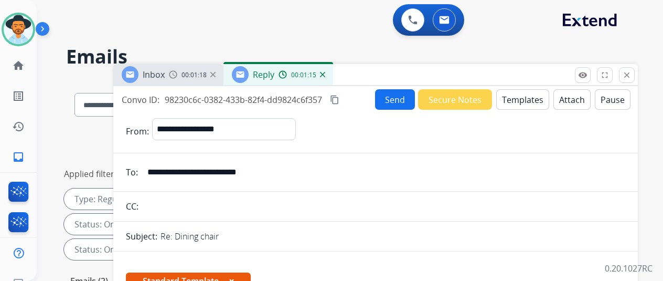
click at [398, 94] on button "Send" at bounding box center [395, 99] width 40 height 20
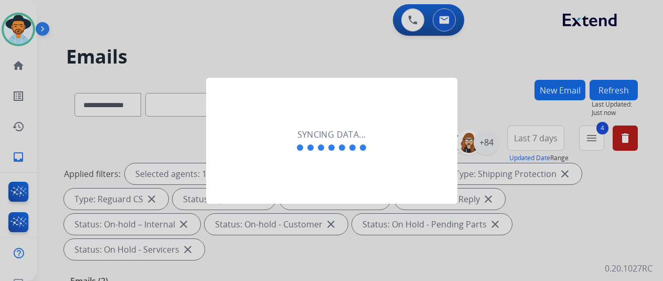
click at [200, 31] on div at bounding box center [331, 140] width 663 height 281
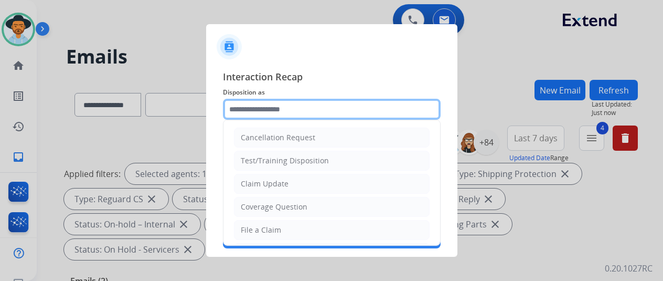
click at [246, 105] on input "text" at bounding box center [332, 109] width 218 height 21
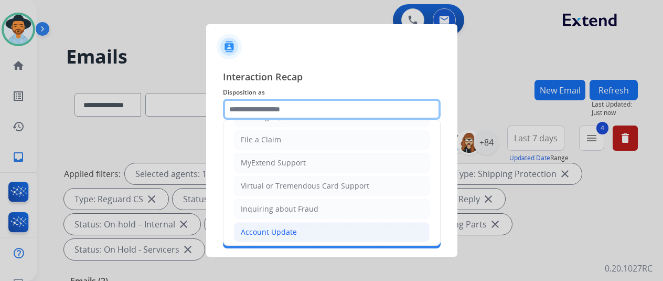
scroll to position [159, 0]
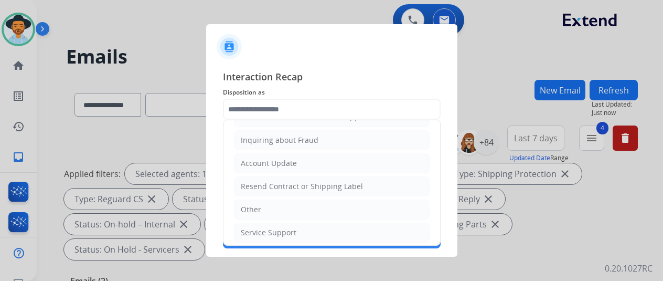
drag, startPoint x: 253, startPoint y: 228, endPoint x: 260, endPoint y: 203, distance: 25.6
click at [253, 227] on div "Service Support" at bounding box center [269, 232] width 56 height 10
type input "**********"
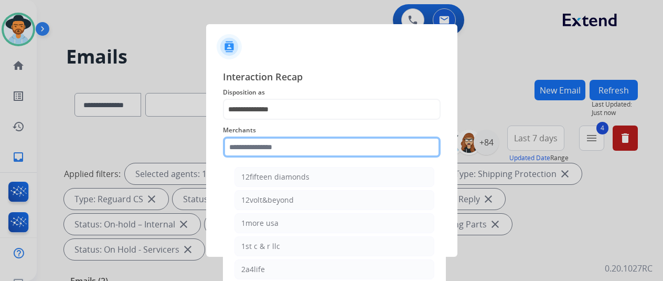
click at [273, 151] on input "text" at bounding box center [332, 146] width 218 height 21
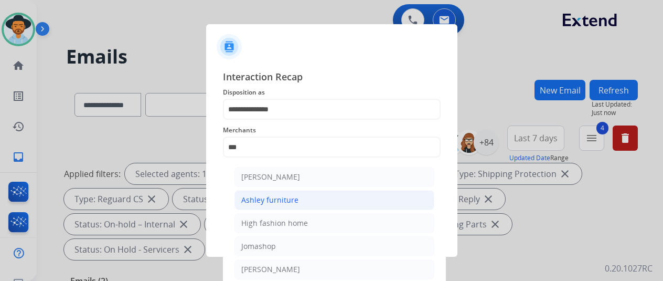
click at [249, 199] on div "Ashley furniture" at bounding box center [269, 200] width 57 height 10
type input "**********"
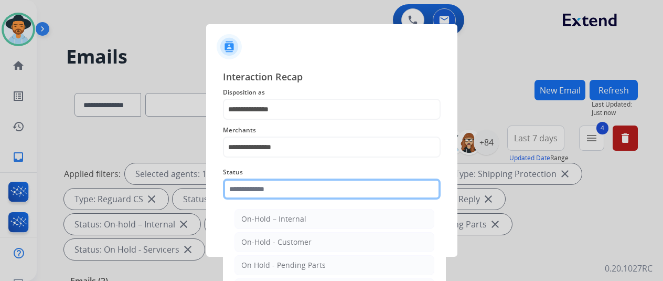
click at [274, 193] on input "text" at bounding box center [332, 188] width 218 height 21
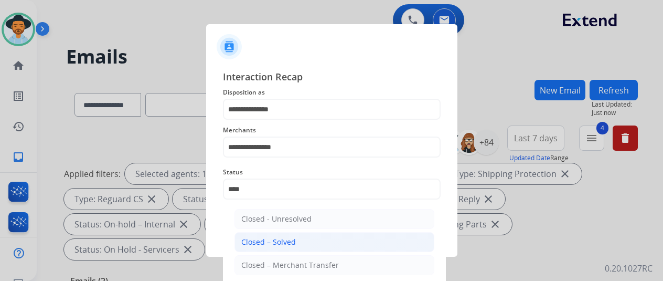
click at [270, 244] on div "Closed – Solved" at bounding box center [268, 242] width 55 height 10
type input "**********"
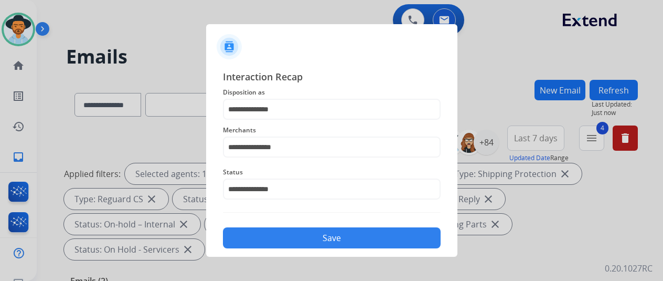
click at [324, 244] on button "Save" at bounding box center [332, 237] width 218 height 21
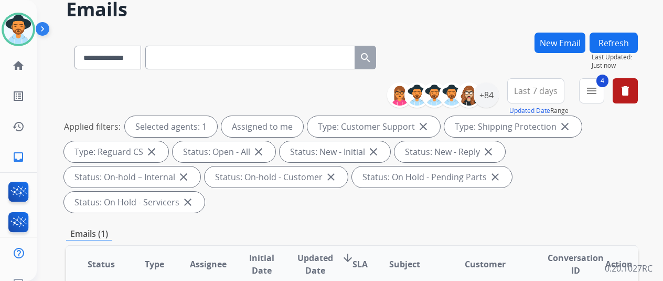
scroll to position [0, 0]
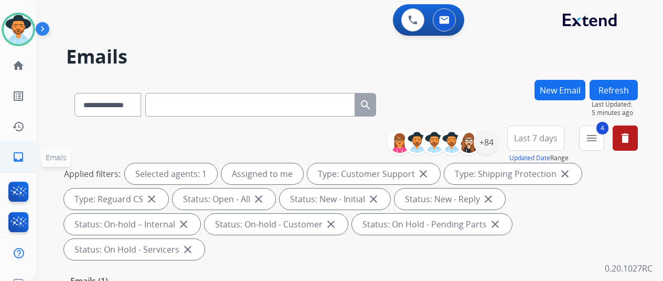
click at [19, 152] on mat-icon "inbox" at bounding box center [18, 157] width 13 height 13
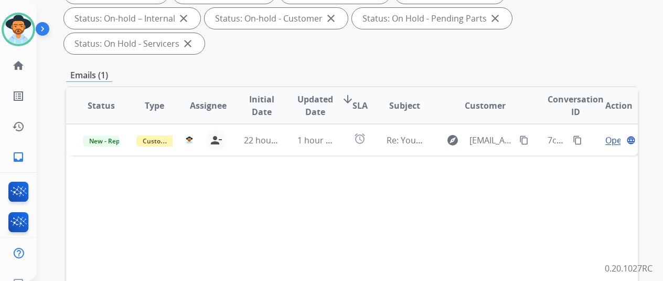
scroll to position [210, 0]
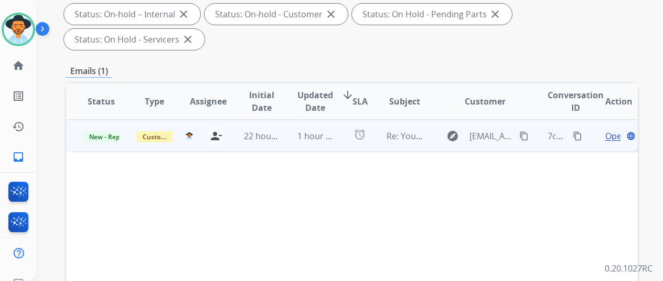
click at [578, 131] on mat-icon "content_copy" at bounding box center [577, 135] width 9 height 9
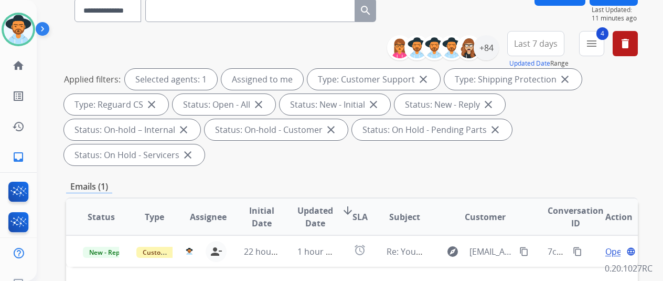
scroll to position [52, 0]
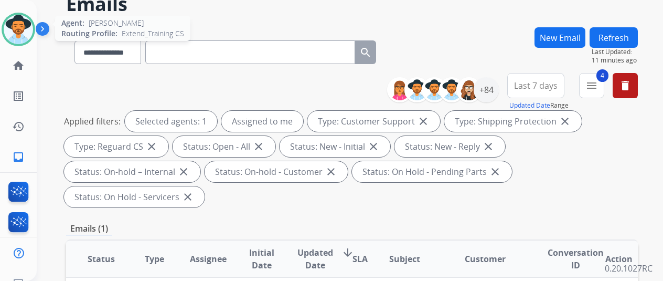
click at [24, 25] on img at bounding box center [18, 29] width 29 height 29
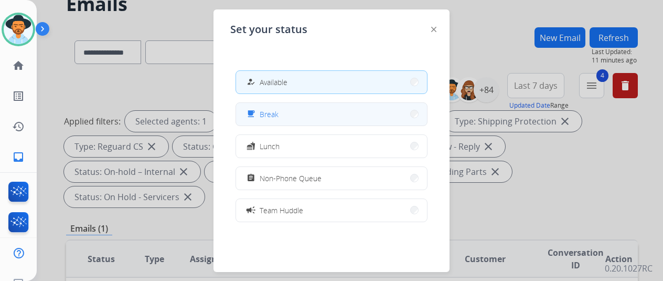
click at [278, 112] on span "Break" at bounding box center [269, 114] width 19 height 11
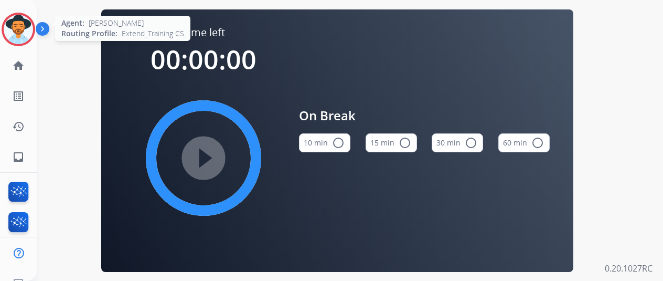
click at [19, 26] on img at bounding box center [18, 29] width 29 height 29
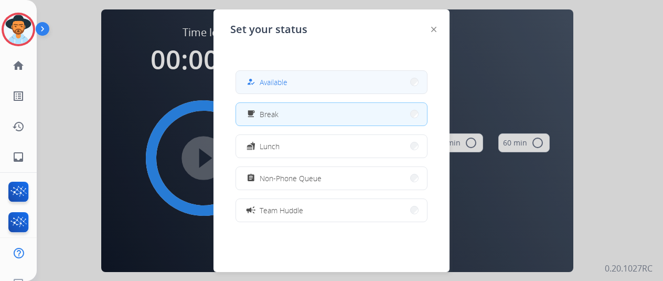
click at [312, 72] on button "how_to_reg Available" at bounding box center [331, 82] width 191 height 23
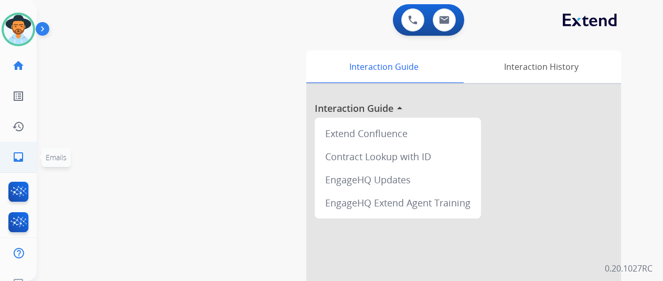
click at [24, 155] on link "inbox Emails" at bounding box center [18, 156] width 29 height 29
select select "**********"
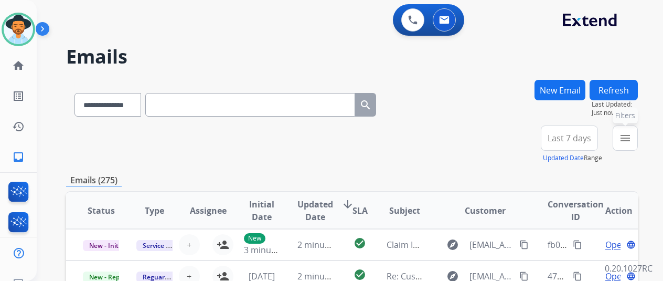
click at [630, 130] on button "menu Filters" at bounding box center [625, 137] width 25 height 25
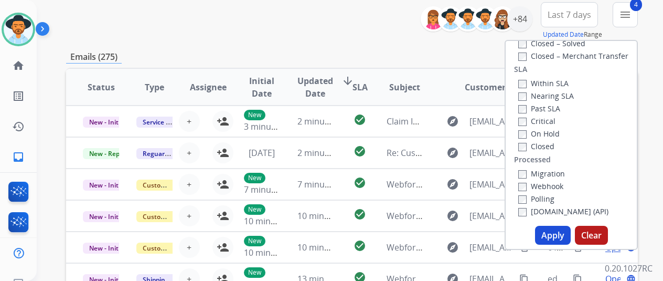
scroll to position [157, 0]
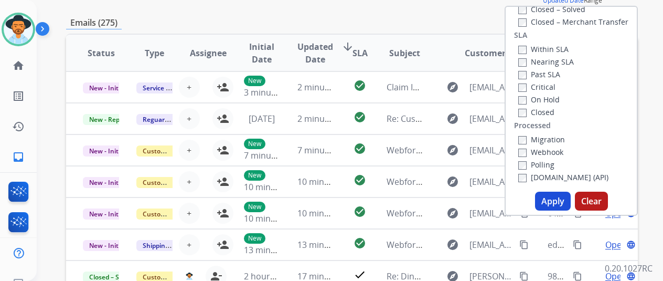
click at [556, 197] on button "Apply" at bounding box center [553, 201] width 36 height 19
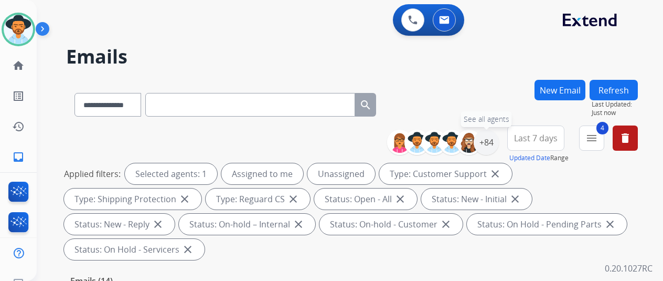
drag, startPoint x: 499, startPoint y: 140, endPoint x: 495, endPoint y: 101, distance: 38.5
click at [499, 139] on div "+84" at bounding box center [486, 142] width 25 height 25
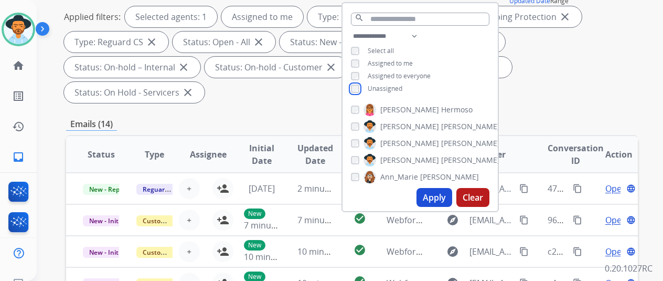
scroll to position [157, 0]
click at [442, 192] on button "Apply" at bounding box center [435, 196] width 36 height 19
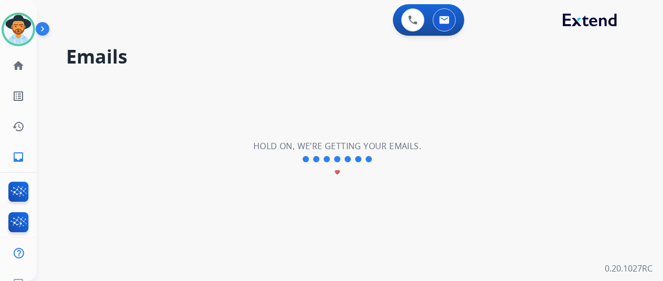
scroll to position [0, 0]
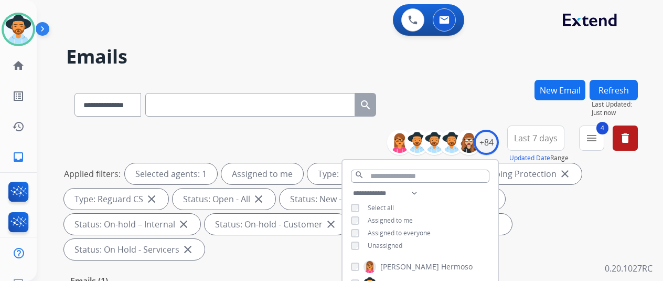
click at [498, 66] on h2 "Emails" at bounding box center [352, 56] width 572 height 21
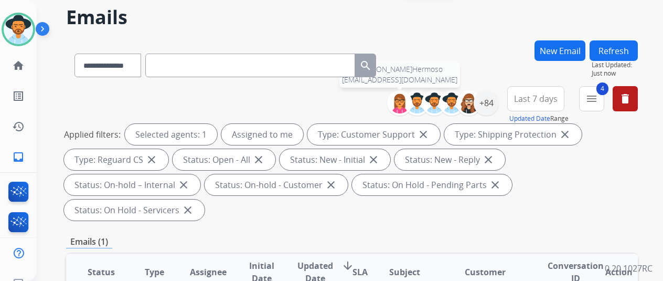
scroll to position [157, 0]
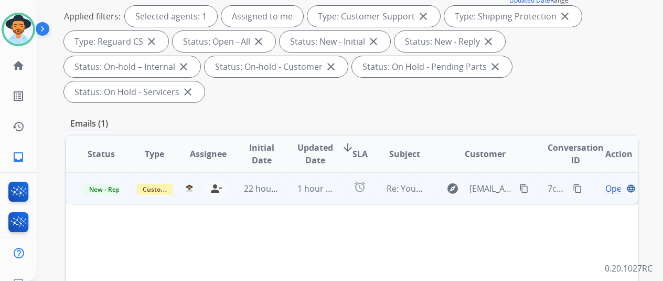
click at [615, 182] on span "Open" at bounding box center [616, 188] width 22 height 13
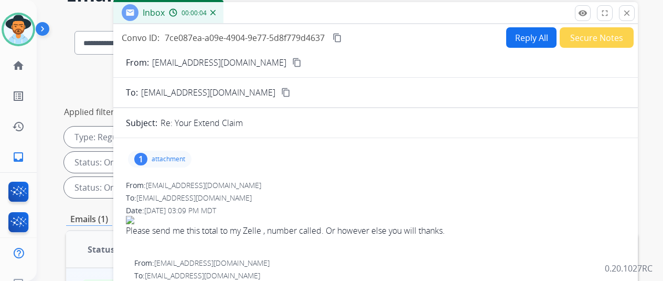
scroll to position [0, 0]
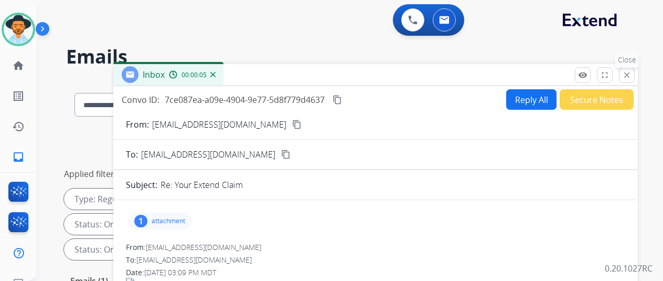
click at [632, 73] on mat-icon "close" at bounding box center [626, 74] width 9 height 9
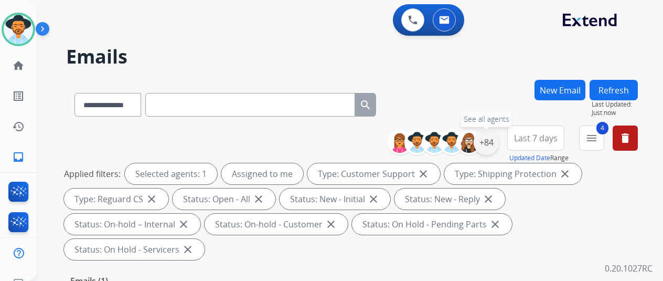
click at [490, 141] on div "+84" at bounding box center [486, 142] width 25 height 25
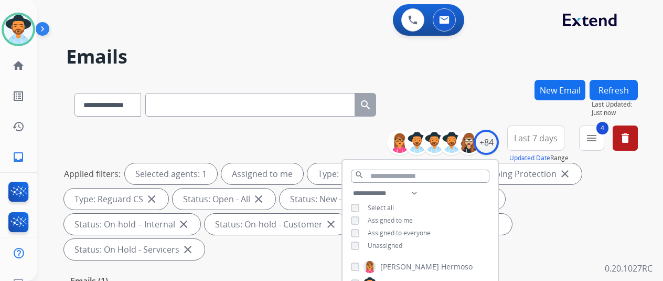
scroll to position [105, 0]
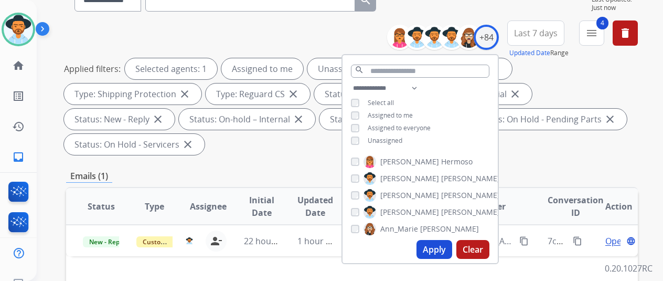
click at [440, 248] on button "Apply" at bounding box center [435, 249] width 36 height 19
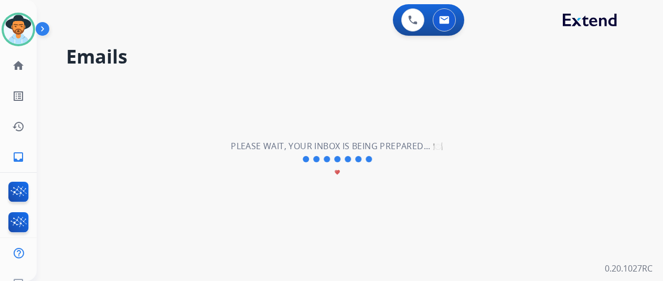
scroll to position [0, 0]
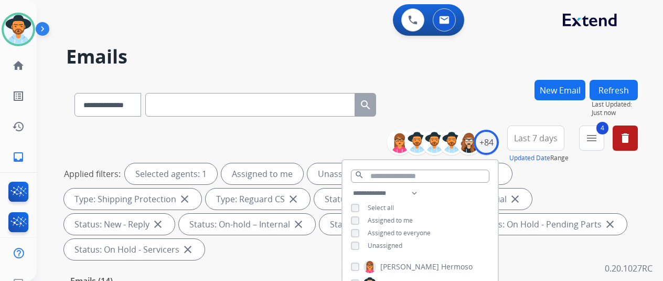
click at [448, 105] on div "**********" at bounding box center [352, 103] width 572 height 46
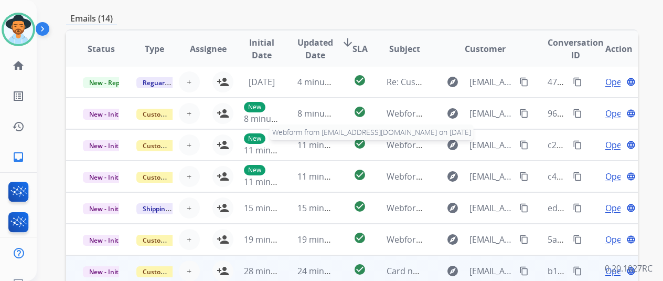
scroll to position [408, 0]
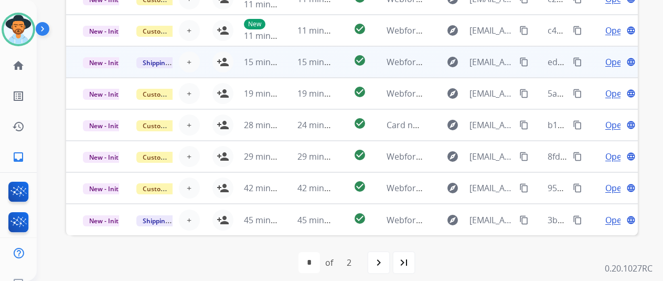
click at [612, 59] on span "Open" at bounding box center [616, 62] width 22 height 13
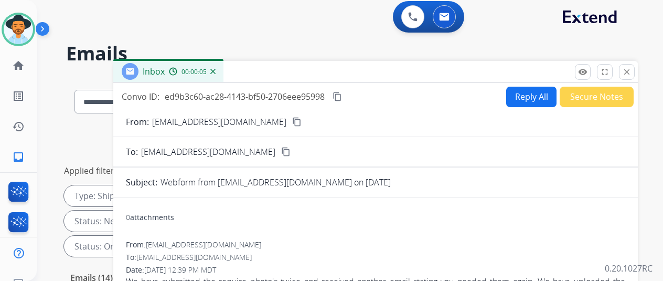
scroll to position [0, 0]
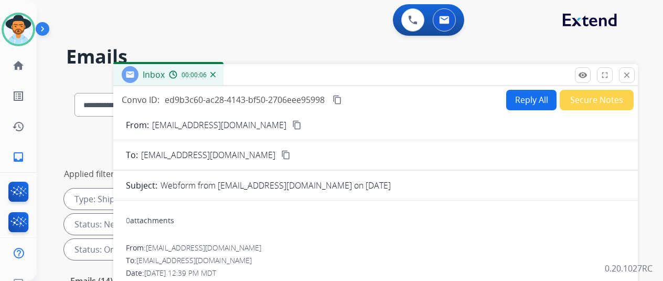
click at [292, 124] on mat-icon "content_copy" at bounding box center [296, 124] width 9 height 9
click at [216, 72] on img at bounding box center [212, 74] width 5 height 5
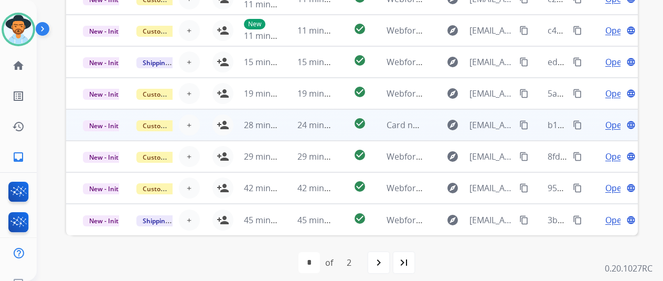
scroll to position [408, 0]
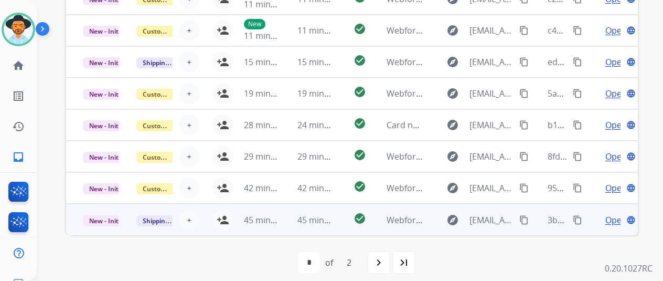
click at [614, 218] on span "Open" at bounding box center [616, 220] width 22 height 13
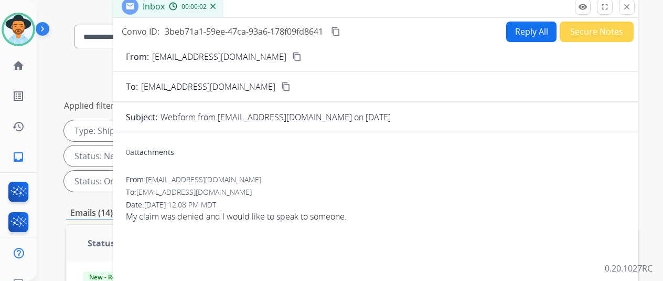
scroll to position [0, 0]
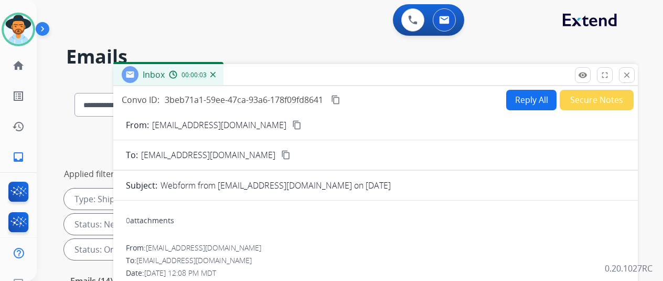
click at [292, 122] on mat-icon "content_copy" at bounding box center [296, 124] width 9 height 9
click at [216, 74] on img at bounding box center [212, 74] width 5 height 5
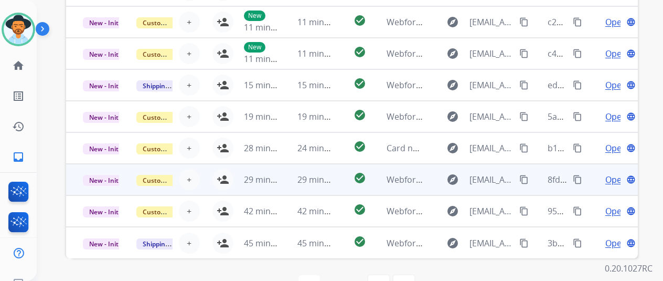
scroll to position [408, 0]
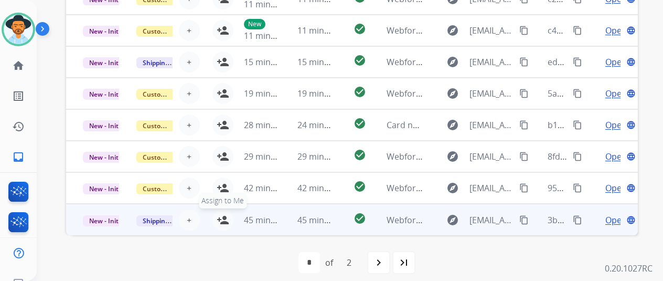
click at [224, 214] on mat-icon "person_add" at bounding box center [223, 220] width 13 height 13
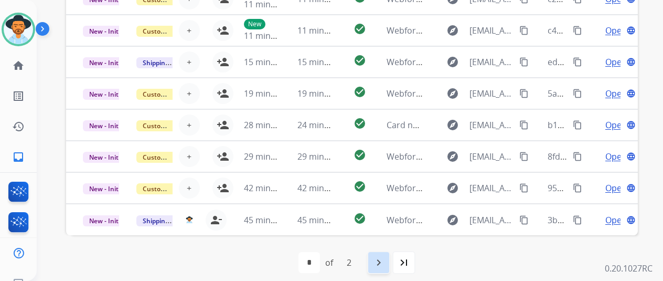
click at [385, 259] on mat-icon "navigate_next" at bounding box center [379, 262] width 13 height 13
select select "*"
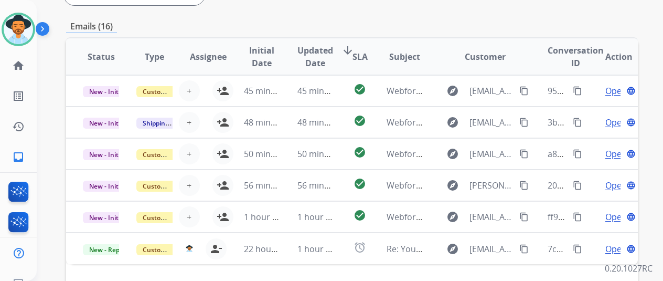
scroll to position [251, 0]
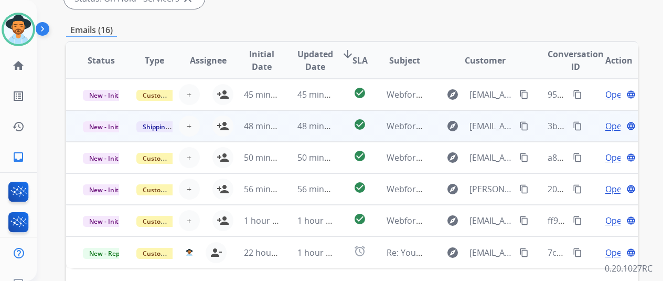
click at [610, 123] on span "Open" at bounding box center [616, 126] width 22 height 13
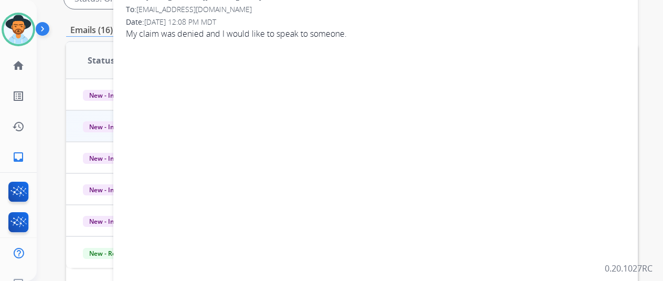
scroll to position [0, 0]
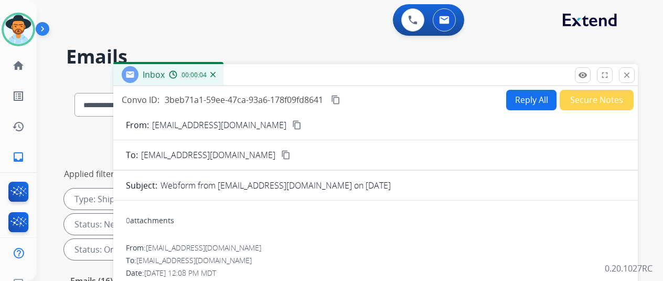
click at [216, 74] on img at bounding box center [212, 74] width 5 height 5
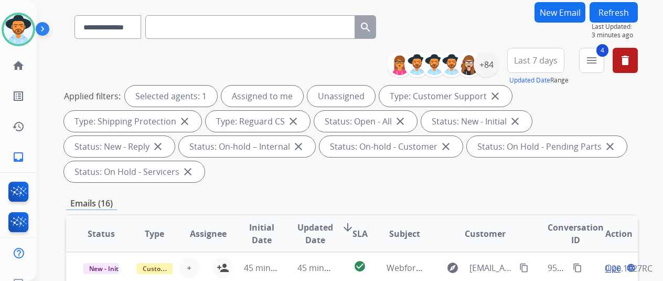
scroll to position [210, 0]
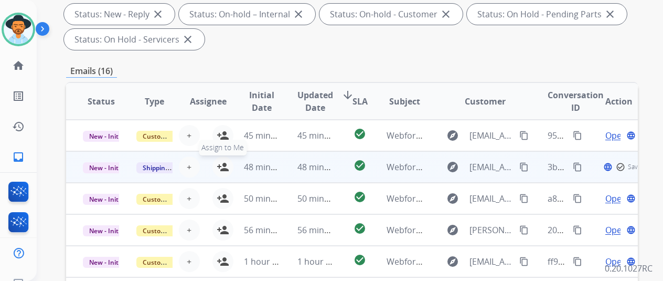
click at [220, 164] on mat-icon "person_add" at bounding box center [223, 167] width 13 height 13
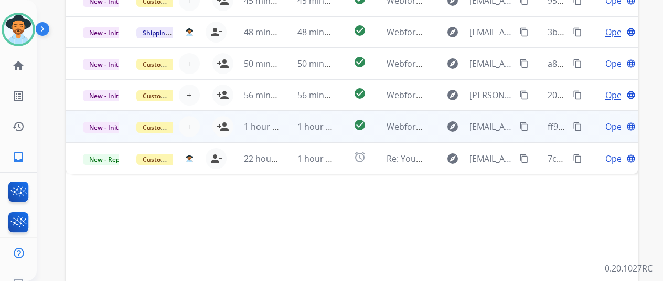
scroll to position [251, 0]
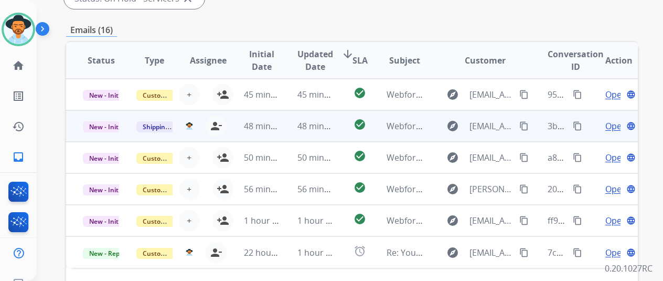
click at [578, 125] on mat-icon "content_copy" at bounding box center [577, 125] width 9 height 9
click at [616, 125] on span "Open" at bounding box center [616, 126] width 22 height 13
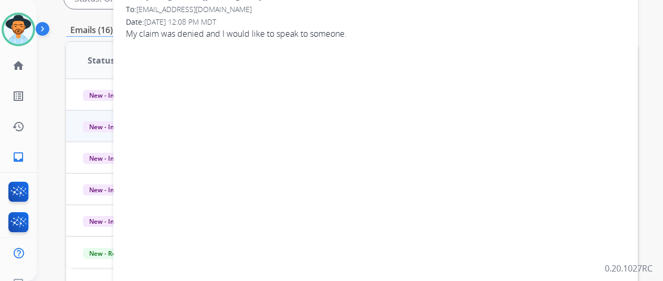
scroll to position [0, 0]
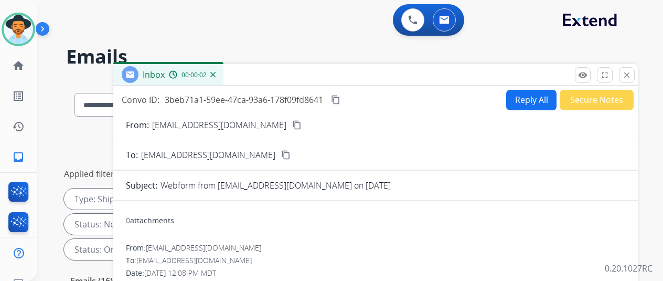
click at [528, 95] on button "Reply All" at bounding box center [531, 100] width 50 height 20
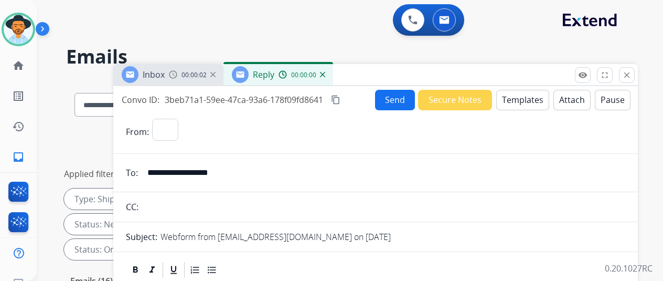
select select "**********"
click at [523, 94] on button "Templates" at bounding box center [522, 100] width 53 height 20
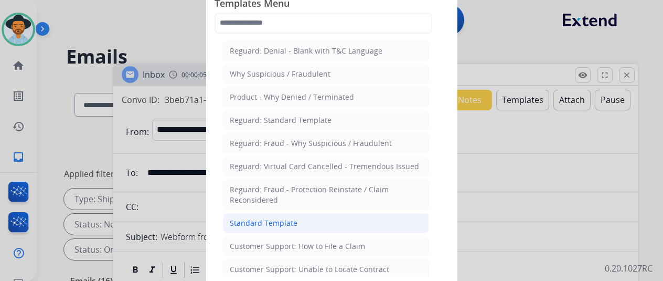
click at [250, 218] on div "Standard Template" at bounding box center [264, 223] width 68 height 10
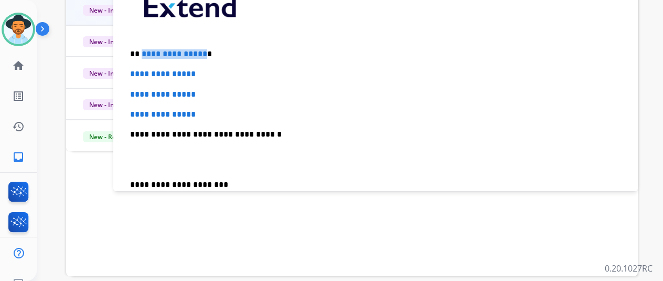
drag, startPoint x: 209, startPoint y: 53, endPoint x: 149, endPoint y: 51, distance: 59.8
click at [149, 51] on span "**********" at bounding box center [175, 54] width 66 height 8
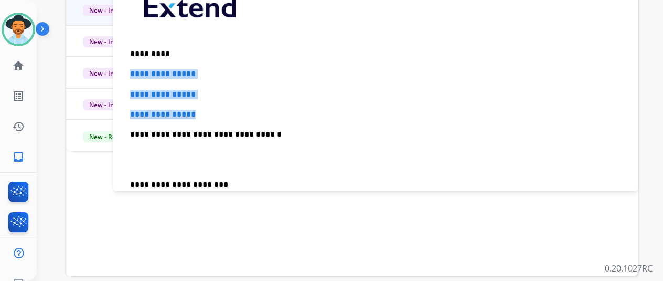
drag, startPoint x: 225, startPoint y: 114, endPoint x: 135, endPoint y: 69, distance: 100.0
click at [135, 69] on div "**********" at bounding box center [375, 158] width 499 height 361
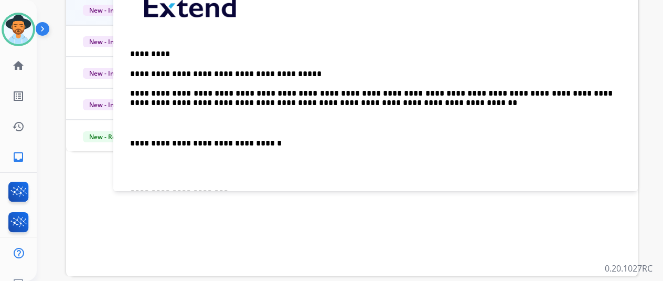
click at [397, 101] on p "**********" at bounding box center [371, 88] width 483 height 39
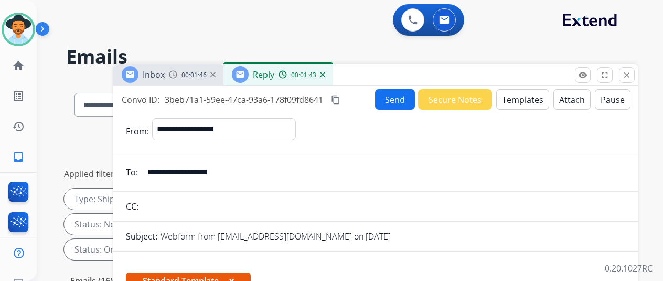
click at [402, 92] on button "Send" at bounding box center [395, 99] width 40 height 20
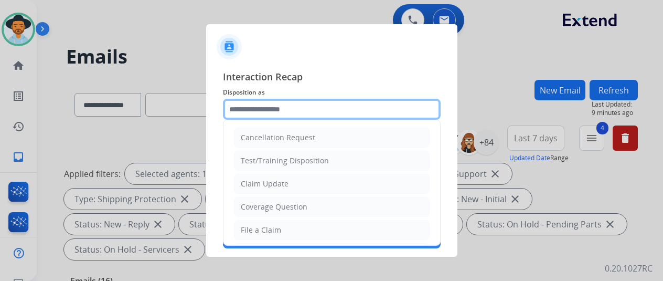
click at [252, 110] on input "text" at bounding box center [332, 109] width 218 height 21
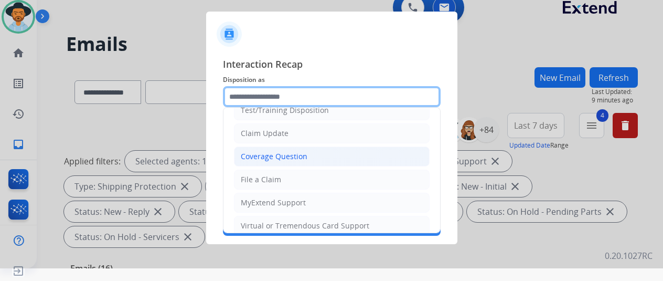
scroll to position [52, 0]
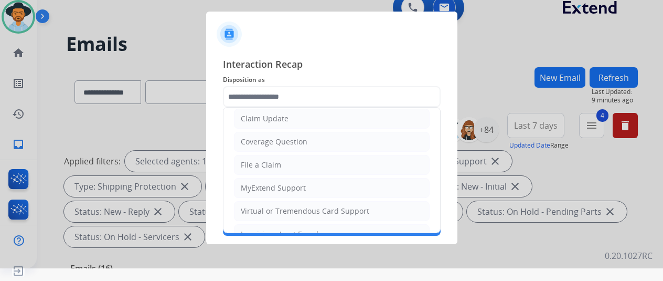
click at [273, 116] on div "Claim Update" at bounding box center [265, 118] width 48 height 10
type input "**********"
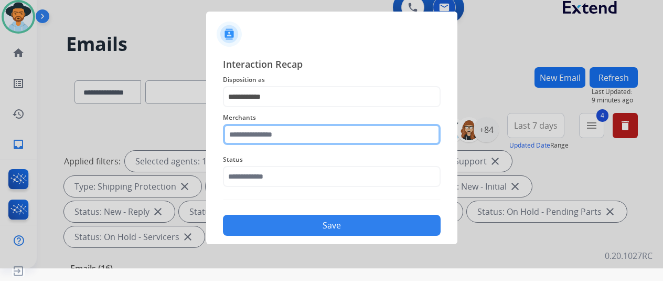
click at [254, 135] on input "text" at bounding box center [332, 134] width 218 height 21
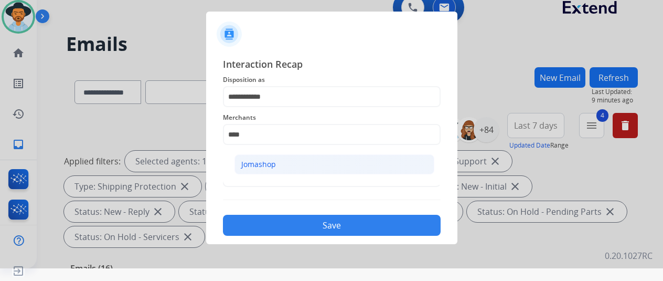
click at [264, 161] on div "Jomashop" at bounding box center [258, 164] width 35 height 10
type input "********"
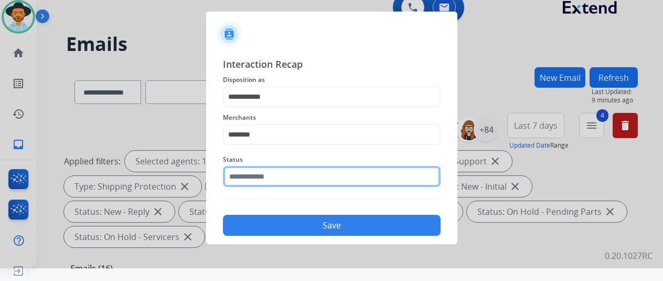
click at [245, 171] on input "text" at bounding box center [332, 176] width 218 height 21
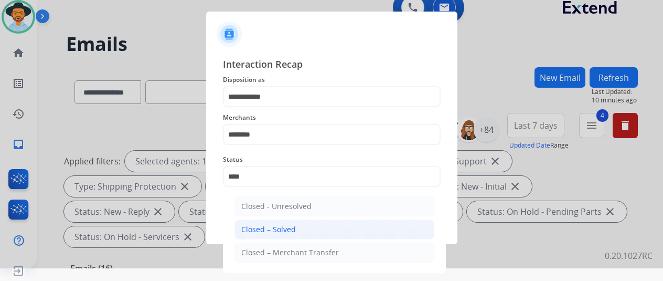
click at [269, 230] on div "Closed – Solved" at bounding box center [268, 229] width 55 height 10
type input "**********"
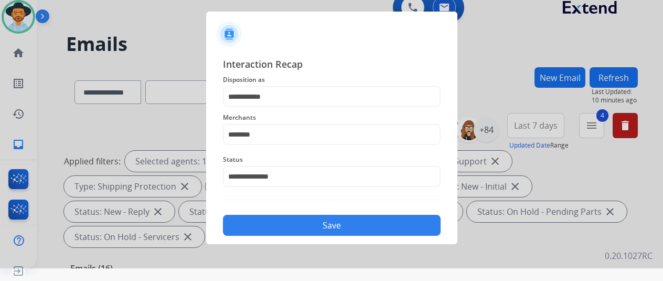
click at [313, 221] on button "Save" at bounding box center [332, 225] width 218 height 21
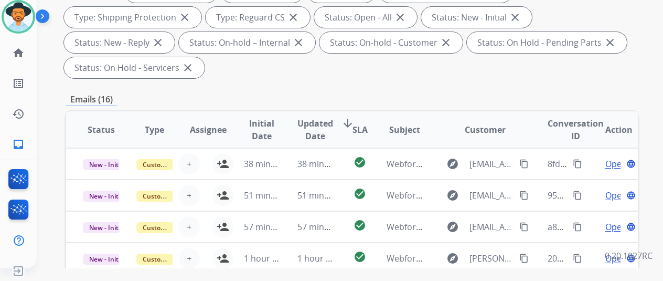
scroll to position [41, 0]
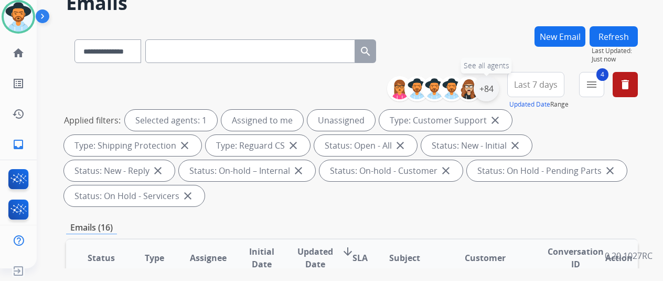
click at [494, 87] on div "+84" at bounding box center [486, 88] width 25 height 25
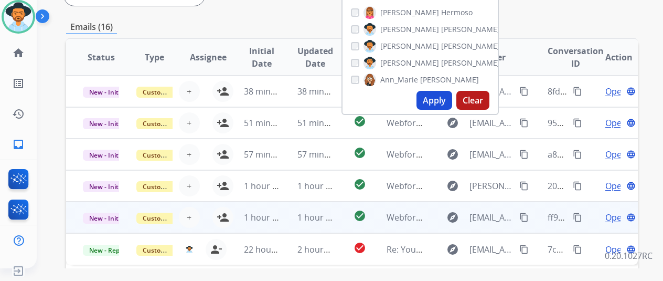
scroll to position [251, 0]
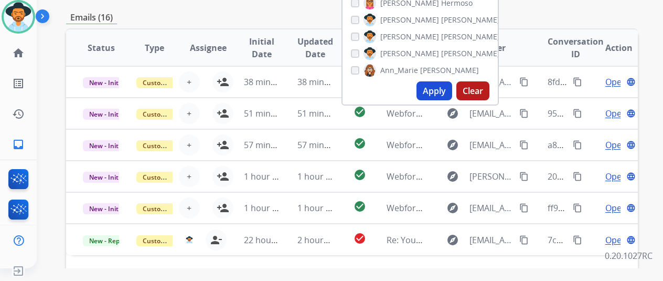
click at [439, 89] on button "Apply" at bounding box center [435, 90] width 36 height 19
select select "*"
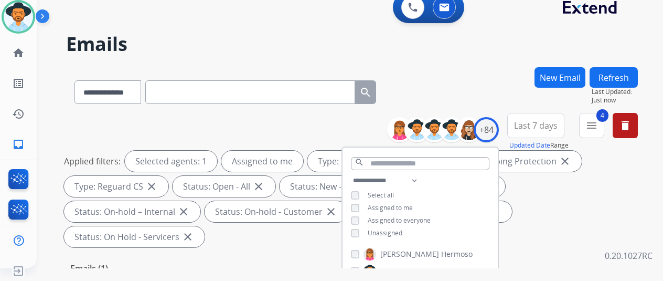
click at [460, 75] on div "**********" at bounding box center [352, 90] width 572 height 46
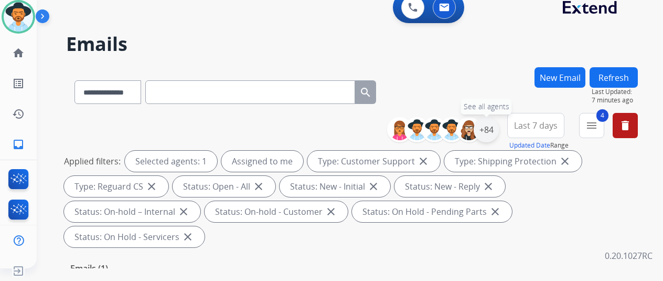
click at [499, 131] on div "+84" at bounding box center [486, 129] width 25 height 25
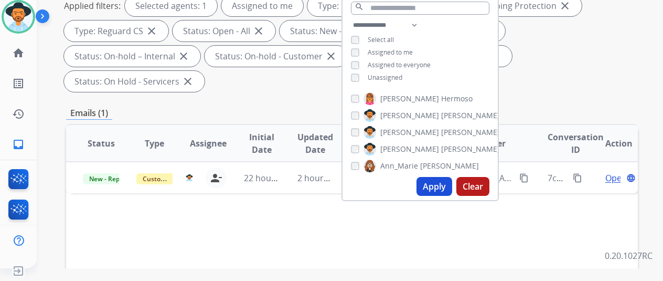
scroll to position [157, 0]
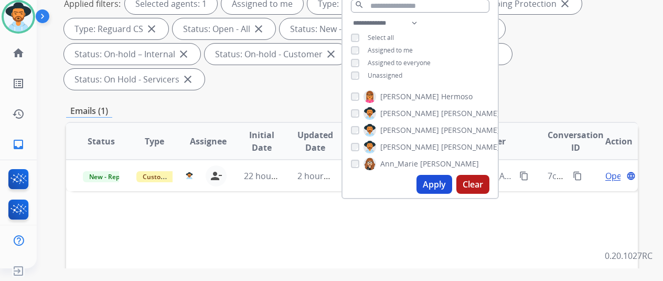
drag, startPoint x: 176, startPoint y: 248, endPoint x: 186, endPoint y: 248, distance: 9.4
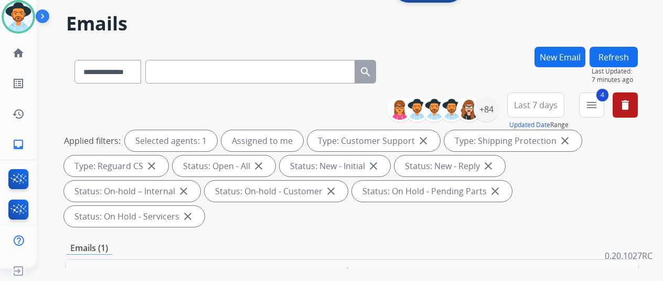
scroll to position [0, 0]
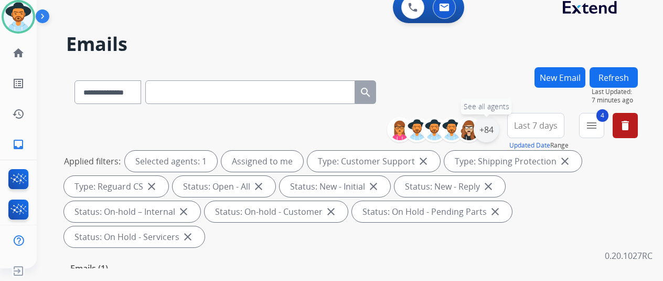
click at [496, 130] on div "+84" at bounding box center [486, 129] width 25 height 25
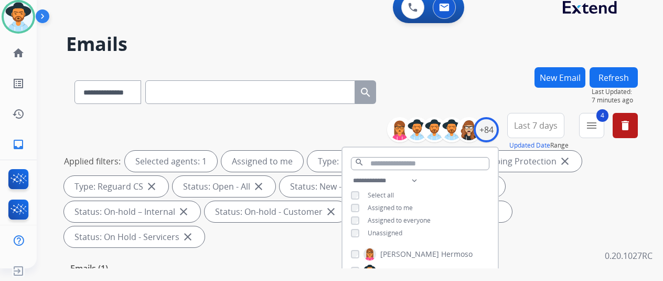
click at [503, 56] on div "**********" at bounding box center [337, 165] width 601 height 281
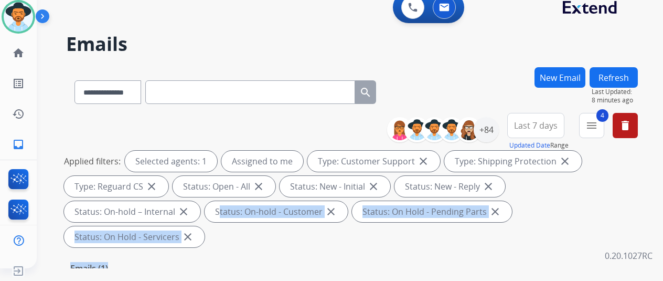
drag, startPoint x: 603, startPoint y: 232, endPoint x: 610, endPoint y: 205, distance: 28.0
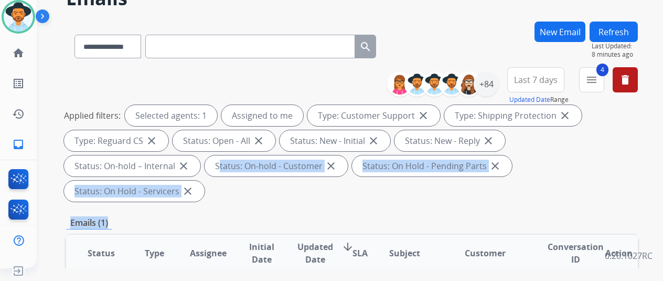
scroll to position [157, 0]
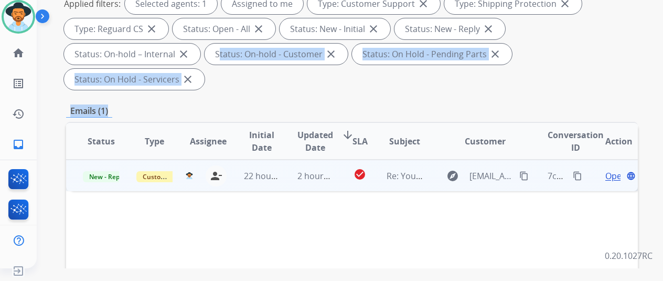
click at [523, 171] on mat-icon "content_copy" at bounding box center [523, 175] width 9 height 9
click at [578, 171] on mat-icon "content_copy" at bounding box center [577, 175] width 9 height 9
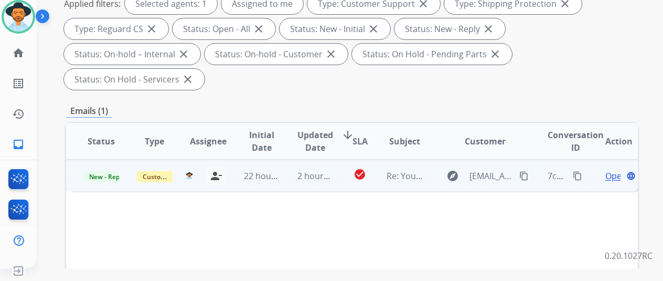
click at [611, 169] on span "Open" at bounding box center [616, 175] width 22 height 13
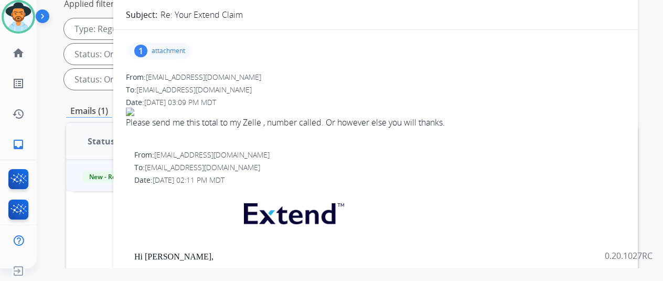
scroll to position [0, 0]
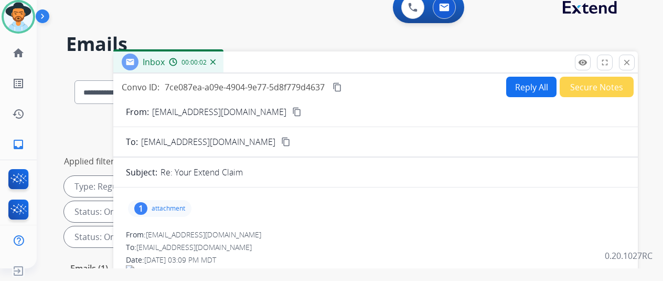
click at [527, 79] on button "Reply All" at bounding box center [531, 87] width 50 height 20
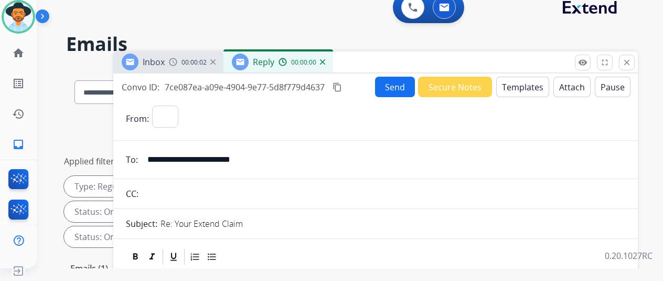
select select "**********"
click at [523, 86] on button "Templates" at bounding box center [522, 87] width 53 height 20
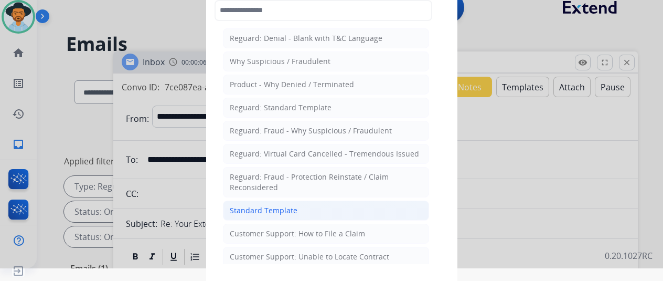
click at [249, 200] on li "Standard Template" at bounding box center [326, 210] width 206 height 20
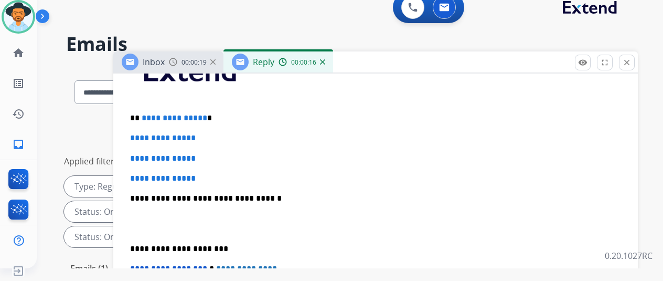
scroll to position [190, 0]
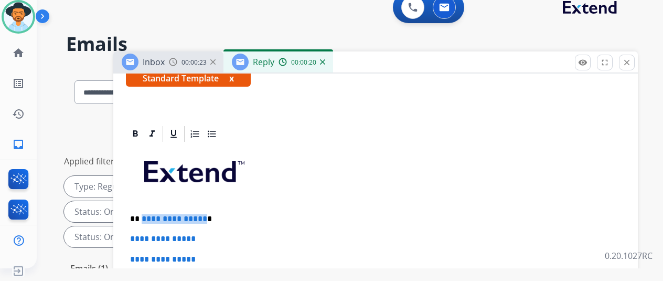
drag, startPoint x: 208, startPoint y: 218, endPoint x: 151, endPoint y: 218, distance: 57.2
click at [150, 218] on span "**********" at bounding box center [175, 219] width 66 height 8
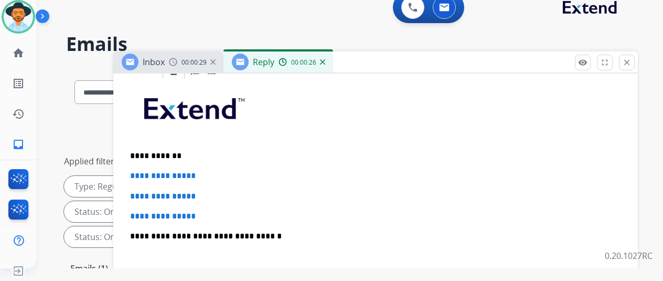
scroll to position [347, 0]
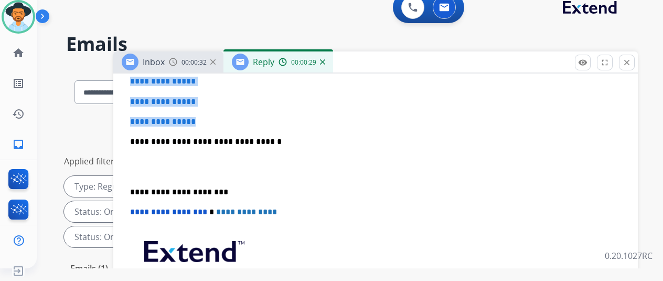
drag, startPoint x: 217, startPoint y: 124, endPoint x: 126, endPoint y: 82, distance: 100.5
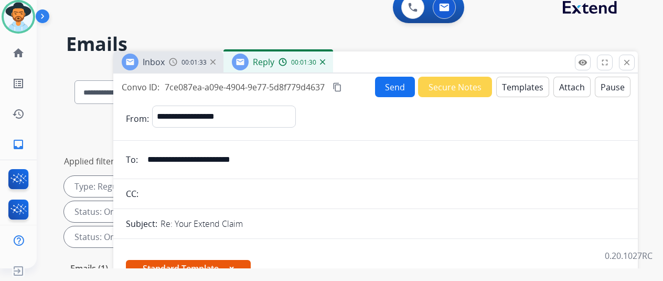
scroll to position [262, 0]
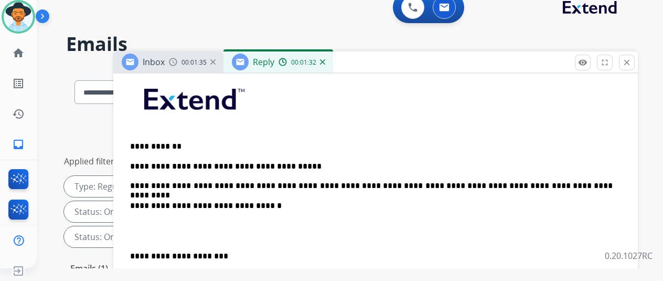
click at [504, 184] on p "**********" at bounding box center [371, 176] width 483 height 29
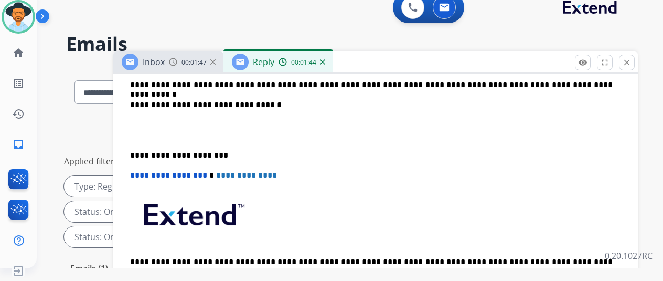
scroll to position [367, 0]
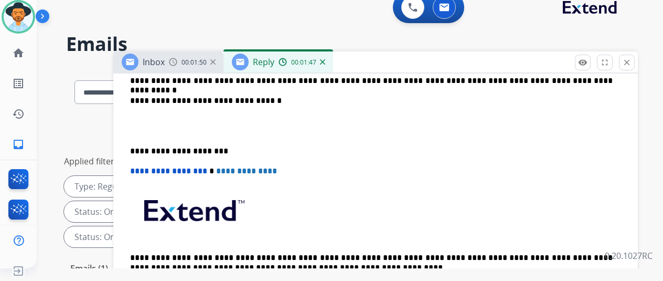
click at [490, 80] on p "**********" at bounding box center [371, 71] width 483 height 29
click at [506, 81] on p "**********" at bounding box center [371, 71] width 483 height 29
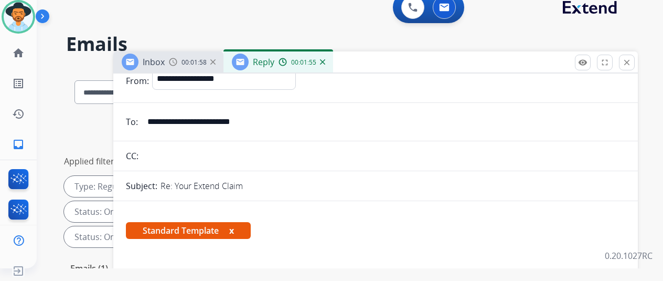
scroll to position [0, 0]
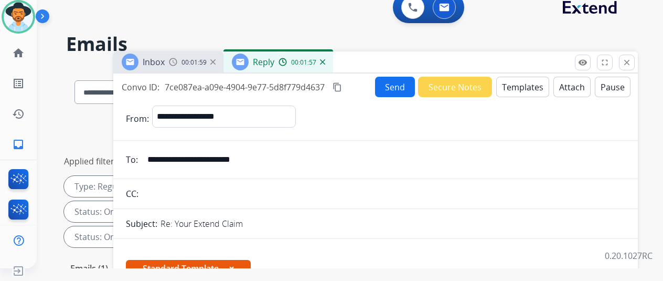
click at [398, 87] on button "Send" at bounding box center [395, 87] width 40 height 20
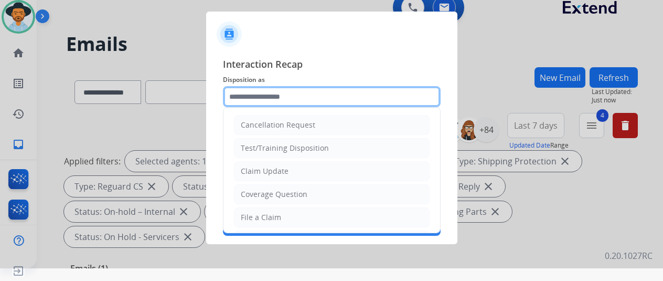
click at [261, 98] on input "text" at bounding box center [332, 96] width 218 height 21
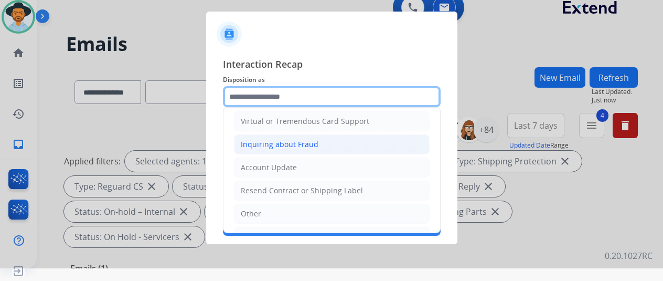
scroll to position [157, 0]
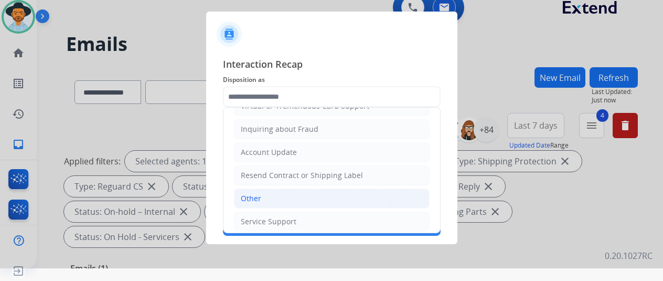
click at [259, 195] on div "Other" at bounding box center [251, 198] width 20 height 10
type input "*****"
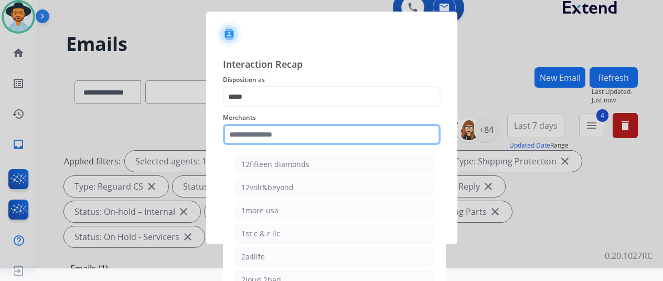
click at [247, 128] on input "text" at bounding box center [332, 134] width 218 height 21
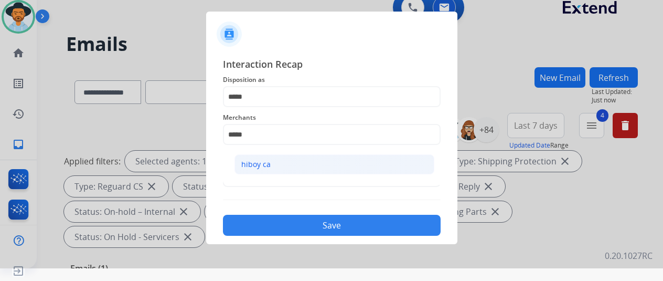
click at [268, 164] on div "hiboy ca" at bounding box center [255, 164] width 29 height 10
type input "********"
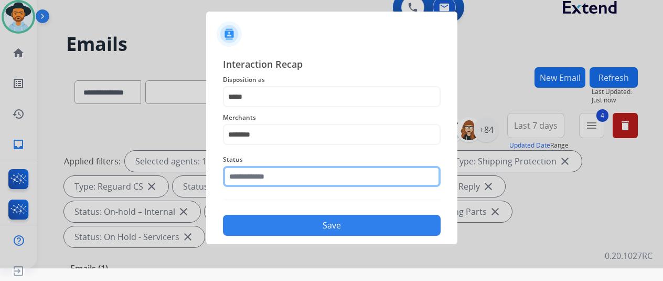
click at [262, 173] on input "text" at bounding box center [332, 176] width 218 height 21
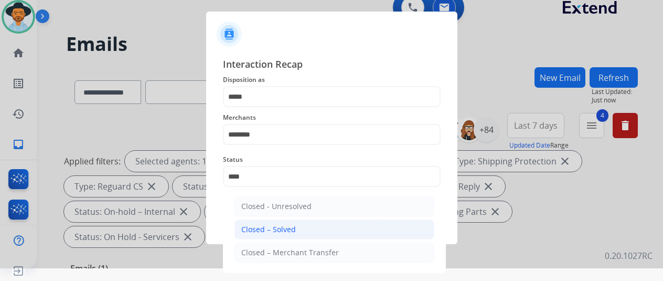
click at [284, 221] on li "Closed – Solved" at bounding box center [335, 229] width 200 height 20
type input "**********"
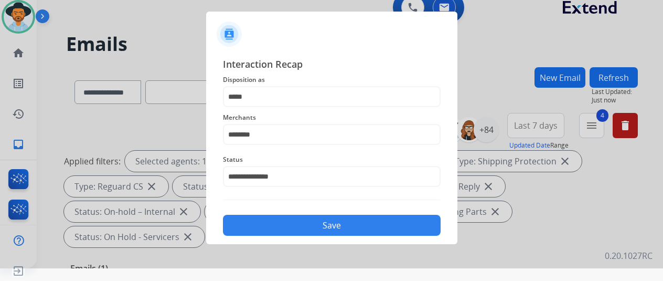
click at [301, 218] on button "Save" at bounding box center [332, 225] width 218 height 21
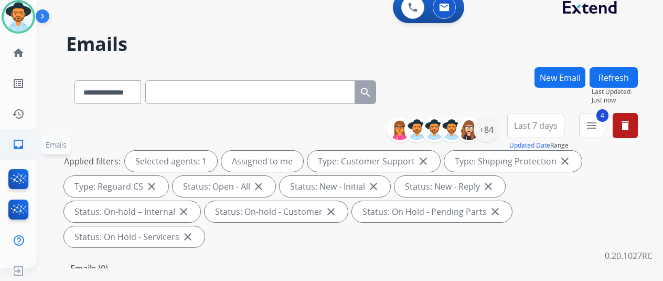
click at [18, 142] on mat-icon "inbox" at bounding box center [18, 144] width 13 height 13
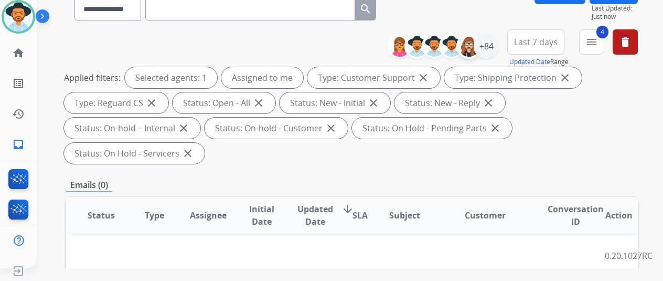
scroll to position [0, 0]
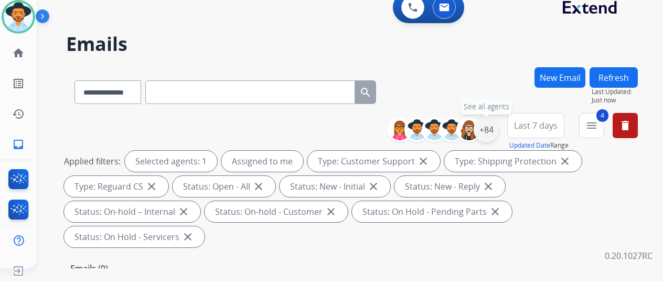
click at [490, 128] on div "+84" at bounding box center [486, 129] width 25 height 25
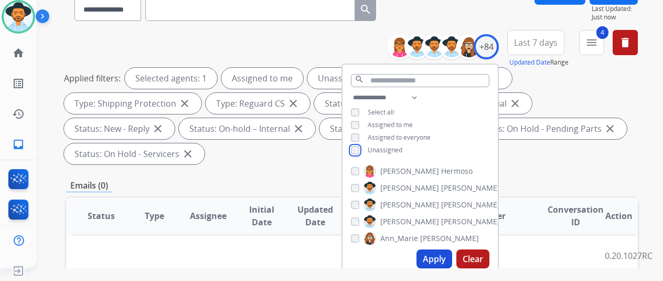
scroll to position [210, 0]
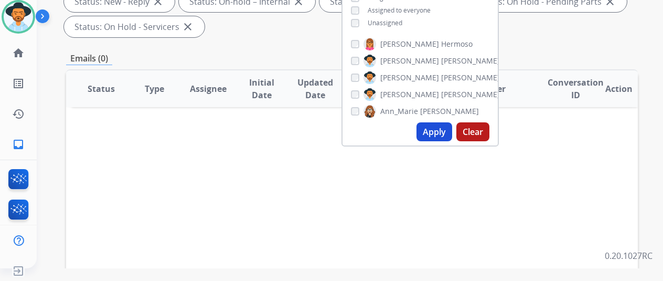
click at [444, 133] on button "Apply" at bounding box center [435, 131] width 36 height 19
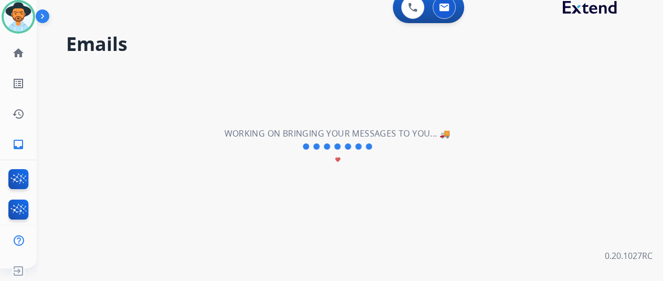
scroll to position [0, 0]
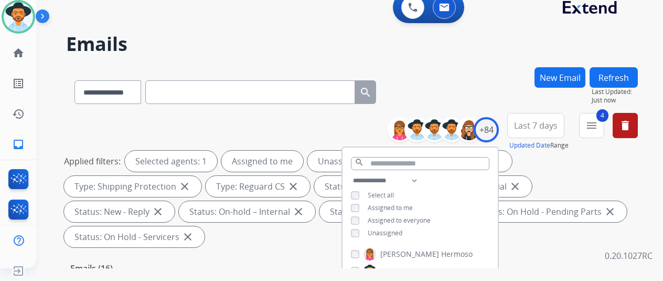
click at [453, 80] on div "**********" at bounding box center [352, 90] width 572 height 46
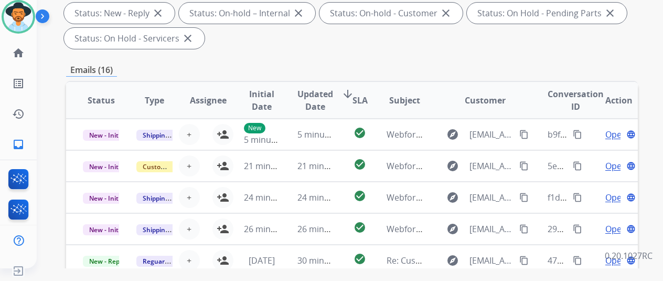
scroll to position [1, 0]
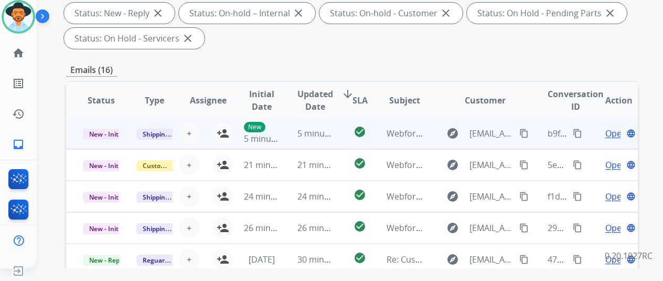
click at [612, 134] on span "Open" at bounding box center [616, 133] width 22 height 13
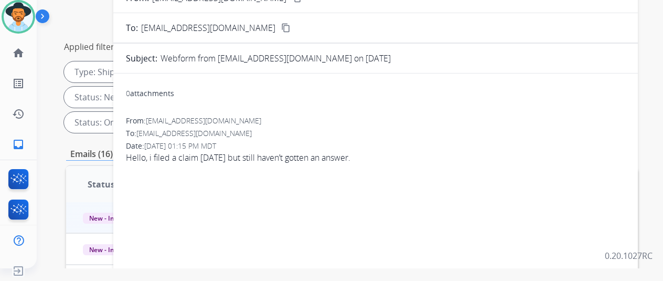
scroll to position [41, 0]
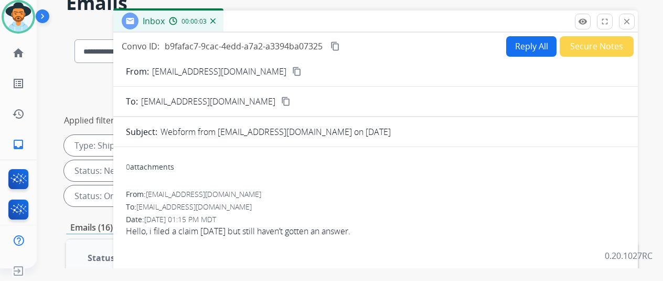
click at [292, 71] on mat-icon "content_copy" at bounding box center [296, 71] width 9 height 9
click at [216, 20] on img at bounding box center [212, 20] width 5 height 5
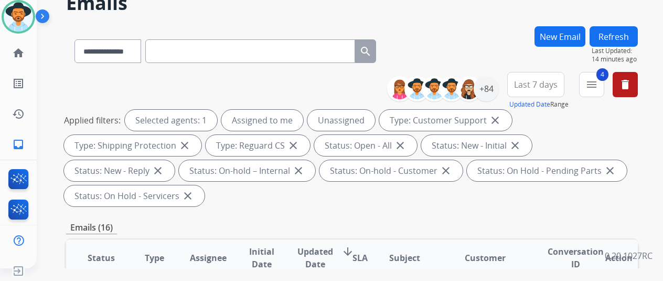
scroll to position [0, 0]
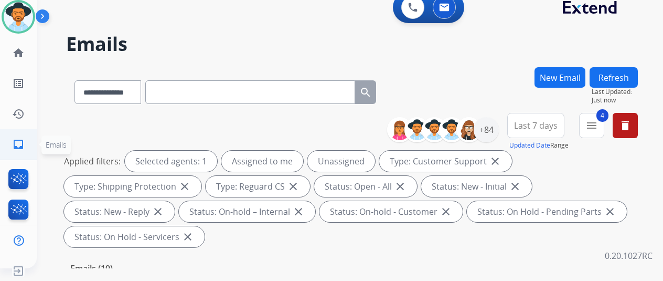
click at [24, 141] on mat-icon "inbox" at bounding box center [18, 144] width 13 height 13
click at [493, 129] on div "+84" at bounding box center [486, 129] width 25 height 25
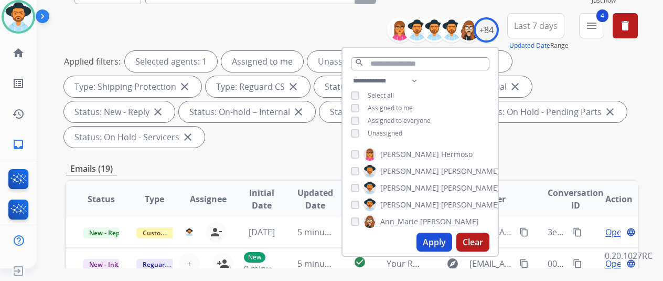
scroll to position [210, 0]
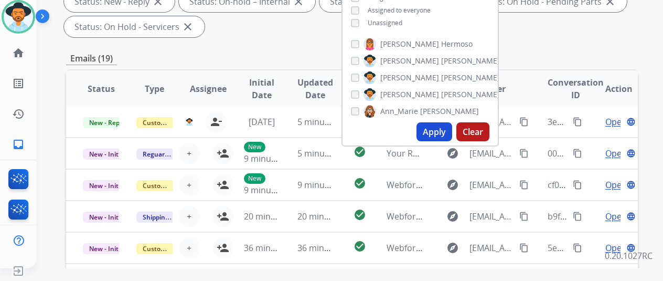
click at [435, 127] on button "Apply" at bounding box center [435, 131] width 36 height 19
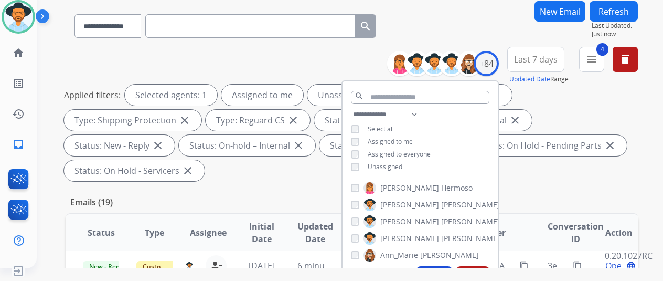
scroll to position [157, 0]
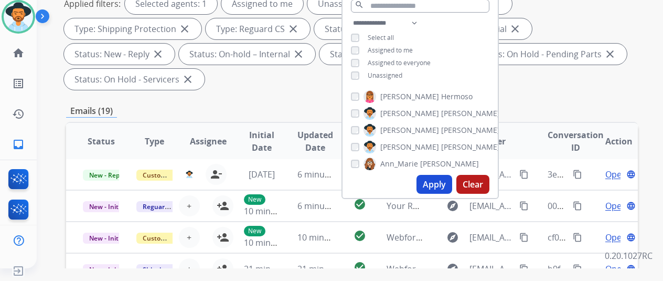
click at [560, 83] on div "Applied filters: Selected agents: 1 Assigned to me Unassigned Type: Customer Su…" at bounding box center [350, 41] width 572 height 97
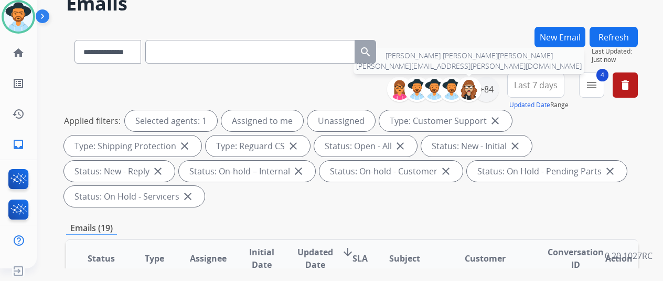
scroll to position [0, 0]
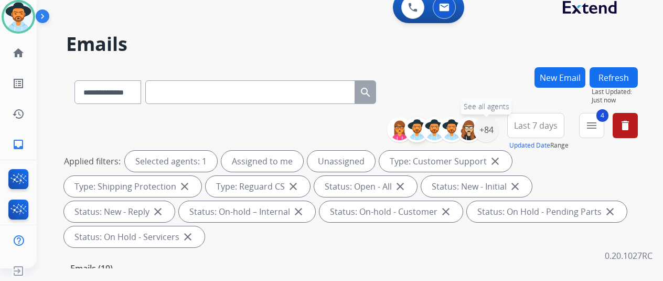
drag, startPoint x: 494, startPoint y: 125, endPoint x: 428, endPoint y: 123, distance: 65.6
click at [494, 125] on div "+84" at bounding box center [486, 129] width 25 height 25
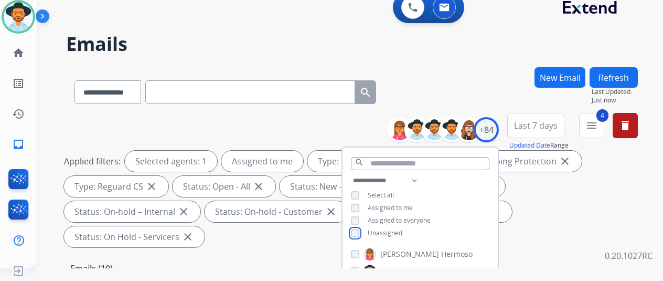
scroll to position [105, 0]
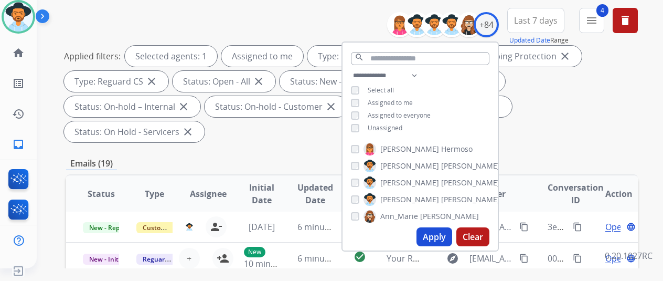
click at [439, 235] on button "Apply" at bounding box center [435, 236] width 36 height 19
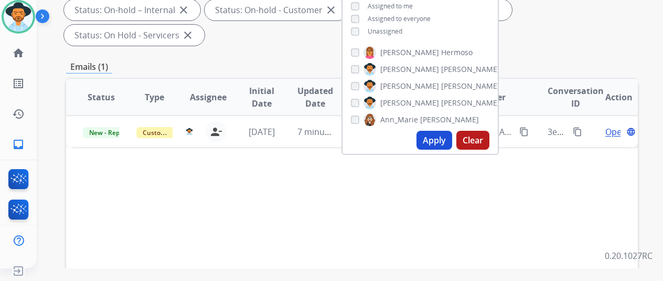
scroll to position [210, 0]
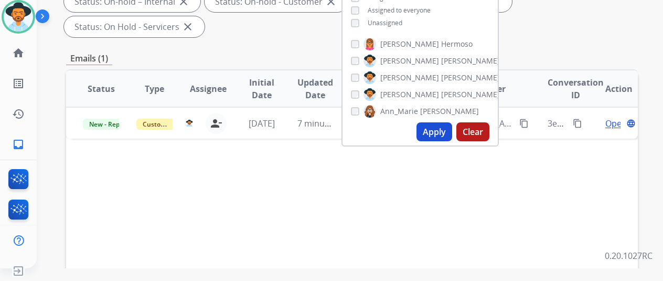
click at [273, 207] on div "Status Type Assignee Initial Date Updated Date arrow_downward SLA Subject Custo…" at bounding box center [352, 245] width 572 height 352
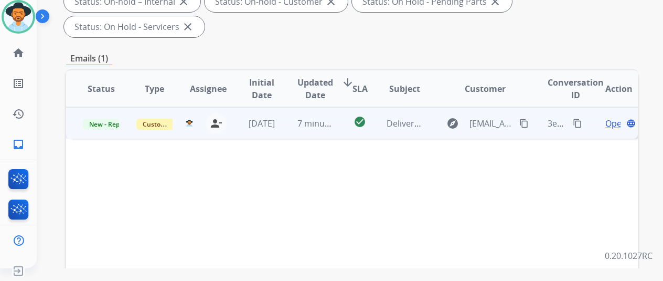
click at [616, 117] on span "Open" at bounding box center [616, 123] width 22 height 13
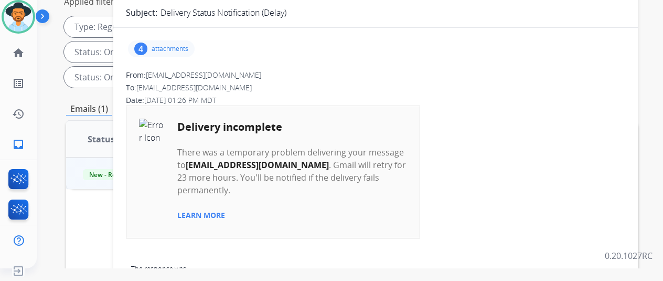
scroll to position [105, 0]
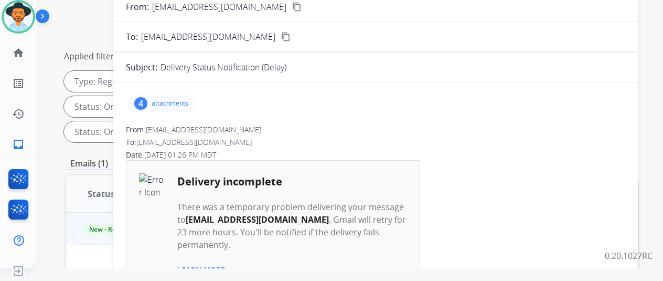
click at [147, 99] on div "4" at bounding box center [140, 103] width 13 height 13
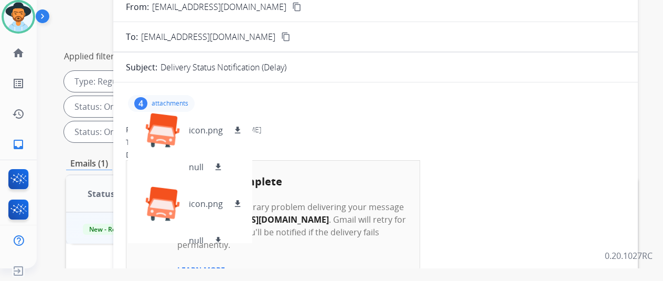
click at [317, 256] on td "LEARN MORE" at bounding box center [292, 263] width 230 height 24
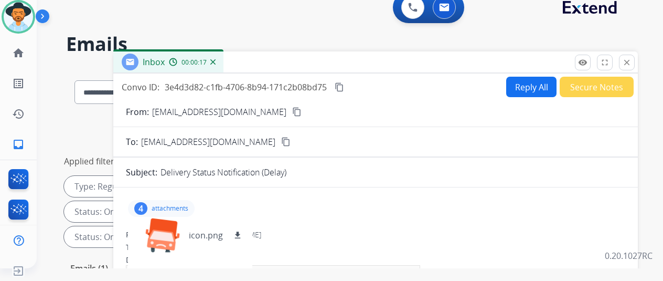
click at [216, 62] on img at bounding box center [212, 61] width 5 height 5
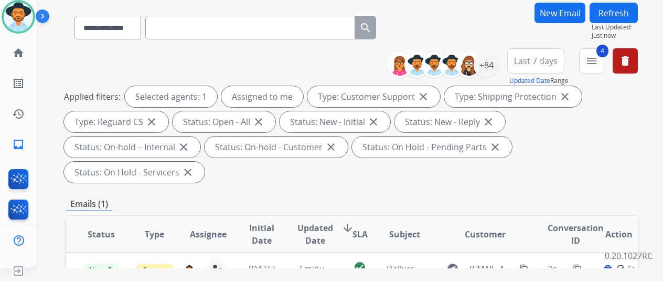
scroll to position [157, 0]
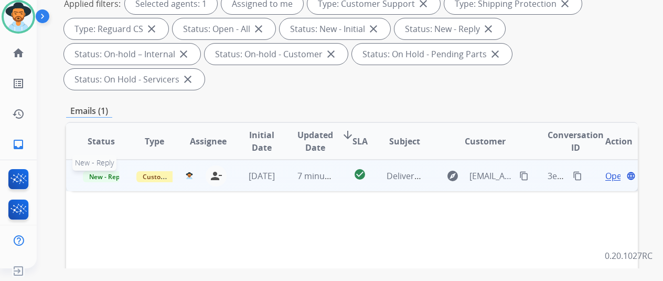
click at [101, 171] on span "New - Reply" at bounding box center [107, 176] width 48 height 11
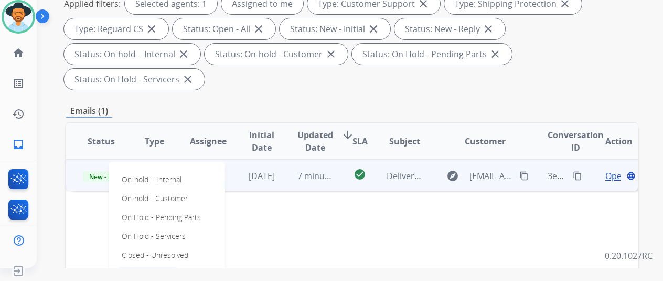
click at [156, 267] on p "Closed – Solved" at bounding box center [148, 274] width 60 height 15
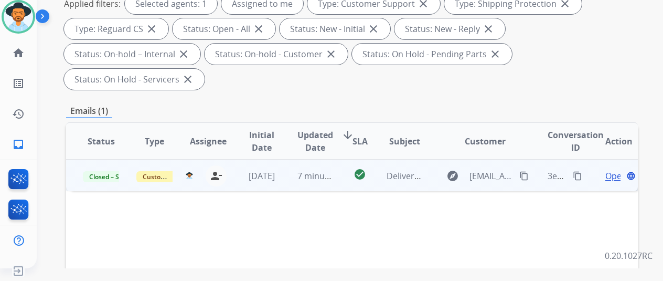
scroll to position [0, 0]
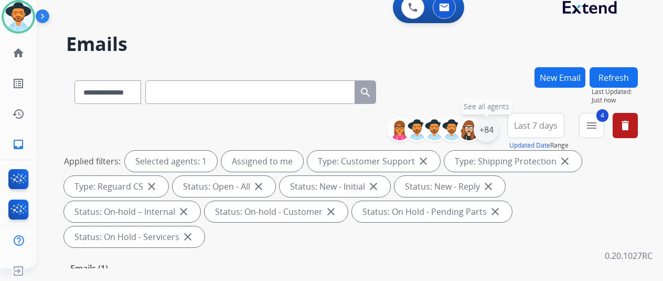
click at [494, 124] on div "+84" at bounding box center [486, 129] width 25 height 25
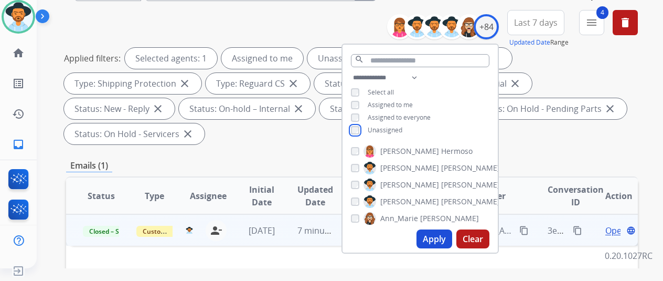
scroll to position [105, 0]
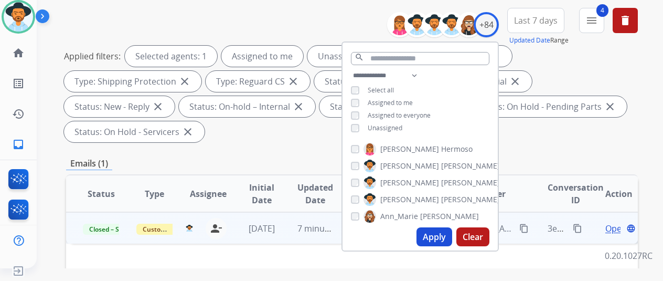
click at [439, 235] on button "Apply" at bounding box center [435, 236] width 36 height 19
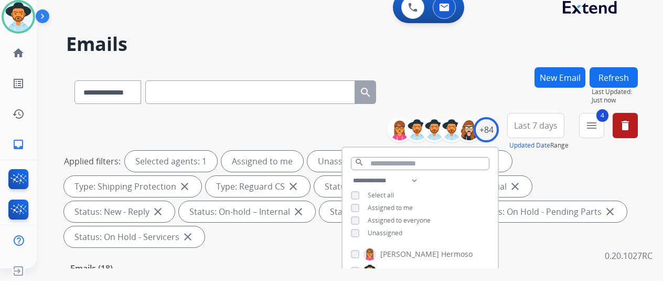
click at [464, 48] on h2 "Emails" at bounding box center [352, 44] width 572 height 21
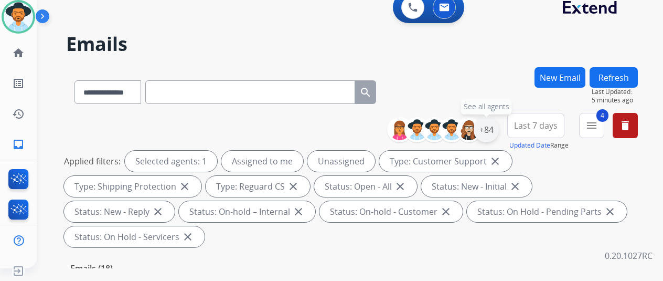
click at [498, 129] on div "+84" at bounding box center [486, 129] width 25 height 25
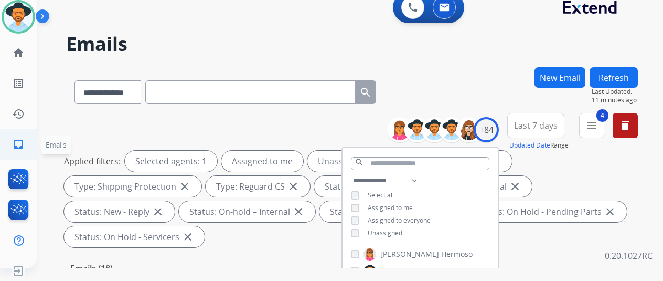
click at [16, 140] on mat-icon "inbox" at bounding box center [18, 144] width 13 height 13
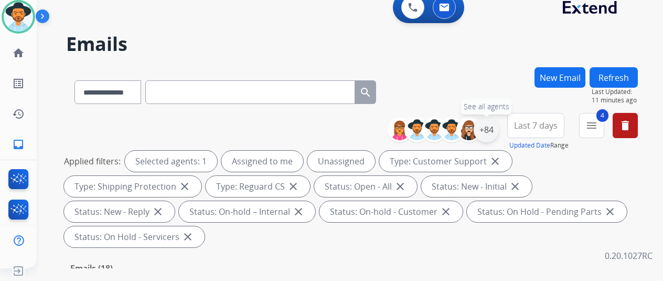
click at [497, 130] on div "+84" at bounding box center [486, 129] width 25 height 25
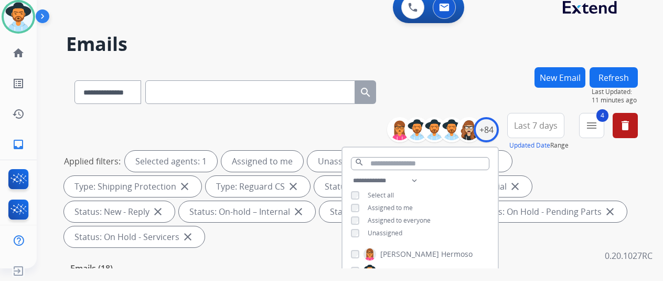
click at [363, 202] on div "**********" at bounding box center [420, 207] width 155 height 67
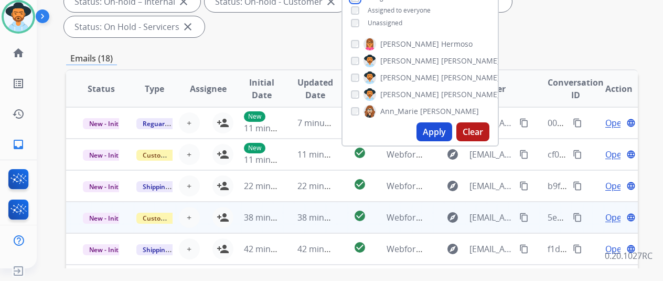
scroll to position [262, 0]
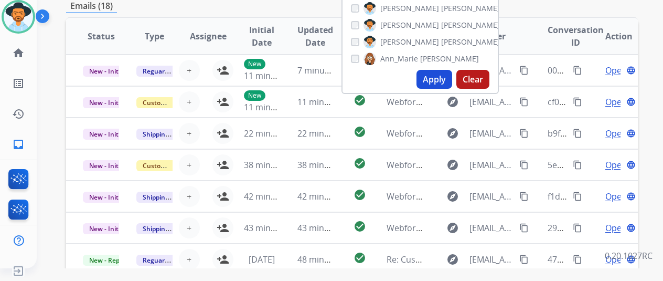
click at [438, 73] on button "Apply" at bounding box center [435, 79] width 36 height 19
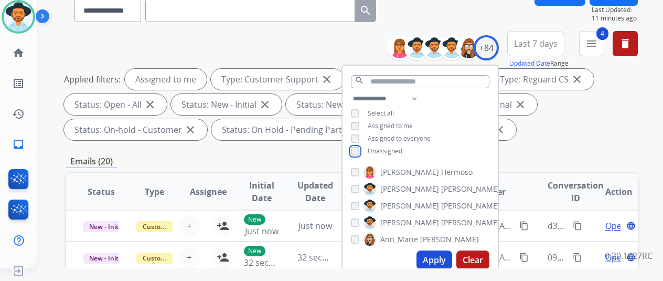
scroll to position [210, 0]
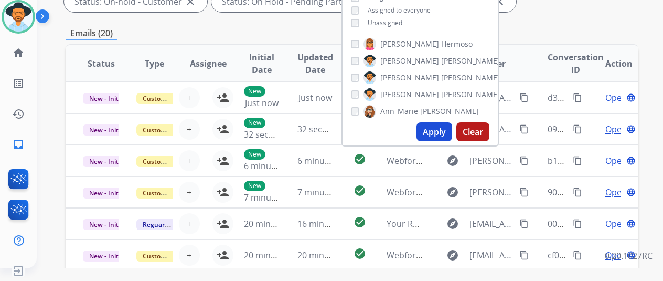
click at [439, 128] on button "Apply" at bounding box center [435, 131] width 36 height 19
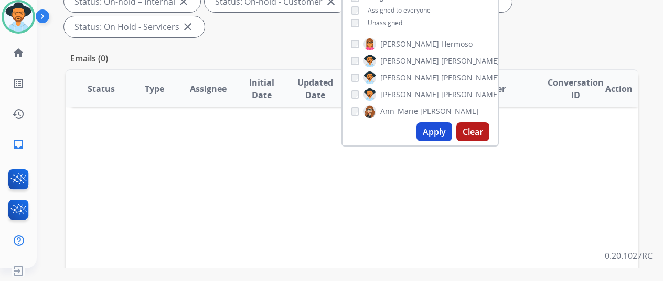
click at [431, 130] on button "Apply" at bounding box center [435, 131] width 36 height 19
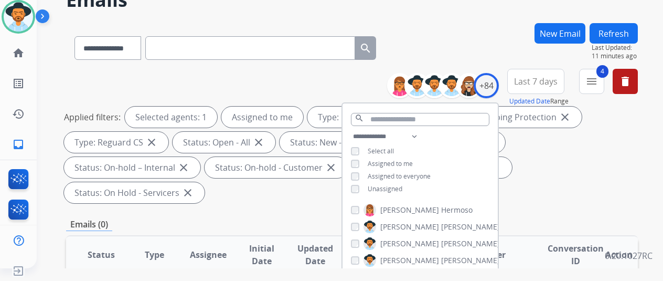
scroll to position [157, 0]
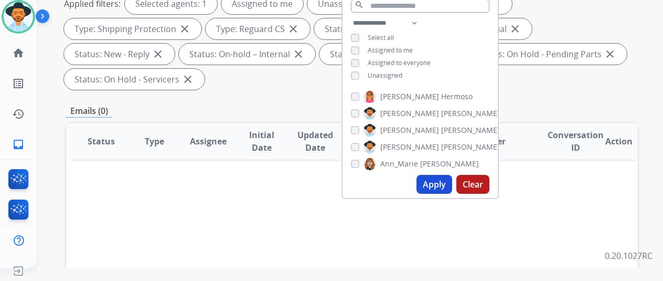
click at [434, 184] on button "Apply" at bounding box center [435, 184] width 36 height 19
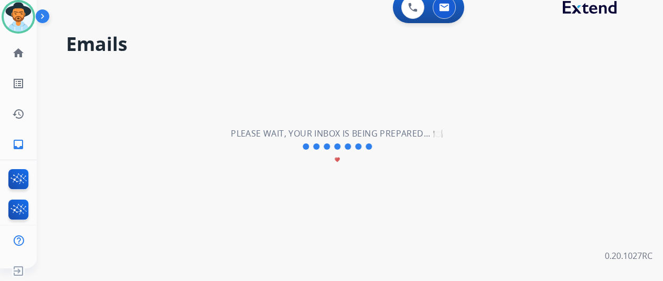
scroll to position [0, 0]
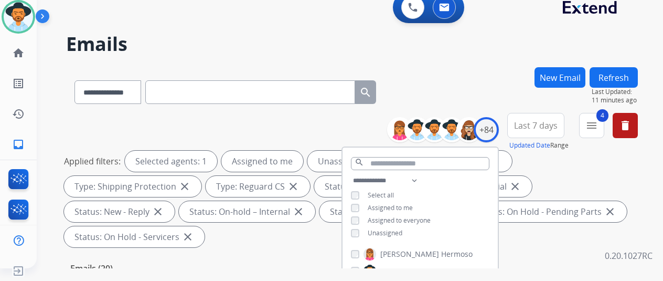
click at [464, 83] on div "**********" at bounding box center [352, 90] width 572 height 46
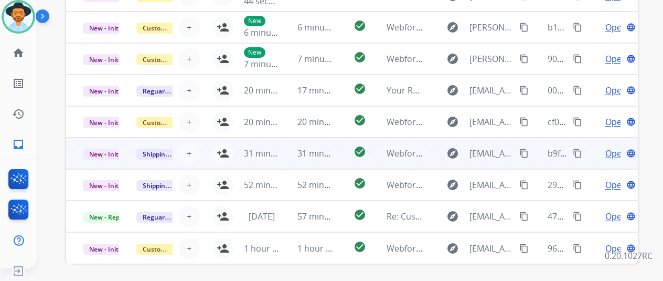
scroll to position [408, 0]
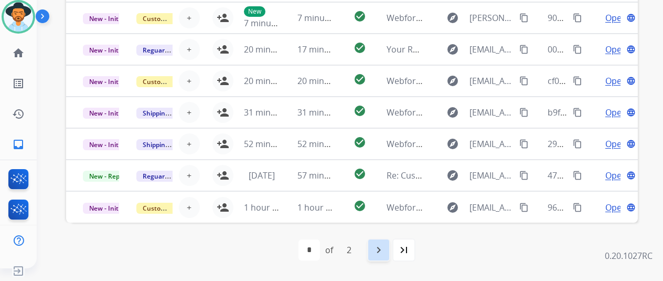
click at [383, 250] on mat-icon "navigate_next" at bounding box center [379, 249] width 13 height 13
select select "*"
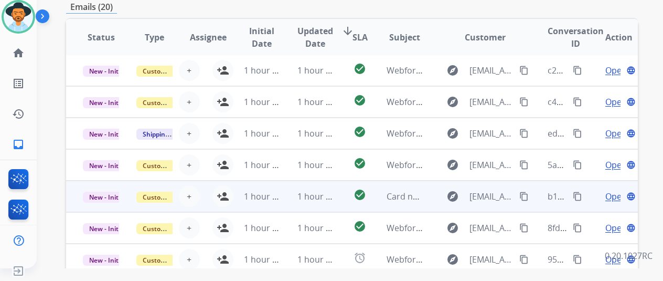
scroll to position [262, 0]
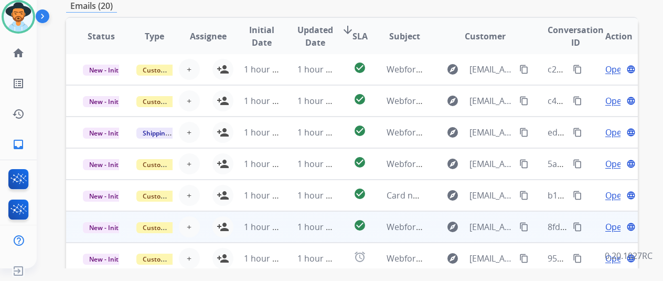
click at [613, 228] on span "Open" at bounding box center [616, 226] width 22 height 13
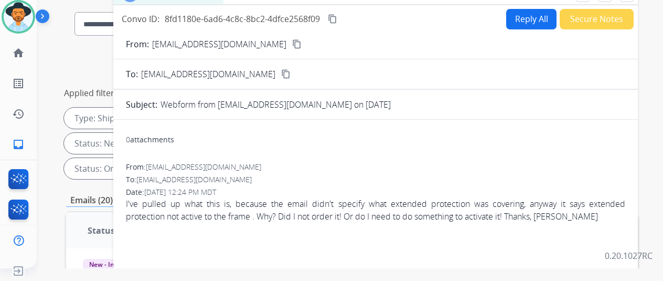
scroll to position [52, 0]
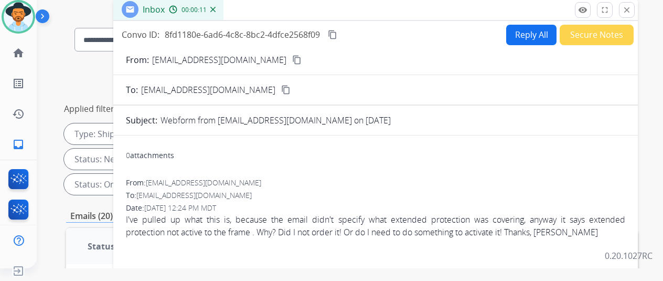
click at [292, 56] on mat-icon "content_copy" at bounding box center [296, 59] width 9 height 9
click at [224, 8] on div "Inbox 00:00:27" at bounding box center [168, 9] width 110 height 21
click at [216, 10] on img at bounding box center [212, 9] width 5 height 5
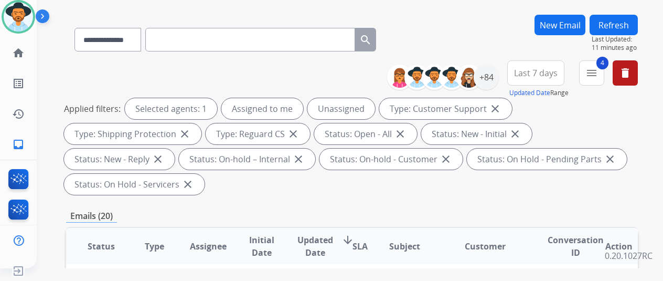
click at [237, 66] on div "**********" at bounding box center [352, 129] width 572 height 139
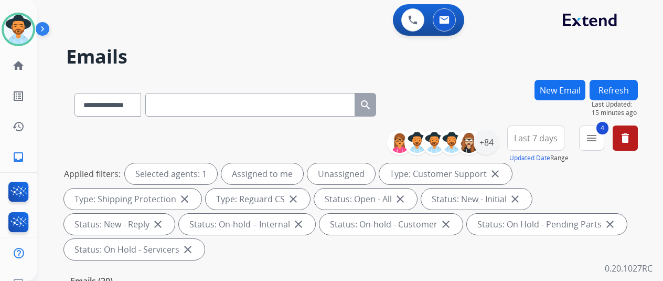
select select "**********"
select select "*"
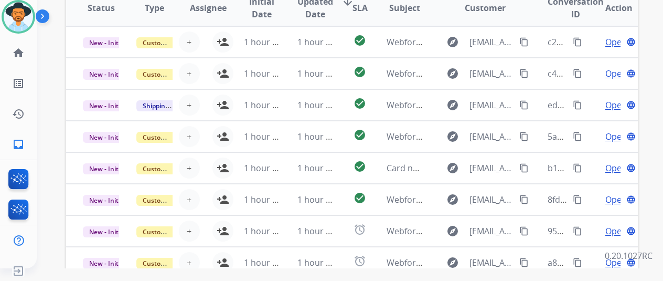
scroll to position [146, 0]
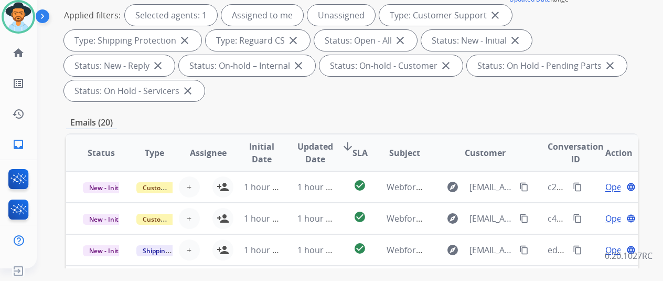
click at [446, 90] on div "Applied filters: Selected agents: 1 Assigned to me Unassigned Type: Customer Su…" at bounding box center [350, 53] width 572 height 97
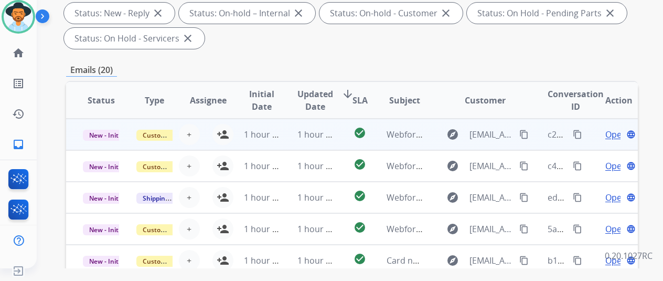
scroll to position [0, 0]
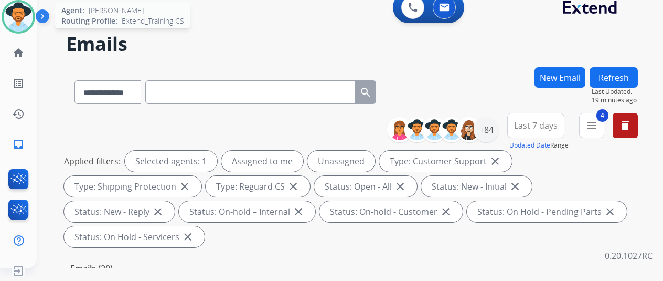
click at [17, 13] on img at bounding box center [18, 16] width 29 height 29
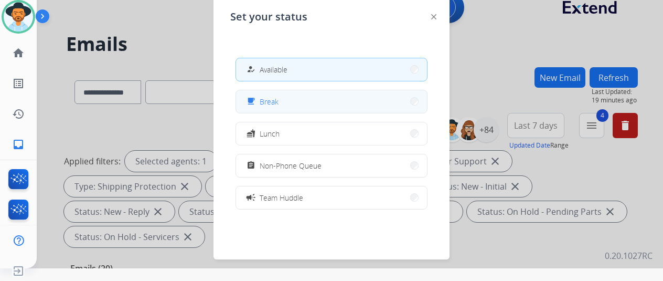
click at [297, 102] on button "free_breakfast Break" at bounding box center [331, 101] width 191 height 23
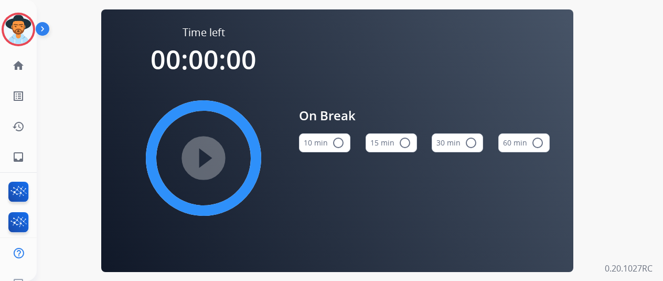
click at [338, 145] on mat-icon "radio_button_unchecked" at bounding box center [338, 142] width 13 height 13
click at [201, 159] on mat-icon "play_circle_filled" at bounding box center [203, 158] width 13 height 13
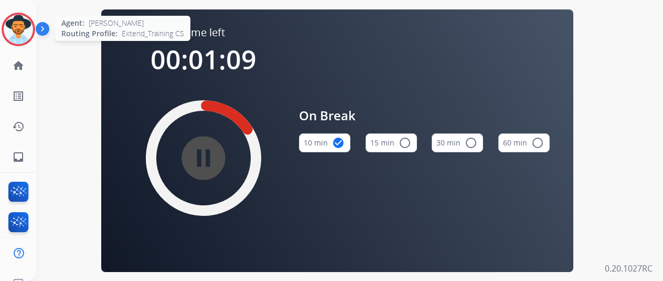
click at [25, 23] on img at bounding box center [18, 29] width 29 height 29
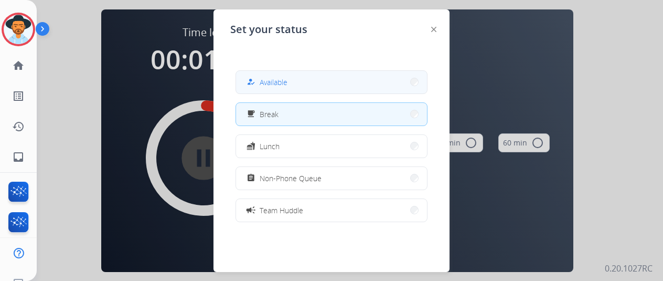
click at [309, 80] on button "how_to_reg Available" at bounding box center [331, 82] width 191 height 23
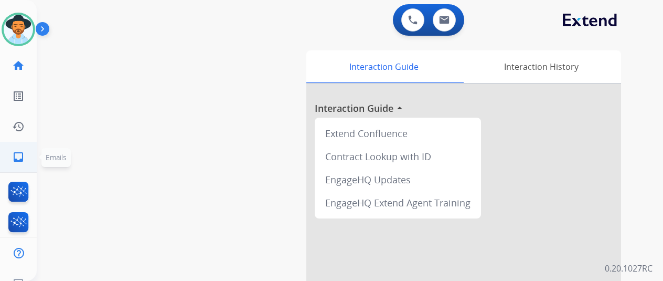
click at [18, 155] on mat-icon "inbox" at bounding box center [18, 157] width 13 height 13
select select "**********"
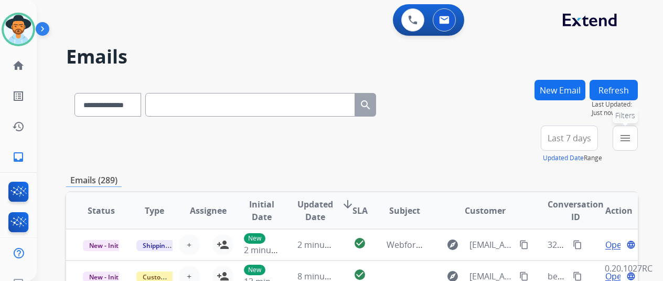
click at [632, 139] on mat-icon "menu" at bounding box center [625, 138] width 13 height 13
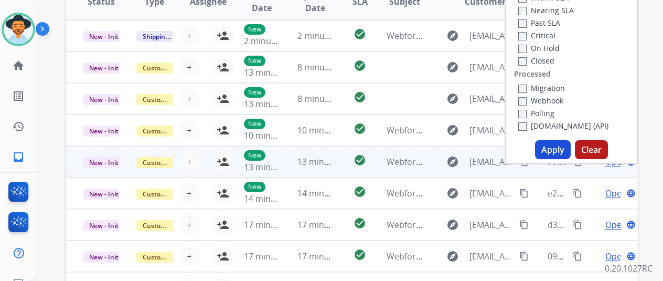
scroll to position [210, 0]
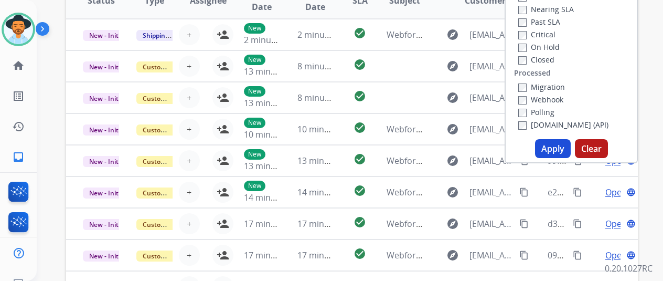
click at [558, 150] on button "Apply" at bounding box center [553, 148] width 36 height 19
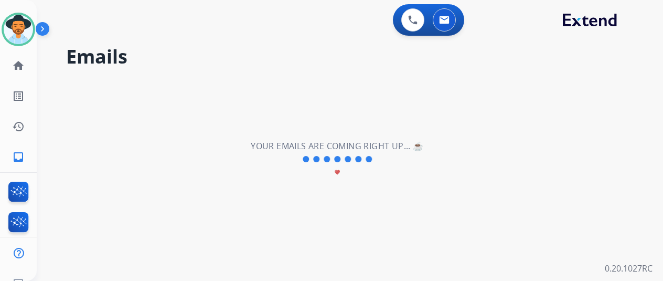
scroll to position [0, 0]
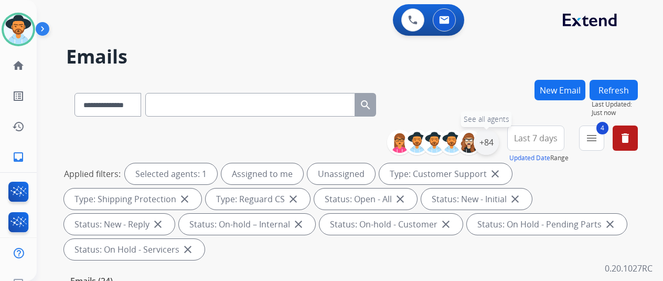
click at [494, 145] on div "+84" at bounding box center [486, 142] width 25 height 25
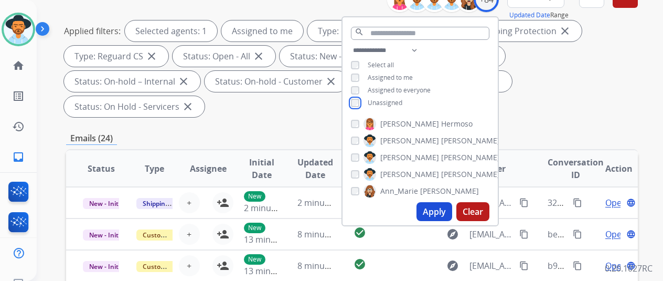
scroll to position [157, 0]
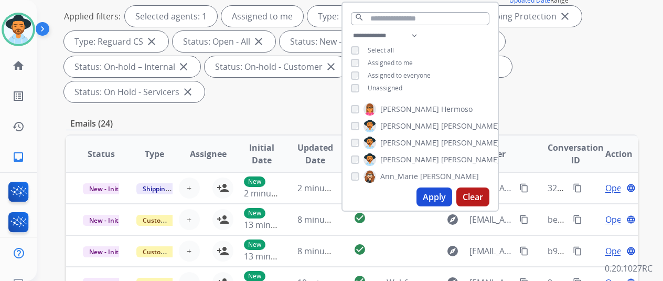
click at [432, 196] on button "Apply" at bounding box center [435, 196] width 36 height 19
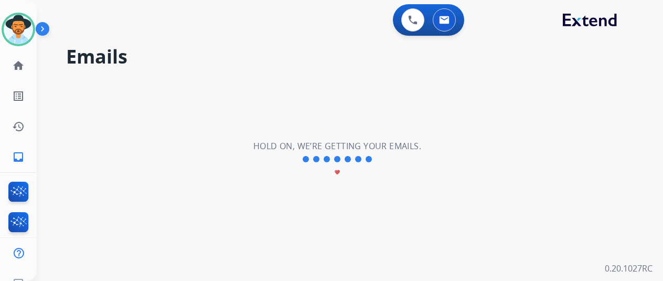
scroll to position [0, 0]
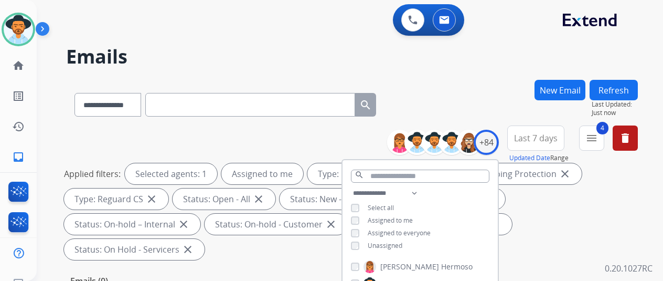
click at [459, 94] on div "**********" at bounding box center [352, 103] width 572 height 46
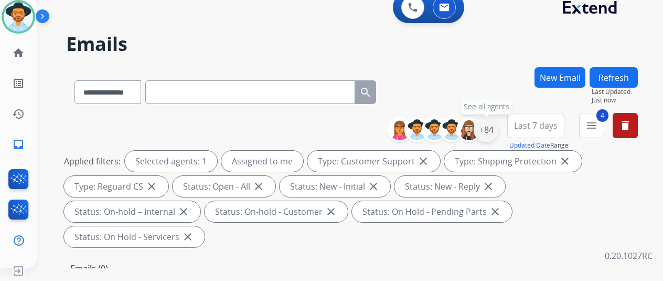
click at [493, 125] on div "+84" at bounding box center [486, 129] width 25 height 25
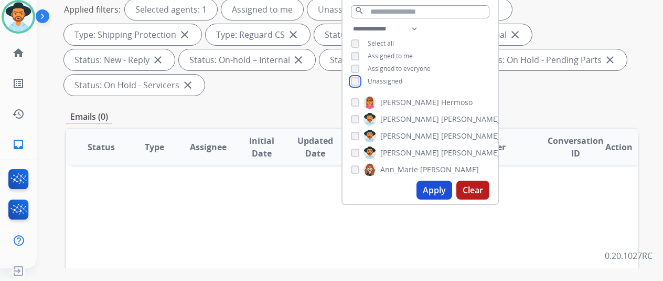
scroll to position [157, 0]
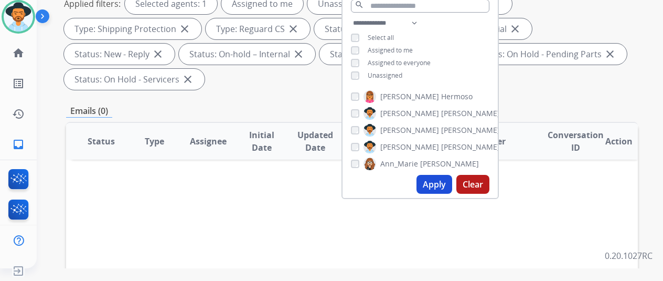
click at [438, 179] on button "Apply" at bounding box center [435, 184] width 36 height 19
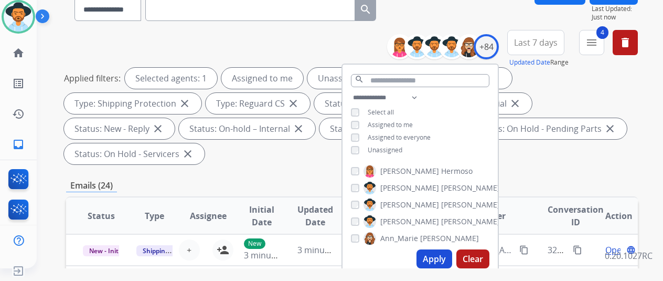
scroll to position [210, 0]
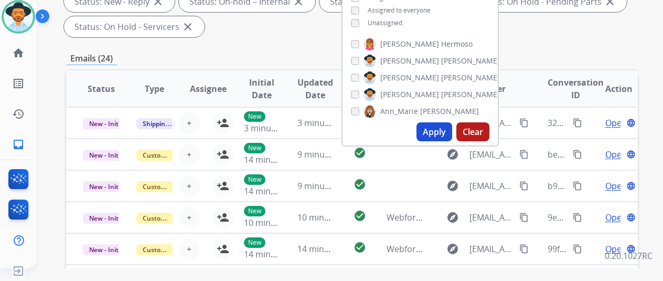
click at [440, 125] on button "Apply" at bounding box center [435, 131] width 36 height 19
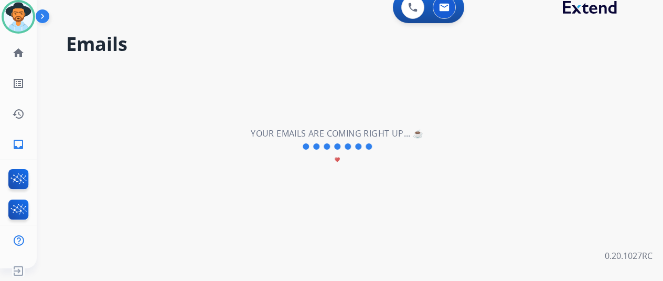
scroll to position [0, 0]
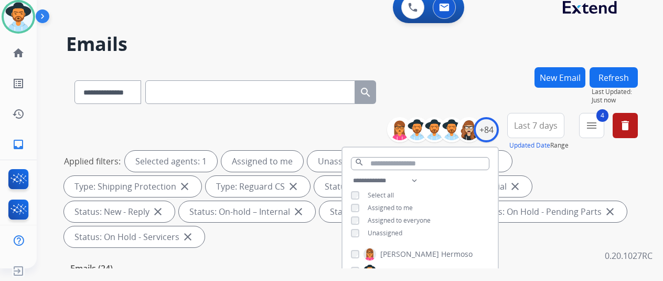
click at [435, 65] on div "**********" at bounding box center [337, 165] width 601 height 281
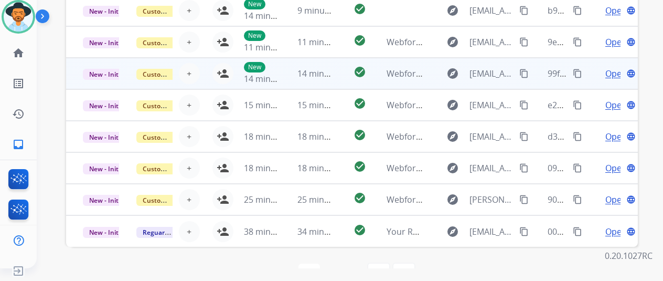
scroll to position [408, 0]
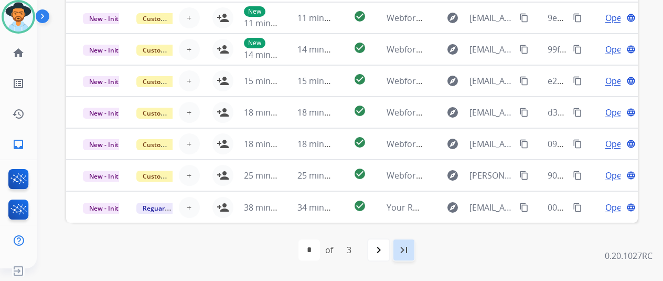
click at [406, 248] on mat-icon "last_page" at bounding box center [404, 249] width 13 height 13
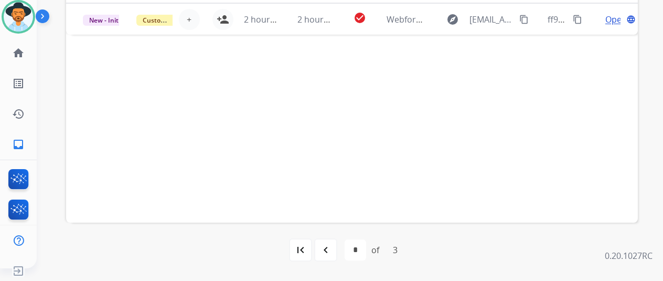
click at [332, 248] on mat-icon "navigate_before" at bounding box center [326, 249] width 13 height 13
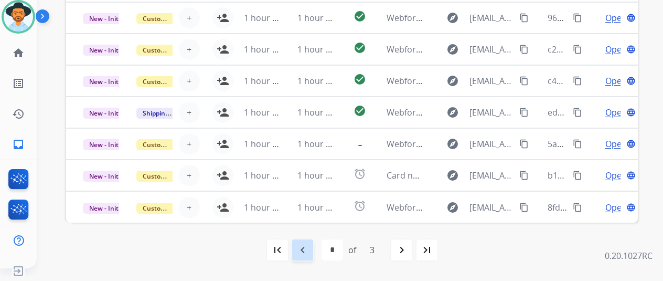
click at [305, 251] on mat-icon "navigate_before" at bounding box center [302, 249] width 13 height 13
select select "*"
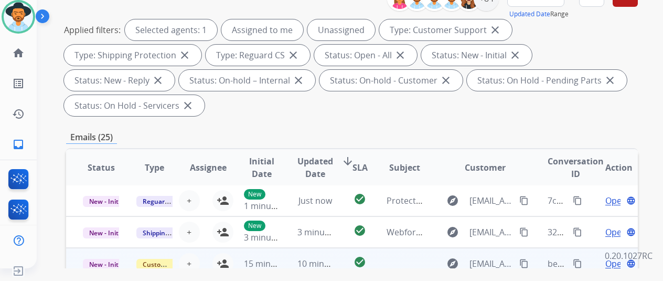
scroll to position [262, 0]
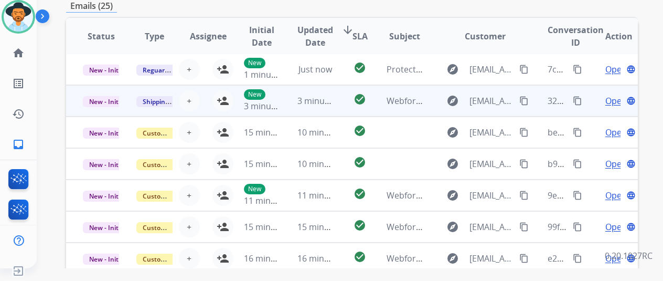
click at [612, 98] on span "Open" at bounding box center [616, 100] width 22 height 13
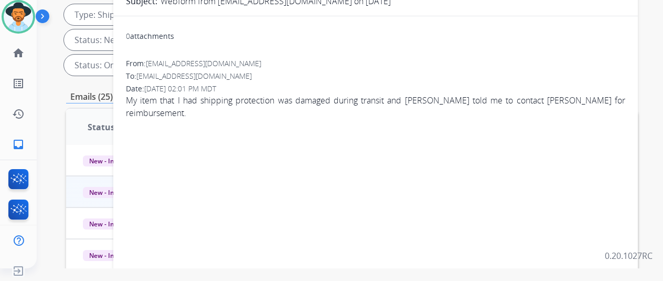
scroll to position [0, 0]
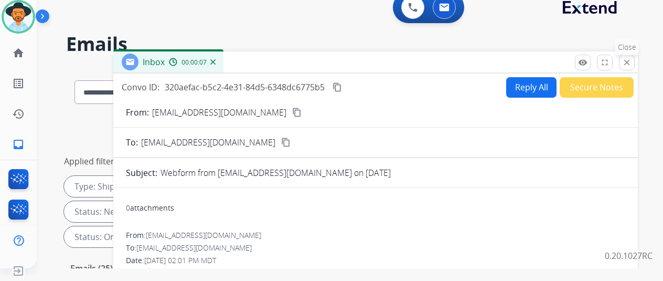
click at [632, 62] on mat-icon "close" at bounding box center [626, 62] width 9 height 9
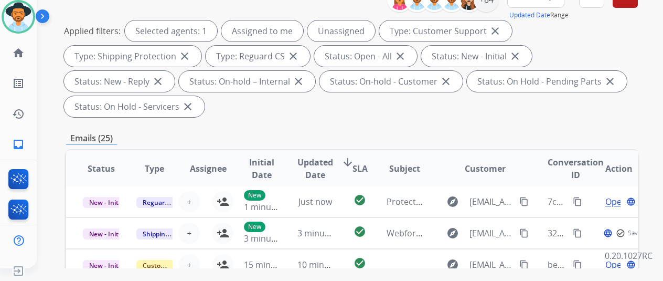
scroll to position [262, 0]
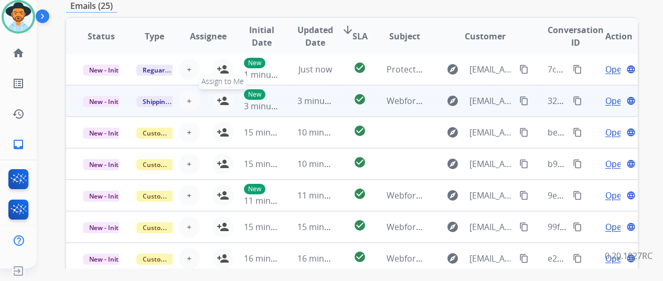
click at [220, 97] on mat-icon "person_add" at bounding box center [223, 100] width 13 height 13
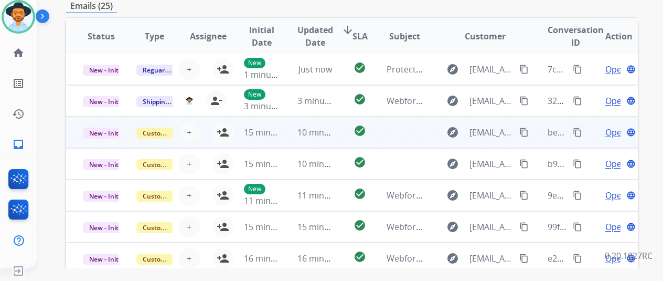
click at [613, 132] on span "Open" at bounding box center [616, 132] width 22 height 13
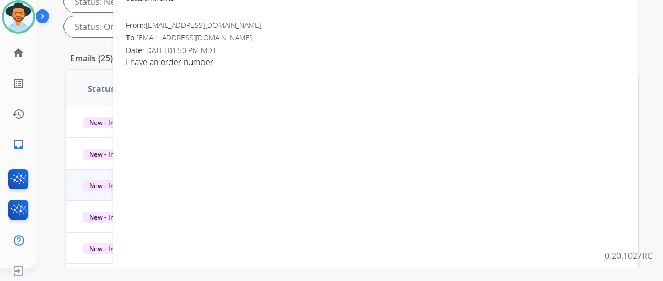
scroll to position [0, 0]
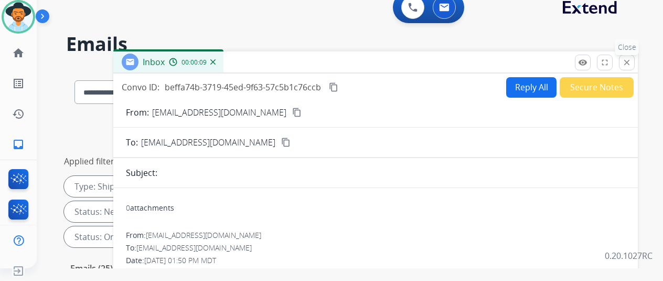
click at [632, 62] on mat-icon "close" at bounding box center [626, 62] width 9 height 9
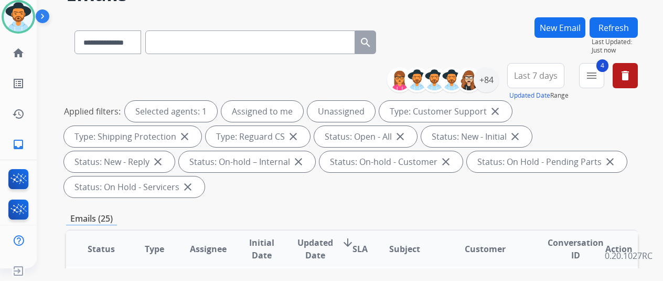
scroll to position [262, 0]
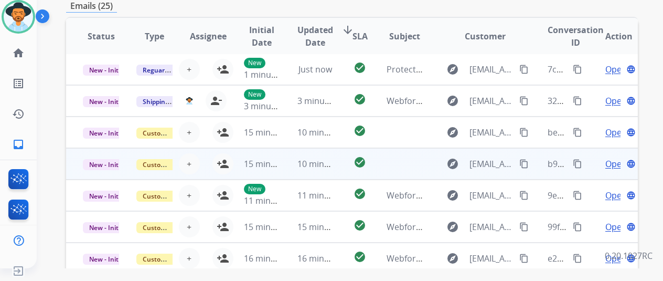
click at [617, 167] on span "Open" at bounding box center [616, 163] width 22 height 13
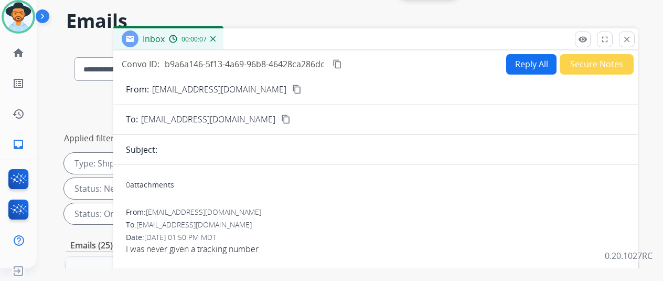
scroll to position [0, 0]
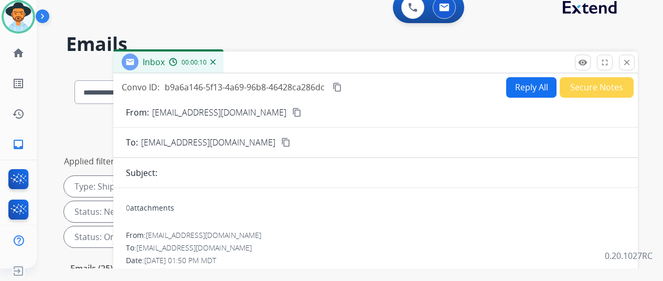
click at [216, 61] on img at bounding box center [212, 61] width 5 height 5
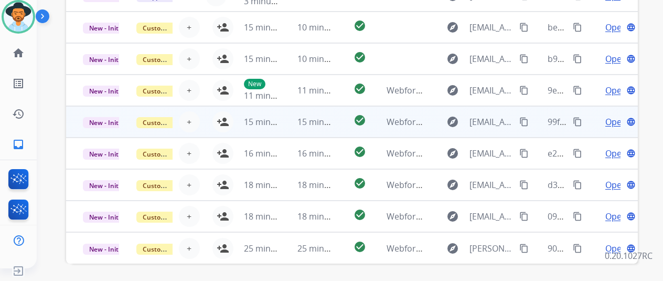
scroll to position [408, 0]
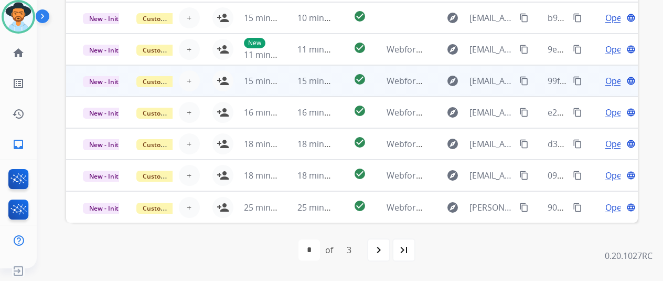
click at [616, 79] on span "Open" at bounding box center [616, 81] width 22 height 13
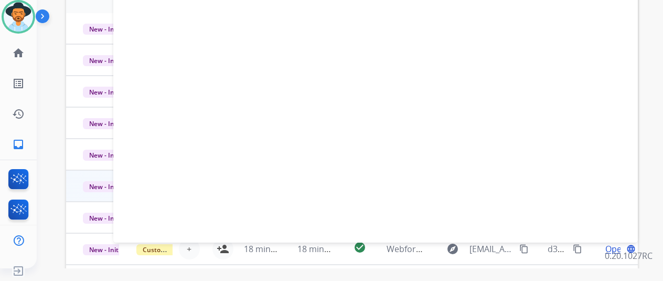
scroll to position [0, 0]
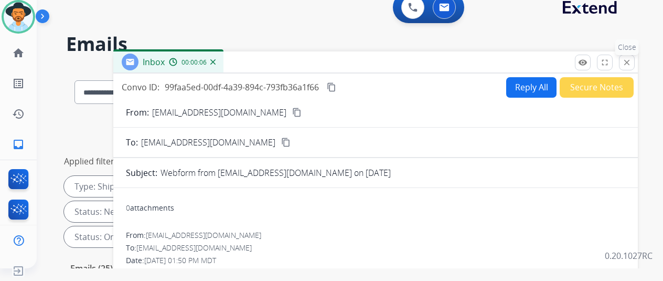
click at [632, 62] on mat-icon "close" at bounding box center [626, 62] width 9 height 9
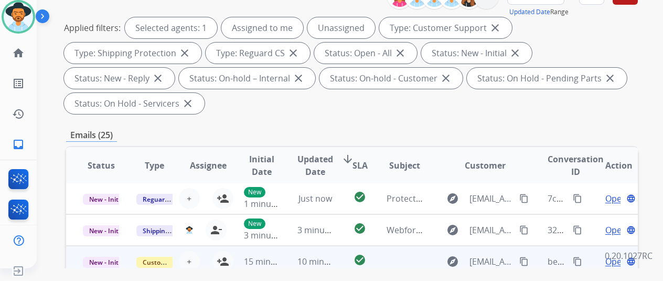
scroll to position [262, 0]
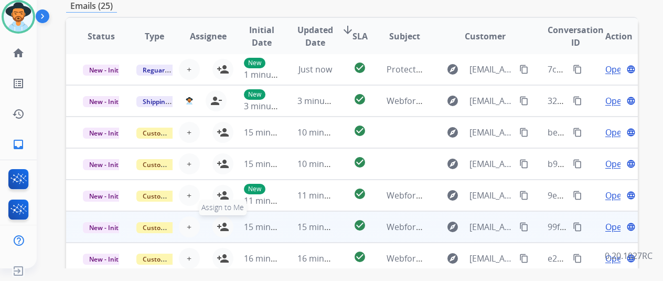
click at [222, 222] on mat-icon "person_add" at bounding box center [223, 226] width 13 height 13
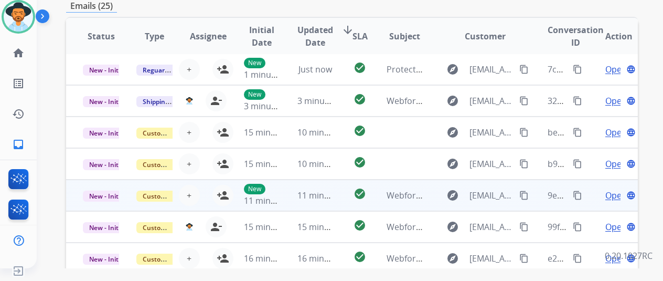
click at [615, 195] on span "Open" at bounding box center [616, 195] width 22 height 13
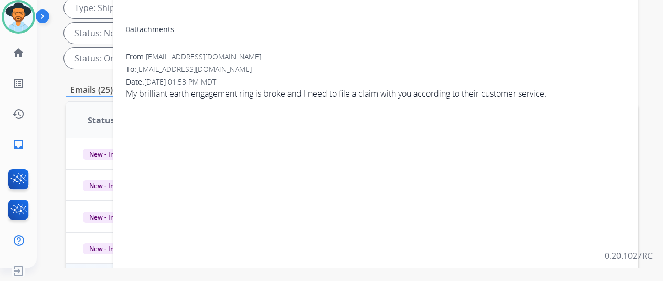
scroll to position [52, 0]
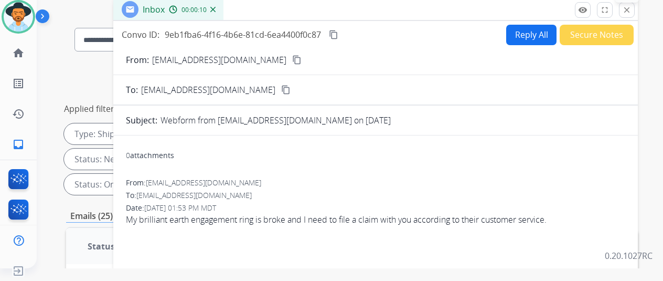
click at [632, 10] on mat-icon "close" at bounding box center [626, 9] width 9 height 9
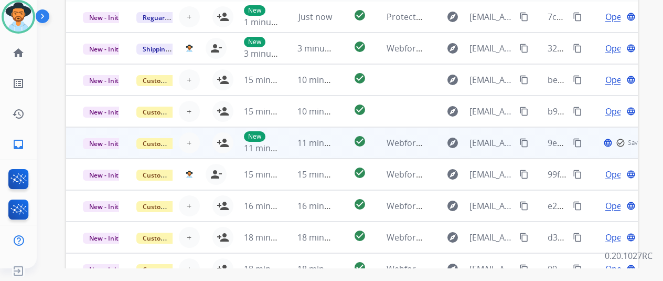
scroll to position [323, 0]
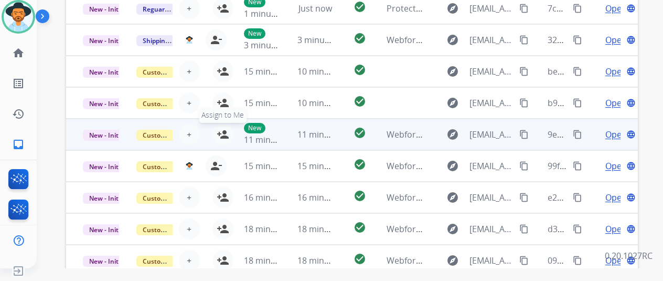
click at [221, 133] on mat-icon "person_add" at bounding box center [223, 134] width 13 height 13
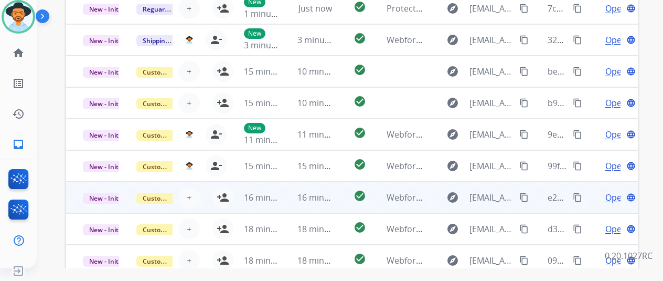
click at [614, 198] on span "Open" at bounding box center [616, 197] width 22 height 13
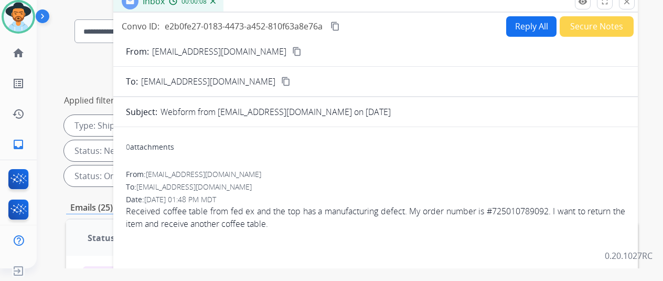
scroll to position [0, 0]
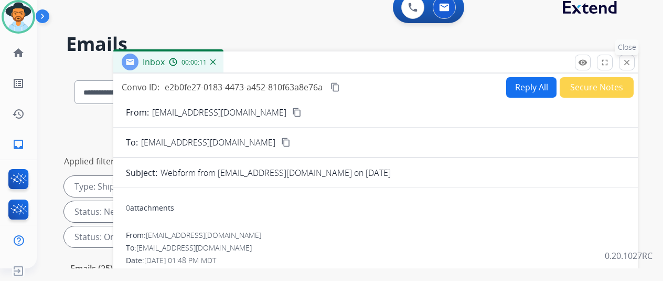
click at [632, 58] on mat-icon "close" at bounding box center [626, 62] width 9 height 9
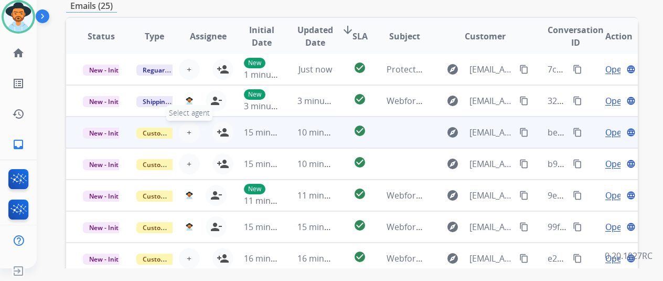
scroll to position [1, 0]
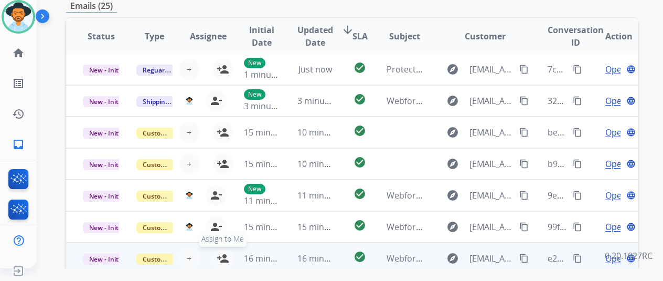
click at [219, 256] on mat-icon "person_add" at bounding box center [223, 258] width 13 height 13
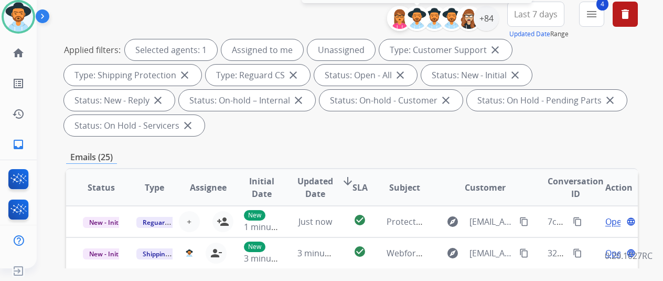
scroll to position [0, 0]
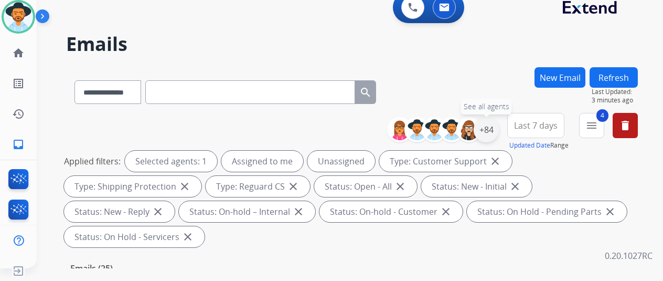
click at [494, 132] on div "+84" at bounding box center [486, 129] width 25 height 25
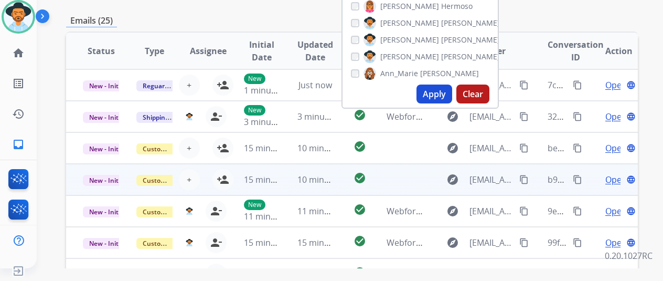
scroll to position [262, 0]
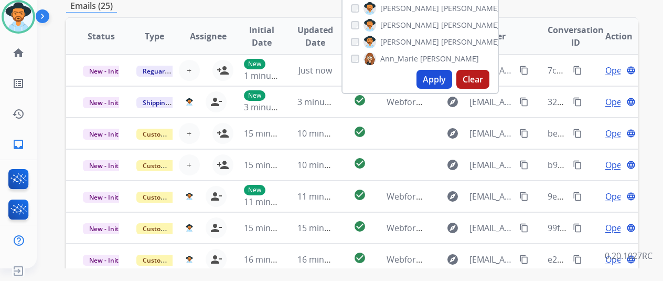
click at [431, 79] on button "Apply" at bounding box center [435, 79] width 36 height 19
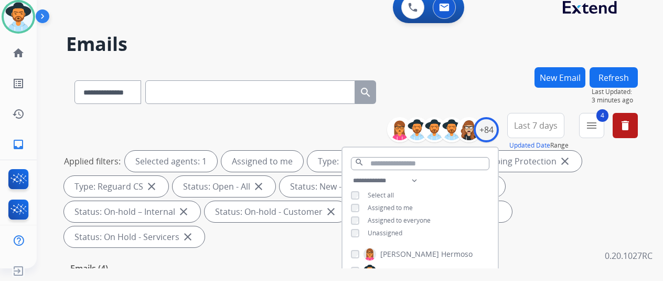
click at [482, 72] on div "**********" at bounding box center [352, 90] width 572 height 46
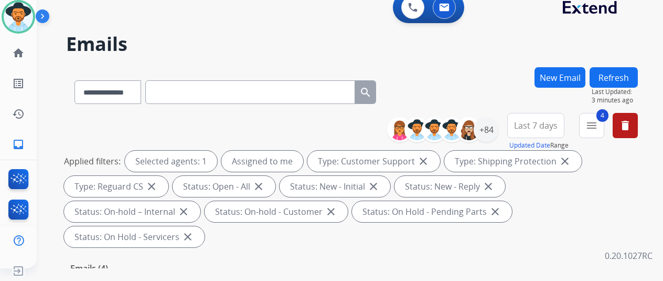
scroll to position [262, 0]
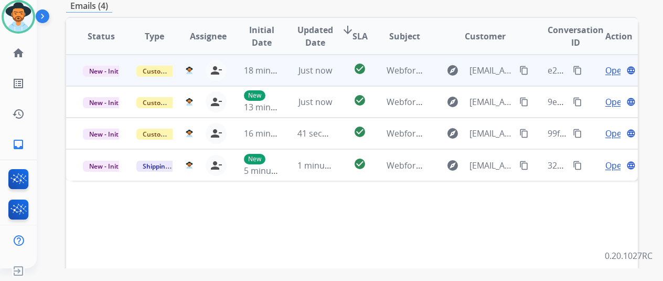
click at [611, 64] on span "Open" at bounding box center [616, 70] width 22 height 13
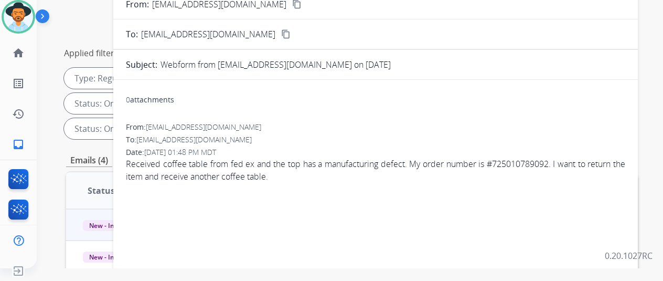
scroll to position [0, 0]
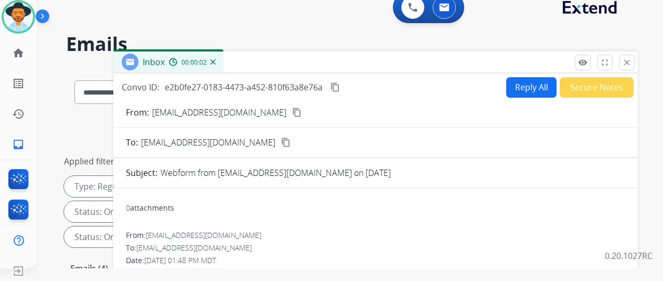
click at [292, 112] on mat-icon "content_copy" at bounding box center [296, 112] width 9 height 9
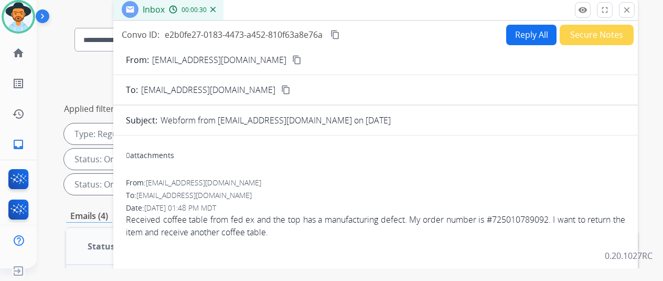
click at [538, 32] on button "Reply All" at bounding box center [531, 35] width 50 height 20
select select "**********"
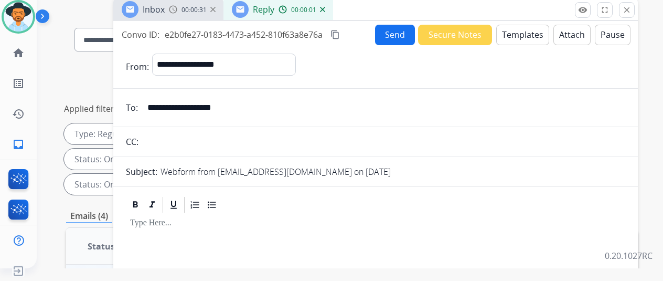
click at [528, 38] on button "Templates" at bounding box center [522, 35] width 53 height 20
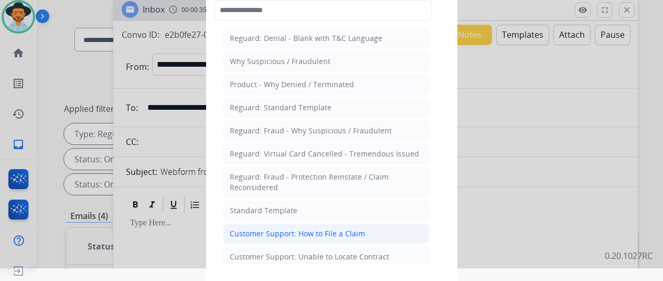
click at [258, 228] on div "Customer Support: How to File a Claim" at bounding box center [297, 233] width 135 height 10
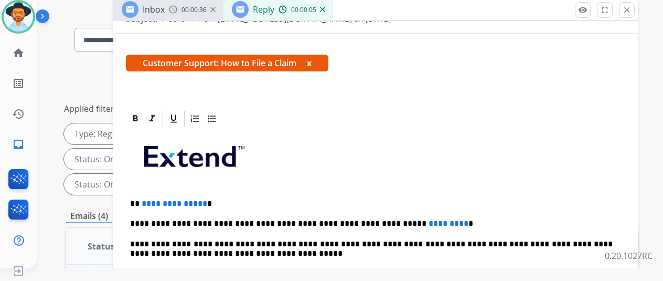
scroll to position [157, 0]
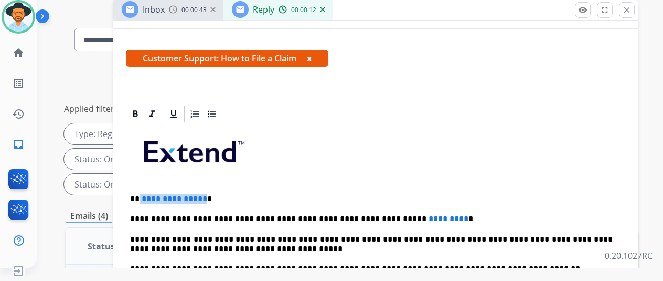
drag, startPoint x: 209, startPoint y: 198, endPoint x: 148, endPoint y: 195, distance: 61.5
click at [148, 195] on p "**********" at bounding box center [371, 198] width 483 height 9
drag, startPoint x: 426, startPoint y: 217, endPoint x: 349, endPoint y: 218, distance: 76.6
click at [349, 218] on p "**********" at bounding box center [371, 218] width 483 height 9
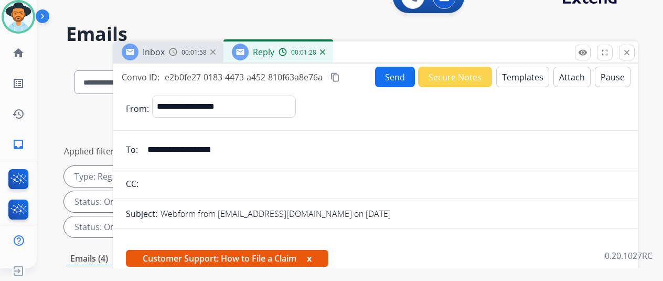
scroll to position [0, 0]
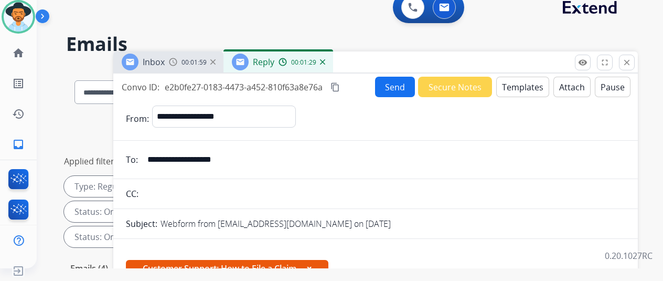
click at [392, 85] on button "Send" at bounding box center [395, 87] width 40 height 20
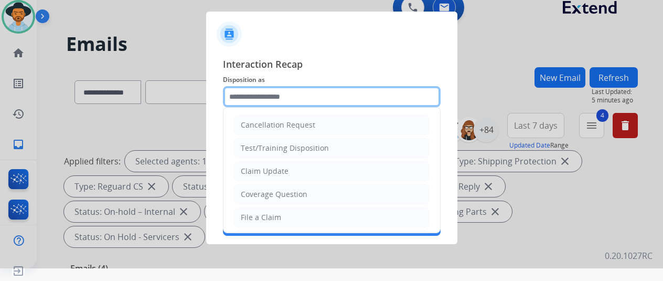
click at [268, 98] on input "text" at bounding box center [332, 96] width 218 height 21
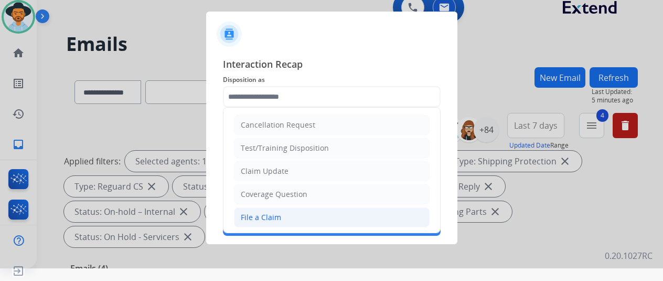
click at [258, 212] on div "File a Claim" at bounding box center [261, 217] width 40 height 10
type input "**********"
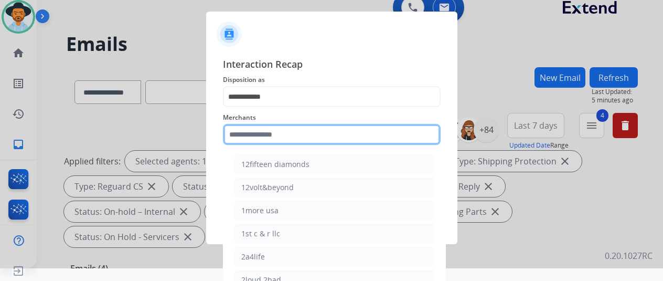
click at [271, 130] on input "text" at bounding box center [332, 134] width 218 height 21
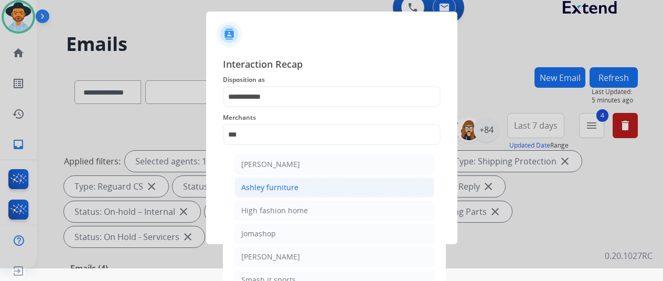
click at [267, 185] on div "Ashley furniture" at bounding box center [269, 187] width 57 height 10
type input "**********"
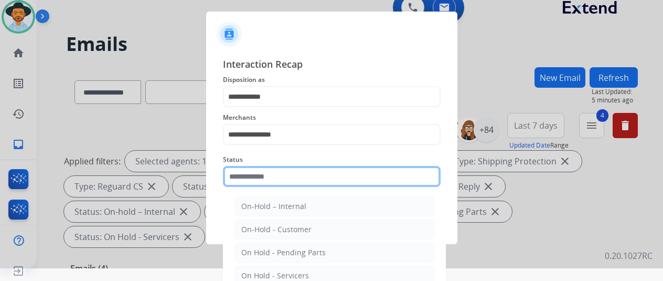
click at [268, 178] on input "text" at bounding box center [332, 176] width 218 height 21
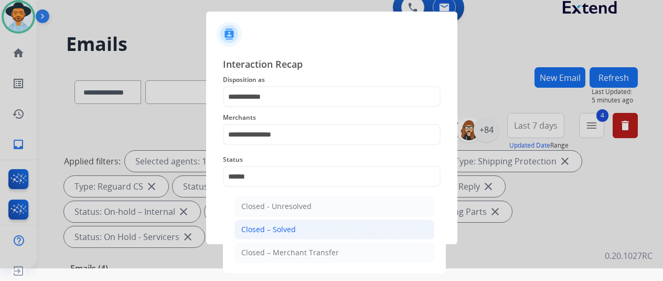
click at [283, 226] on div "Closed – Solved" at bounding box center [268, 229] width 55 height 10
type input "**********"
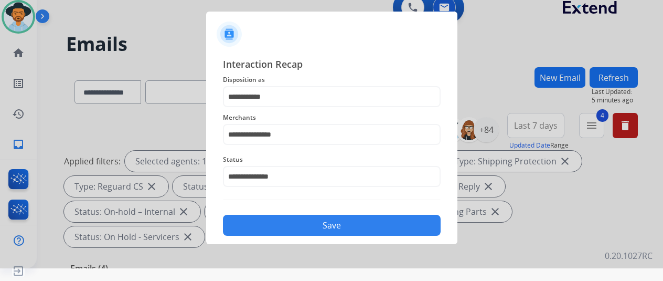
click at [321, 219] on button "Save" at bounding box center [332, 225] width 218 height 21
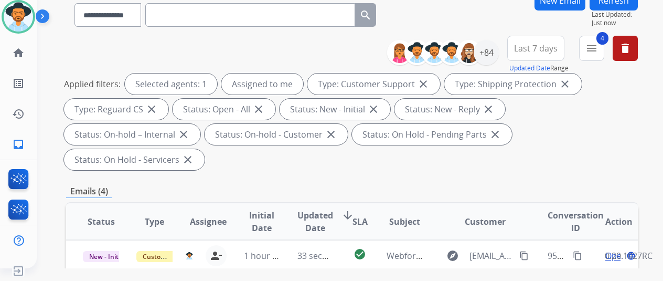
scroll to position [210, 0]
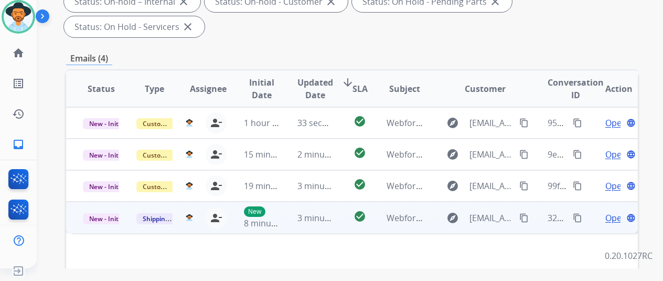
click at [618, 211] on span "Open" at bounding box center [616, 217] width 22 height 13
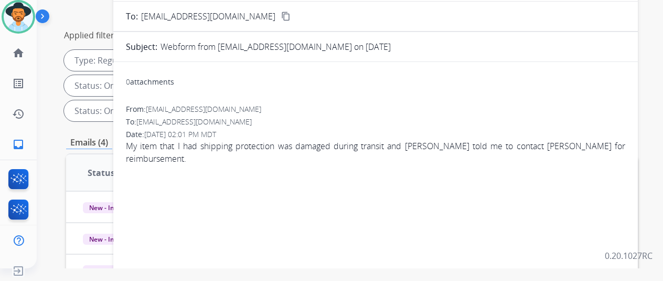
scroll to position [52, 0]
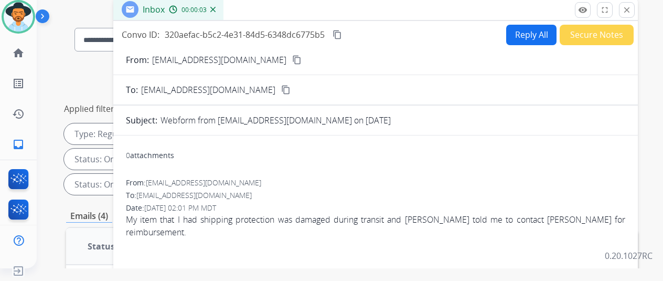
click at [292, 57] on mat-icon "content_copy" at bounding box center [296, 59] width 9 height 9
click at [536, 34] on button "Reply All" at bounding box center [531, 35] width 50 height 20
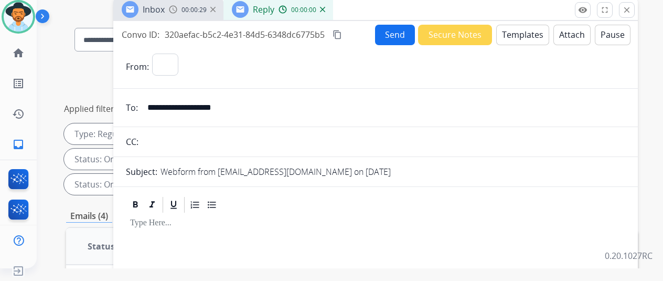
select select "**********"
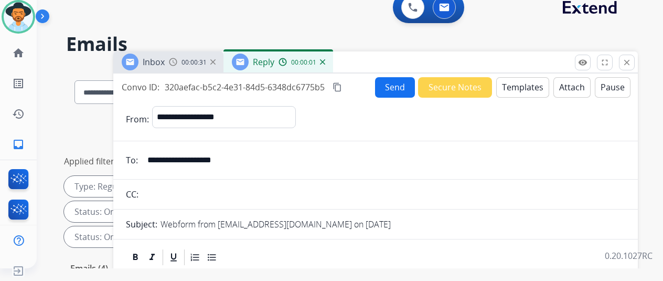
click at [534, 81] on button "Templates" at bounding box center [522, 87] width 53 height 20
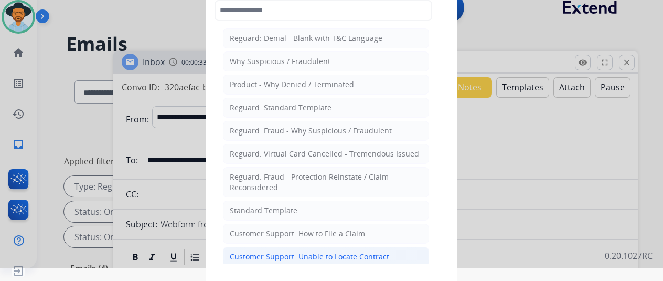
click at [285, 251] on div "Customer Support: Unable to Locate Contract" at bounding box center [309, 256] width 159 height 10
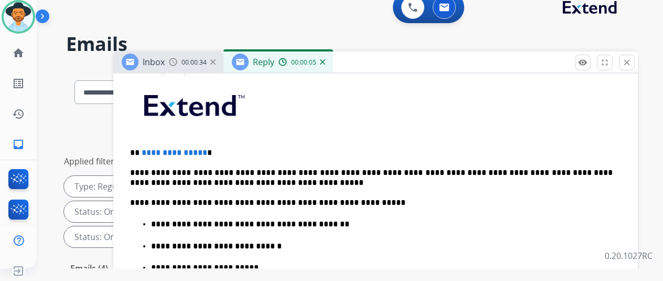
scroll to position [262, 0]
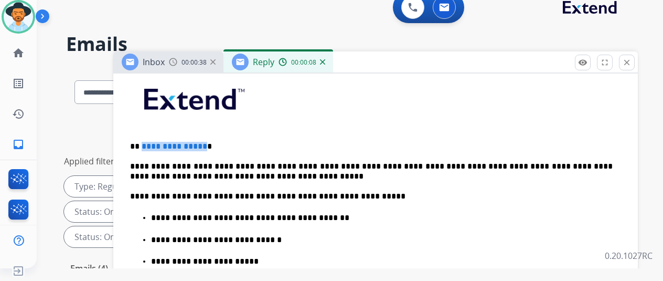
drag, startPoint x: 210, startPoint y: 144, endPoint x: 150, endPoint y: 144, distance: 59.8
click at [150, 144] on p "**********" at bounding box center [371, 146] width 483 height 9
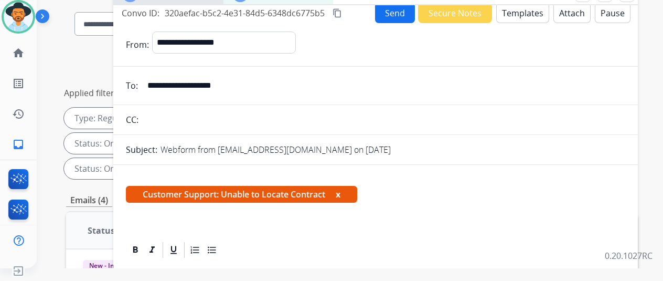
scroll to position [0, 0]
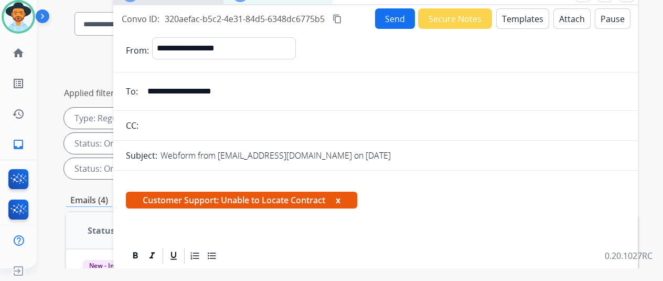
click at [406, 15] on button "Send" at bounding box center [395, 18] width 40 height 20
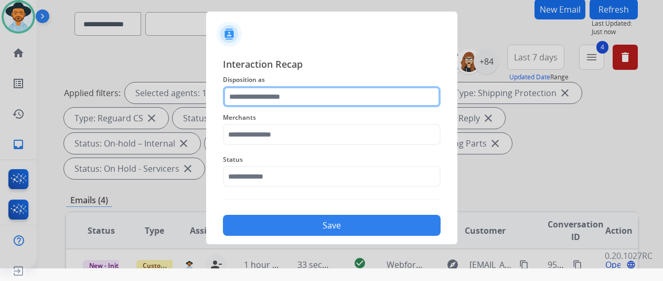
click at [270, 89] on input "text" at bounding box center [332, 96] width 218 height 21
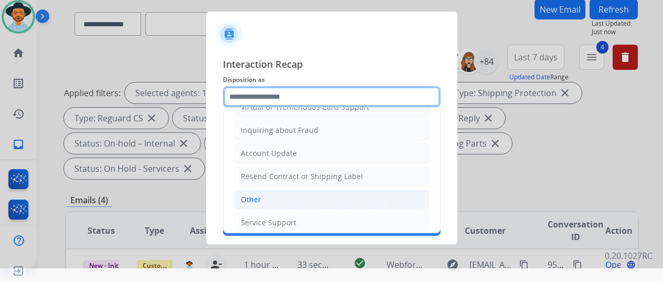
scroll to position [157, 0]
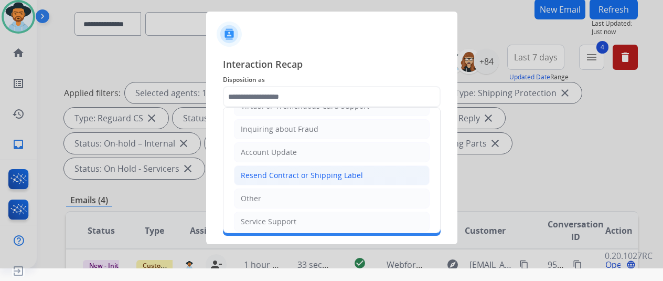
click at [283, 171] on div "Resend Contract or Shipping Label" at bounding box center [302, 175] width 122 height 10
type input "**********"
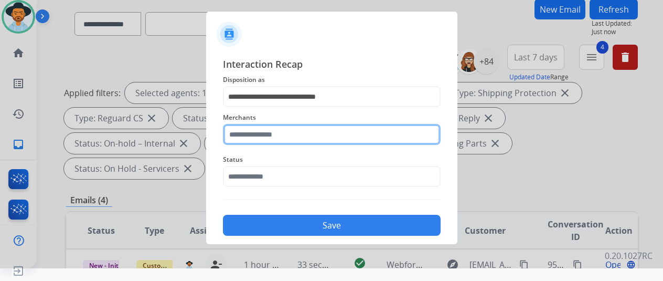
click at [262, 136] on input "text" at bounding box center [332, 134] width 218 height 21
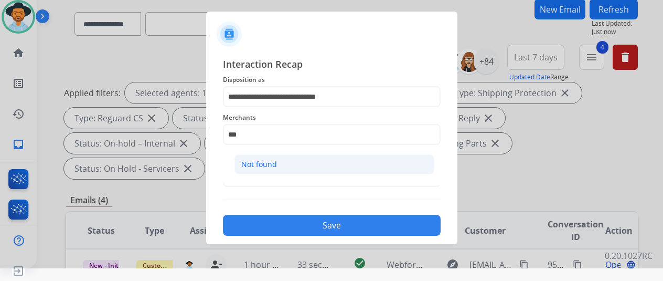
click at [276, 161] on li "Not found" at bounding box center [335, 164] width 200 height 20
type input "*********"
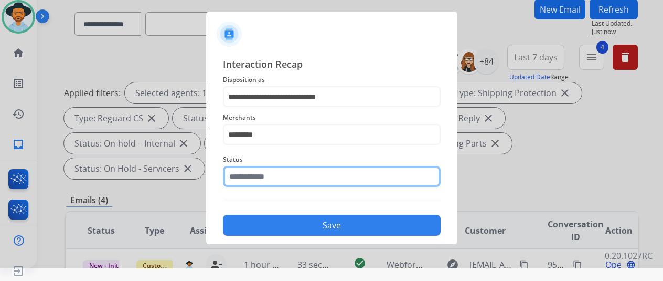
click at [265, 176] on input "text" at bounding box center [332, 176] width 218 height 21
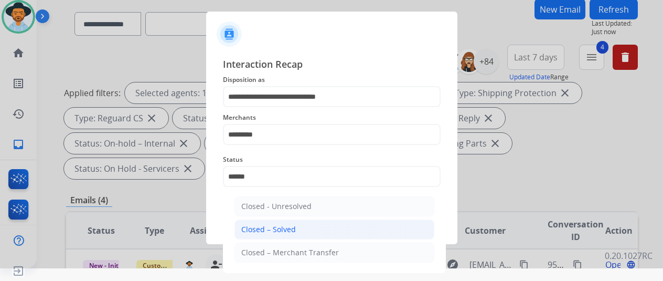
click at [269, 233] on div "Closed – Solved" at bounding box center [268, 229] width 55 height 10
type input "**********"
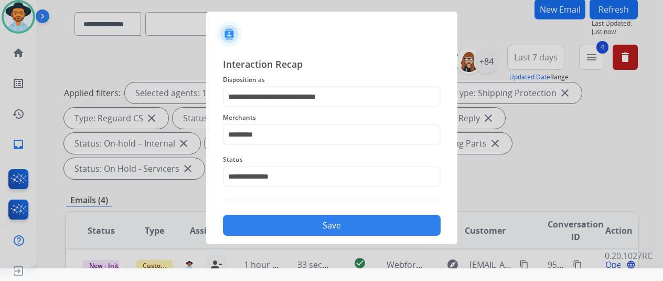
click at [315, 227] on button "Save" at bounding box center [332, 225] width 218 height 21
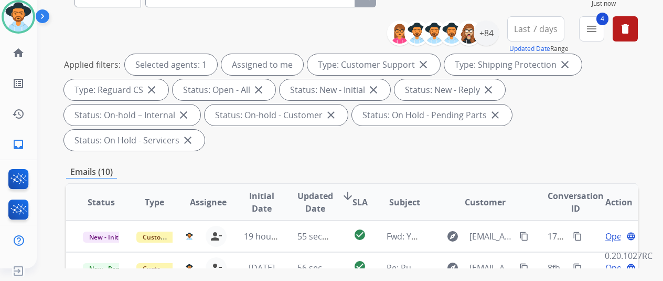
scroll to position [0, 0]
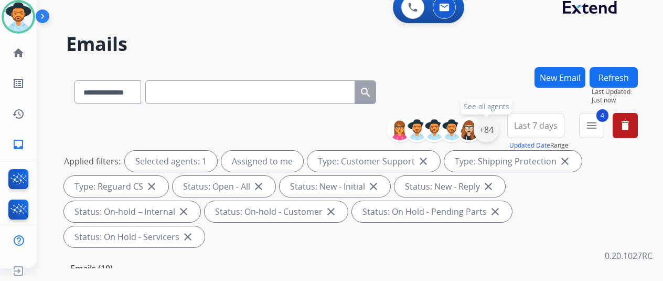
click at [493, 131] on div "+84" at bounding box center [486, 129] width 25 height 25
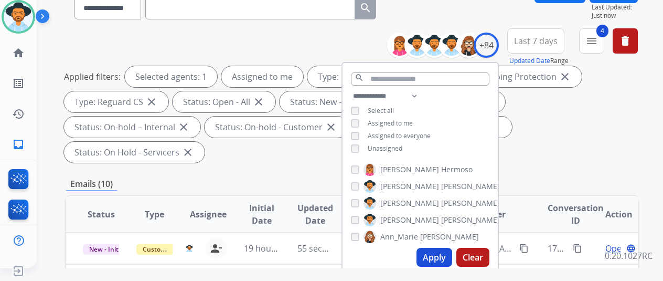
scroll to position [210, 0]
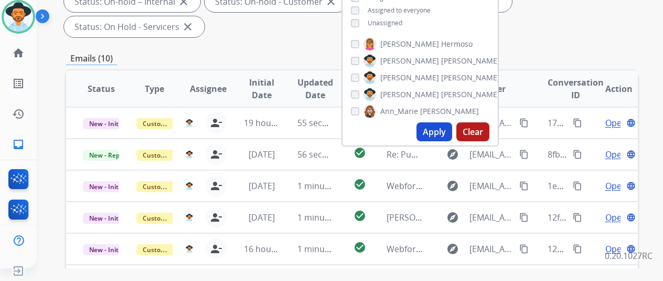
click at [436, 132] on button "Apply" at bounding box center [435, 131] width 36 height 19
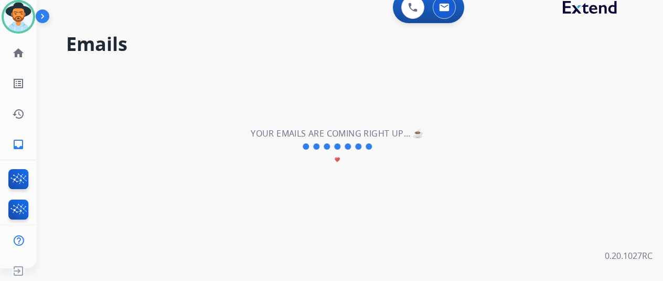
scroll to position [0, 0]
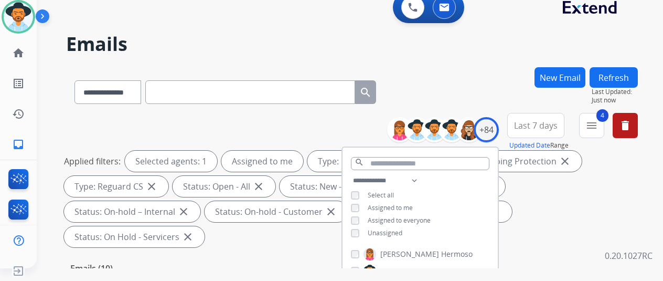
click at [483, 66] on div "**********" at bounding box center [337, 165] width 601 height 281
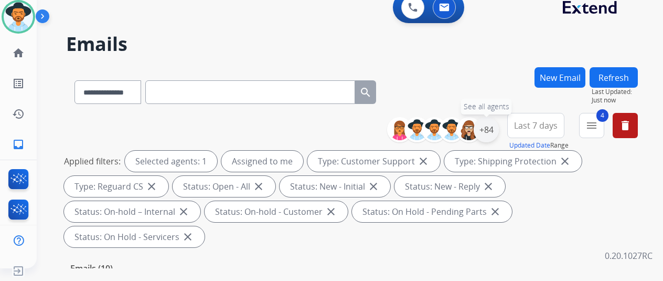
click at [493, 123] on div "+84" at bounding box center [486, 129] width 25 height 25
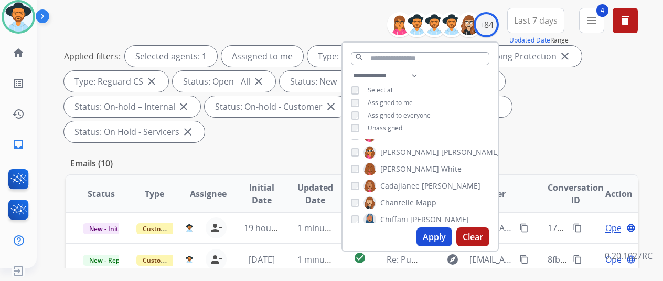
scroll to position [210, 0]
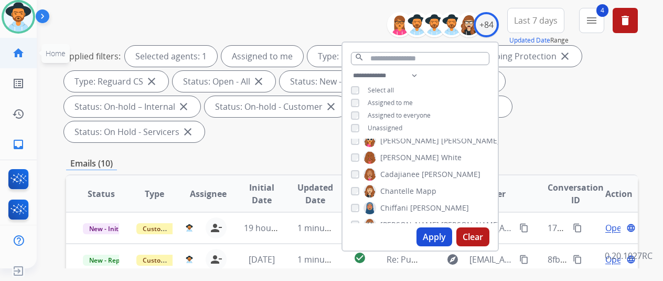
click at [20, 53] on mat-icon "home" at bounding box center [18, 53] width 13 height 13
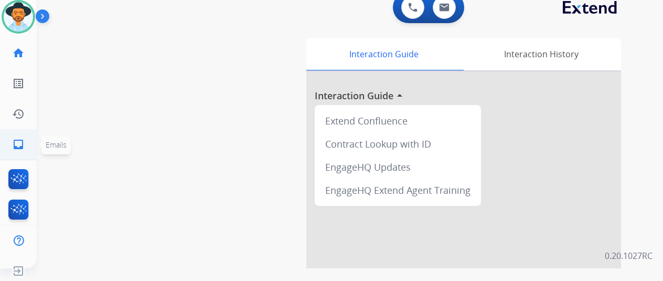
click at [24, 140] on mat-icon "inbox" at bounding box center [18, 144] width 13 height 13
select select "**********"
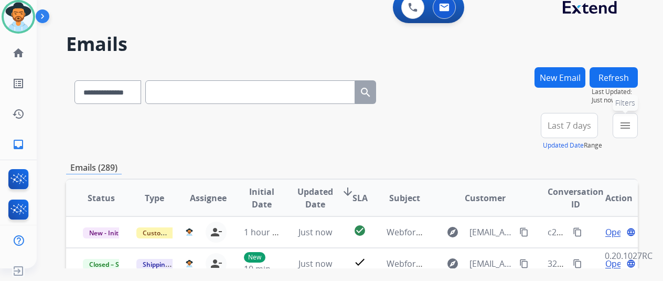
click at [633, 118] on button "menu Filters" at bounding box center [625, 125] width 25 height 25
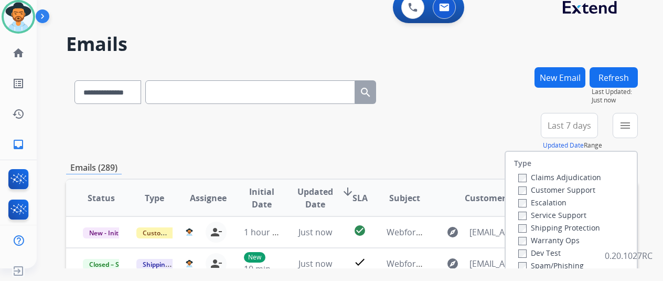
click at [522, 185] on label "Customer Support" at bounding box center [556, 190] width 77 height 10
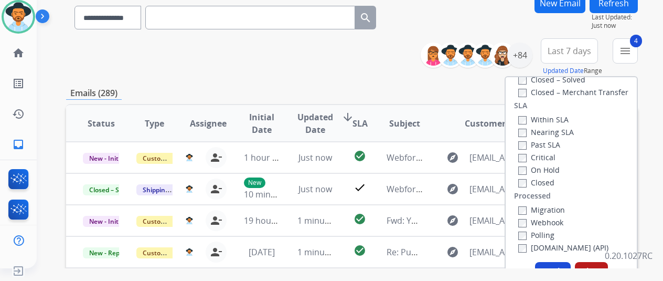
scroll to position [157, 0]
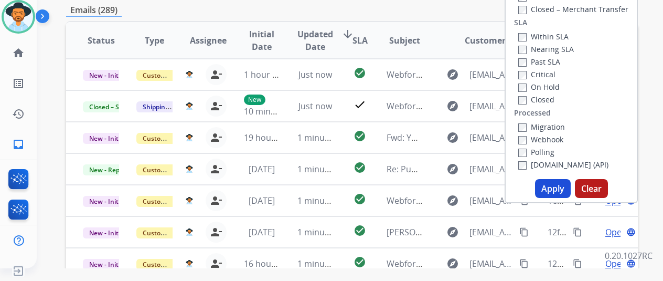
click at [562, 184] on button "Apply" at bounding box center [553, 188] width 36 height 19
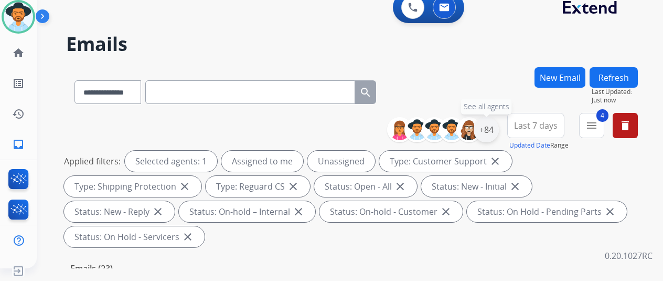
click at [499, 129] on div "+84" at bounding box center [486, 129] width 25 height 25
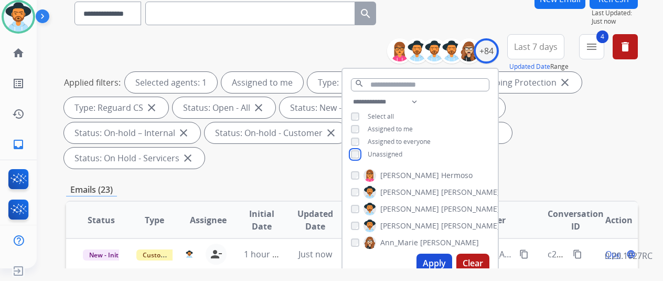
scroll to position [210, 0]
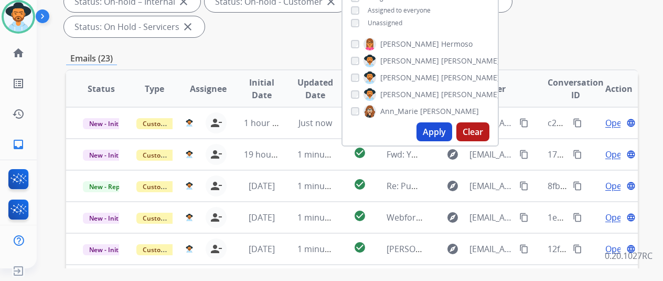
click at [441, 130] on button "Apply" at bounding box center [435, 131] width 36 height 19
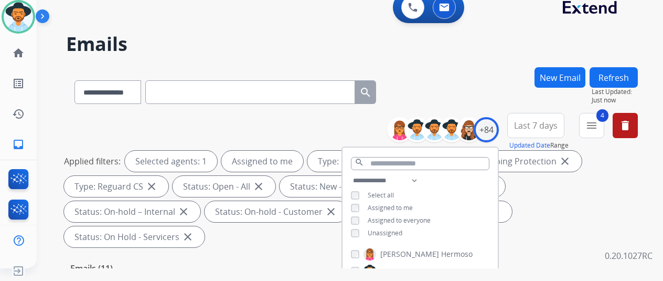
click at [485, 89] on div "**********" at bounding box center [352, 90] width 572 height 46
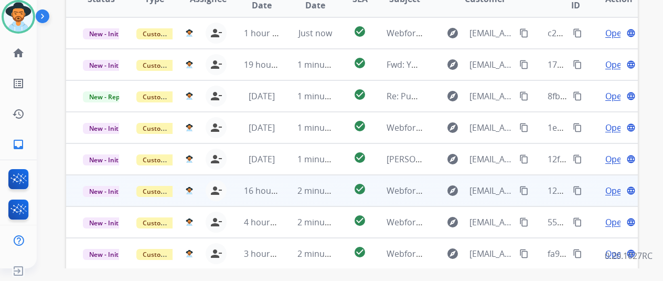
scroll to position [383, 0]
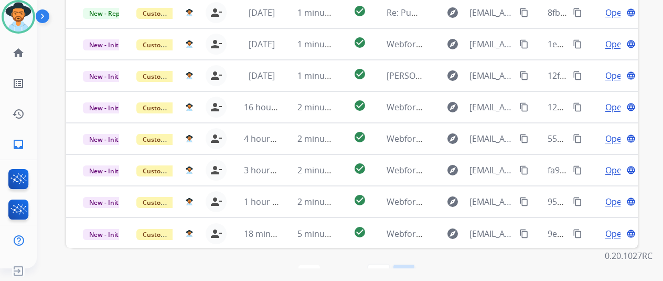
click at [410, 269] on mat-icon "last_page" at bounding box center [404, 275] width 13 height 13
select select "*"
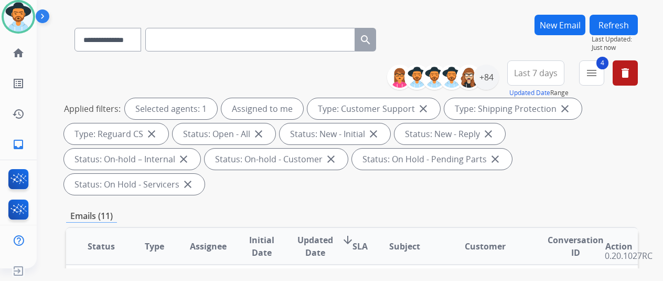
scroll to position [262, 0]
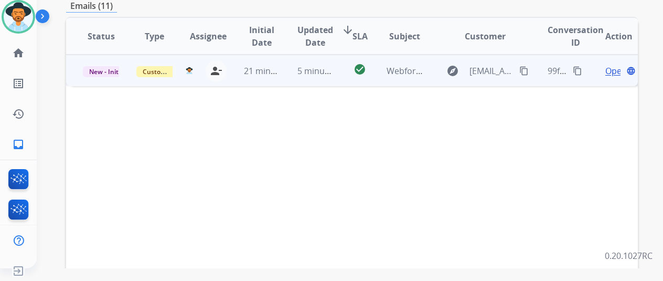
click at [611, 65] on span "Open" at bounding box center [616, 71] width 22 height 13
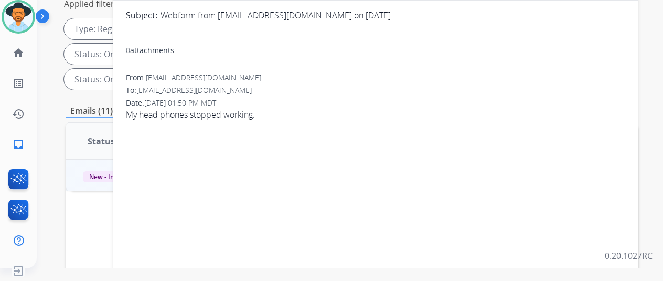
scroll to position [0, 0]
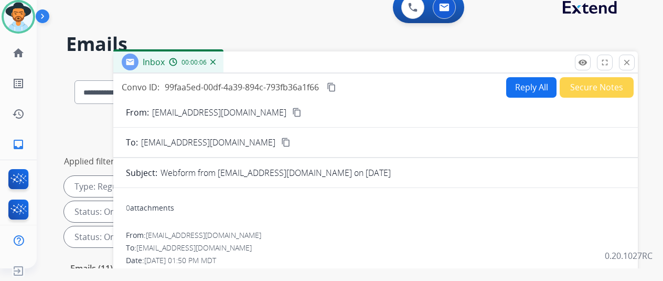
click at [292, 110] on mat-icon "content_copy" at bounding box center [296, 112] width 9 height 9
click at [525, 80] on button "Reply All" at bounding box center [531, 87] width 50 height 20
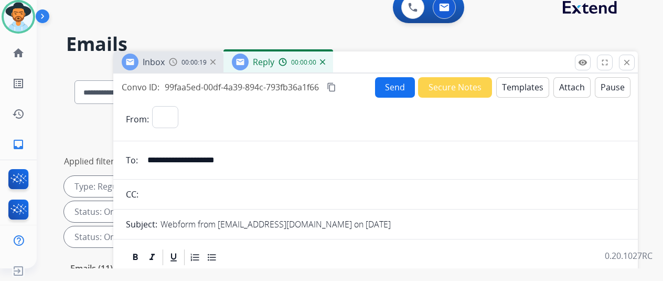
select select "**********"
click at [531, 83] on button "Templates" at bounding box center [522, 87] width 53 height 20
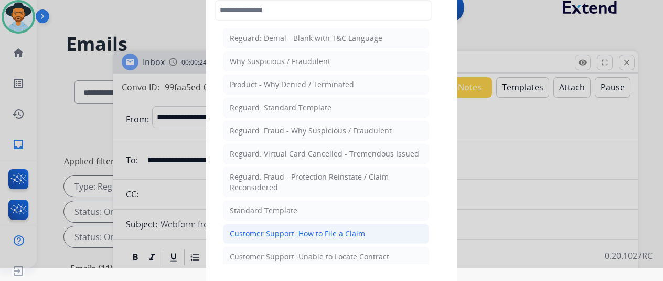
click at [295, 231] on div "Customer Support: How to File a Claim" at bounding box center [297, 233] width 135 height 10
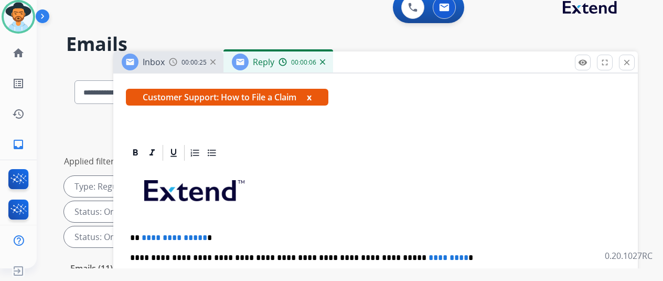
scroll to position [189, 0]
drag, startPoint x: 209, startPoint y: 219, endPoint x: 147, endPoint y: 219, distance: 62.4
click at [147, 233] on p "**********" at bounding box center [371, 237] width 483 height 9
drag, startPoint x: 424, startPoint y: 238, endPoint x: 347, endPoint y: 238, distance: 76.6
click at [349, 253] on p "**********" at bounding box center [371, 257] width 483 height 9
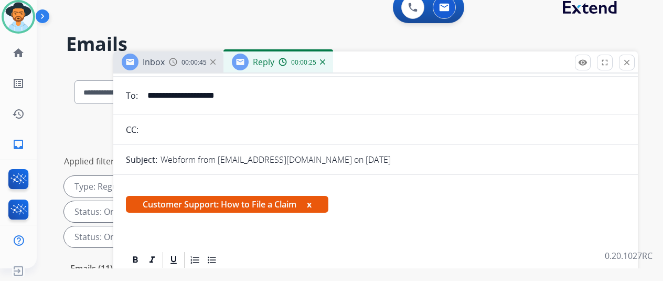
scroll to position [0, 0]
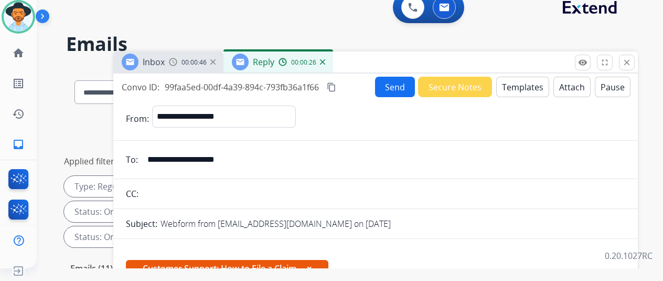
click at [409, 80] on button "Send" at bounding box center [395, 87] width 40 height 20
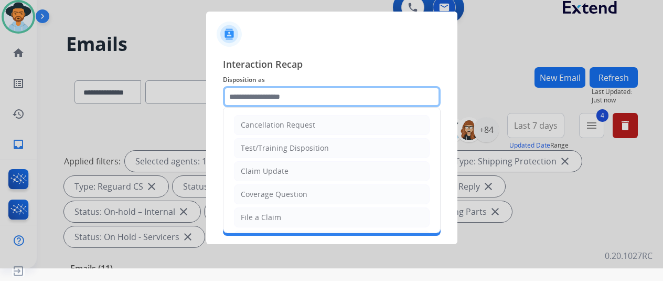
click at [256, 95] on input "text" at bounding box center [332, 96] width 218 height 21
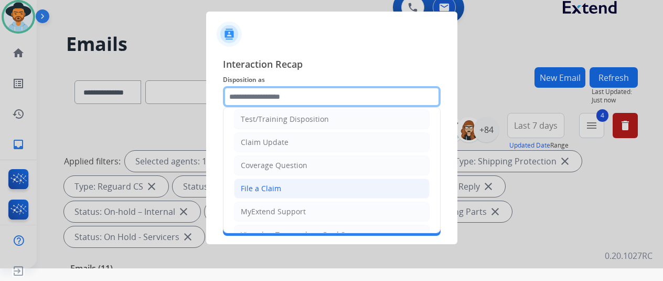
scroll to position [52, 0]
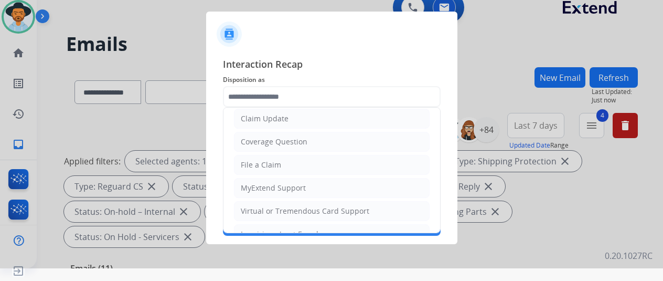
drag, startPoint x: 251, startPoint y: 163, endPoint x: 256, endPoint y: 155, distance: 9.2
click at [251, 162] on div "File a Claim" at bounding box center [261, 164] width 40 height 10
type input "**********"
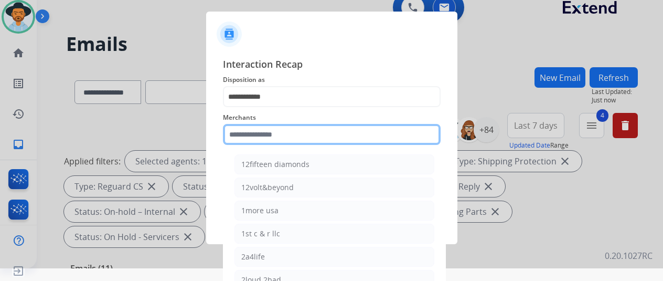
click at [238, 129] on input "text" at bounding box center [332, 134] width 218 height 21
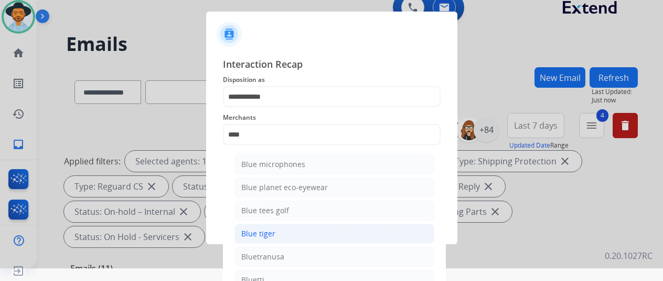
click at [252, 233] on div "Blue tiger" at bounding box center [258, 233] width 34 height 10
type input "**********"
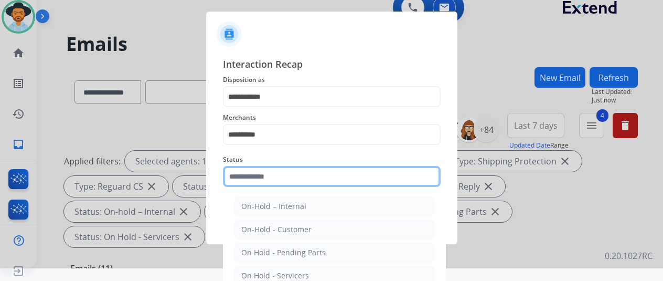
click at [285, 174] on input "text" at bounding box center [332, 176] width 218 height 21
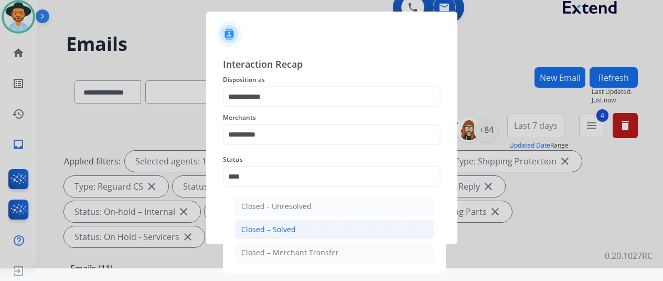
click at [296, 225] on li "Closed – Solved" at bounding box center [335, 229] width 200 height 20
type input "**********"
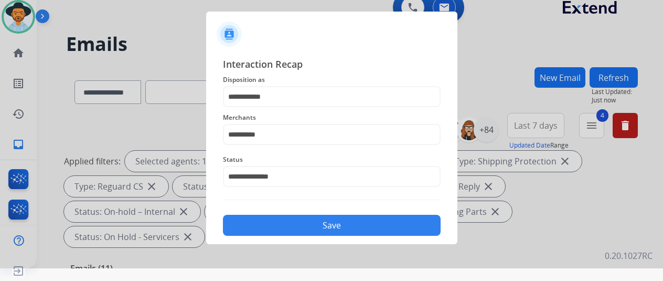
click at [302, 226] on button "Save" at bounding box center [332, 225] width 218 height 21
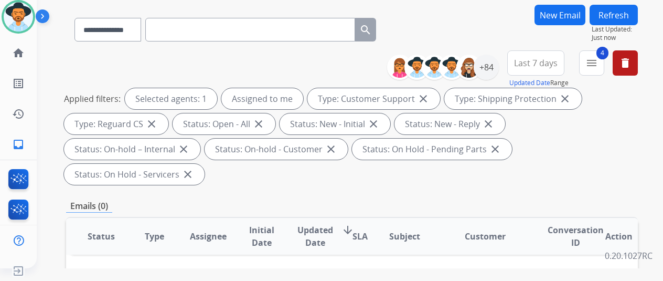
scroll to position [0, 0]
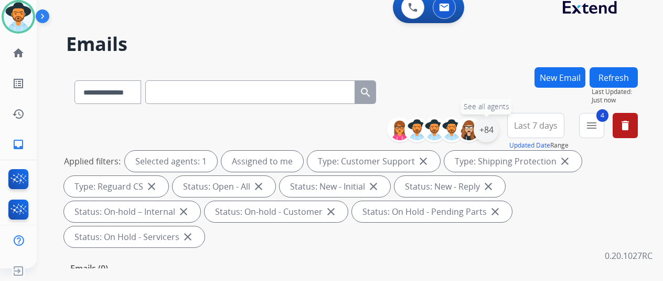
click at [499, 121] on div "+84" at bounding box center [486, 129] width 25 height 25
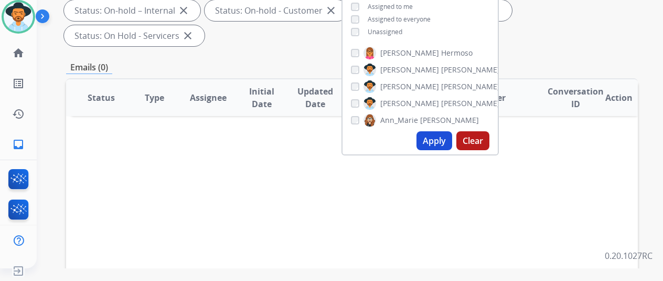
scroll to position [210, 0]
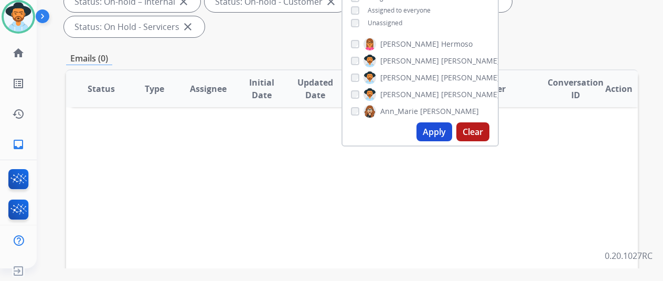
click at [444, 133] on button "Apply" at bounding box center [435, 131] width 36 height 19
select select "*"
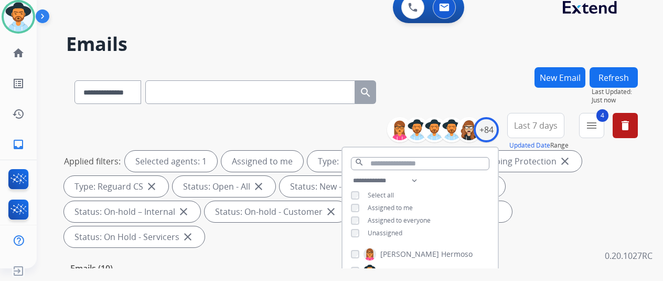
click at [481, 66] on div "**********" at bounding box center [337, 165] width 601 height 281
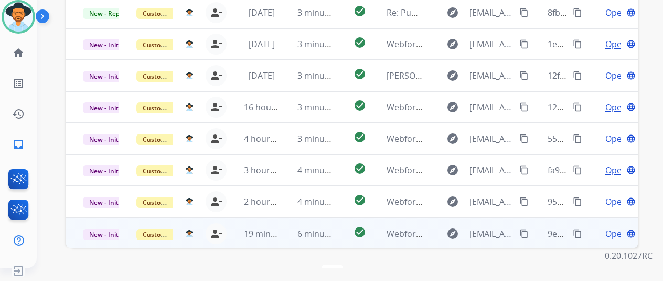
click at [613, 227] on span "Open" at bounding box center [616, 233] width 22 height 13
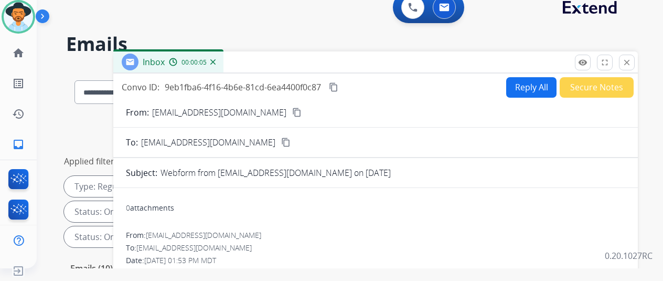
click at [292, 112] on mat-icon "content_copy" at bounding box center [296, 112] width 9 height 9
click at [520, 82] on button "Reply All" at bounding box center [531, 87] width 50 height 20
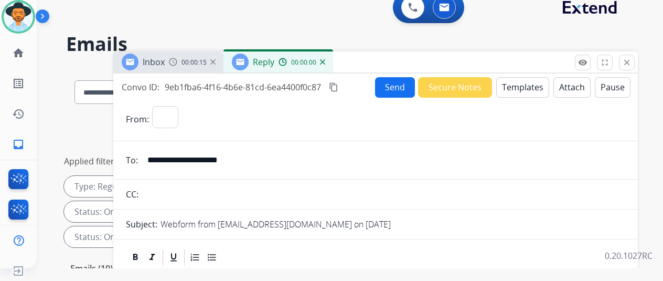
select select "**********"
click at [522, 87] on button "Templates" at bounding box center [522, 87] width 53 height 20
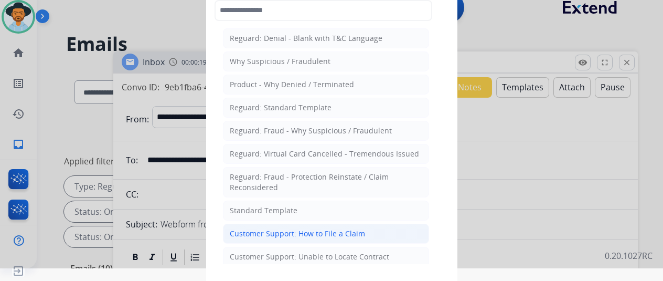
click at [283, 230] on div "Customer Support: How to File a Claim" at bounding box center [297, 233] width 135 height 10
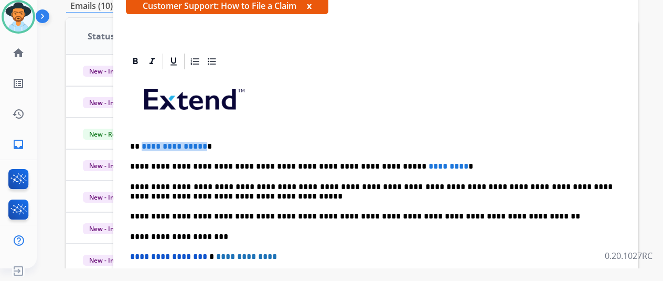
drag, startPoint x: 209, startPoint y: 146, endPoint x: 148, endPoint y: 146, distance: 61.4
click at [148, 146] on p "**********" at bounding box center [371, 146] width 483 height 9
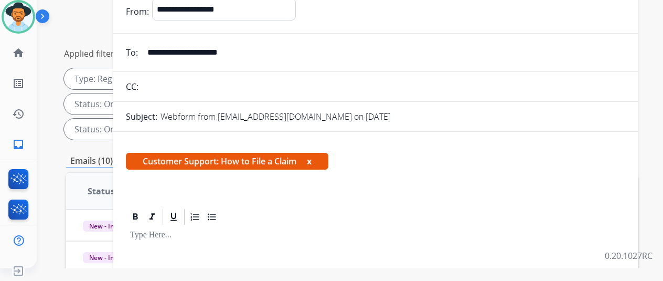
scroll to position [52, 0]
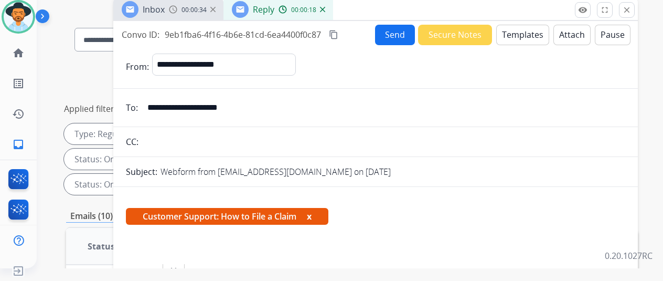
click at [325, 8] on img at bounding box center [322, 9] width 5 height 5
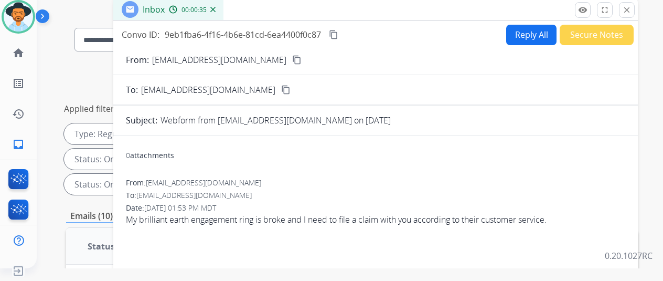
click at [216, 8] on img at bounding box center [212, 9] width 5 height 5
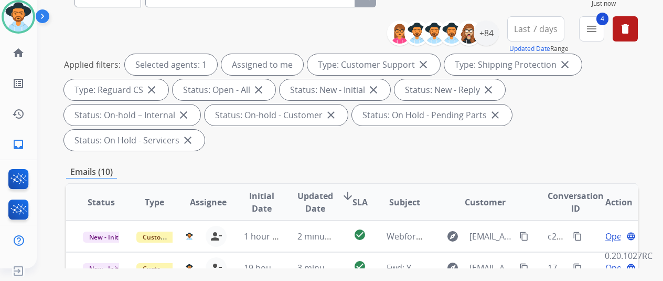
scroll to position [8, 0]
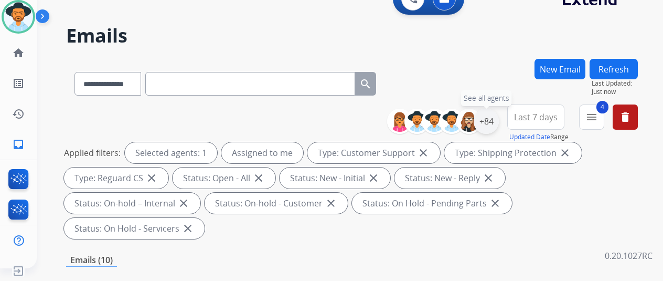
click at [494, 115] on div "+84" at bounding box center [486, 121] width 25 height 25
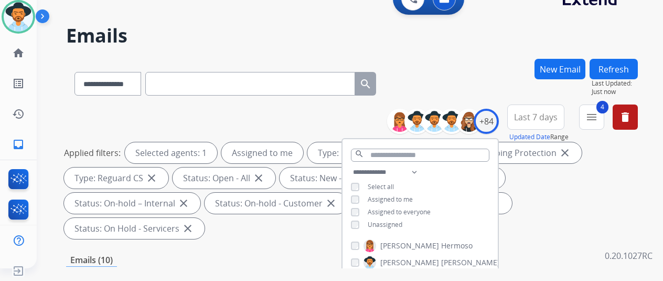
scroll to position [218, 0]
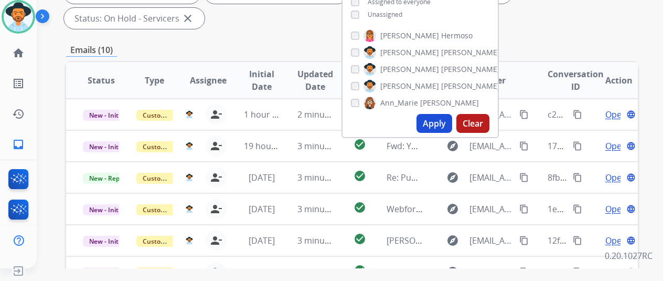
click at [444, 119] on button "Apply" at bounding box center [435, 123] width 36 height 19
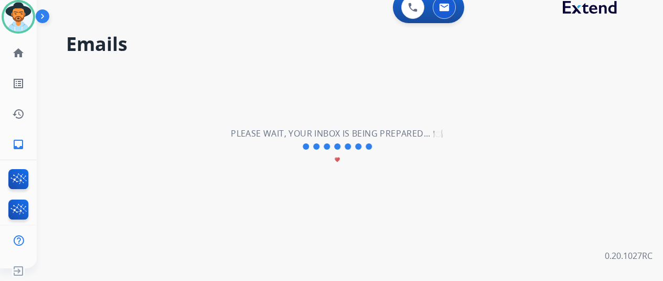
scroll to position [0, 0]
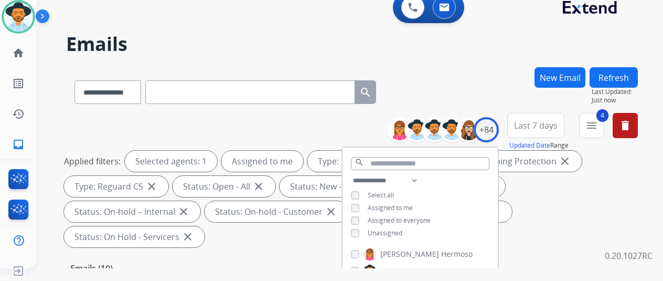
click at [461, 85] on div "**********" at bounding box center [352, 90] width 572 height 46
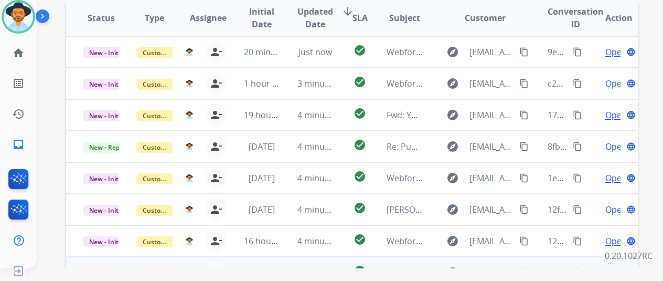
scroll to position [121, 0]
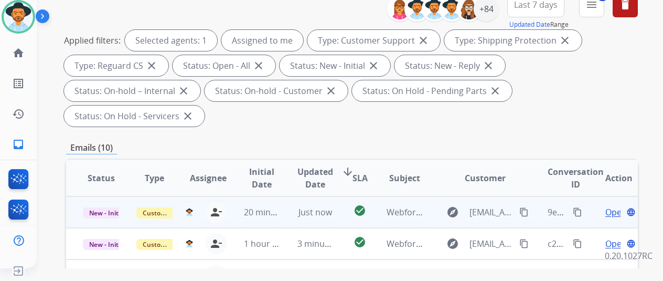
click at [613, 206] on span "Open" at bounding box center [616, 212] width 22 height 13
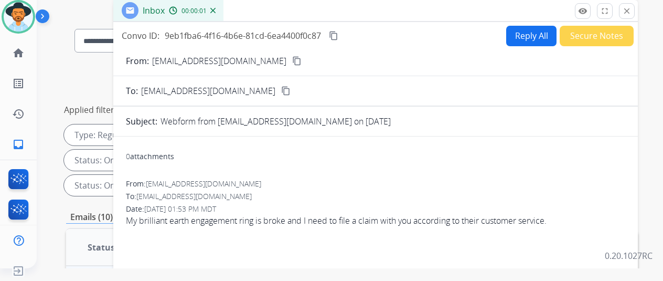
scroll to position [0, 0]
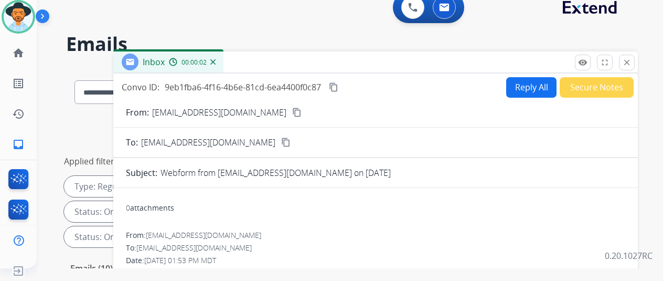
click at [528, 86] on button "Reply All" at bounding box center [531, 87] width 50 height 20
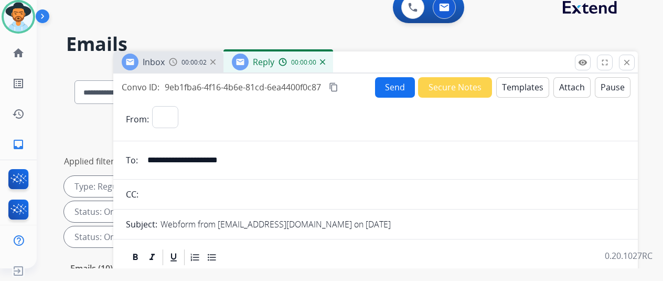
select select "**********"
click at [526, 78] on button "Templates" at bounding box center [522, 87] width 53 height 20
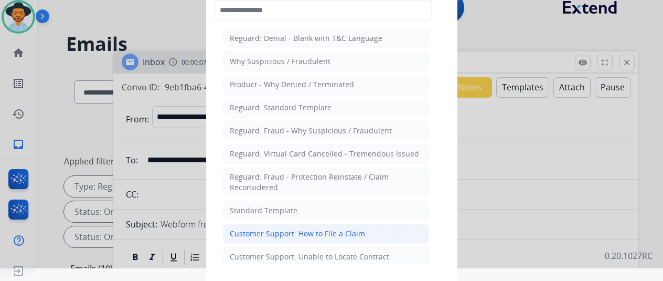
click at [255, 228] on div "Customer Support: How to File a Claim" at bounding box center [297, 233] width 135 height 10
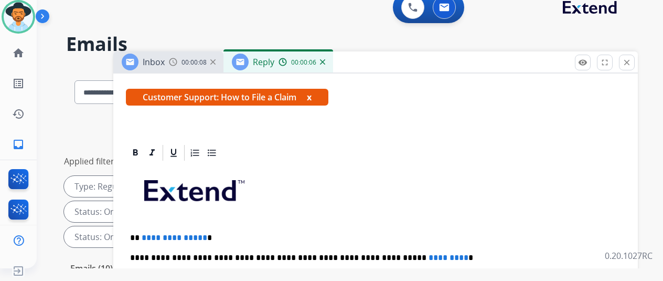
scroll to position [189, 0]
drag, startPoint x: 211, startPoint y: 219, endPoint x: 147, endPoint y: 222, distance: 64.6
click at [148, 233] on p "**********" at bounding box center [371, 237] width 483 height 9
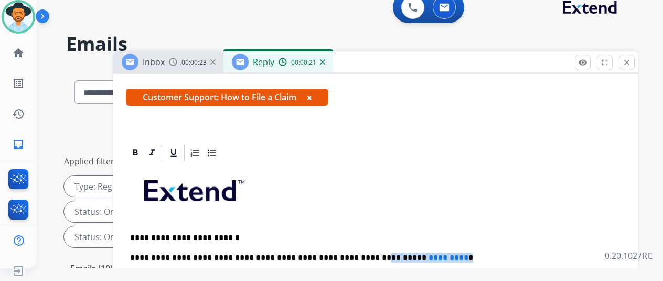
drag, startPoint x: 426, startPoint y: 240, endPoint x: 348, endPoint y: 241, distance: 77.7
click at [348, 253] on p "**********" at bounding box center [371, 257] width 483 height 9
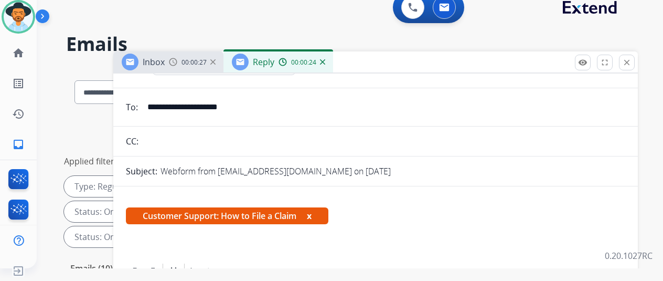
scroll to position [0, 0]
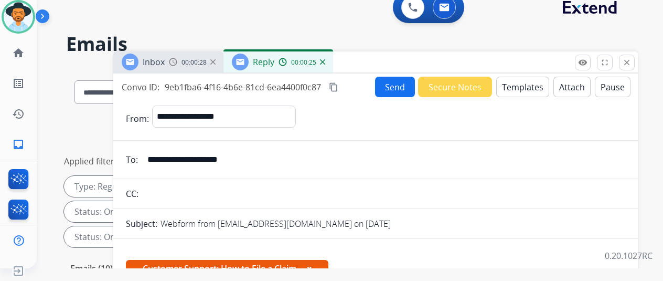
click at [406, 80] on button "Send" at bounding box center [395, 87] width 40 height 20
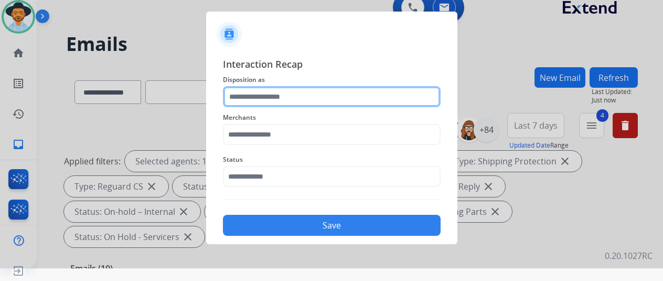
click at [268, 93] on input "text" at bounding box center [332, 96] width 218 height 21
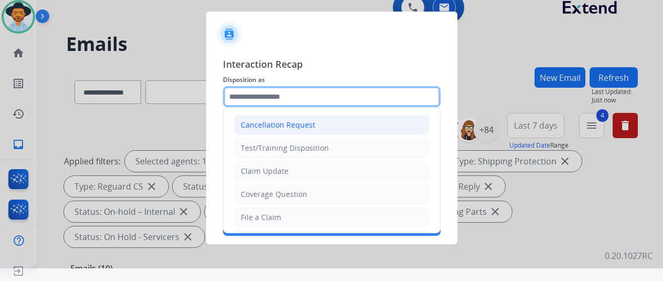
scroll to position [52, 0]
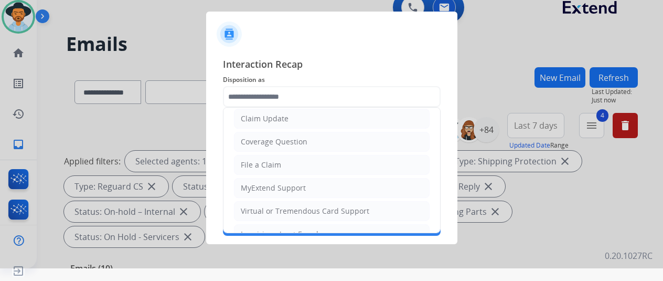
drag, startPoint x: 255, startPoint y: 161, endPoint x: 265, endPoint y: 137, distance: 25.1
click at [257, 159] on div "File a Claim" at bounding box center [261, 164] width 40 height 10
type input "**********"
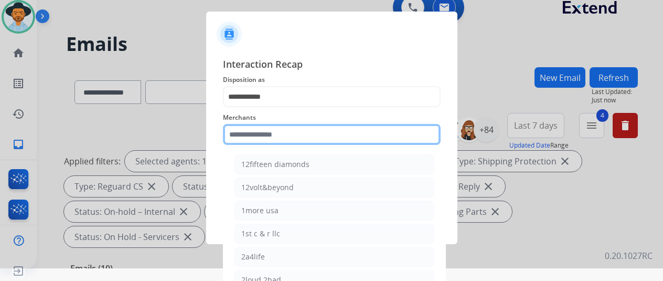
click at [257, 133] on input "text" at bounding box center [332, 134] width 218 height 21
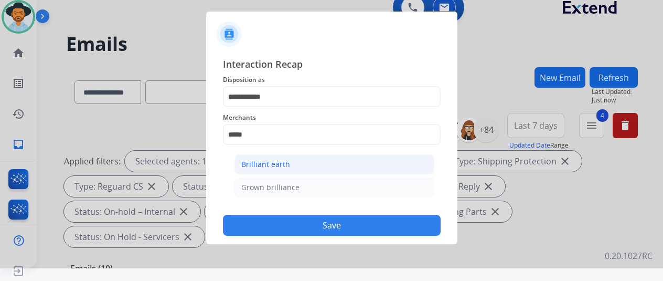
click at [278, 159] on div "Brilliant earth" at bounding box center [265, 164] width 49 height 10
type input "**********"
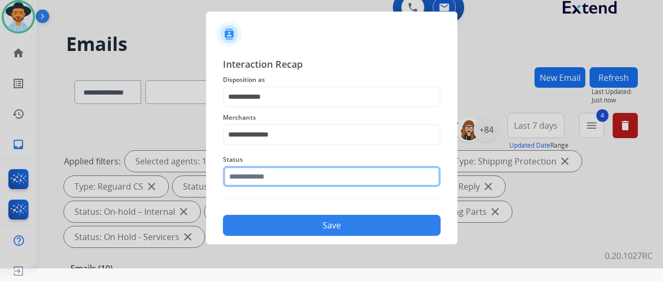
click at [264, 178] on input "text" at bounding box center [332, 176] width 218 height 21
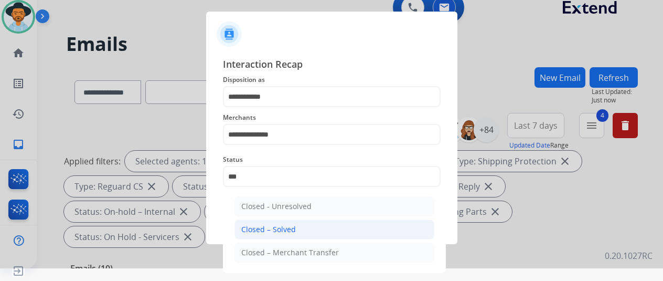
click at [251, 223] on li "Closed – Solved" at bounding box center [335, 229] width 200 height 20
type input "**********"
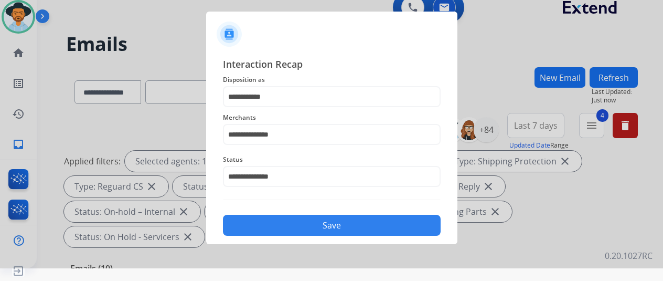
click at [301, 218] on button "Save" at bounding box center [332, 225] width 218 height 21
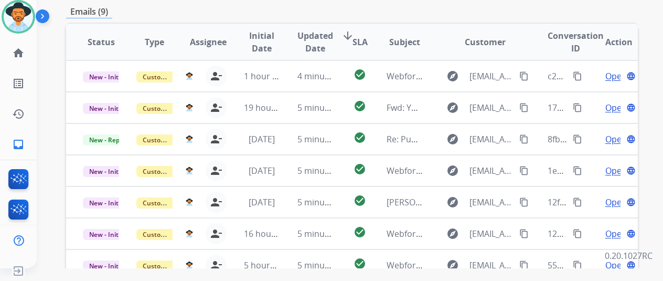
scroll to position [315, 0]
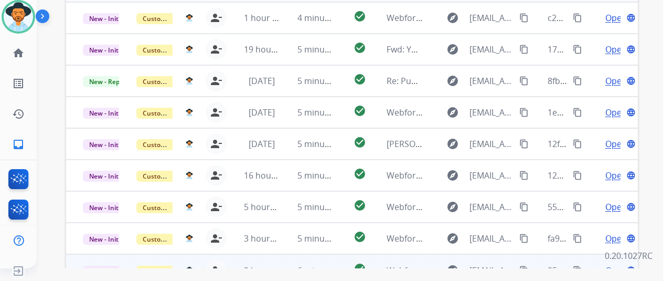
click at [611, 264] on span "Open" at bounding box center [616, 270] width 22 height 13
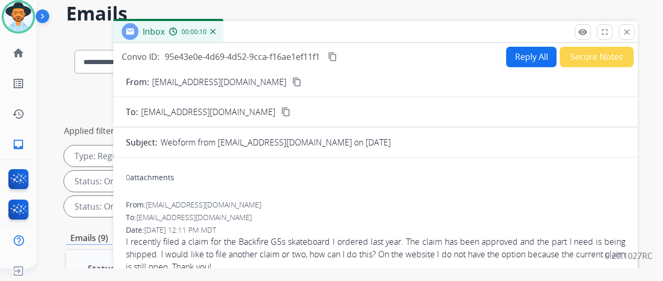
scroll to position [0, 0]
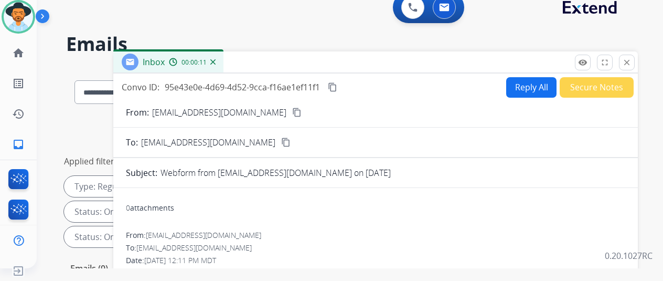
click at [292, 109] on mat-icon "content_copy" at bounding box center [296, 112] width 9 height 9
click at [216, 61] on img at bounding box center [212, 61] width 5 height 5
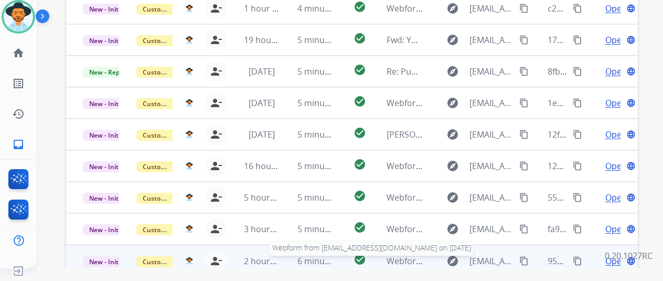
scroll to position [226, 0]
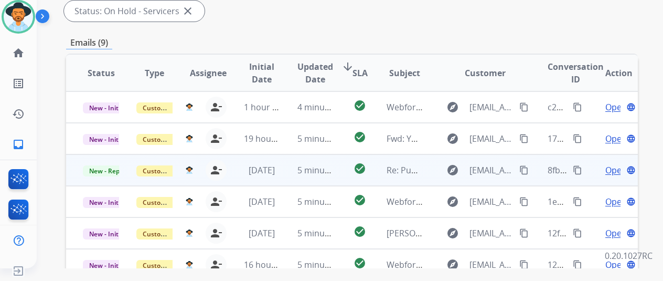
click at [613, 164] on span "Open" at bounding box center [616, 170] width 22 height 13
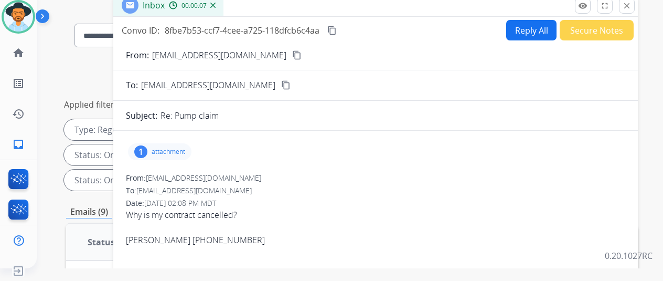
scroll to position [0, 0]
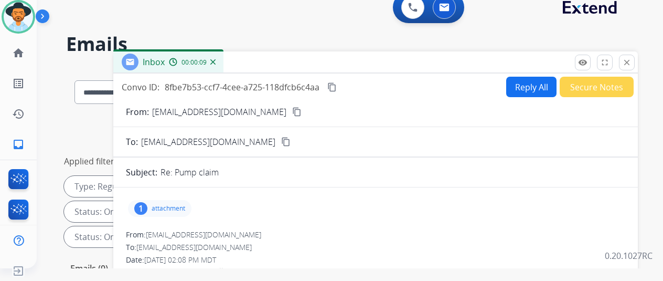
click at [530, 81] on button "Reply All" at bounding box center [531, 87] width 50 height 20
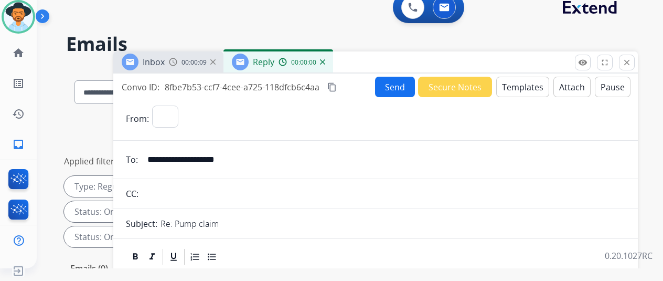
select select "**********"
click at [528, 82] on button "Templates" at bounding box center [522, 87] width 53 height 20
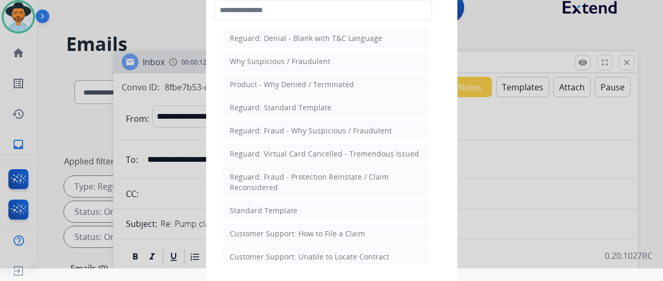
drag, startPoint x: 260, startPoint y: 214, endPoint x: 261, endPoint y: 208, distance: 5.4
click at [260, 213] on li "Standard Template" at bounding box center [326, 210] width 206 height 20
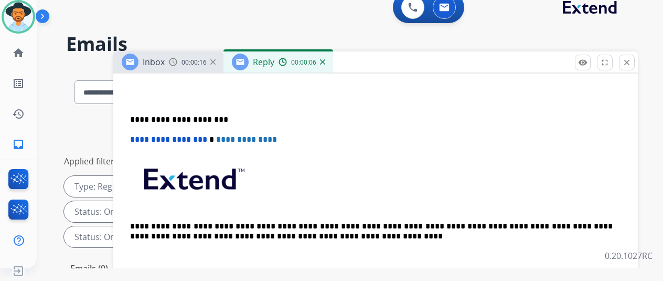
scroll to position [262, 0]
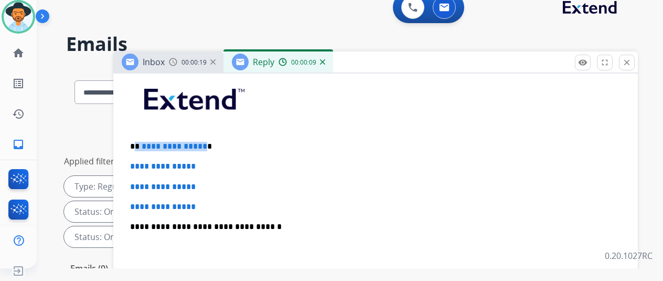
drag, startPoint x: 209, startPoint y: 145, endPoint x: 145, endPoint y: 143, distance: 64.0
click at [145, 143] on p "**********" at bounding box center [371, 146] width 483 height 9
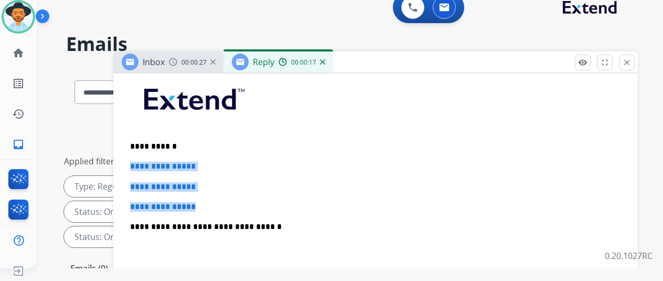
drag, startPoint x: 195, startPoint y: 206, endPoint x: 131, endPoint y: 162, distance: 77.9
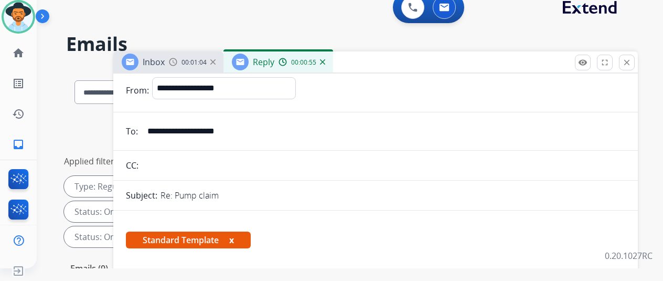
scroll to position [0, 0]
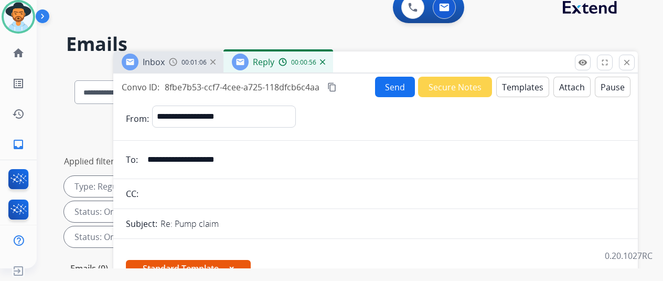
click at [401, 90] on button "Send" at bounding box center [395, 87] width 40 height 20
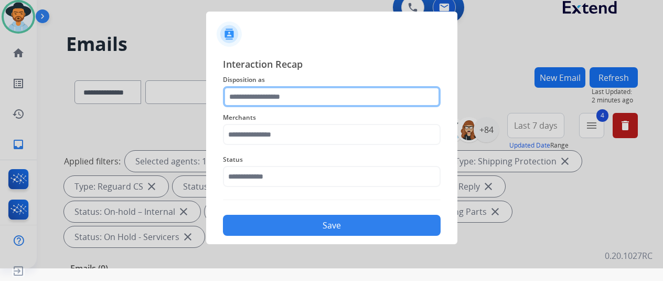
click at [244, 93] on input "text" at bounding box center [332, 96] width 218 height 21
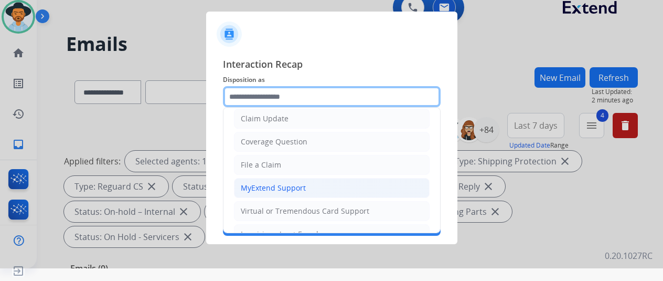
scroll to position [157, 0]
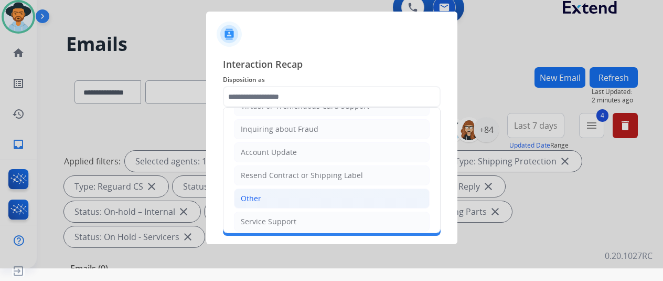
click at [274, 197] on li "Other" at bounding box center [332, 198] width 196 height 20
type input "*****"
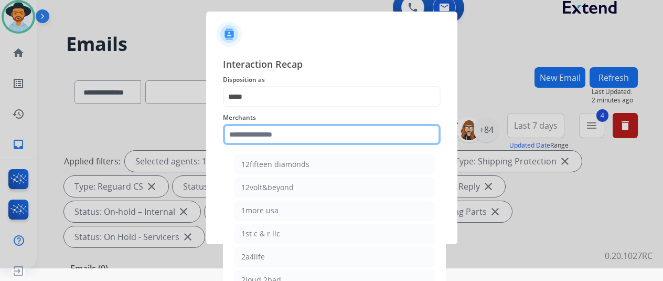
click at [251, 133] on input "text" at bounding box center [332, 134] width 218 height 21
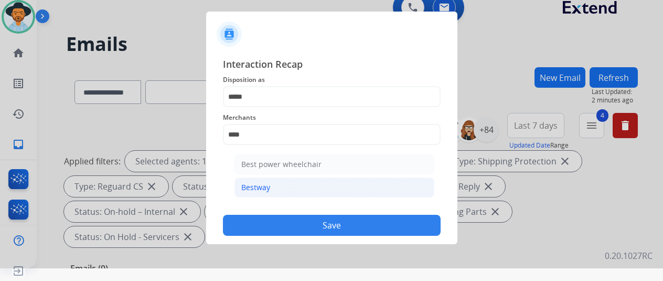
click at [259, 185] on div "Bestway" at bounding box center [255, 187] width 29 height 10
type input "*******"
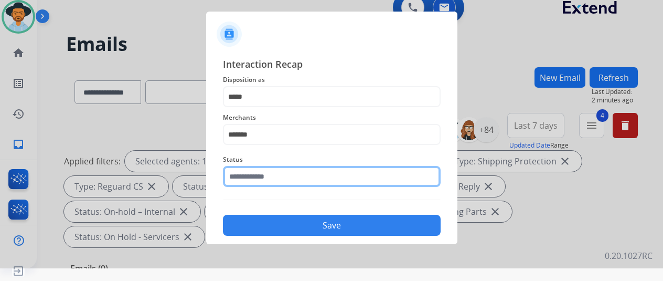
click at [256, 173] on input "text" at bounding box center [332, 176] width 218 height 21
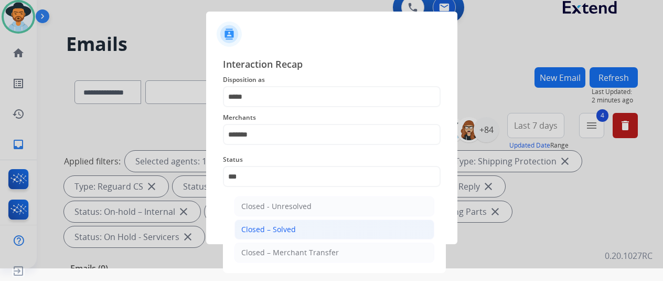
click at [292, 228] on div "Closed – Solved" at bounding box center [268, 229] width 55 height 10
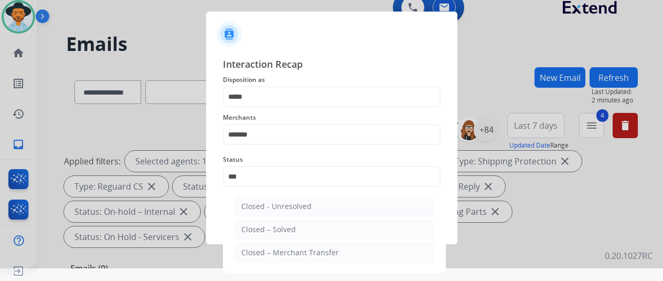
type input "**********"
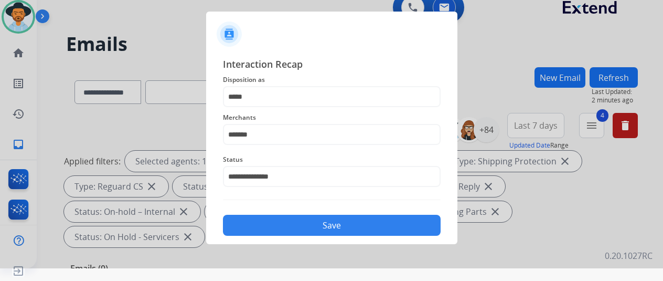
click at [306, 221] on button "Save" at bounding box center [332, 225] width 218 height 21
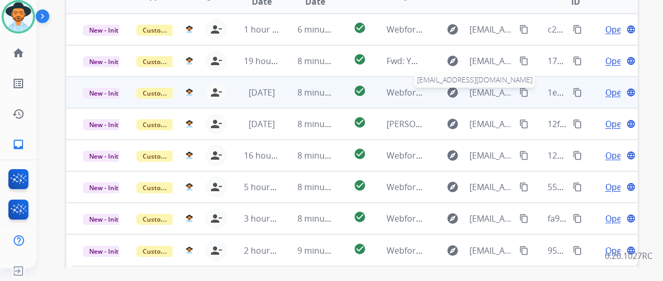
scroll to position [226, 0]
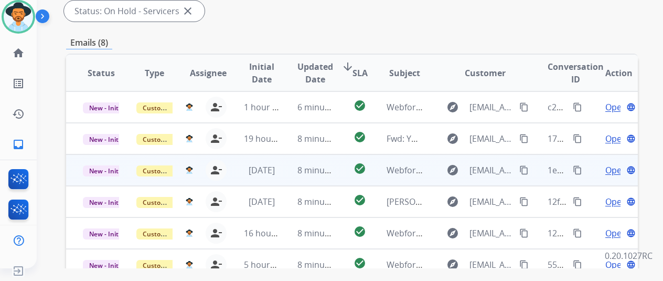
click at [616, 164] on span "Open" at bounding box center [616, 170] width 22 height 13
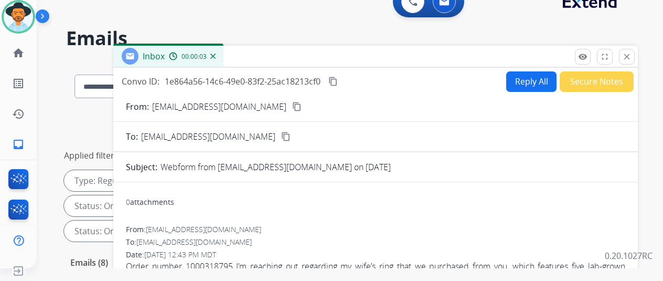
scroll to position [0, 0]
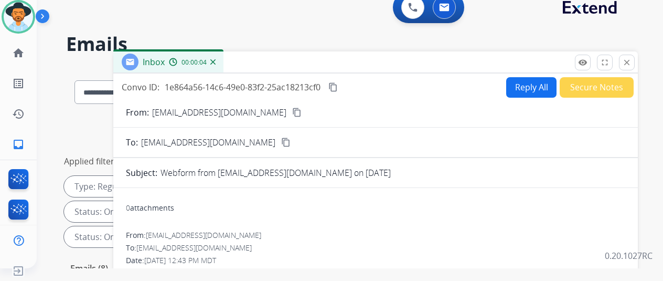
click at [292, 111] on mat-icon "content_copy" at bounding box center [296, 112] width 9 height 9
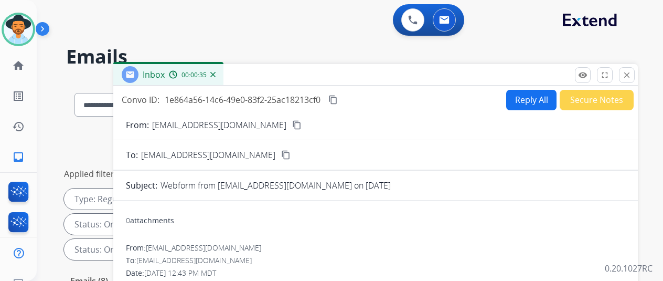
click at [535, 96] on button "Reply All" at bounding box center [531, 100] width 50 height 20
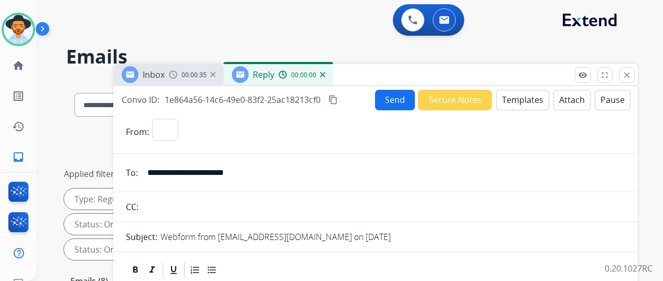
select select "**********"
click at [527, 98] on button "Templates" at bounding box center [522, 100] width 53 height 20
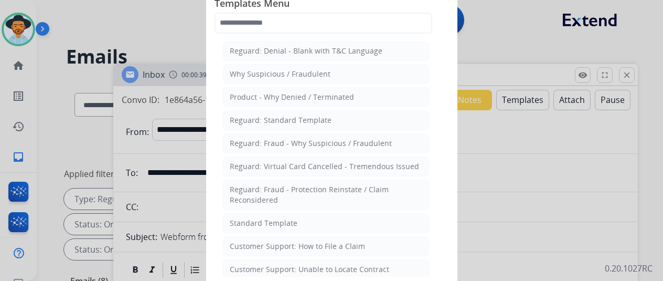
click at [304, 243] on div "Customer Support: How to File a Claim" at bounding box center [297, 246] width 135 height 10
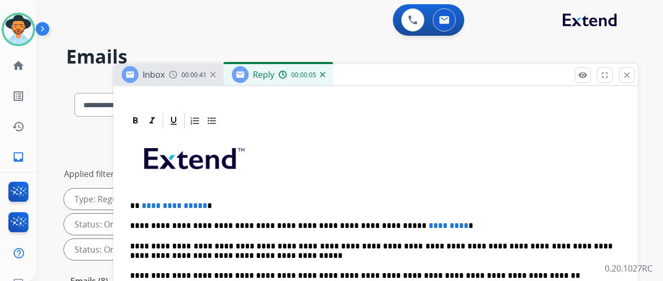
scroll to position [262, 0]
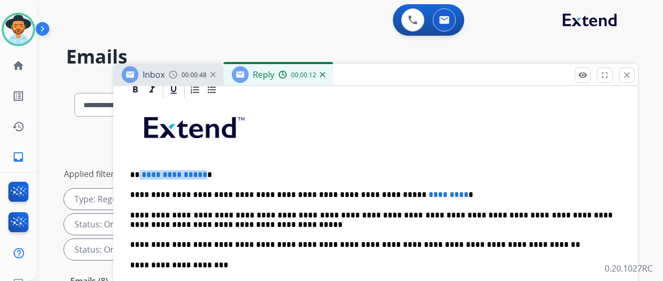
drag, startPoint x: 210, startPoint y: 157, endPoint x: 154, endPoint y: 163, distance: 55.9
click at [148, 170] on p "**********" at bounding box center [371, 174] width 483 height 9
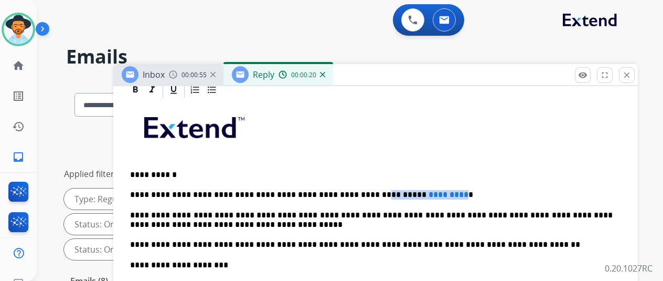
drag, startPoint x: 424, startPoint y: 177, endPoint x: 348, endPoint y: 178, distance: 76.1
click at [348, 190] on p "**********" at bounding box center [371, 194] width 483 height 9
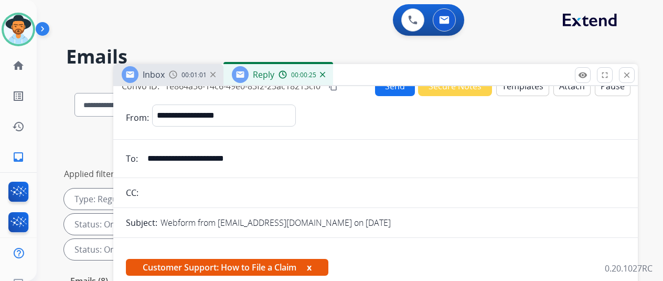
scroll to position [0, 0]
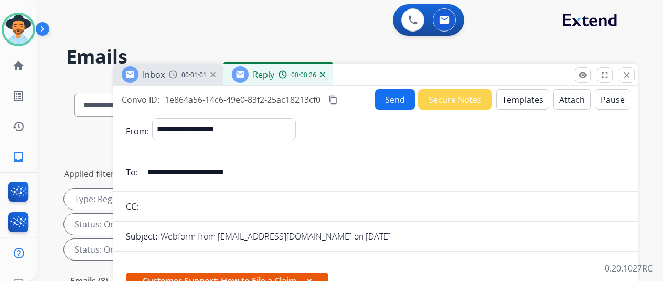
click at [394, 97] on button "Send" at bounding box center [395, 99] width 40 height 20
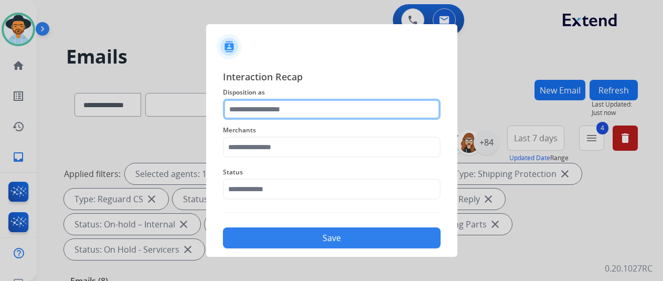
click at [242, 100] on input "text" at bounding box center [332, 109] width 218 height 21
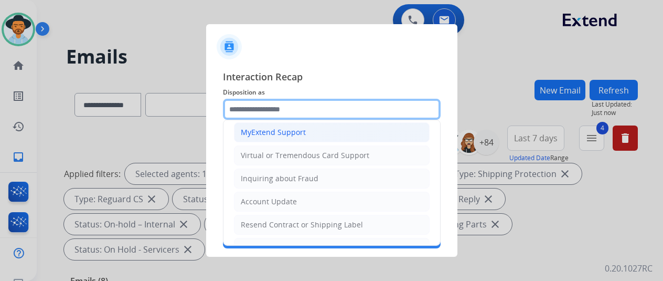
scroll to position [105, 0]
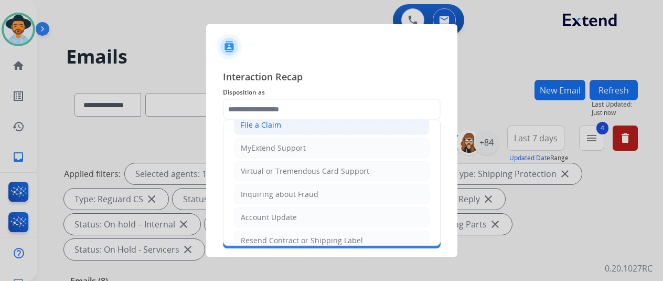
click at [259, 124] on div "File a Claim" at bounding box center [261, 125] width 40 height 10
type input "**********"
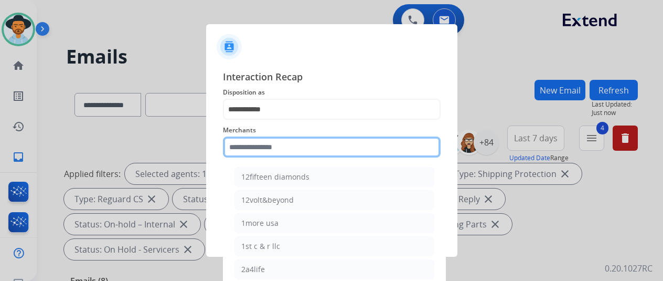
click at [264, 148] on input "text" at bounding box center [332, 146] width 218 height 21
drag, startPoint x: 263, startPoint y: 140, endPoint x: 240, endPoint y: 145, distance: 24.2
click at [240, 145] on input "text" at bounding box center [332, 146] width 218 height 21
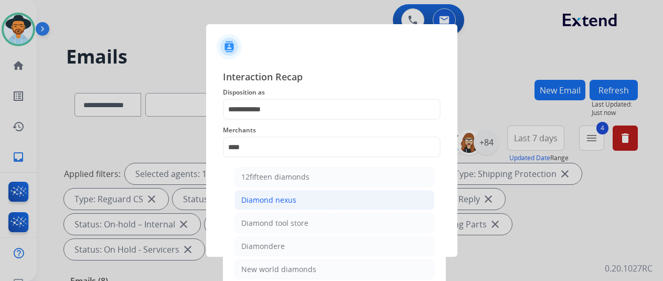
click at [264, 194] on li "Diamond nexus" at bounding box center [335, 200] width 200 height 20
type input "**********"
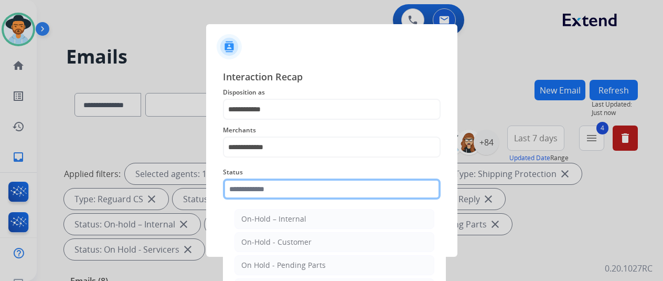
click at [265, 185] on input "text" at bounding box center [332, 188] width 218 height 21
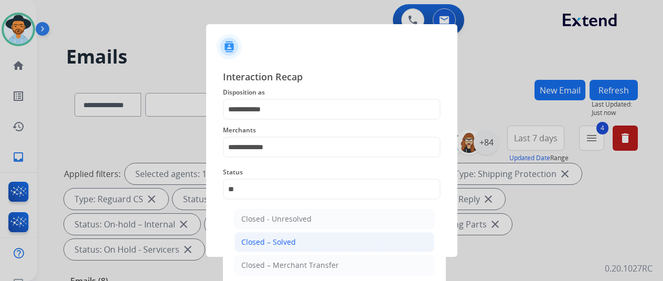
click at [283, 238] on div "Closed – Solved" at bounding box center [268, 242] width 55 height 10
type input "**********"
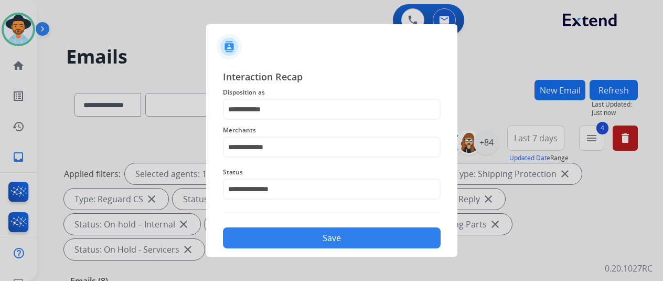
click at [279, 233] on button "Save" at bounding box center [332, 237] width 218 height 21
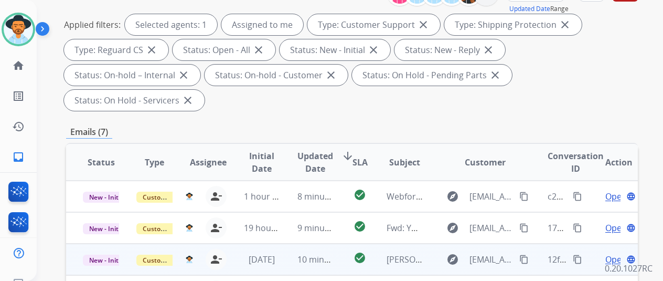
scroll to position [262, 0]
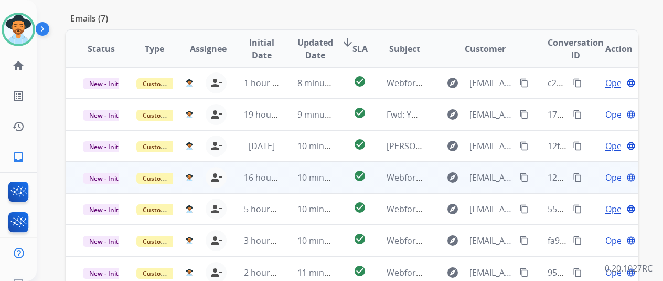
click at [612, 171] on span "Open" at bounding box center [616, 177] width 22 height 13
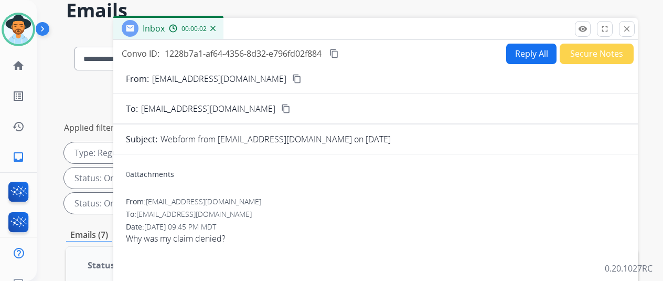
scroll to position [0, 0]
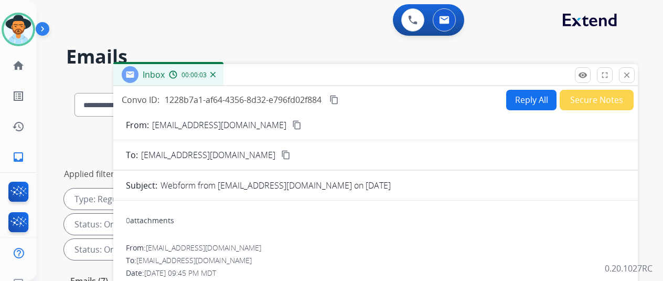
click at [292, 126] on mat-icon "content_copy" at bounding box center [296, 124] width 9 height 9
click at [531, 95] on button "Reply All" at bounding box center [531, 100] width 50 height 20
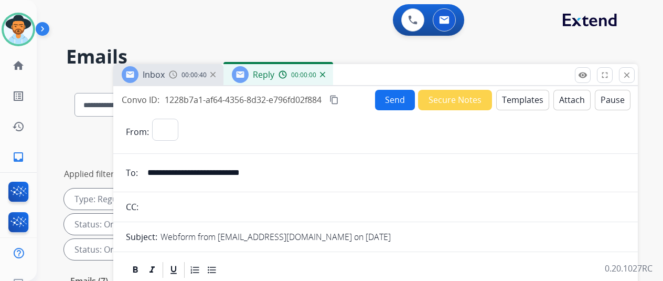
select select "**********"
click at [519, 99] on button "Templates" at bounding box center [522, 100] width 53 height 20
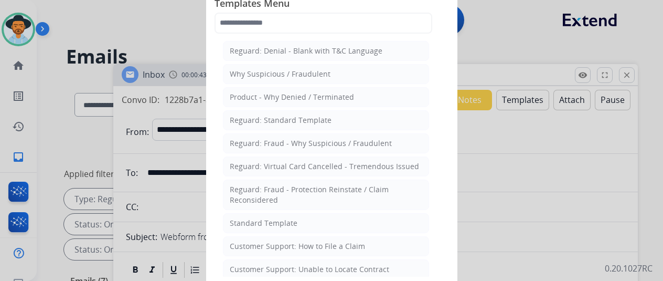
click at [236, 220] on div "Standard Template" at bounding box center [264, 223] width 68 height 10
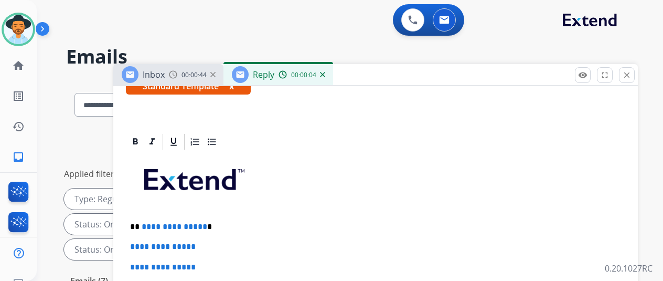
scroll to position [229, 0]
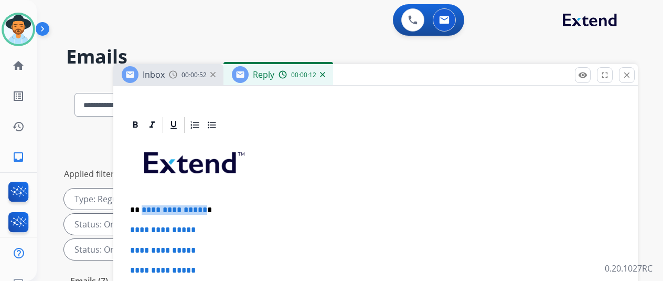
drag, startPoint x: 208, startPoint y: 190, endPoint x: 148, endPoint y: 189, distance: 60.4
click at [148, 205] on p "**********" at bounding box center [371, 209] width 483 height 9
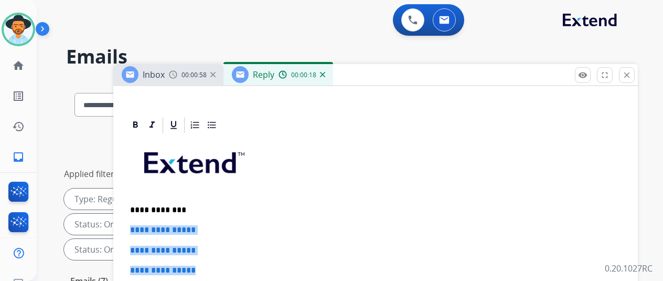
drag, startPoint x: 217, startPoint y: 253, endPoint x: 127, endPoint y: 210, distance: 99.5
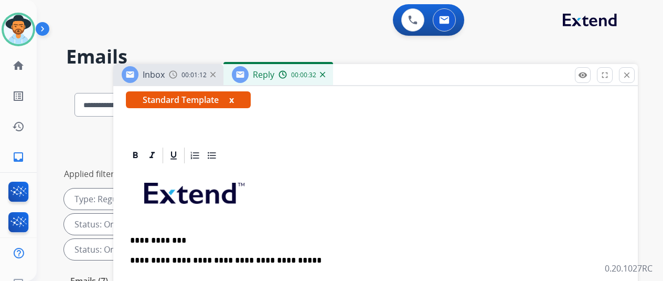
scroll to position [208, 0]
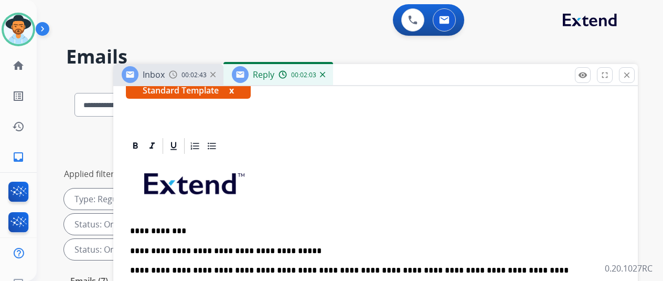
click at [404, 159] on p at bounding box center [375, 187] width 491 height 56
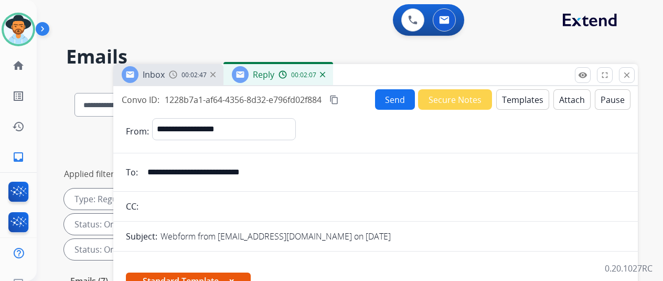
click at [339, 96] on mat-icon "content_copy" at bounding box center [333, 99] width 9 height 9
click at [393, 101] on button "Send" at bounding box center [395, 99] width 40 height 20
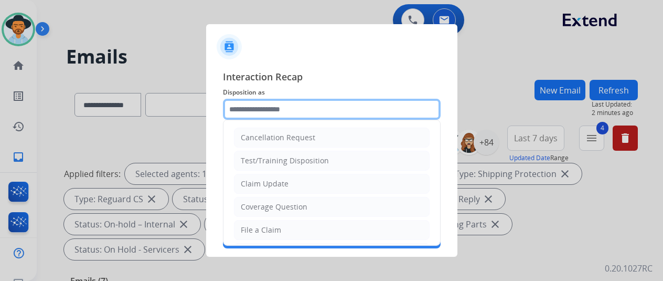
click at [256, 107] on input "text" at bounding box center [332, 109] width 218 height 21
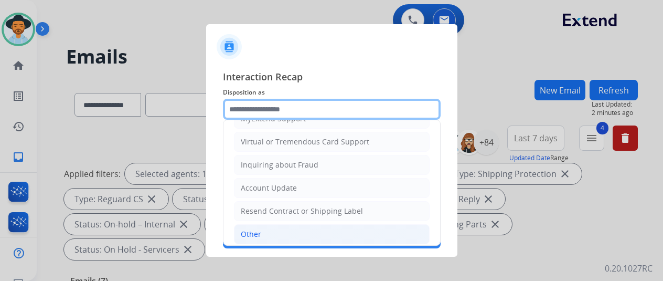
scroll to position [159, 0]
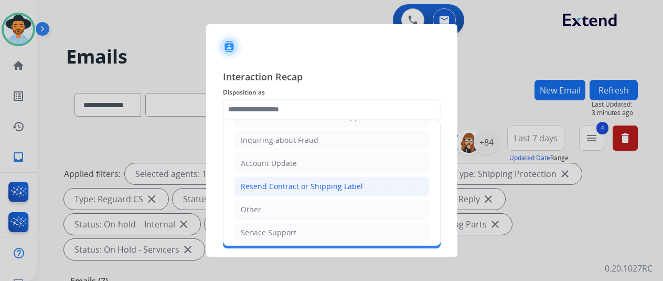
click at [282, 183] on div "Resend Contract or Shipping Label" at bounding box center [302, 186] width 122 height 10
type input "**********"
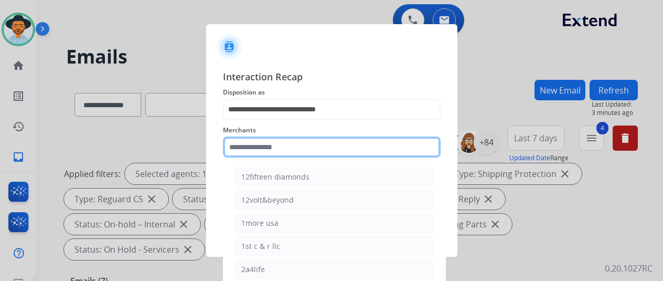
click at [271, 146] on input "text" at bounding box center [332, 146] width 218 height 21
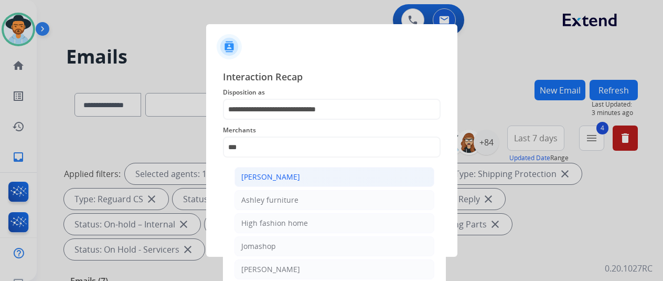
click at [290, 179] on div "[PERSON_NAME]" at bounding box center [270, 177] width 59 height 10
type input "**********"
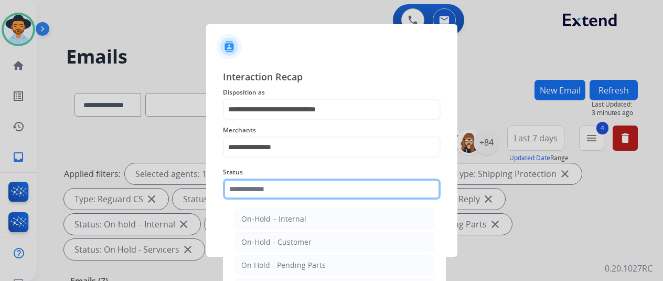
click at [288, 188] on input "text" at bounding box center [332, 188] width 218 height 21
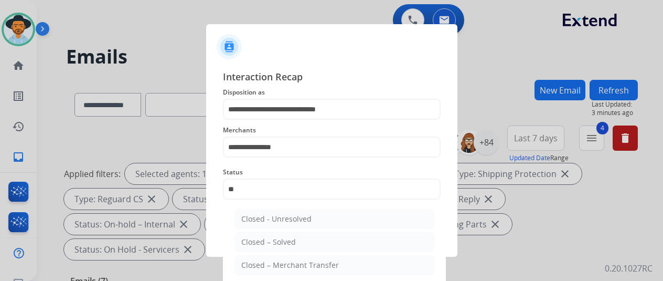
click at [280, 243] on div "Closed – Solved" at bounding box center [268, 242] width 55 height 10
type input "**********"
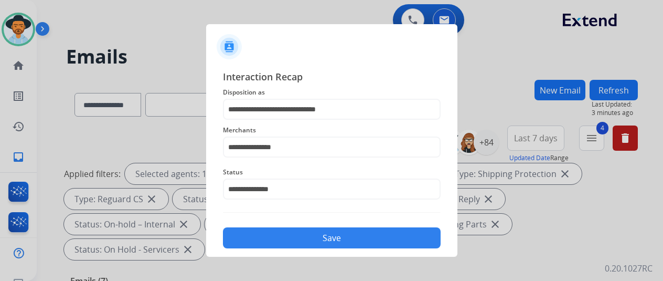
click at [298, 233] on button "Save" at bounding box center [332, 237] width 218 height 21
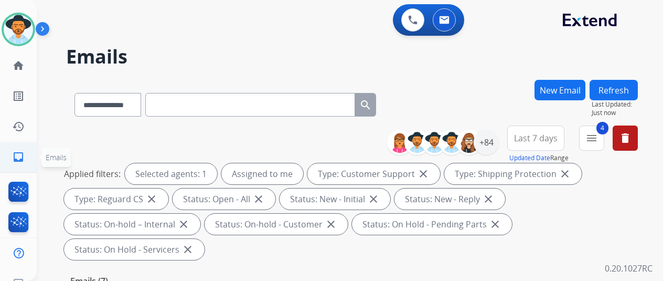
click at [16, 151] on mat-icon "inbox" at bounding box center [18, 157] width 13 height 13
click at [498, 136] on div "+84" at bounding box center [486, 142] width 25 height 25
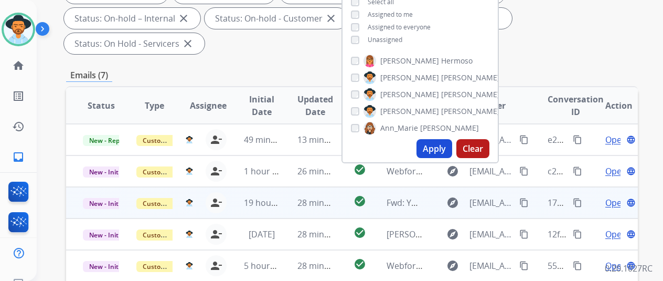
scroll to position [210, 0]
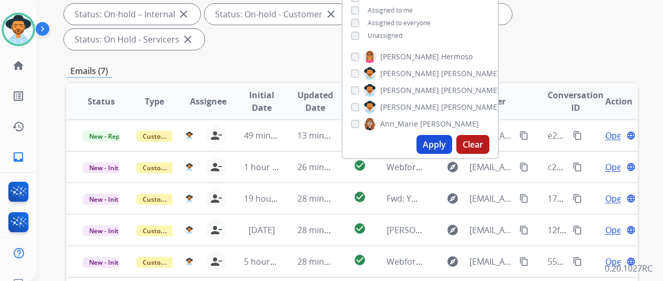
click at [435, 141] on button "Apply" at bounding box center [435, 144] width 36 height 19
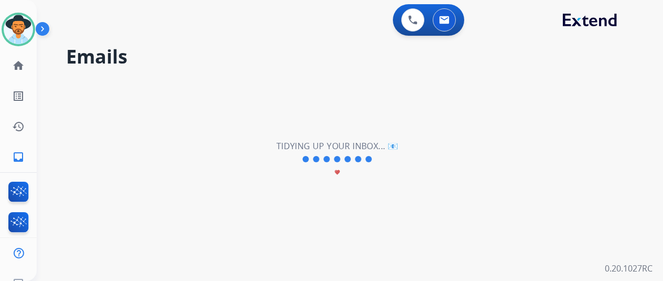
scroll to position [0, 0]
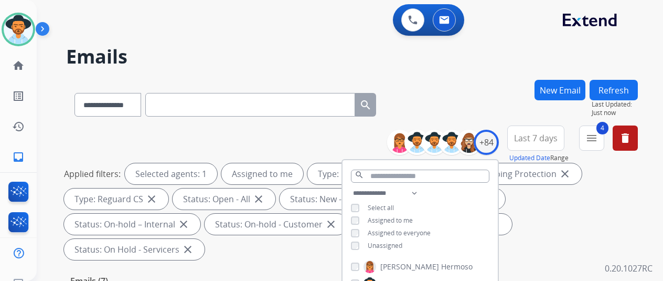
click at [484, 105] on div "**********" at bounding box center [352, 103] width 572 height 46
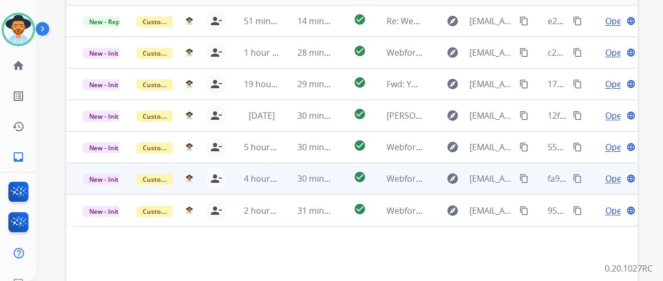
scroll to position [383, 0]
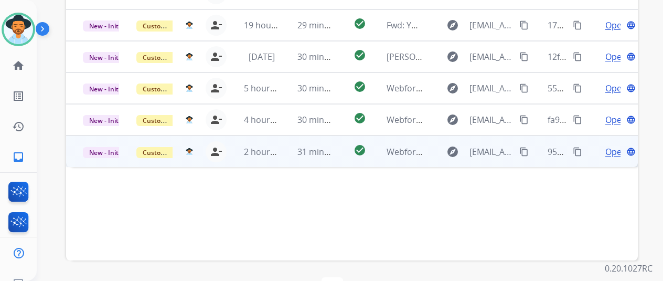
click at [611, 145] on span "Open" at bounding box center [616, 151] width 22 height 13
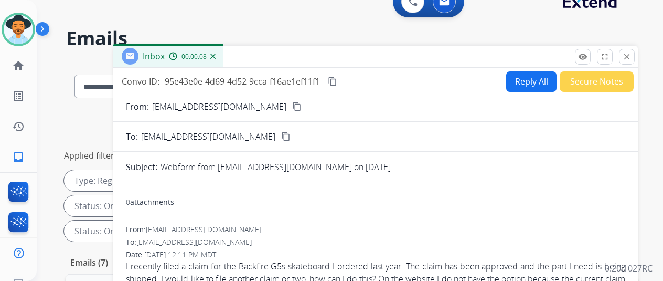
scroll to position [16, 0]
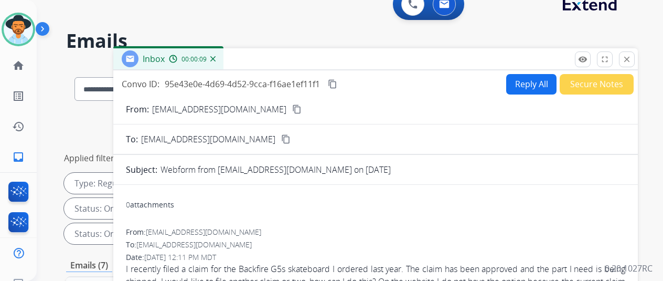
click at [527, 80] on button "Reply All" at bounding box center [531, 84] width 50 height 20
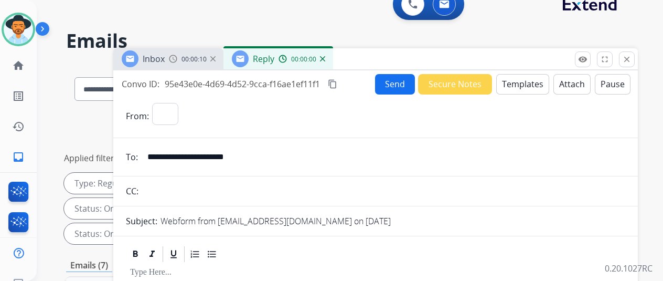
select select "**********"
click at [534, 83] on button "Templates" at bounding box center [522, 84] width 53 height 20
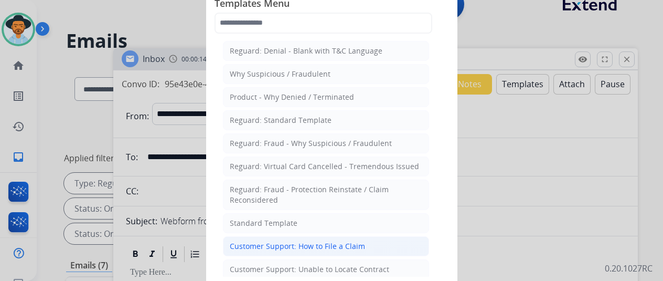
click at [262, 241] on div "Customer Support: How to File a Claim" at bounding box center [297, 246] width 135 height 10
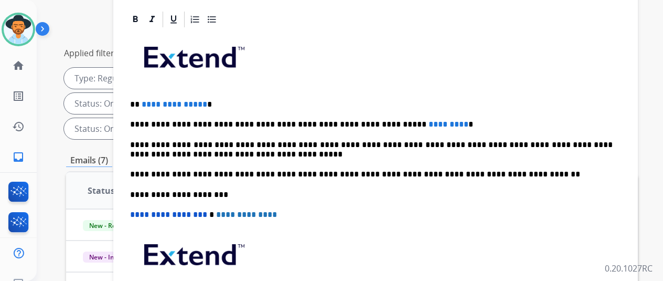
scroll to position [121, 0]
drag, startPoint x: 210, startPoint y: 84, endPoint x: 148, endPoint y: 87, distance: 62.0
click at [148, 100] on p "**********" at bounding box center [371, 104] width 483 height 9
drag, startPoint x: 427, startPoint y: 104, endPoint x: 350, endPoint y: 105, distance: 76.6
click at [349, 120] on p "**********" at bounding box center [371, 124] width 483 height 9
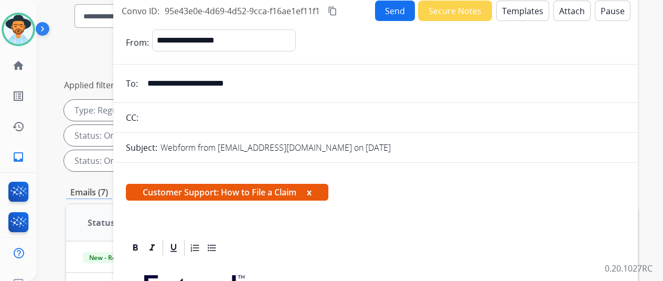
scroll to position [0, 0]
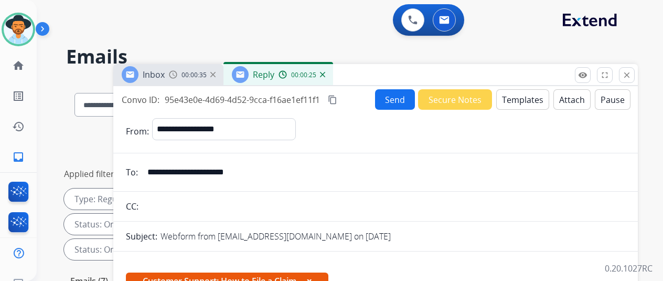
click at [396, 97] on button "Send" at bounding box center [395, 99] width 40 height 20
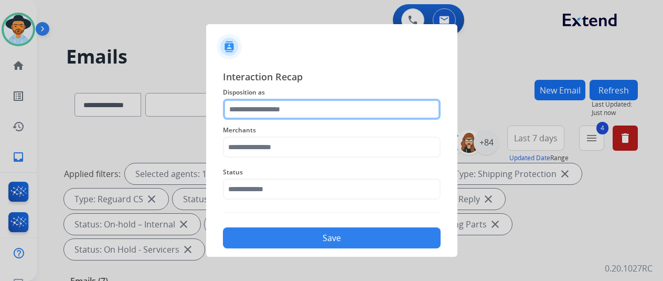
click at [245, 112] on input "text" at bounding box center [332, 109] width 218 height 21
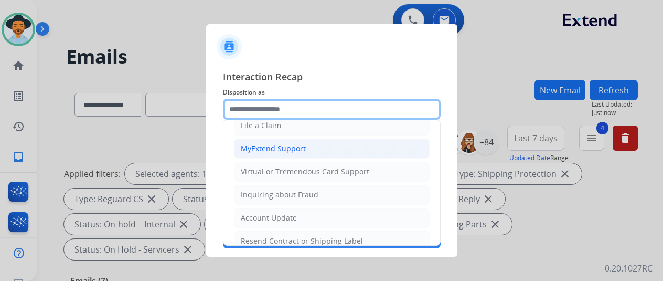
scroll to position [105, 0]
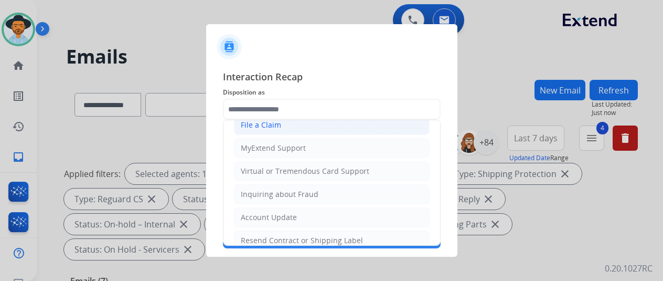
click at [267, 120] on div "File a Claim" at bounding box center [261, 125] width 40 height 10
type input "**********"
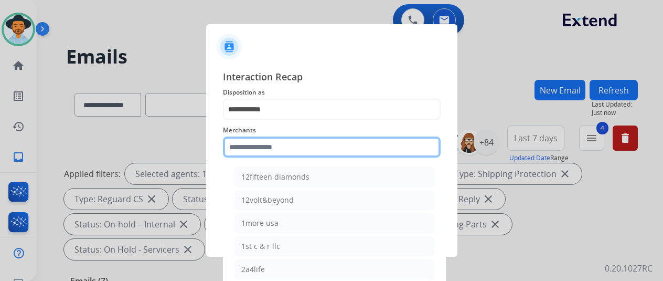
click at [259, 146] on input "text" at bounding box center [332, 146] width 218 height 21
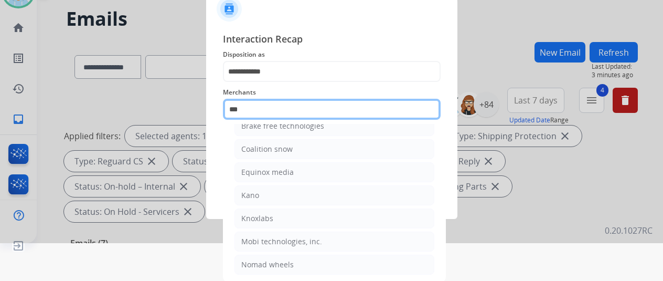
scroll to position [13, 0]
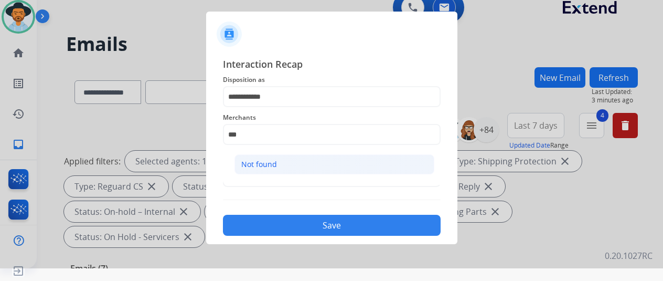
click at [272, 166] on div "Not found" at bounding box center [259, 164] width 36 height 10
type input "*********"
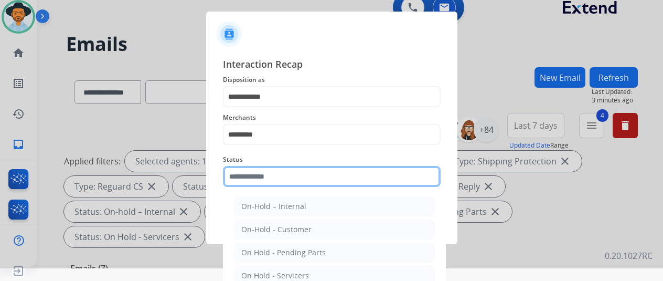
click at [255, 179] on input "text" at bounding box center [332, 176] width 218 height 21
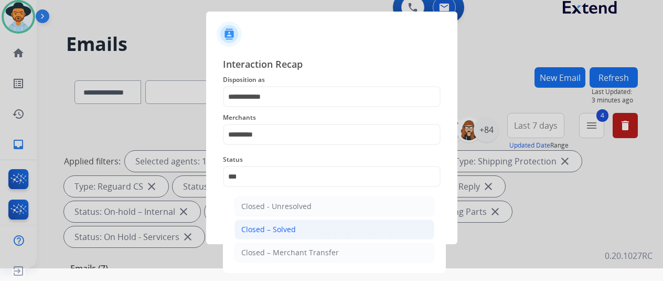
click at [288, 228] on div "Closed – Solved" at bounding box center [268, 229] width 55 height 10
type input "**********"
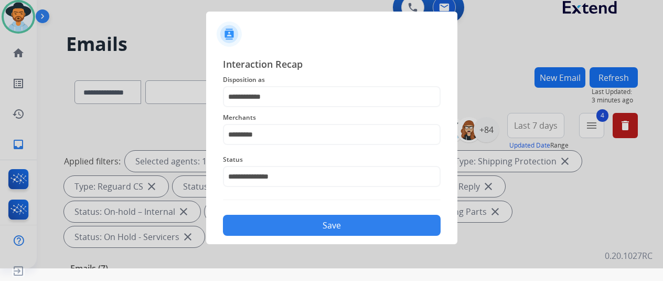
click at [335, 224] on button "Save" at bounding box center [332, 225] width 218 height 21
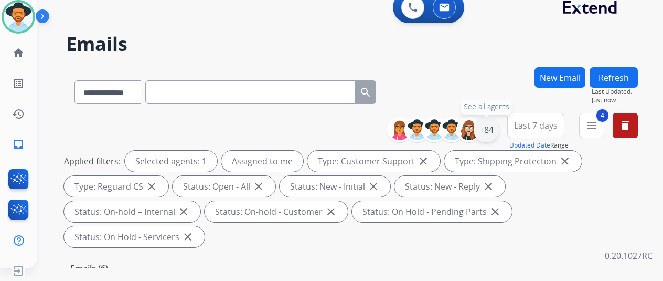
click at [497, 123] on div "+84" at bounding box center [486, 129] width 25 height 25
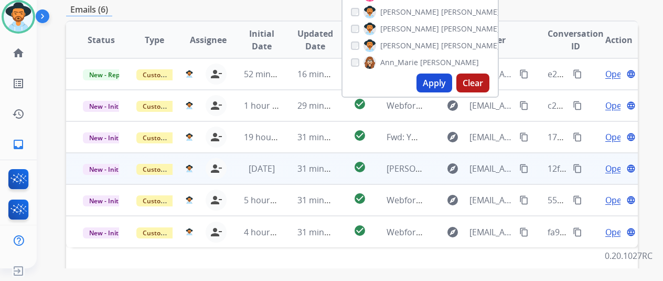
scroll to position [262, 0]
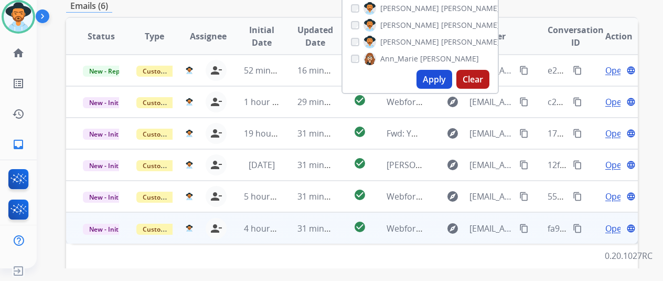
click at [612, 222] on span "Open" at bounding box center [616, 228] width 22 height 13
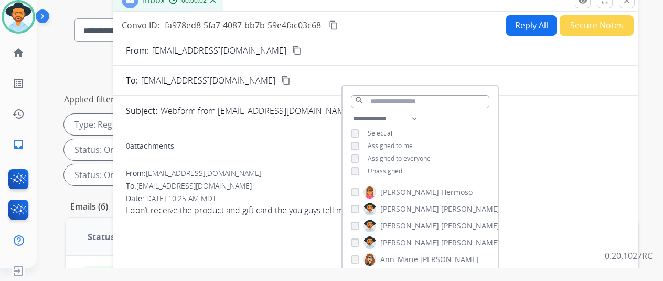
scroll to position [0, 0]
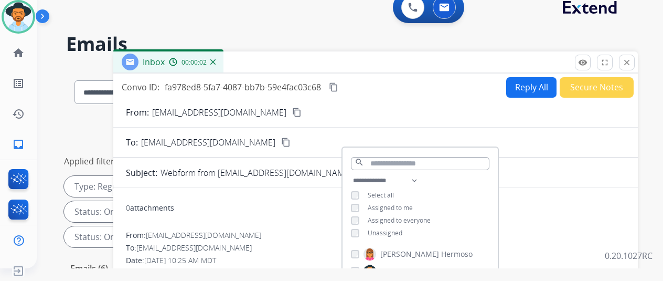
click at [402, 97] on div "Convo ID: fa978ed8-5fa7-4087-bb7b-59e4fac03c68 content_copy Reply All Secure No…" at bounding box center [375, 87] width 525 height 21
drag, startPoint x: 434, startPoint y: 113, endPoint x: 431, endPoint y: 86, distance: 28.0
click at [486, 30] on div "**********" at bounding box center [337, 165] width 601 height 281
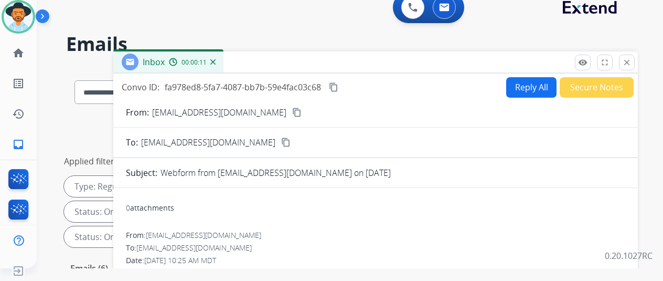
click at [291, 110] on button "content_copy" at bounding box center [297, 112] width 13 height 13
drag, startPoint x: 535, startPoint y: 83, endPoint x: 316, endPoint y: 41, distance: 222.7
click at [535, 82] on button "Reply All" at bounding box center [531, 87] width 50 height 20
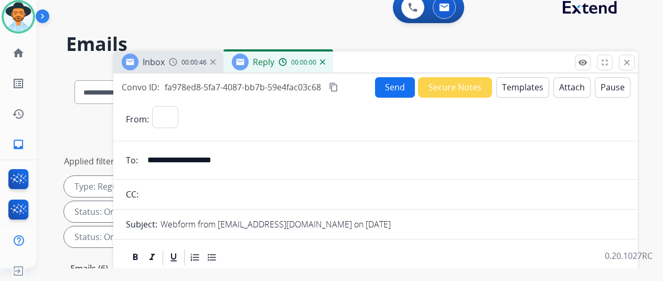
select select "**********"
click at [528, 84] on button "Templates" at bounding box center [522, 87] width 53 height 20
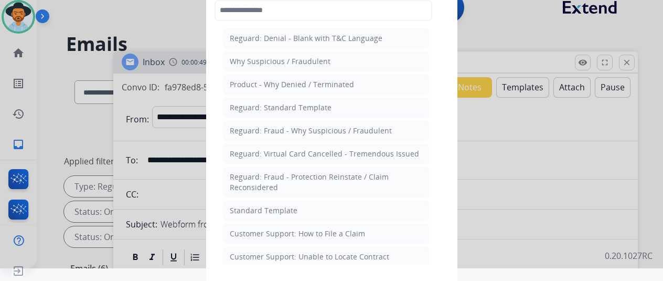
drag, startPoint x: 240, startPoint y: 208, endPoint x: 222, endPoint y: 157, distance: 54.3
click at [238, 205] on div "Standard Template" at bounding box center [264, 210] width 68 height 10
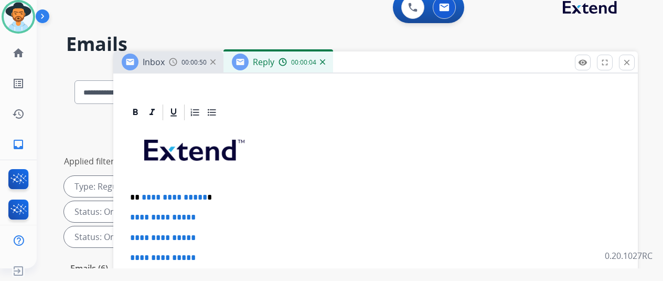
scroll to position [229, 0]
drag, startPoint x: 208, startPoint y: 180, endPoint x: 147, endPoint y: 176, distance: 61.5
click at [147, 193] on p "**********" at bounding box center [371, 197] width 483 height 9
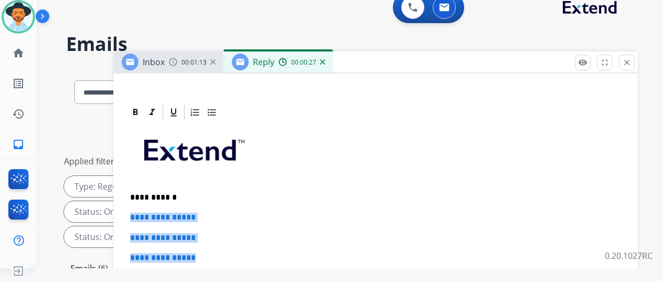
drag, startPoint x: 214, startPoint y: 235, endPoint x: 133, endPoint y: 192, distance: 91.5
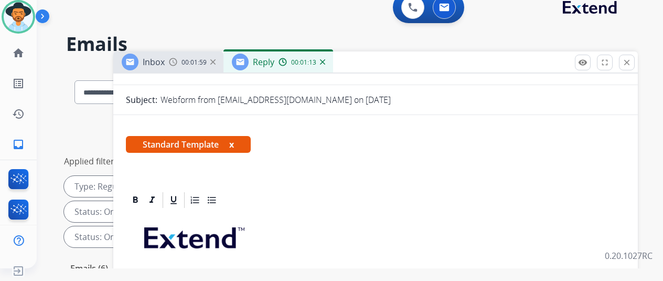
scroll to position [0, 0]
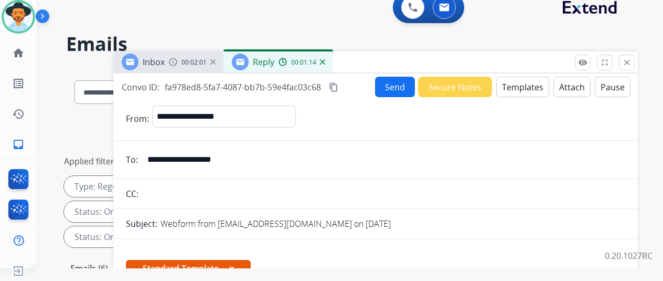
click at [400, 85] on button "Send" at bounding box center [395, 87] width 40 height 20
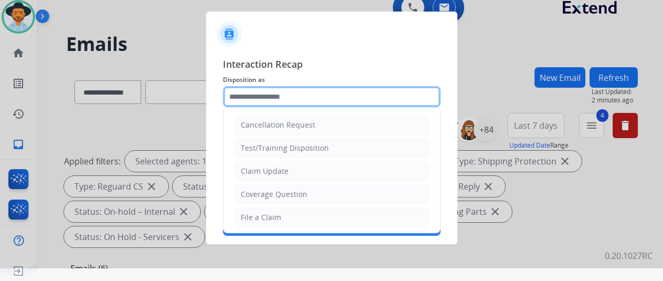
click at [262, 92] on input "text" at bounding box center [332, 96] width 218 height 21
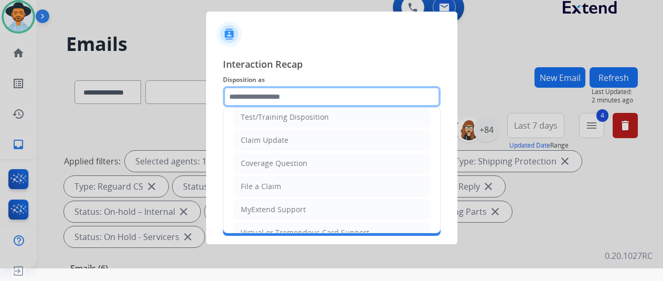
scroll to position [52, 0]
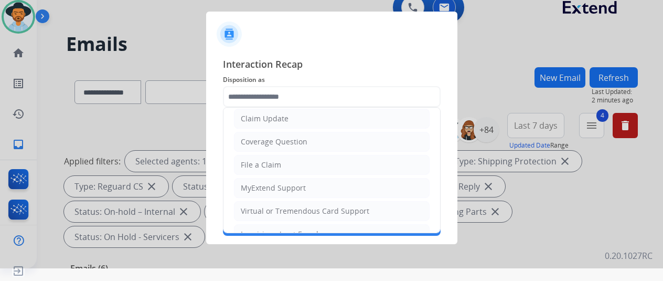
drag, startPoint x: 246, startPoint y: 206, endPoint x: 248, endPoint y: 190, distance: 15.9
click at [246, 206] on div "Virtual or Tremendous Card Support" at bounding box center [305, 211] width 129 height 10
type input "**********"
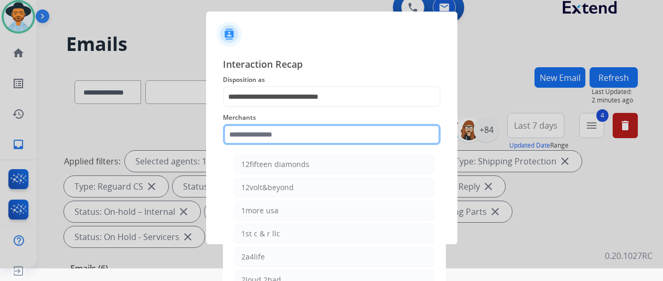
click at [246, 125] on input "text" at bounding box center [332, 134] width 218 height 21
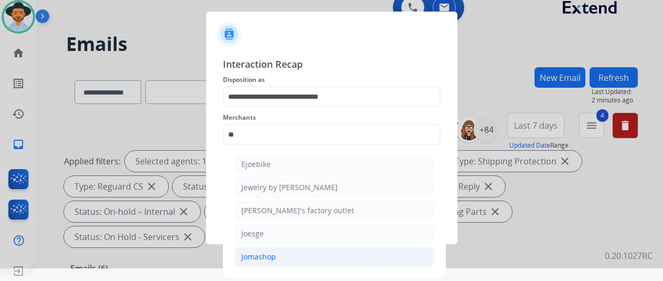
click at [256, 251] on div "Jomashop" at bounding box center [258, 256] width 35 height 10
type input "********"
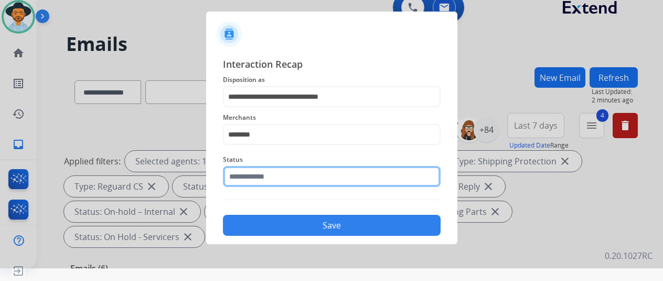
click at [246, 177] on input "text" at bounding box center [332, 176] width 218 height 21
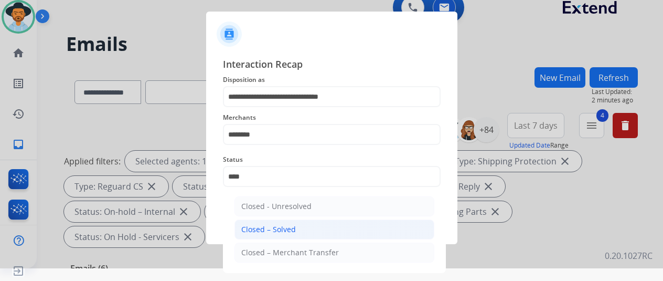
click at [260, 229] on div "Closed – Solved" at bounding box center [268, 229] width 55 height 10
type input "**********"
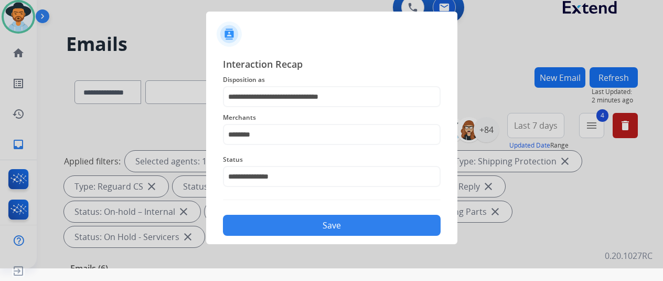
click at [311, 219] on button "Save" at bounding box center [332, 225] width 218 height 21
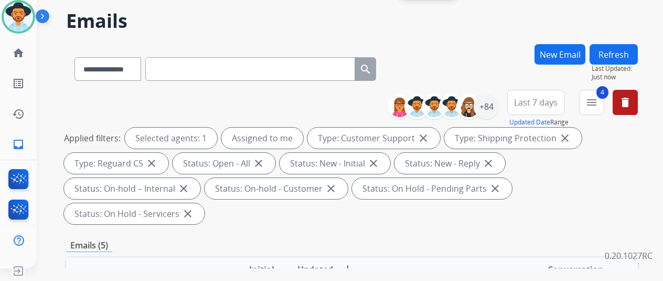
scroll to position [0, 0]
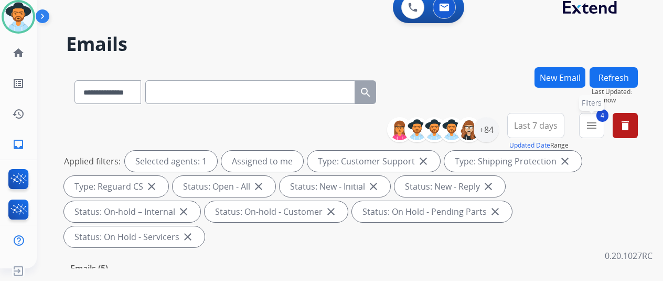
click at [598, 125] on mat-icon "menu" at bounding box center [592, 125] width 13 height 13
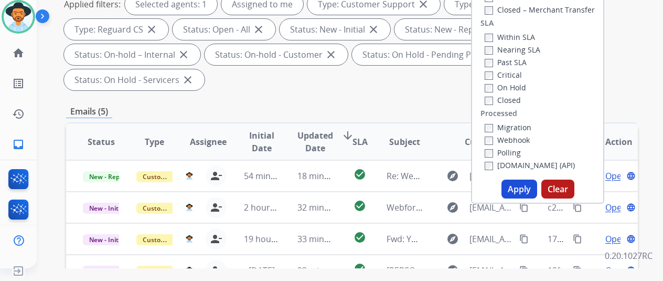
scroll to position [157, 0]
click at [522, 192] on button "Apply" at bounding box center [520, 188] width 36 height 19
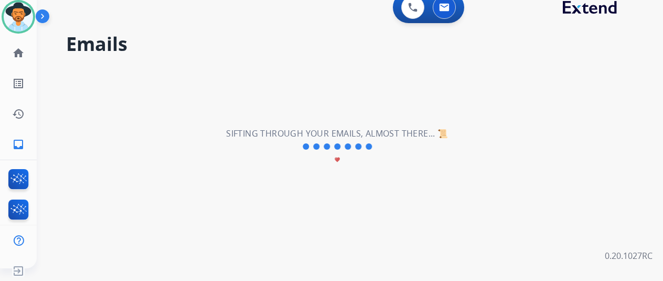
scroll to position [0, 0]
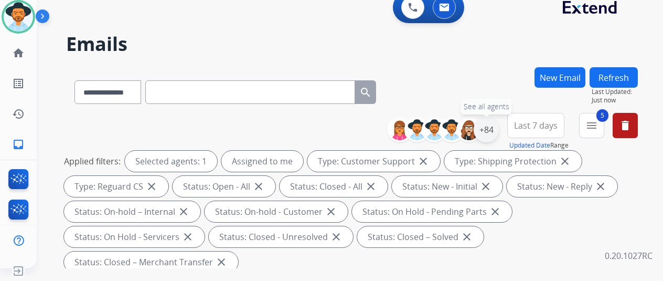
click at [498, 131] on div "+84" at bounding box center [486, 129] width 25 height 25
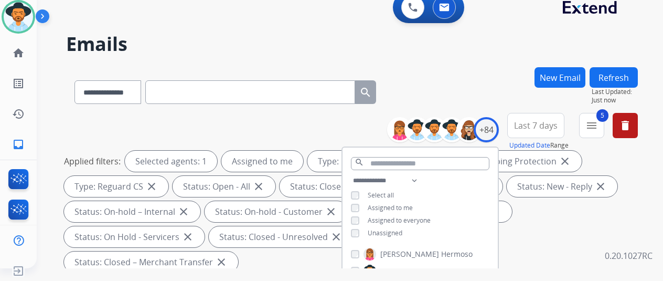
scroll to position [157, 0]
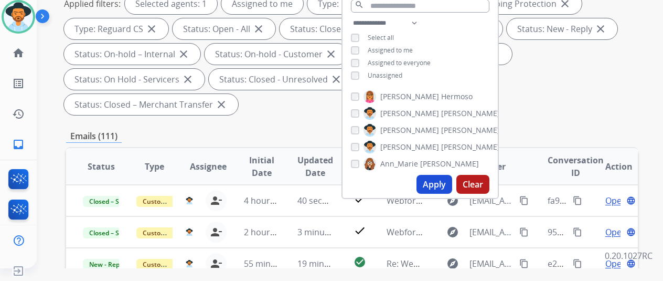
drag, startPoint x: 447, startPoint y: 183, endPoint x: 455, endPoint y: 162, distance: 23.1
click at [448, 182] on button "Apply" at bounding box center [435, 184] width 36 height 19
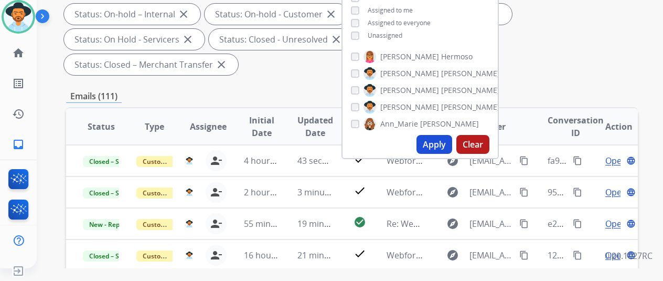
scroll to position [210, 0]
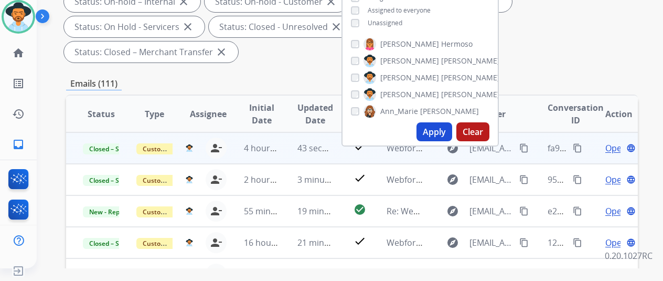
click at [578, 146] on mat-icon "content_copy" at bounding box center [577, 147] width 9 height 9
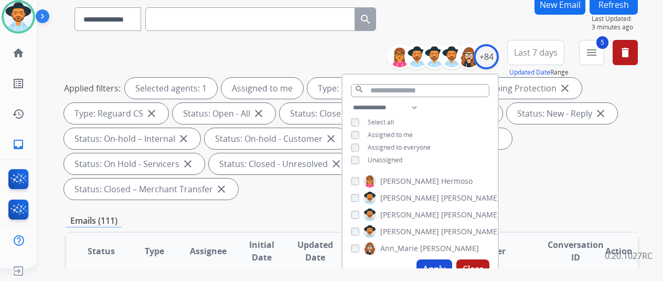
scroll to position [0, 0]
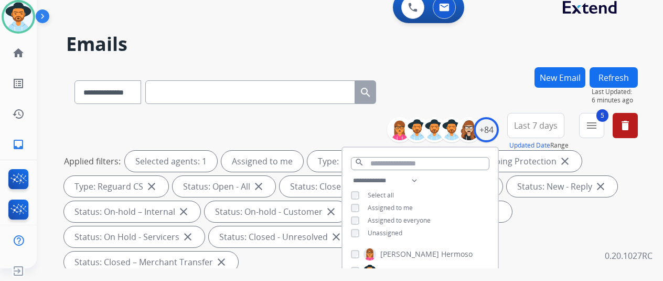
click at [571, 71] on button "New Email" at bounding box center [560, 77] width 51 height 20
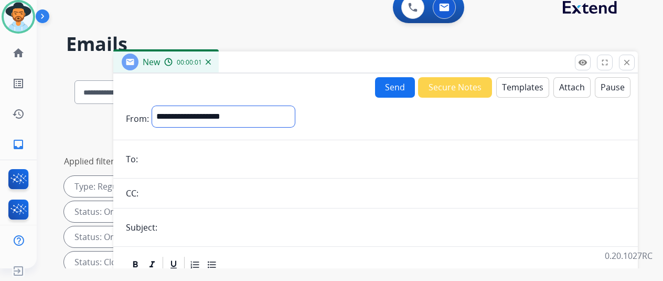
click at [179, 114] on select "**********" at bounding box center [223, 116] width 143 height 21
select select "**********"
click at [160, 106] on select "**********" at bounding box center [223, 116] width 143 height 21
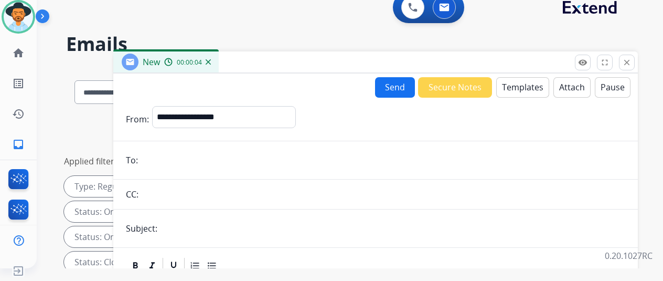
click at [156, 157] on input "email" at bounding box center [383, 160] width 484 height 21
paste input "**********"
type input "**********"
click at [525, 91] on button "Templates" at bounding box center [522, 87] width 53 height 20
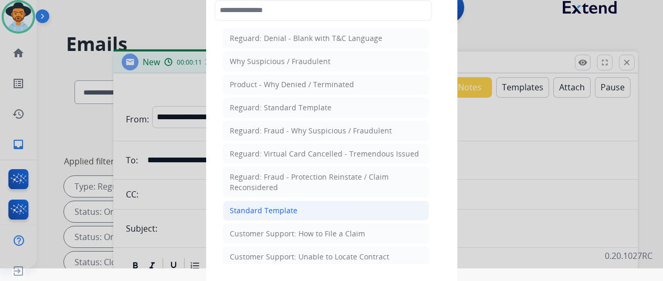
click at [276, 205] on div "Standard Template" at bounding box center [264, 210] width 68 height 10
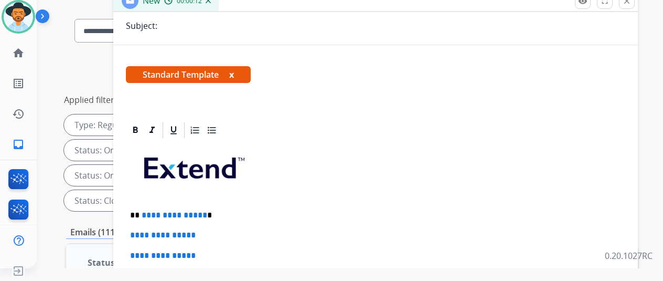
scroll to position [157, 0]
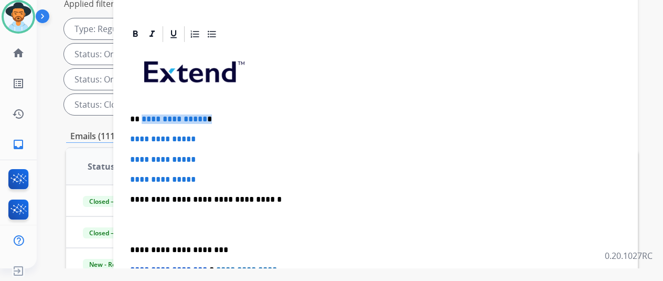
drag, startPoint x: 211, startPoint y: 117, endPoint x: 148, endPoint y: 118, distance: 63.0
click at [148, 118] on p "**********" at bounding box center [371, 118] width 483 height 9
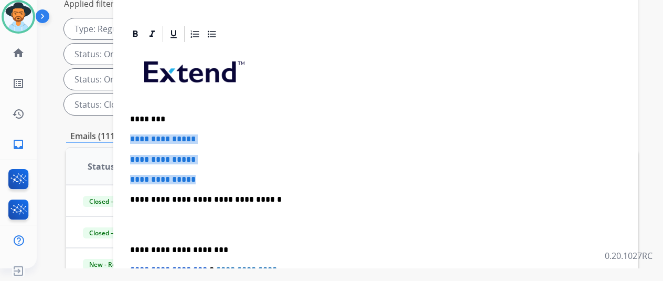
drag, startPoint x: 217, startPoint y: 178, endPoint x: 136, endPoint y: 131, distance: 93.1
click at [136, 131] on div "**********" at bounding box center [375, 224] width 499 height 361
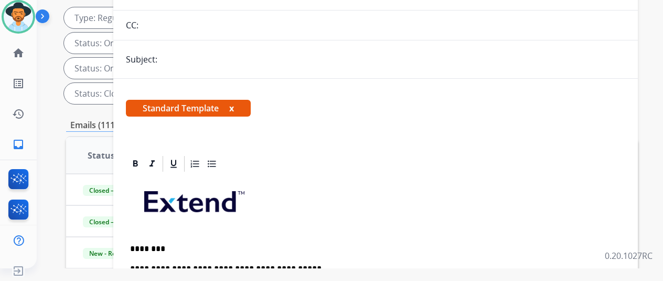
scroll to position [0, 0]
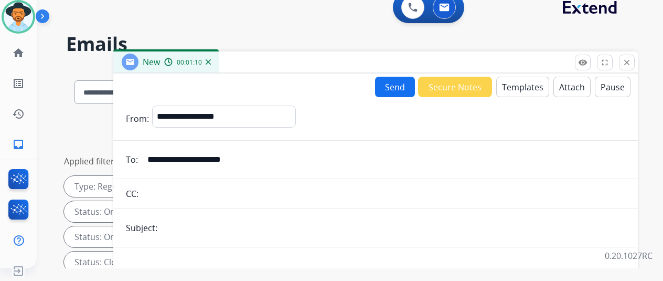
click at [401, 80] on button "Send" at bounding box center [395, 87] width 40 height 20
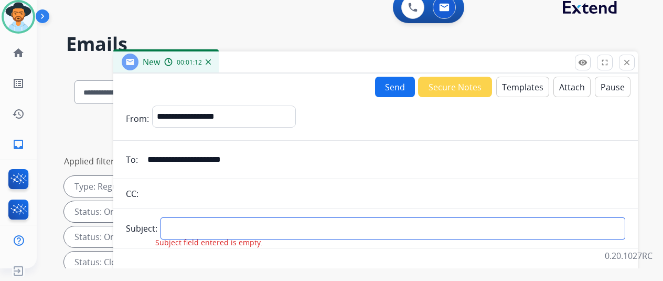
click at [186, 225] on input "text" at bounding box center [393, 228] width 465 height 22
type input "******"
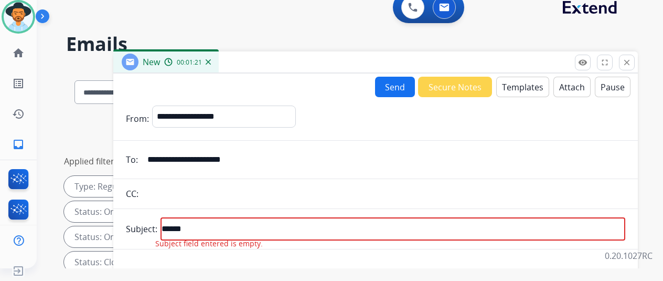
click at [389, 81] on button "Send" at bounding box center [395, 87] width 40 height 20
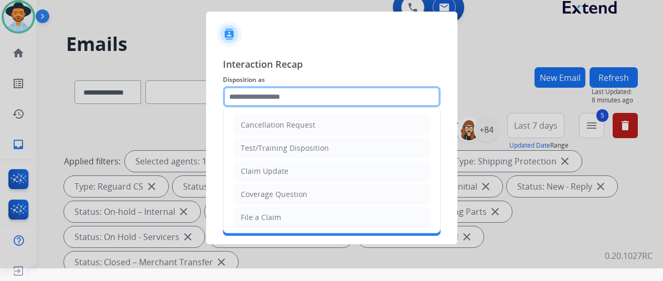
click at [238, 98] on input "text" at bounding box center [332, 96] width 218 height 21
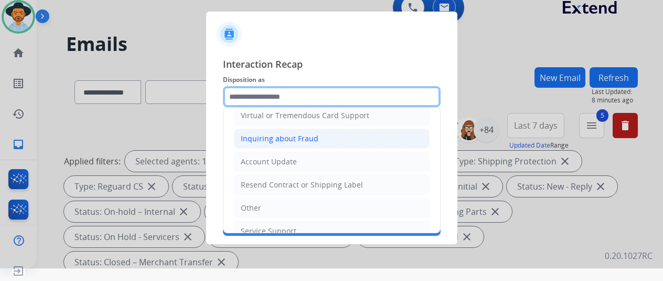
scroll to position [157, 0]
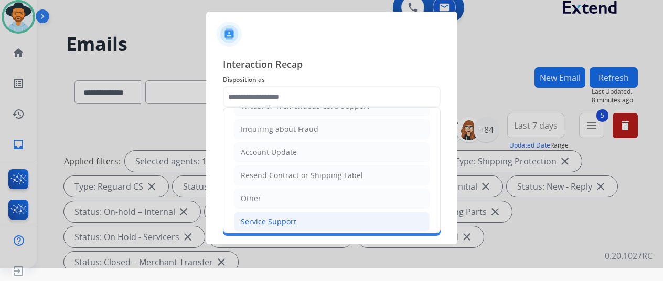
click at [257, 218] on div "Service Support" at bounding box center [269, 221] width 56 height 10
type input "**********"
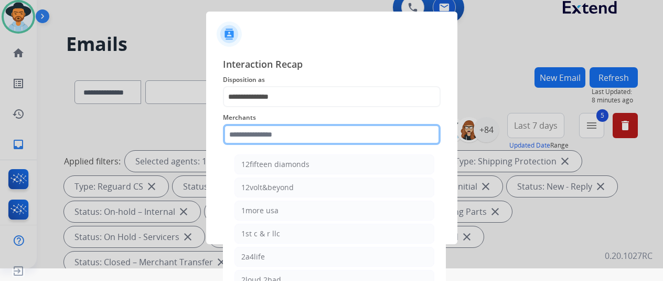
click at [255, 137] on input "text" at bounding box center [332, 134] width 218 height 21
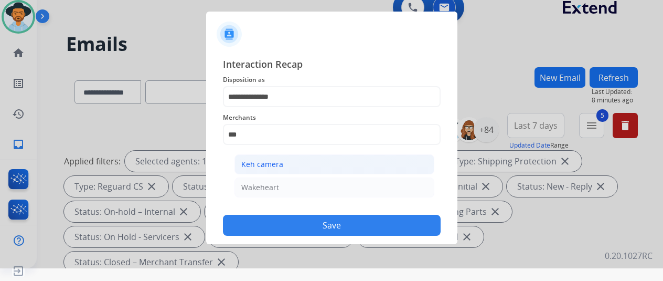
click at [247, 161] on div "Keh camera" at bounding box center [262, 164] width 42 height 10
type input "**********"
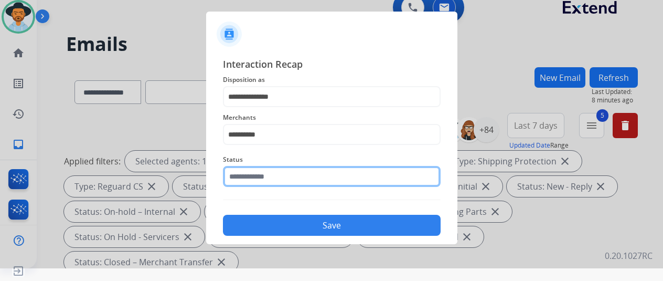
click at [242, 174] on input "text" at bounding box center [332, 176] width 218 height 21
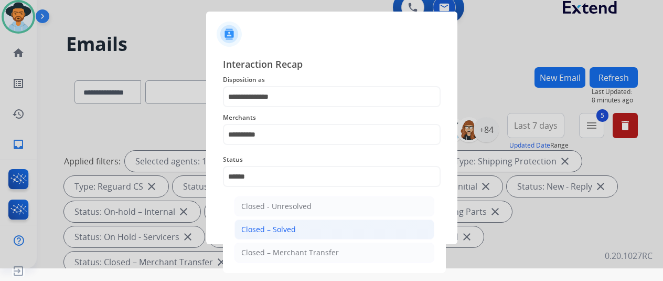
click at [275, 225] on div "Closed – Solved" at bounding box center [268, 229] width 55 height 10
type input "**********"
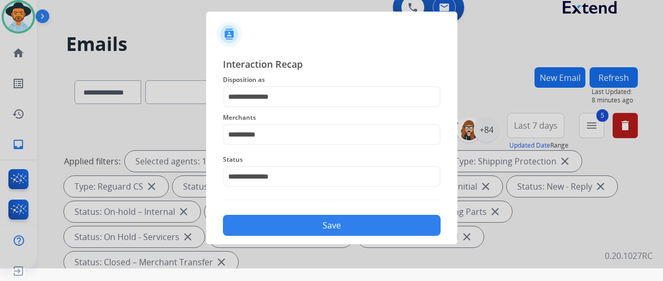
click at [283, 220] on button "Save" at bounding box center [332, 225] width 218 height 21
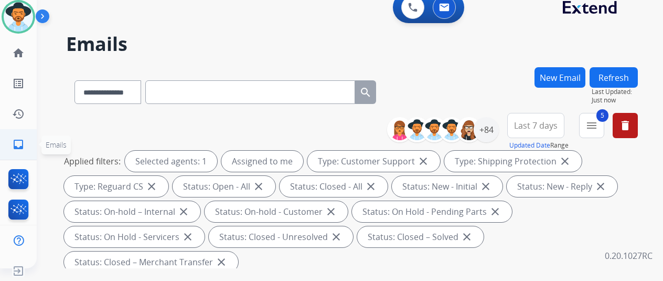
click at [17, 137] on link "inbox Emails" at bounding box center [18, 144] width 29 height 29
click at [598, 124] on mat-icon "menu" at bounding box center [592, 125] width 13 height 13
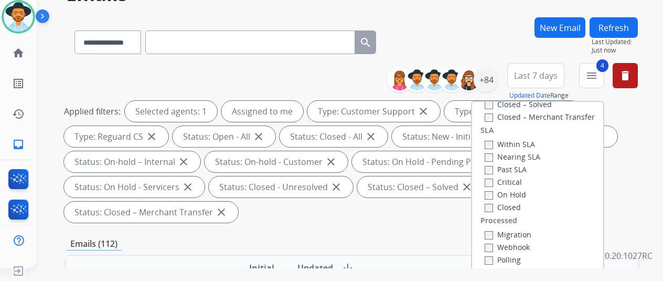
scroll to position [105, 0]
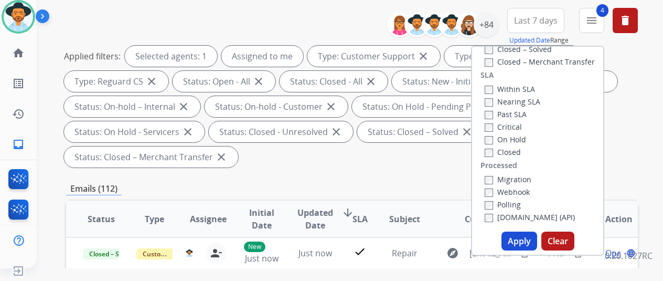
click at [514, 238] on button "Apply" at bounding box center [520, 240] width 36 height 19
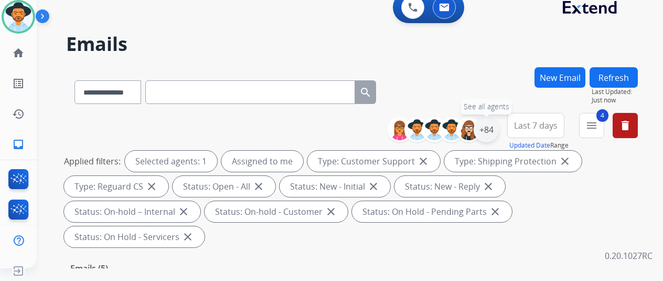
click at [495, 130] on div "+84" at bounding box center [486, 129] width 25 height 25
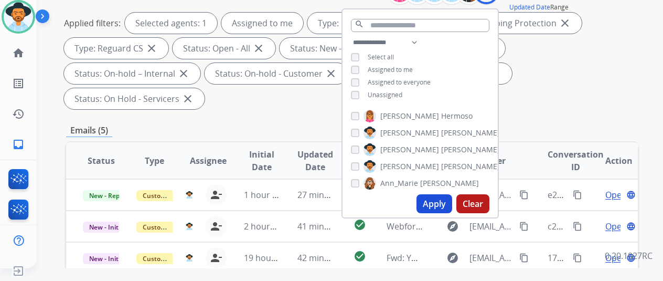
scroll to position [157, 0]
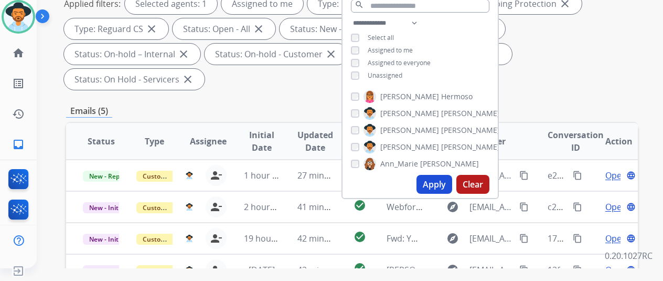
click at [442, 181] on button "Apply" at bounding box center [435, 184] width 36 height 19
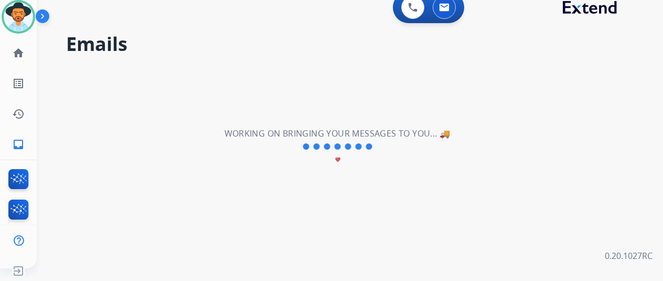
scroll to position [0, 0]
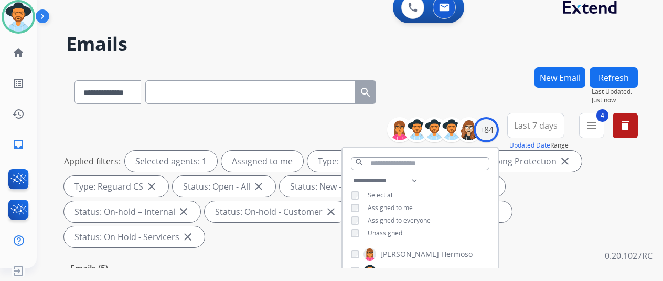
click at [486, 90] on div "**********" at bounding box center [352, 90] width 572 height 46
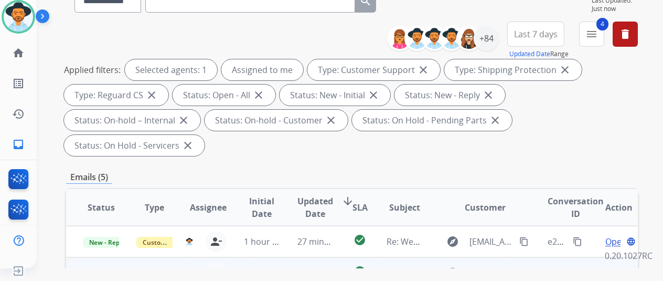
scroll to position [262, 0]
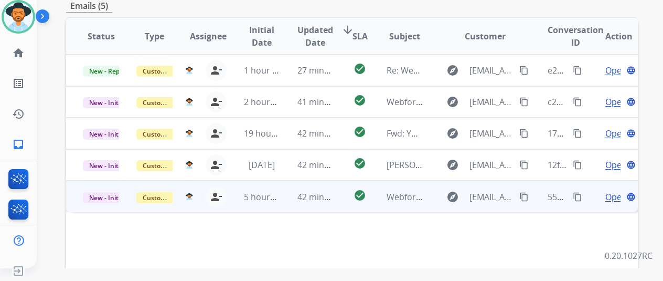
click at [611, 190] on span "Open" at bounding box center [616, 196] width 22 height 13
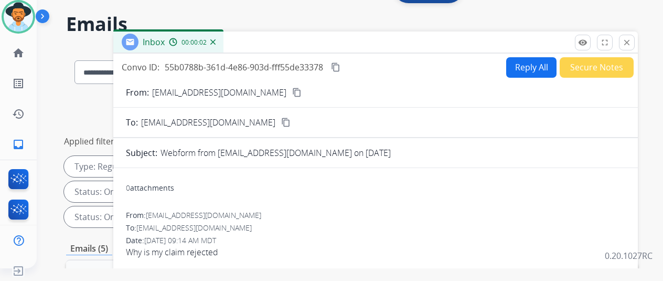
scroll to position [0, 0]
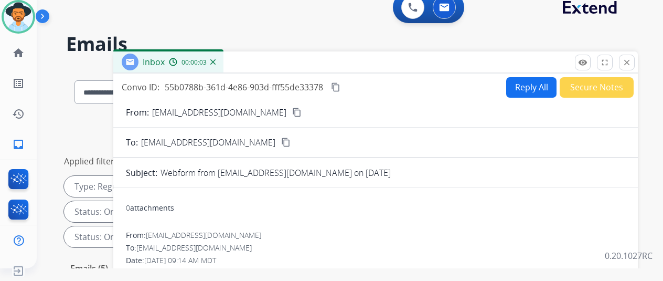
click at [292, 108] on mat-icon "content_copy" at bounding box center [296, 112] width 9 height 9
click at [216, 61] on img at bounding box center [212, 61] width 5 height 5
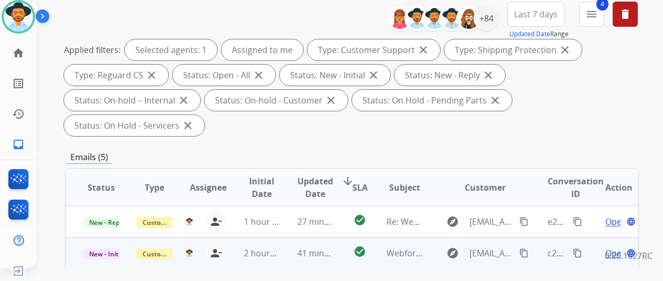
scroll to position [210, 0]
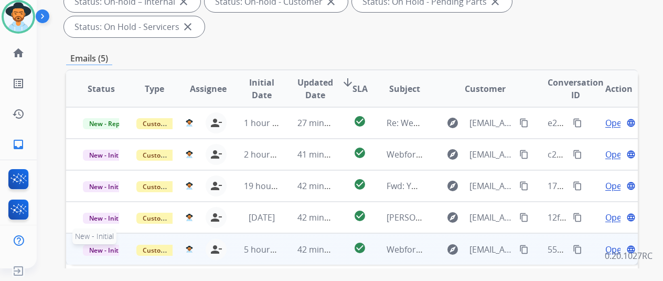
click at [95, 244] on span "New - Initial" at bounding box center [107, 249] width 49 height 11
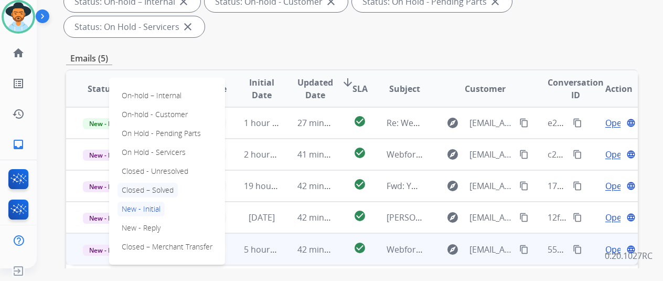
click at [148, 183] on p "Closed – Solved" at bounding box center [148, 190] width 60 height 15
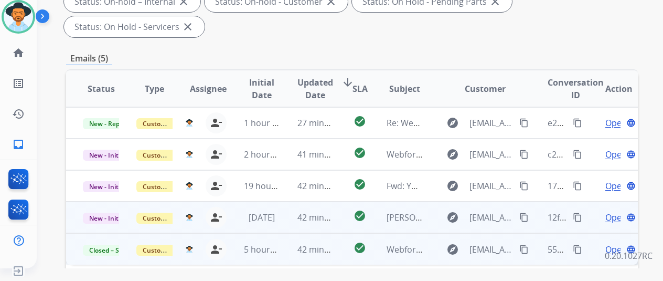
click at [614, 211] on span "Open" at bounding box center [616, 217] width 22 height 13
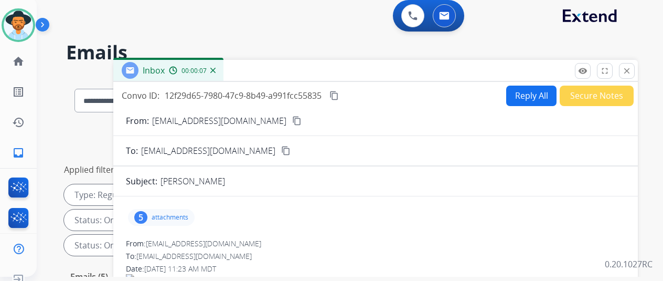
scroll to position [0, 0]
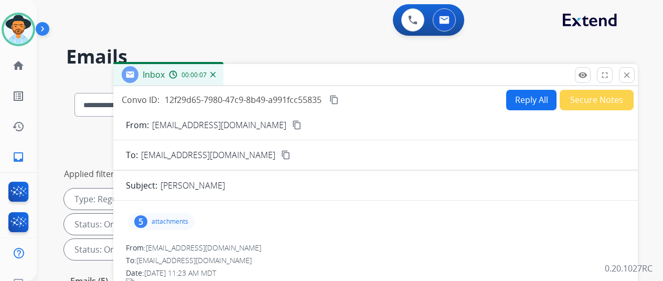
click at [311, 46] on h2 "Emails" at bounding box center [352, 56] width 572 height 21
click at [632, 75] on mat-icon "close" at bounding box center [626, 74] width 9 height 9
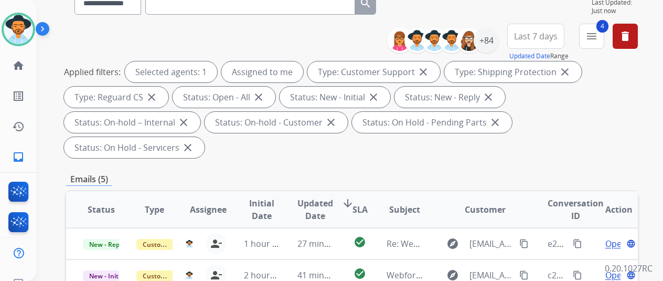
scroll to position [52, 0]
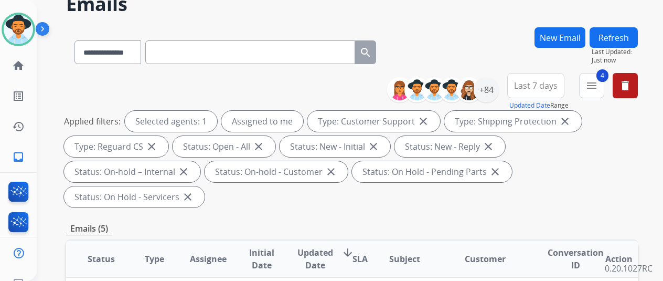
click at [624, 30] on button "Refresh" at bounding box center [614, 37] width 48 height 20
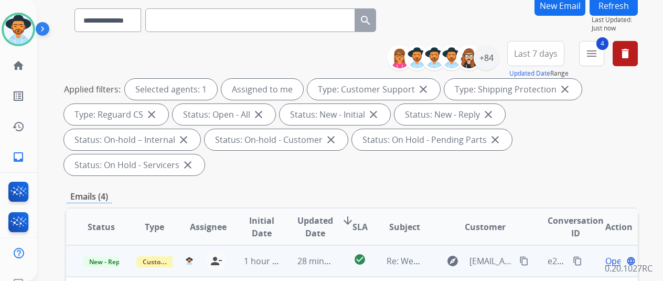
scroll to position [210, 0]
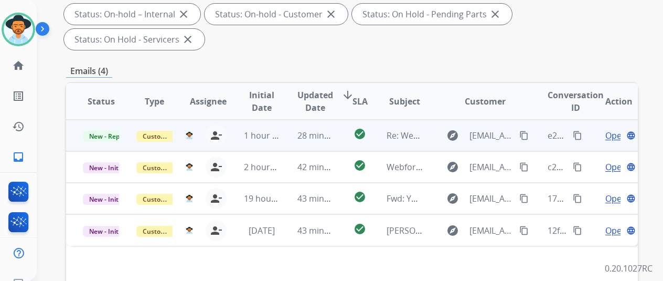
click at [618, 129] on span "Open" at bounding box center [616, 135] width 22 height 13
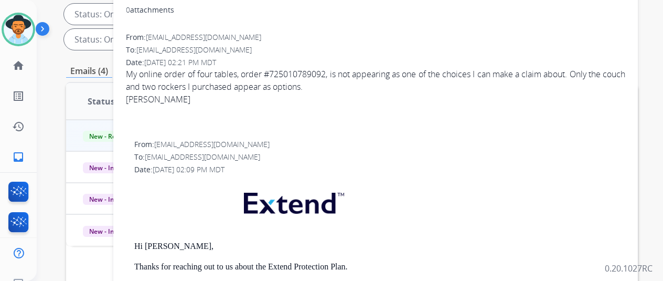
scroll to position [52, 0]
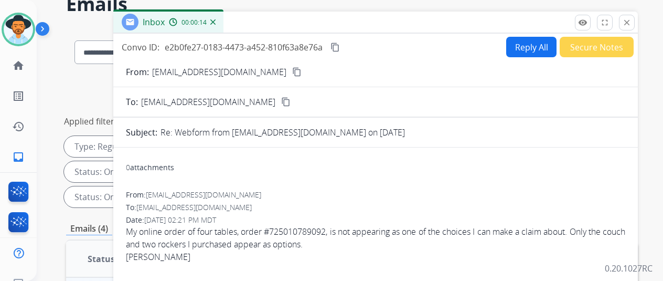
click at [224, 22] on div "Inbox 00:00:14" at bounding box center [168, 22] width 110 height 21
click at [216, 23] on img at bounding box center [212, 21] width 5 height 5
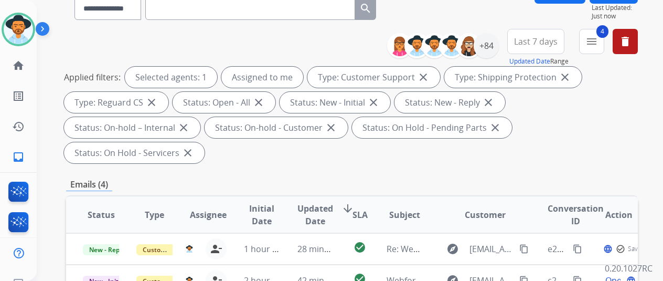
scroll to position [157, 0]
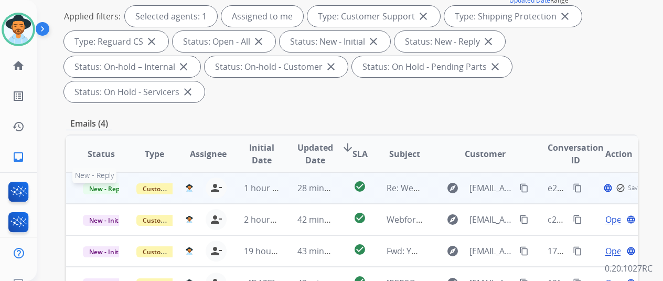
click at [102, 183] on span "New - Reply" at bounding box center [107, 188] width 48 height 11
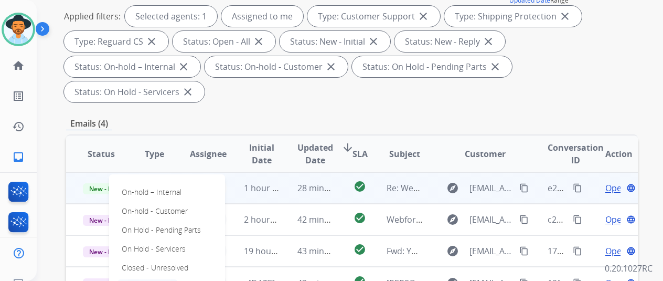
click at [135, 279] on p "Closed – Solved" at bounding box center [148, 286] width 60 height 15
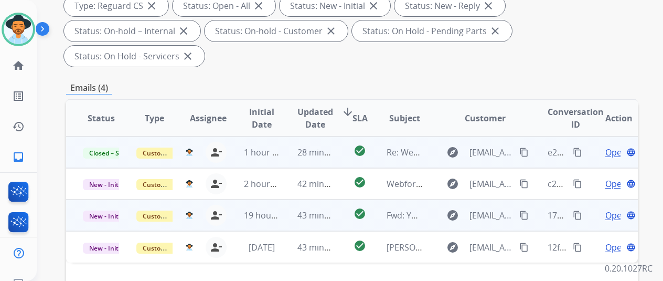
scroll to position [210, 0]
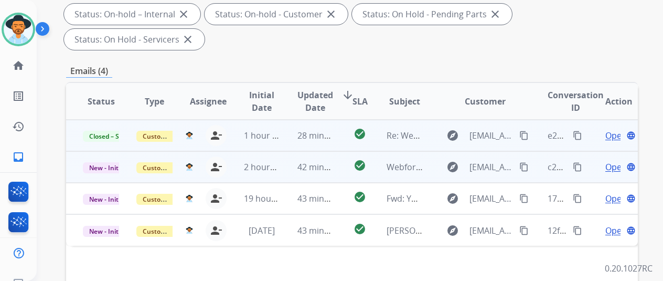
click at [616, 161] on span "Open" at bounding box center [616, 167] width 22 height 13
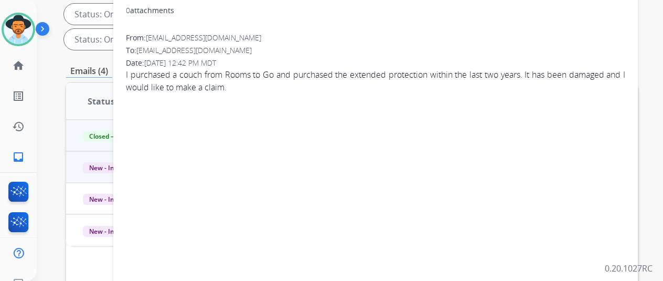
scroll to position [0, 0]
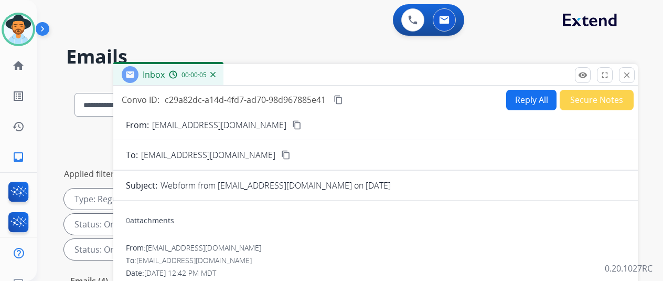
click at [525, 95] on button "Reply All" at bounding box center [531, 100] width 50 height 20
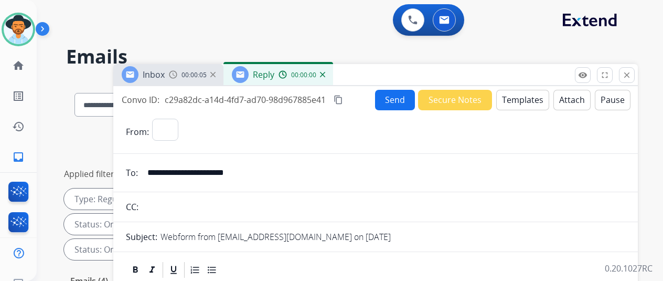
select select "**********"
click at [531, 96] on button "Templates" at bounding box center [522, 100] width 53 height 20
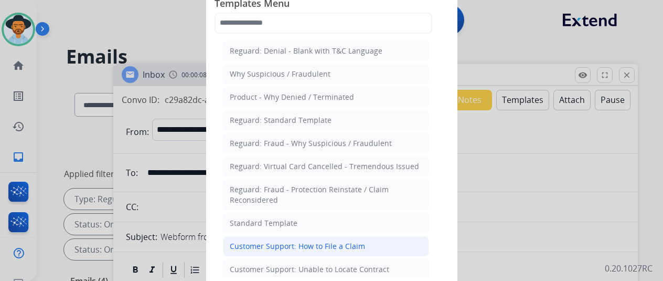
click at [291, 237] on li "Customer Support: How to File a Claim" at bounding box center [326, 246] width 206 height 20
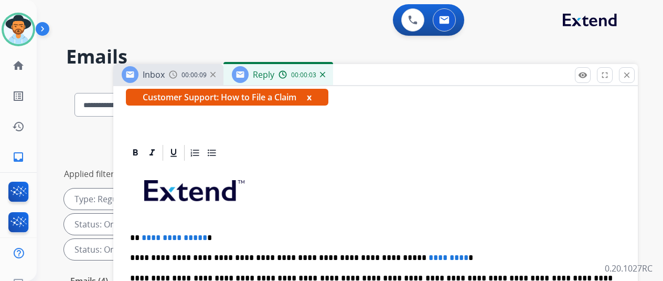
scroll to position [201, 0]
drag, startPoint x: 209, startPoint y: 220, endPoint x: 149, endPoint y: 220, distance: 60.3
click at [149, 233] on p "**********" at bounding box center [371, 237] width 483 height 9
drag, startPoint x: 424, startPoint y: 238, endPoint x: 349, endPoint y: 238, distance: 75.0
click at [349, 253] on p "**********" at bounding box center [371, 257] width 483 height 9
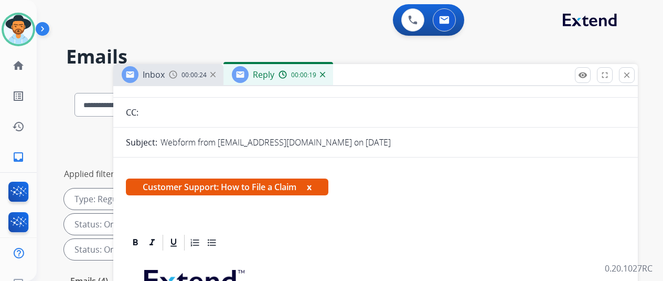
scroll to position [0, 0]
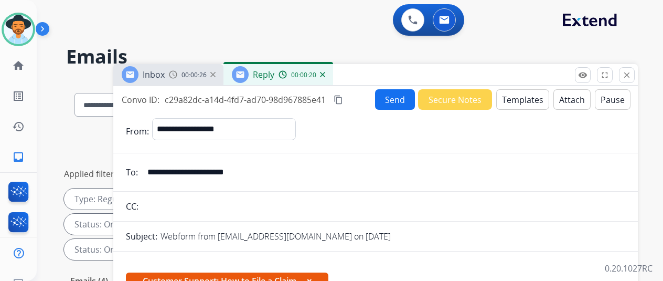
click at [405, 97] on button "Send" at bounding box center [395, 99] width 40 height 20
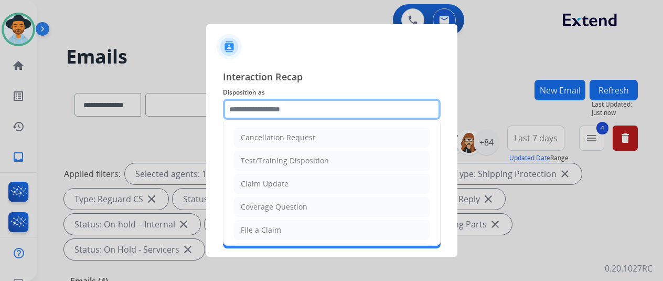
click at [277, 110] on input "text" at bounding box center [332, 109] width 218 height 21
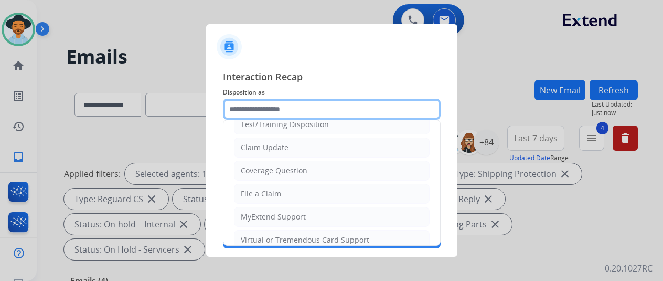
scroll to position [52, 0]
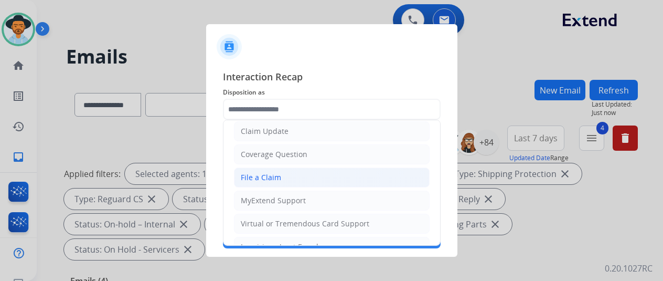
click at [256, 175] on div "File a Claim" at bounding box center [261, 177] width 40 height 10
type input "**********"
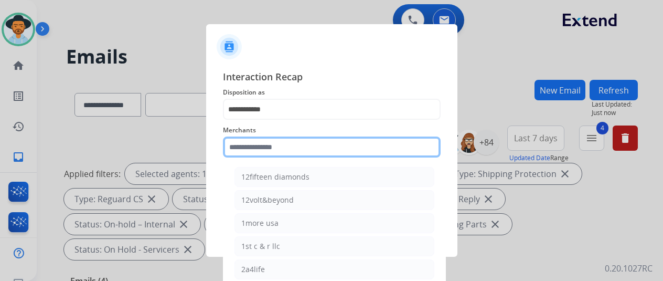
click at [258, 147] on input "text" at bounding box center [332, 146] width 218 height 21
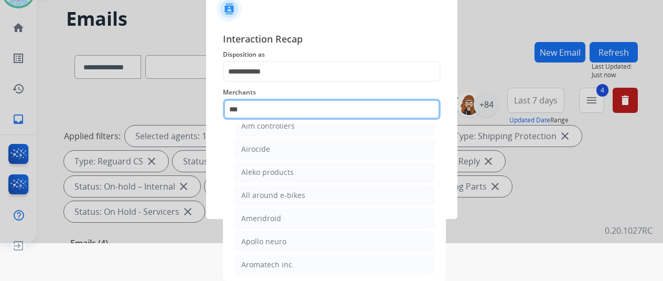
scroll to position [13, 0]
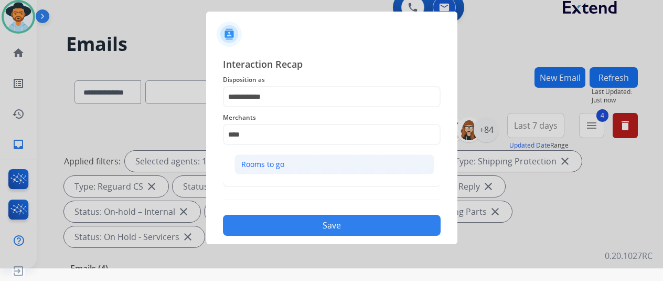
click at [279, 166] on div "Rooms to go" at bounding box center [262, 164] width 43 height 10
type input "**********"
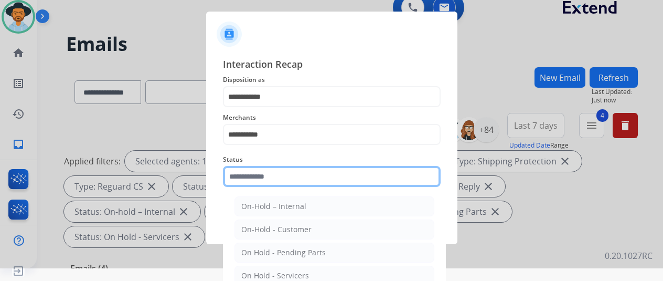
click at [271, 177] on input "text" at bounding box center [332, 176] width 218 height 21
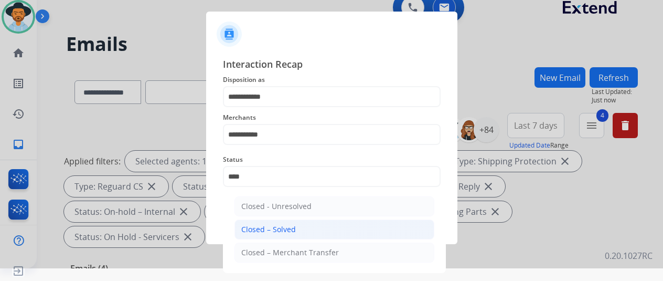
click at [279, 225] on div "Closed – Solved" at bounding box center [268, 229] width 55 height 10
type input "**********"
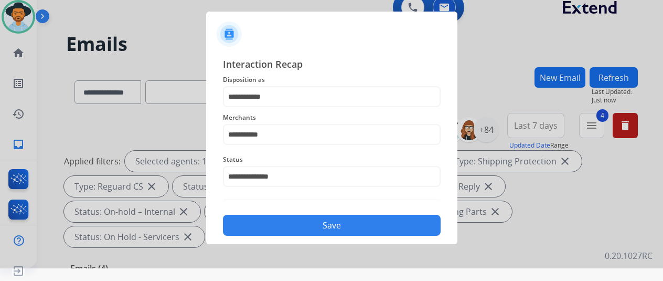
click at [321, 223] on button "Save" at bounding box center [332, 225] width 218 height 21
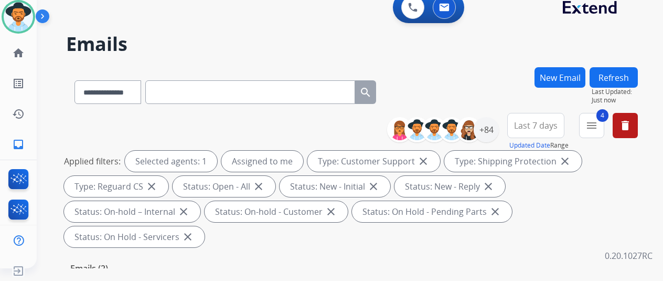
scroll to position [210, 0]
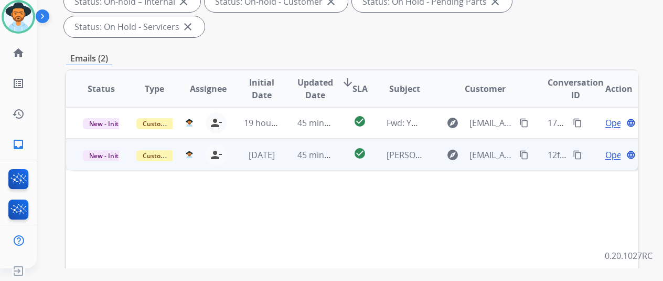
click at [619, 148] on span "Open" at bounding box center [616, 154] width 22 height 13
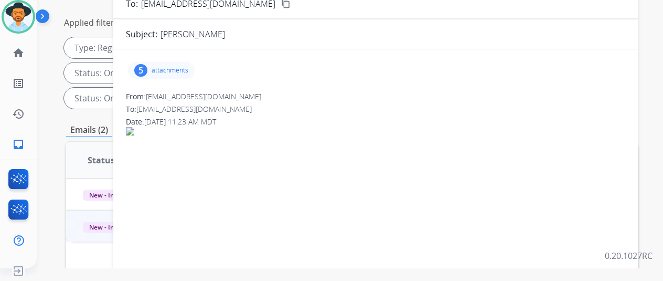
scroll to position [52, 0]
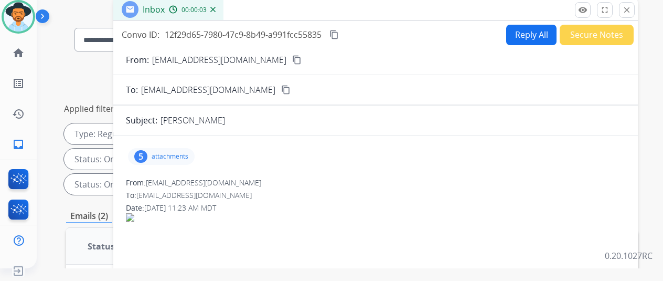
click at [146, 156] on div "5" at bounding box center [140, 156] width 13 height 13
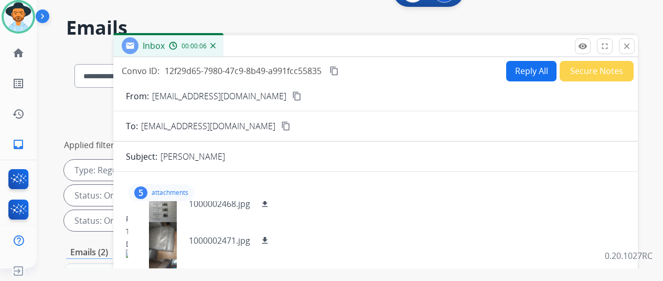
scroll to position [0, 0]
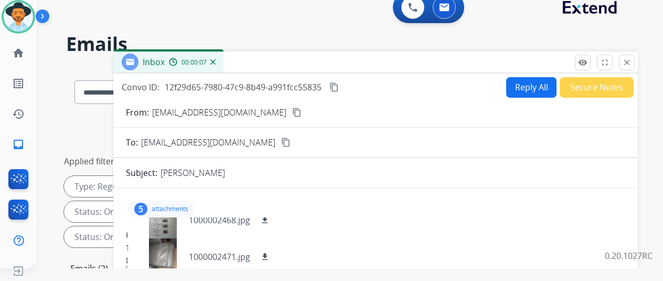
click at [292, 109] on mat-icon "content_copy" at bounding box center [296, 112] width 9 height 9
click at [270, 217] on mat-icon "download" at bounding box center [264, 219] width 9 height 9
click at [270, 254] on mat-icon "download" at bounding box center [264, 256] width 9 height 9
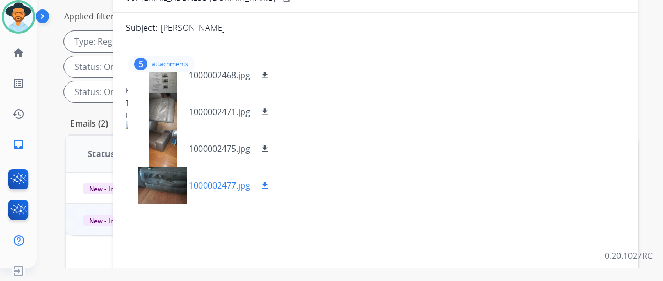
scroll to position [157, 0]
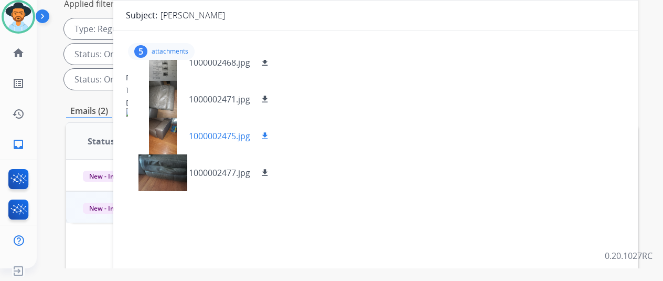
click at [270, 133] on mat-icon "download" at bounding box center [264, 135] width 9 height 9
click at [270, 171] on mat-icon "download" at bounding box center [264, 172] width 9 height 9
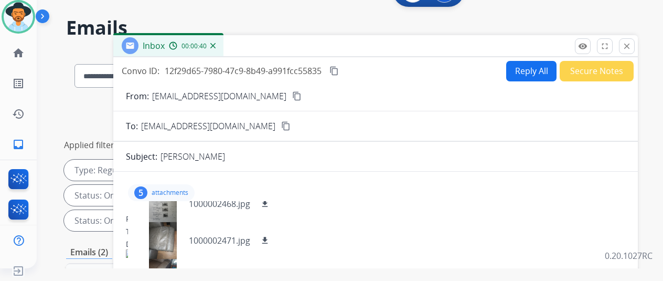
scroll to position [0, 0]
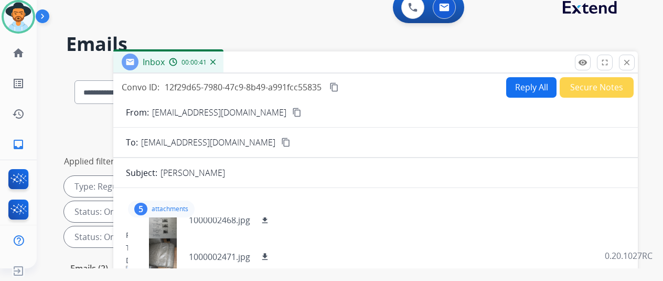
click at [531, 86] on button "Reply All" at bounding box center [531, 87] width 50 height 20
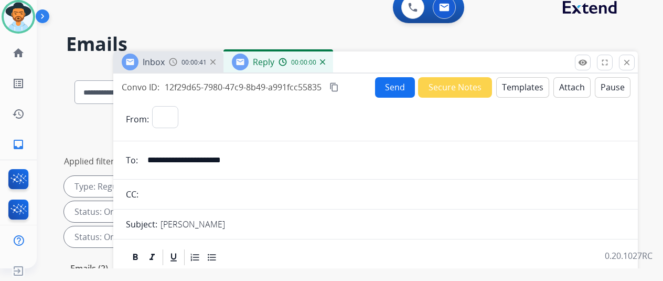
select select "**********"
click at [530, 82] on button "Templates" at bounding box center [522, 87] width 53 height 20
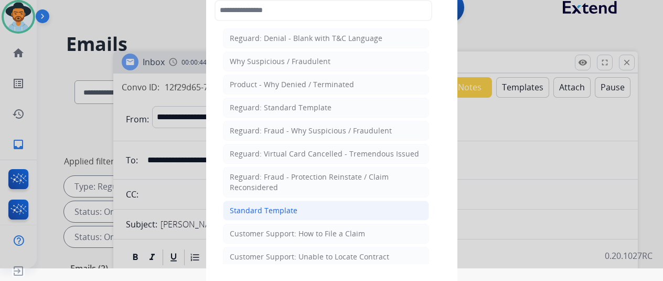
click at [249, 208] on div "Standard Template" at bounding box center [264, 210] width 68 height 10
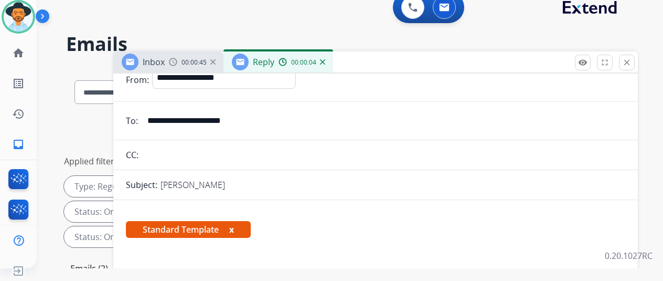
scroll to position [210, 0]
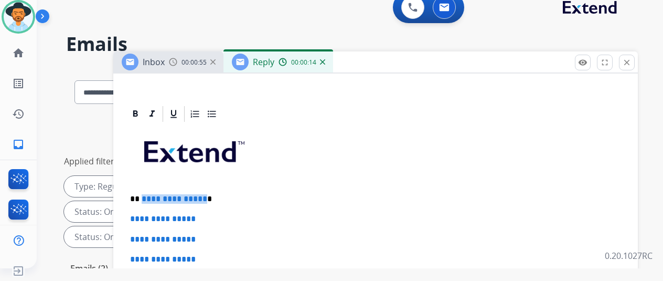
drag, startPoint x: 210, startPoint y: 198, endPoint x: 150, endPoint y: 200, distance: 60.4
click at [150, 200] on p "**********" at bounding box center [371, 198] width 483 height 9
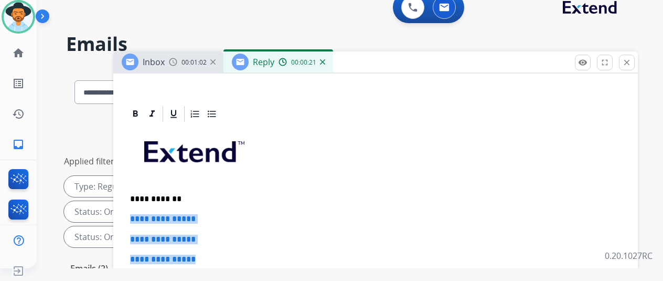
drag, startPoint x: 217, startPoint y: 258, endPoint x: 139, endPoint y: 216, distance: 88.9
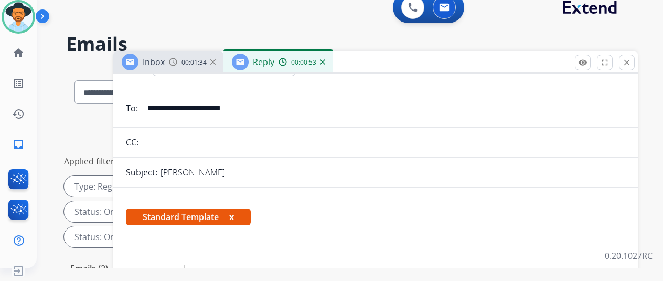
scroll to position [0, 0]
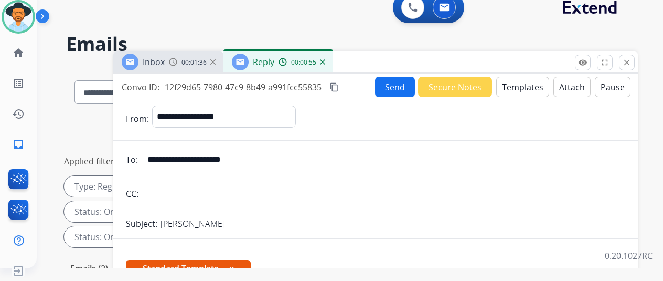
click at [404, 88] on button "Send" at bounding box center [395, 87] width 40 height 20
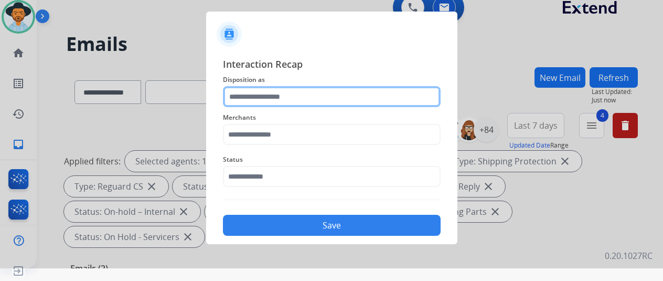
click at [251, 97] on input "text" at bounding box center [332, 96] width 218 height 21
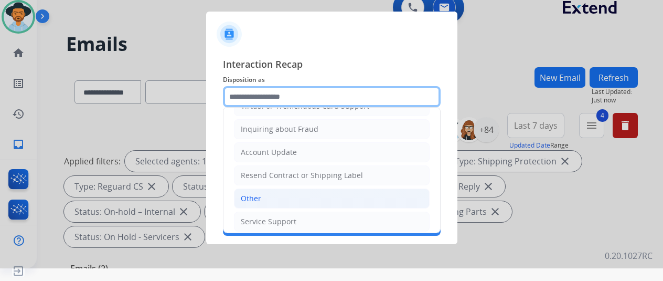
scroll to position [159, 0]
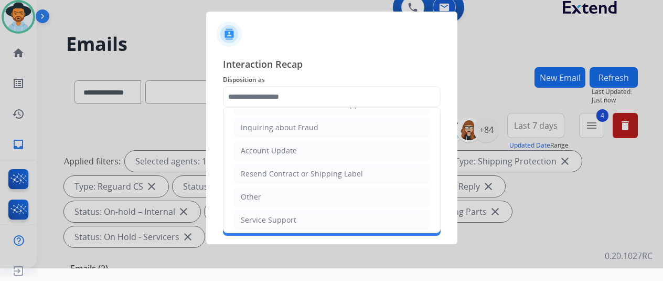
drag, startPoint x: 265, startPoint y: 195, endPoint x: 263, endPoint y: 162, distance: 33.1
click at [261, 189] on li "Other" at bounding box center [332, 197] width 196 height 20
type input "*****"
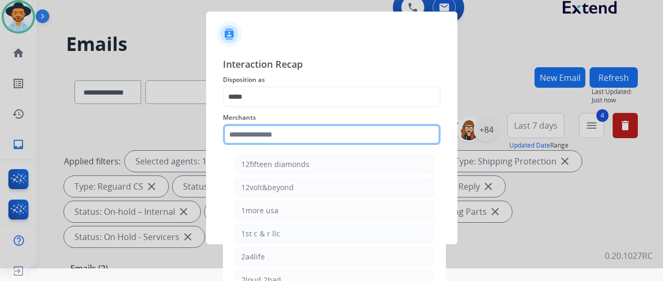
click at [260, 137] on input "text" at bounding box center [332, 134] width 218 height 21
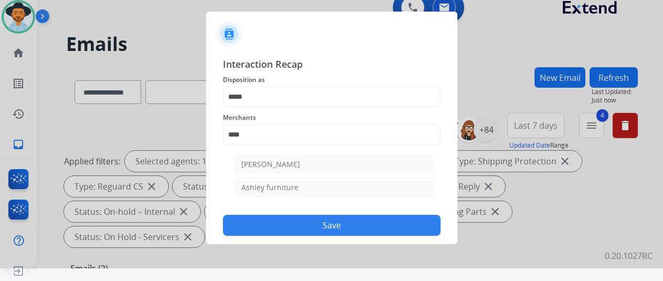
drag, startPoint x: 275, startPoint y: 186, endPoint x: 282, endPoint y: 179, distance: 10.4
click at [275, 186] on div "Ashley furniture" at bounding box center [269, 187] width 57 height 10
type input "**********"
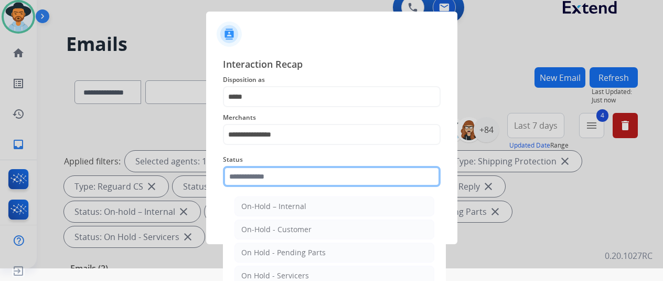
click at [279, 175] on input "text" at bounding box center [332, 176] width 218 height 21
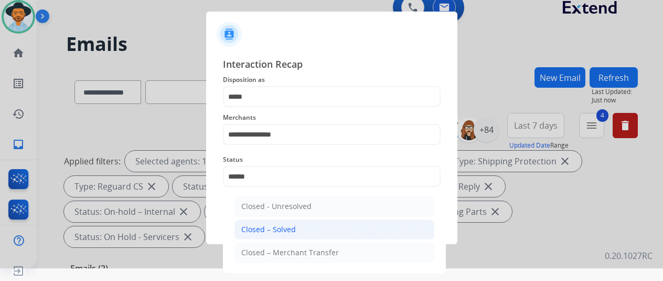
click at [283, 229] on div "Closed – Solved" at bounding box center [268, 229] width 55 height 10
type input "**********"
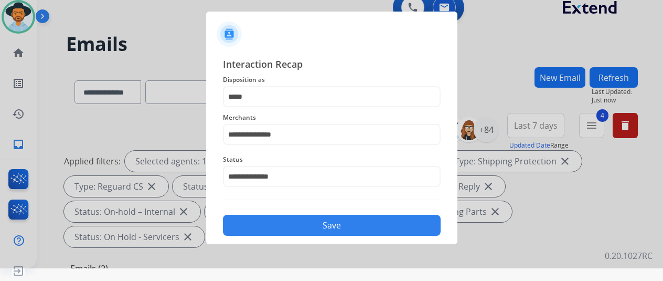
click at [304, 218] on button "Save" at bounding box center [332, 225] width 218 height 21
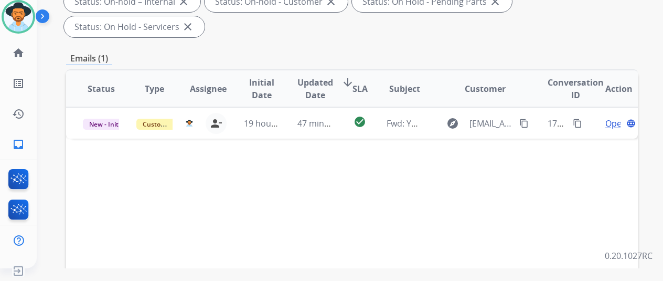
scroll to position [0, 0]
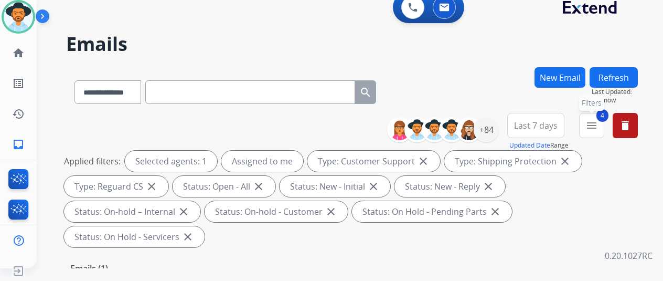
click at [598, 120] on mat-icon "menu" at bounding box center [592, 125] width 13 height 13
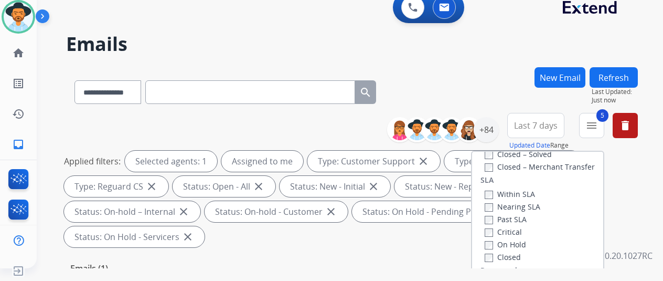
scroll to position [157, 0]
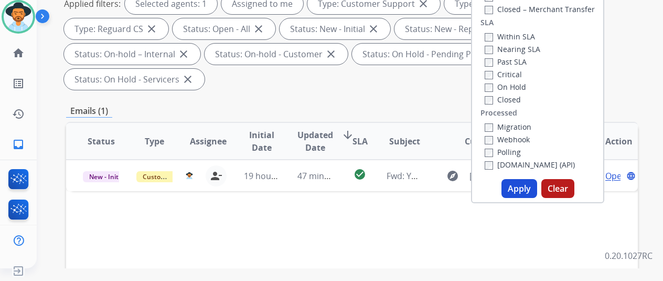
click at [528, 185] on button "Apply" at bounding box center [520, 188] width 36 height 19
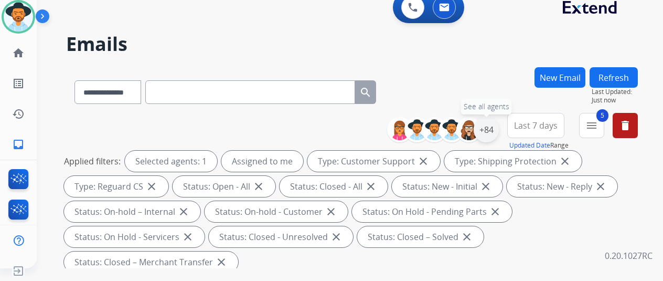
click at [496, 127] on div "+84" at bounding box center [486, 129] width 25 height 25
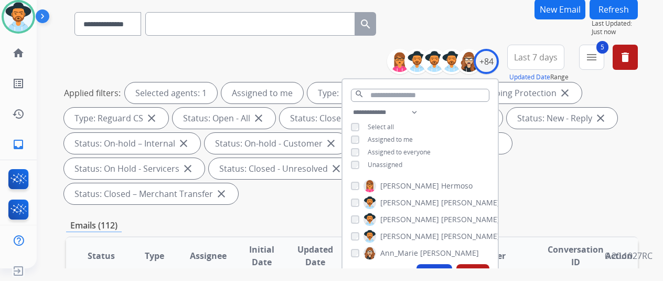
scroll to position [157, 0]
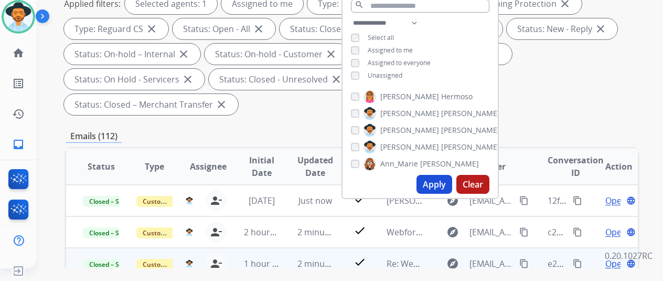
drag, startPoint x: 436, startPoint y: 182, endPoint x: 506, endPoint y: 59, distance: 141.2
click at [438, 181] on button "Apply" at bounding box center [435, 184] width 36 height 19
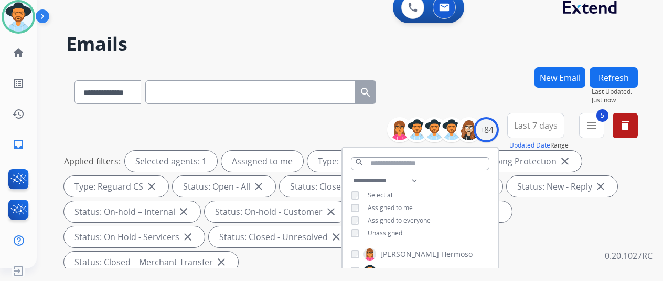
click at [447, 56] on div "**********" at bounding box center [337, 165] width 601 height 281
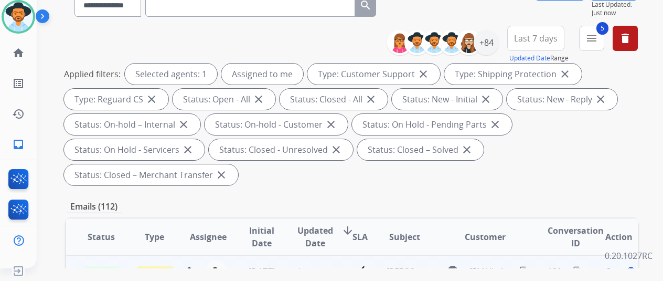
scroll to position [262, 0]
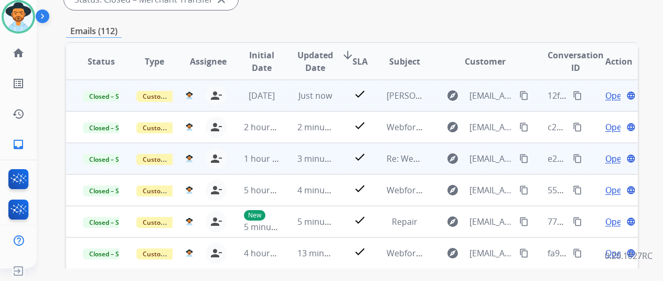
click at [577, 92] on mat-icon "content_copy" at bounding box center [577, 95] width 9 height 9
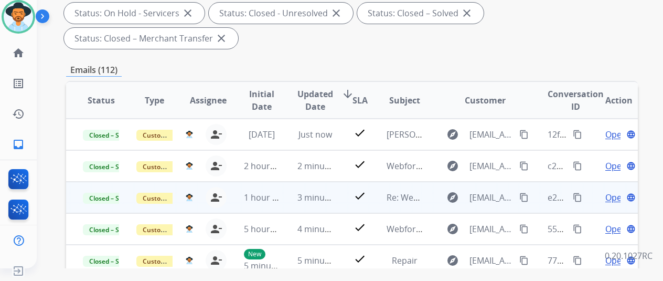
scroll to position [0, 0]
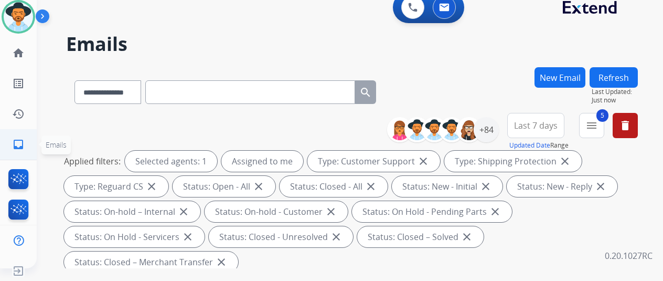
click at [20, 148] on mat-icon "inbox" at bounding box center [18, 144] width 13 height 13
click at [596, 124] on mat-icon "menu" at bounding box center [592, 125] width 13 height 13
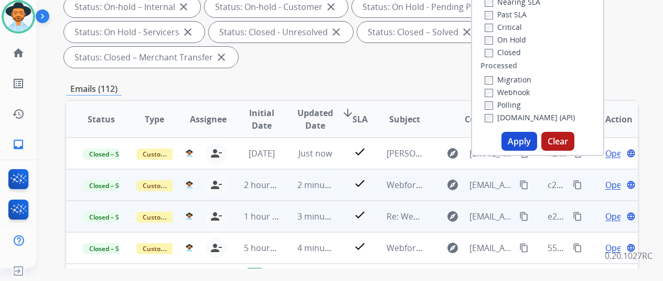
scroll to position [210, 0]
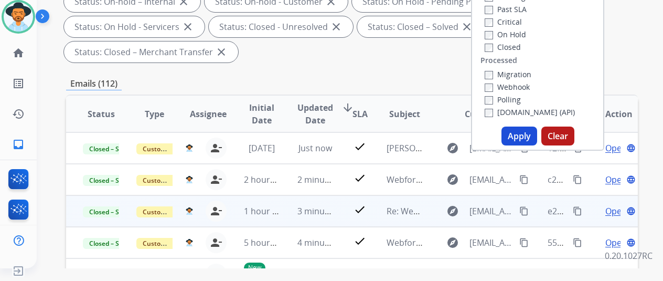
click at [522, 135] on button "Apply" at bounding box center [520, 135] width 36 height 19
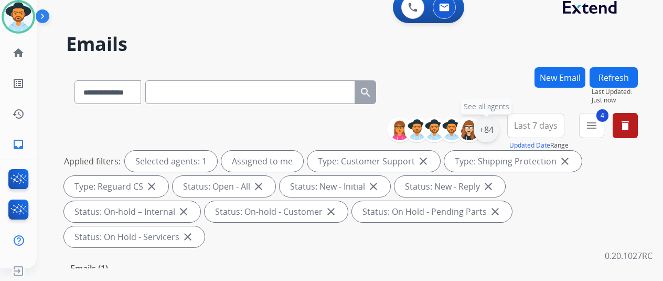
click at [493, 124] on div "+84" at bounding box center [486, 129] width 25 height 25
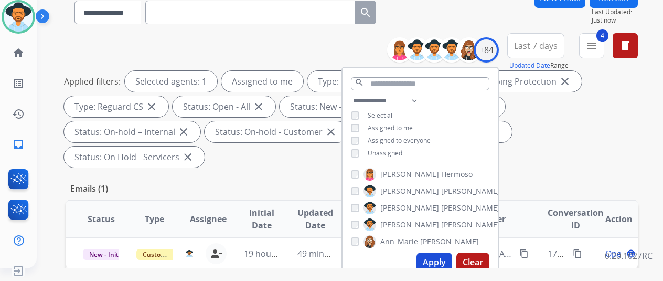
scroll to position [157, 0]
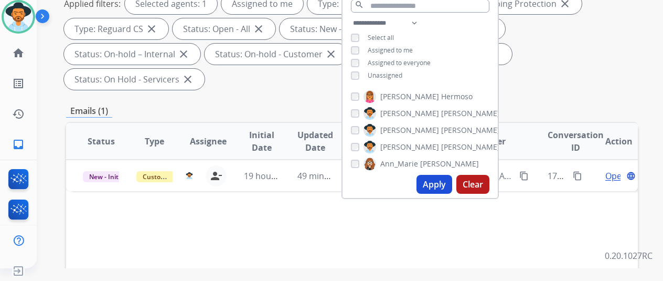
click at [440, 184] on button "Apply" at bounding box center [435, 184] width 36 height 19
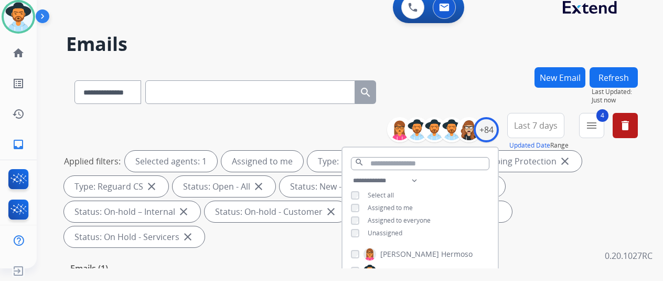
click at [465, 88] on div "**********" at bounding box center [352, 90] width 572 height 46
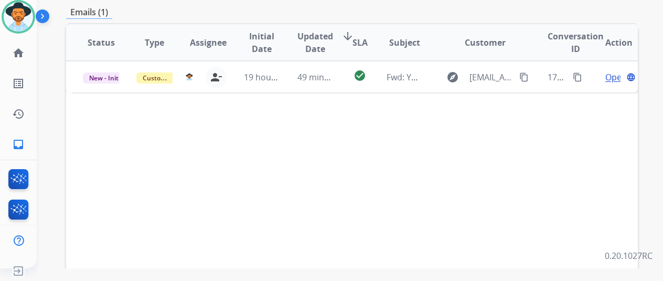
scroll to position [262, 0]
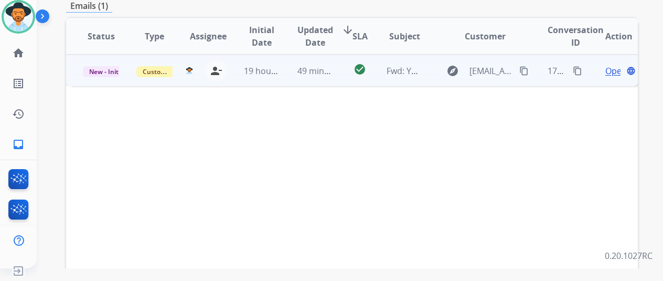
click at [614, 65] on span "Open" at bounding box center [616, 71] width 22 height 13
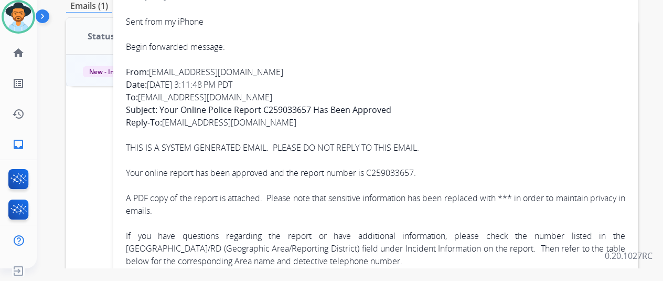
scroll to position [52, 0]
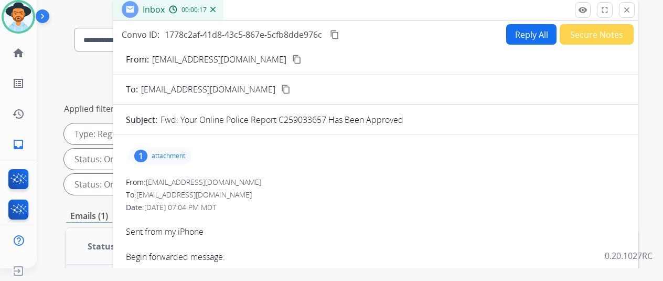
click at [147, 154] on div "1" at bounding box center [140, 156] width 13 height 13
click at [254, 179] on mat-icon "download" at bounding box center [249, 182] width 9 height 9
click at [292, 61] on mat-icon "content_copy" at bounding box center [296, 59] width 9 height 9
click at [527, 32] on button "Reply All" at bounding box center [531, 34] width 50 height 20
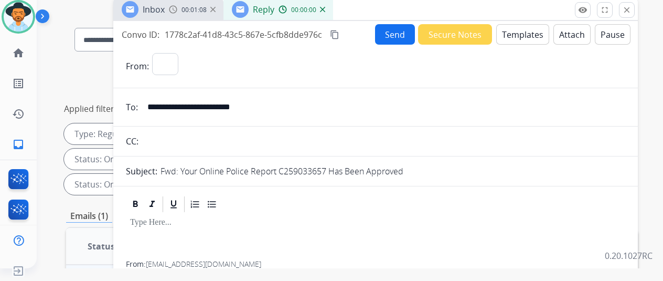
select select "**********"
click at [529, 31] on button "Templates" at bounding box center [522, 34] width 53 height 20
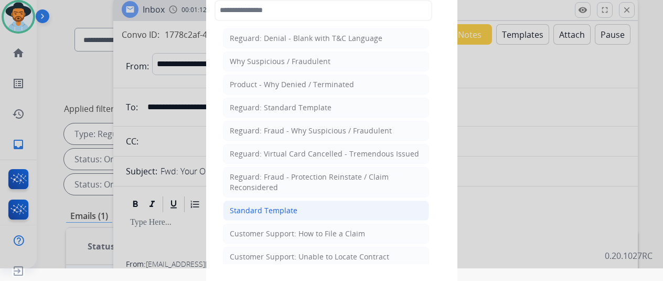
click at [260, 206] on div "Standard Template" at bounding box center [264, 210] width 68 height 10
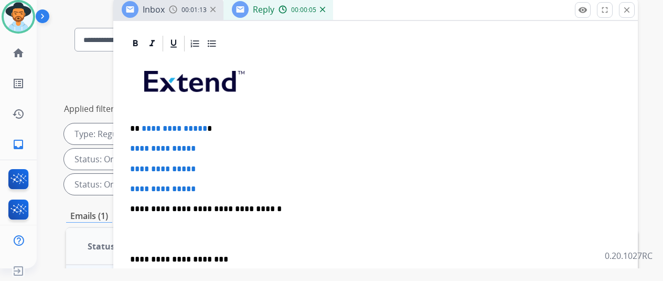
scroll to position [315, 0]
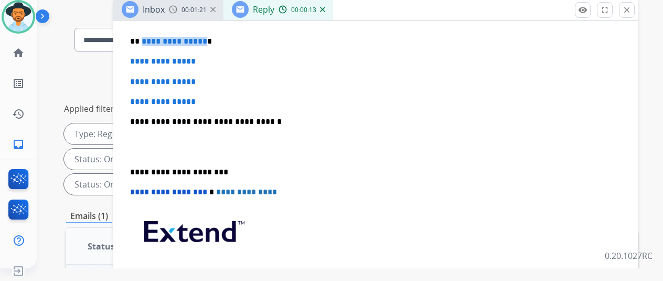
drag, startPoint x: 209, startPoint y: 39, endPoint x: 148, endPoint y: 41, distance: 61.4
click at [148, 41] on p "**********" at bounding box center [371, 41] width 483 height 9
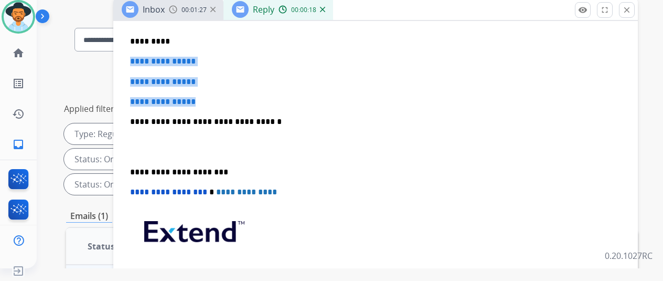
drag, startPoint x: 218, startPoint y: 99, endPoint x: 138, endPoint y: 59, distance: 89.4
click at [138, 59] on div "**********" at bounding box center [375, 146] width 499 height 361
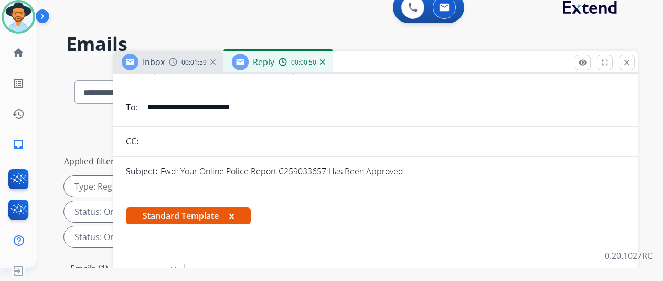
scroll to position [0, 0]
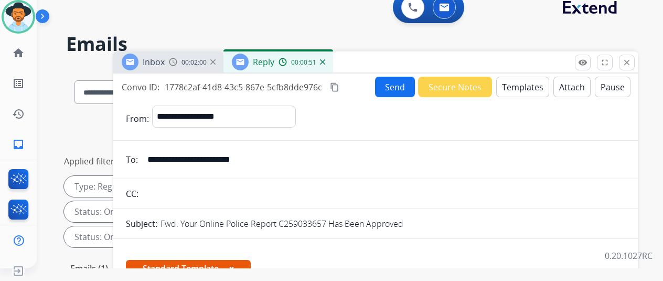
click at [402, 86] on button "Send" at bounding box center [395, 87] width 40 height 20
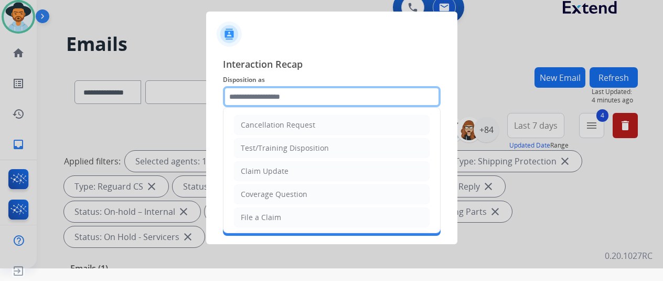
click at [258, 99] on input "text" at bounding box center [332, 96] width 218 height 21
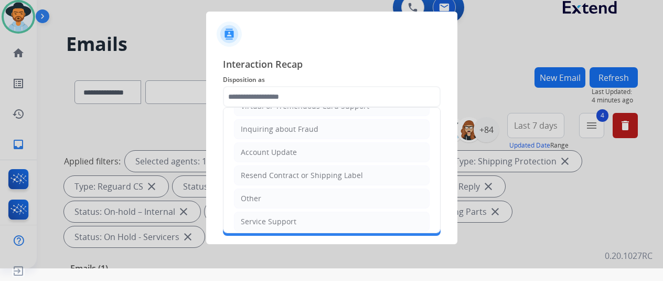
click at [262, 201] on li "Other" at bounding box center [332, 198] width 196 height 20
type input "*****"
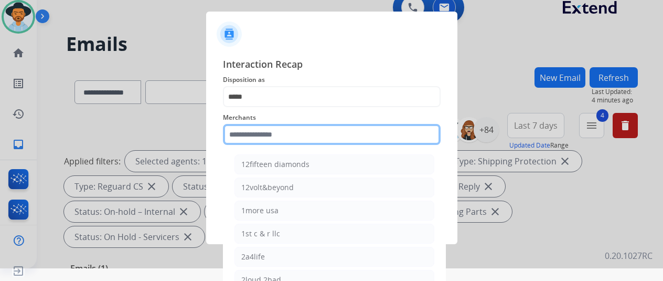
click at [267, 138] on input "text" at bounding box center [332, 134] width 218 height 21
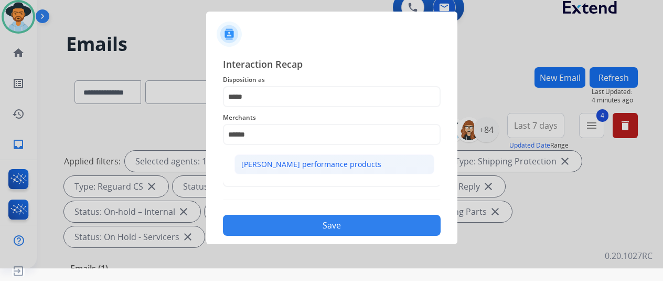
click at [277, 163] on div "[PERSON_NAME] performance products" at bounding box center [311, 164] width 140 height 10
type input "**********"
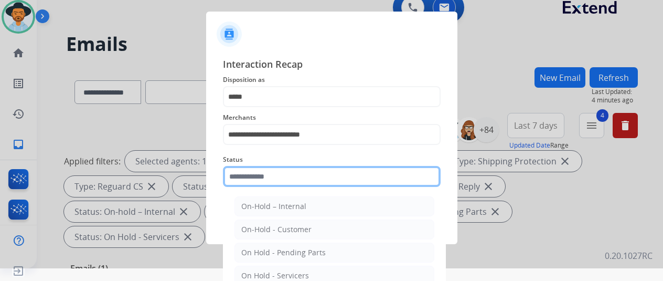
click at [265, 173] on input "text" at bounding box center [332, 176] width 218 height 21
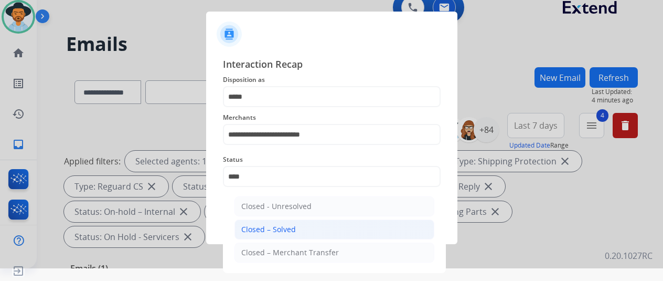
click at [277, 227] on div "Closed – Solved" at bounding box center [268, 229] width 55 height 10
type input "**********"
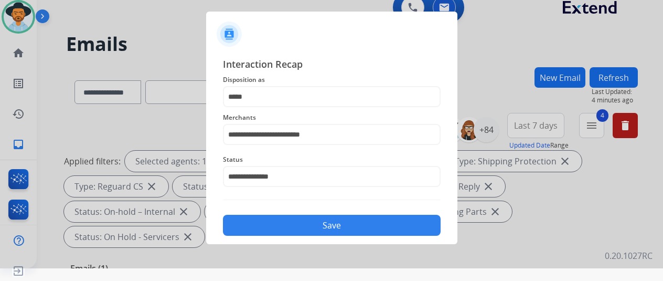
click at [299, 219] on button "Save" at bounding box center [332, 225] width 218 height 21
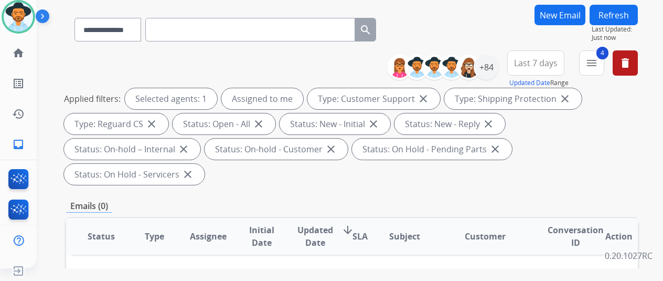
scroll to position [0, 0]
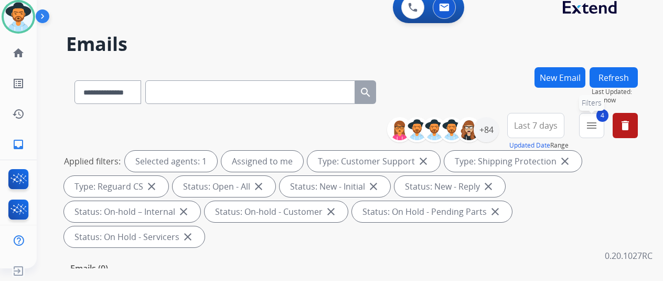
click at [595, 119] on mat-icon "menu" at bounding box center [592, 125] width 13 height 13
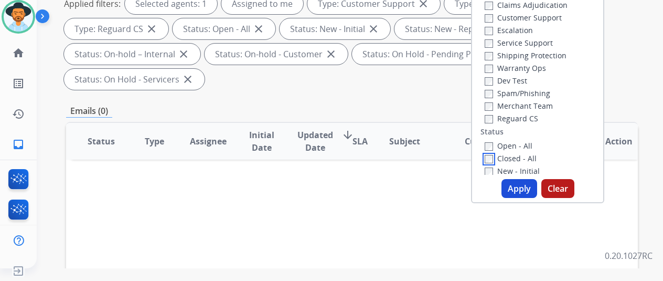
scroll to position [262, 0]
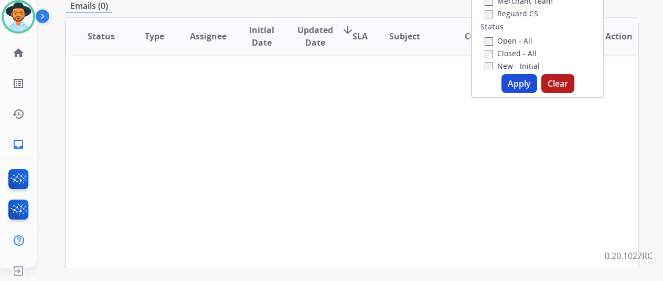
click at [525, 78] on button "Apply" at bounding box center [520, 83] width 36 height 19
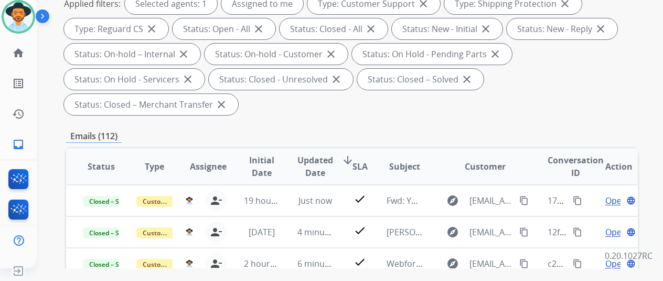
scroll to position [1, 0]
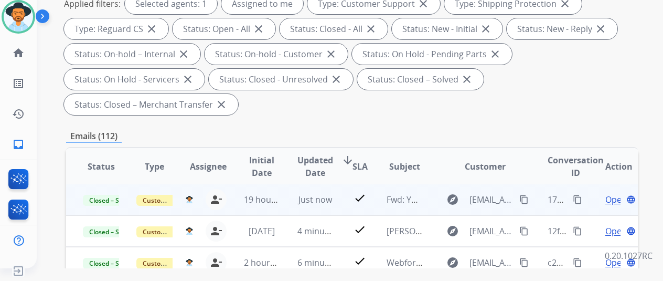
click at [578, 197] on mat-icon "content_copy" at bounding box center [577, 199] width 9 height 9
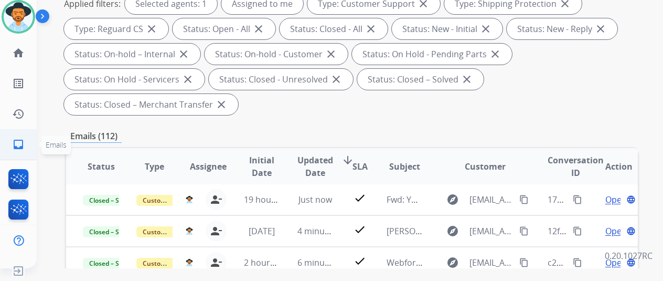
click at [20, 142] on mat-icon "inbox" at bounding box center [18, 144] width 13 height 13
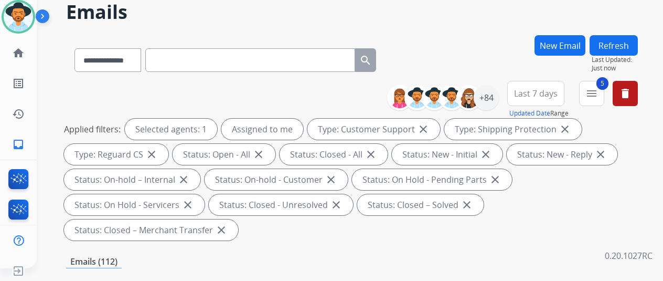
scroll to position [0, 0]
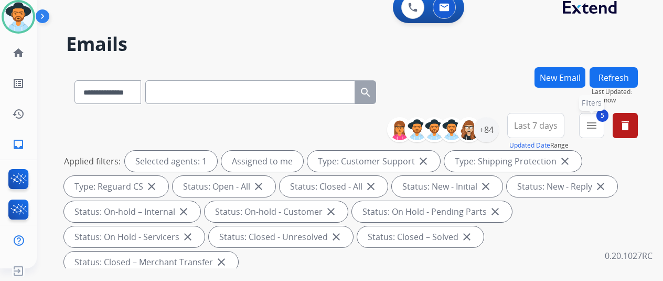
click at [598, 125] on mat-icon "menu" at bounding box center [592, 125] width 13 height 13
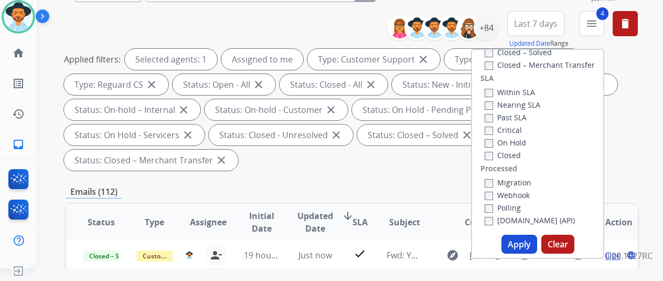
scroll to position [157, 0]
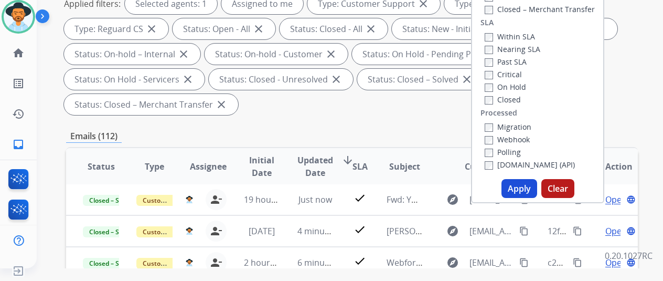
click at [529, 188] on button "Apply" at bounding box center [520, 188] width 36 height 19
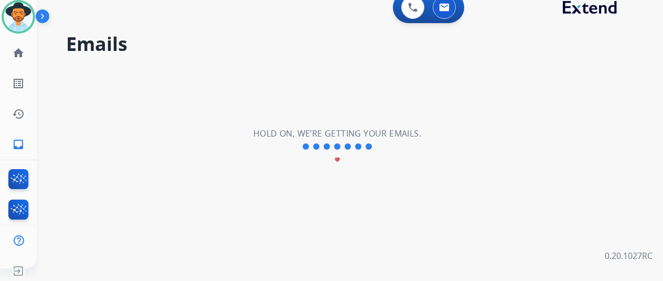
scroll to position [0, 0]
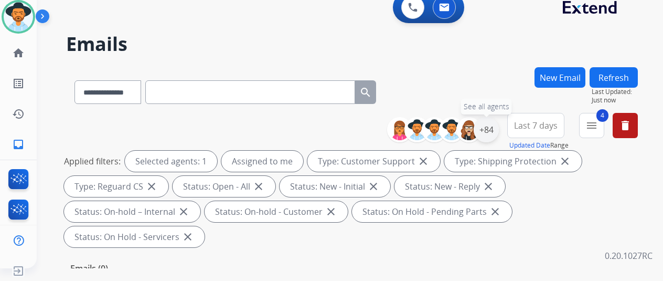
click at [496, 121] on div "+84" at bounding box center [486, 129] width 25 height 25
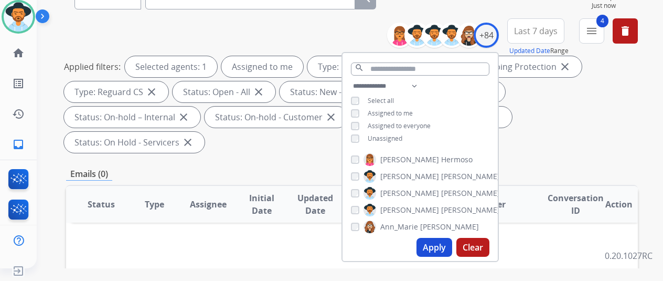
scroll to position [105, 0]
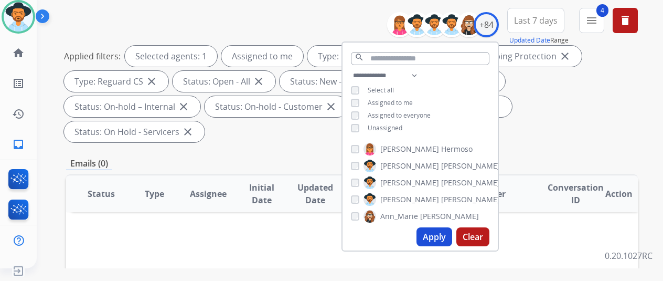
drag, startPoint x: 440, startPoint y: 236, endPoint x: 447, endPoint y: 223, distance: 14.8
click at [440, 236] on button "Apply" at bounding box center [435, 236] width 36 height 19
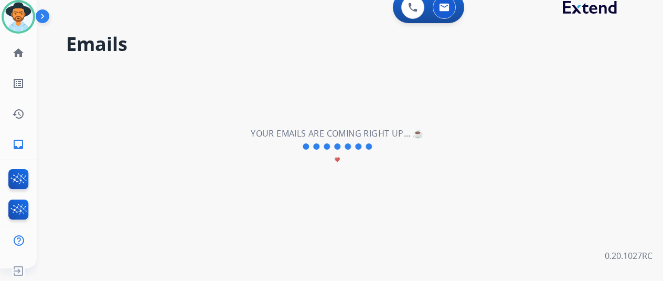
scroll to position [0, 0]
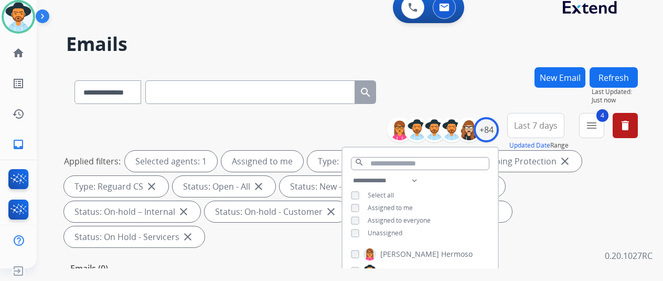
click at [506, 72] on div "**********" at bounding box center [352, 90] width 572 height 46
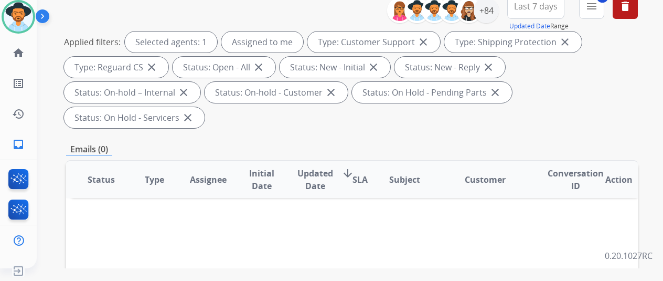
scroll to position [105, 0]
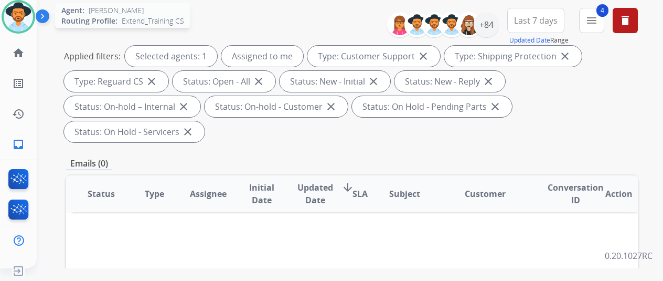
click at [25, 7] on img at bounding box center [18, 16] width 29 height 29
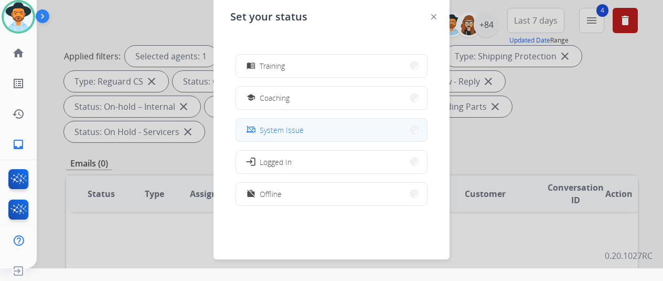
scroll to position [166, 0]
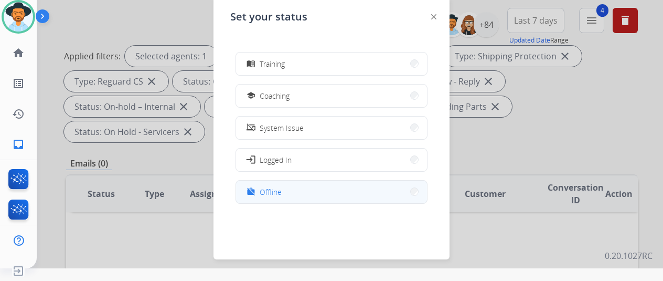
click at [264, 192] on span "Offline" at bounding box center [271, 191] width 22 height 11
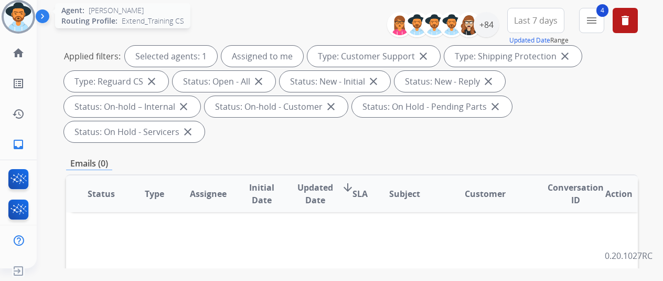
click at [15, 13] on img at bounding box center [18, 16] width 29 height 29
